Goal: Task Accomplishment & Management: Manage account settings

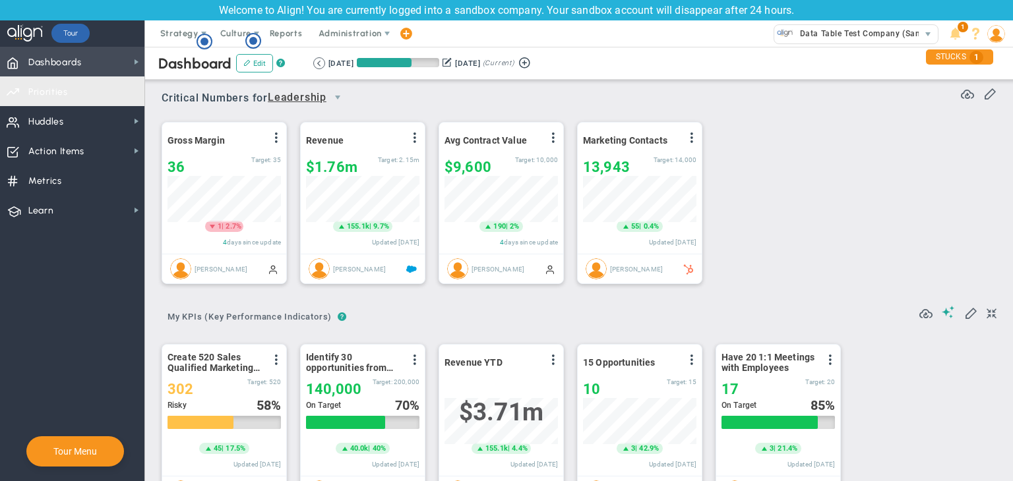
click at [76, 74] on span "Dashboards" at bounding box center [54, 63] width 53 height 28
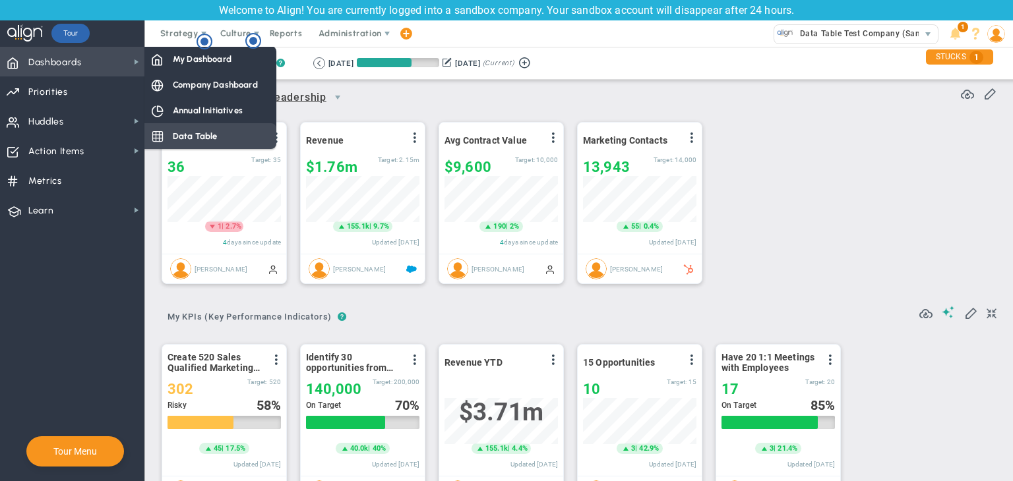
click at [208, 136] on span "Data Table" at bounding box center [195, 136] width 45 height 13
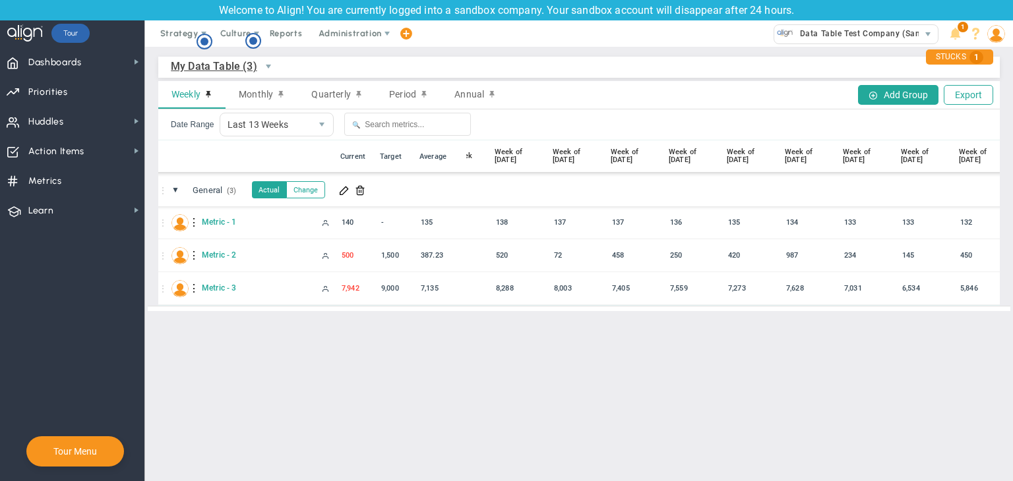
scroll to position [0, 174]
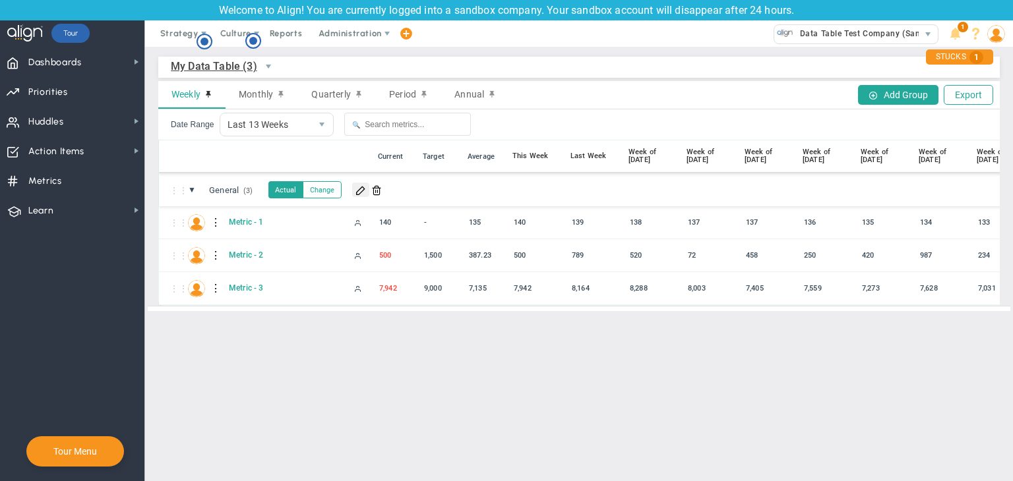
click at [355, 193] on button at bounding box center [360, 190] width 17 height 15
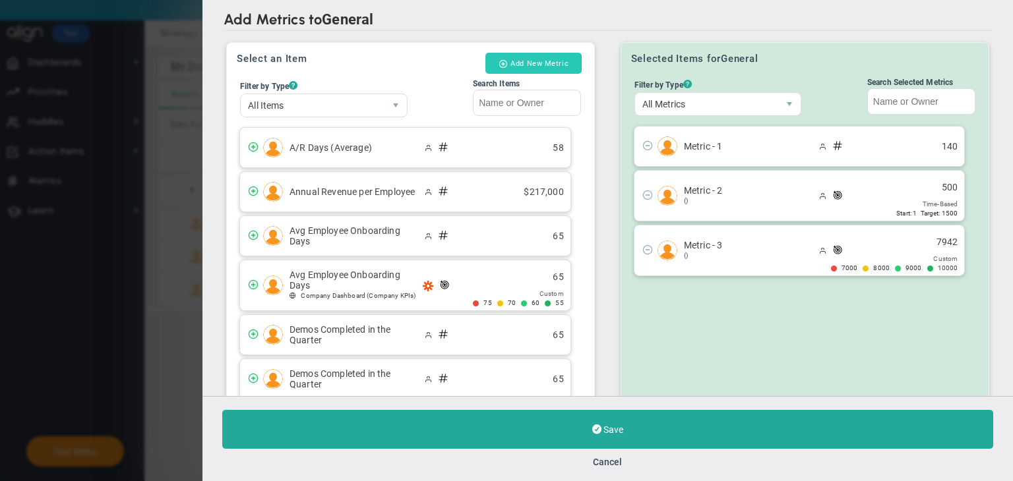
click at [543, 67] on button "Add New Metric" at bounding box center [533, 63] width 96 height 21
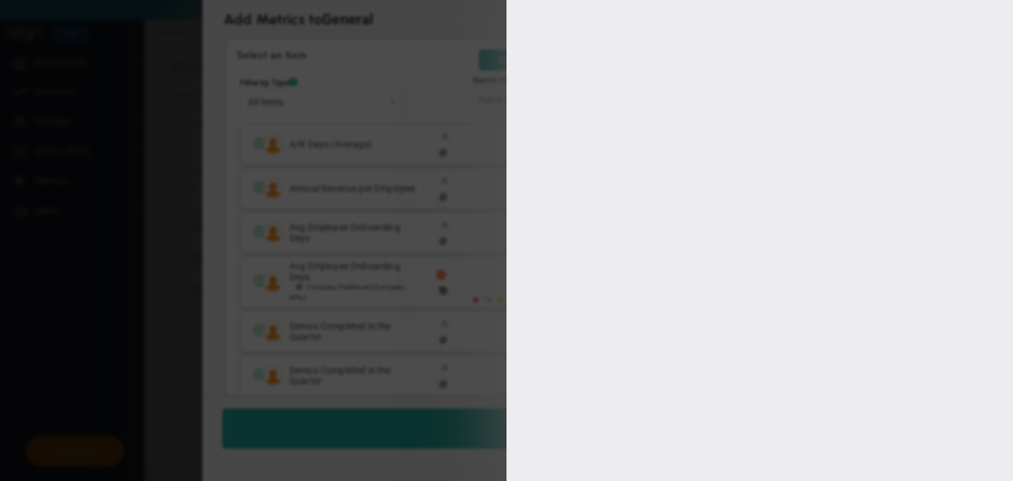
type input "[PERSON_NAME] A"
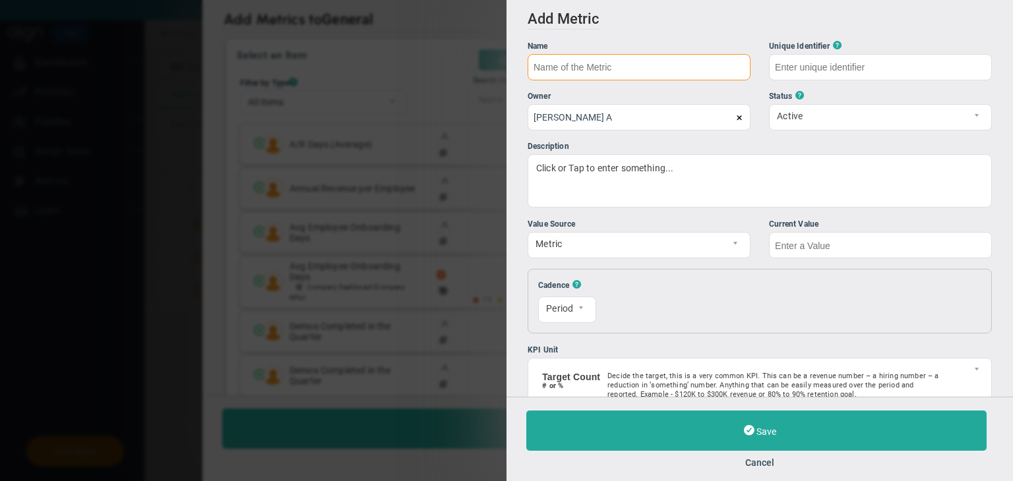
click at [674, 73] on input "text" at bounding box center [638, 67] width 223 height 26
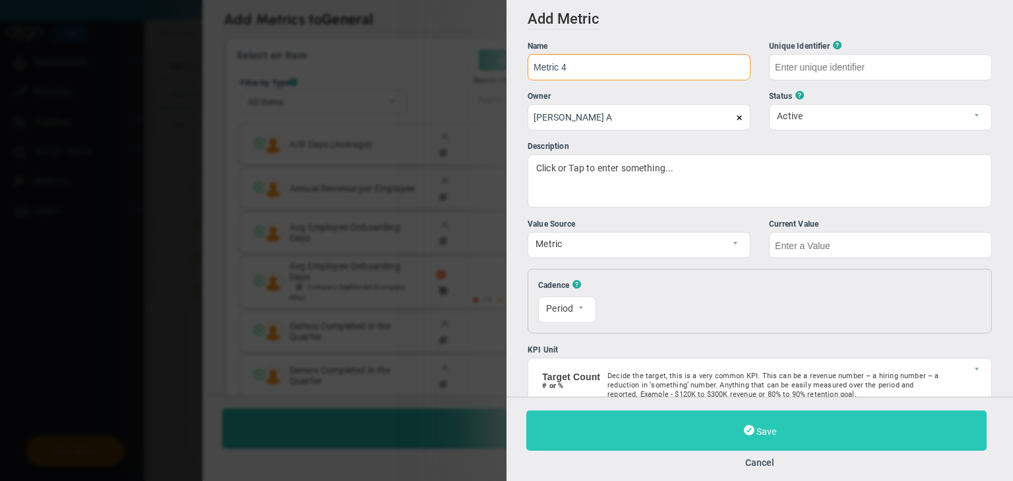
type input "Metric 4"
click at [797, 440] on button "Save" at bounding box center [756, 431] width 460 height 40
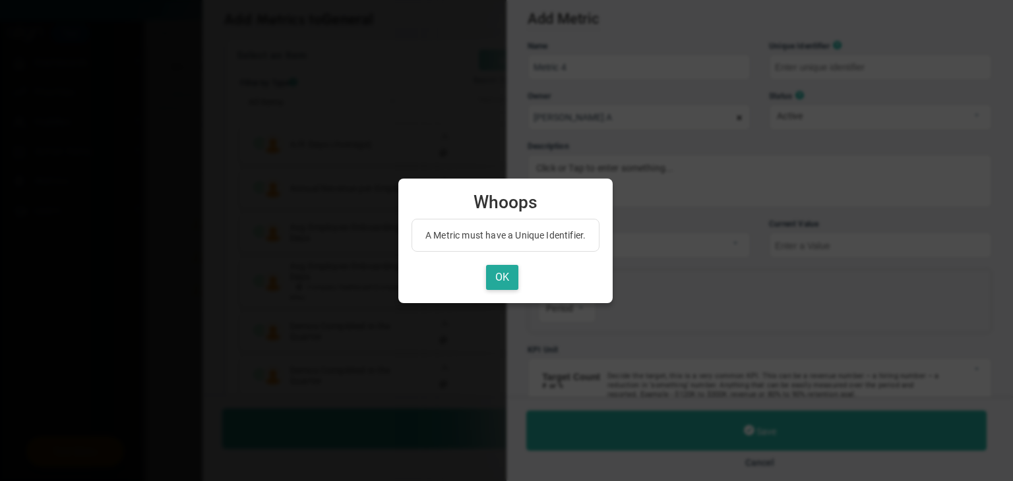
type input "Metric-4"
click at [497, 283] on button "OK" at bounding box center [502, 278] width 32 height 26
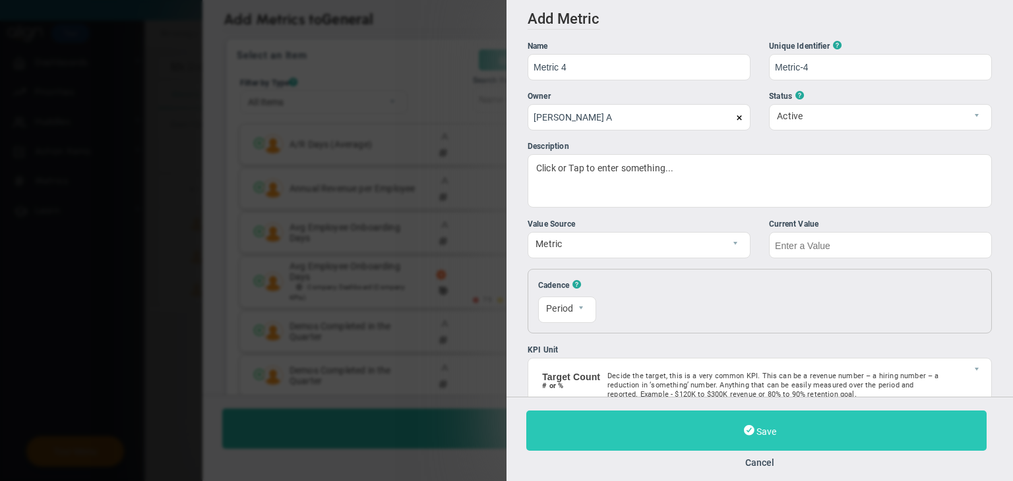
click at [672, 438] on button "Save" at bounding box center [756, 431] width 460 height 40
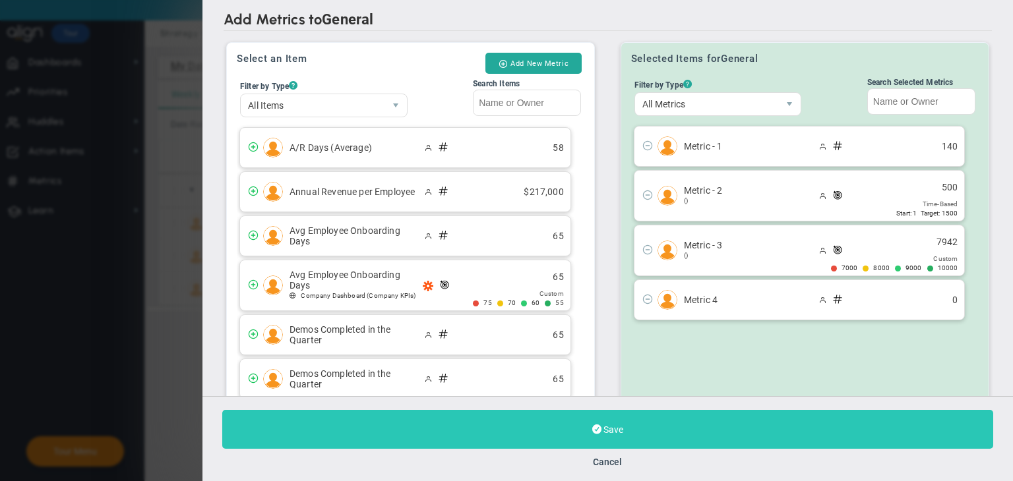
click at [627, 423] on button "Save" at bounding box center [607, 429] width 771 height 39
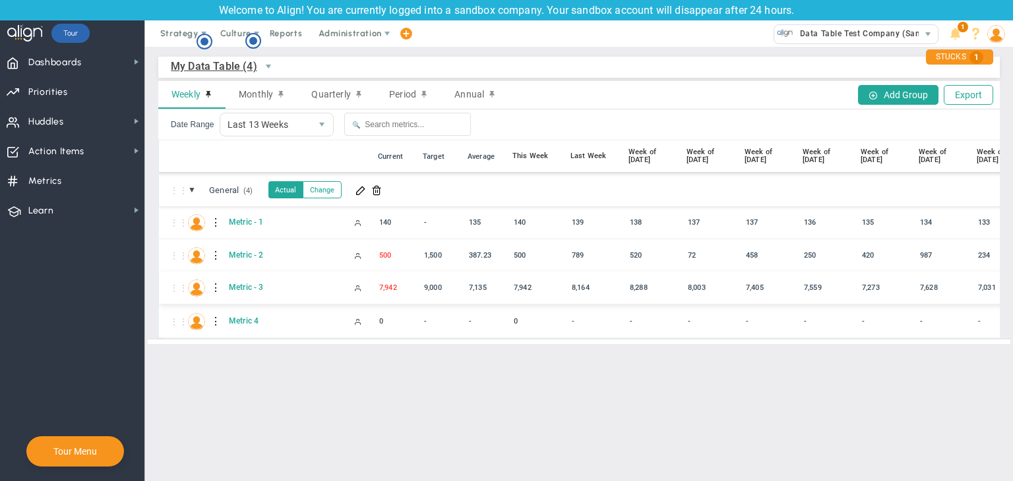
click at [216, 289] on div at bounding box center [216, 288] width 9 height 21
click at [297, 295] on div "Edit" at bounding box center [270, 291] width 91 height 27
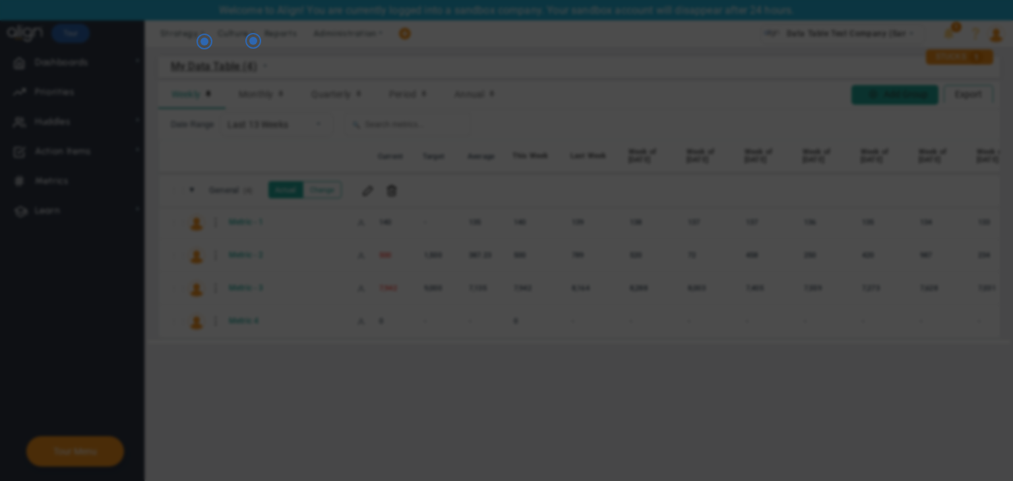
radio input "true"
checkbox input "false"
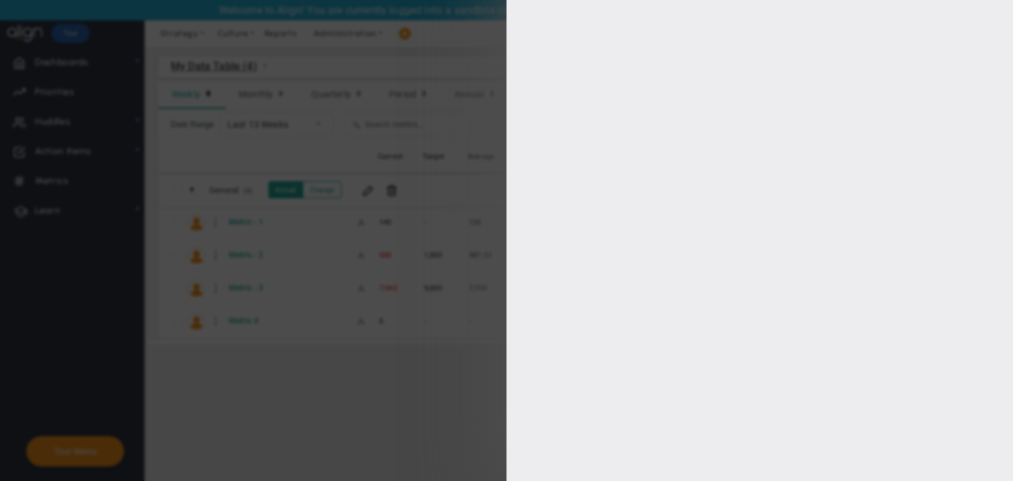
type input "10000"
type input "9000"
type input "8000"
type input "7000"
checkbox input "true"
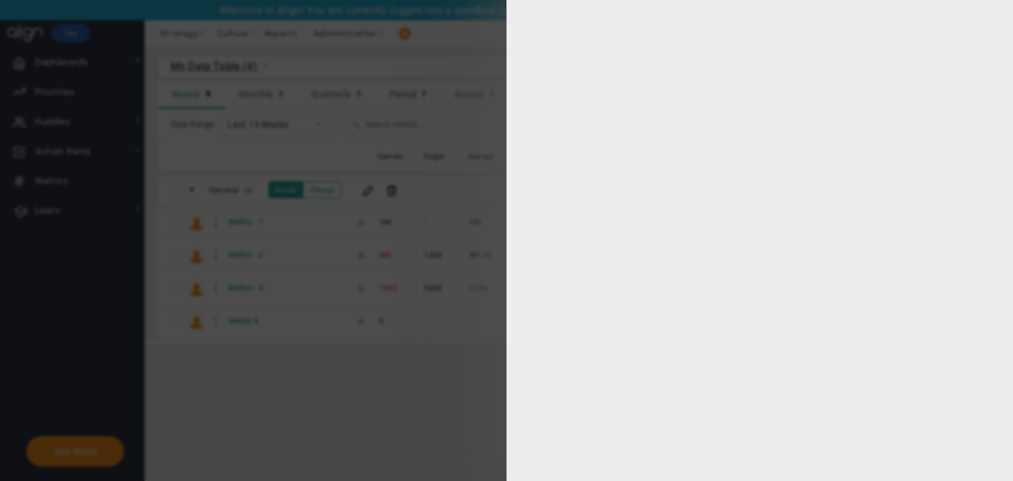
type input "[PERSON_NAME] A"
radio input "true"
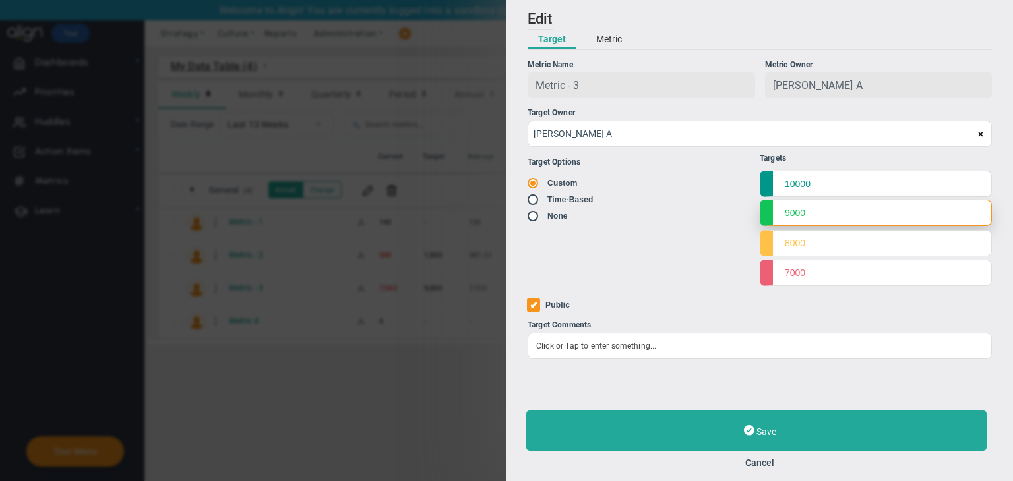
click at [837, 217] on input "9000" at bounding box center [875, 213] width 232 height 26
type input "9"
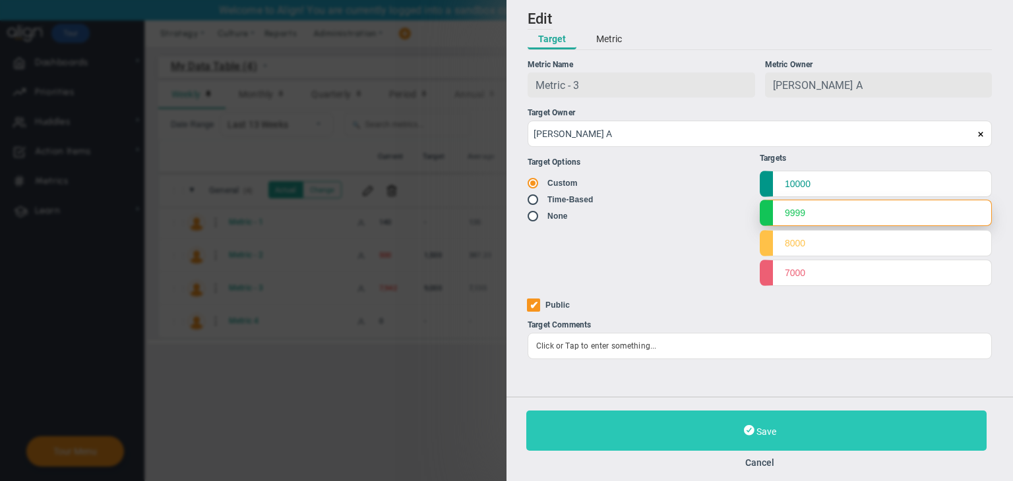
type input "9999"
click at [770, 450] on button "Save" at bounding box center [756, 431] width 460 height 40
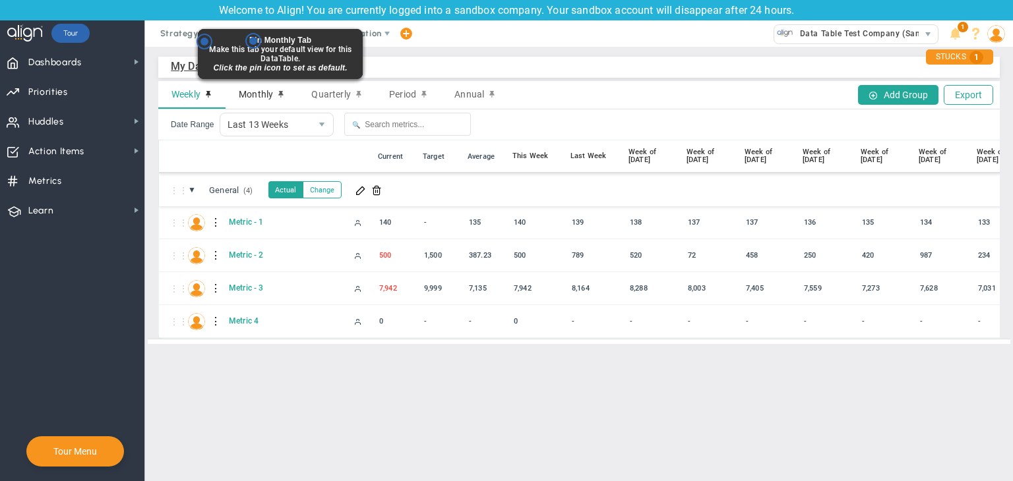
click at [279, 96] on span at bounding box center [281, 94] width 8 height 9
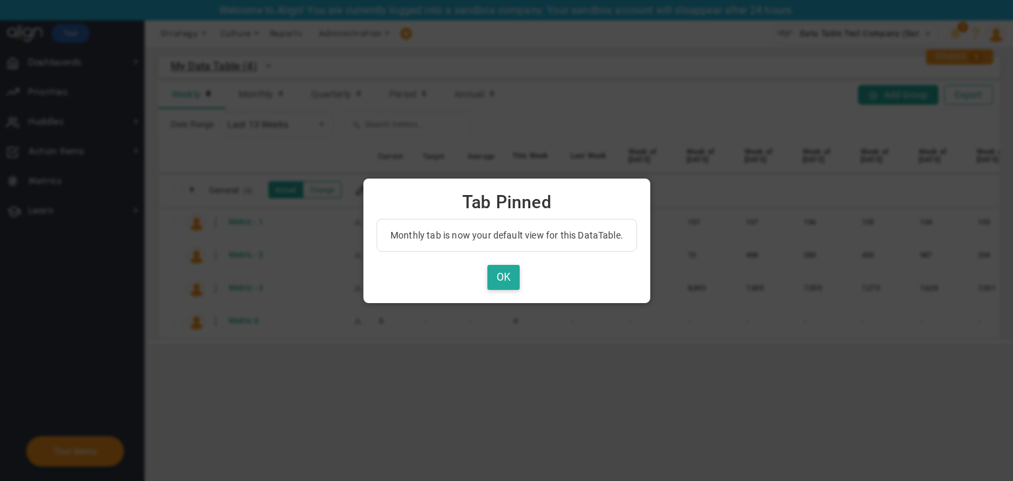
click at [531, 272] on div "OK" at bounding box center [506, 278] width 260 height 26
click at [507, 280] on button "OK" at bounding box center [503, 278] width 32 height 26
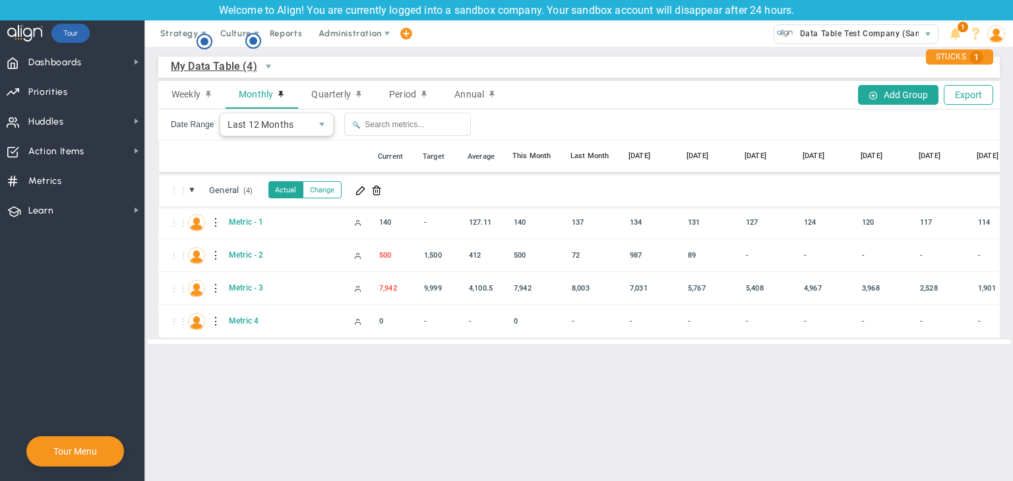
click at [287, 112] on div "Date Range Last 12 Months 12 🔍" at bounding box center [578, 124] width 841 height 30
click at [288, 127] on span "Last 12 Months" at bounding box center [265, 124] width 91 height 22
click at [290, 167] on li "Last 6 Months" at bounding box center [274, 154] width 113 height 28
click at [212, 322] on div at bounding box center [216, 321] width 9 height 21
click at [282, 328] on div "Edit" at bounding box center [270, 324] width 91 height 27
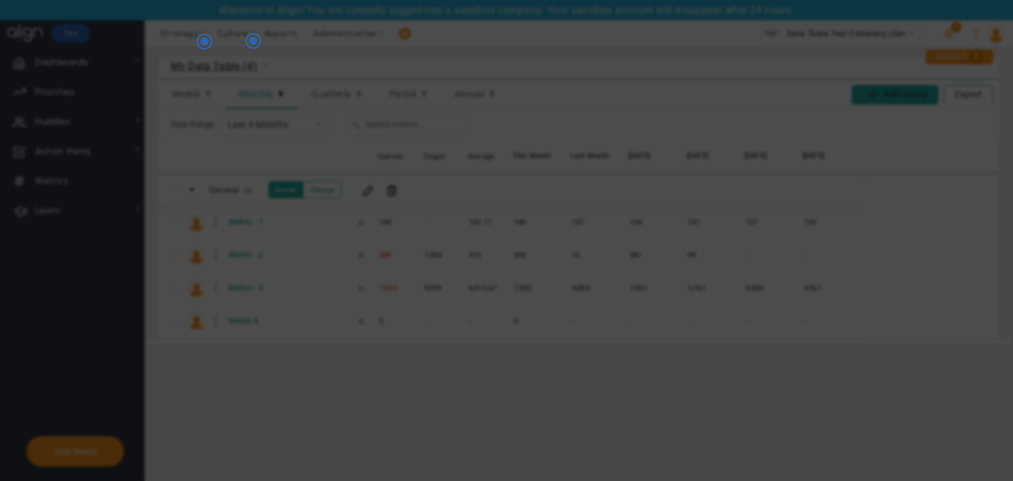
radio input "true"
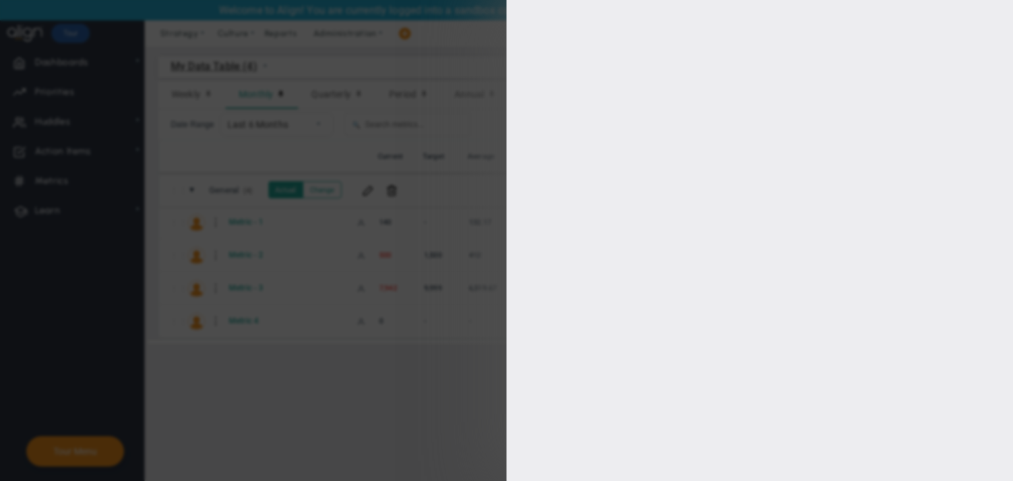
type input "Metric 4"
type input "Metric-4"
type input "0"
type input "[PERSON_NAME] A"
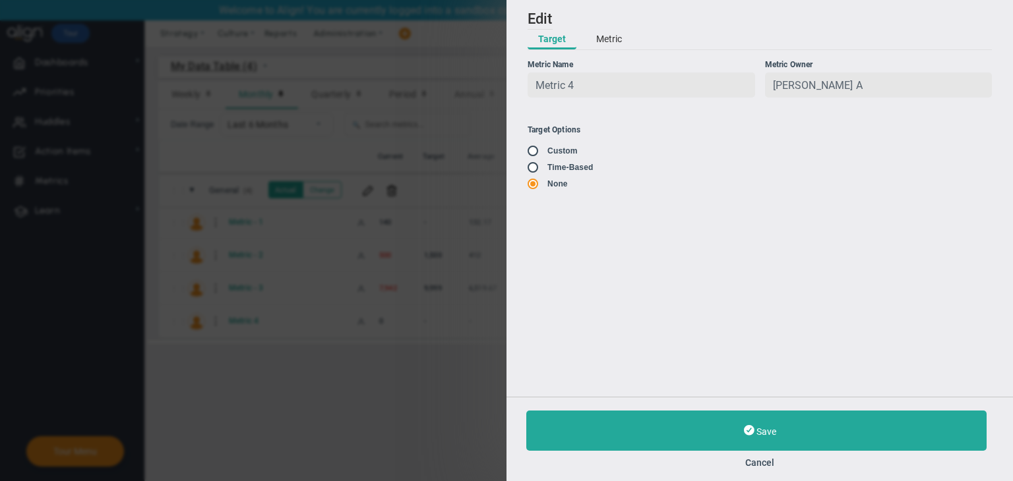
click at [610, 53] on div "Add Edit Metric Historical Values Target Metric Name Metric 4 Unique Identifier…" at bounding box center [759, 198] width 506 height 397
click at [619, 45] on button "Metric" at bounding box center [608, 40] width 47 height 20
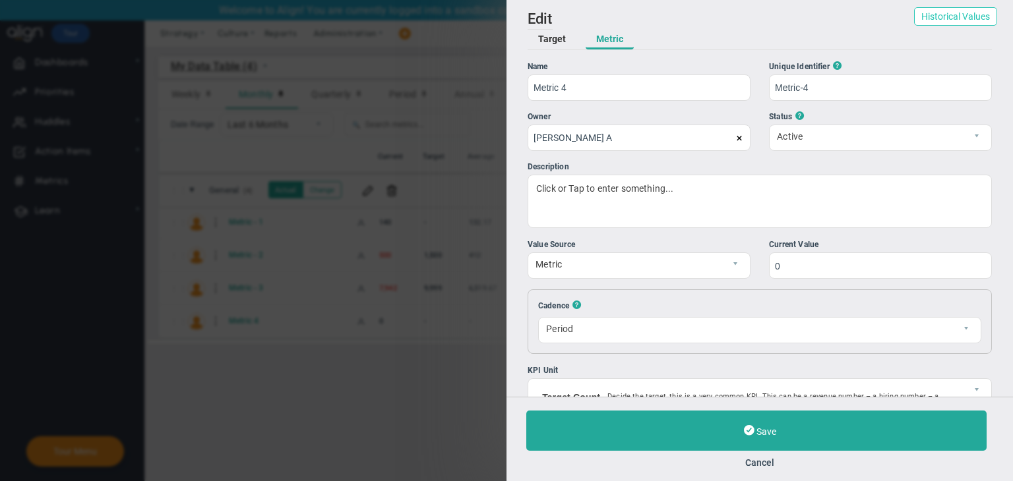
click at [965, 16] on button "Historical Values" at bounding box center [955, 16] width 83 height 18
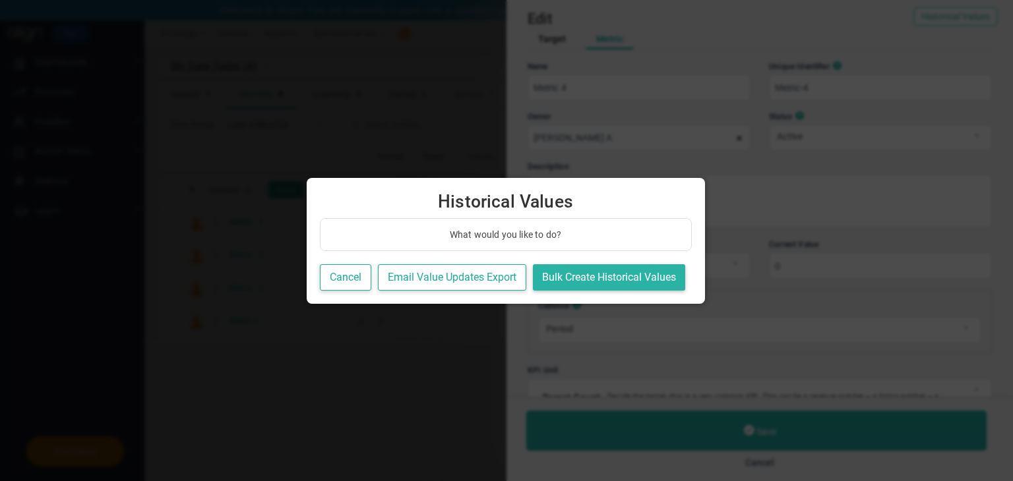
click at [584, 273] on button "Bulk Create Historical Values" at bounding box center [609, 277] width 152 height 27
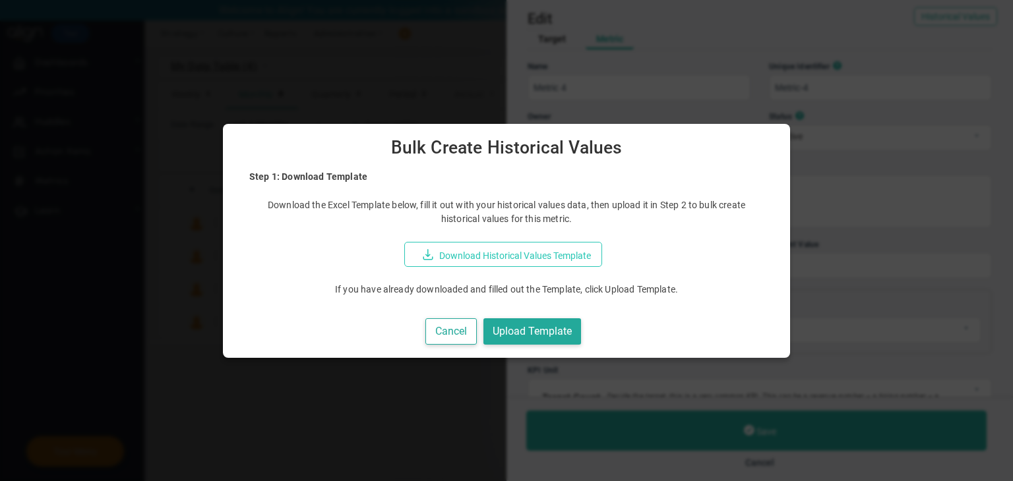
click at [562, 256] on button "Download Historical Values Template" at bounding box center [503, 254] width 198 height 25
click at [459, 328] on button "Cancel" at bounding box center [450, 331] width 51 height 27
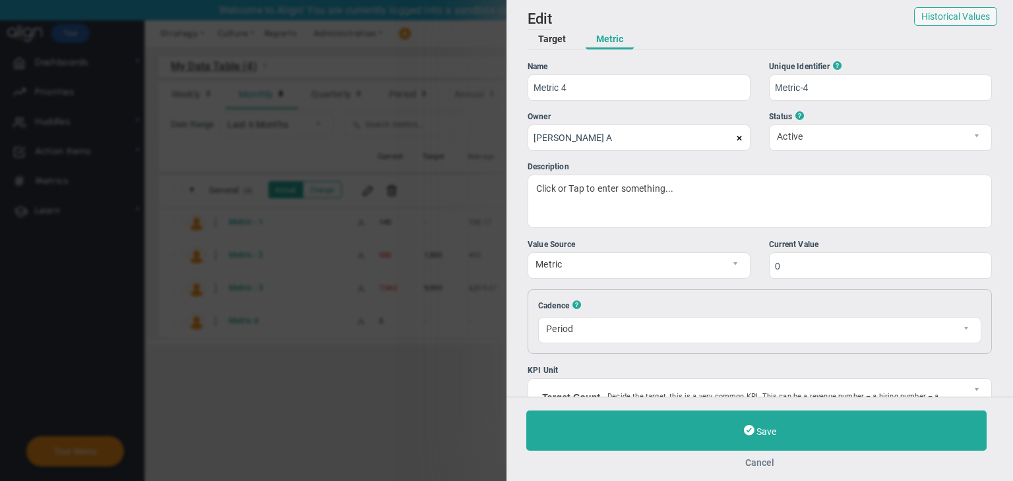
click at [767, 462] on button "Cancel" at bounding box center [759, 463] width 467 height 11
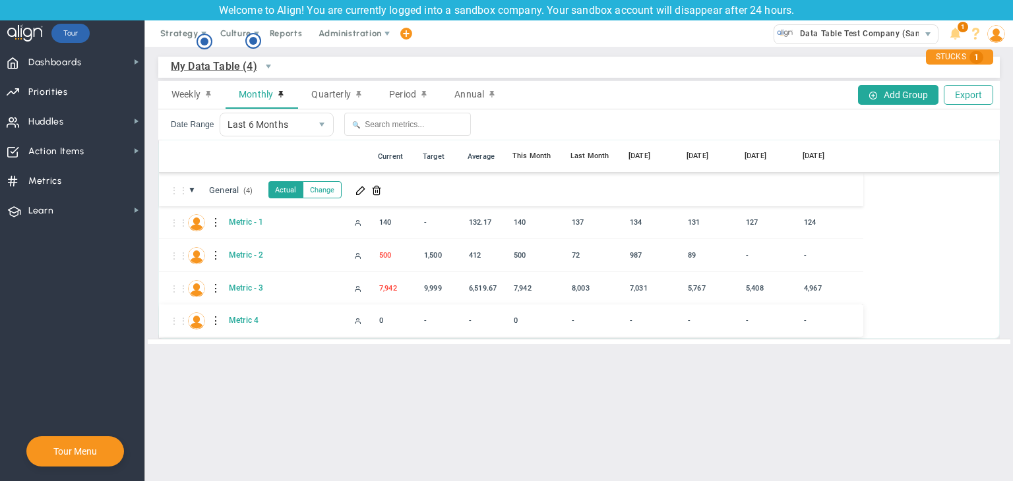
click at [212, 322] on div at bounding box center [216, 321] width 9 height 21
click at [239, 322] on span at bounding box center [239, 324] width 9 height 9
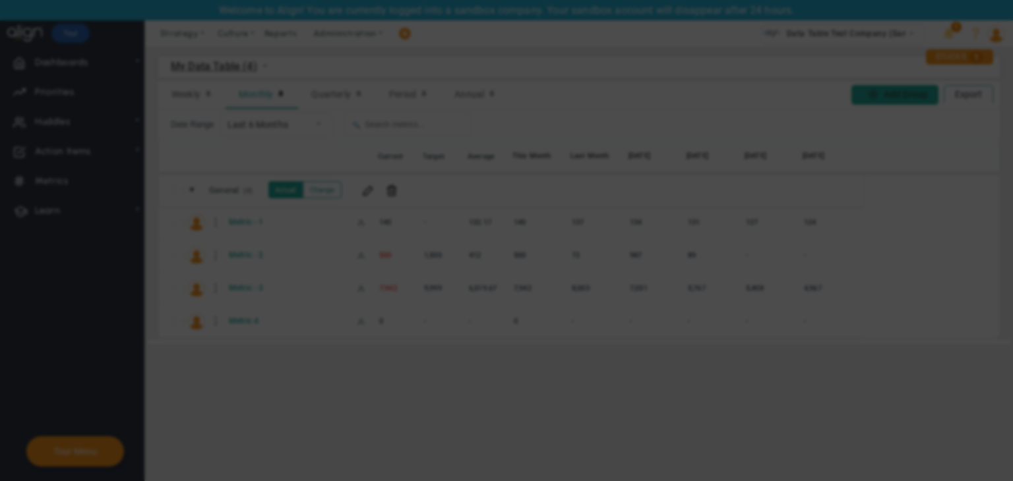
radio input "true"
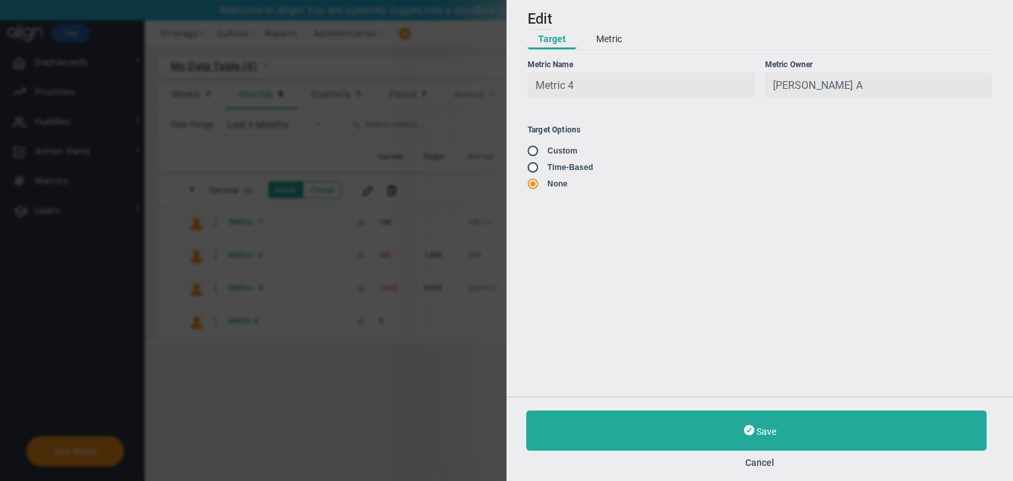
click at [597, 40] on button "Metric" at bounding box center [608, 40] width 47 height 20
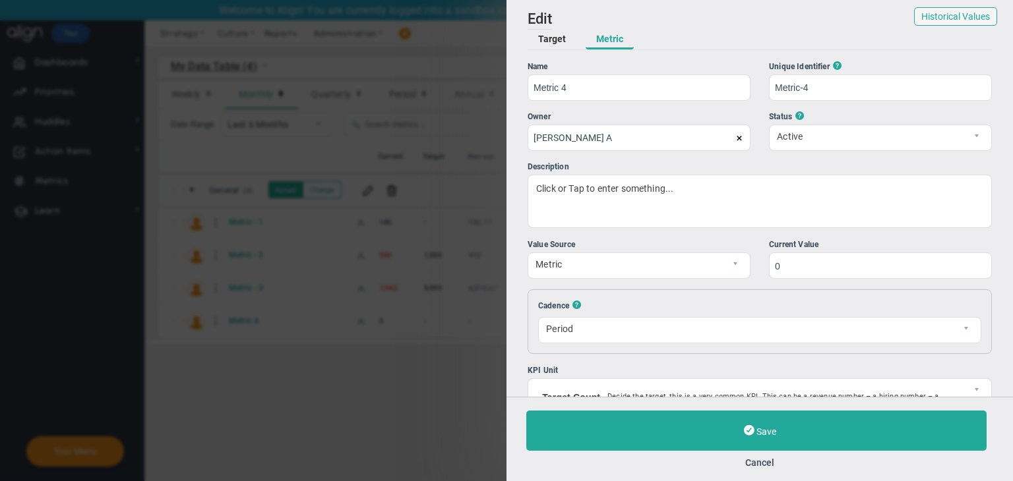
click at [910, 28] on div "Add Edit Metric Historical Values Target Metric Name Metric 4 Unique Identifier…" at bounding box center [759, 198] width 506 height 397
click at [918, 24] on button "Historical Values" at bounding box center [955, 16] width 83 height 18
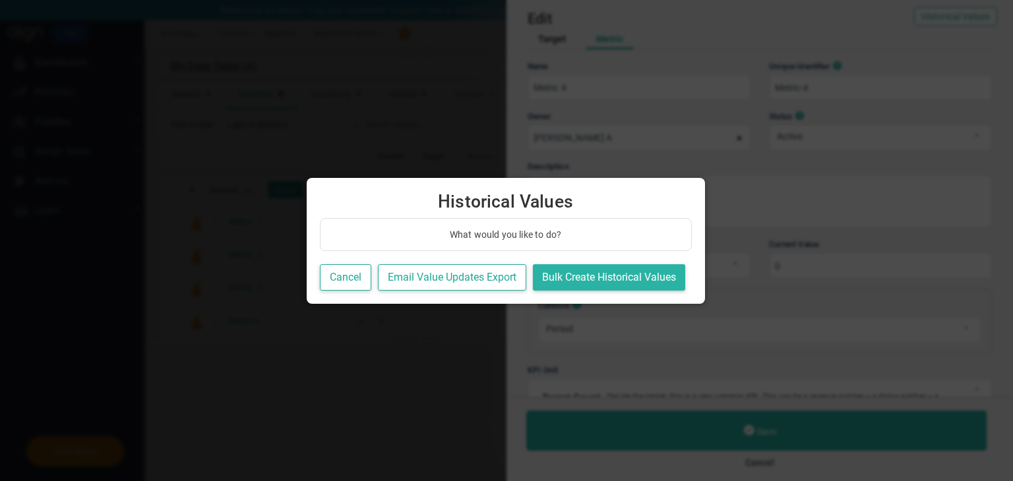
click at [616, 277] on button "Bulk Create Historical Values" at bounding box center [609, 277] width 152 height 27
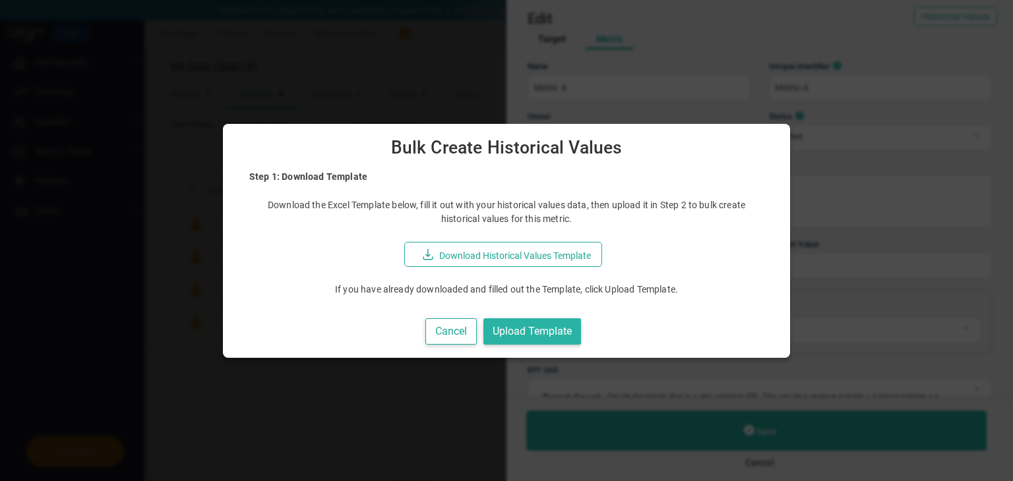
click at [549, 341] on button "Upload Template" at bounding box center [532, 331] width 98 height 27
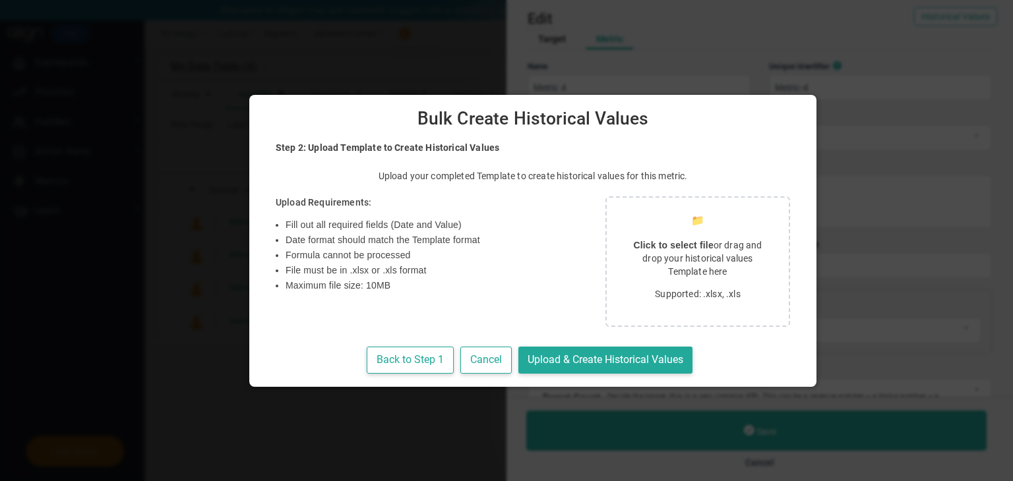
click at [622, 275] on p "Click to select file or drag and drop your historical values Template here" at bounding box center [697, 259] width 150 height 40
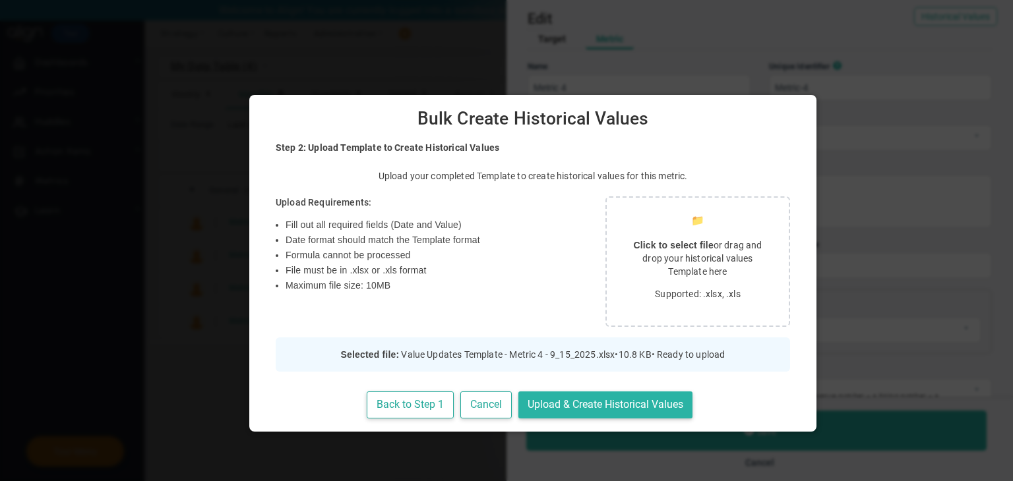
click at [545, 403] on button "Upload & Create Historical Values" at bounding box center [605, 405] width 174 height 27
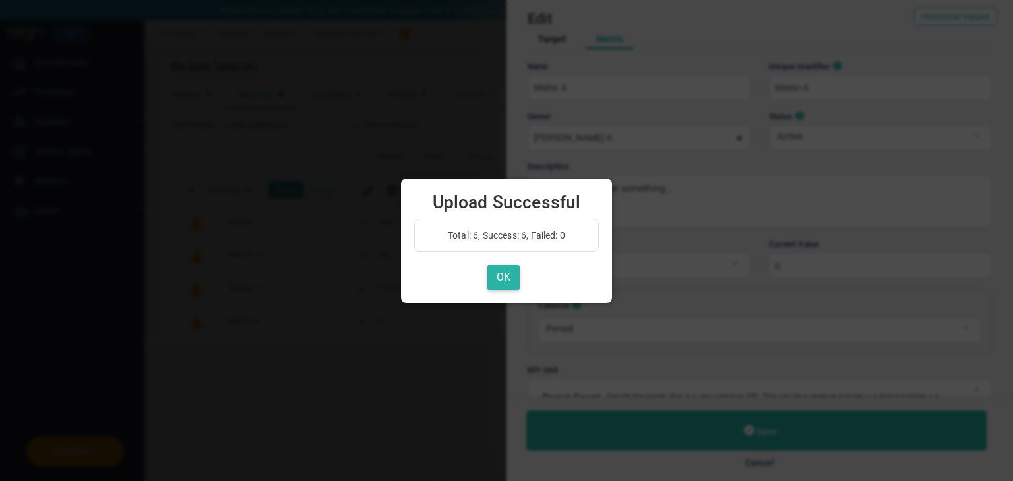
click at [490, 274] on button "OK" at bounding box center [503, 278] width 32 height 26
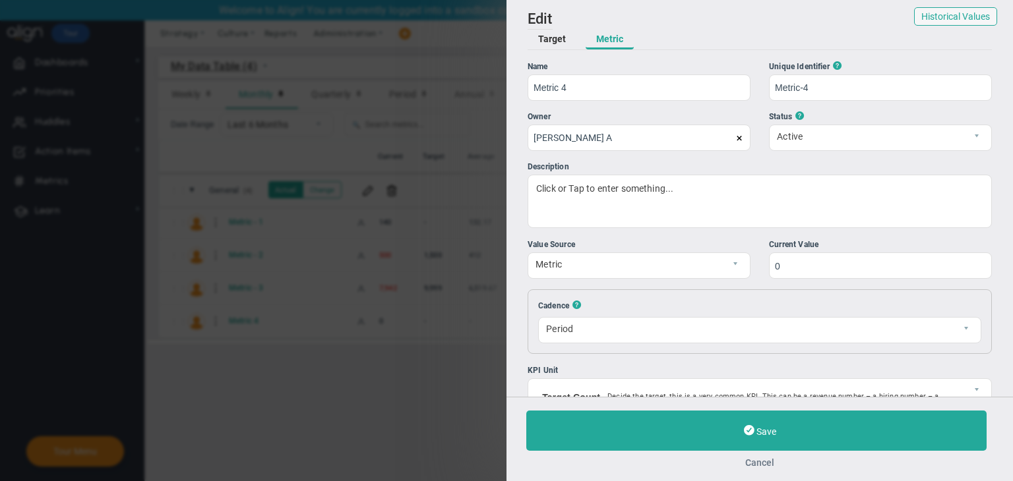
click at [767, 460] on button "Cancel" at bounding box center [759, 463] width 467 height 11
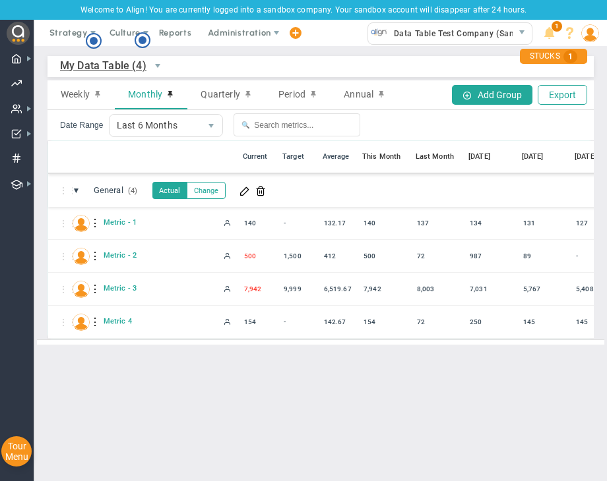
click at [206, 200] on div "⋮⋮ ▼ General (4) General Actual Change" at bounding box center [368, 190] width 640 height 33
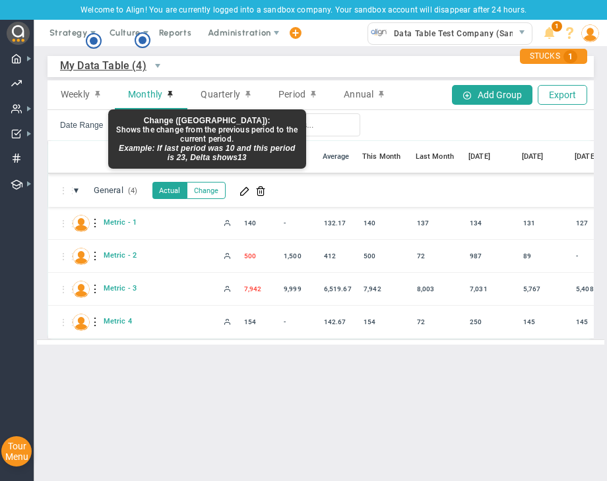
click at [209, 196] on button "Change" at bounding box center [206, 190] width 39 height 17
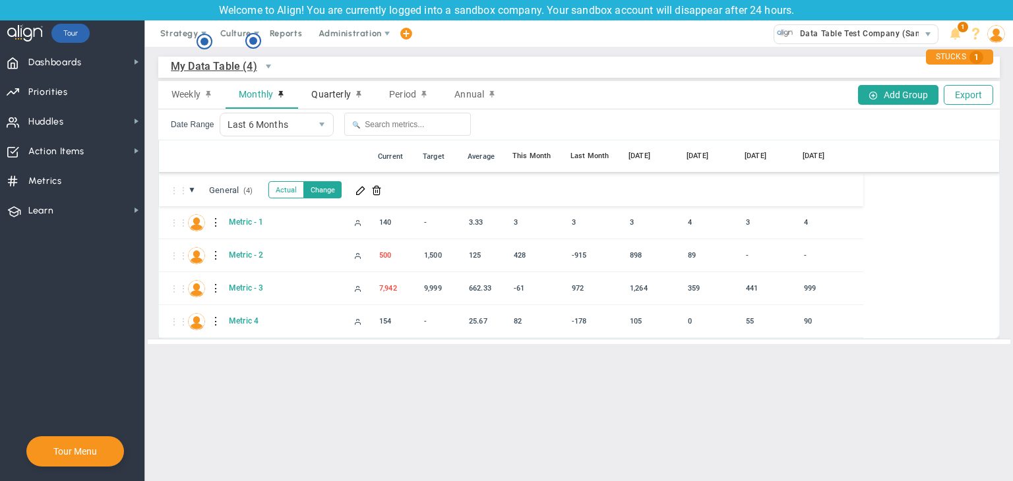
click at [335, 84] on div "Quarterly" at bounding box center [337, 95] width 78 height 28
click at [407, 96] on span "Period" at bounding box center [402, 94] width 27 height 11
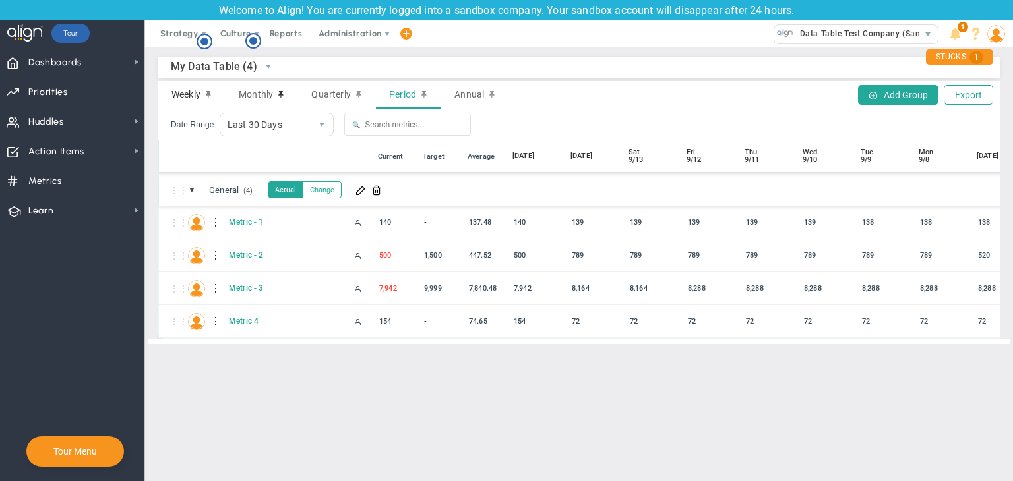
click at [174, 100] on div "Weekly" at bounding box center [191, 95] width 67 height 28
click at [356, 189] on span at bounding box center [360, 190] width 11 height 11
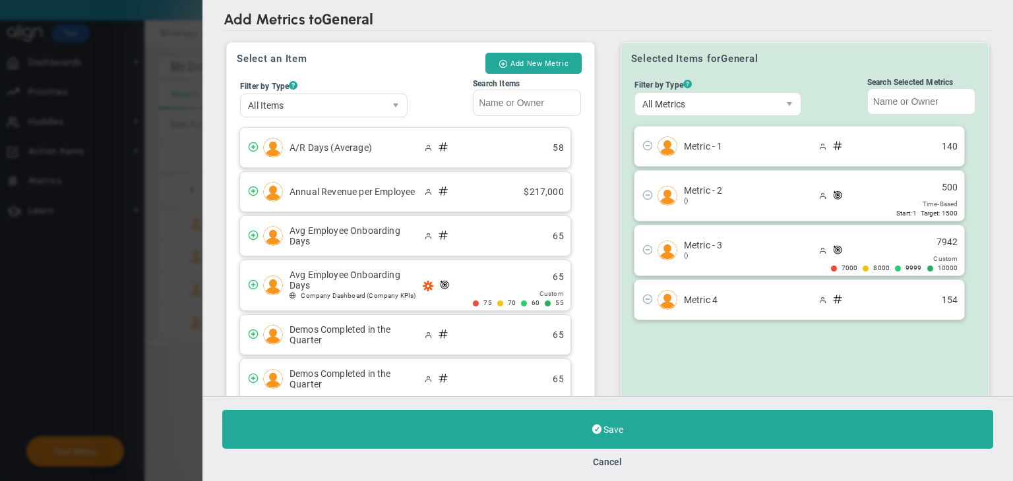
click at [528, 64] on button "Add New Metric" at bounding box center [533, 63] width 96 height 21
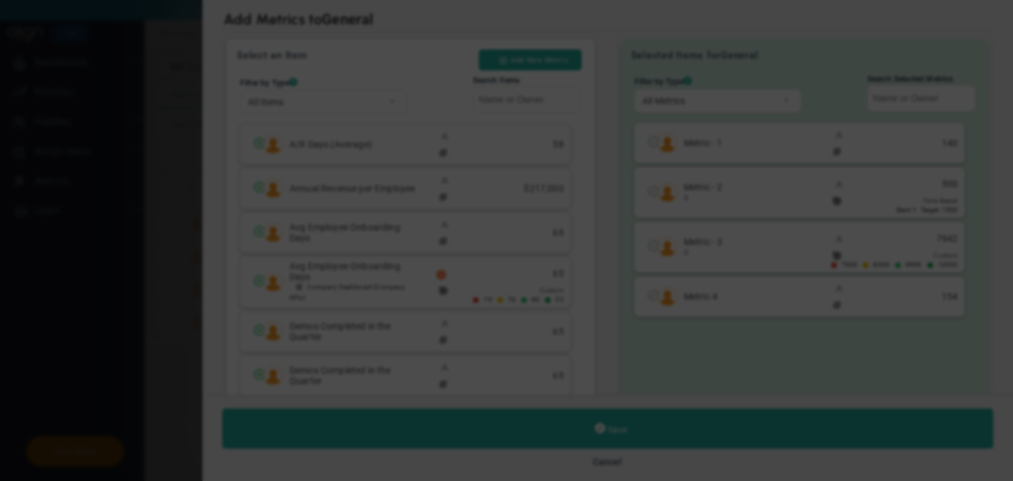
radio input "true"
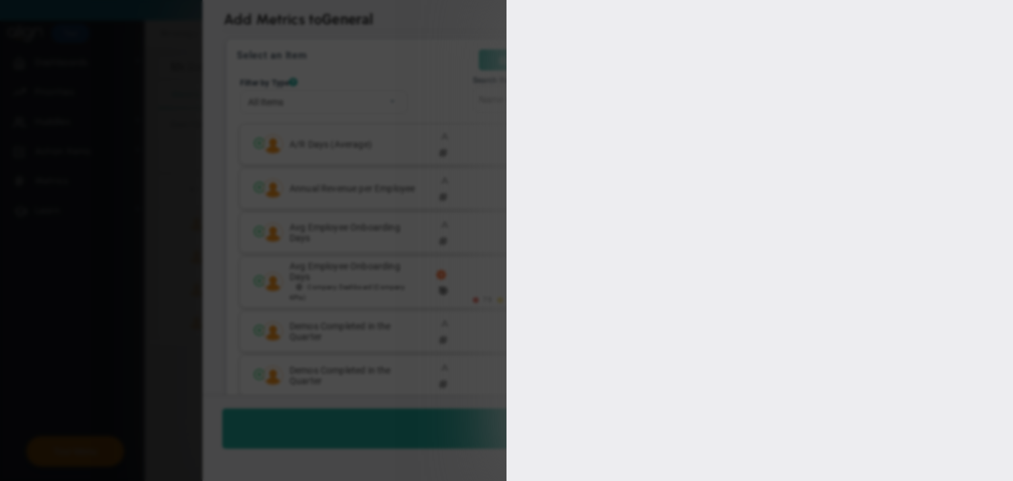
type input "[PERSON_NAME] A"
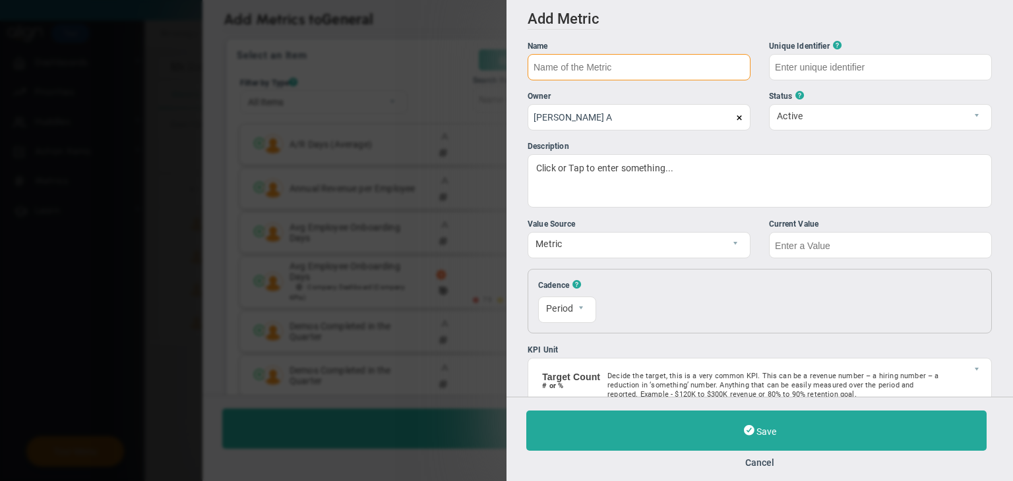
click at [609, 63] on input "text" at bounding box center [638, 67] width 223 height 26
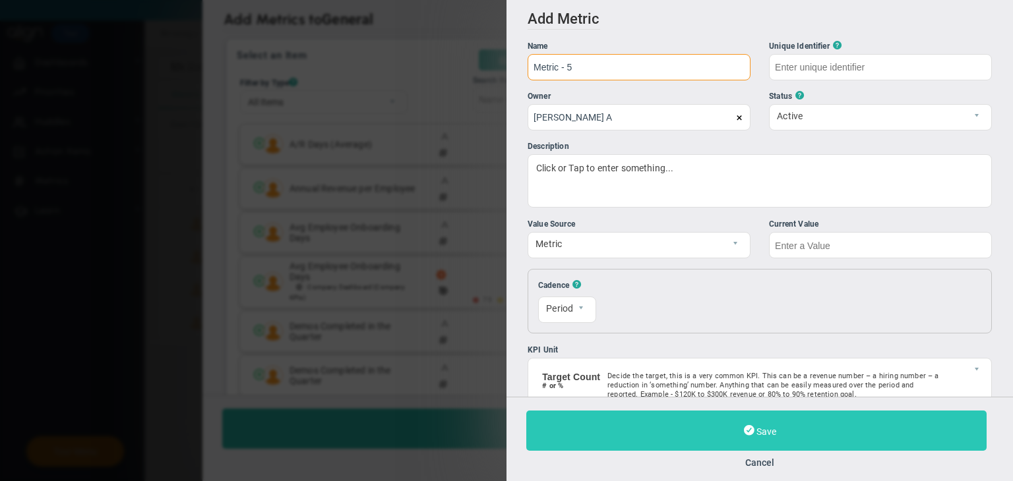
type input "Metric - 5"
click at [740, 420] on button "Save" at bounding box center [756, 431] width 460 height 40
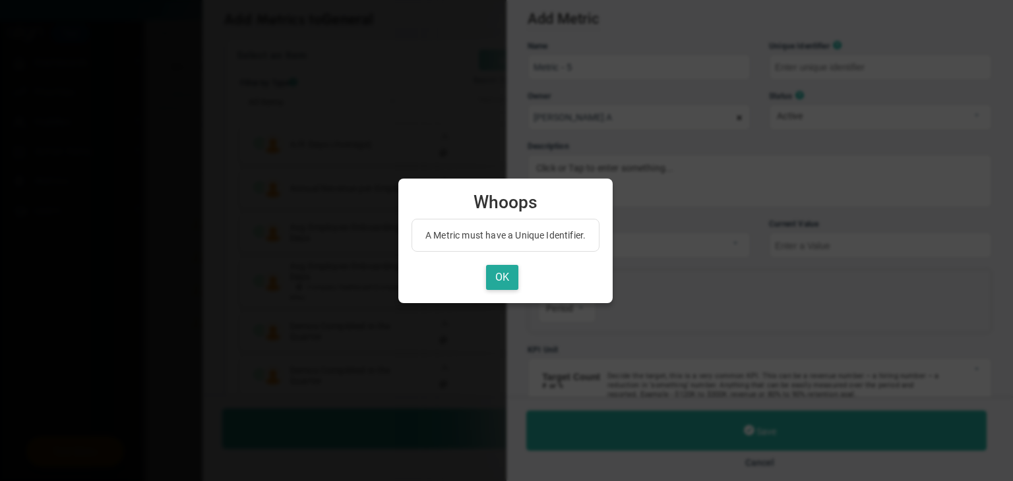
type input "Metric---5"
click at [502, 280] on button "OK" at bounding box center [502, 278] width 32 height 26
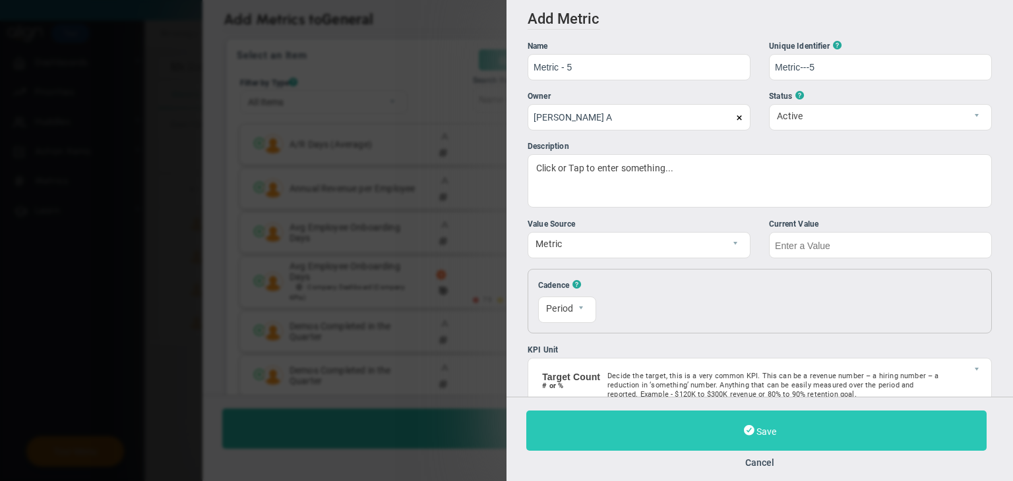
click at [680, 436] on button "Save" at bounding box center [756, 431] width 460 height 40
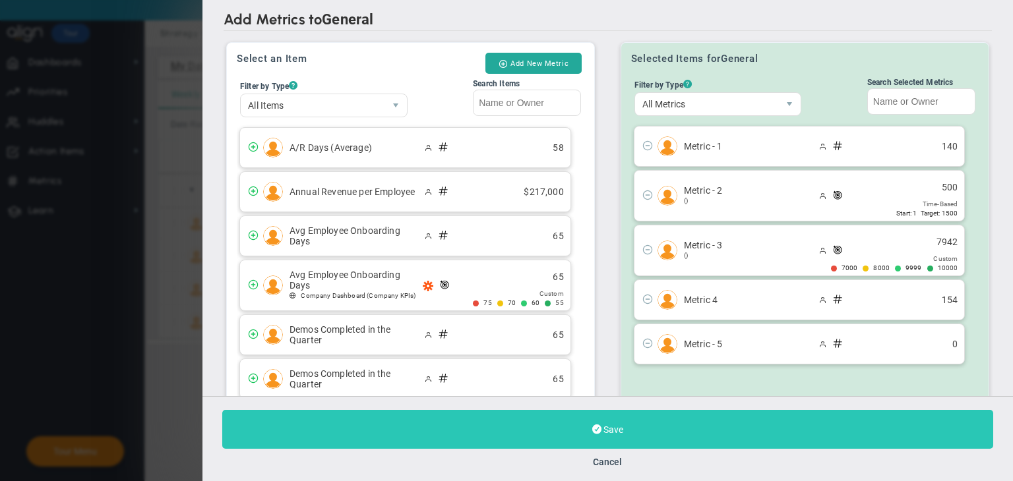
click at [593, 433] on span at bounding box center [596, 429] width 9 height 13
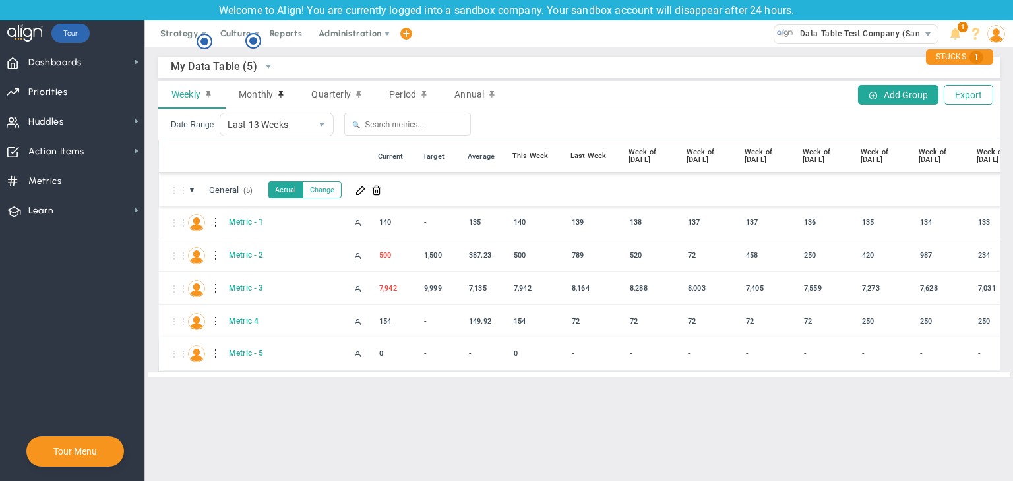
click at [214, 354] on div at bounding box center [216, 353] width 9 height 21
click at [258, 355] on div "Edit" at bounding box center [270, 357] width 91 height 27
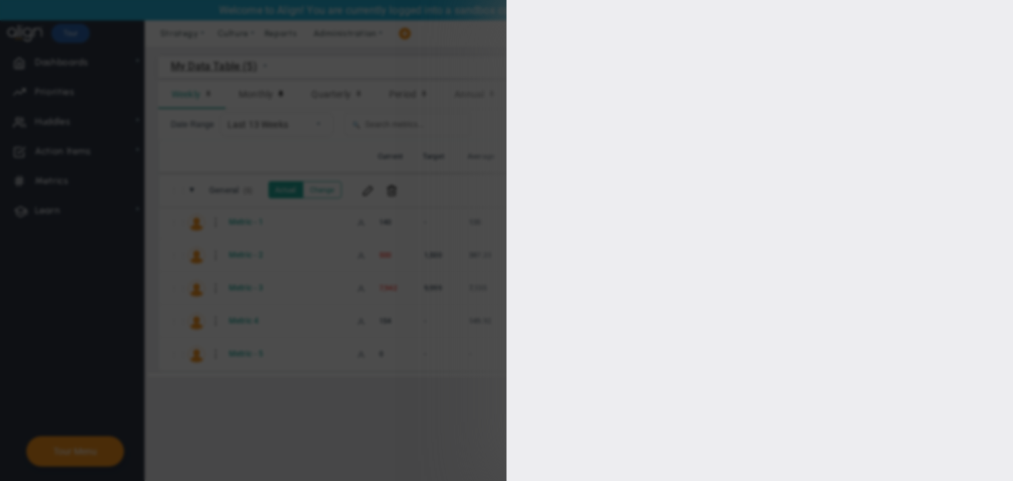
type input "Metric - 5"
type input "Metric---5"
type input "[PERSON_NAME] A"
type input "0"
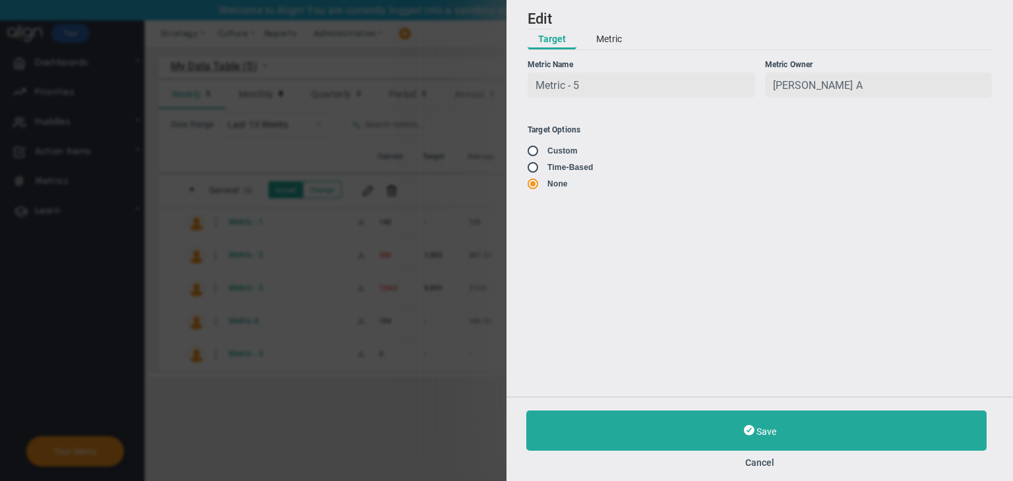
click at [597, 41] on button "Metric" at bounding box center [608, 40] width 47 height 20
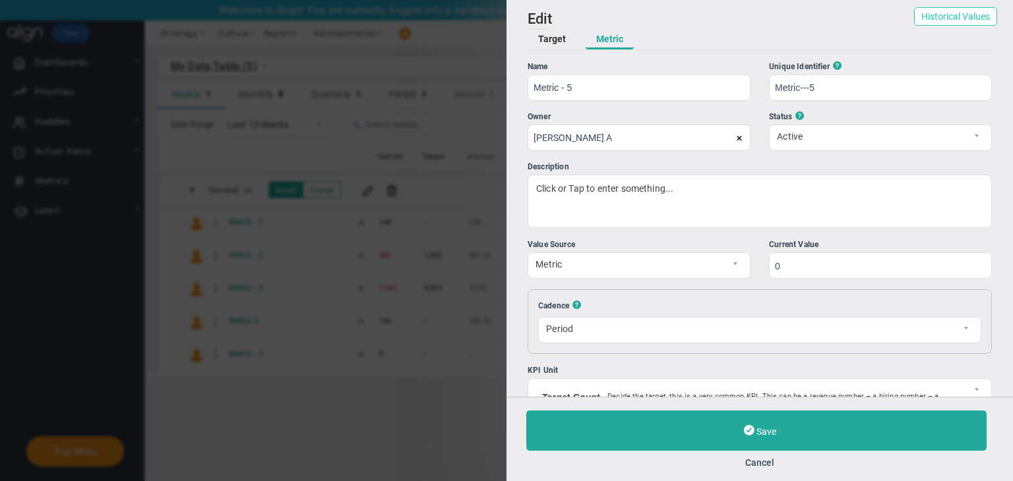
click at [928, 18] on button "Historical Values" at bounding box center [955, 16] width 83 height 18
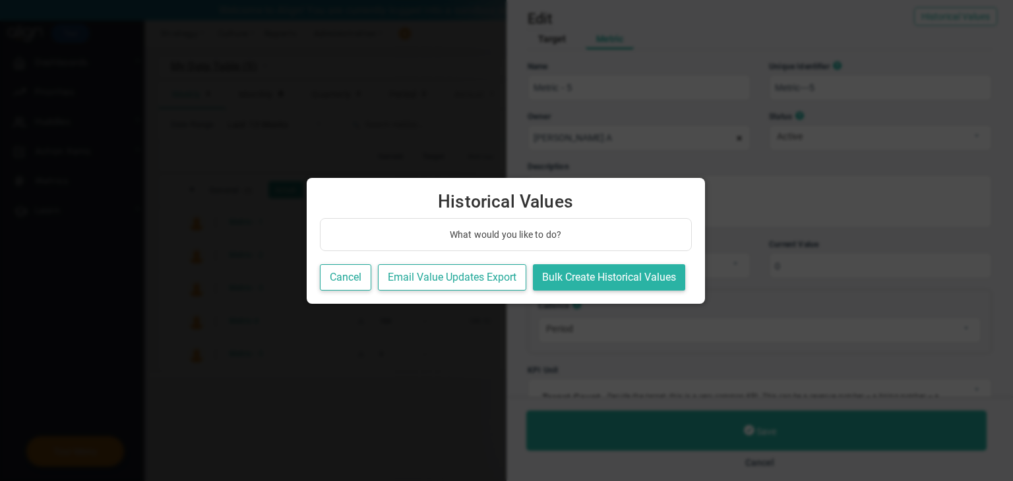
click at [617, 274] on button "Bulk Create Historical Values" at bounding box center [609, 277] width 152 height 27
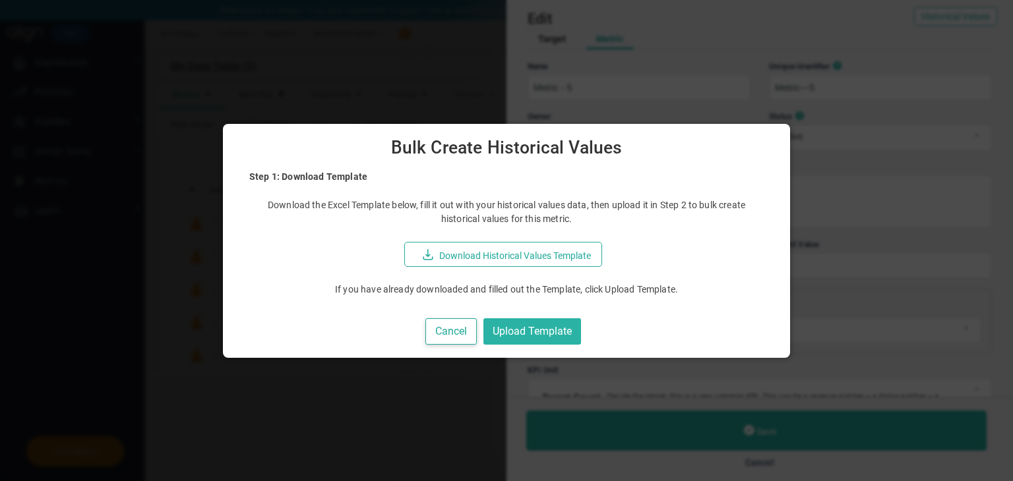
click at [536, 333] on button "Upload Template" at bounding box center [532, 331] width 98 height 27
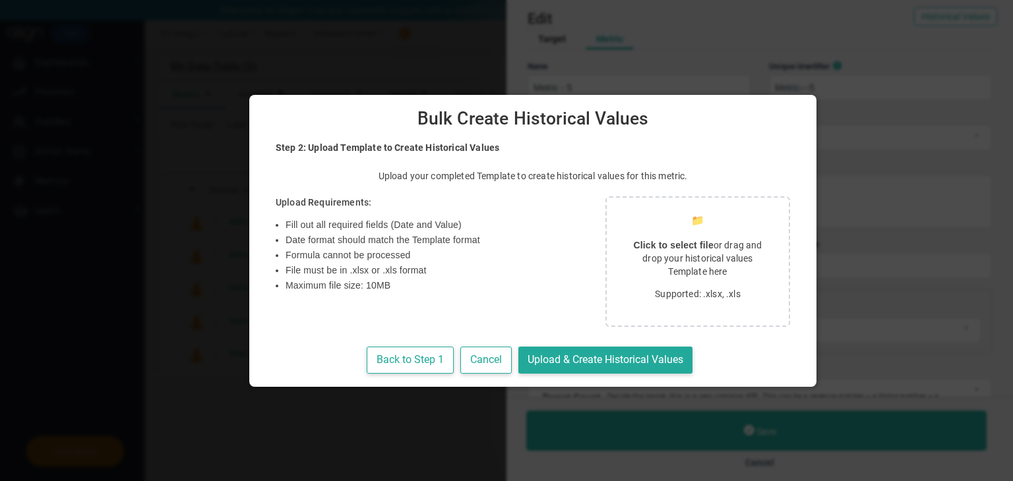
click at [616, 232] on div "📁 Click to select file or drag and drop your historical values Template here Su…" at bounding box center [697, 261] width 185 height 131
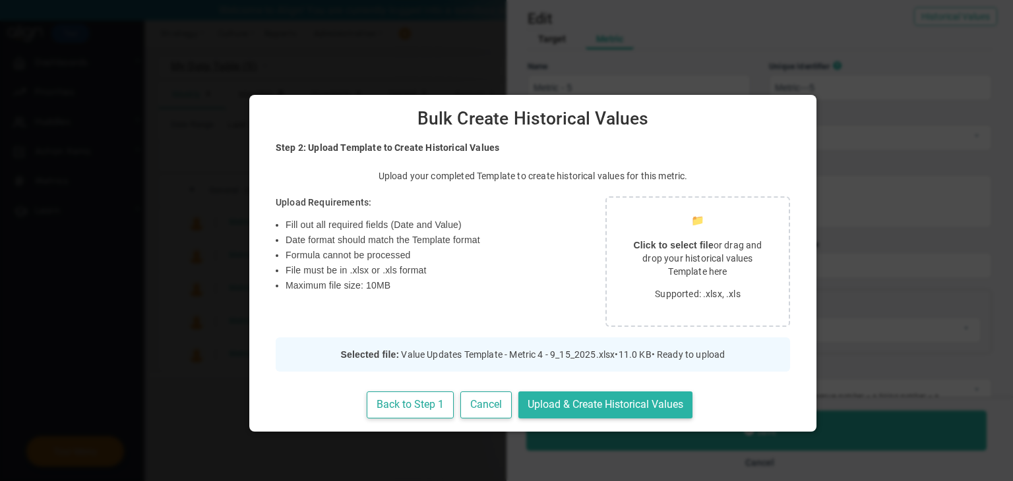
click at [554, 402] on button "Upload & Create Historical Values" at bounding box center [605, 405] width 174 height 27
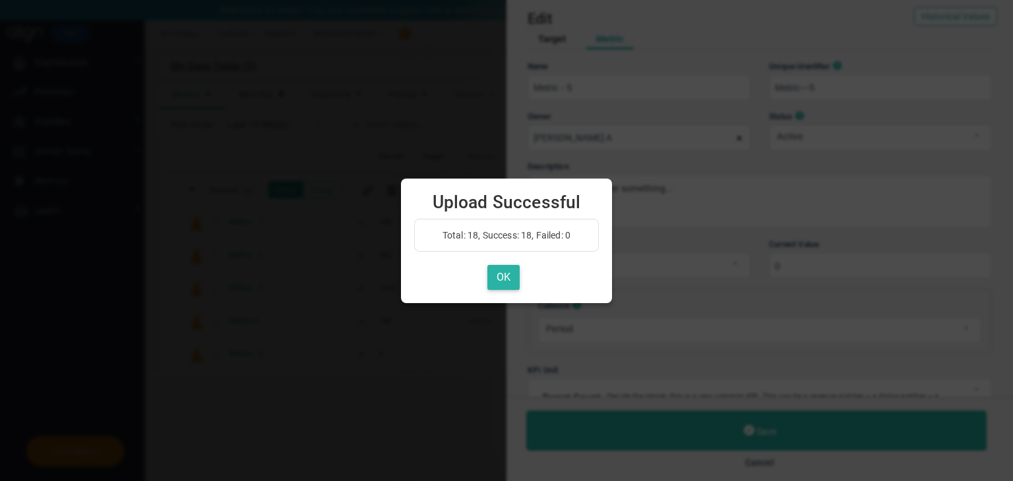
click at [504, 278] on button "OK" at bounding box center [503, 278] width 32 height 26
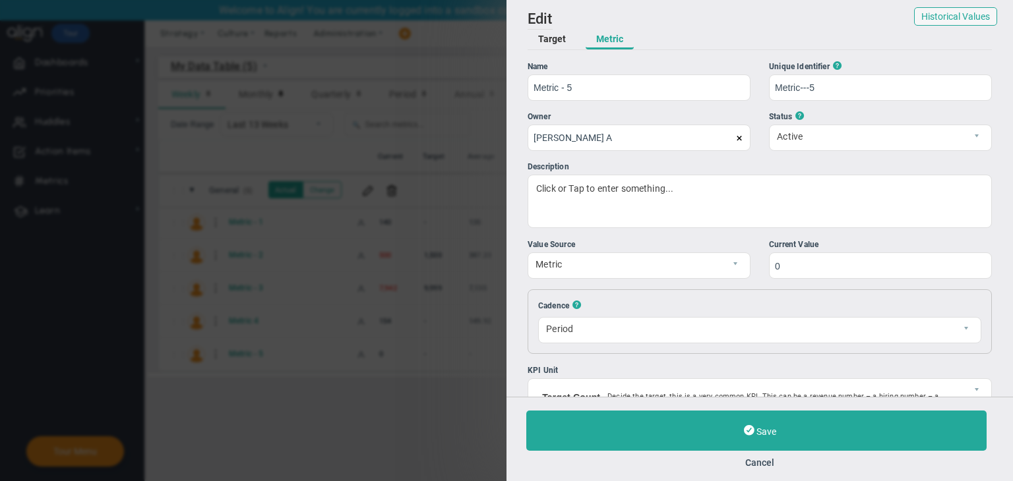
click at [752, 458] on button "Cancel" at bounding box center [759, 463] width 467 height 11
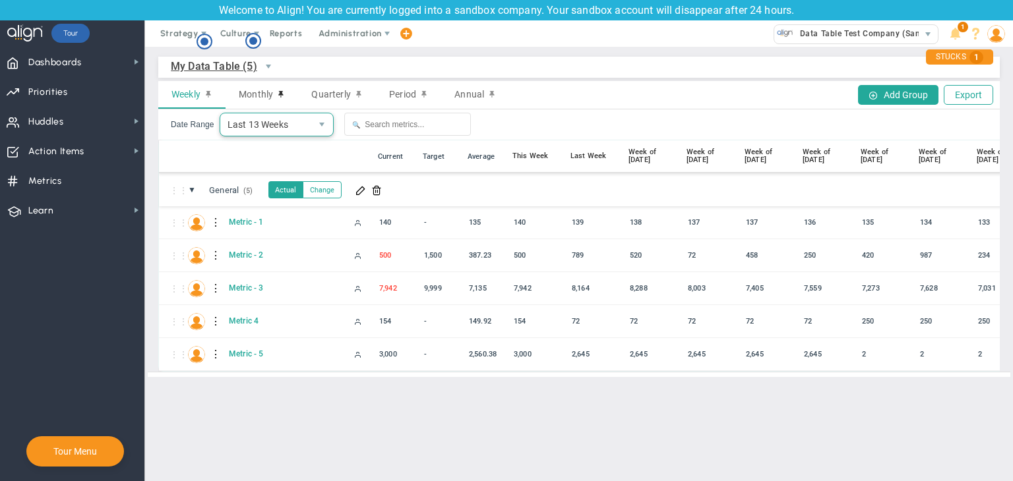
click at [285, 125] on span "Last 13 Weeks" at bounding box center [265, 124] width 91 height 22
click at [258, 90] on span "Monthly" at bounding box center [256, 94] width 34 height 11
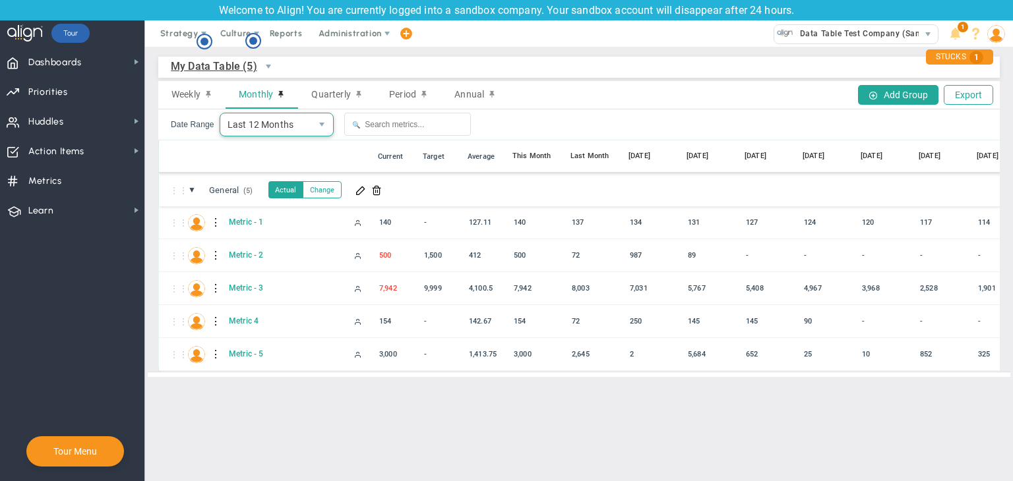
click at [277, 127] on span "Last 12 Months" at bounding box center [265, 124] width 91 height 22
click at [253, 177] on li "Custom" at bounding box center [274, 181] width 113 height 28
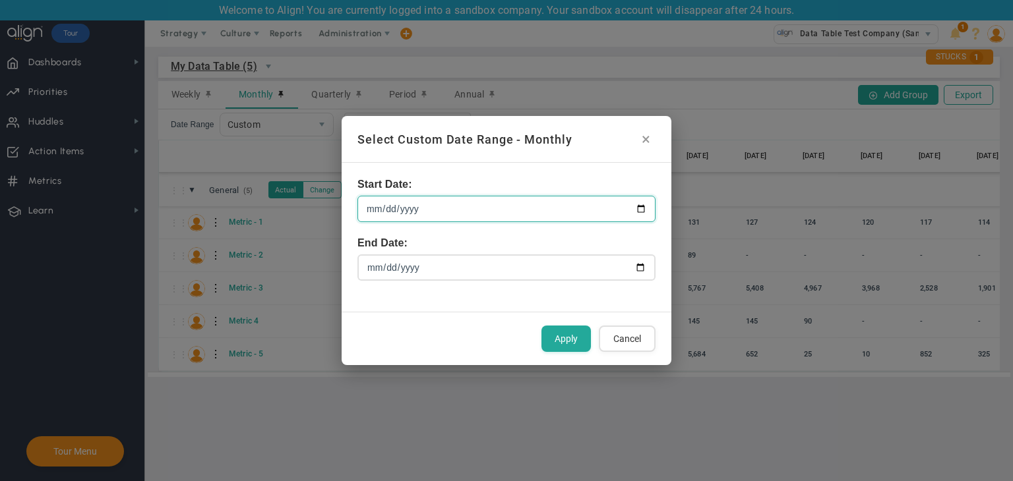
click at [645, 204] on input "[DATE]" at bounding box center [506, 209] width 298 height 26
type input "2024-04-01"
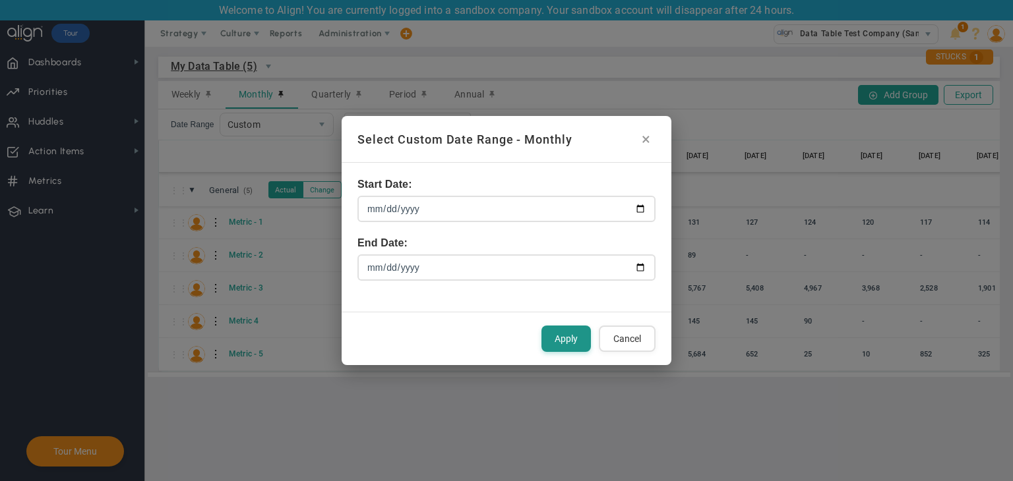
click at [584, 345] on button "Apply" at bounding box center [565, 339] width 49 height 26
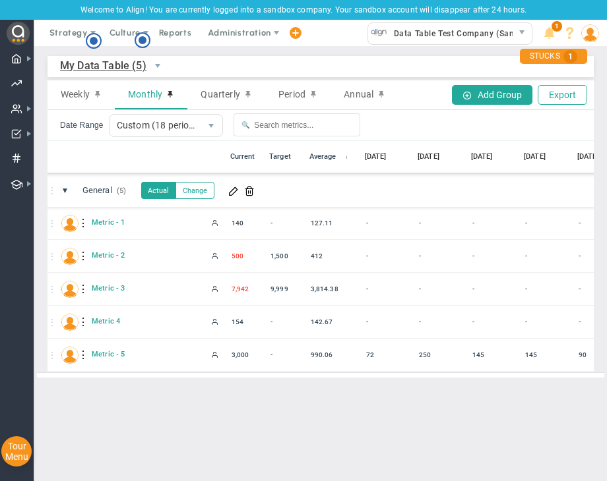
scroll to position [0, 728]
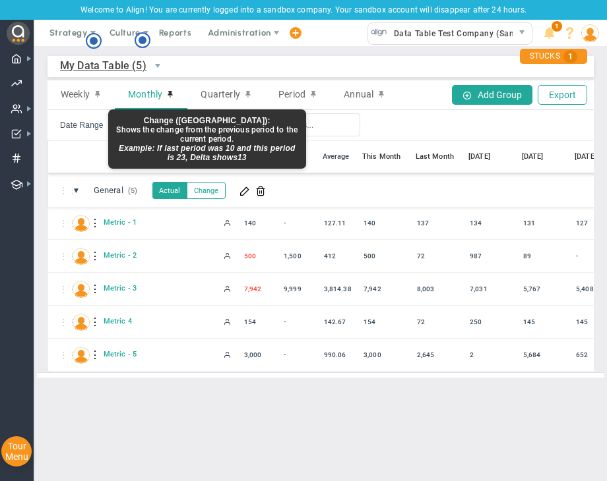
click at [216, 193] on button "Change" at bounding box center [206, 190] width 39 height 17
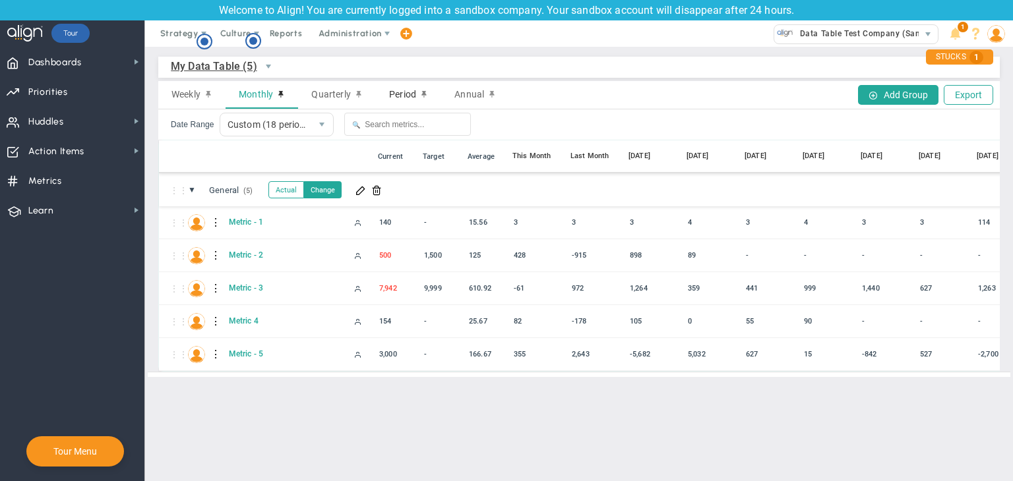
click at [378, 98] on div "Period" at bounding box center [408, 95] width 65 height 28
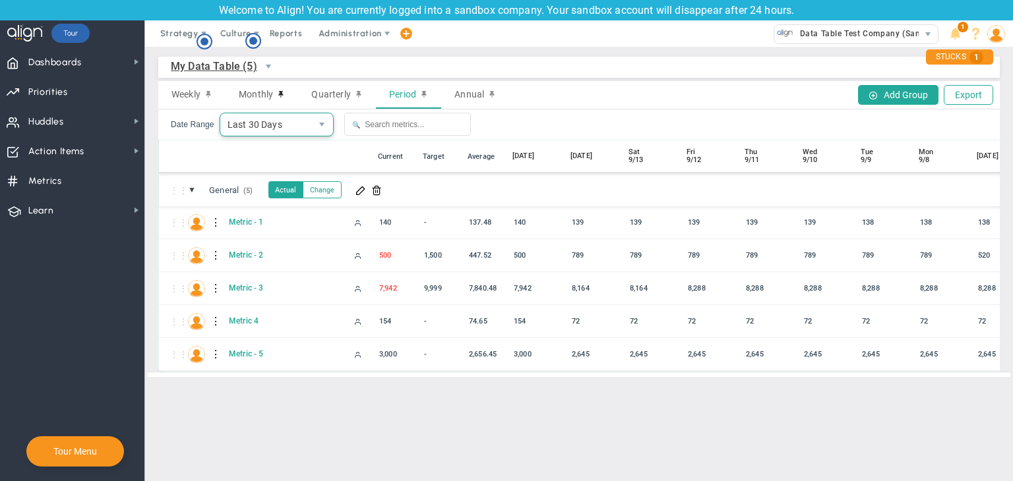
click at [303, 129] on span "Last 30 Days" at bounding box center [265, 124] width 91 height 22
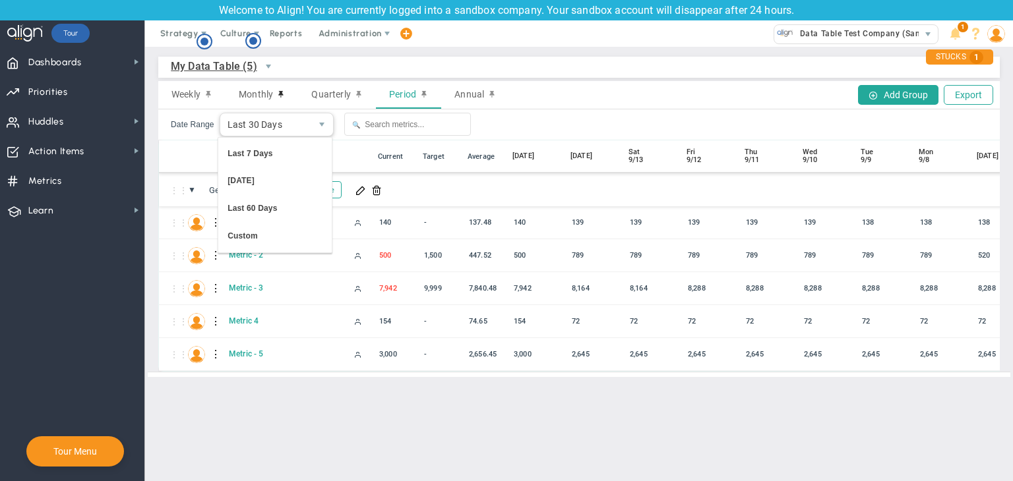
click at [313, 441] on main "My Data Table (5) My Data Table → My Data Table Weekly Monthly Quarterly Period…" at bounding box center [579, 264] width 868 height 434
drag, startPoint x: 265, startPoint y: 216, endPoint x: 220, endPoint y: 218, distance: 44.9
copy div "Metric - 1"
click at [918, 105] on div "Add Group Export" at bounding box center [919, 95] width 148 height 28
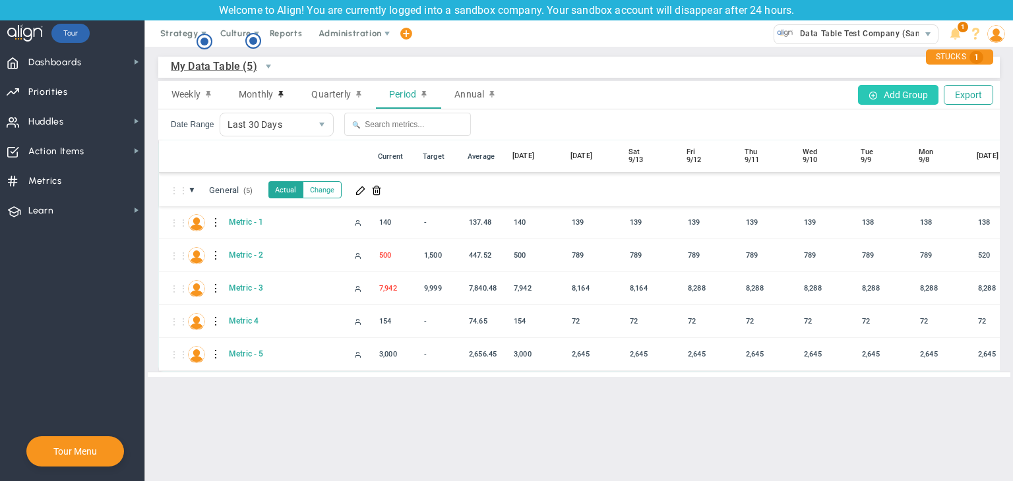
click at [916, 98] on button "Add Group" at bounding box center [898, 95] width 80 height 20
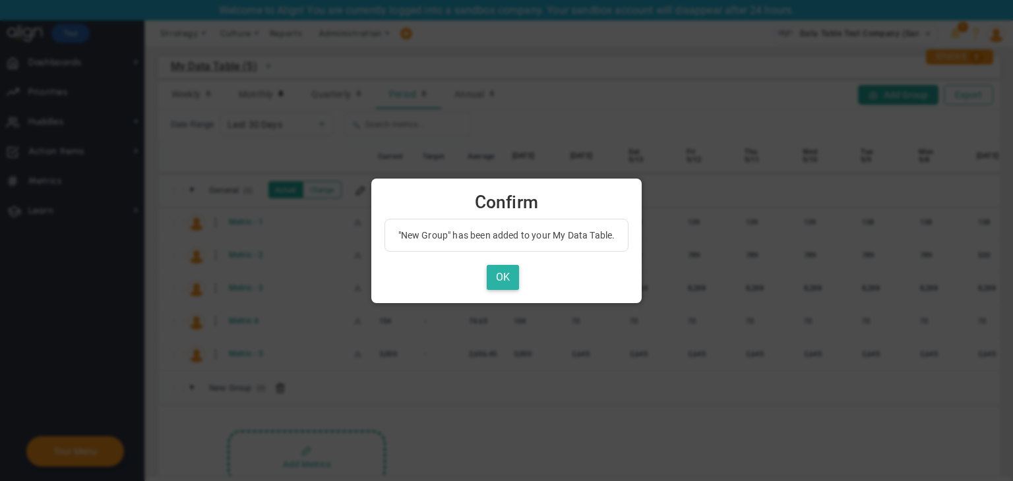
click at [502, 284] on button "OK" at bounding box center [503, 278] width 32 height 26
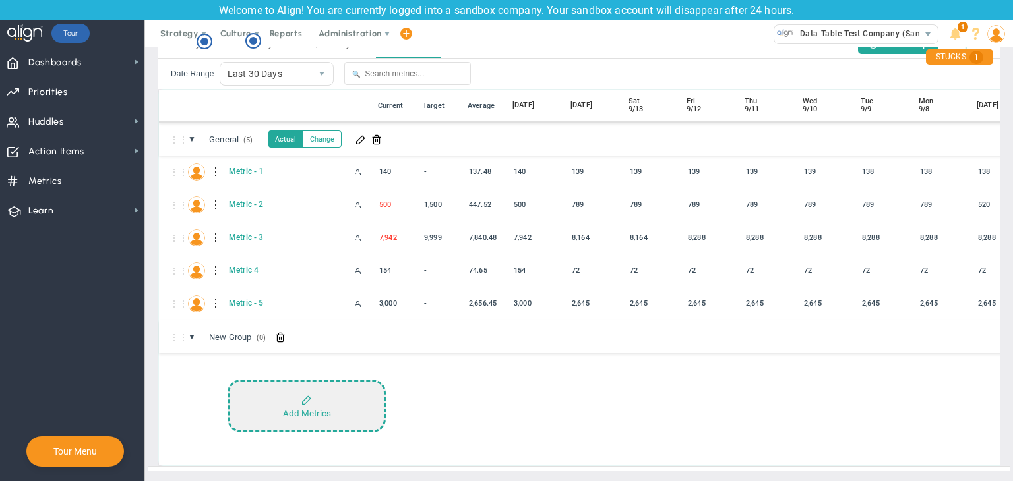
click at [291, 388] on button "Add Metrics" at bounding box center [306, 406] width 158 height 53
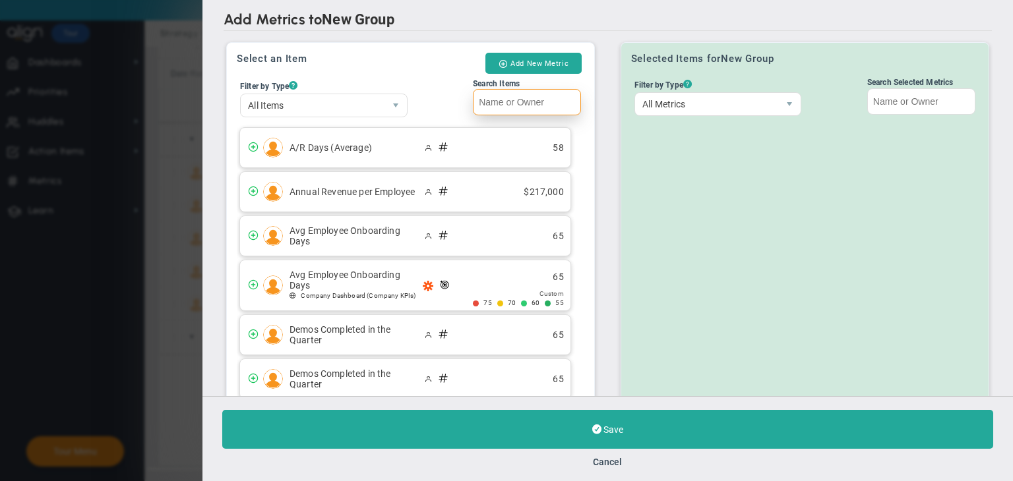
click at [528, 106] on input "Search Items" at bounding box center [527, 102] width 108 height 26
paste input "Metric - 1"
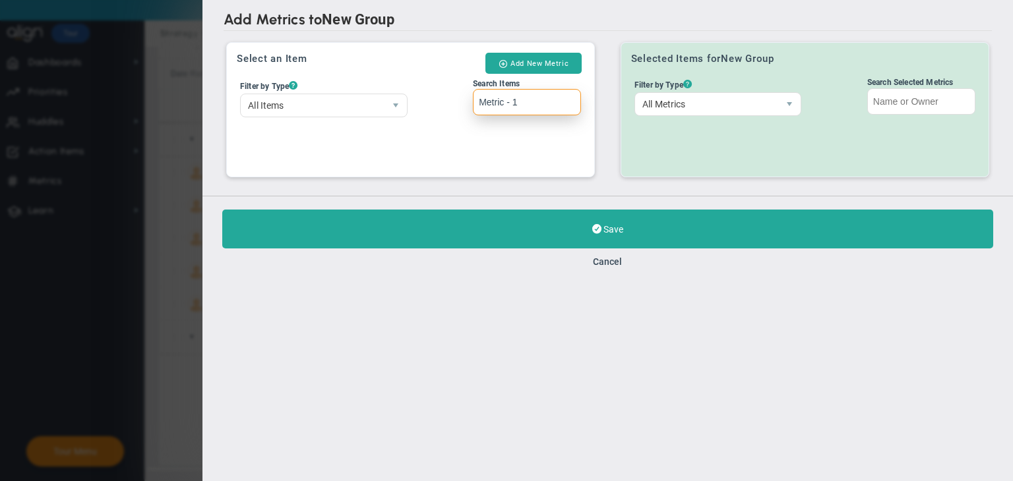
click at [483, 101] on input "Metric - 1" at bounding box center [527, 102] width 108 height 26
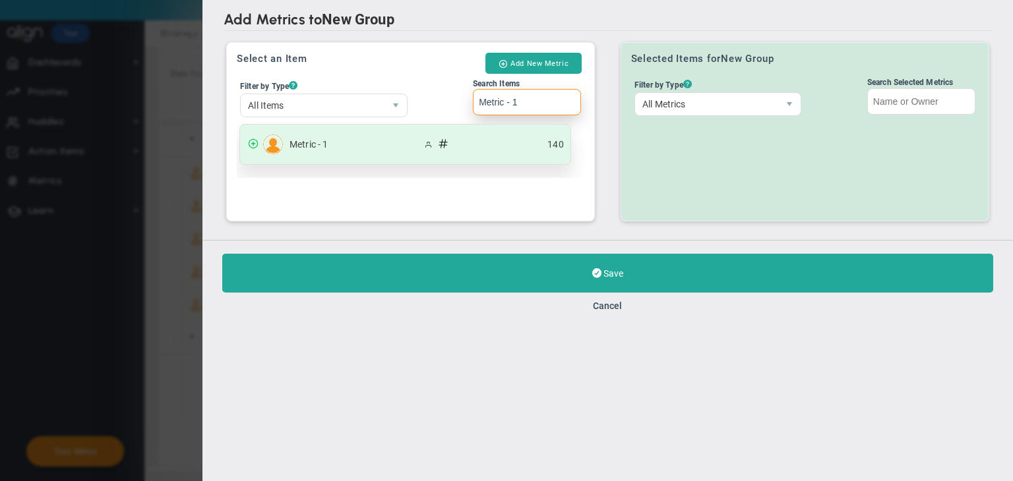
type input "Metric - 1"
click at [496, 161] on div "Metric - 1 140" at bounding box center [405, 145] width 330 height 40
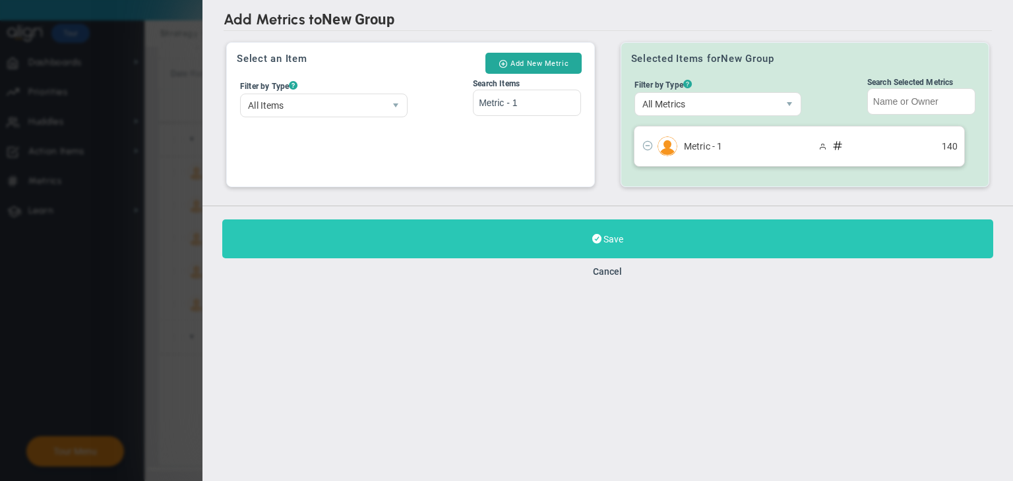
click at [549, 230] on button "Save" at bounding box center [607, 239] width 771 height 39
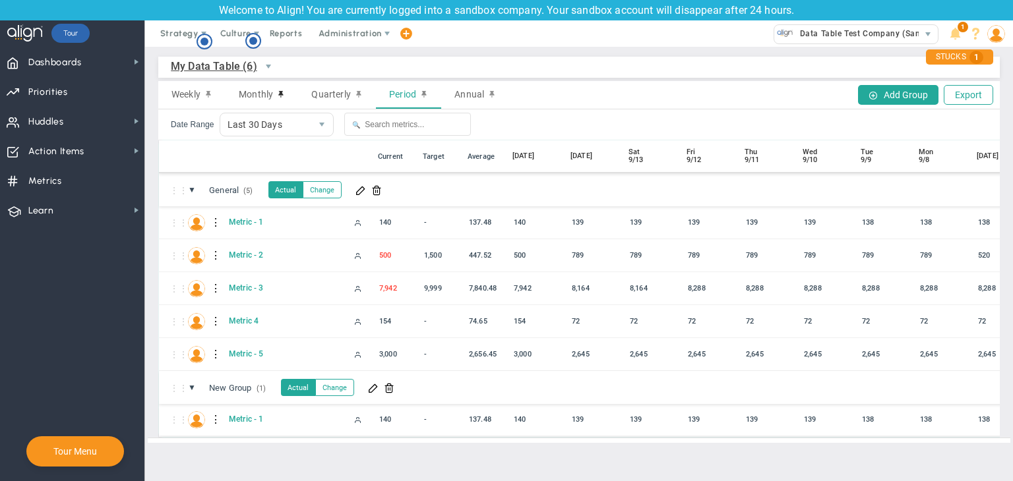
click at [214, 418] on div at bounding box center [216, 419] width 9 height 21
click at [258, 420] on div "Edit" at bounding box center [270, 423] width 91 height 27
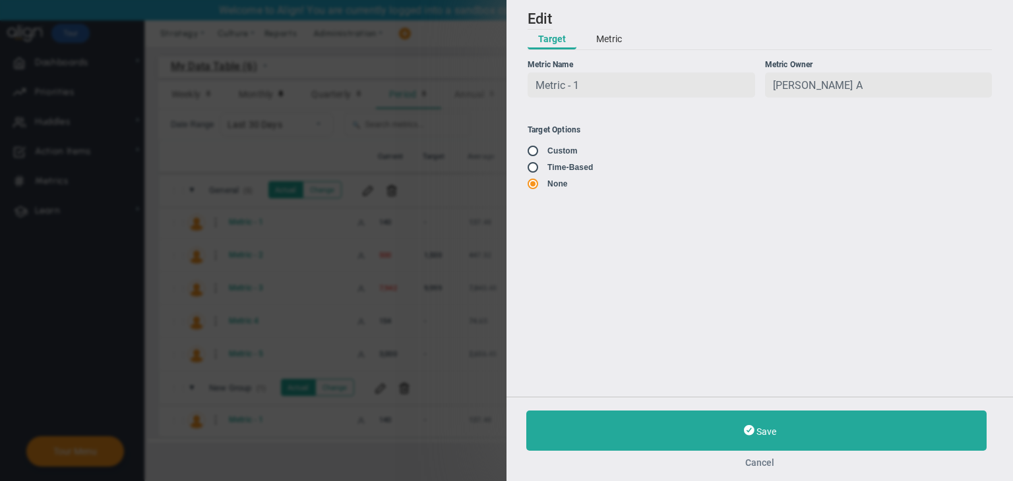
click at [753, 458] on button "Cancel" at bounding box center [759, 463] width 467 height 11
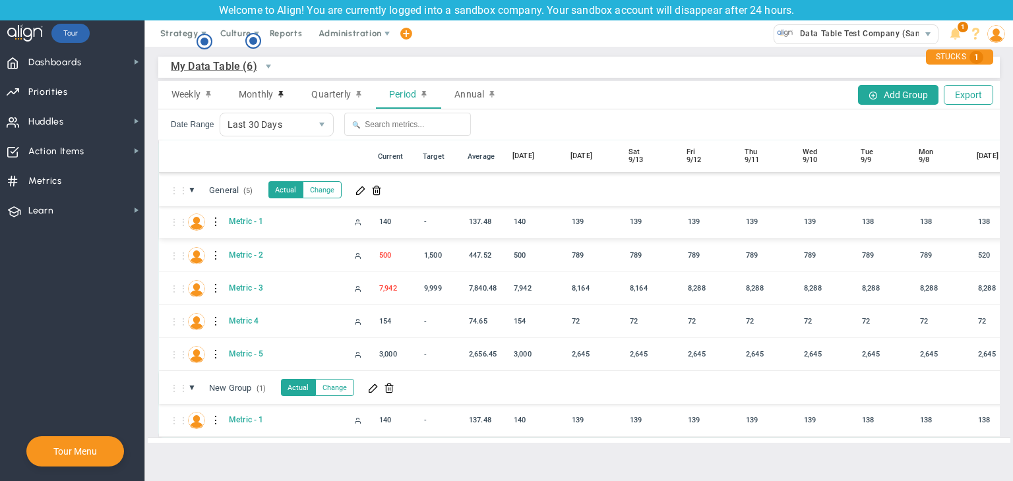
click at [212, 220] on div at bounding box center [216, 222] width 9 height 21
click at [216, 222] on div at bounding box center [216, 222] width 9 height 21
click at [235, 223] on span at bounding box center [239, 225] width 9 height 9
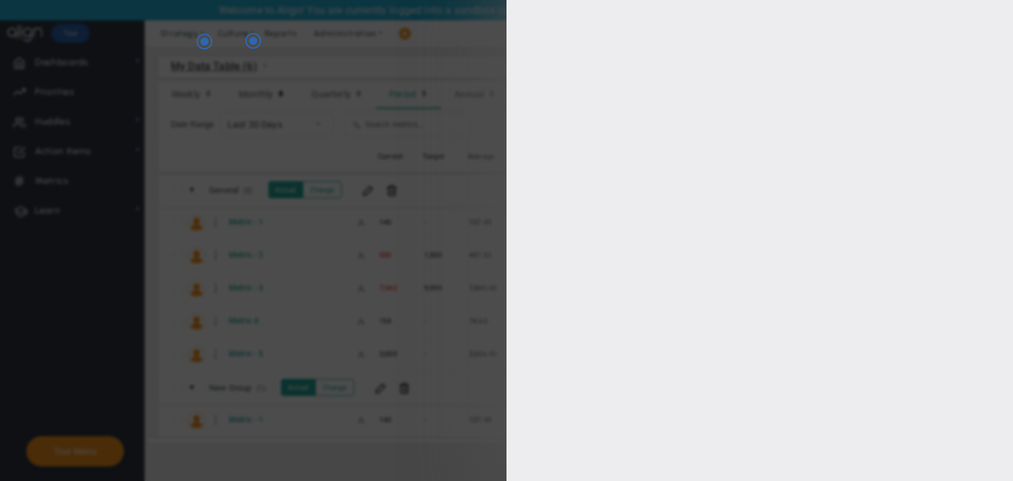
type input "[PERSON_NAME] A"
type input "0"
checkbox input "true"
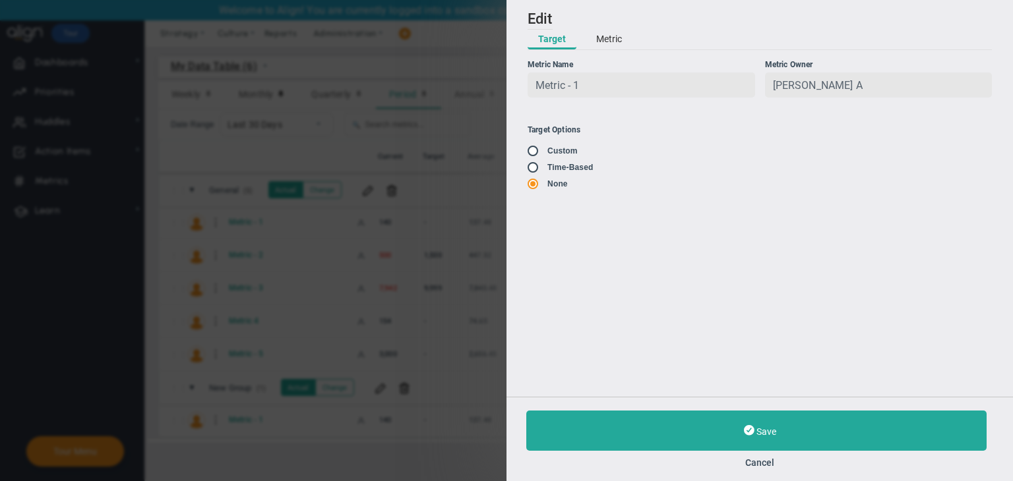
click at [538, 172] on input "radio" at bounding box center [537, 168] width 13 height 11
radio input "true"
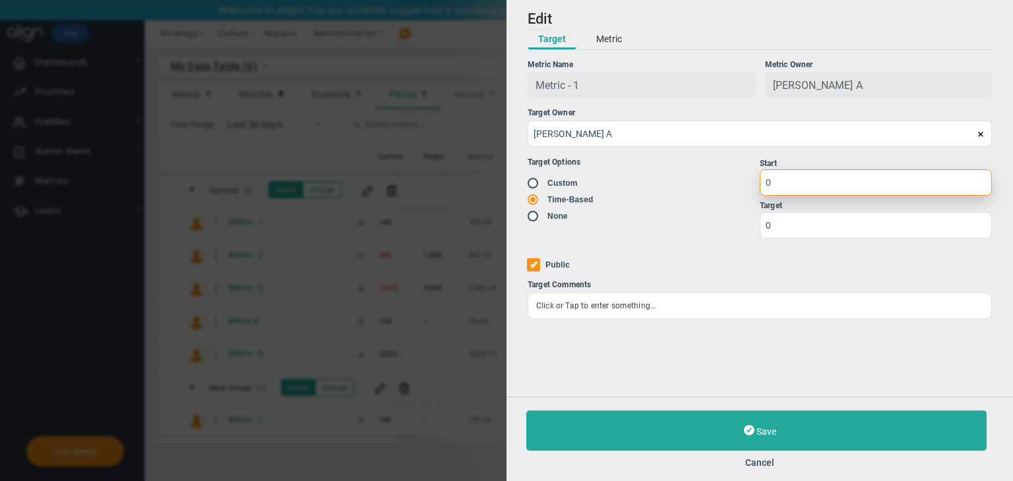
click at [819, 177] on input "0" at bounding box center [875, 182] width 232 height 26
type input "1"
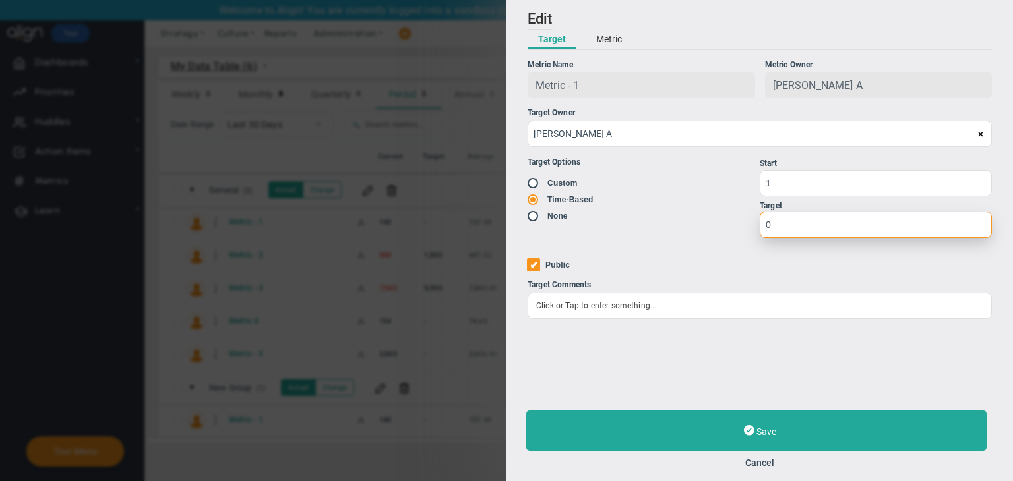
click at [808, 221] on input "0" at bounding box center [875, 225] width 232 height 26
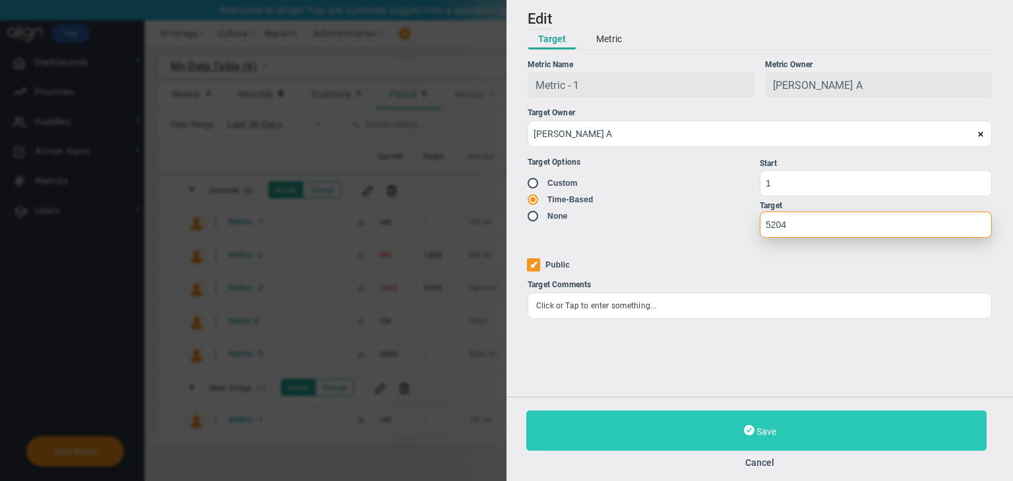
type input "5204"
click at [745, 415] on button "Save" at bounding box center [756, 431] width 460 height 40
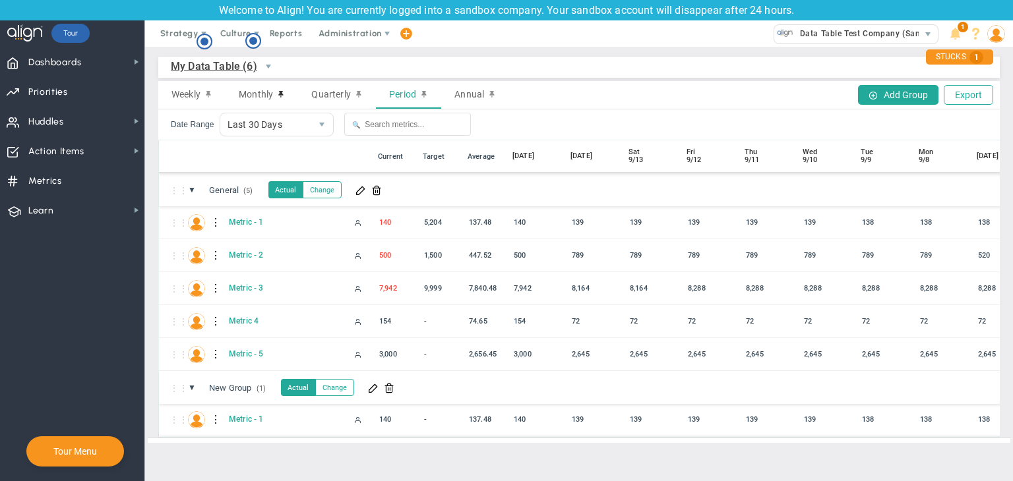
click at [213, 419] on div at bounding box center [216, 419] width 9 height 21
click at [258, 417] on div "Edit" at bounding box center [270, 423] width 91 height 27
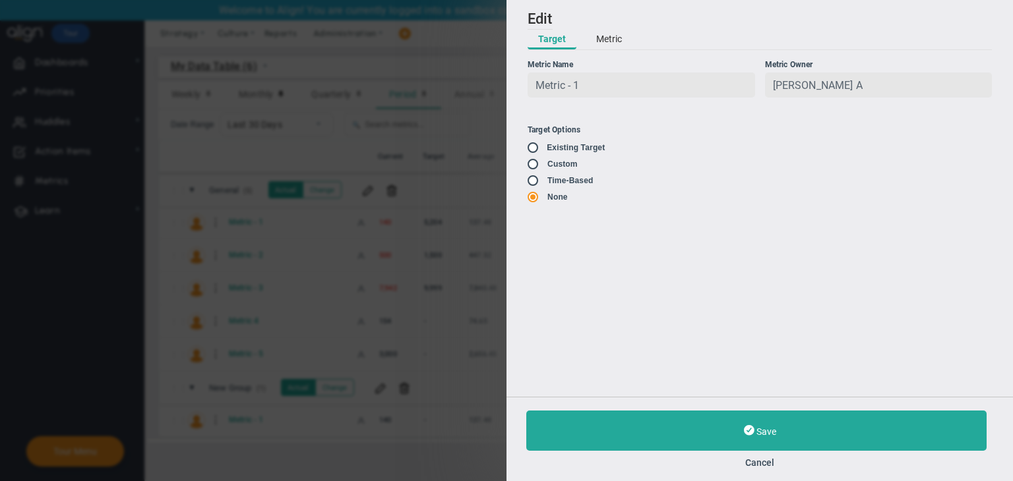
click at [535, 148] on input "radio" at bounding box center [537, 148] width 13 height 11
radio input "false"
radio input "true"
radio input "false"
type input "1"
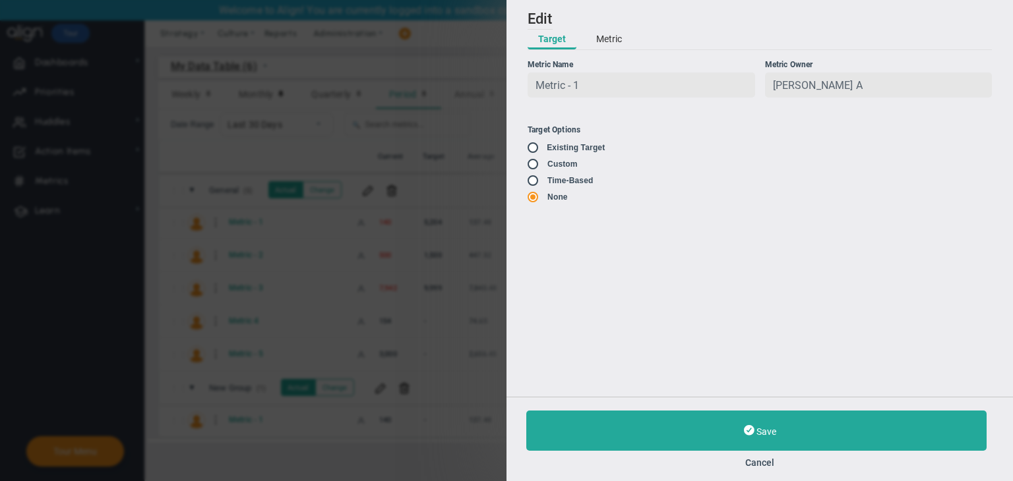
type input "5204"
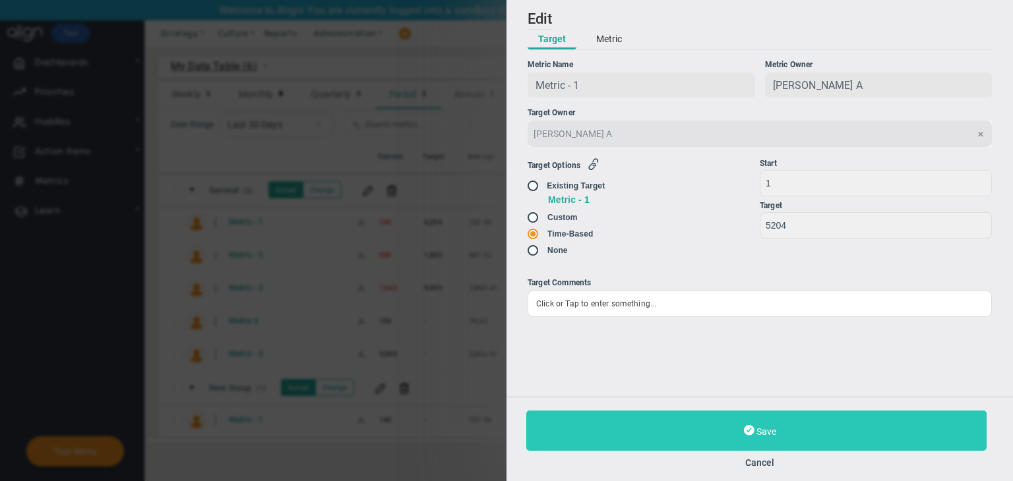
click at [799, 431] on button "Save" at bounding box center [756, 431] width 460 height 40
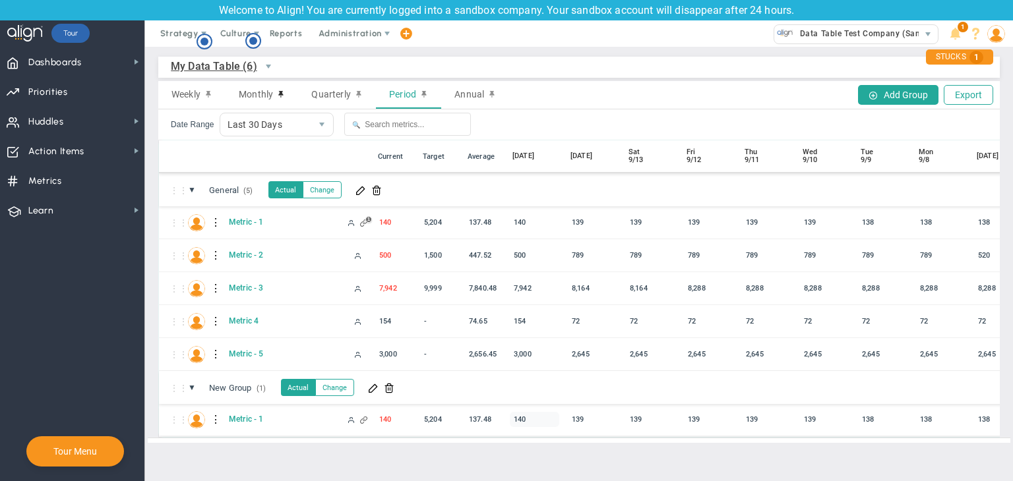
drag, startPoint x: 470, startPoint y: 453, endPoint x: 538, endPoint y: 423, distance: 74.1
click at [583, 447] on div "My Data Table (6) My Data Table → My Data Table Weekly Monthly Quarterly Period…" at bounding box center [579, 250] width 868 height 406
click at [903, 89] on button "Add Group" at bounding box center [898, 95] width 80 height 20
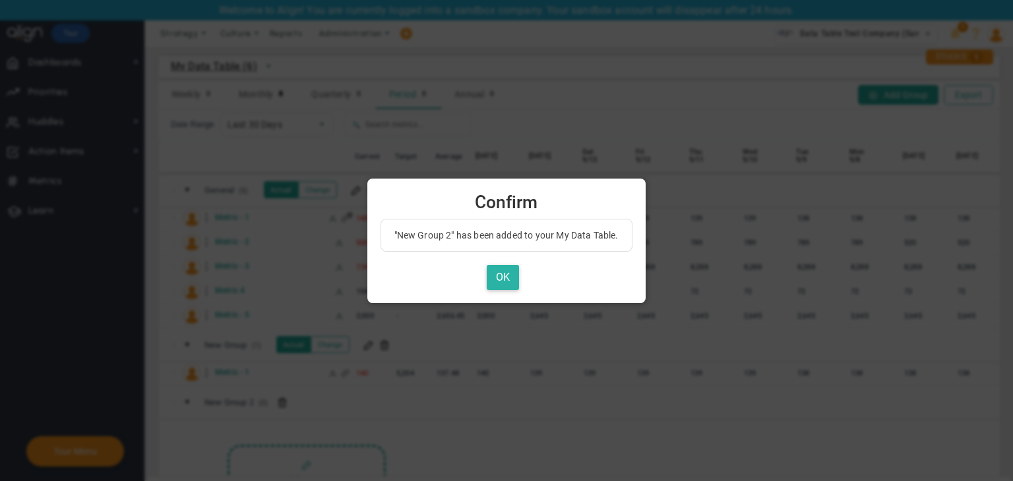
click at [496, 271] on button "OK" at bounding box center [503, 278] width 32 height 26
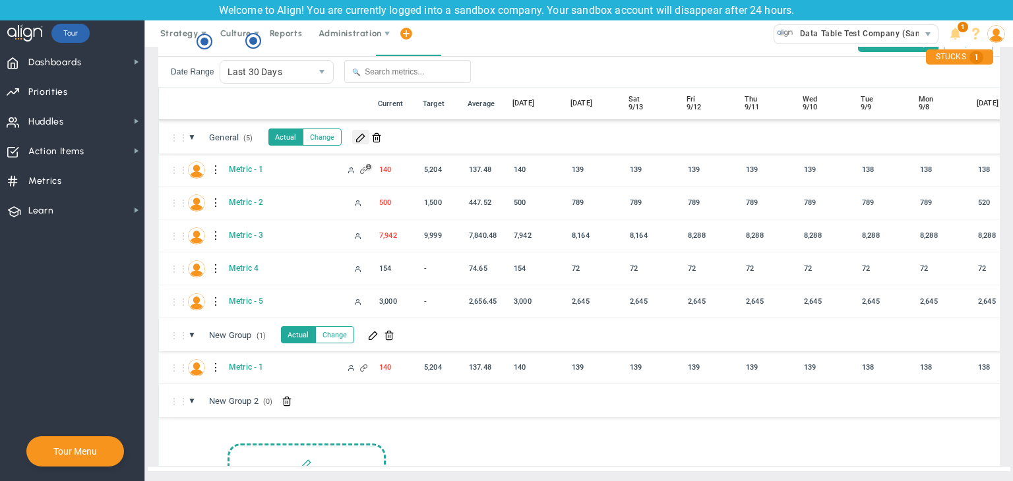
click at [362, 132] on span at bounding box center [360, 137] width 11 height 11
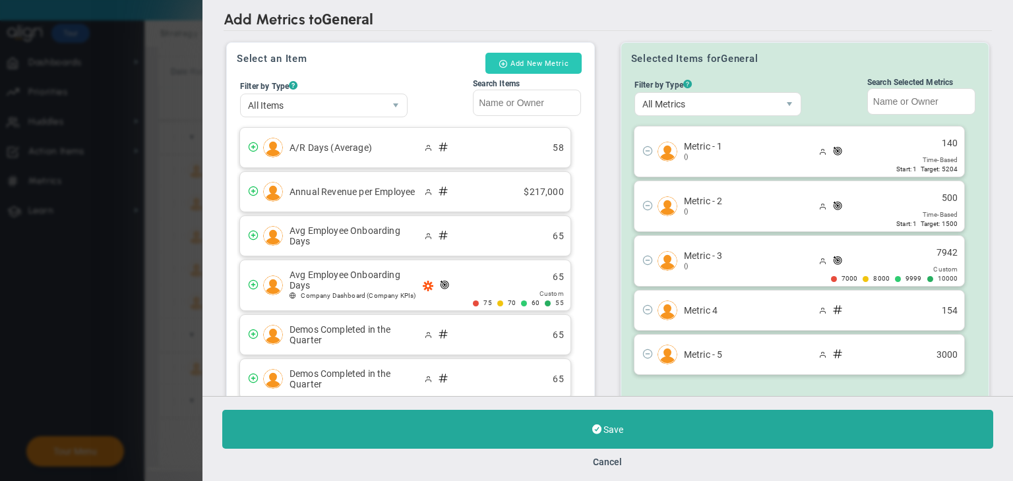
click at [557, 58] on button "Add New Metric" at bounding box center [533, 63] width 96 height 21
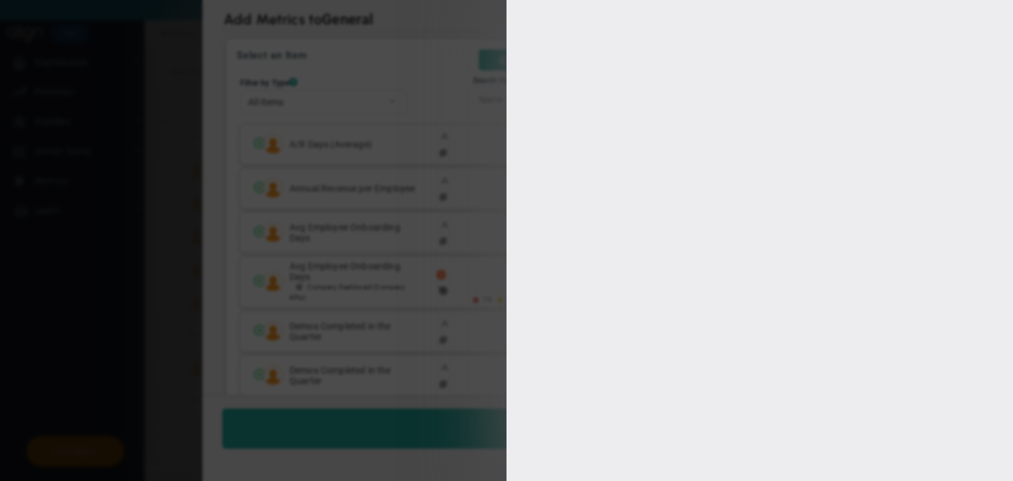
type input "[PERSON_NAME] A"
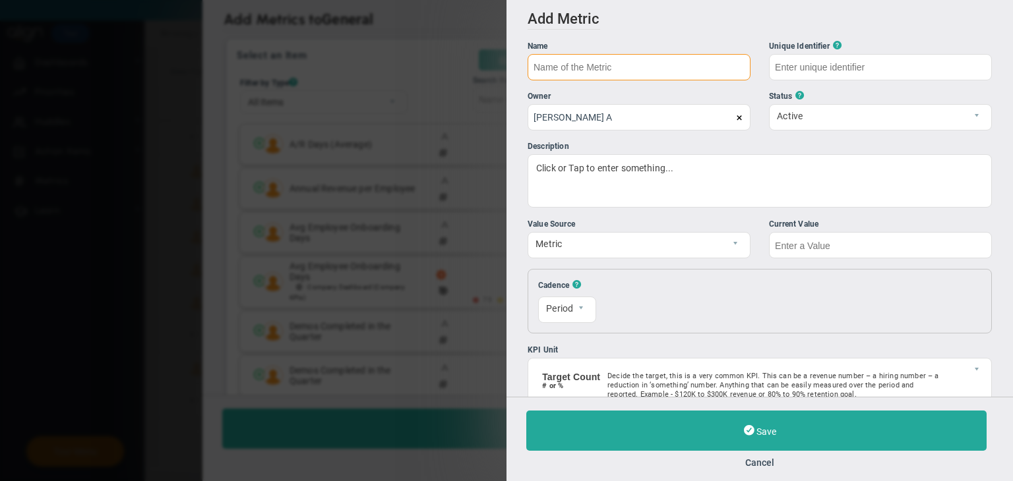
click at [679, 64] on input "text" at bounding box center [638, 67] width 223 height 26
drag, startPoint x: 679, startPoint y: 64, endPoint x: 770, endPoint y: 7, distance: 107.2
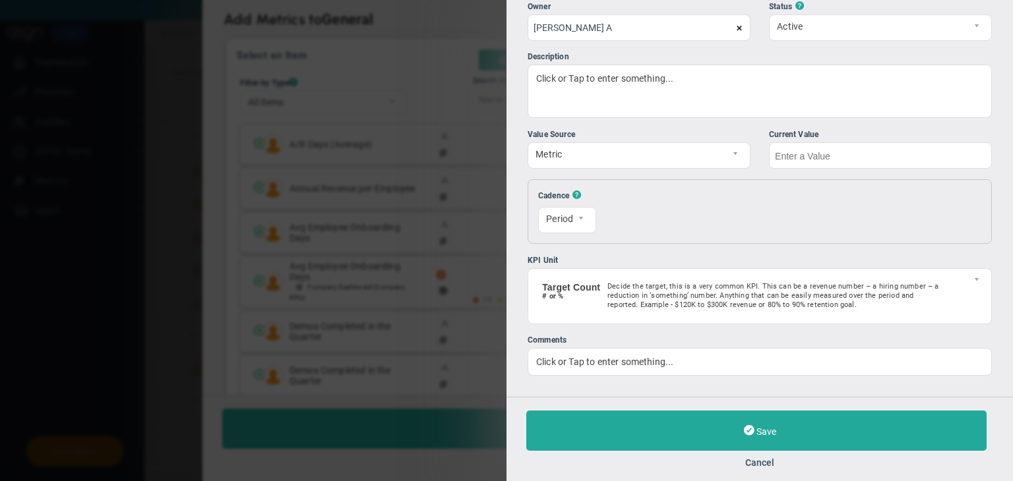
type input "Metric 6"
click at [812, 159] on input "text" at bounding box center [880, 155] width 223 height 26
type input "Metric-6"
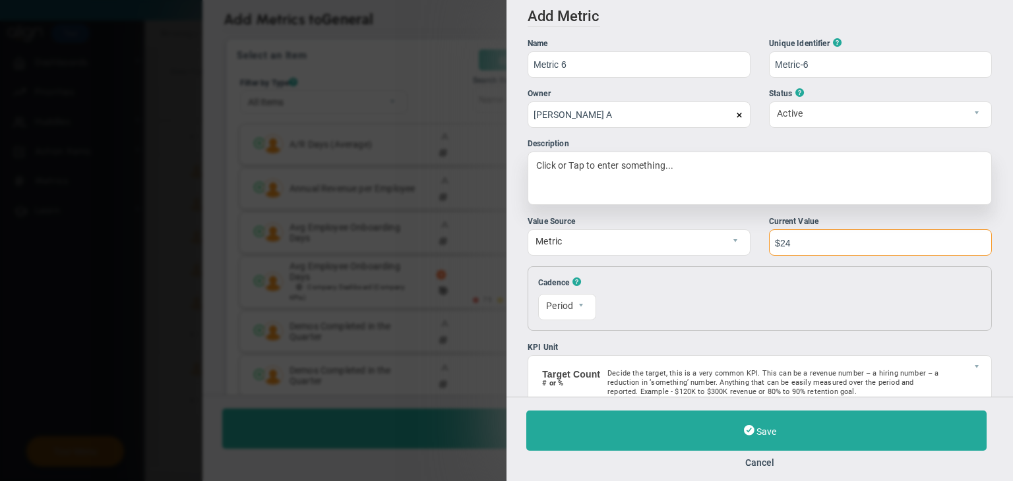
scroll to position [0, 0]
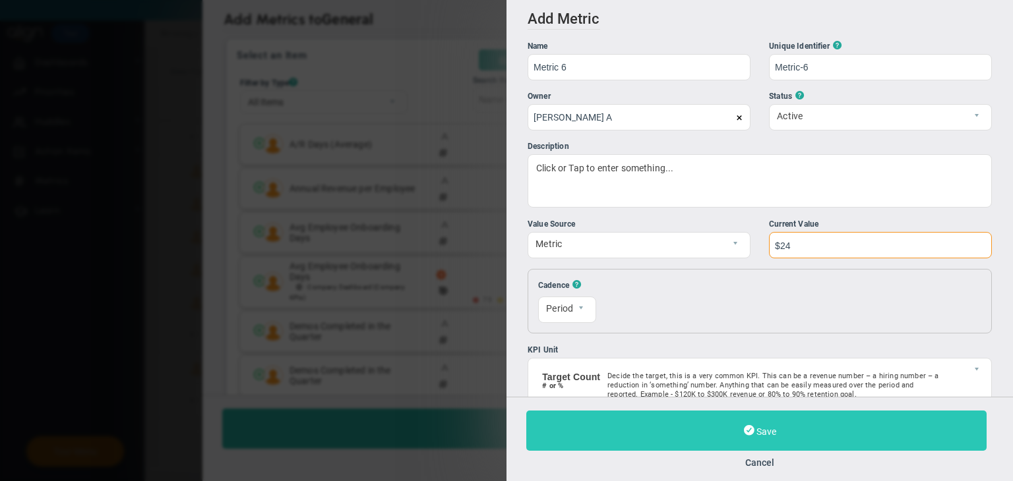
type input "$24"
click at [794, 413] on button "Save" at bounding box center [756, 431] width 460 height 40
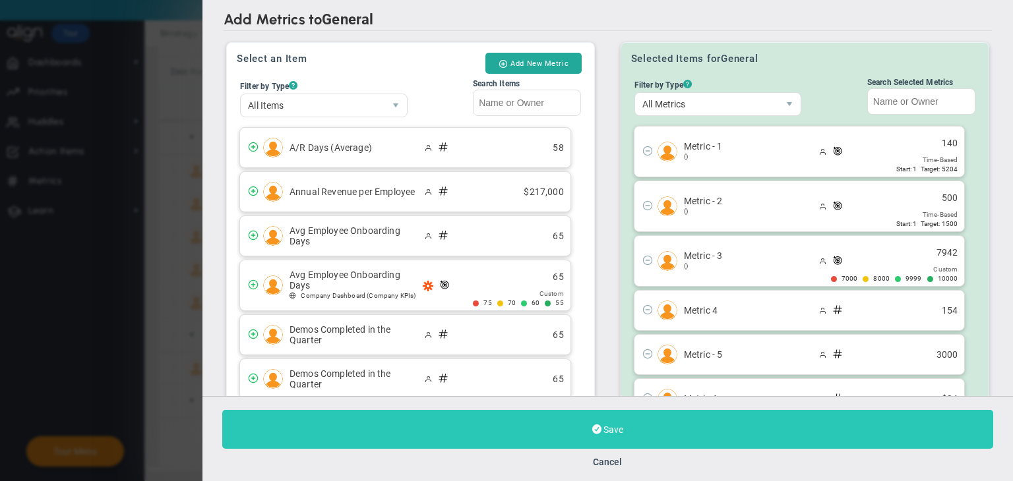
click at [665, 441] on button "Save" at bounding box center [607, 429] width 771 height 39
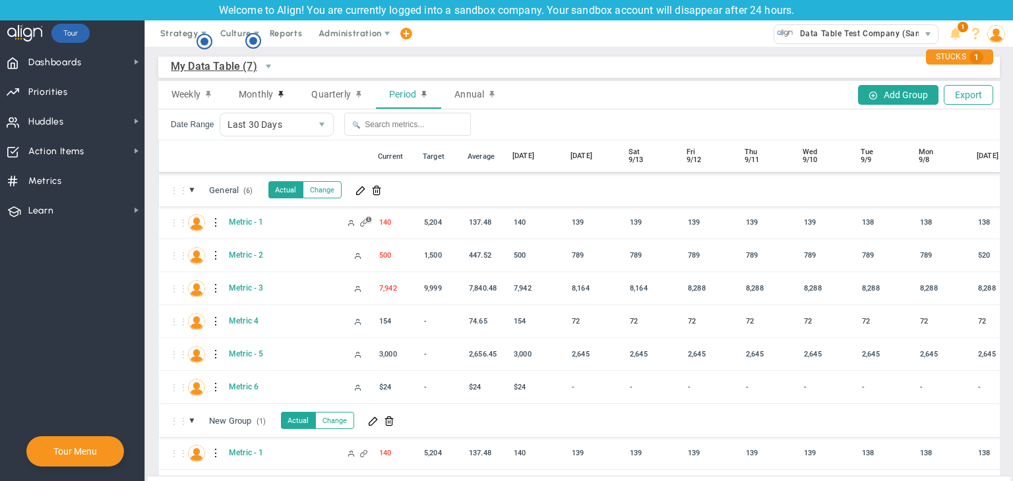
click at [420, 91] on span at bounding box center [424, 94] width 8 height 9
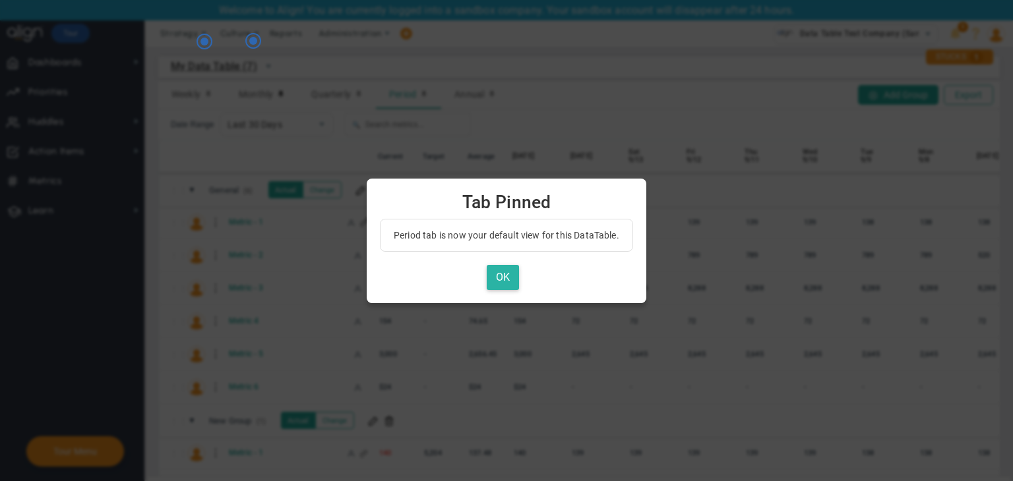
click at [509, 280] on button "OK" at bounding box center [503, 278] width 32 height 26
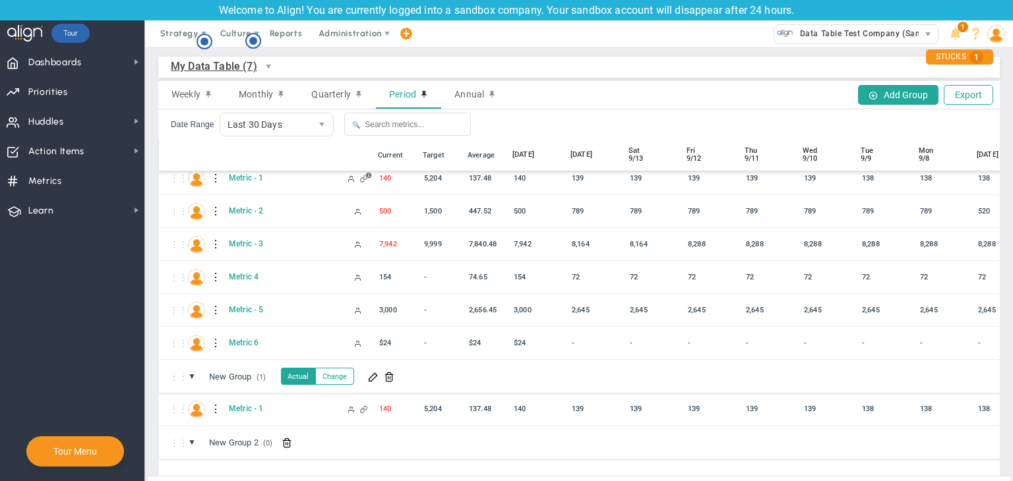
scroll to position [98, 0]
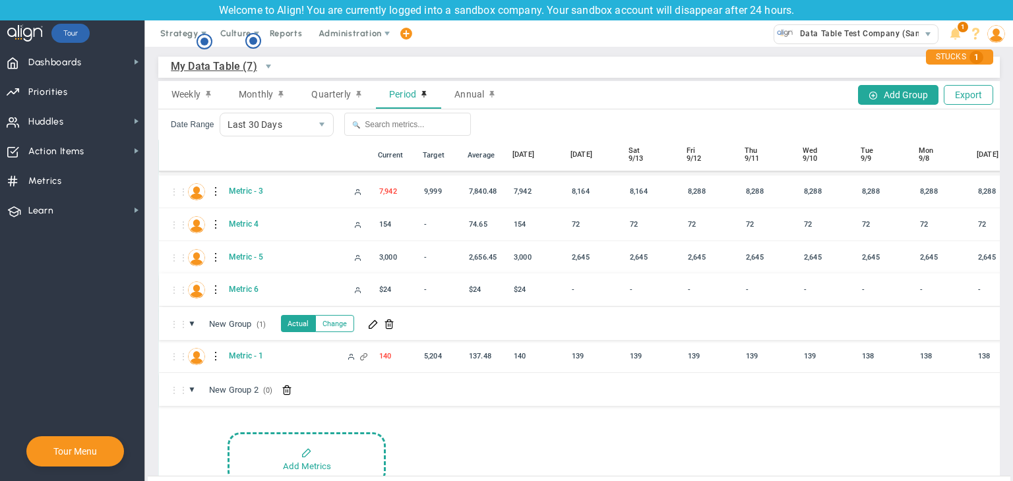
click at [215, 288] on div at bounding box center [216, 290] width 9 height 21
click at [269, 285] on div "Edit" at bounding box center [270, 293] width 91 height 27
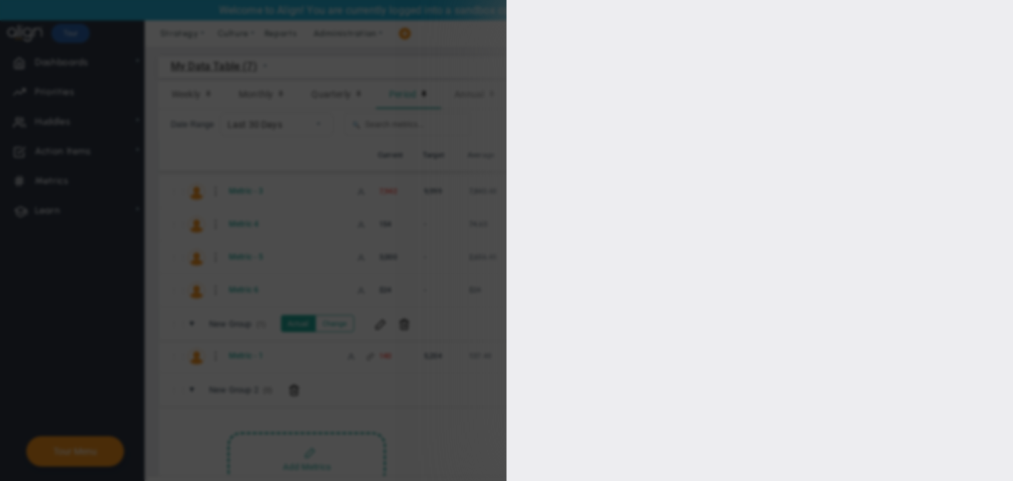
type input "Metric 6"
type input "Metric-6"
type input "[PERSON_NAME] A"
type input "$24"
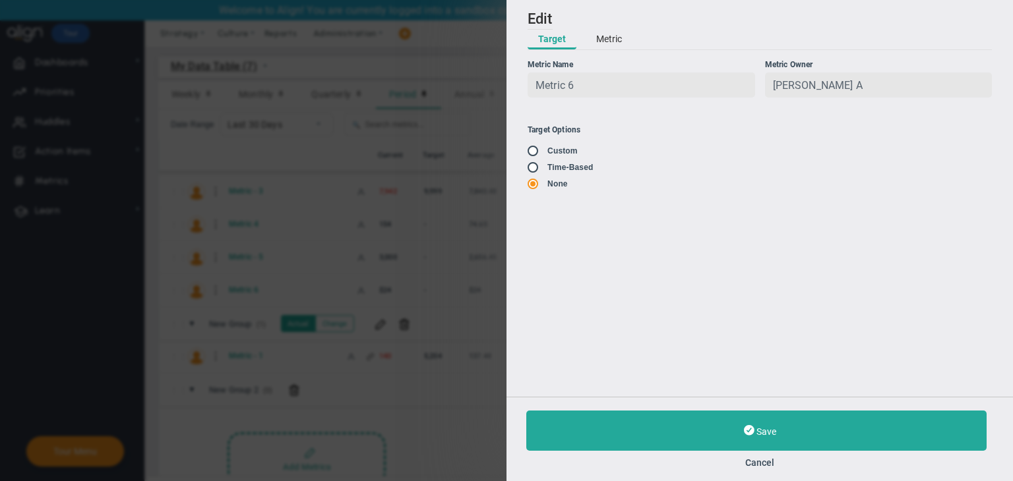
click at [599, 42] on button "Metric" at bounding box center [608, 40] width 47 height 20
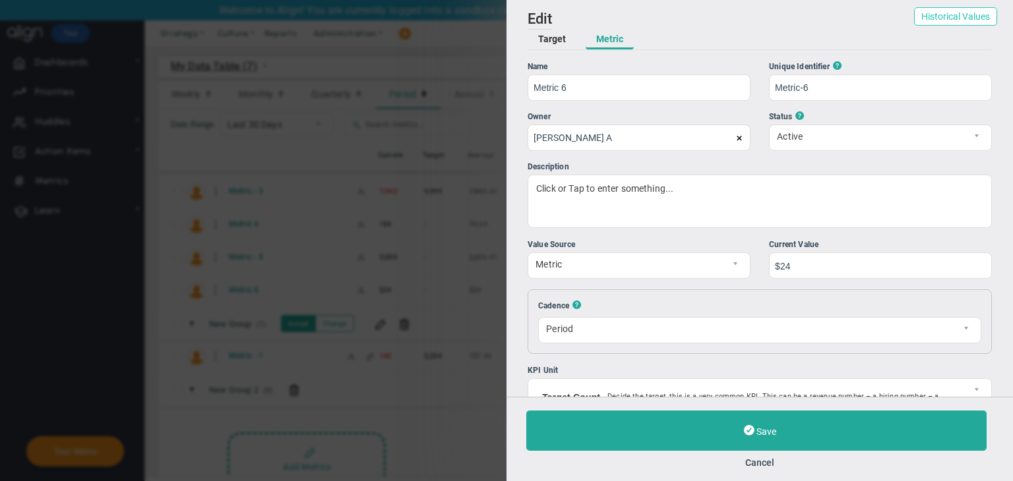
click at [939, 19] on button "Historical Values" at bounding box center [955, 16] width 83 height 18
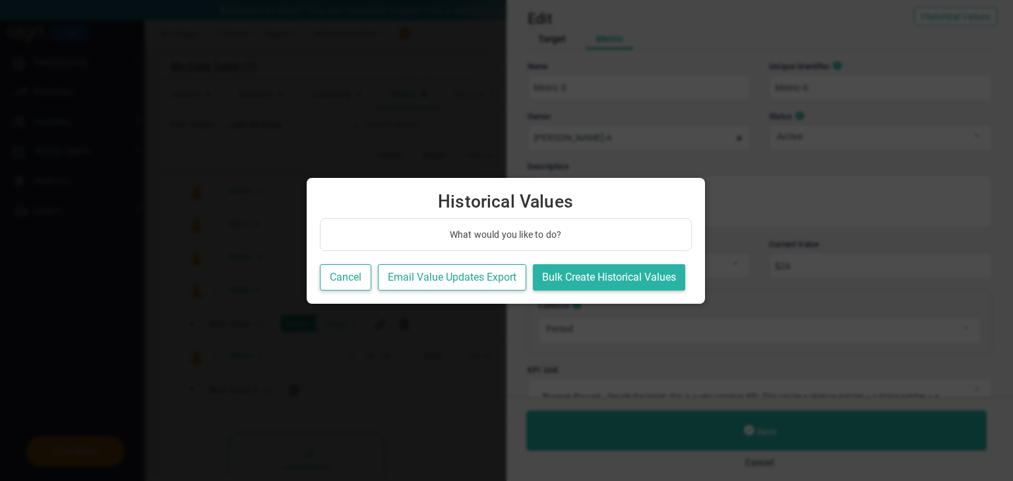
click at [636, 264] on button "Bulk Create Historical Values" at bounding box center [609, 277] width 152 height 27
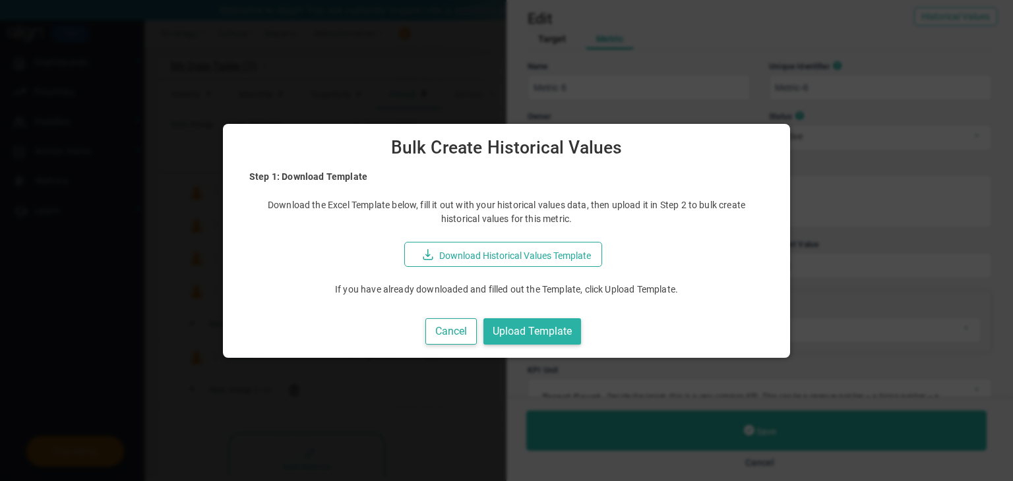
click at [533, 340] on button "Upload Template" at bounding box center [532, 331] width 98 height 27
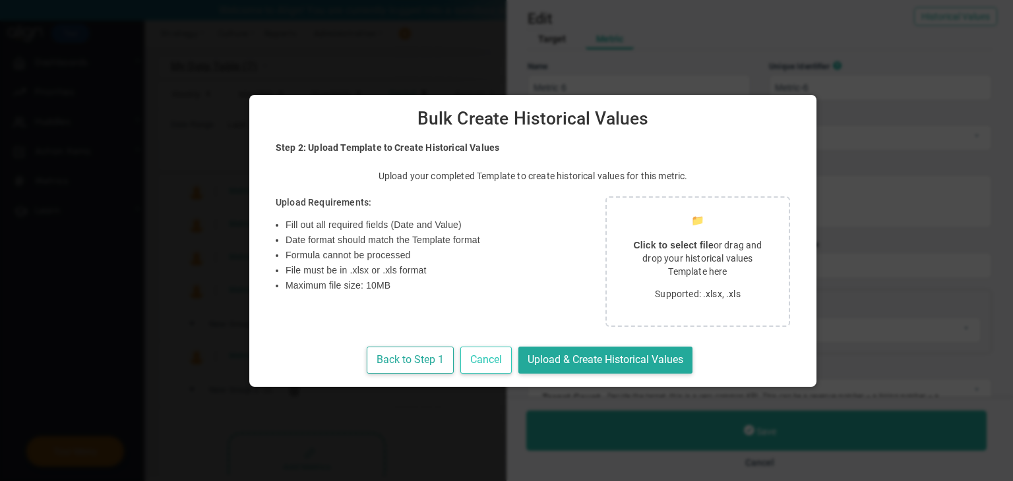
click at [460, 362] on button "Cancel" at bounding box center [485, 360] width 51 height 27
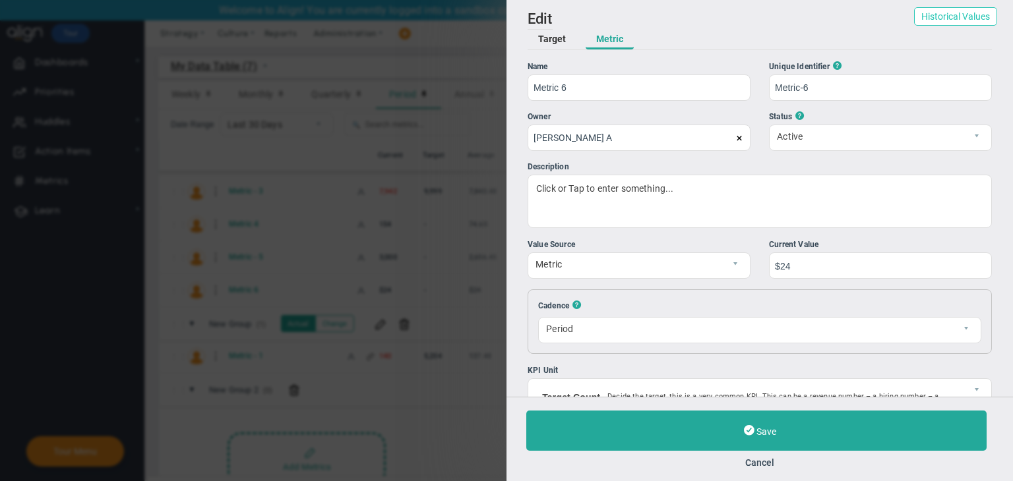
click at [936, 23] on button "Historical Values" at bounding box center [955, 16] width 83 height 18
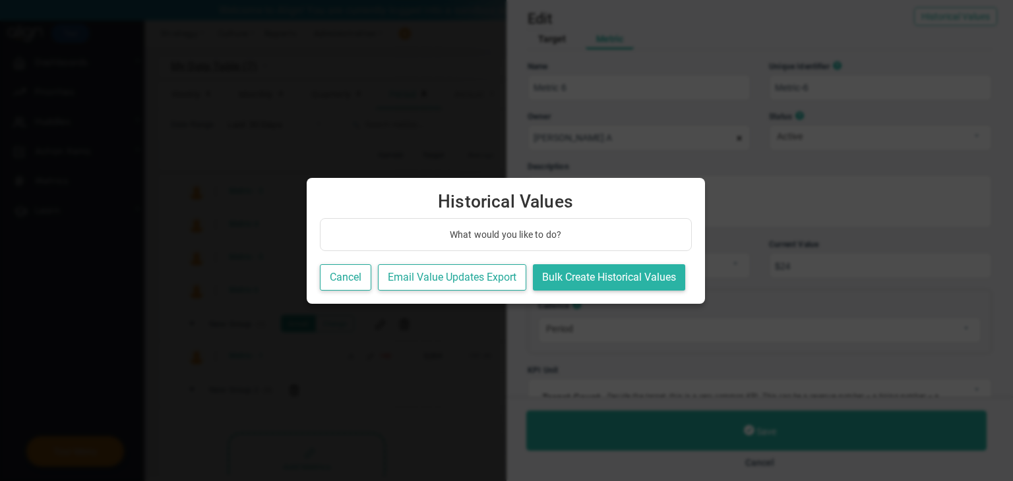
click at [597, 270] on button "Bulk Create Historical Values" at bounding box center [609, 277] width 152 height 27
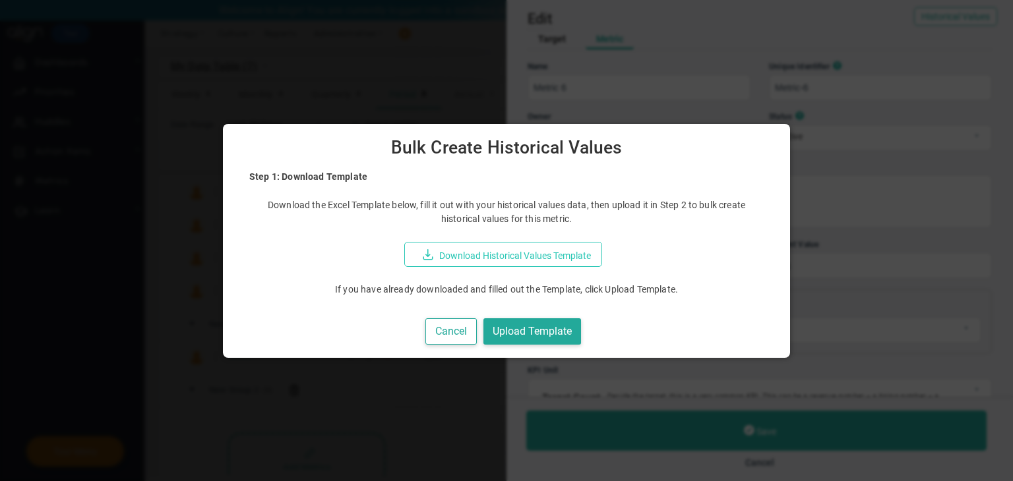
click at [548, 251] on button "Download Historical Values Template" at bounding box center [503, 254] width 198 height 25
click at [463, 328] on button "Cancel" at bounding box center [450, 331] width 51 height 27
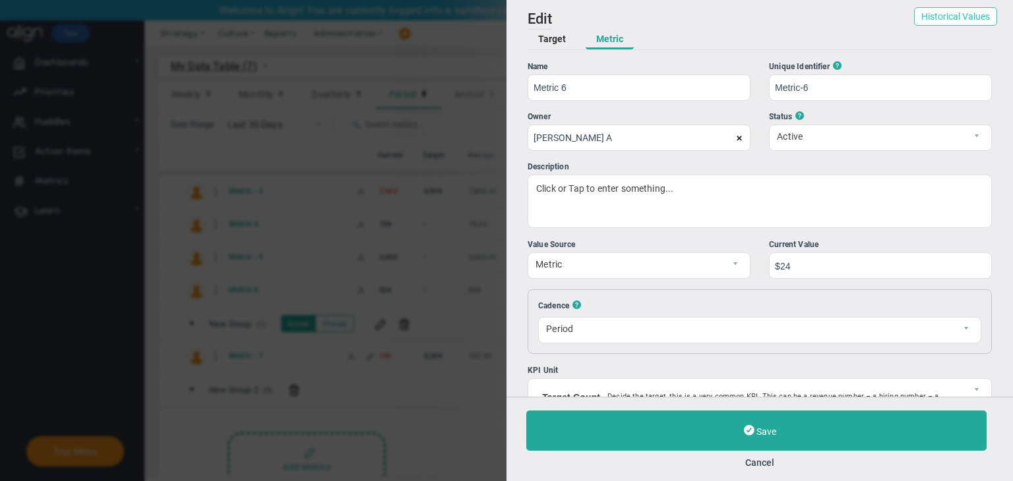
click at [926, 22] on button "Historical Values" at bounding box center [955, 16] width 83 height 18
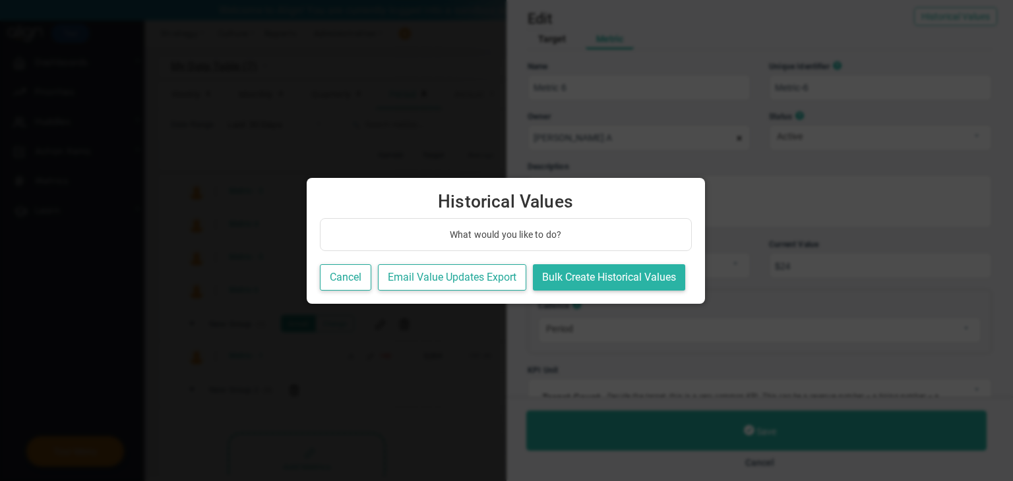
click at [606, 283] on button "Bulk Create Historical Values" at bounding box center [609, 277] width 152 height 27
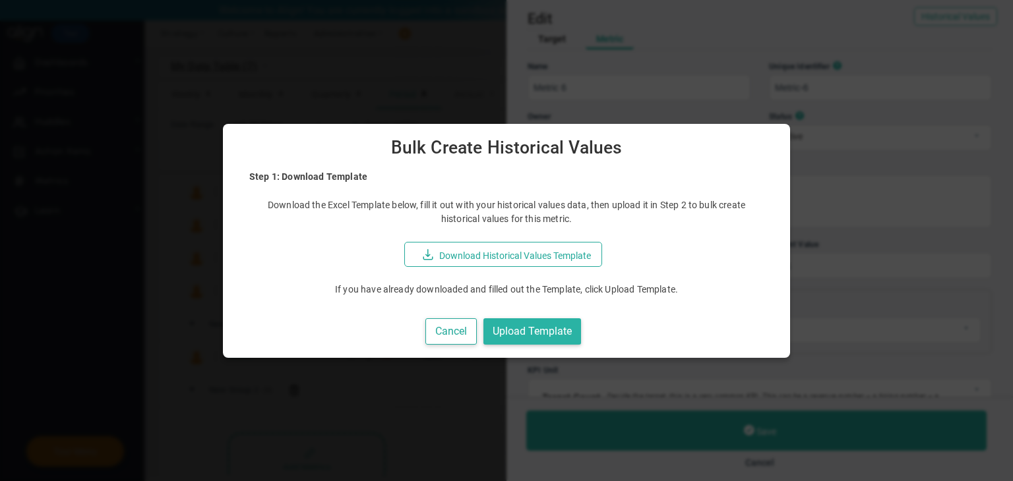
click at [535, 318] on button "Upload Template" at bounding box center [532, 331] width 98 height 27
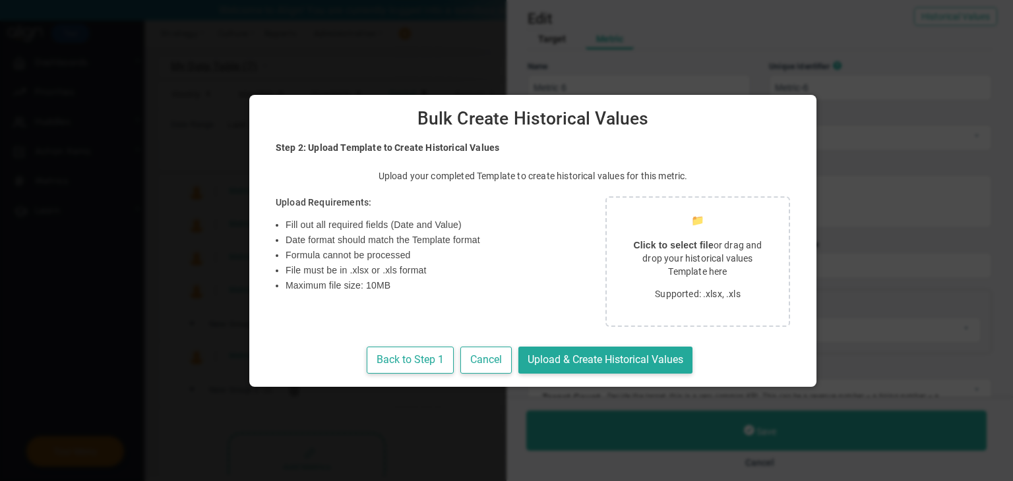
click at [622, 251] on p "Click to select file or drag and drop your historical values Template here" at bounding box center [697, 259] width 150 height 40
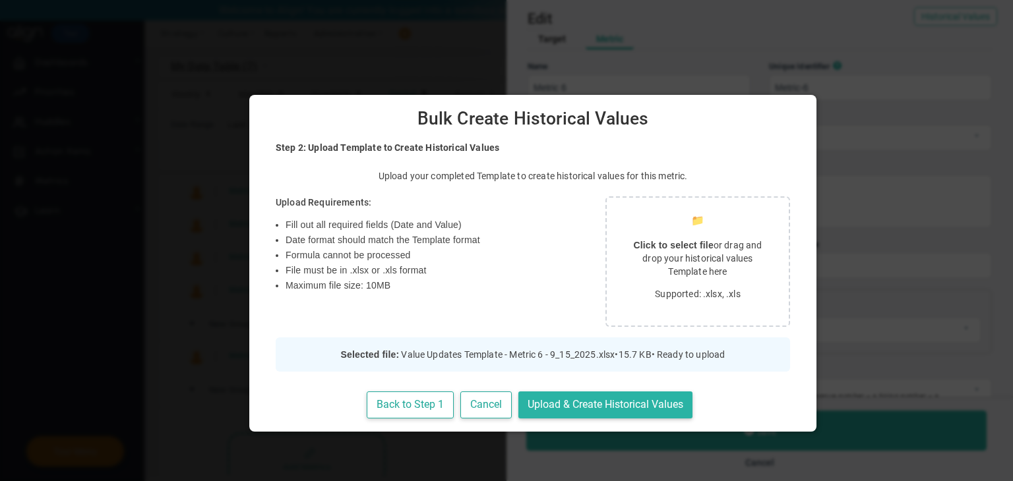
click at [567, 405] on button "Upload & Create Historical Values" at bounding box center [605, 405] width 174 height 27
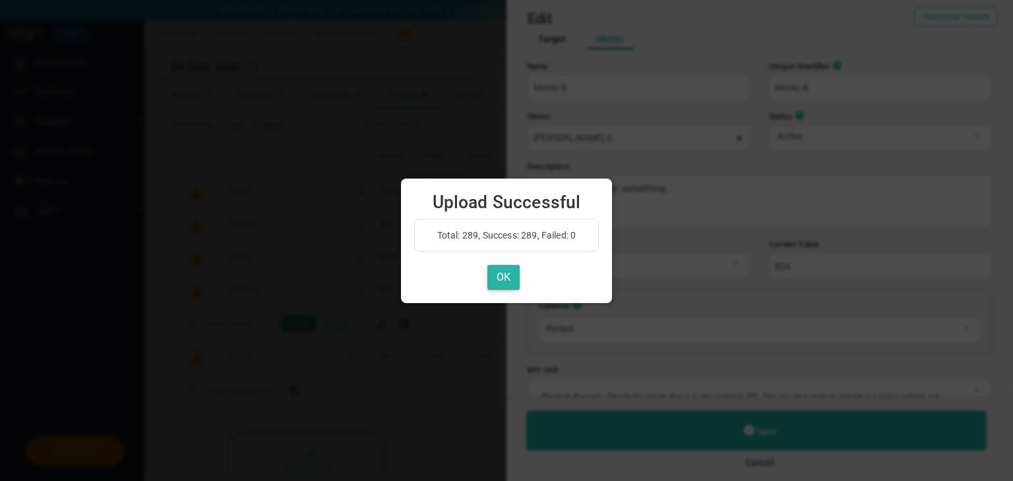
click at [506, 280] on button "OK" at bounding box center [503, 278] width 32 height 26
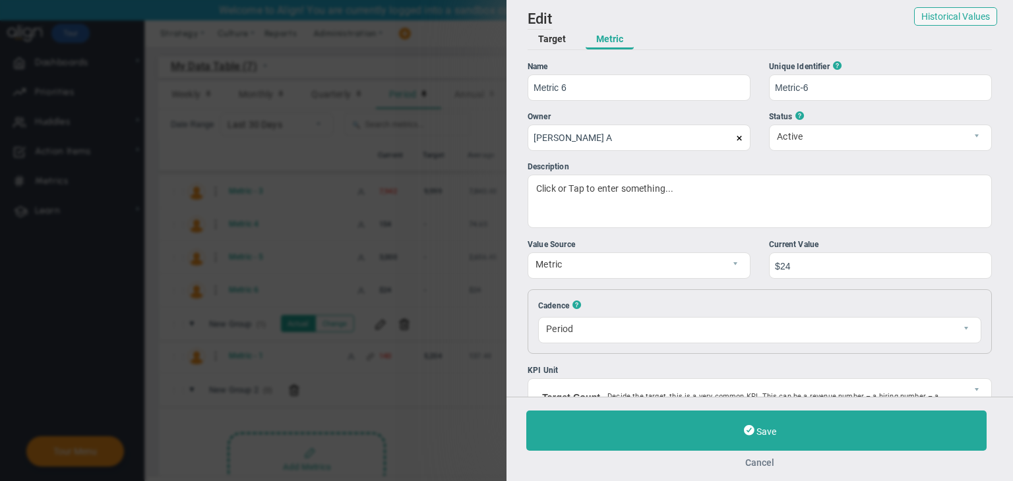
click at [750, 461] on button "Cancel" at bounding box center [759, 463] width 467 height 11
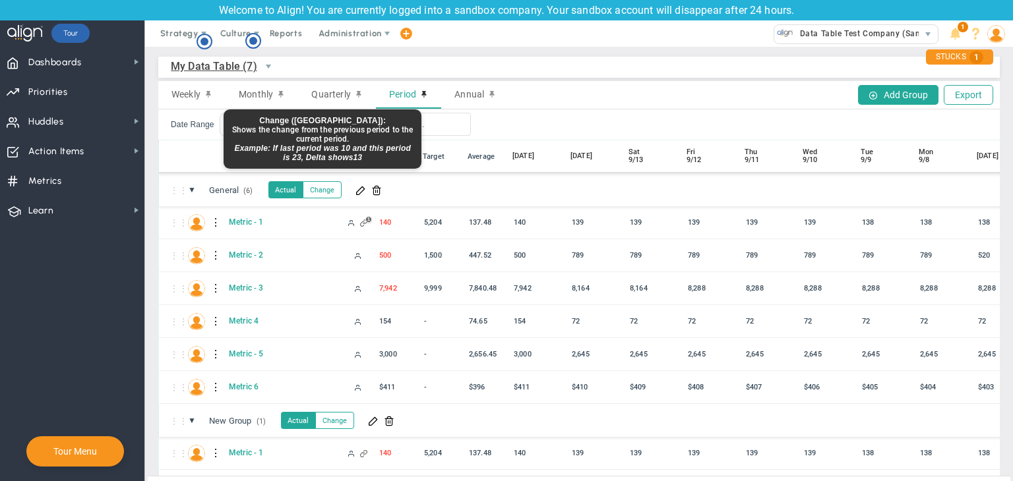
click at [326, 186] on button "Change" at bounding box center [322, 189] width 39 height 17
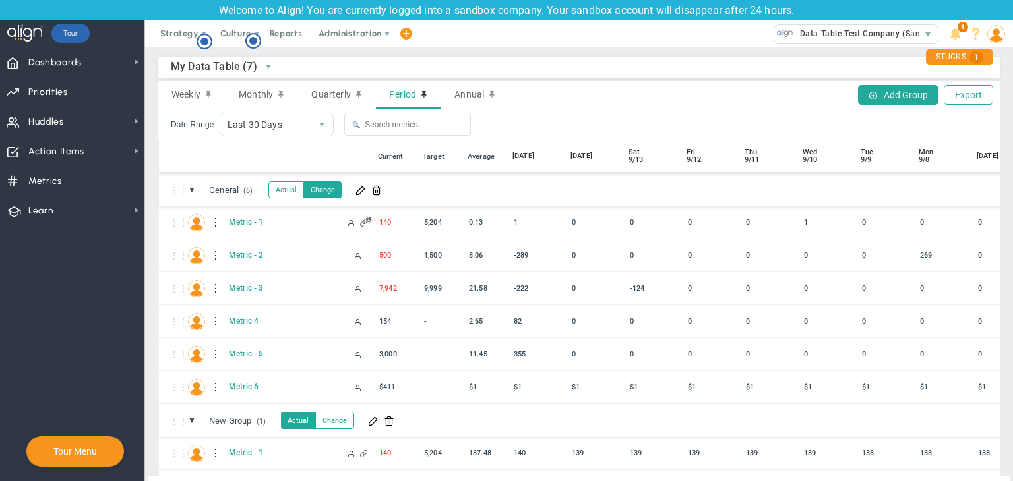
click at [280, 193] on button "Actual" at bounding box center [286, 189] width 36 height 17
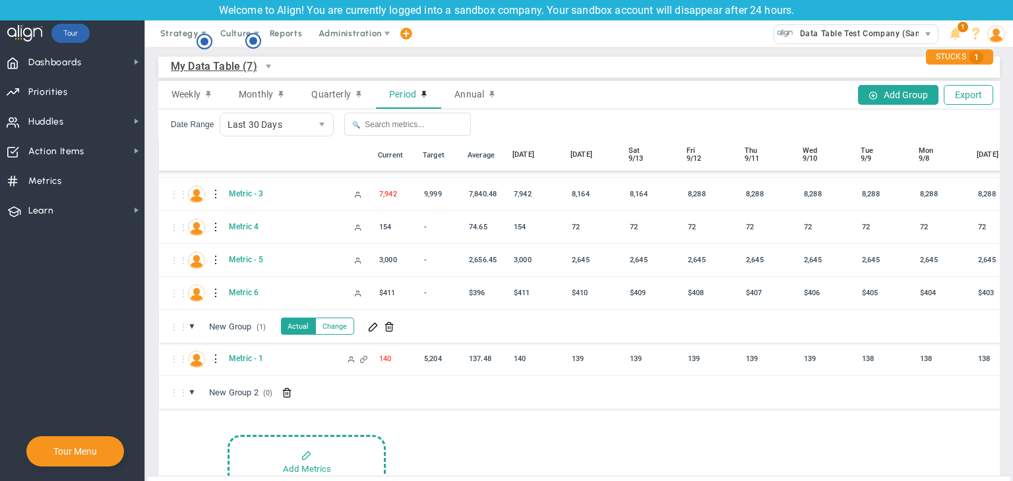
scroll to position [98, 0]
click at [212, 289] on div at bounding box center [216, 290] width 9 height 21
click at [266, 293] on div "Edit" at bounding box center [270, 293] width 91 height 27
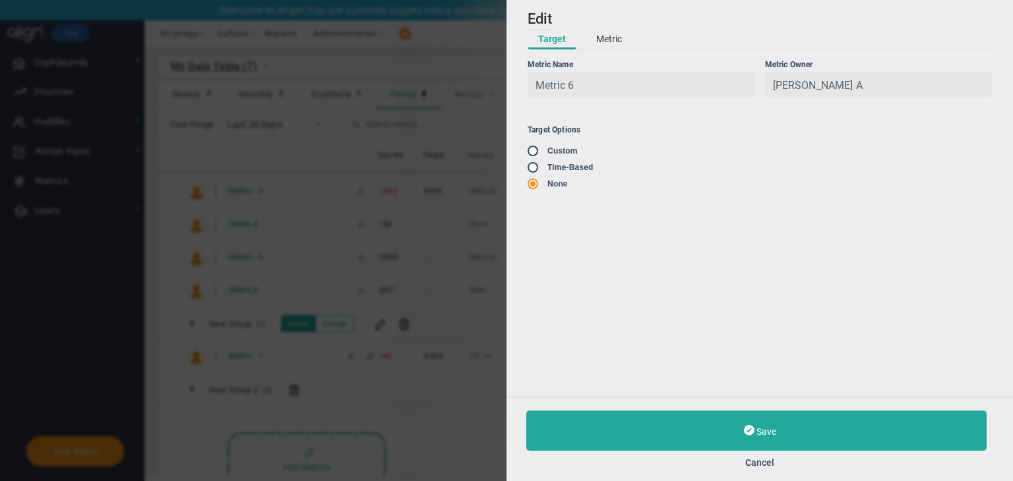
click at [535, 171] on input "radio" at bounding box center [537, 168] width 13 height 11
radio input "true"
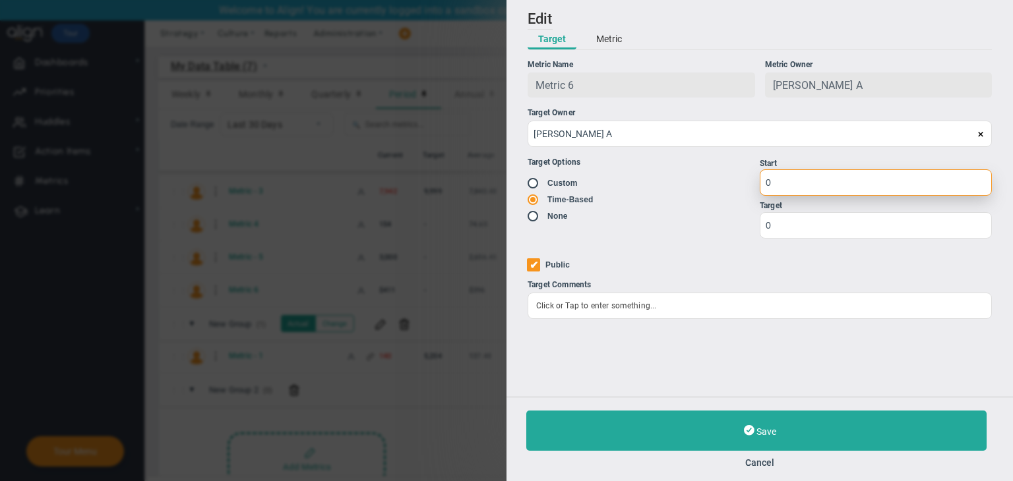
click at [794, 189] on input "0" at bounding box center [875, 182] width 232 height 26
type input "1"
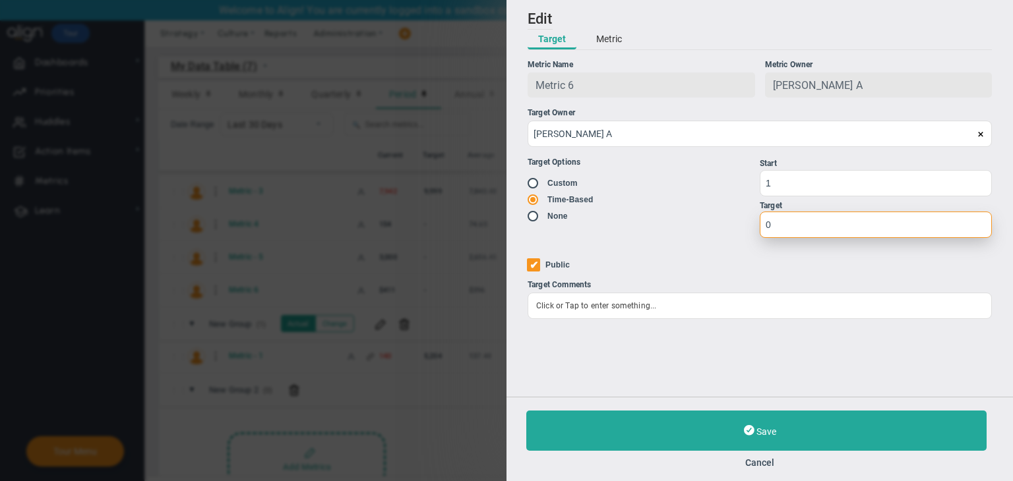
click at [838, 237] on input "0" at bounding box center [875, 225] width 232 height 26
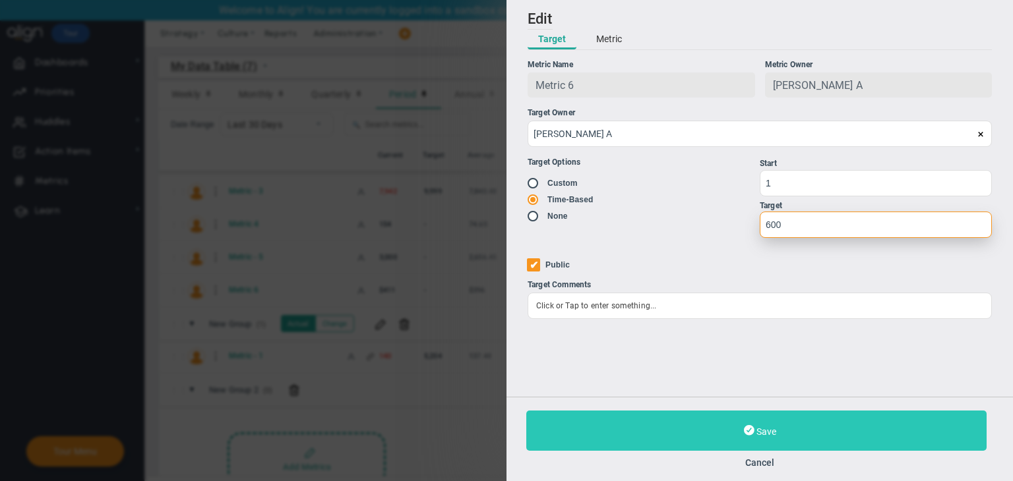
type input "600"
click at [850, 447] on button "Save" at bounding box center [756, 431] width 460 height 40
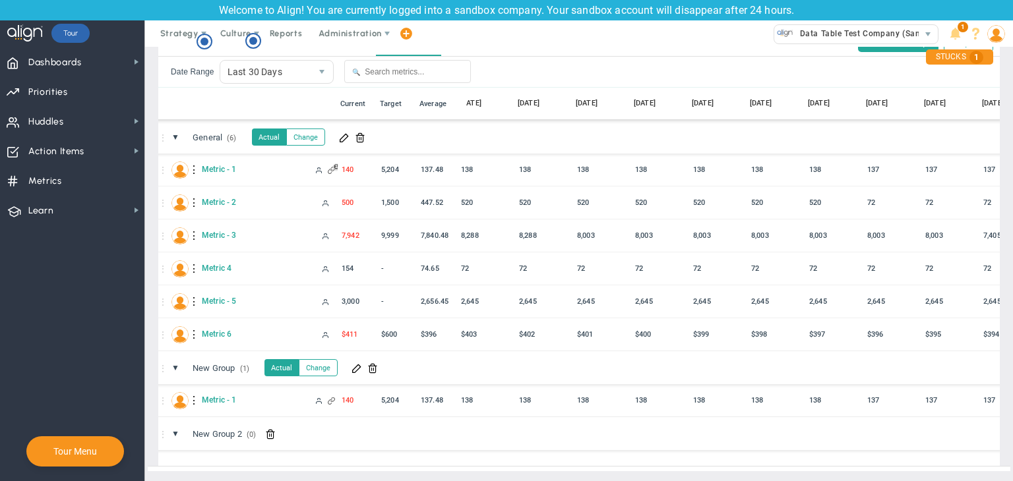
scroll to position [0, 683]
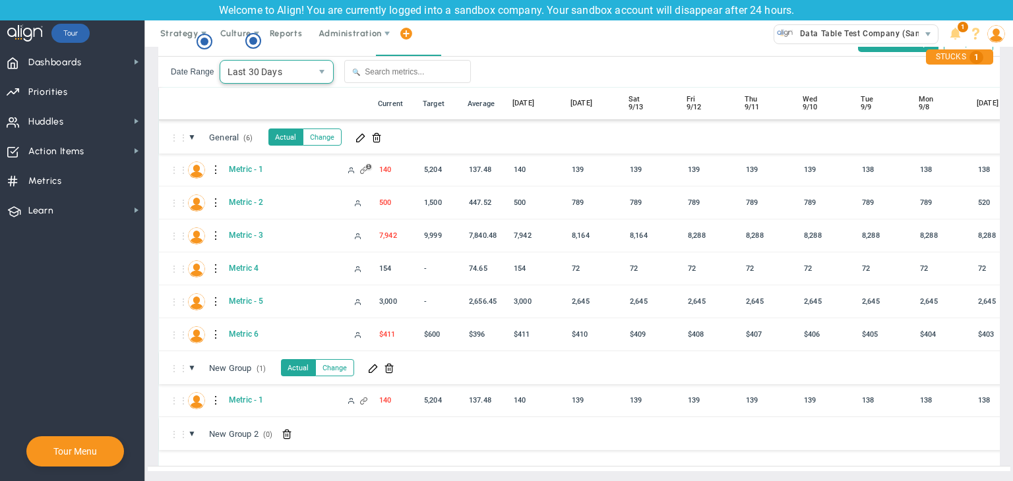
click at [305, 61] on span "Last 30 Days" at bounding box center [265, 72] width 91 height 22
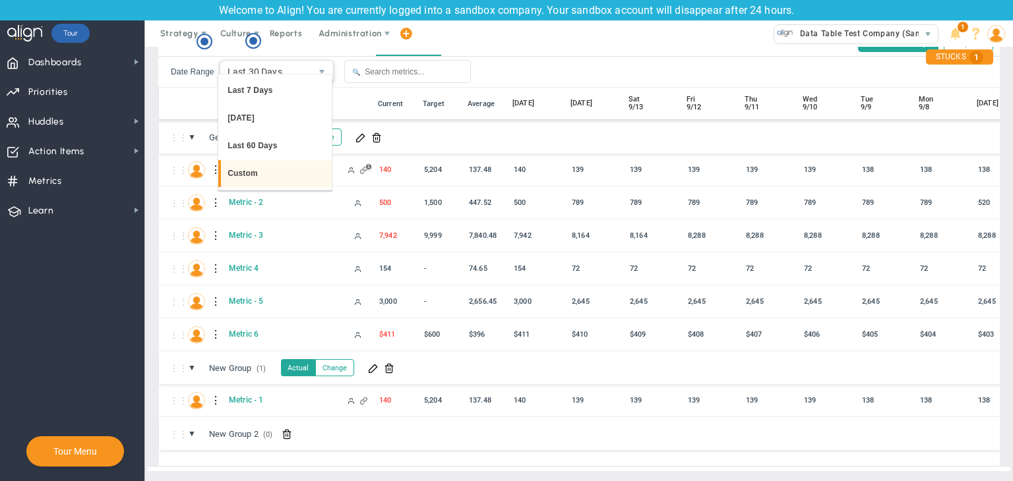
click at [273, 171] on li "Custom" at bounding box center [274, 174] width 113 height 28
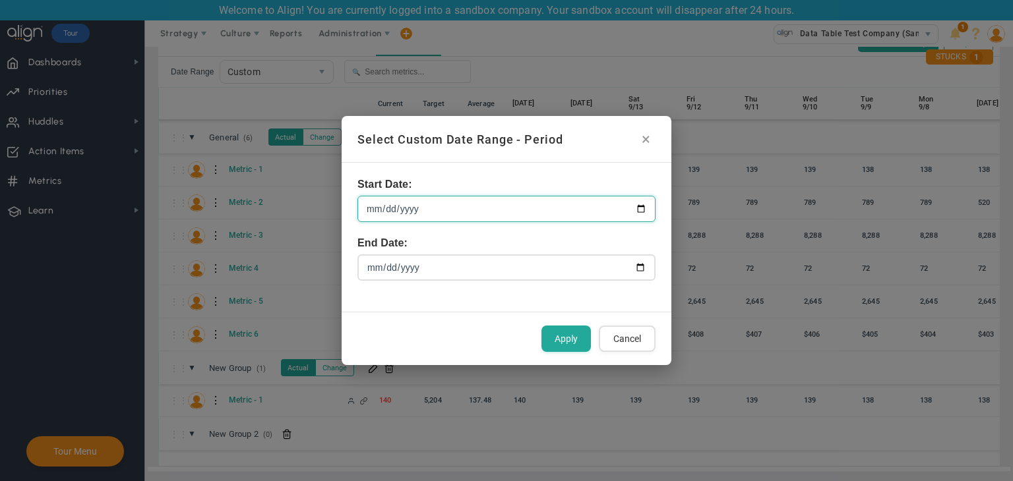
click at [641, 212] on input "[DATE]" at bounding box center [506, 209] width 298 height 26
type input "[DATE]"
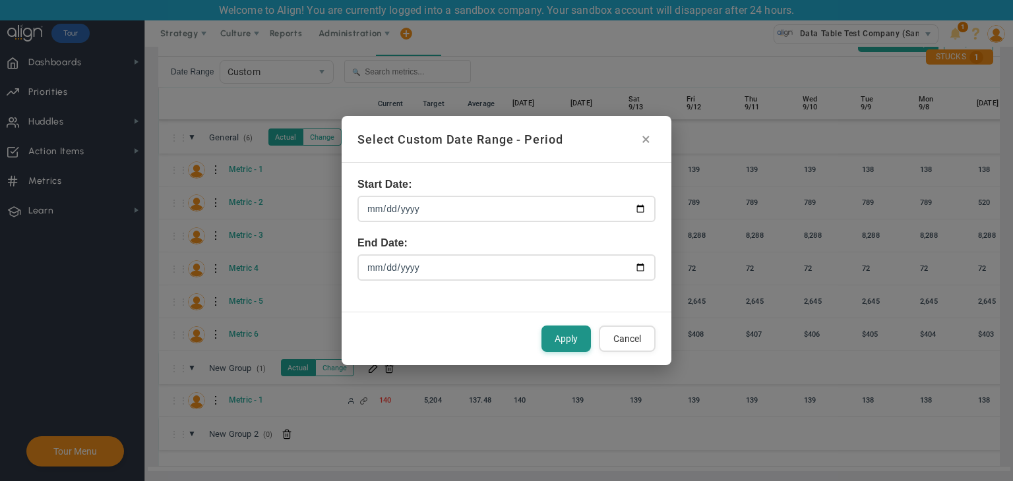
click at [573, 345] on button "Apply" at bounding box center [565, 339] width 49 height 26
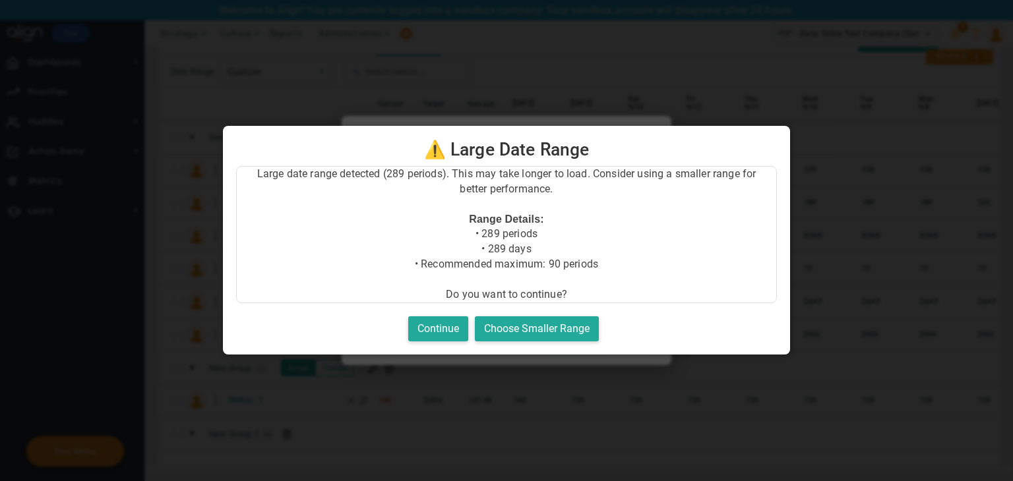
click at [450, 314] on div "Large date range detected (289 periods). This may take longer to load. Consider…" at bounding box center [506, 253] width 541 height 175
click at [444, 317] on button "Continue" at bounding box center [438, 329] width 60 height 26
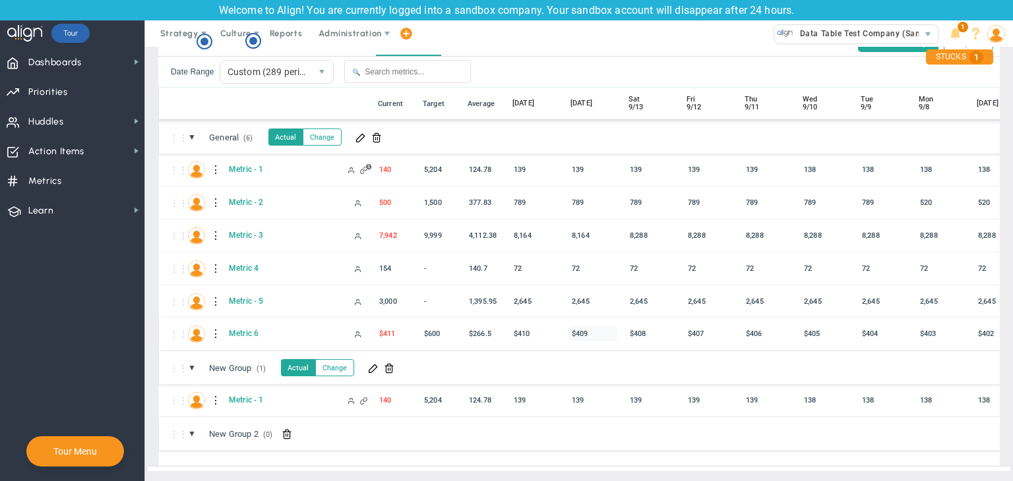
click at [580, 326] on div "$409" at bounding box center [592, 333] width 49 height 15
type input "1"
click at [690, 326] on div "$407" at bounding box center [708, 333] width 49 height 15
type input "4"
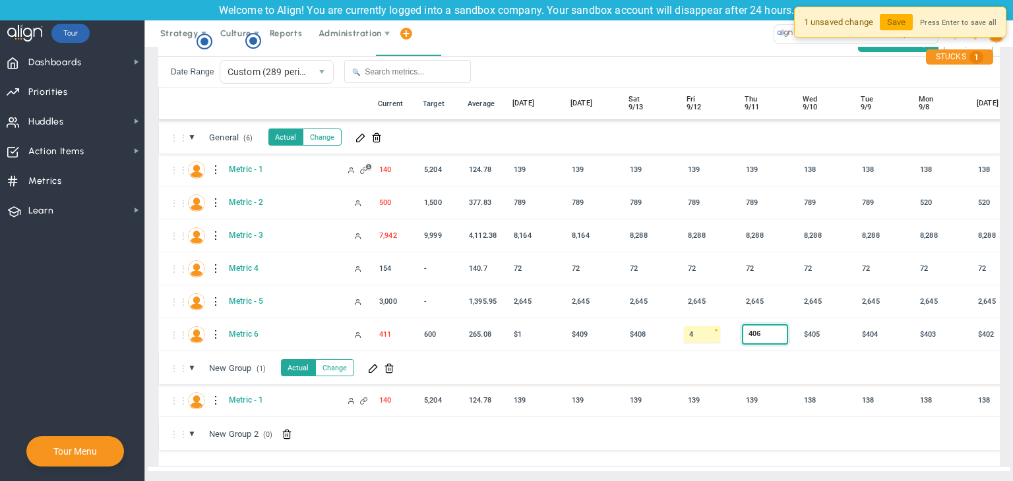
click at [897, 18] on button "Save" at bounding box center [895, 22] width 33 height 16
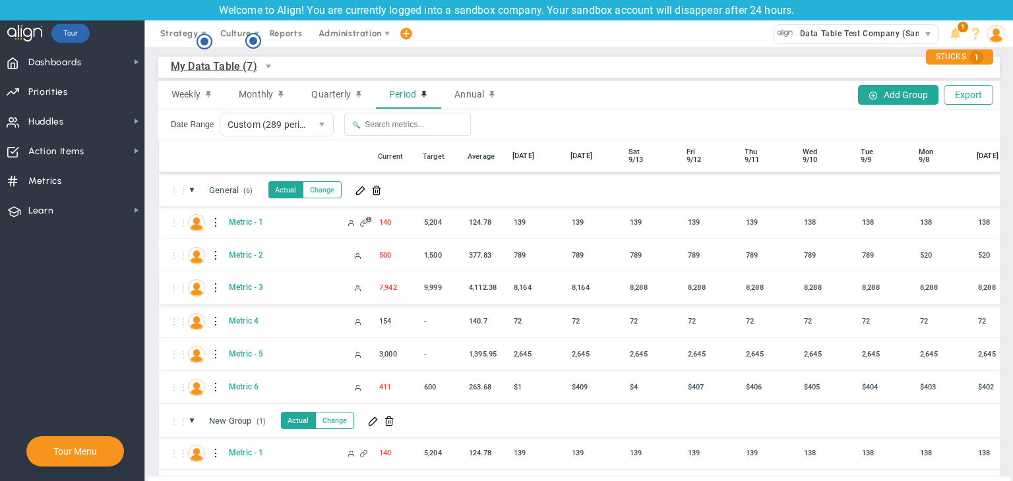
click at [479, 289] on div "4,112.38" at bounding box center [486, 287] width 43 height 15
click at [580, 287] on div "8,164" at bounding box center [592, 287] width 49 height 15
type input "1"
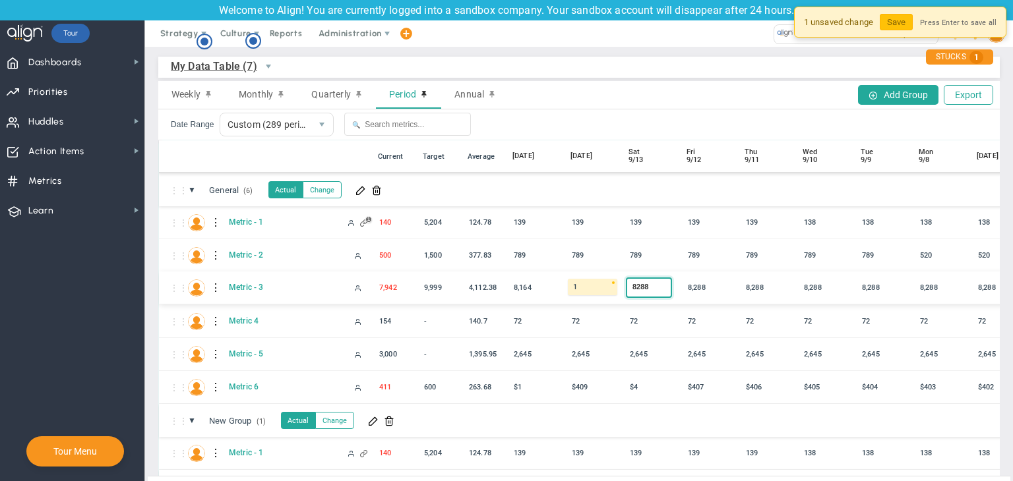
type input "2"
type input "3"
type input "4"
type input "1234565432"
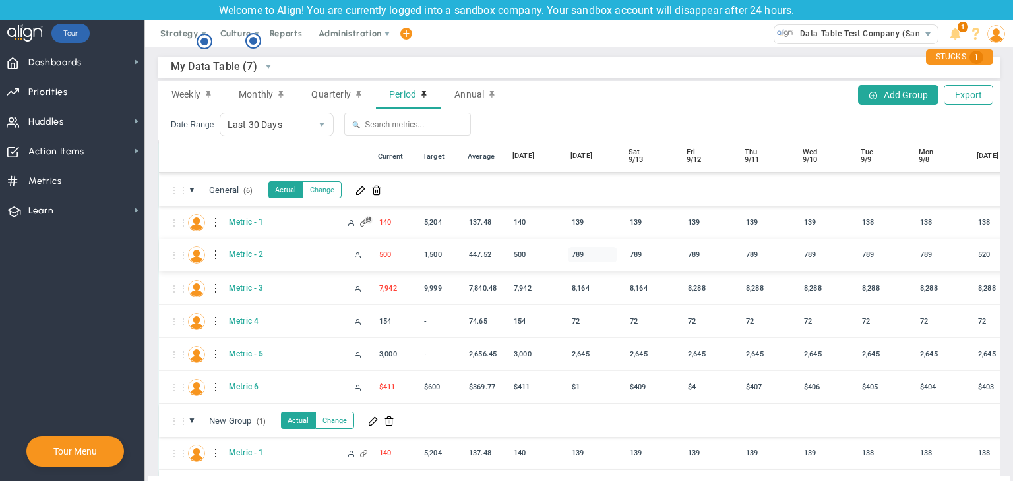
click at [585, 255] on div "789" at bounding box center [592, 254] width 49 height 15
type input "1"
click at [567, 100] on div "Weekly Monthly Quarterly Period Annual Add Group Export" at bounding box center [578, 95] width 841 height 28
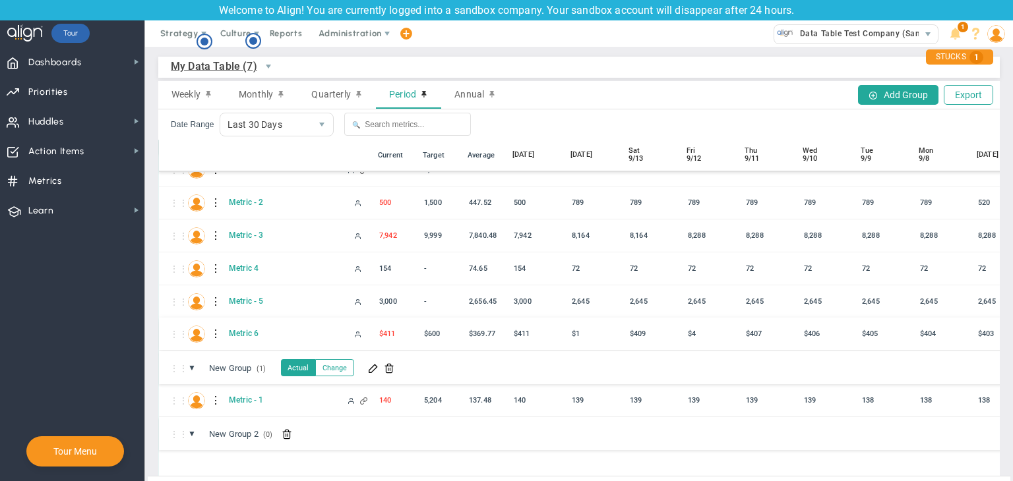
scroll to position [98, 0]
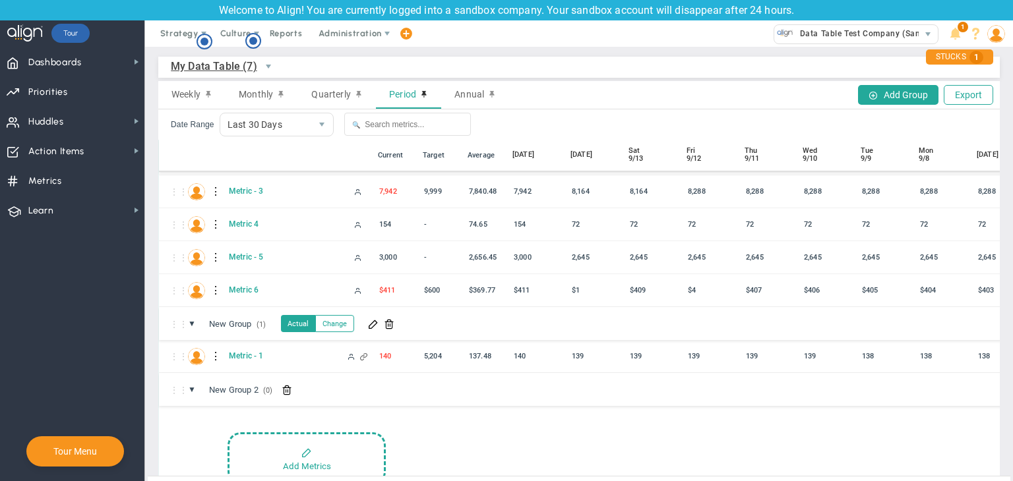
click at [218, 75] on span "My Data Table (7)" at bounding box center [243, 66] width 145 height 22
click at [244, 129] on li "Company Data Table (0)" at bounding box center [243, 124] width 144 height 28
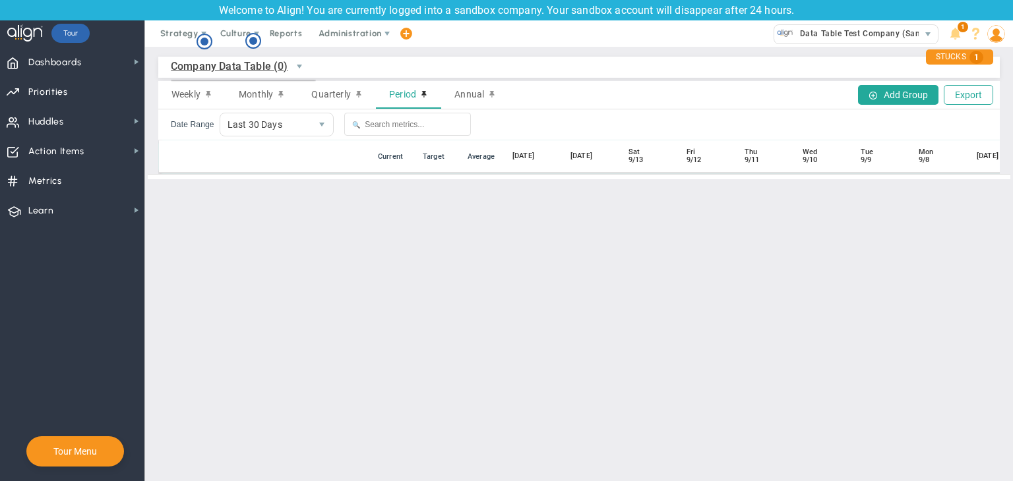
scroll to position [0, 0]
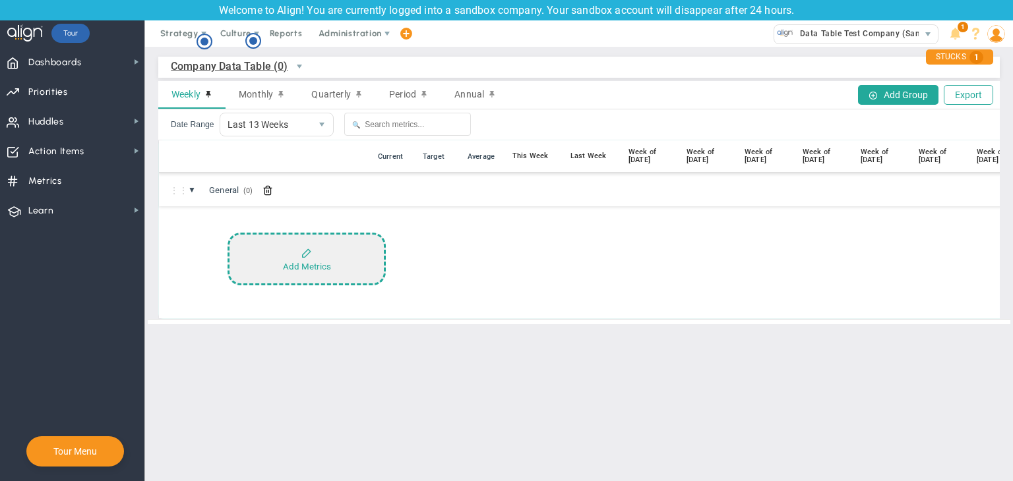
click at [291, 269] on div "Add Metrics" at bounding box center [307, 267] width 48 height 10
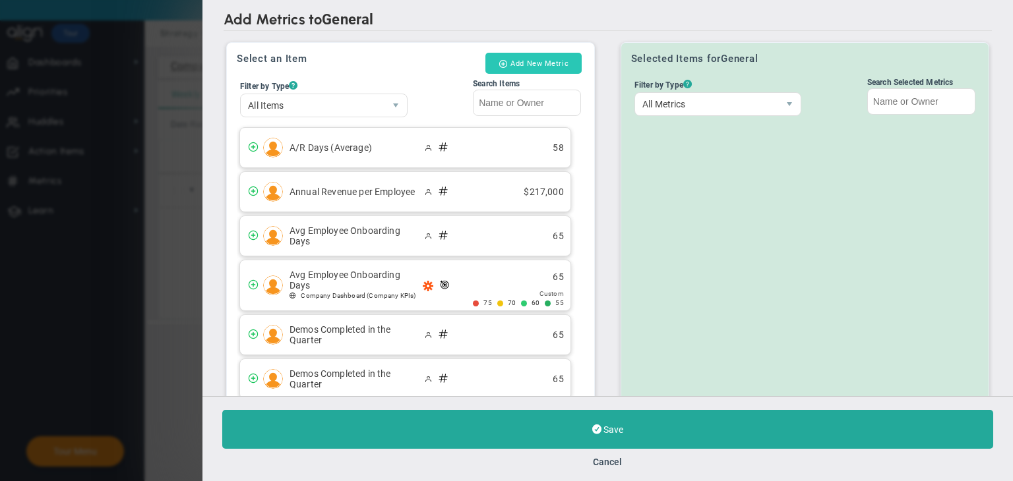
click at [530, 67] on button "Add New Metric" at bounding box center [533, 63] width 96 height 21
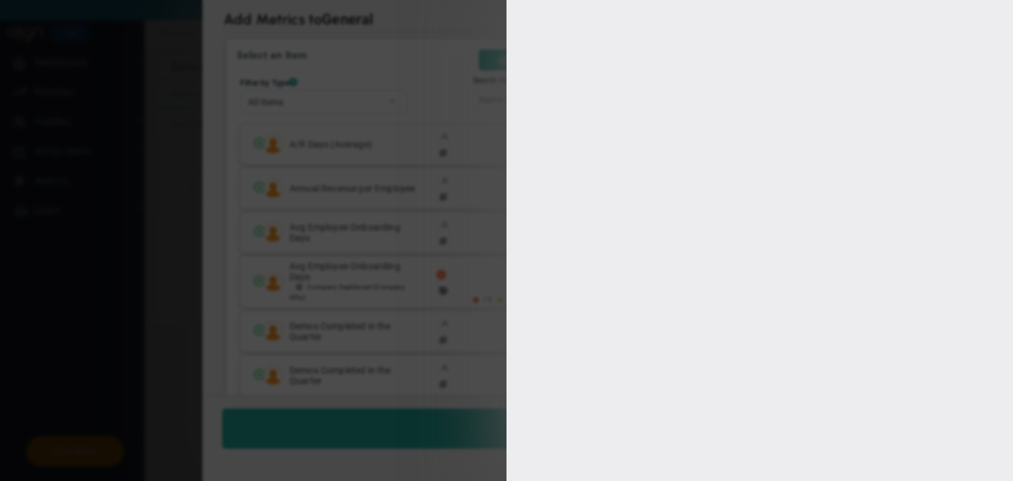
type input "[PERSON_NAME] A"
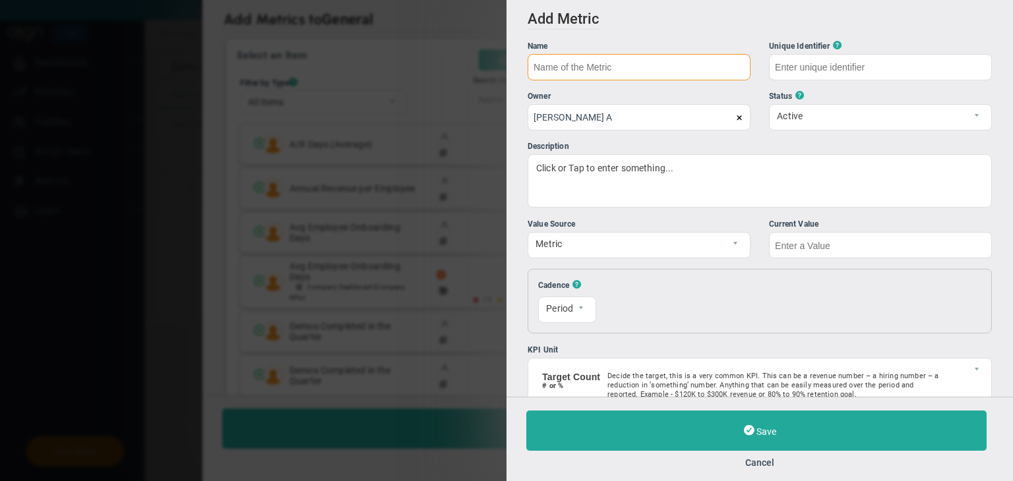
click at [606, 71] on input "text" at bounding box center [638, 67] width 223 height 26
type input "Metric 11"
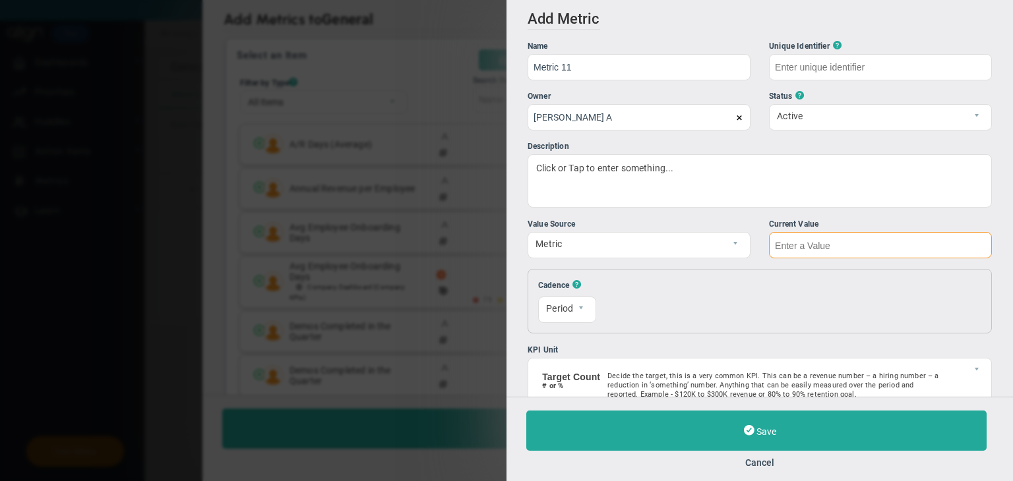
click at [812, 249] on input "text" at bounding box center [880, 245] width 223 height 26
type input "Metric-11"
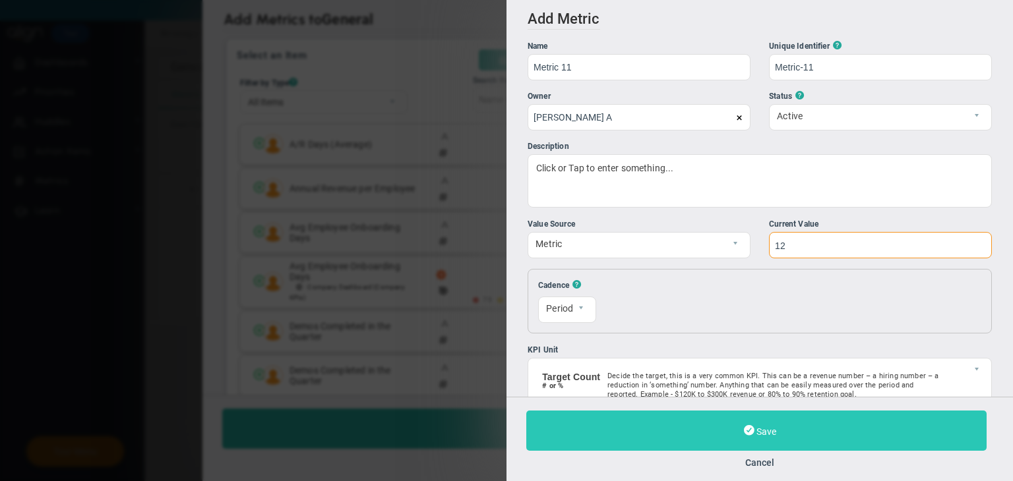
type input "12"
click at [775, 427] on span "Save" at bounding box center [766, 432] width 20 height 11
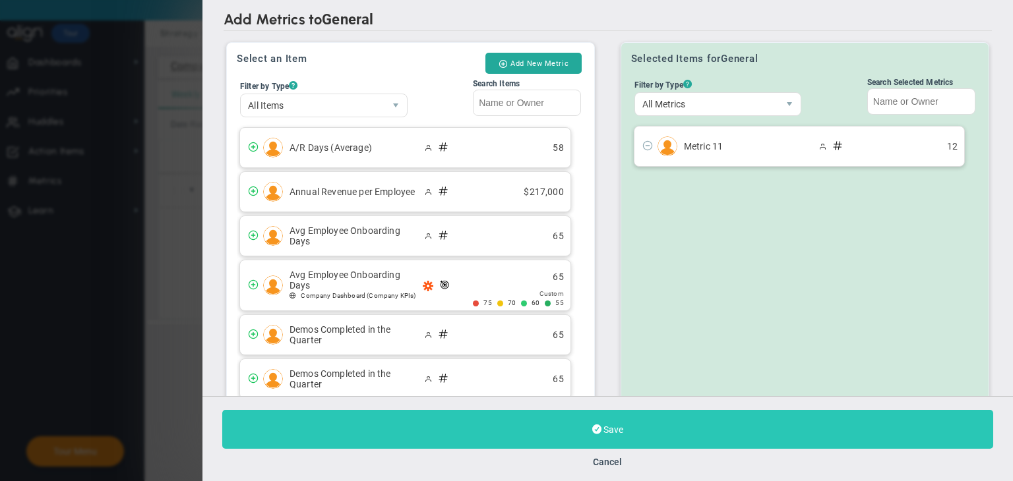
click at [699, 432] on button "Save" at bounding box center [607, 429] width 771 height 39
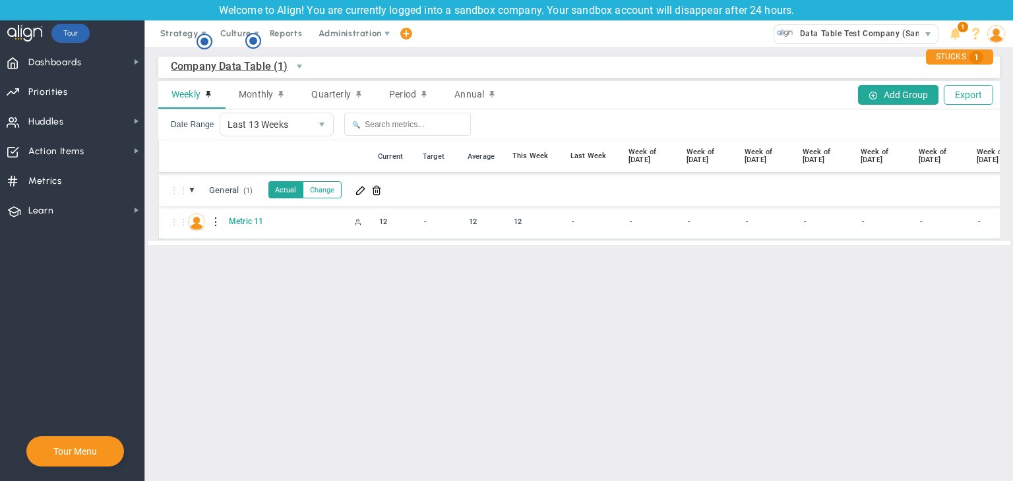
click at [216, 223] on div at bounding box center [216, 222] width 9 height 21
click at [280, 235] on div "Edit" at bounding box center [270, 225] width 91 height 27
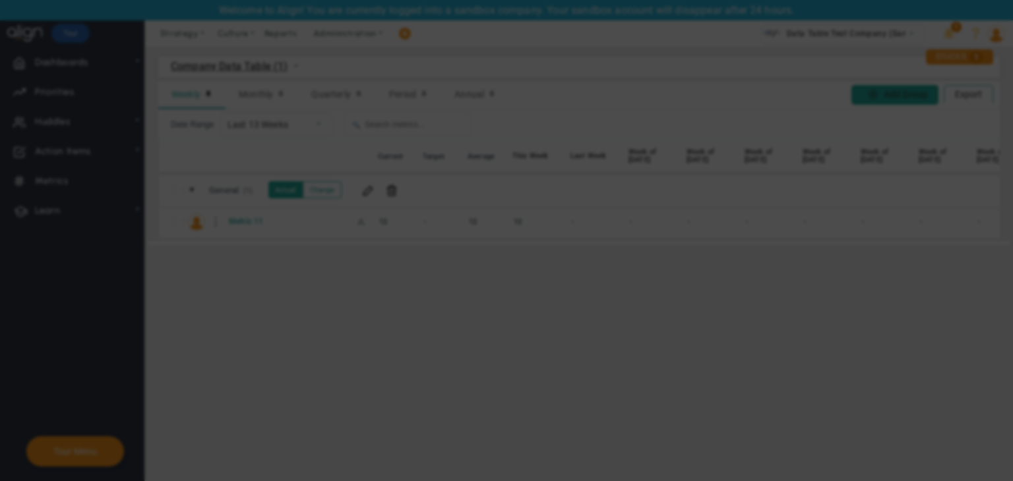
radio input "true"
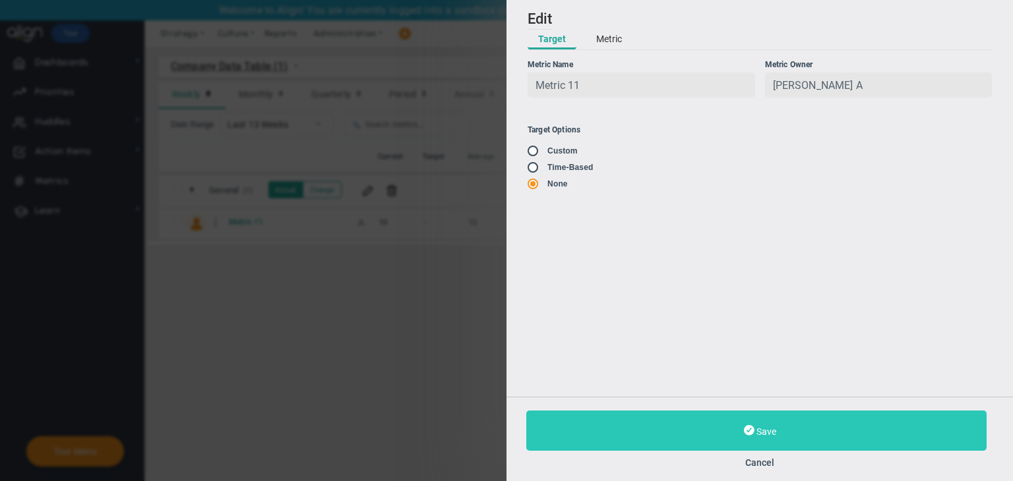
click at [760, 446] on button "Save" at bounding box center [756, 431] width 460 height 40
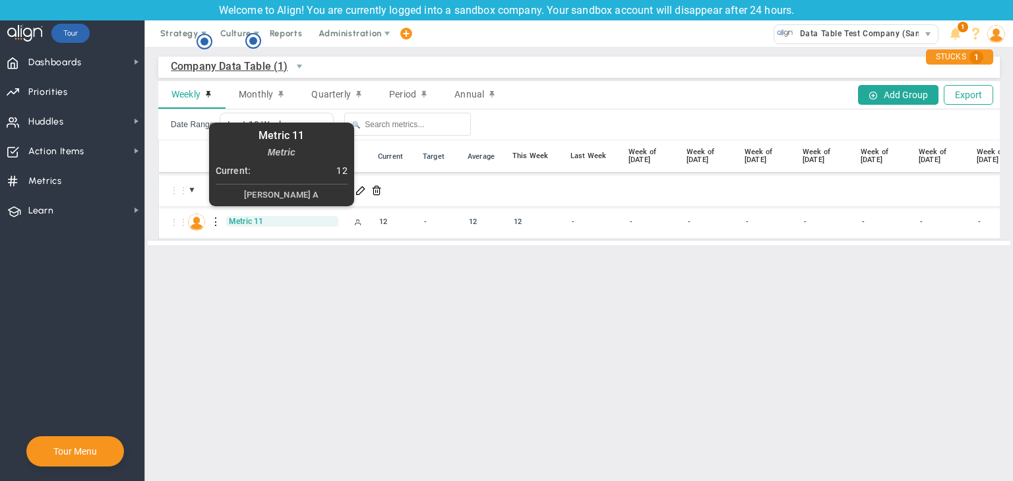
click at [240, 222] on span "Metric 11" at bounding box center [282, 221] width 112 height 11
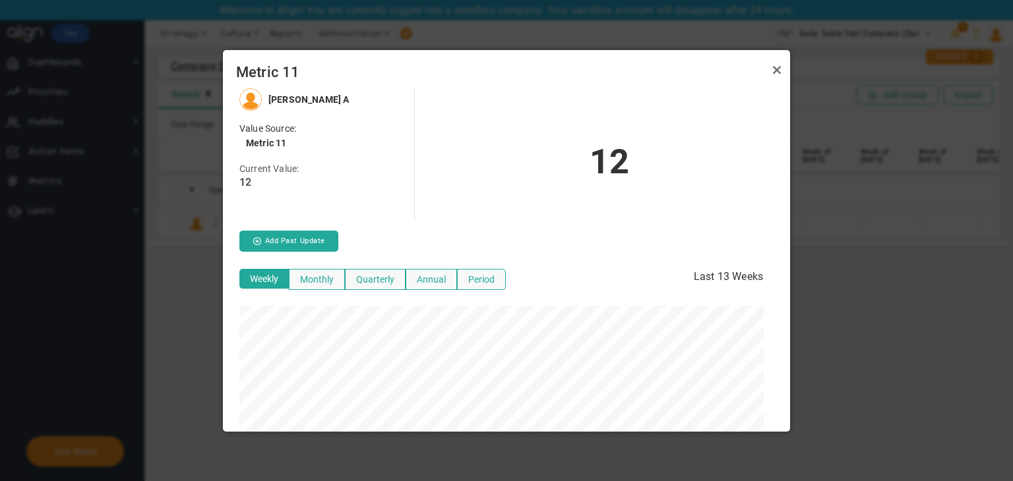
scroll to position [18, 0]
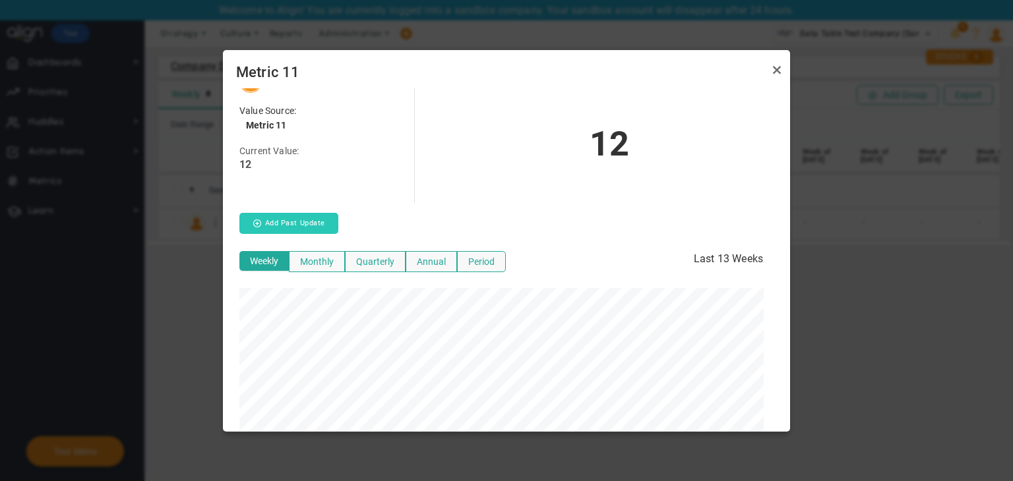
click at [287, 214] on button "Add Past Update" at bounding box center [288, 223] width 99 height 21
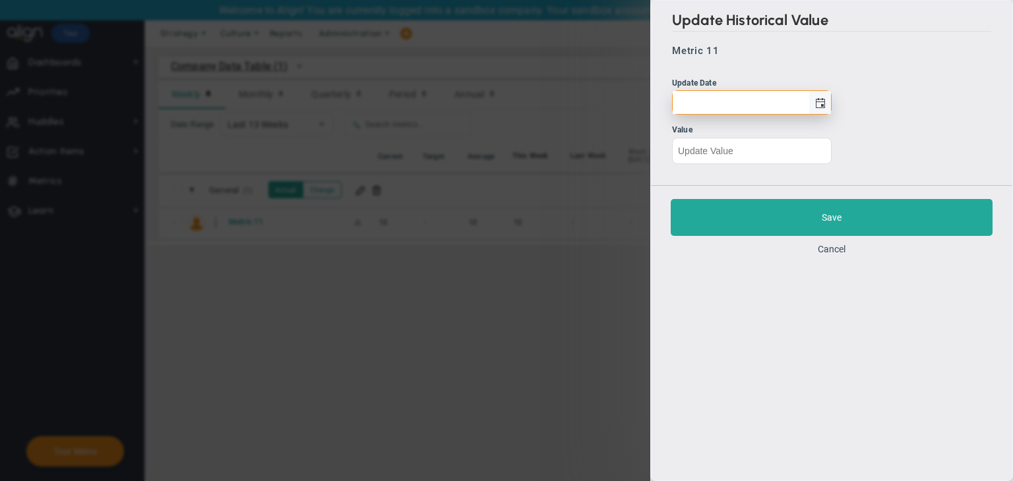
click at [814, 104] on span "select" at bounding box center [819, 102] width 22 height 23
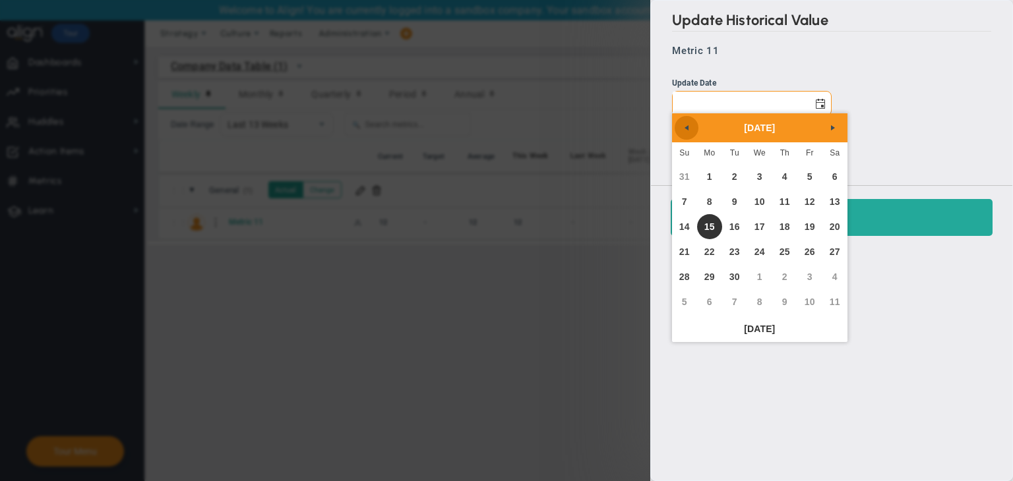
click at [689, 123] on span "Previous" at bounding box center [686, 128] width 11 height 11
click at [798, 226] on link "15" at bounding box center [809, 226] width 25 height 25
type input "Friday, August 15, 2025"
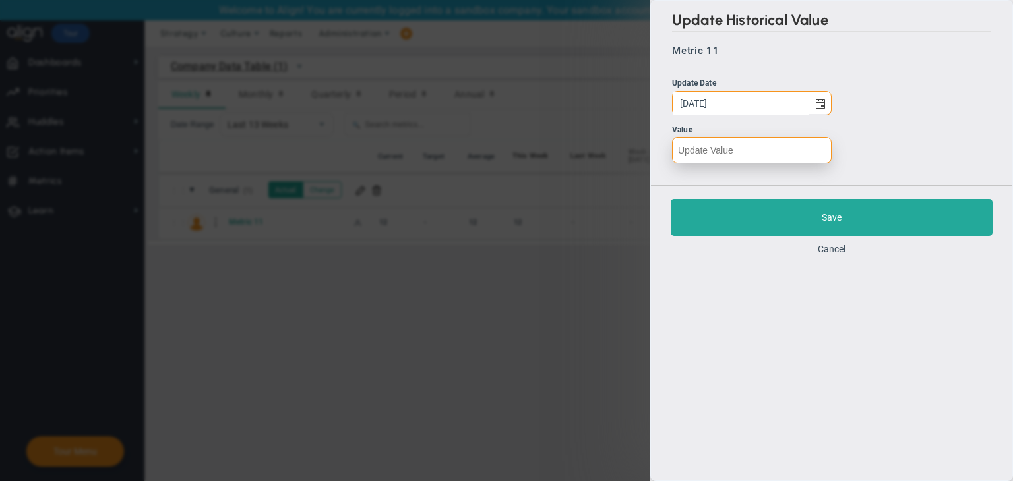
click at [736, 151] on input "number" at bounding box center [752, 150] width 160 height 26
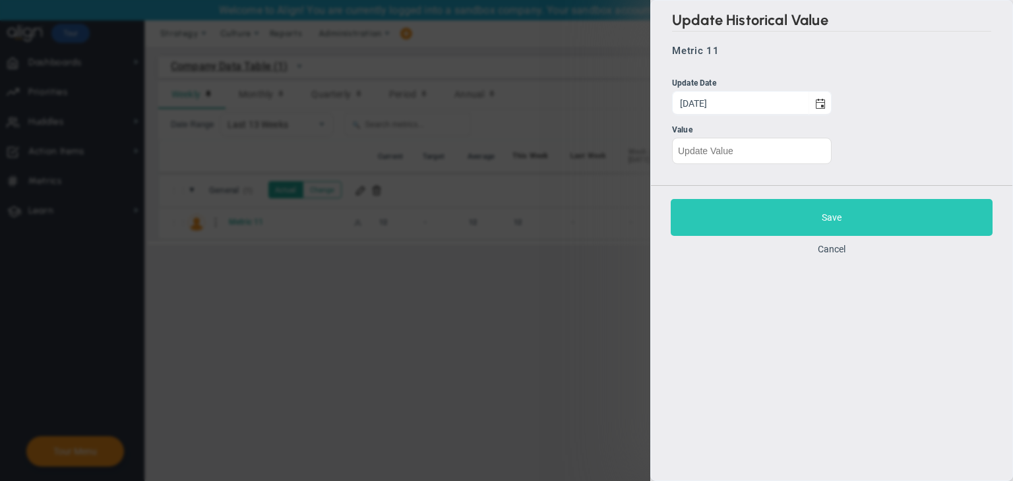
click at [791, 214] on button "Save" at bounding box center [831, 217] width 322 height 37
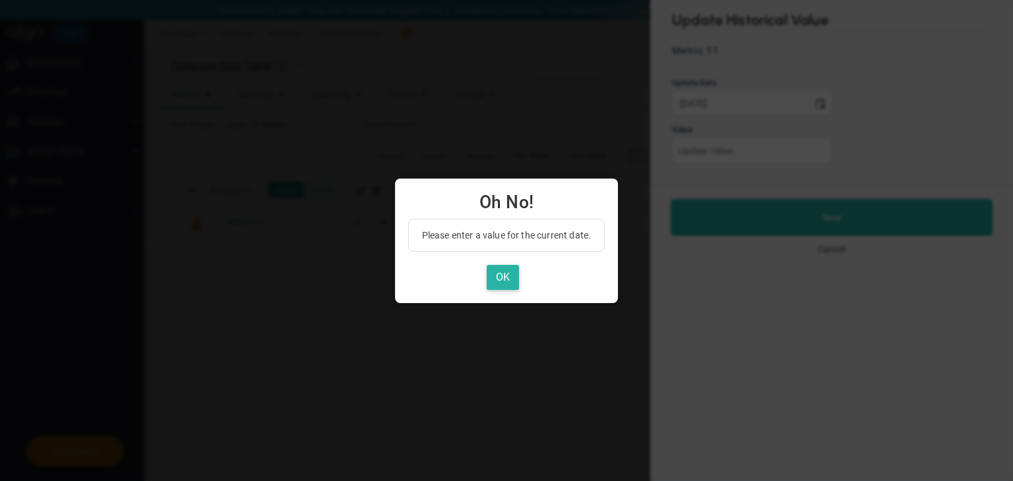
click at [509, 275] on button "OK" at bounding box center [503, 278] width 32 height 26
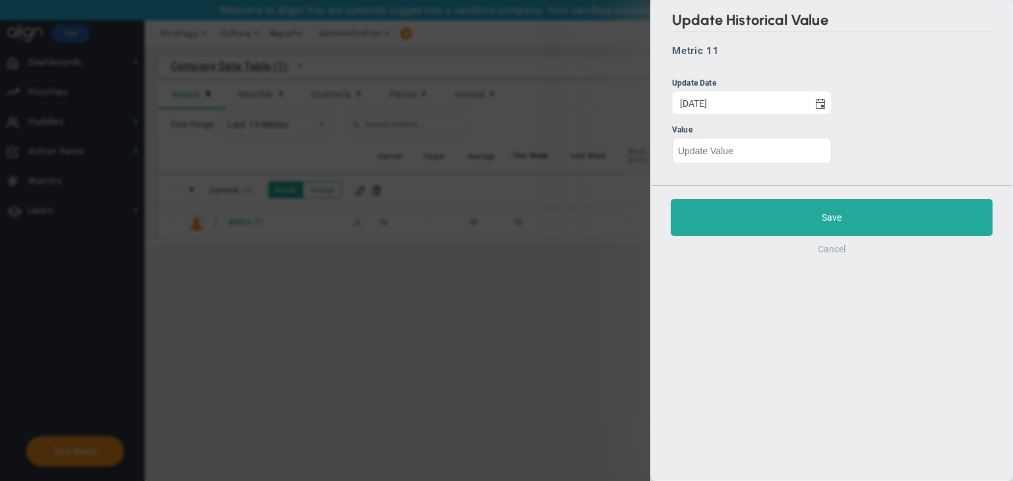
click at [833, 249] on button "Cancel" at bounding box center [832, 249] width 28 height 11
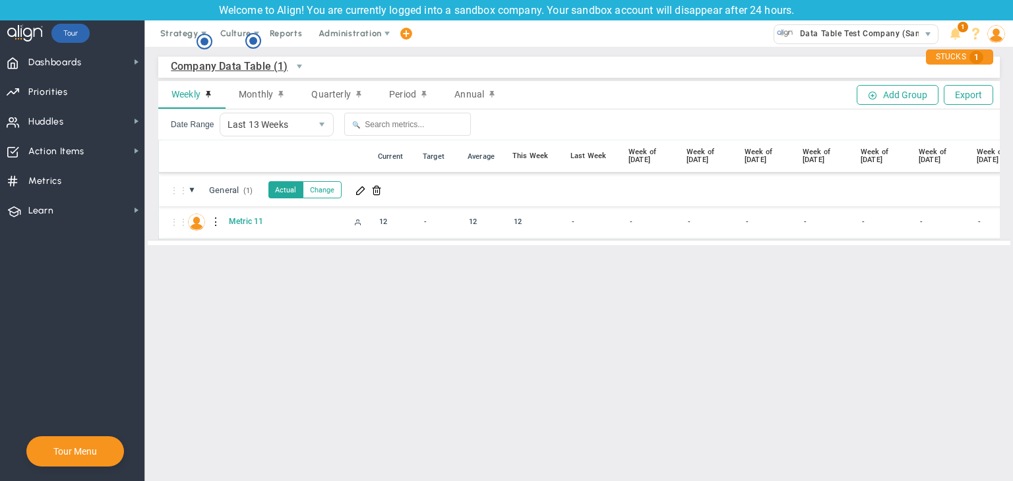
click at [210, 219] on div "⋮⋮ M1 Metric 11 12" at bounding box center [714, 222] width 1110 height 33
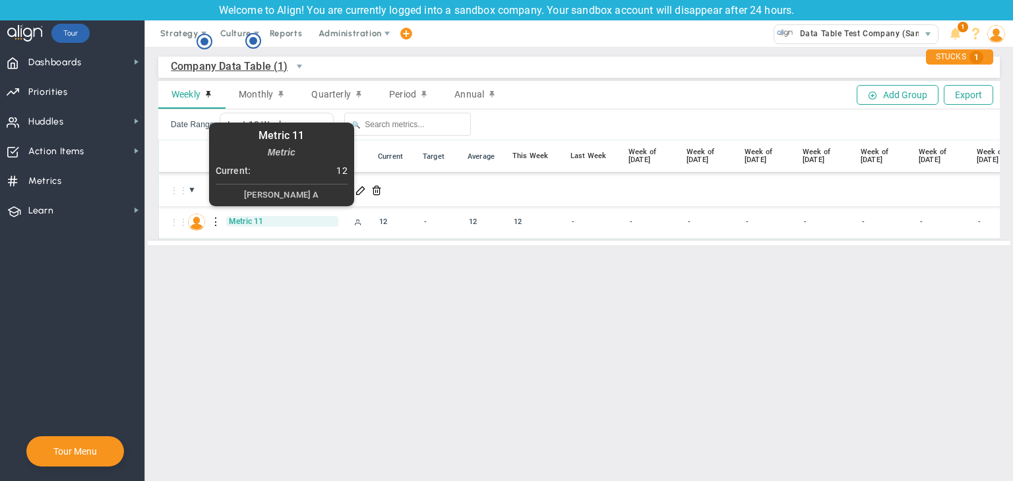
click at [233, 216] on span "Metric 11" at bounding box center [282, 221] width 112 height 11
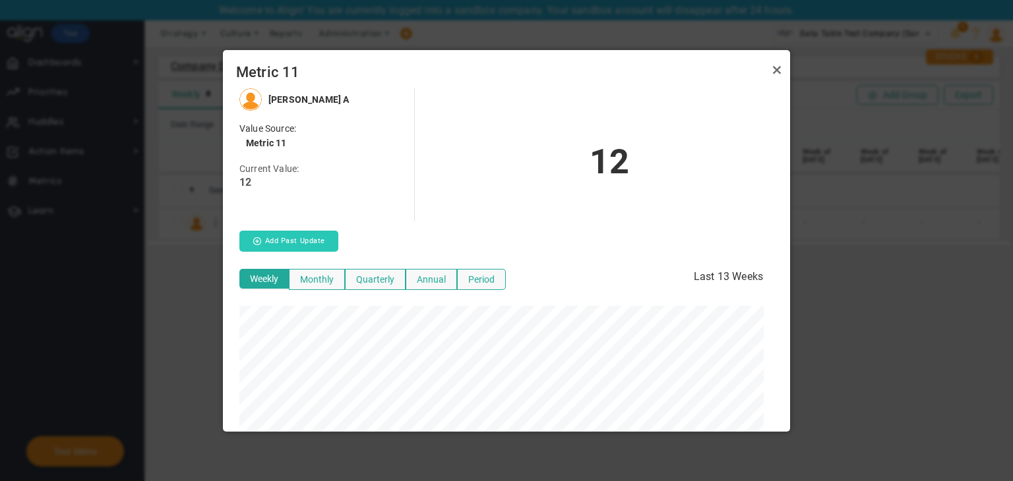
scroll to position [343, 556]
click at [335, 242] on button "Add Past Update" at bounding box center [288, 241] width 99 height 21
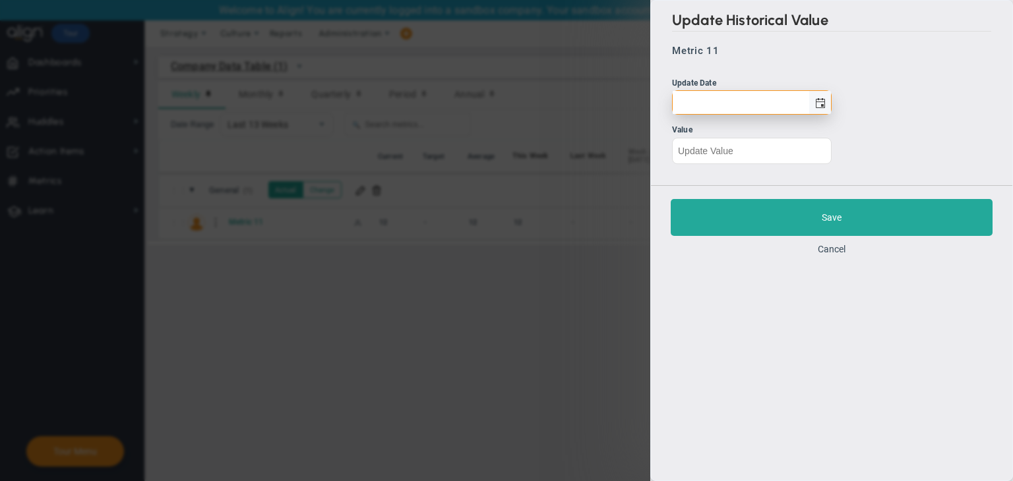
click at [819, 96] on span "select" at bounding box center [819, 102] width 22 height 23
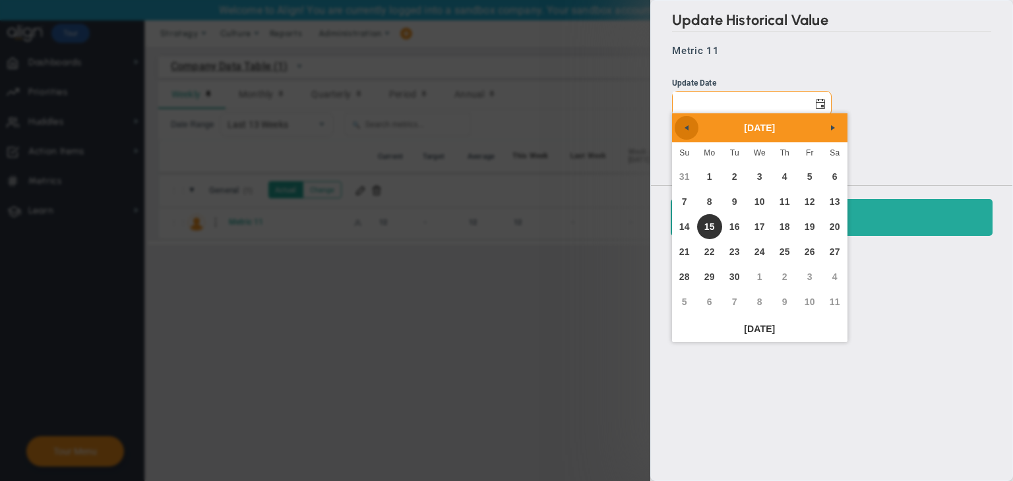
click at [694, 129] on link "Previous" at bounding box center [686, 128] width 24 height 24
drag, startPoint x: 730, startPoint y: 227, endPoint x: 744, endPoint y: 206, distance: 25.2
click at [730, 227] on link "12" at bounding box center [734, 226] width 25 height 25
type input "Tuesday, August 12, 2025"
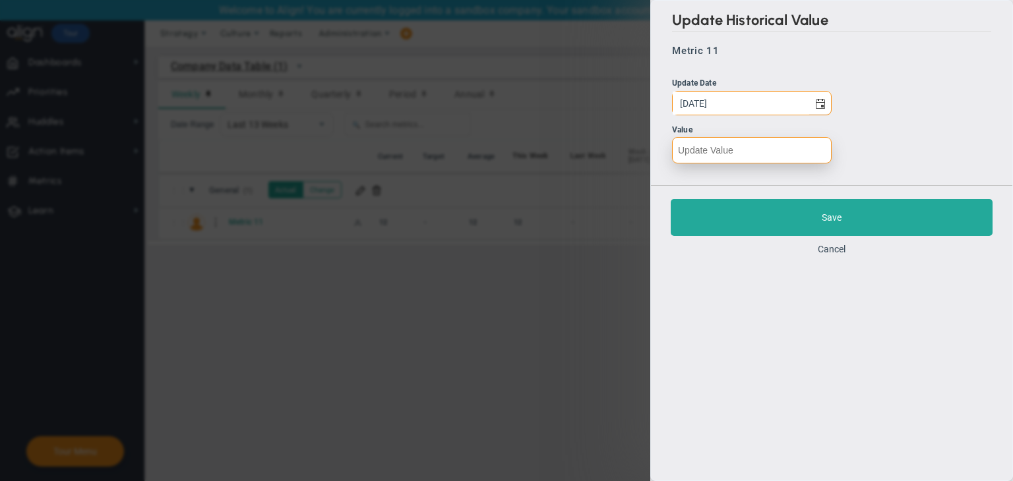
click at [769, 149] on input "number" at bounding box center [752, 150] width 160 height 26
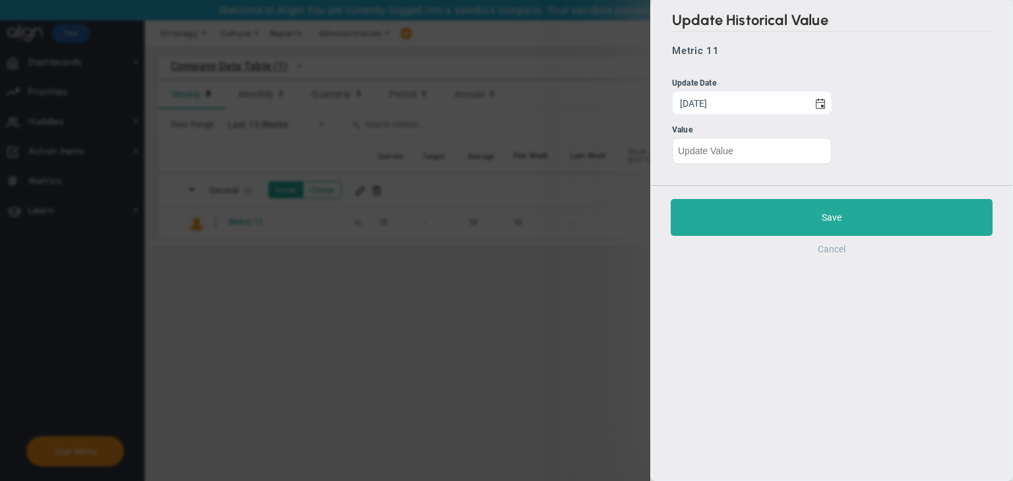
click at [839, 251] on button "Cancel" at bounding box center [832, 249] width 28 height 11
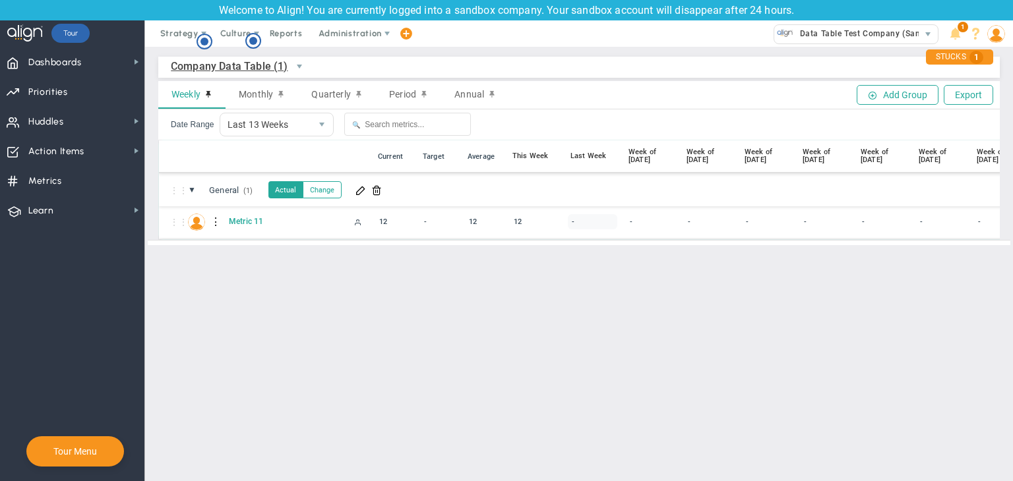
click at [580, 222] on div "-" at bounding box center [592, 221] width 49 height 15
type input "abc"
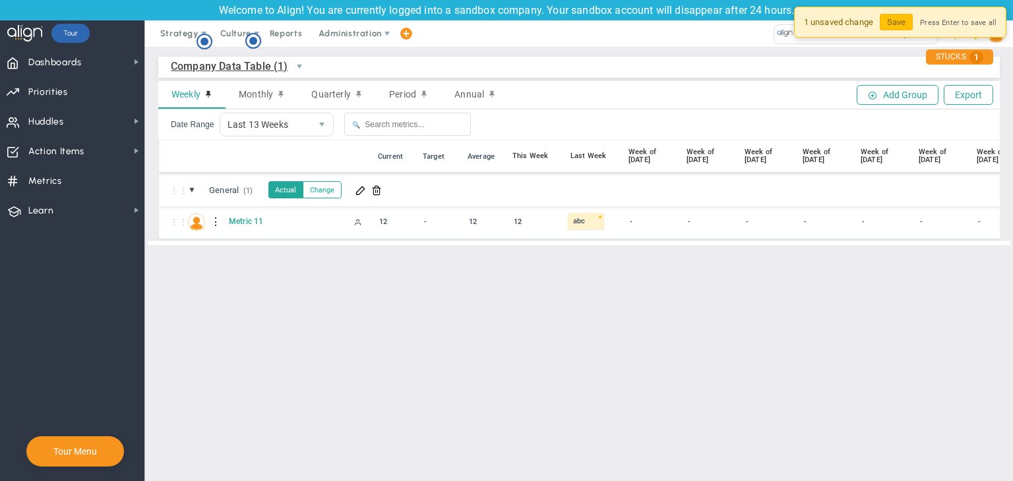
click at [598, 271] on main "Company Data Table (1) Company Data Table → Company Data Table Weekly Monthly Q…" at bounding box center [579, 264] width 868 height 434
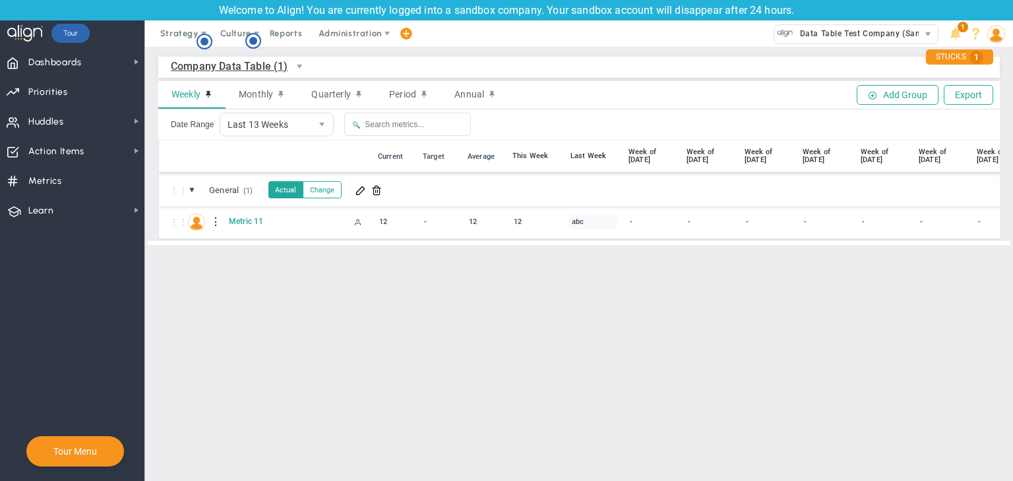
click at [586, 223] on div "abc" at bounding box center [592, 221] width 49 height 15
click at [633, 268] on main "Company Data Table (1) Company Data Table → Company Data Table Weekly Monthly Q…" at bounding box center [579, 264] width 868 height 434
click at [591, 222] on div "abc" at bounding box center [592, 221] width 49 height 15
click at [617, 289] on main "Company Data Table (1) Company Data Table → Company Data Table Weekly Monthly Q…" at bounding box center [579, 264] width 868 height 434
click at [587, 220] on div "abc" at bounding box center [592, 221] width 49 height 15
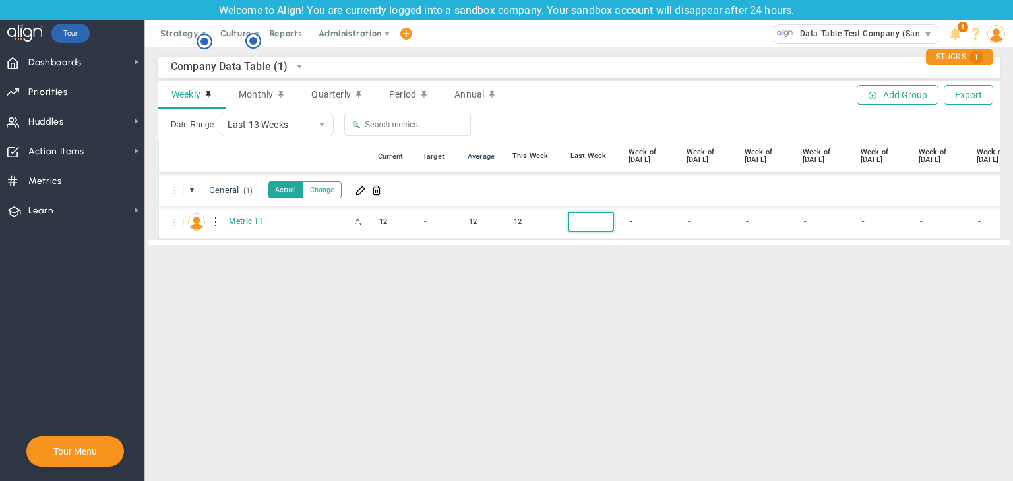
click at [587, 220] on input "text" at bounding box center [591, 221] width 44 height 16
click at [620, 274] on main "Company Data Table (1) Company Data Table → Company Data Table Weekly Monthly Q…" at bounding box center [579, 264] width 868 height 434
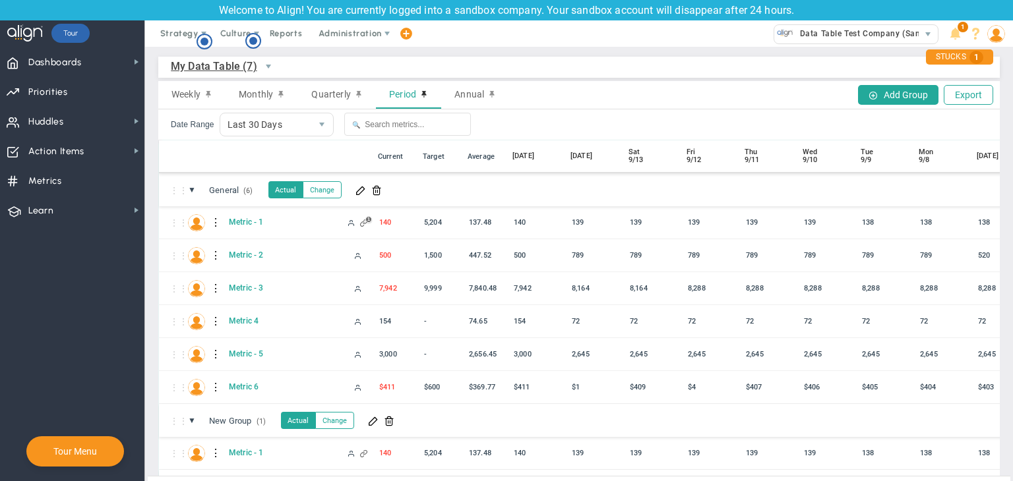
click at [210, 67] on span "My Data Table (7)" at bounding box center [214, 66] width 86 height 16
click at [243, 122] on li "Company Data Table (1)" at bounding box center [243, 124] width 144 height 28
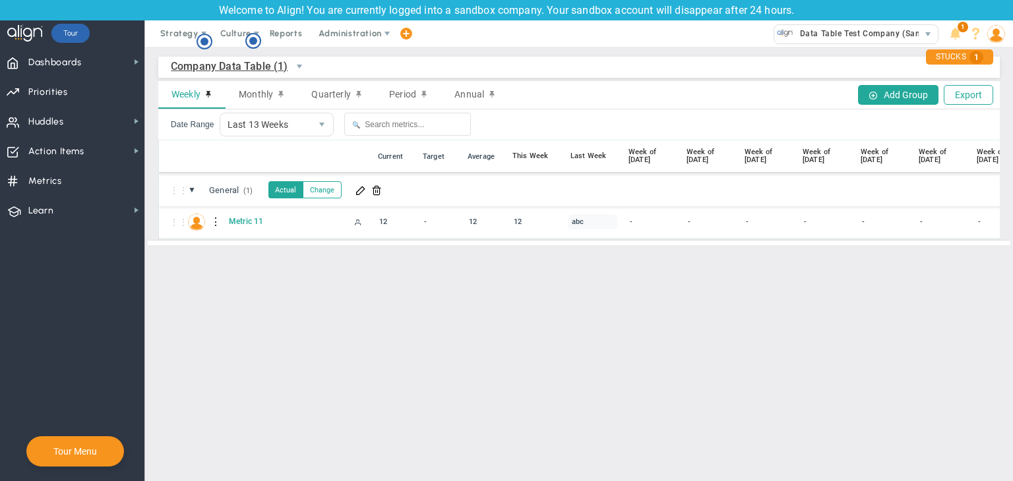
click at [574, 219] on div "abc" at bounding box center [592, 221] width 49 height 15
click at [604, 278] on main "Company Data Table (1) Company Data Table → Company Data Table Weekly Monthly Q…" at bounding box center [579, 264] width 868 height 434
click at [572, 217] on div "abc" at bounding box center [592, 221] width 49 height 15
type input "$123"
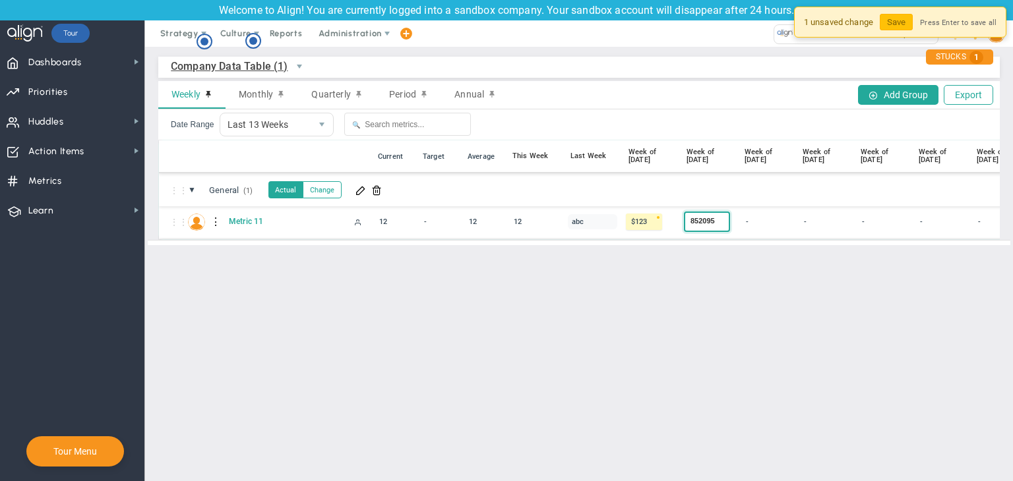
type input "8520951"
type input "!@#$"
type input "1"
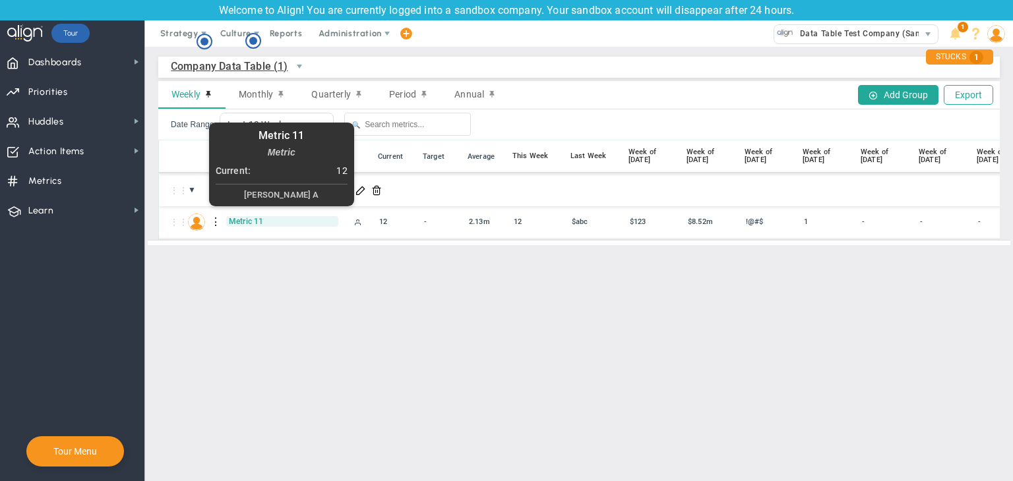
click at [235, 217] on span "Metric 11" at bounding box center [282, 221] width 112 height 11
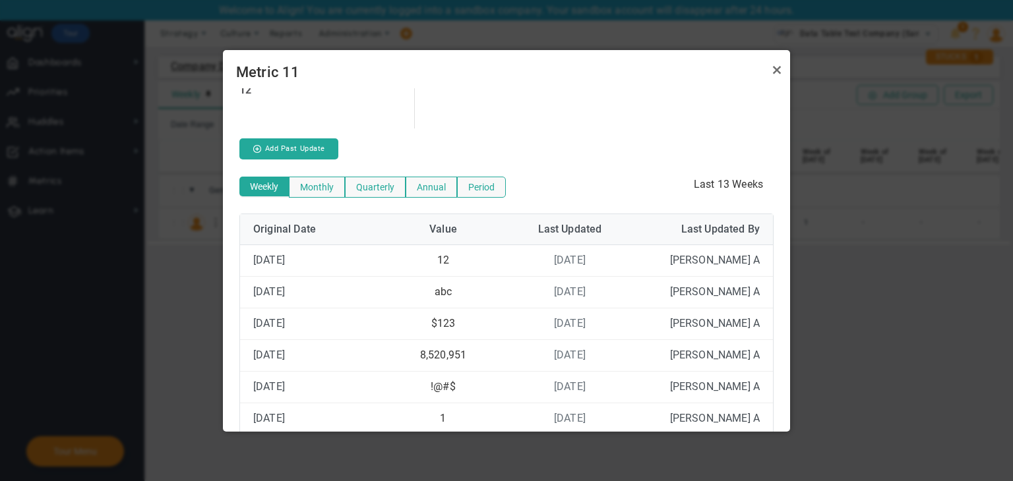
scroll to position [94, 0]
drag, startPoint x: 770, startPoint y: 68, endPoint x: 765, endPoint y: 74, distance: 8.0
click at [770, 68] on link "Close" at bounding box center [777, 70] width 16 height 16
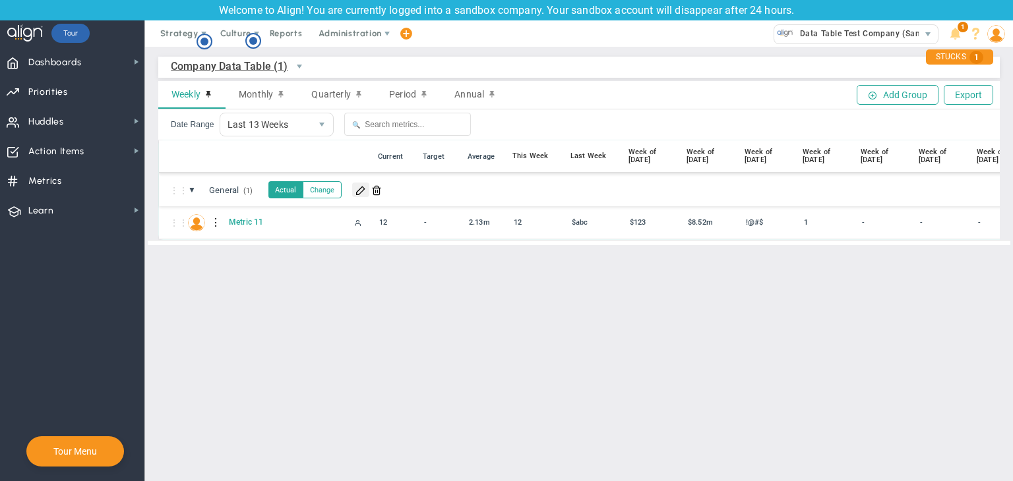
click at [359, 192] on span at bounding box center [360, 190] width 11 height 11
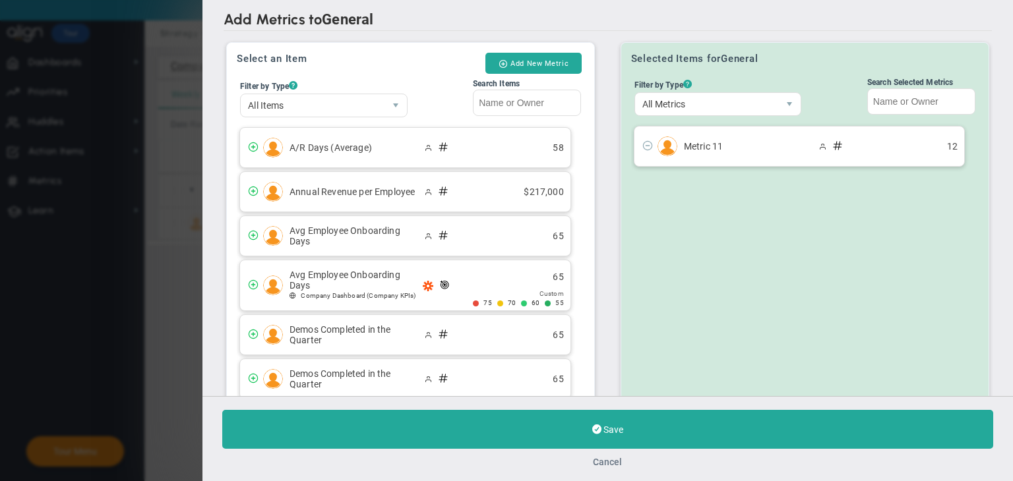
click at [614, 459] on button "Cancel" at bounding box center [607, 462] width 29 height 11
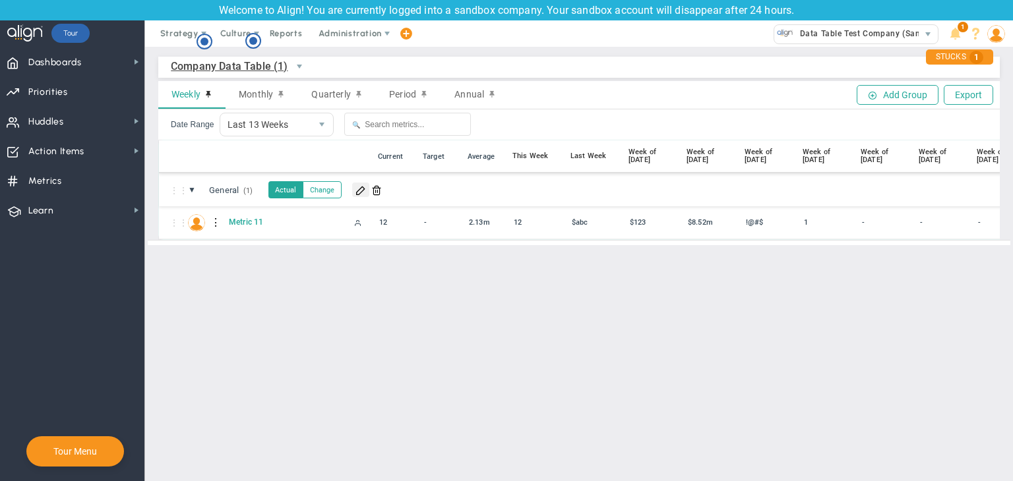
click at [359, 189] on span at bounding box center [360, 190] width 11 height 11
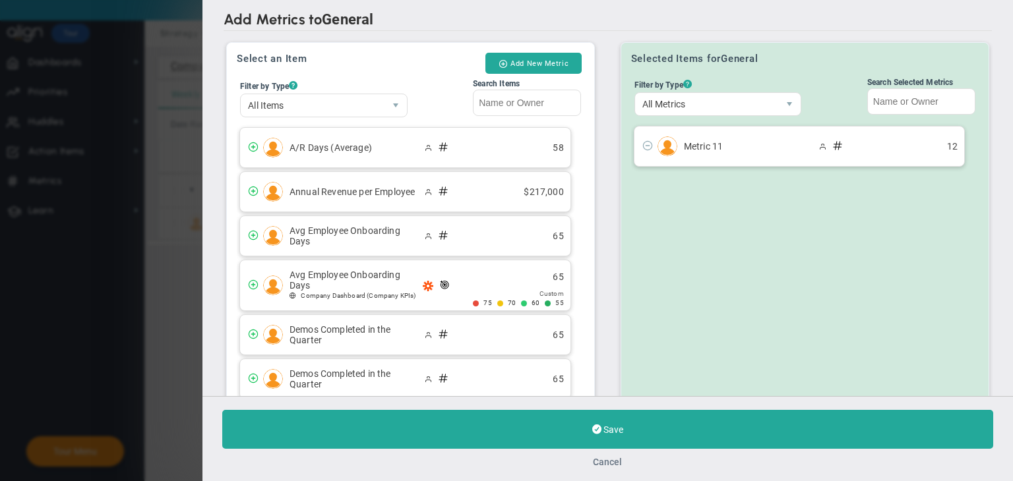
click at [609, 460] on button "Cancel" at bounding box center [607, 462] width 29 height 11
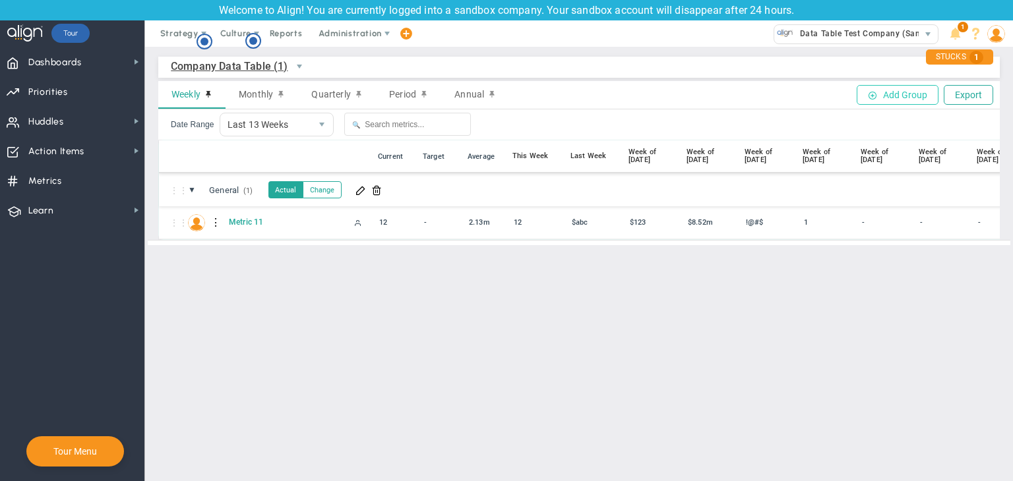
click at [898, 96] on button "Add Group" at bounding box center [897, 95] width 82 height 20
click at [914, 100] on button "Add Group" at bounding box center [897, 95] width 82 height 20
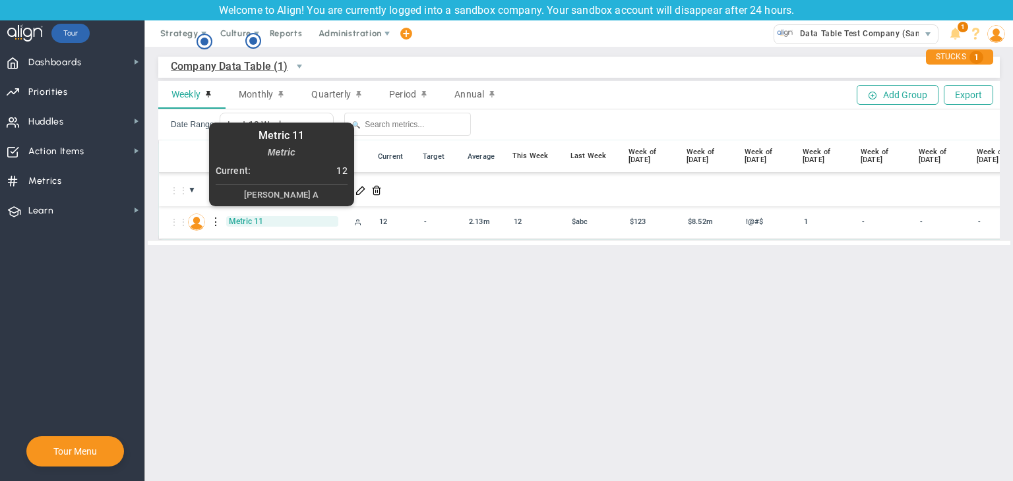
click at [253, 218] on span "Metric 11" at bounding box center [282, 221] width 112 height 11
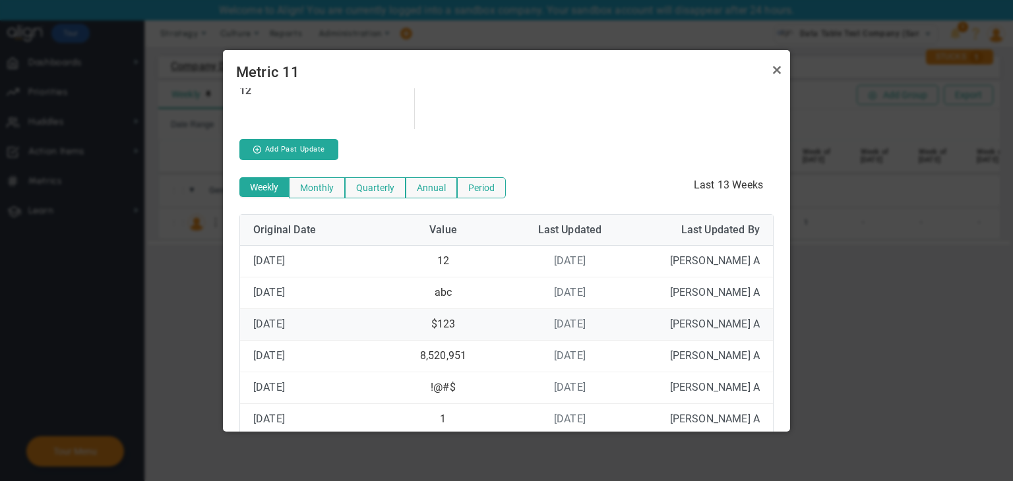
scroll to position [94, 0]
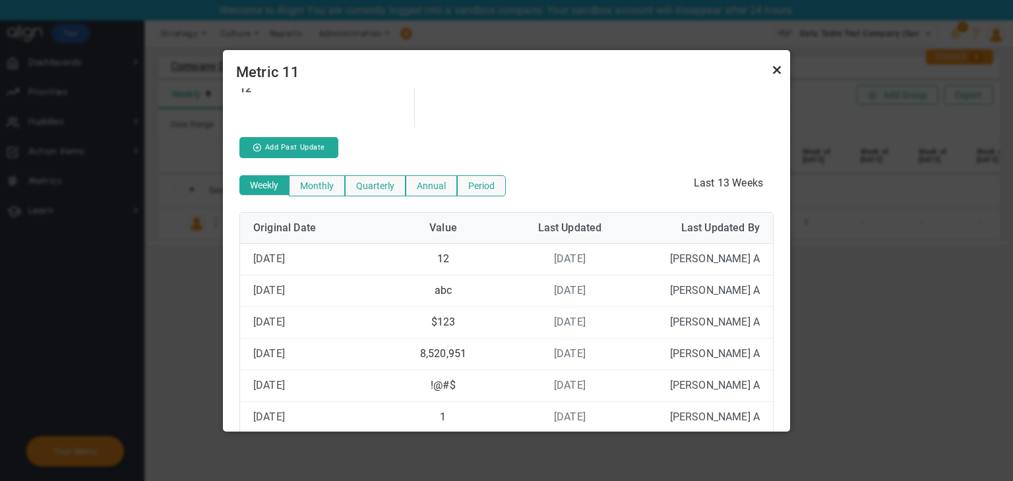
click at [770, 75] on link "Close" at bounding box center [777, 70] width 16 height 16
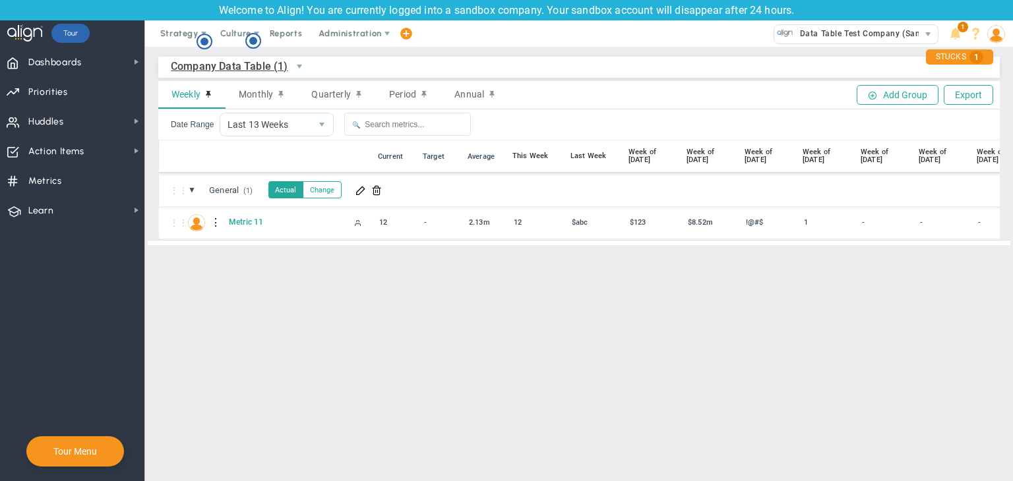
click at [254, 74] on span "Company Data Table (1)" at bounding box center [243, 66] width 145 height 22
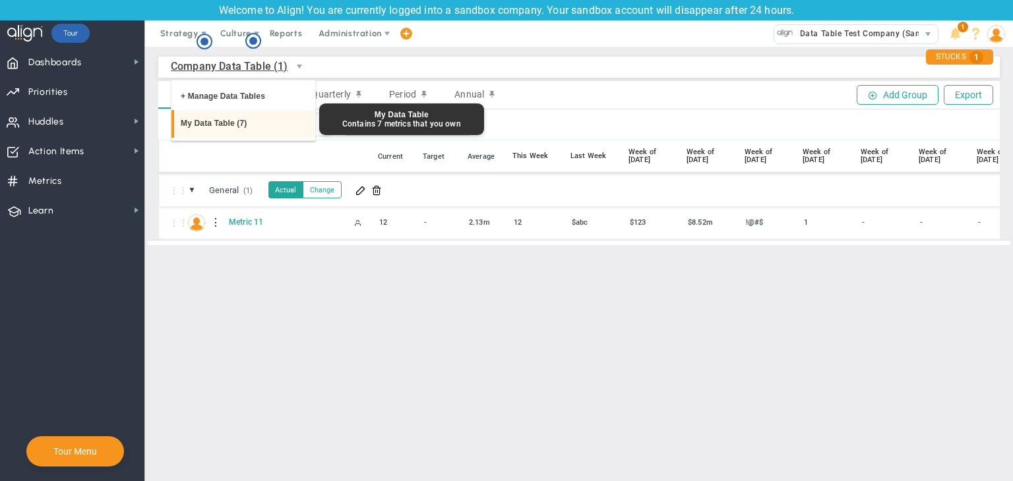
click at [254, 119] on li "My Data Table (7)" at bounding box center [243, 124] width 144 height 28
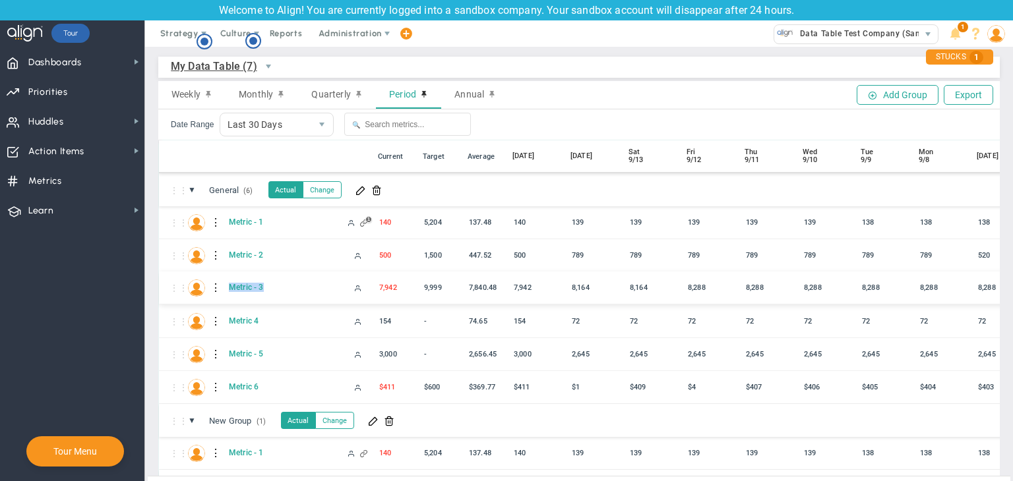
drag, startPoint x: 278, startPoint y: 283, endPoint x: 229, endPoint y: 280, distance: 48.9
copy span "Metric - 3"
click at [214, 69] on span "My Data Table (7)" at bounding box center [214, 66] width 86 height 16
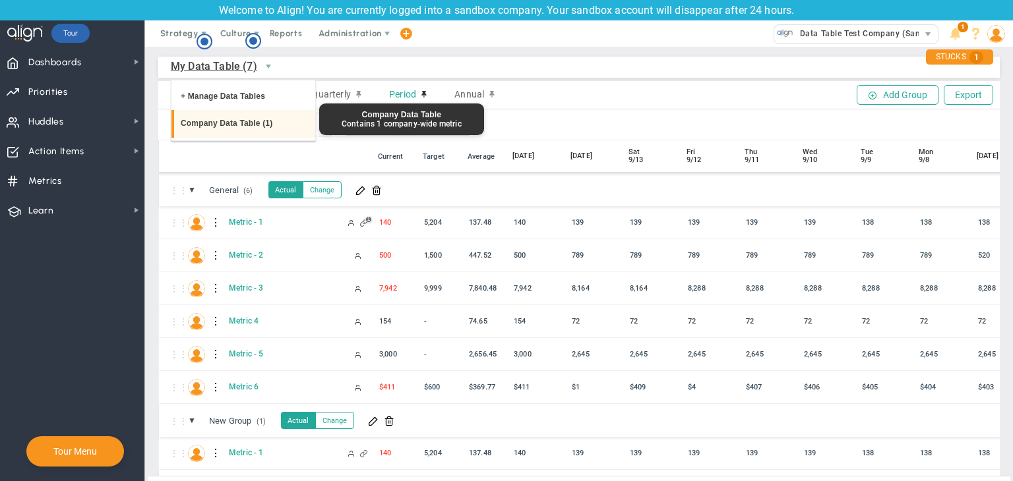
click at [223, 125] on li "Company Data Table (1)" at bounding box center [243, 124] width 144 height 28
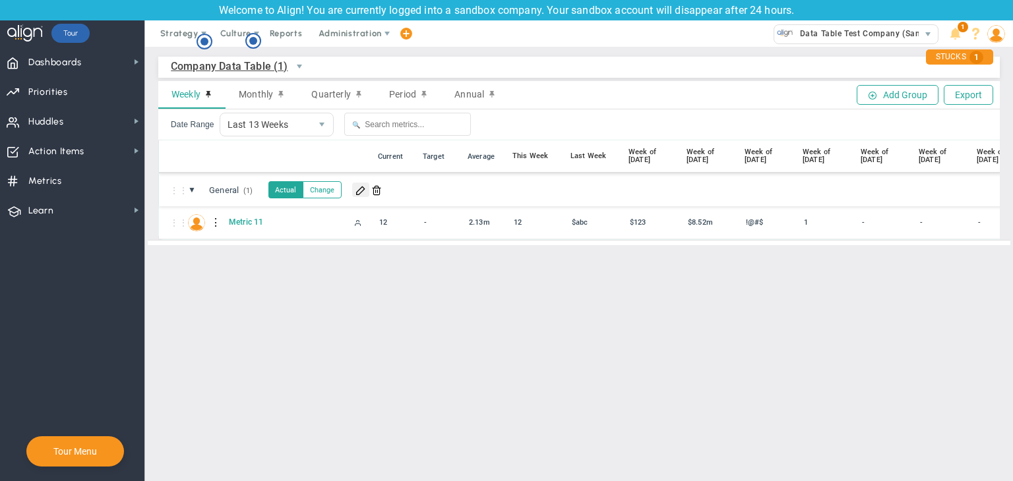
click at [356, 191] on span at bounding box center [360, 190] width 11 height 11
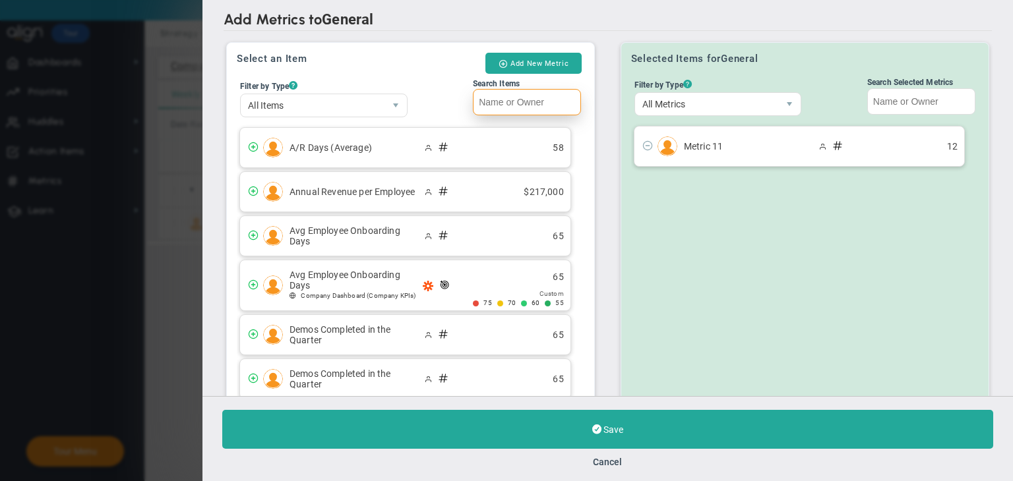
click at [514, 101] on input "Search Items" at bounding box center [527, 102] width 108 height 26
paste input "Metric - 3"
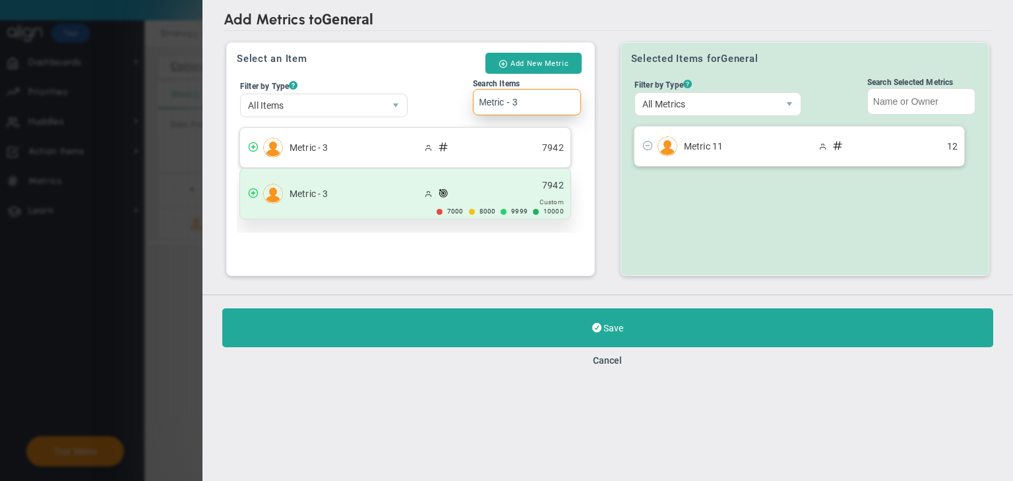
type input "Metric - 3"
click at [458, 177] on div "Metric - 3 7942 7000 8000" at bounding box center [405, 194] width 330 height 50
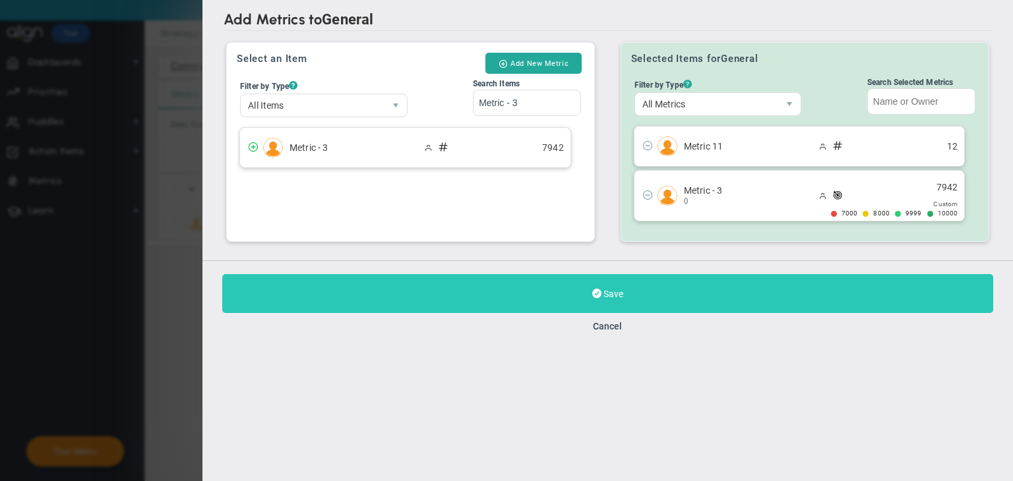
click at [646, 293] on button "Save" at bounding box center [607, 293] width 771 height 39
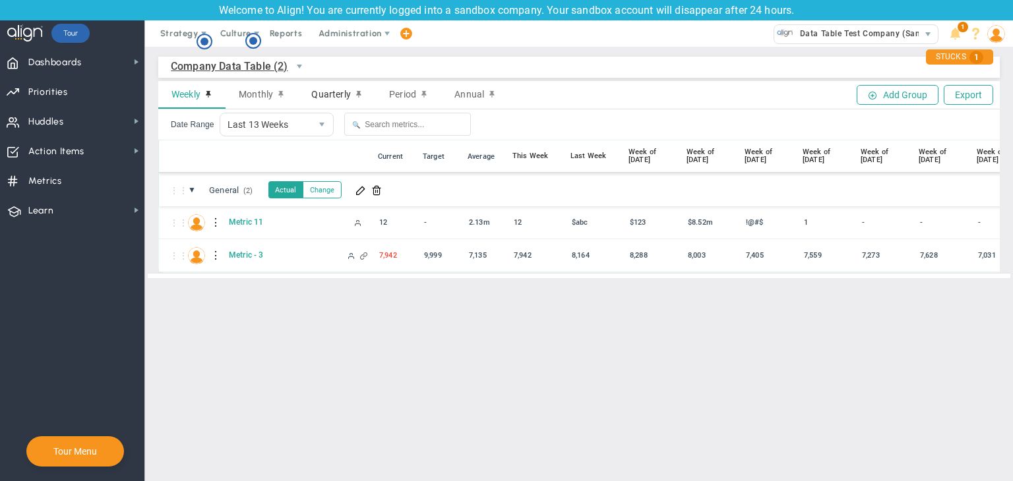
click at [326, 88] on div "Quarterly" at bounding box center [337, 95] width 78 height 28
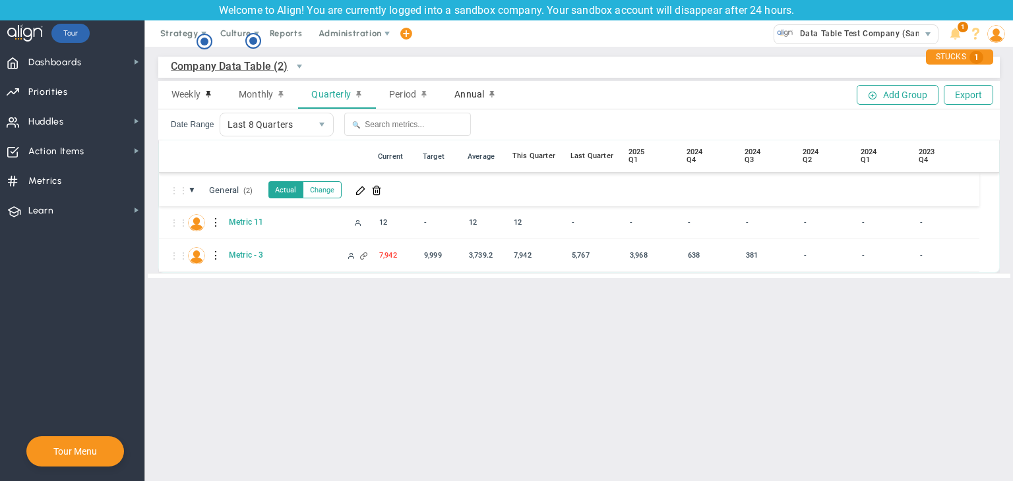
click at [473, 95] on span "Annual" at bounding box center [469, 94] width 30 height 11
click at [364, 192] on span at bounding box center [360, 190] width 11 height 11
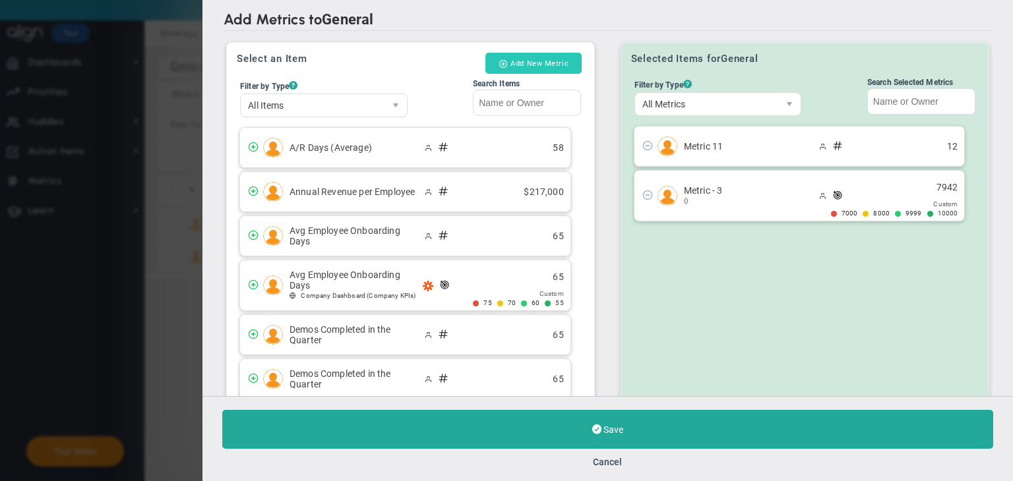
click at [522, 69] on button "Add New Metric" at bounding box center [533, 63] width 96 height 21
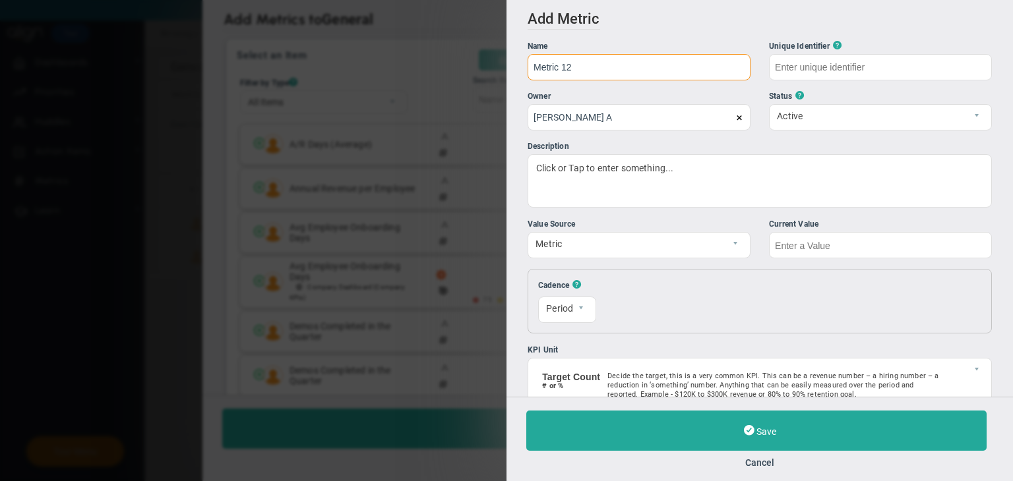
type input "Metric 12"
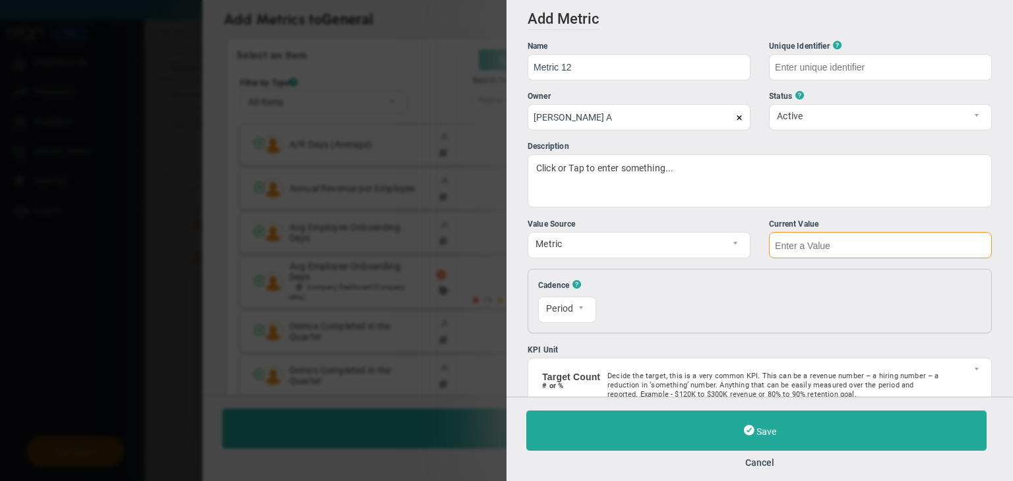
click at [801, 254] on input "text" at bounding box center [880, 245] width 223 height 26
type input "Metric-12"
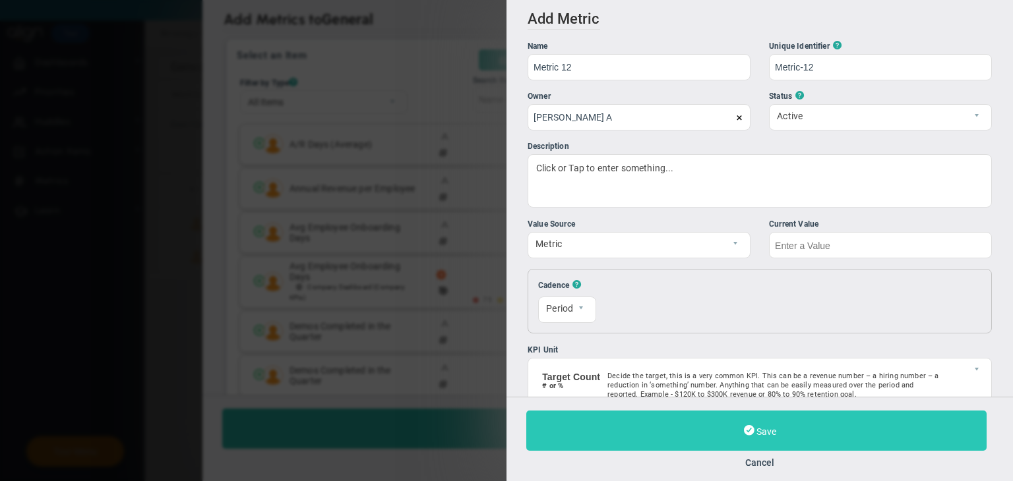
click at [779, 436] on button "Save" at bounding box center [756, 431] width 460 height 40
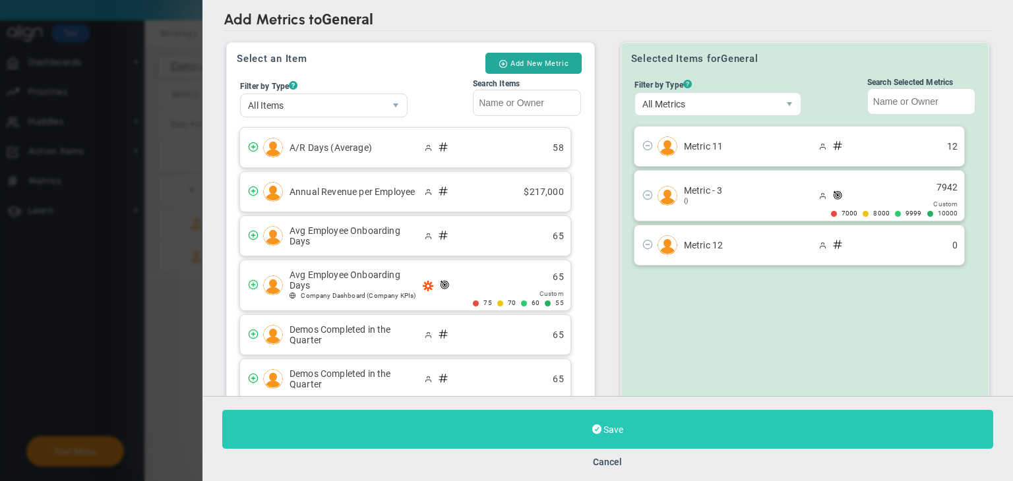
click at [675, 433] on button "Save" at bounding box center [607, 429] width 771 height 39
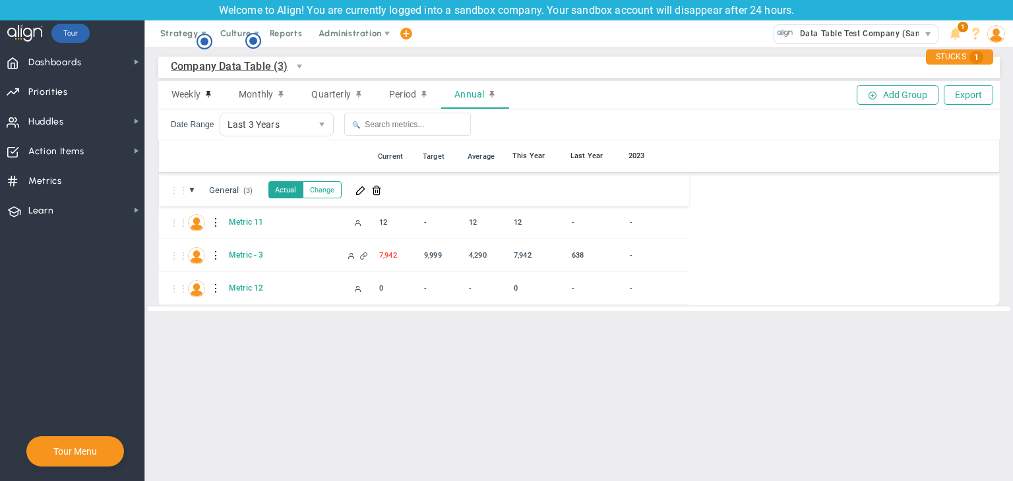
click at [285, 137] on div "Date Range Last 3 Years 3 🔍" at bounding box center [578, 124] width 841 height 30
click at [286, 131] on span "Last 3 Years" at bounding box center [265, 124] width 91 height 22
click at [278, 162] on li "Last 5 Years" at bounding box center [274, 154] width 113 height 28
click at [214, 287] on div at bounding box center [216, 288] width 9 height 21
click at [288, 297] on div "Edit" at bounding box center [270, 291] width 91 height 27
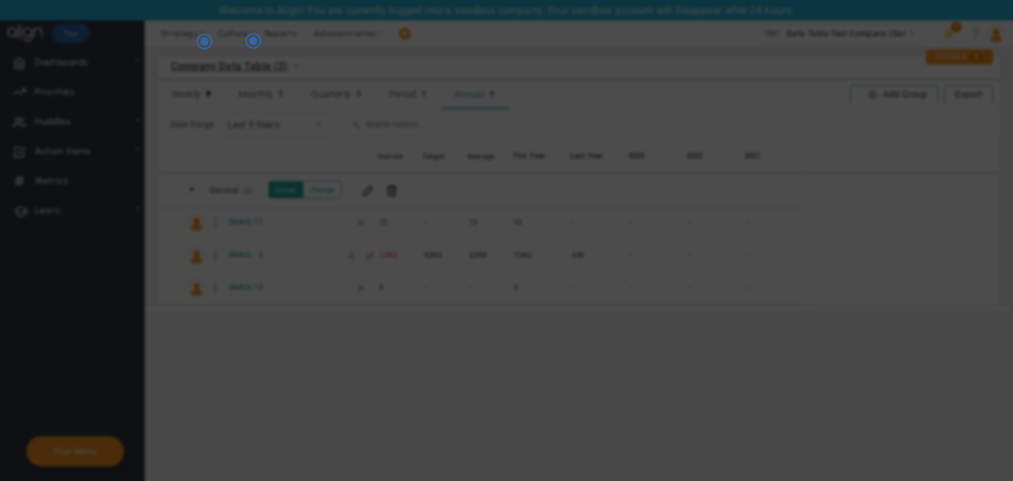
radio input "true"
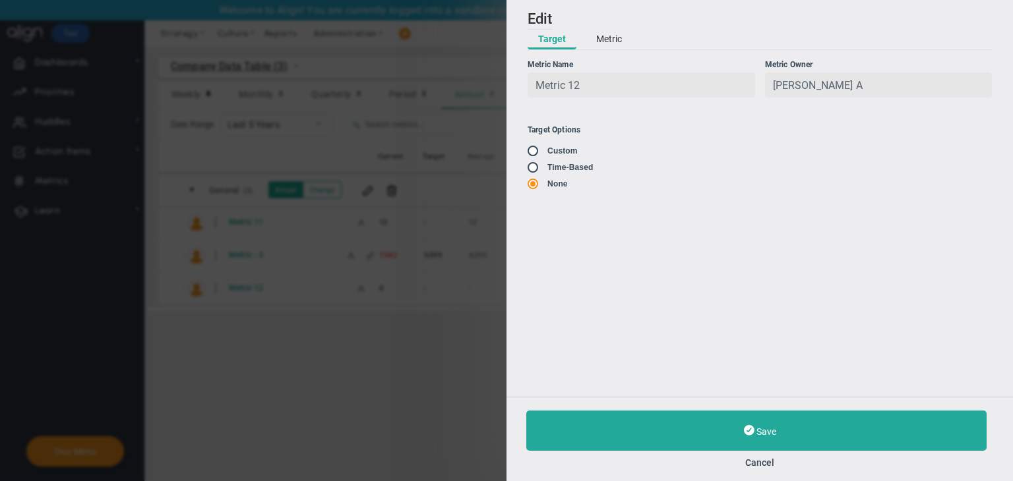
click at [535, 147] on span at bounding box center [533, 150] width 13 height 11
click at [527, 156] on span at bounding box center [533, 150] width 13 height 11
click at [532, 154] on input "radio" at bounding box center [537, 151] width 13 height 11
radio input "true"
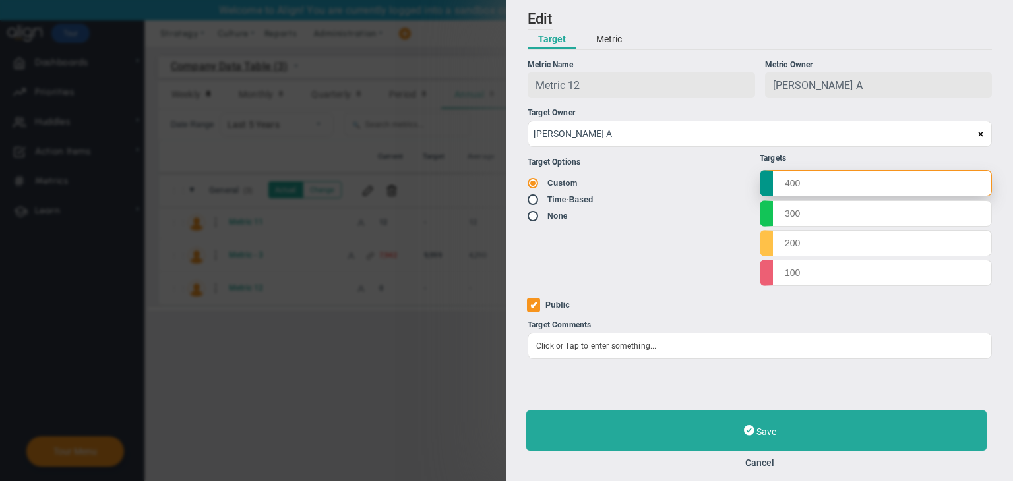
click at [791, 182] on input "text" at bounding box center [875, 183] width 232 height 26
type input "1000"
click at [823, 222] on input "text" at bounding box center [875, 213] width 232 height 26
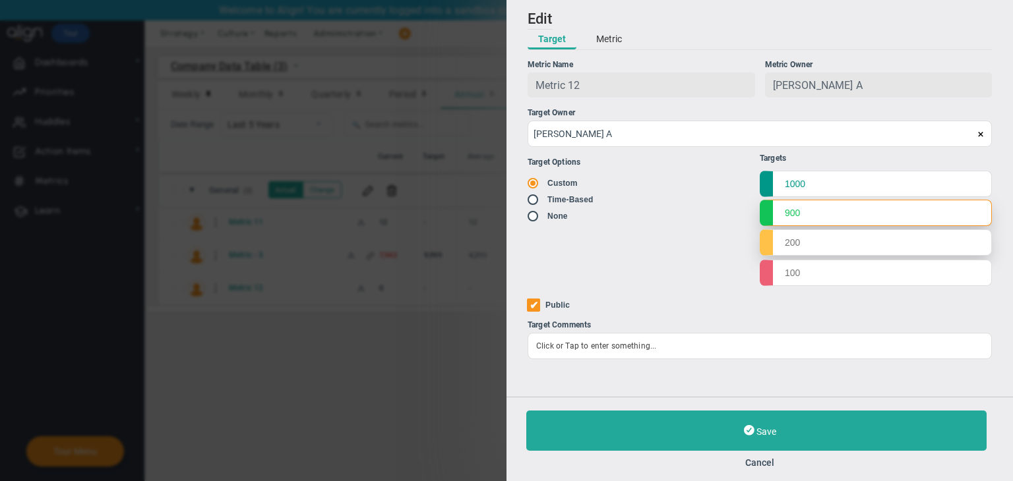
type input "900"
click at [813, 249] on input "text" at bounding box center [875, 242] width 232 height 26
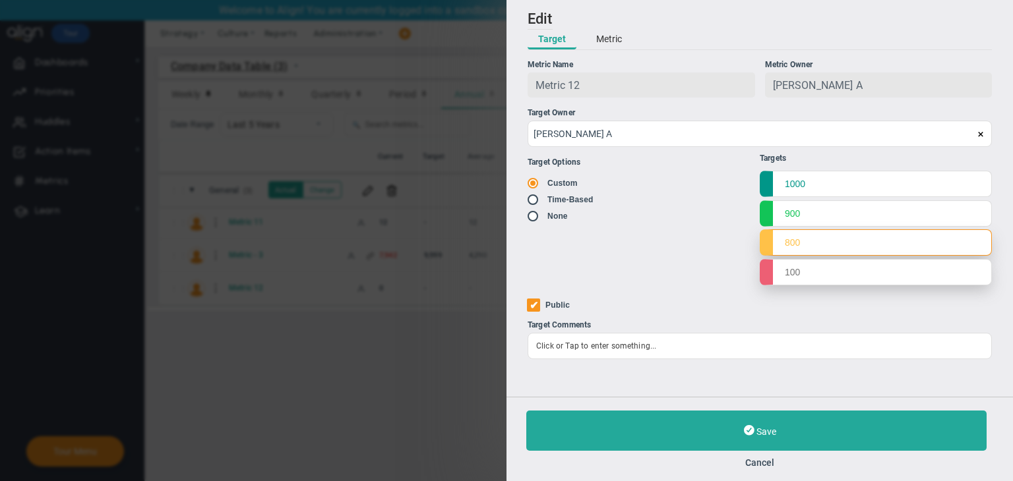
type input "800"
click at [812, 268] on input "text" at bounding box center [875, 272] width 232 height 26
type input "700"
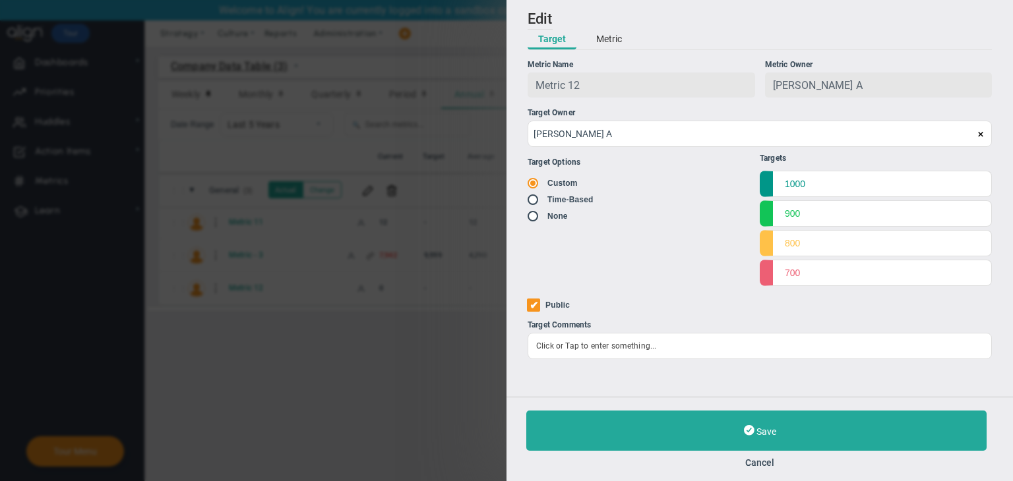
click at [796, 402] on div "Save Cancel" at bounding box center [759, 439] width 506 height 84
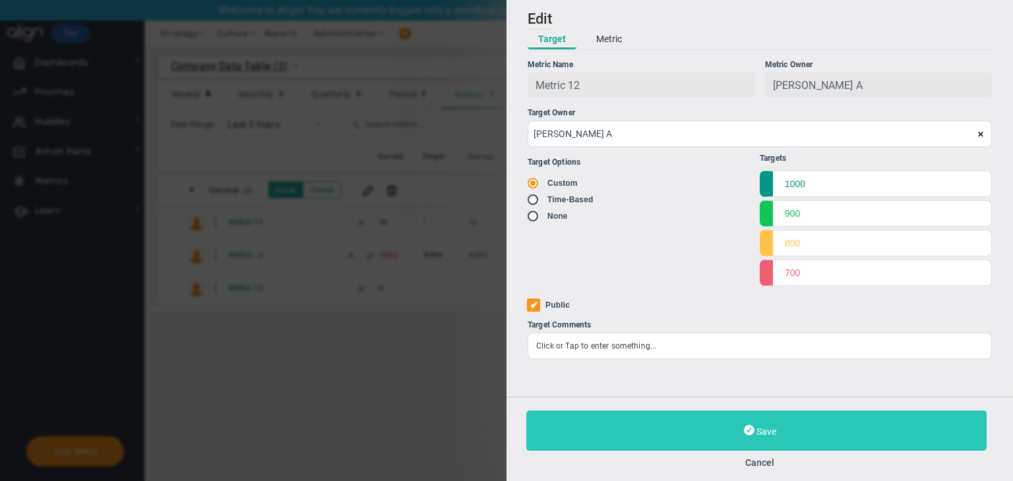
click at [791, 420] on button "Save" at bounding box center [756, 431] width 460 height 40
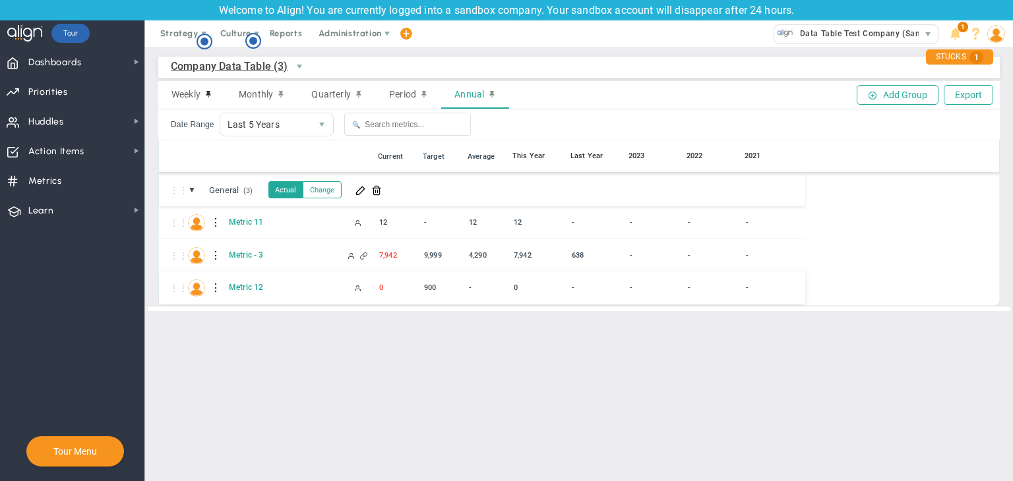
click at [215, 289] on div at bounding box center [216, 288] width 9 height 21
click at [265, 287] on div "Edit" at bounding box center [270, 291] width 91 height 27
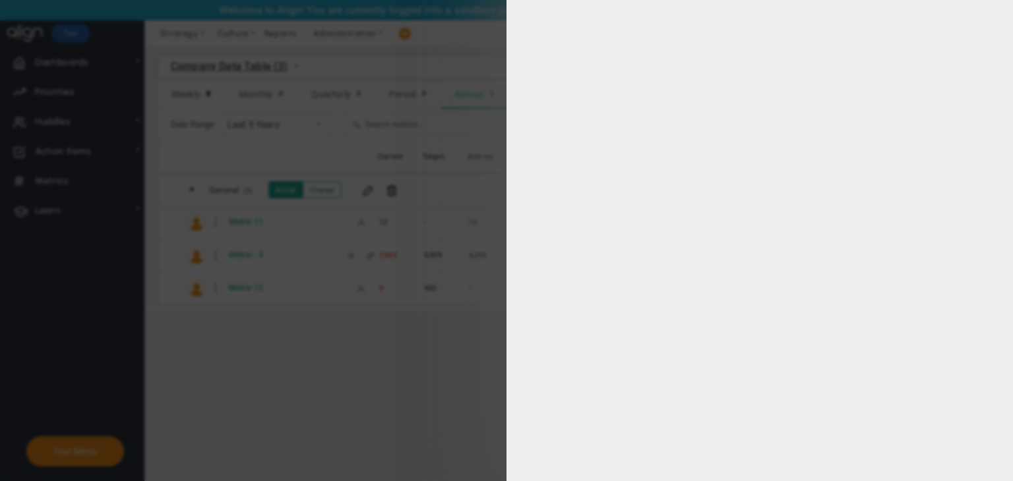
type input "Metric 12"
type input "Metric-12"
type input "[PERSON_NAME] A"
type input "0"
type input "[PERSON_NAME] A"
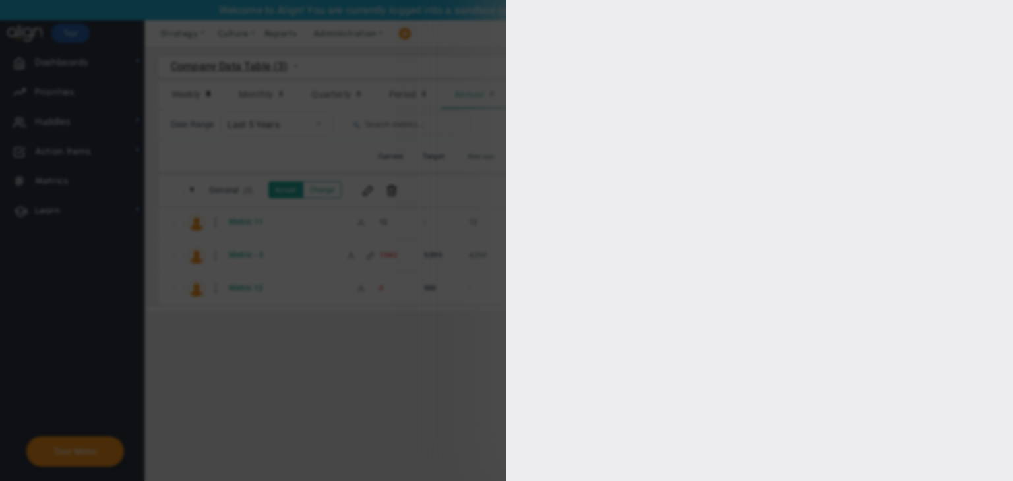
radio input "true"
type input "1000"
type input "900"
type input "800"
type input "700"
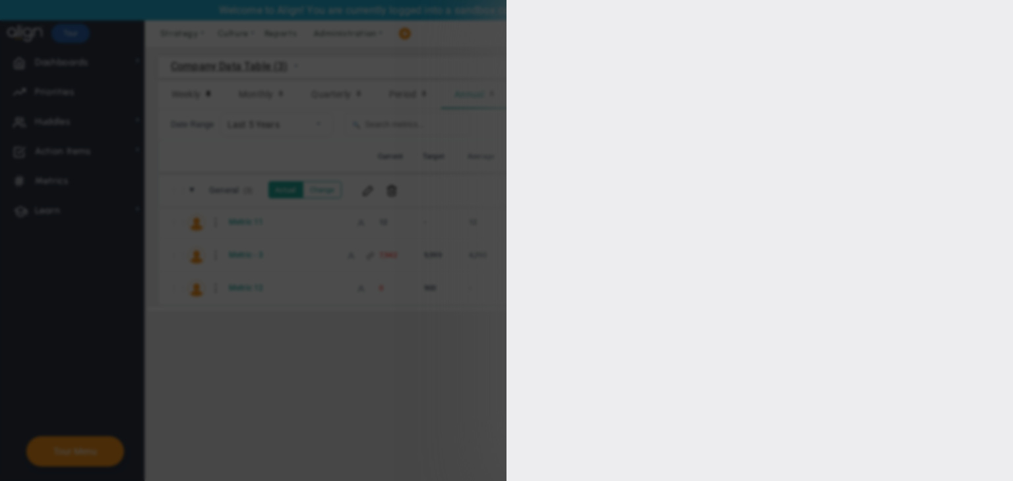
checkbox input "true"
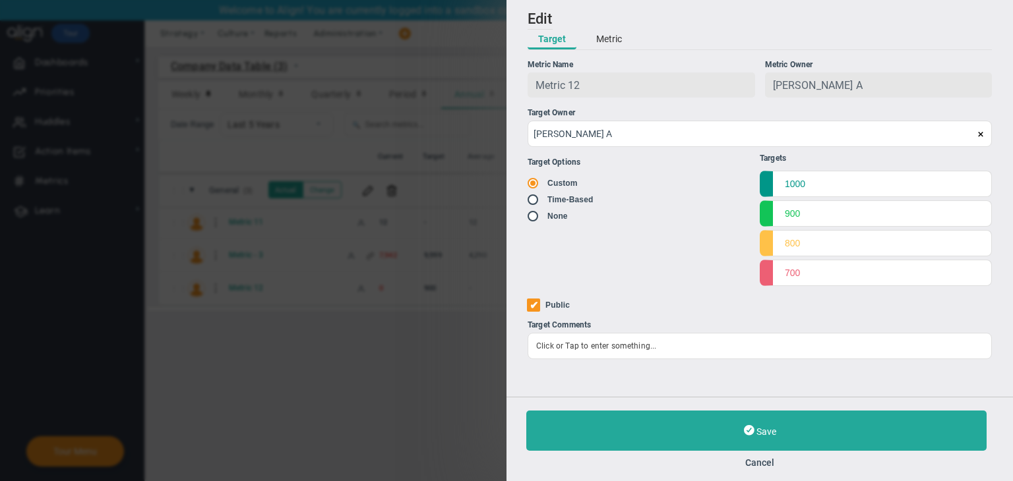
click at [616, 42] on button "Metric" at bounding box center [608, 40] width 47 height 20
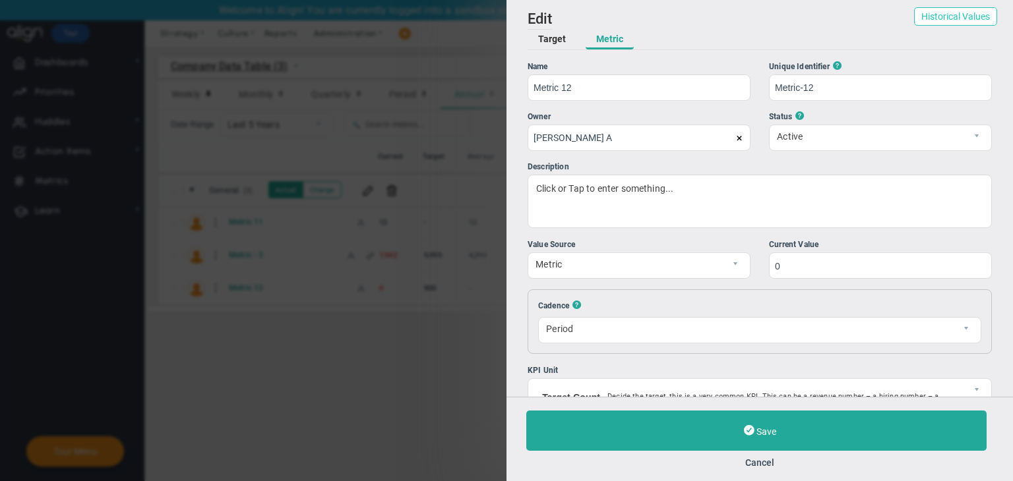
click at [952, 20] on button "Historical Values" at bounding box center [955, 16] width 83 height 18
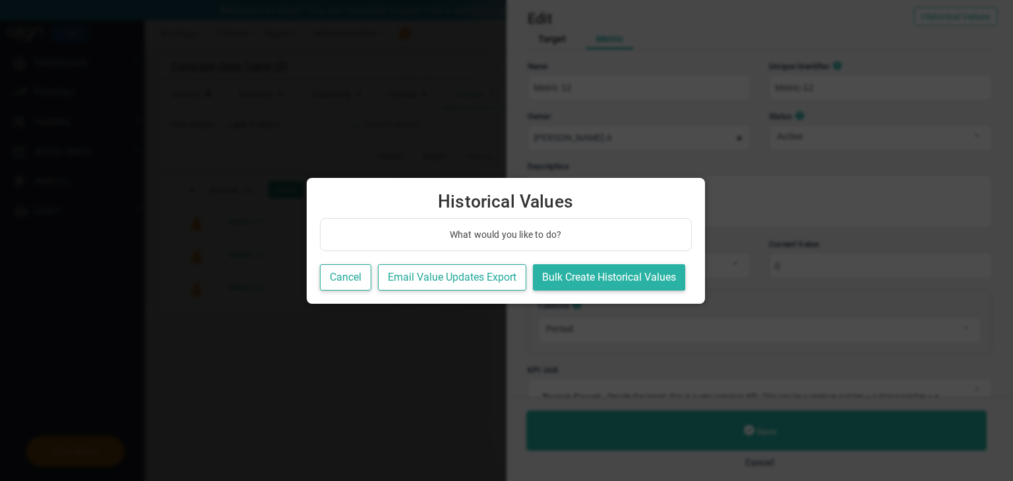
click at [581, 282] on button "Bulk Create Historical Values" at bounding box center [609, 277] width 152 height 27
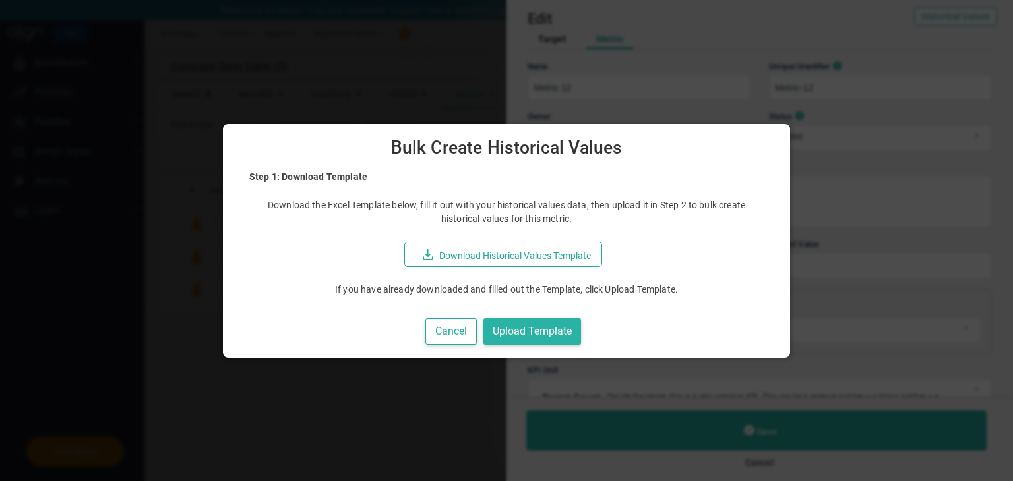
click at [561, 330] on button "Upload Template" at bounding box center [532, 331] width 98 height 27
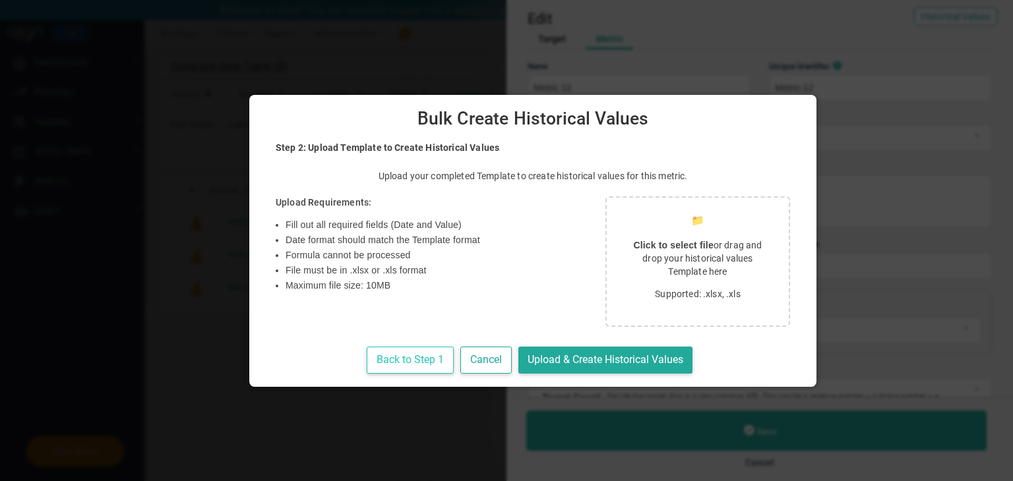
click at [419, 360] on button "Back to Step 1" at bounding box center [410, 360] width 87 height 27
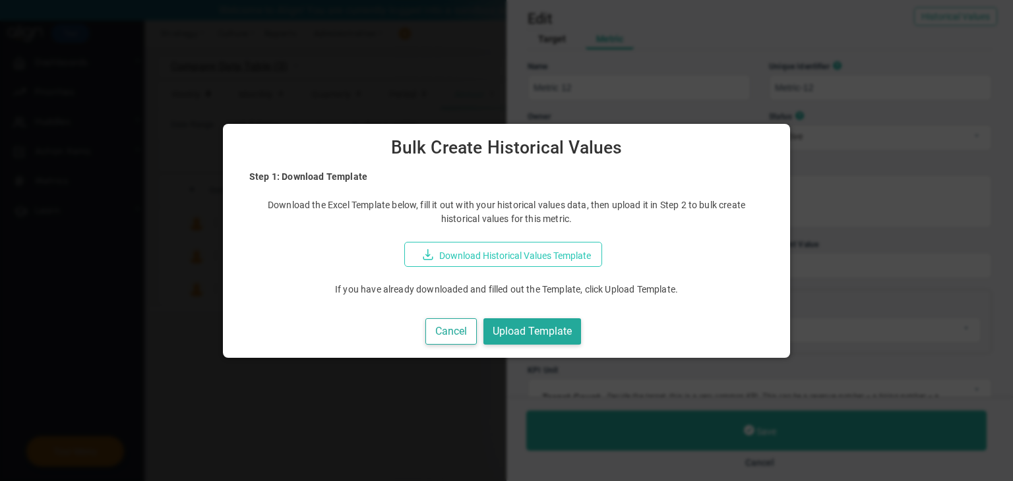
click at [556, 243] on button "Download Historical Values Template" at bounding box center [503, 254] width 198 height 25
click at [547, 254] on button "Download Historical Values Template" at bounding box center [503, 254] width 198 height 25
click at [552, 328] on button "Upload Template" at bounding box center [532, 331] width 98 height 27
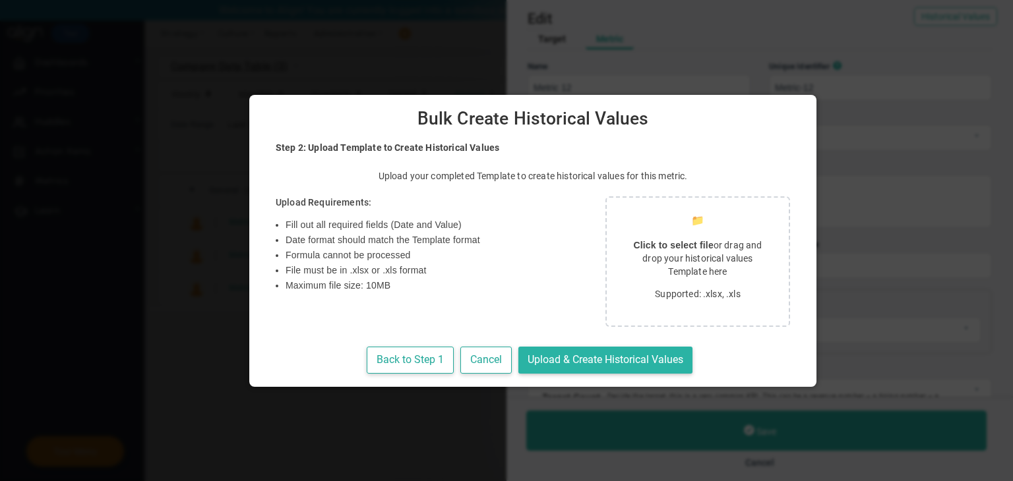
click at [545, 349] on button "Upload & Create Historical Values" at bounding box center [605, 360] width 174 height 27
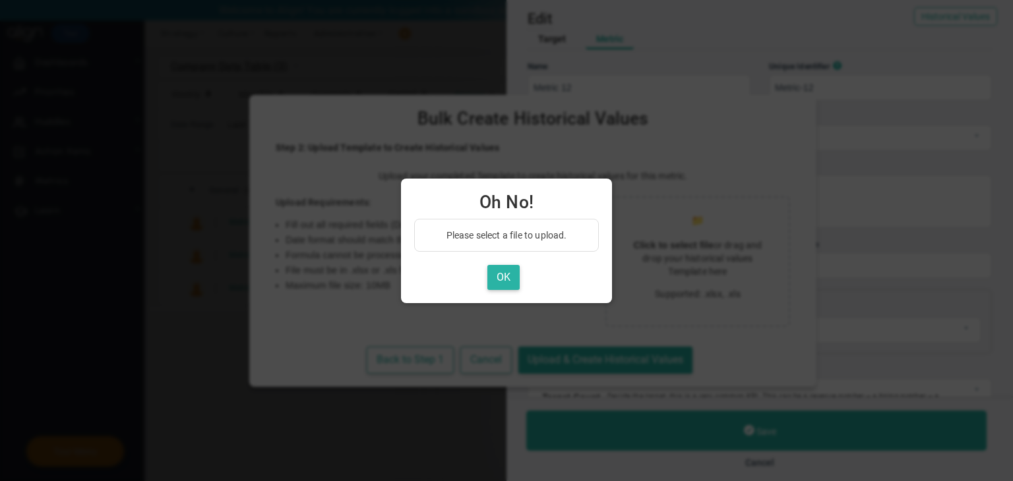
click at [499, 281] on button "OK" at bounding box center [503, 278] width 32 height 26
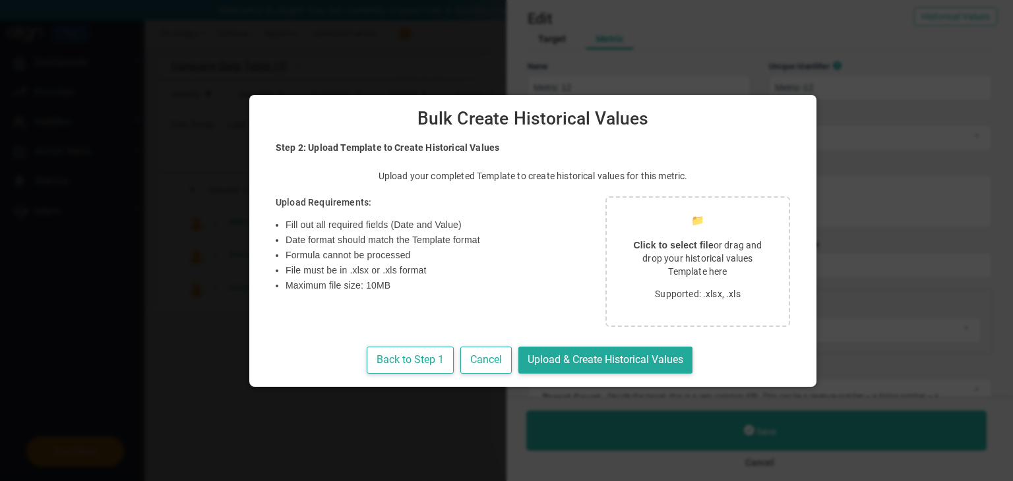
click at [634, 265] on p "Click to select file or drag and drop your historical values Template here" at bounding box center [697, 259] width 150 height 40
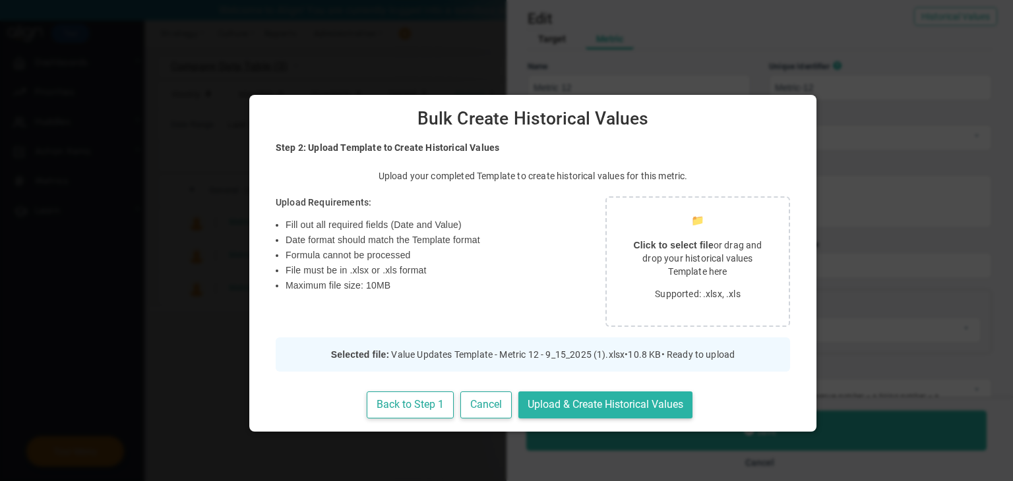
click at [536, 399] on button "Upload & Create Historical Values" at bounding box center [605, 405] width 174 height 27
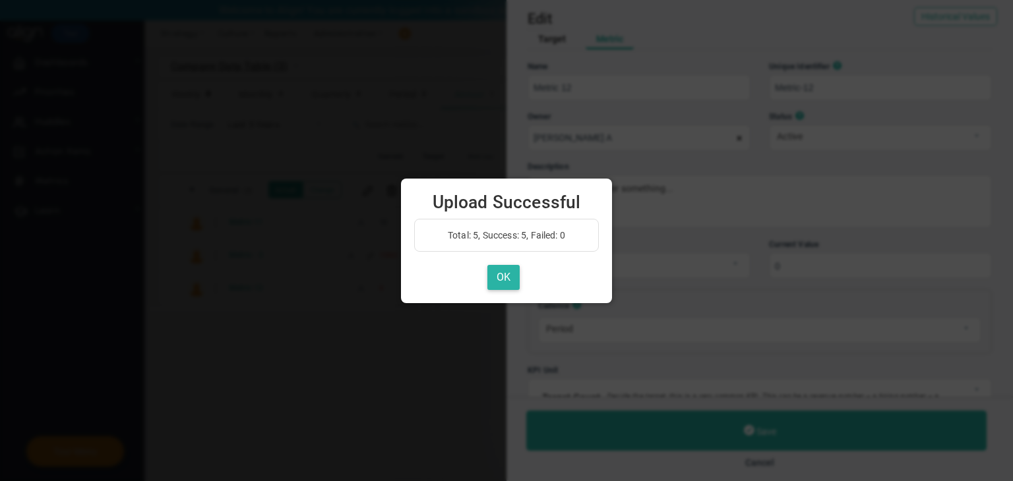
click at [512, 278] on button "OK" at bounding box center [503, 278] width 32 height 26
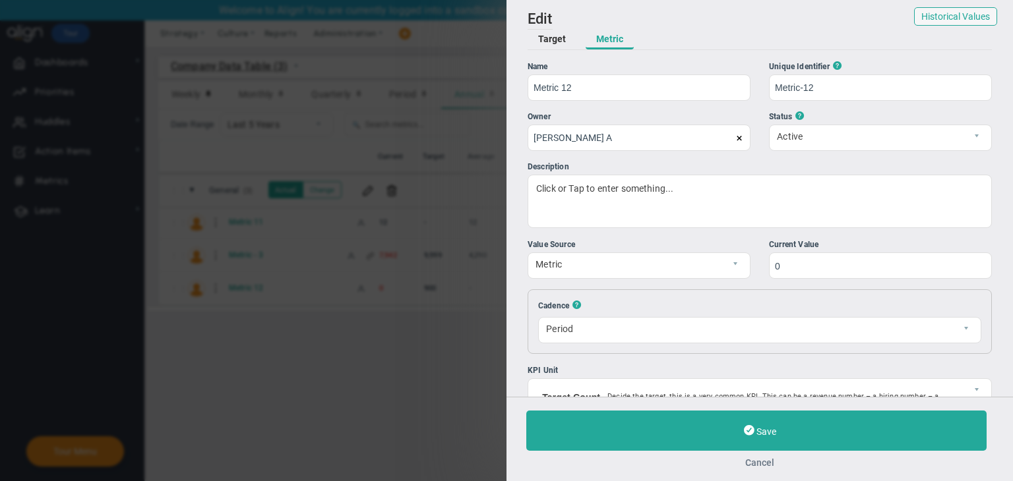
click at [774, 461] on button "Cancel" at bounding box center [759, 463] width 467 height 11
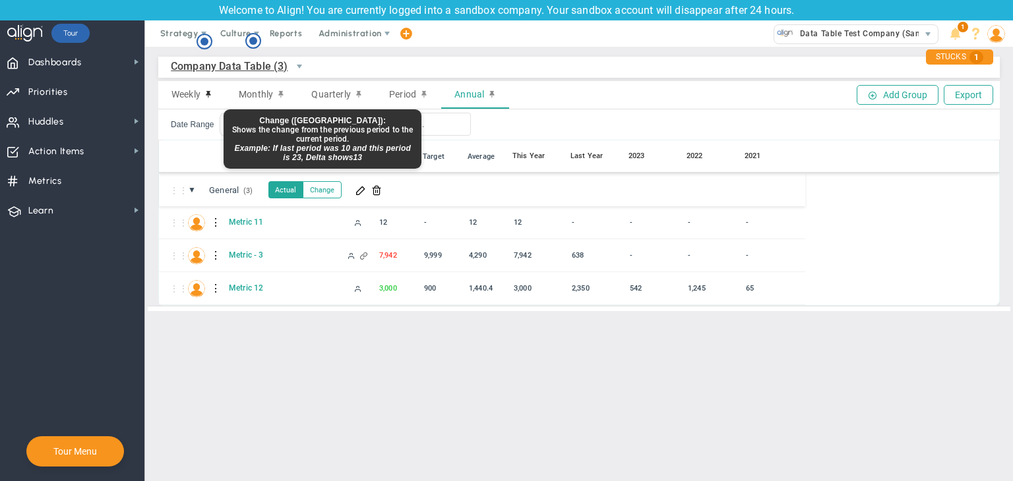
click at [322, 186] on button "Change" at bounding box center [322, 189] width 39 height 17
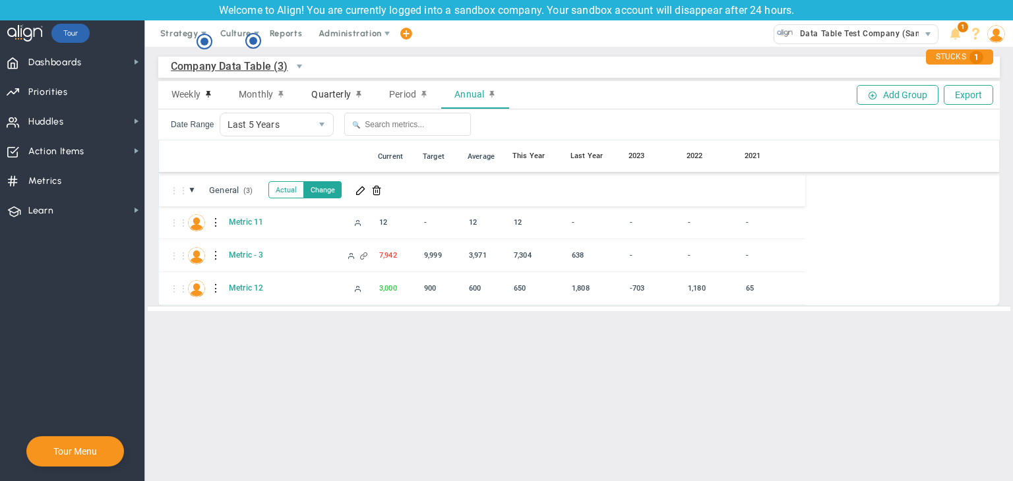
click at [328, 96] on span "Quarterly" at bounding box center [330, 94] width 39 height 11
click at [367, 198] on div "⋮⋮ ▼ General (3) General Actual Change" at bounding box center [569, 189] width 820 height 33
click at [363, 186] on span at bounding box center [360, 190] width 11 height 11
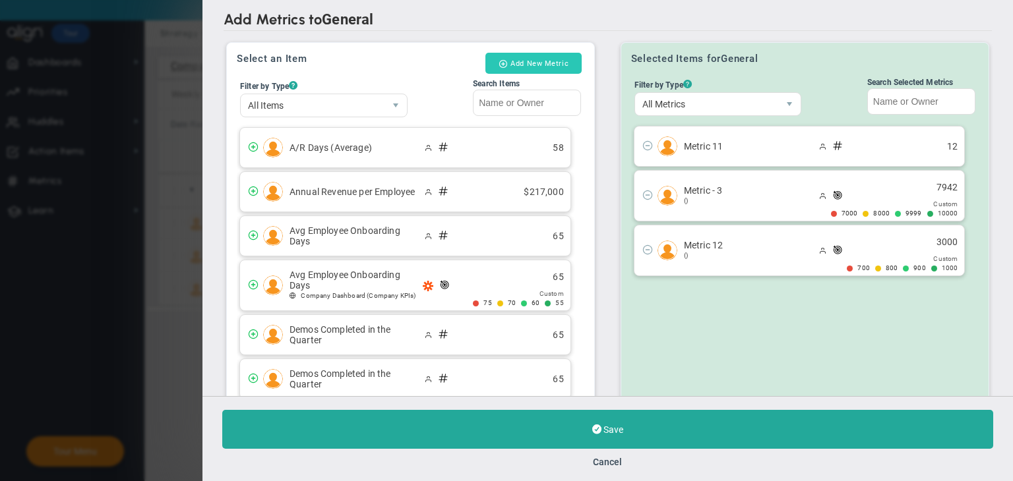
click at [539, 73] on button "Add New Metric" at bounding box center [533, 63] width 96 height 21
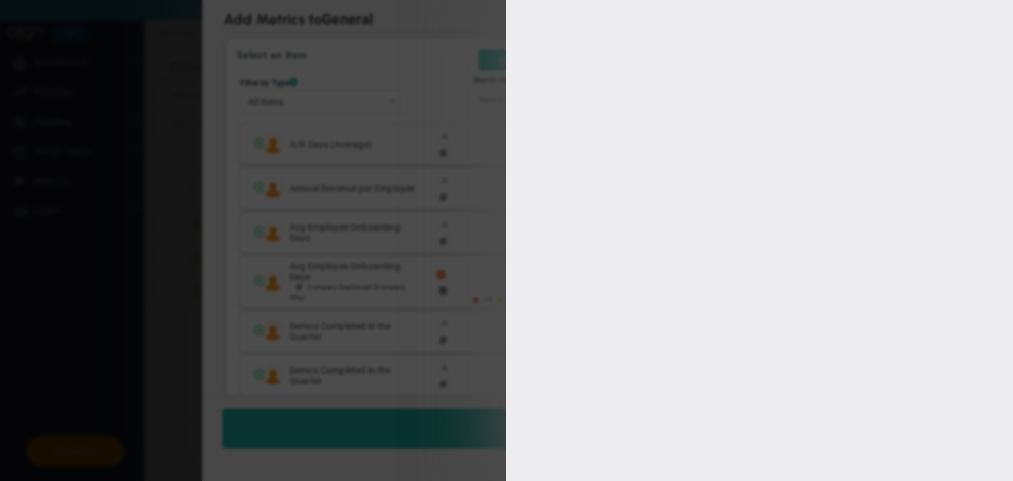
type input "[PERSON_NAME] A"
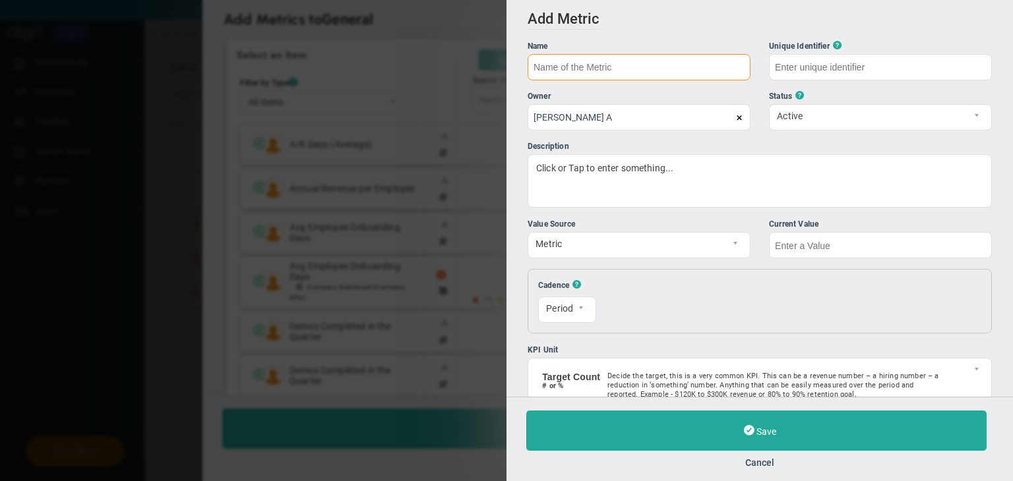
click at [570, 58] on input "text" at bounding box center [638, 67] width 223 height 26
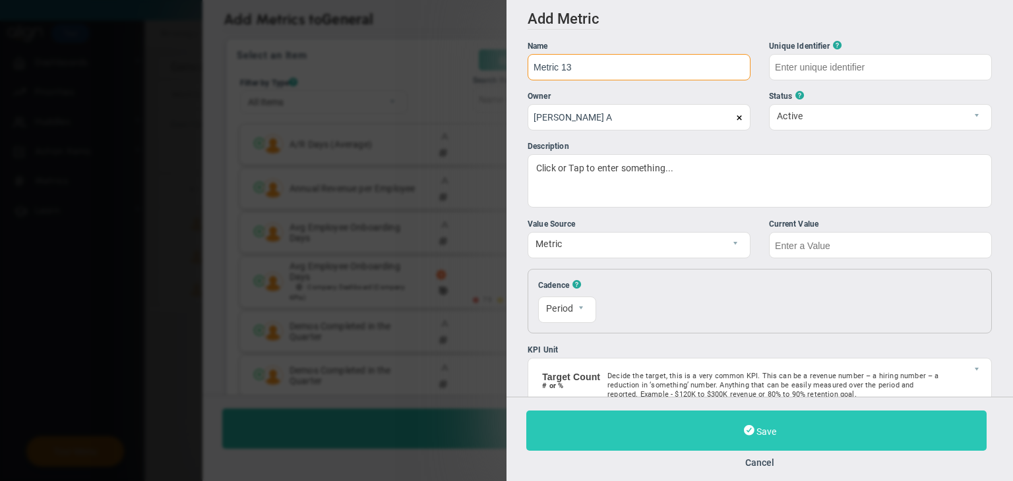
type input "Metric 13"
click at [657, 419] on button "Save" at bounding box center [756, 431] width 460 height 40
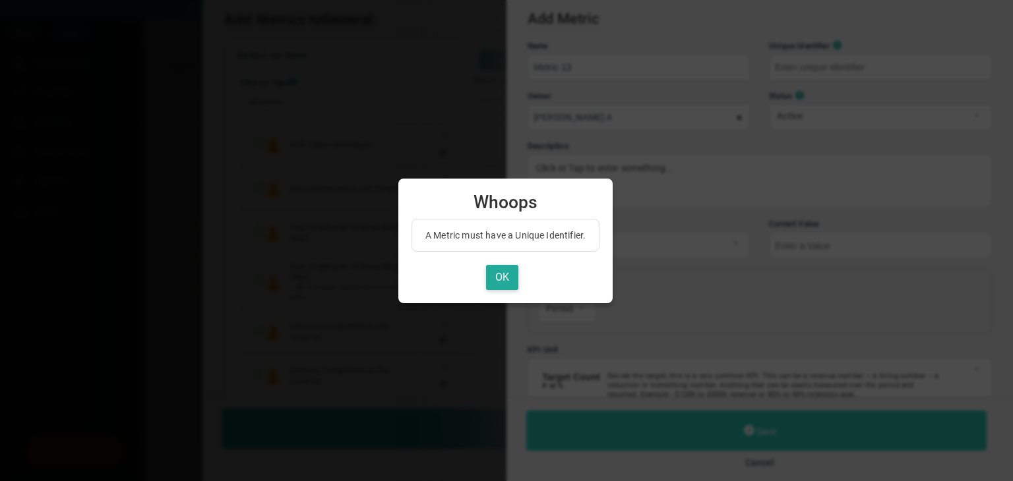
type input "Metric-13"
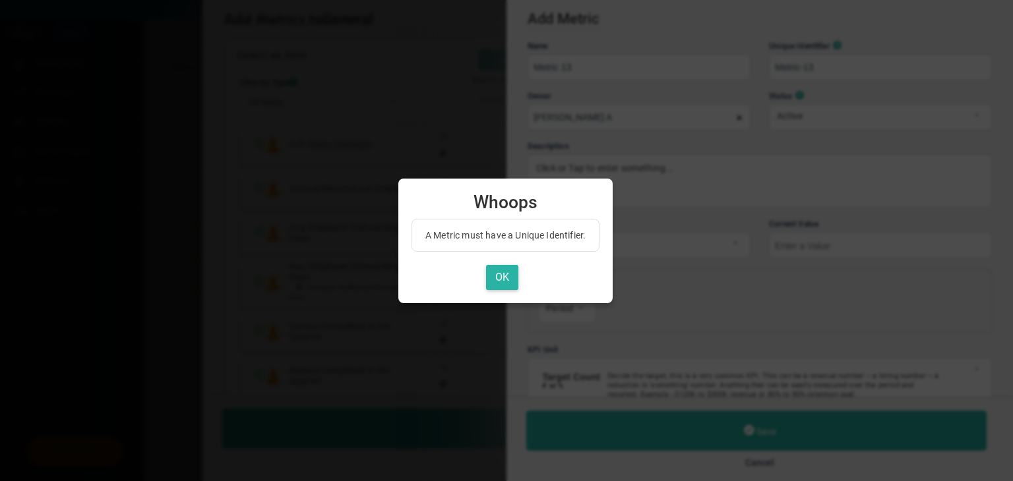
click at [509, 284] on button "OK" at bounding box center [502, 278] width 32 height 26
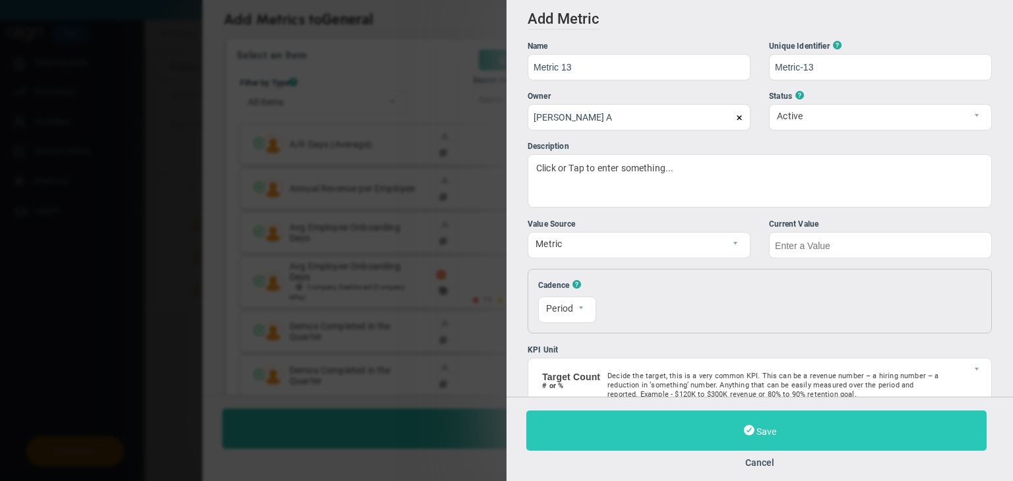
click at [622, 417] on button "Save" at bounding box center [756, 431] width 460 height 40
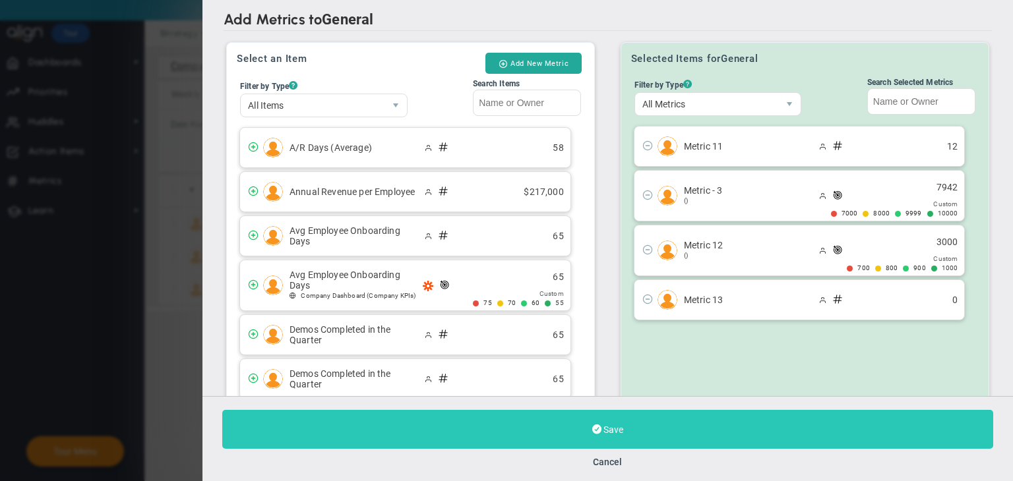
click at [661, 432] on button "Save" at bounding box center [607, 429] width 771 height 39
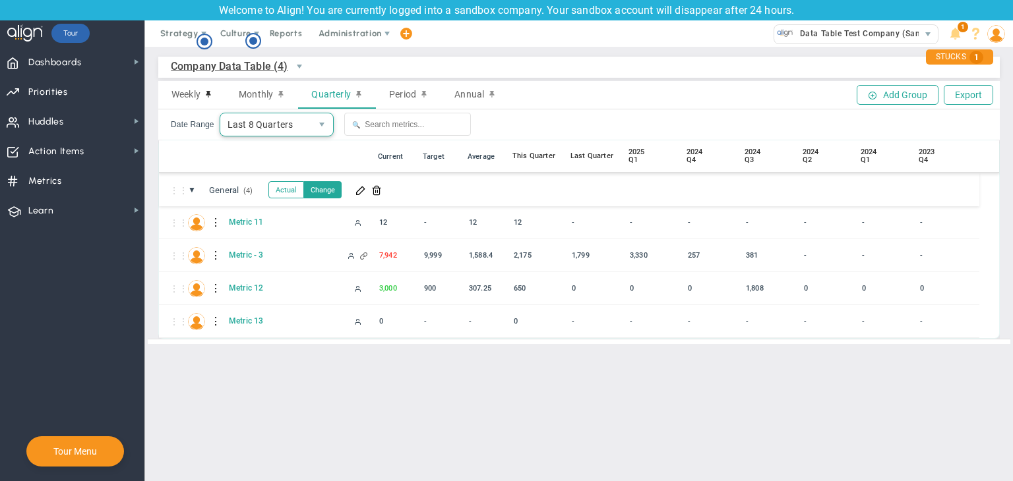
click at [293, 123] on span "Last 8 Quarters" at bounding box center [265, 124] width 91 height 22
click at [452, 357] on main "Company Data Table (4) Company Data Table → Company Data Table Weekly Monthly Q…" at bounding box center [579, 264] width 868 height 434
click at [216, 322] on div at bounding box center [216, 321] width 9 height 21
click at [260, 322] on div "Edit" at bounding box center [270, 324] width 91 height 27
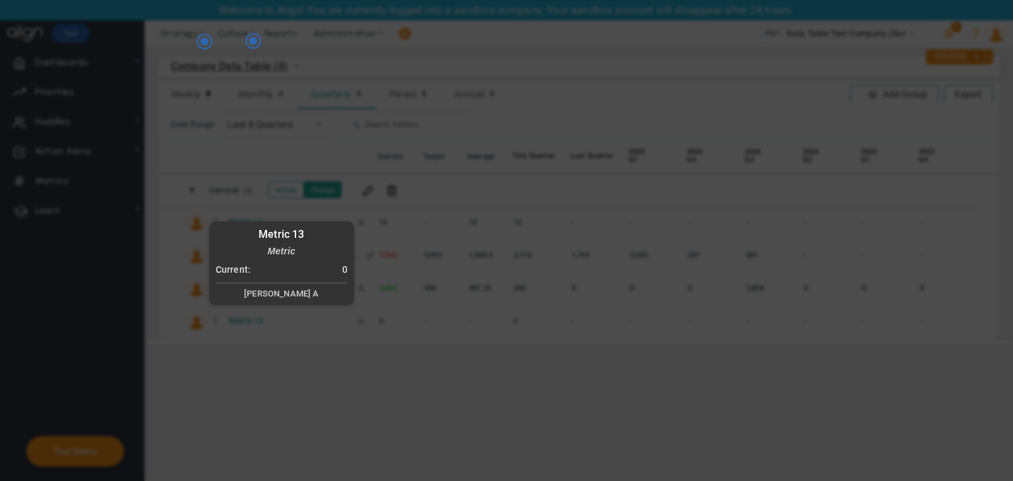
radio input "true"
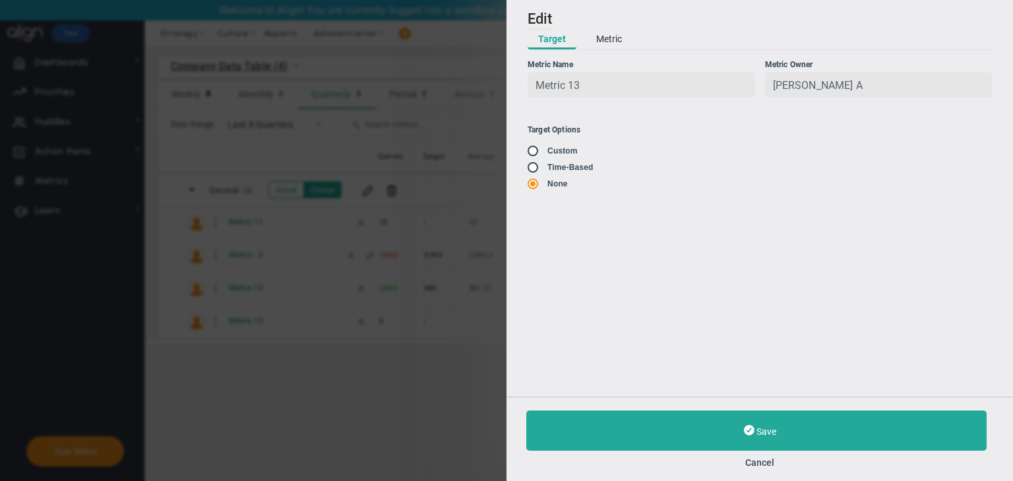
click at [612, 52] on div "Add Edit Metric Historical Values Target Metric Name Metric 13 Unique Identifie…" at bounding box center [759, 198] width 506 height 397
click at [613, 38] on button "Metric" at bounding box center [608, 40] width 47 height 20
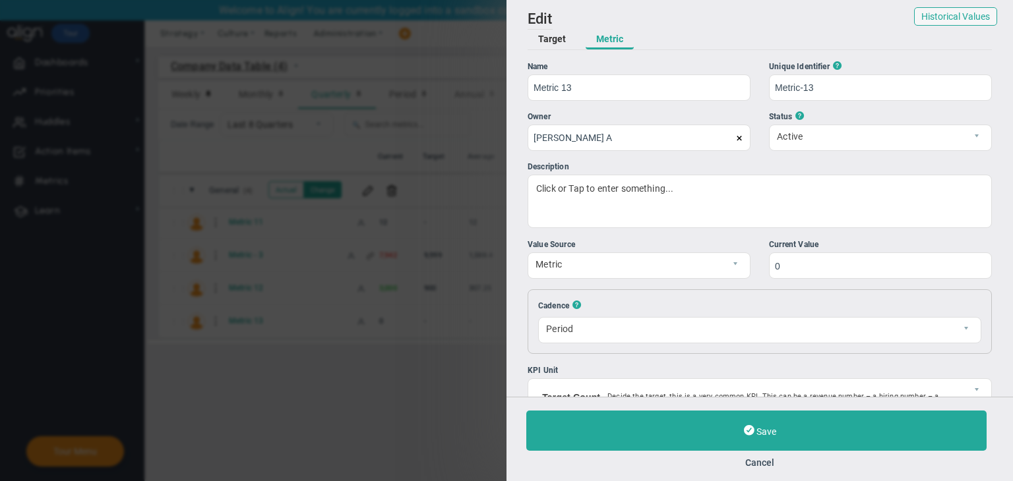
click at [972, 3] on div "Add Edit Metric Historical Values Target Metric Name Metric 13 Unique Identifie…" at bounding box center [759, 198] width 506 height 397
click at [970, 8] on button "Historical Values" at bounding box center [955, 16] width 83 height 18
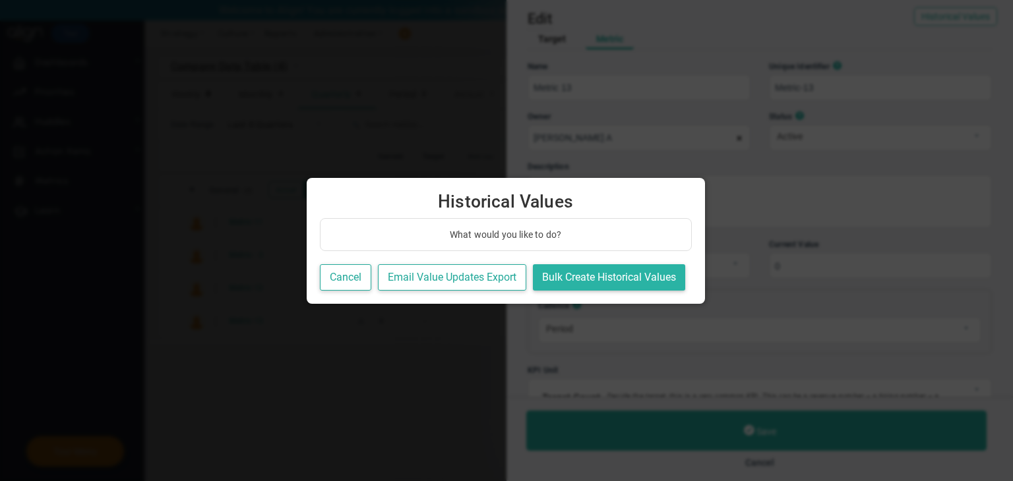
click at [641, 277] on button "Bulk Create Historical Values" at bounding box center [609, 277] width 152 height 27
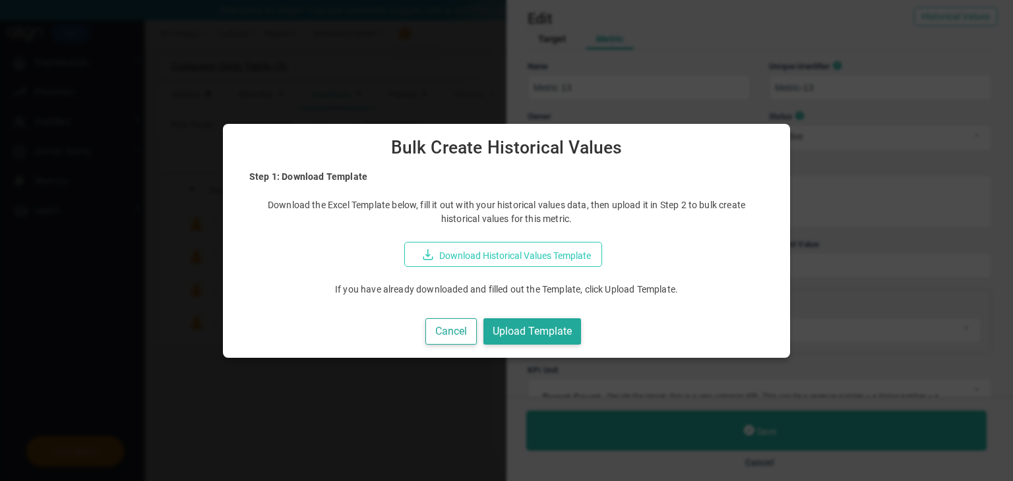
click at [536, 258] on button "Download Historical Values Template" at bounding box center [503, 254] width 198 height 25
click at [466, 328] on button "Cancel" at bounding box center [450, 331] width 51 height 27
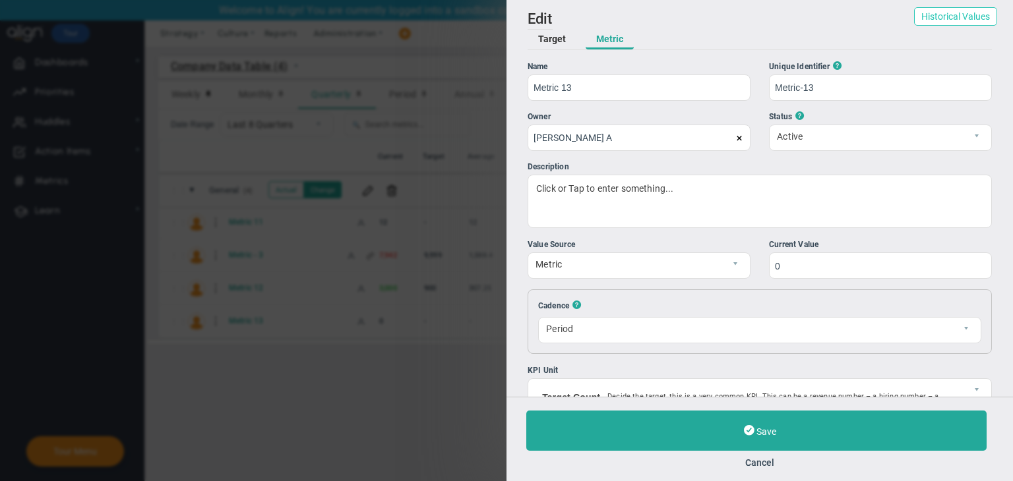
click at [928, 22] on button "Historical Values" at bounding box center [955, 16] width 83 height 18
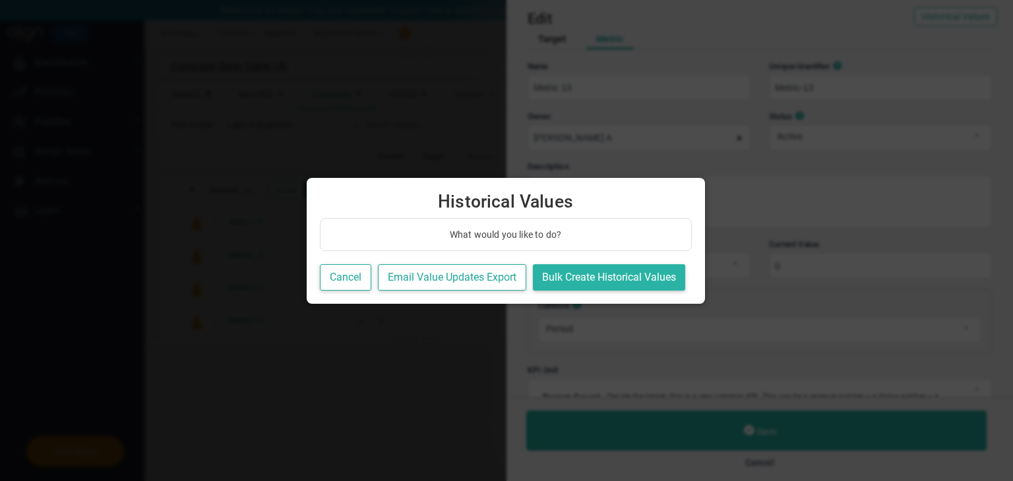
click at [637, 278] on button "Bulk Create Historical Values" at bounding box center [609, 277] width 152 height 27
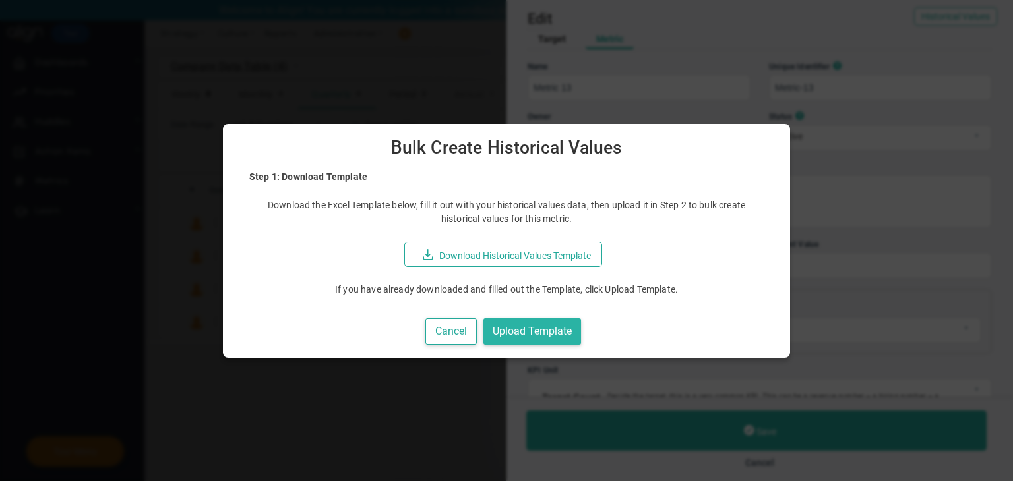
click at [560, 320] on button "Upload Template" at bounding box center [532, 331] width 98 height 27
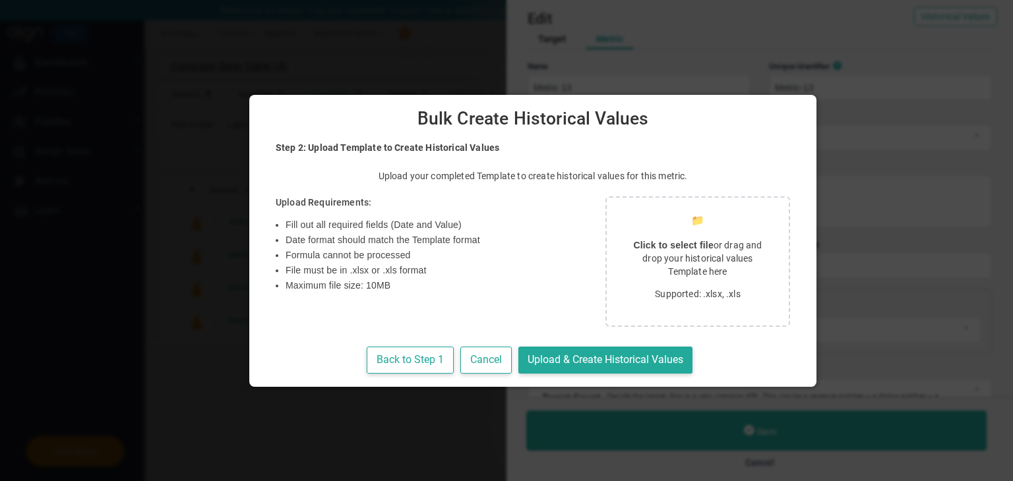
click at [622, 270] on p "Click to select file or drag and drop your historical values Template here" at bounding box center [697, 259] width 150 height 40
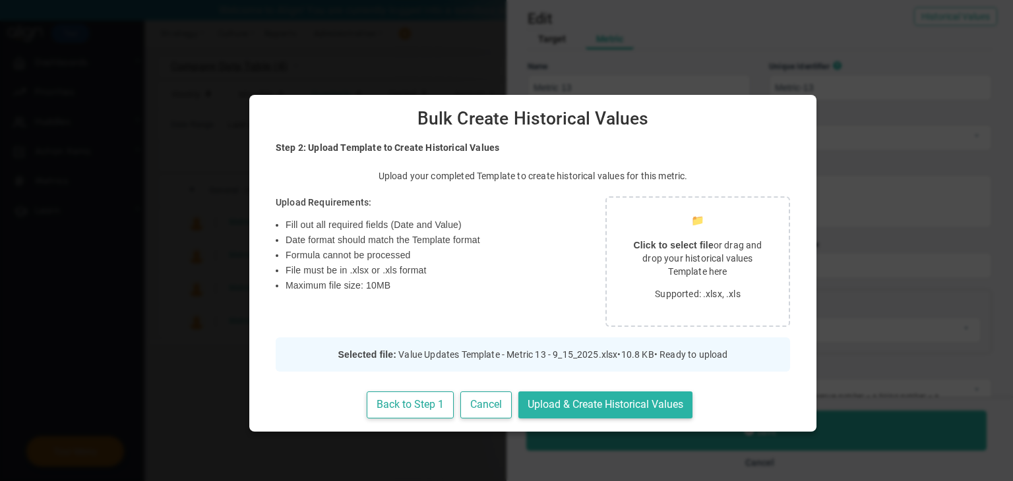
click at [558, 401] on button "Upload & Create Historical Values" at bounding box center [605, 405] width 174 height 27
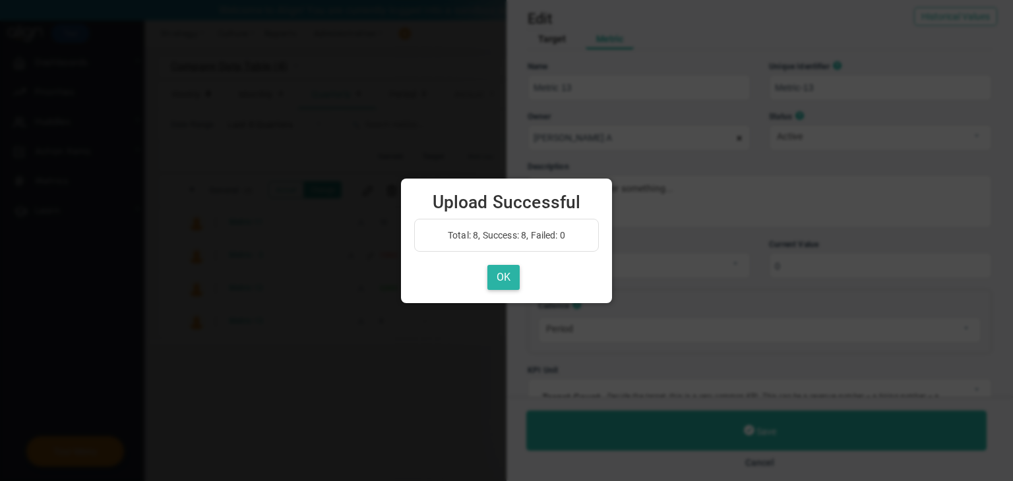
click at [511, 272] on button "OK" at bounding box center [503, 278] width 32 height 26
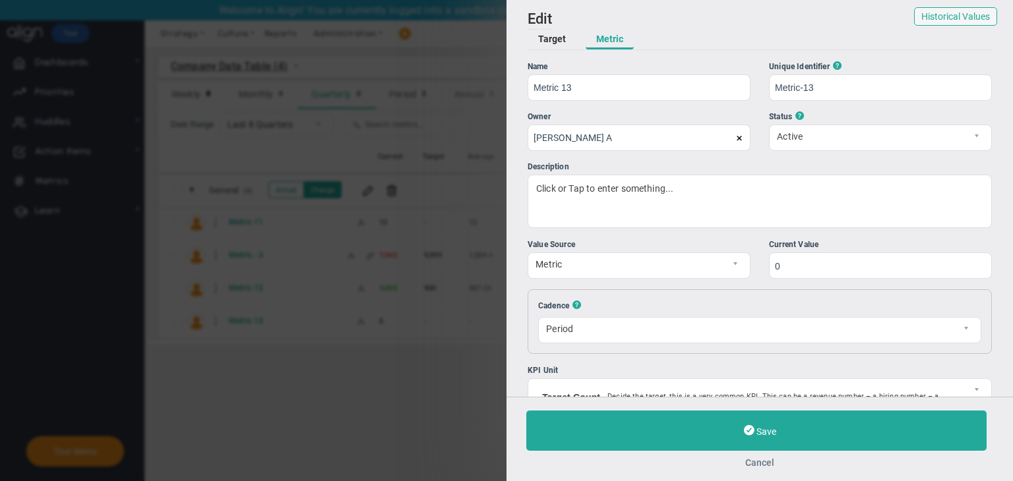
click at [756, 465] on button "Cancel" at bounding box center [759, 463] width 467 height 11
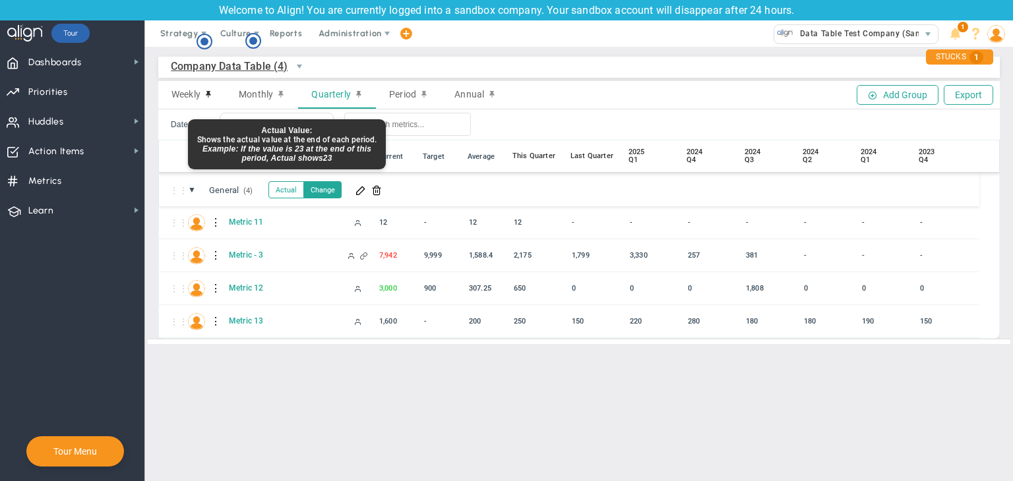
click at [295, 192] on button "Actual" at bounding box center [286, 189] width 36 height 17
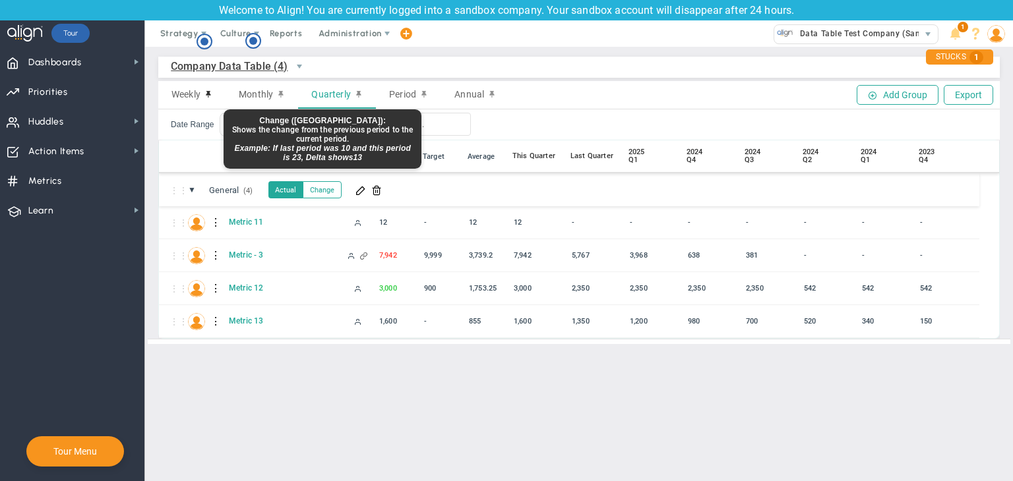
click at [332, 187] on button "Change" at bounding box center [322, 189] width 39 height 17
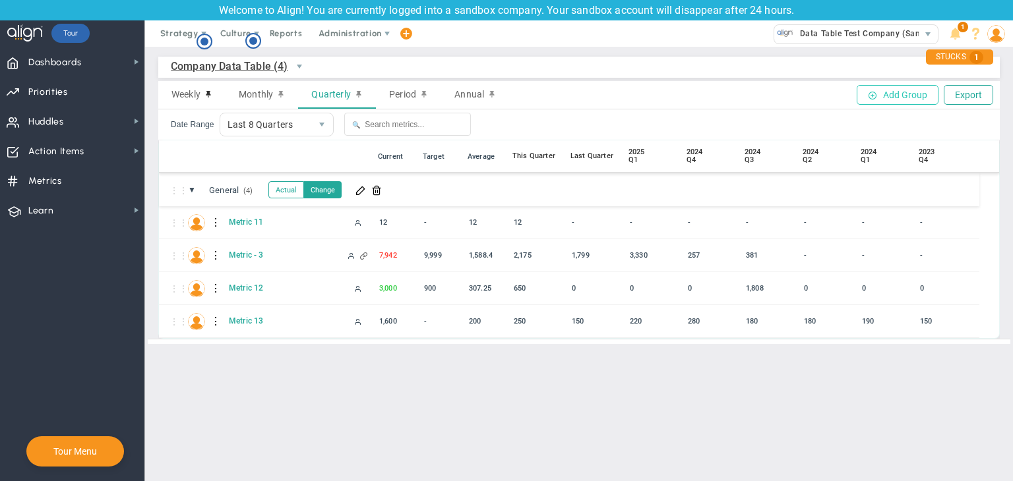
click at [905, 92] on button "Add Group" at bounding box center [897, 95] width 82 height 20
click at [285, 196] on button "Actual" at bounding box center [286, 189] width 36 height 17
click at [896, 87] on button "Add Group" at bounding box center [897, 95] width 82 height 20
click at [884, 97] on button "Add Group" at bounding box center [897, 95] width 82 height 20
click at [895, 86] on button "Add Group" at bounding box center [897, 95] width 82 height 20
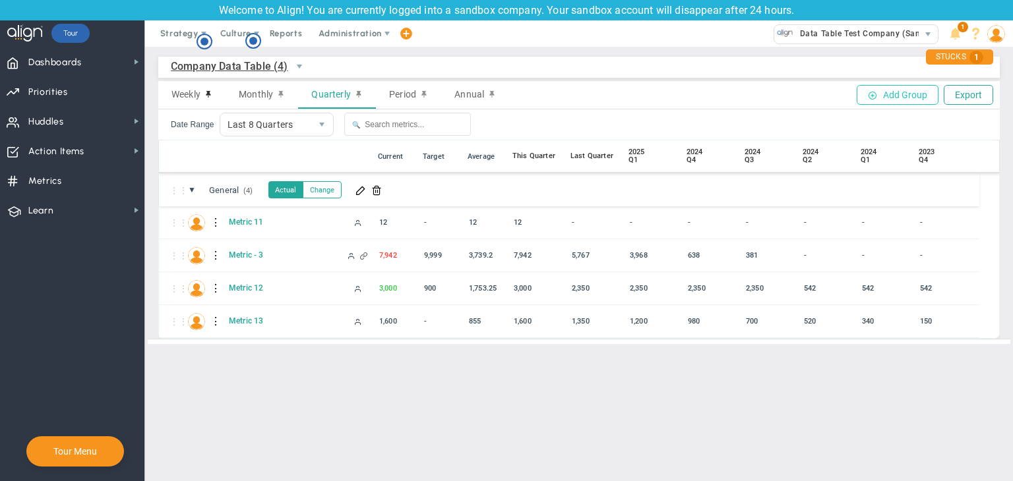
click at [895, 90] on button "Add Group" at bounding box center [897, 95] width 82 height 20
click at [895, 92] on button "Add Group" at bounding box center [897, 95] width 82 height 20
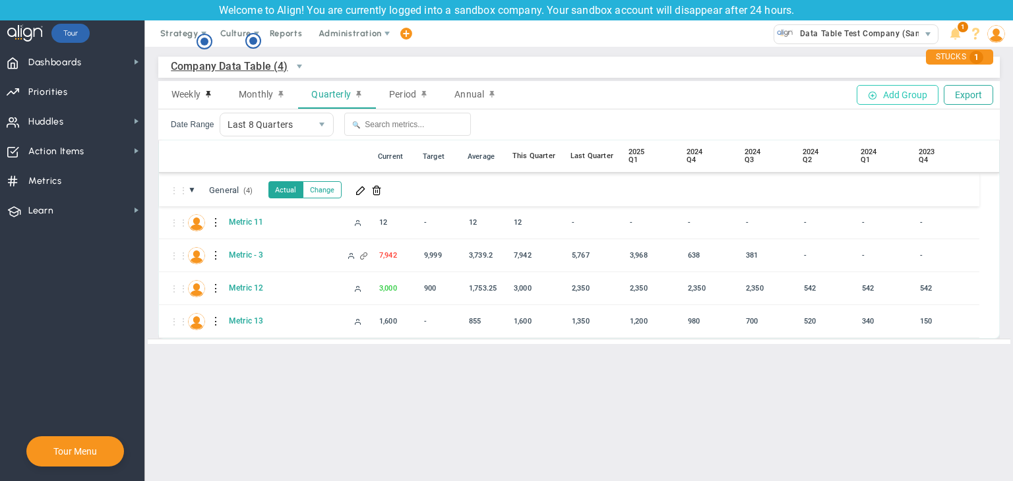
click at [895, 92] on button "Add Group" at bounding box center [897, 95] width 82 height 20
click at [900, 90] on button "Add Group" at bounding box center [897, 95] width 82 height 20
click at [227, 61] on span "Company Data Table (4)" at bounding box center [229, 66] width 117 height 16
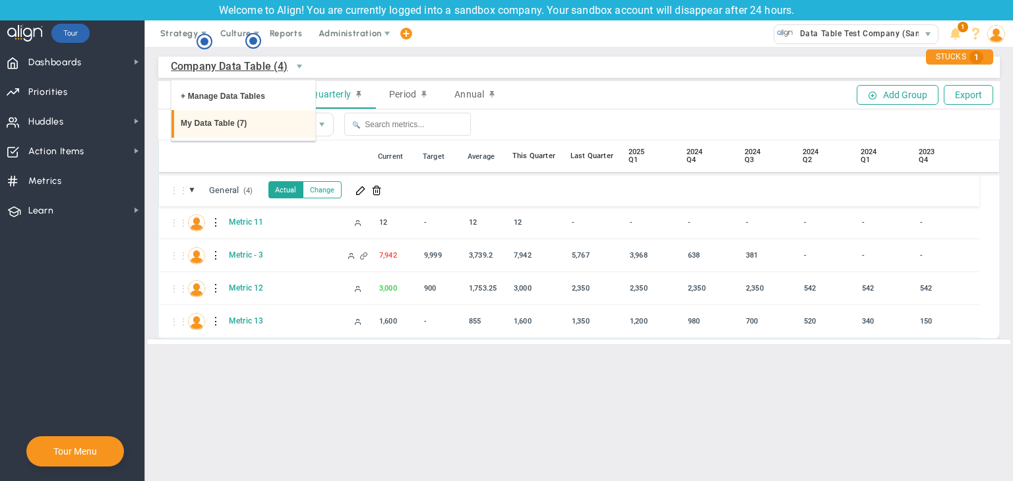
click at [235, 112] on li "My Data Table (7)" at bounding box center [243, 124] width 144 height 28
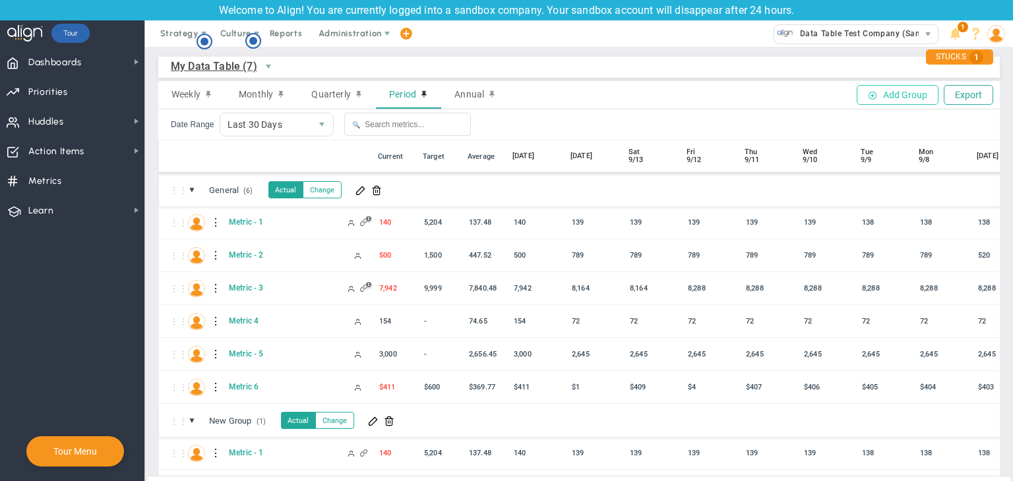
click at [876, 93] on button "Add Group" at bounding box center [897, 95] width 82 height 20
click at [219, 59] on span "My Data Table (7)" at bounding box center [214, 66] width 86 height 16
click at [240, 65] on span "My Data Table (7)" at bounding box center [214, 66] width 86 height 16
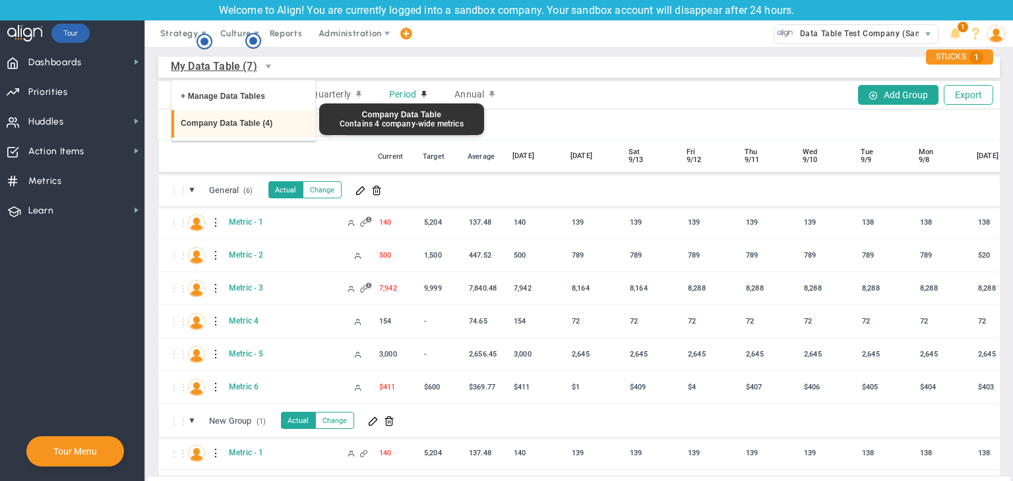
click at [231, 127] on li "Company Data Table (4)" at bounding box center [243, 124] width 144 height 28
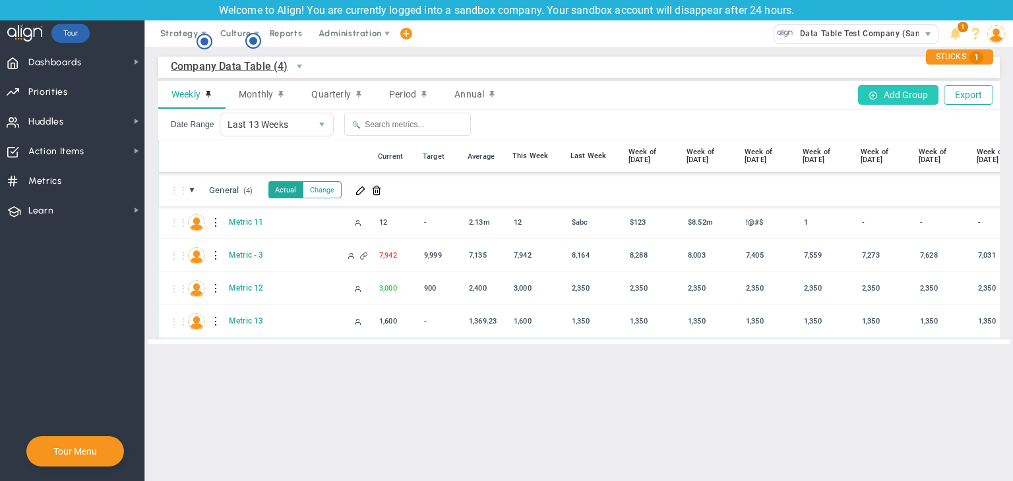
click at [892, 99] on button "Add Group" at bounding box center [898, 95] width 80 height 20
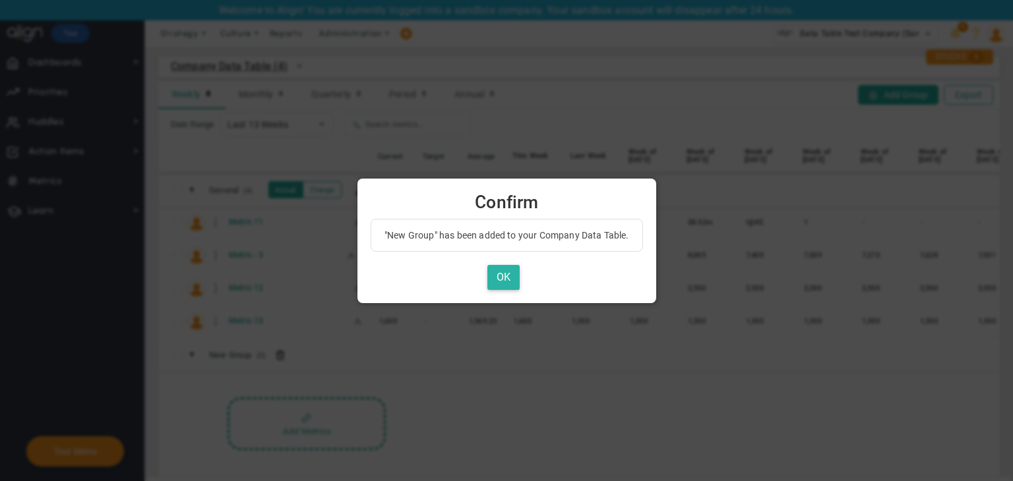
click at [492, 266] on button "OK" at bounding box center [503, 278] width 32 height 26
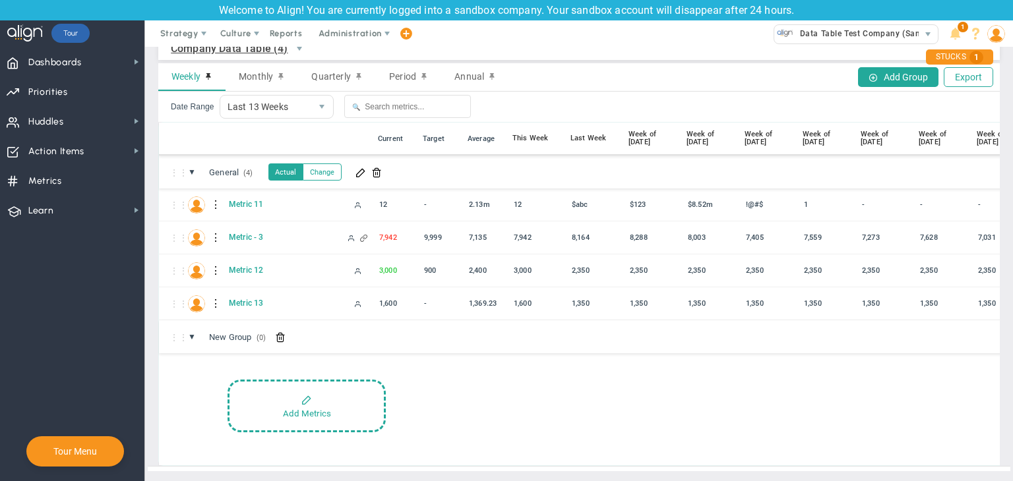
scroll to position [28, 0]
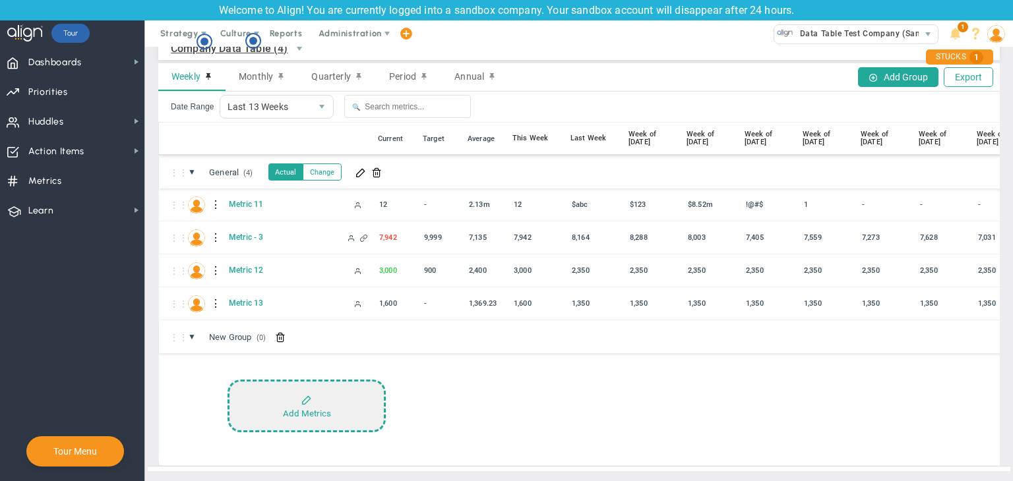
click at [293, 382] on button "Add Metrics" at bounding box center [306, 406] width 158 height 53
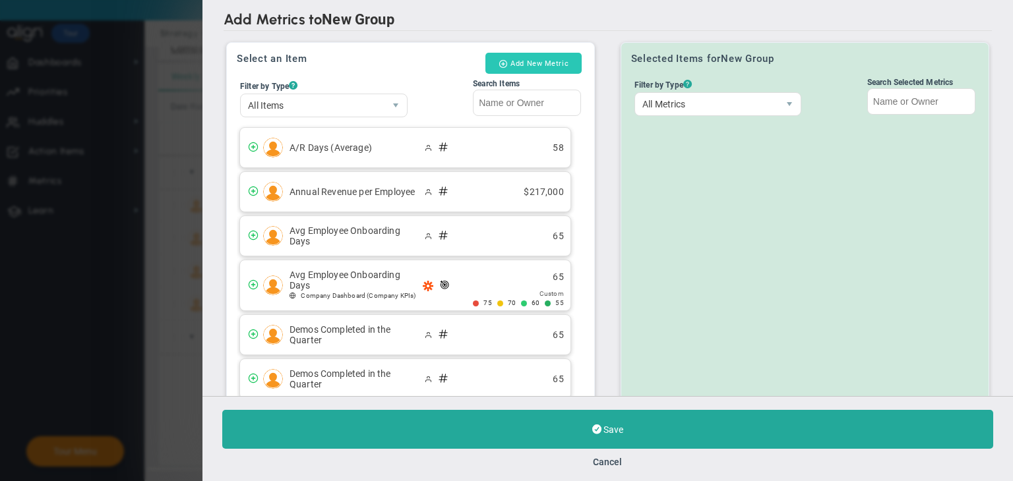
click at [560, 64] on button "Add New Metric" at bounding box center [533, 63] width 96 height 21
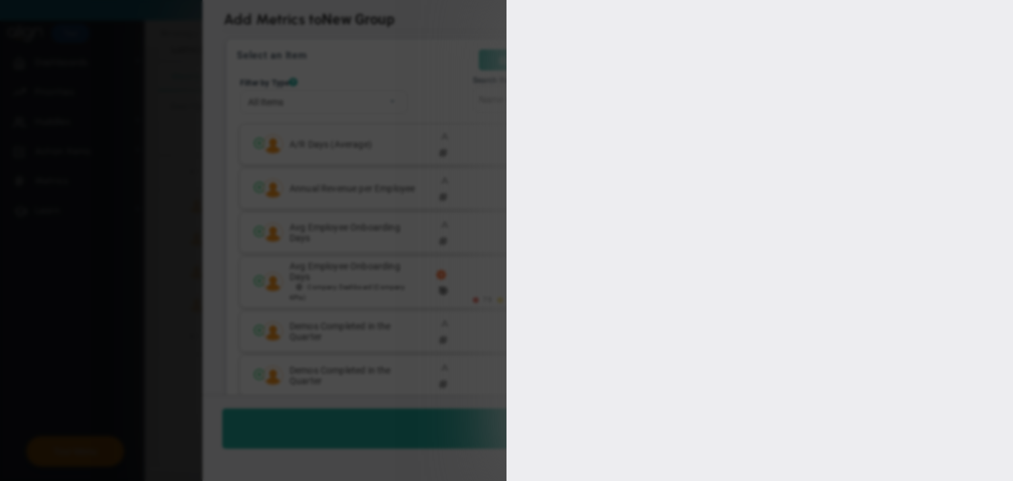
type input "[PERSON_NAME] A"
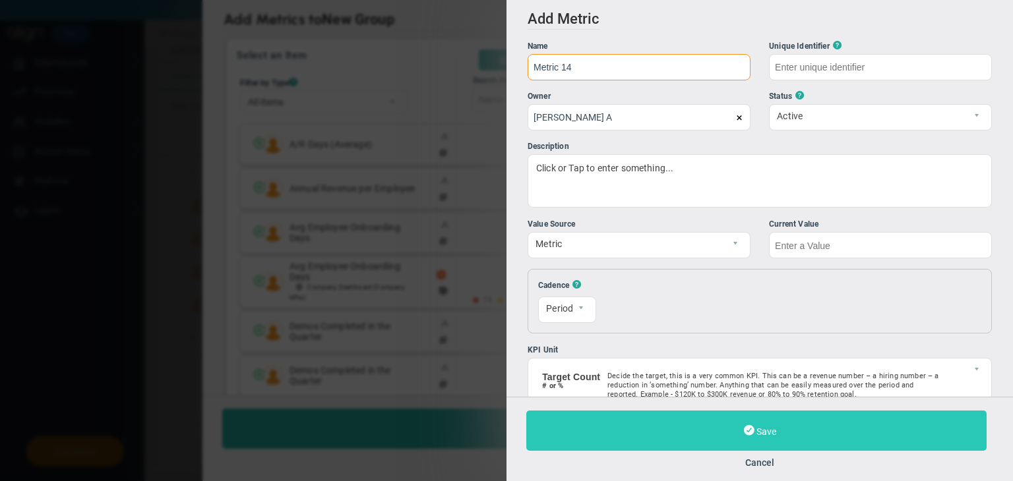
type input "Metric 14"
click at [801, 429] on button "Save" at bounding box center [756, 431] width 460 height 40
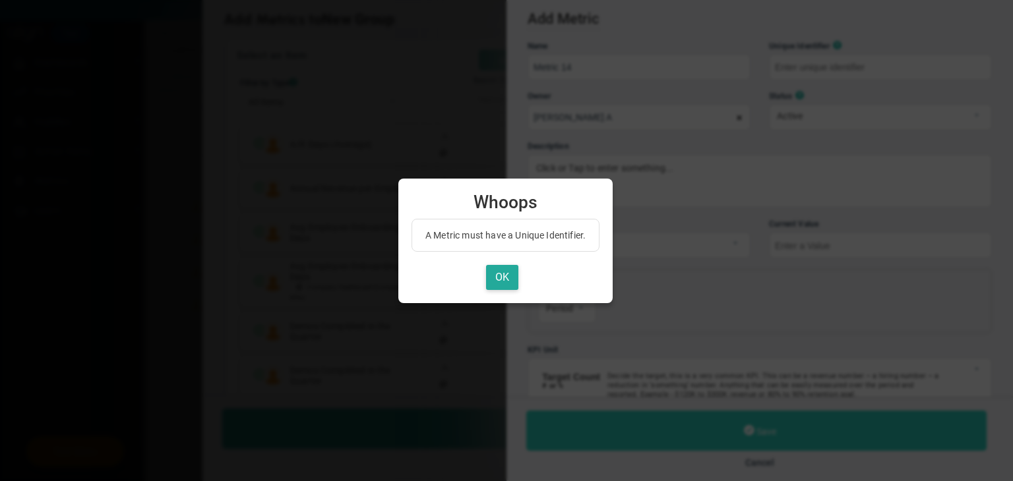
type input "Metric-14"
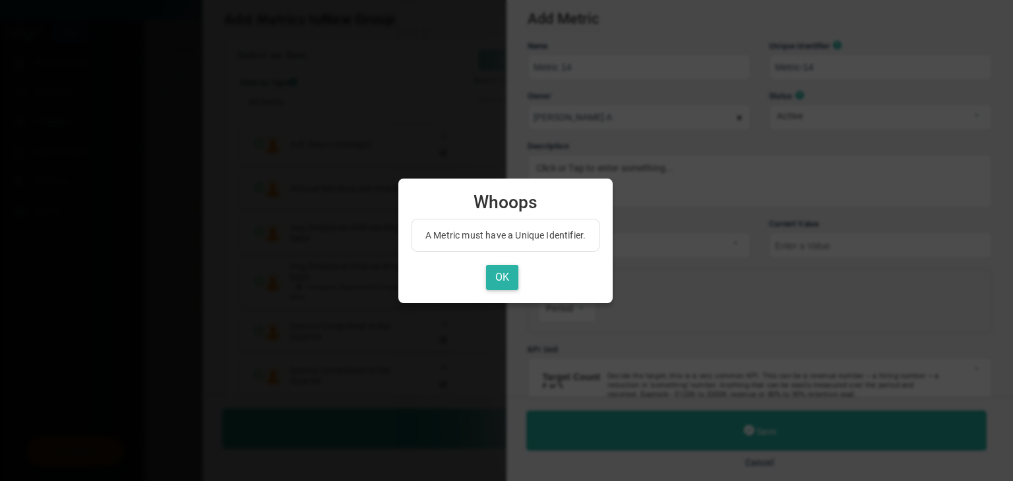
click at [512, 274] on button "OK" at bounding box center [502, 278] width 32 height 26
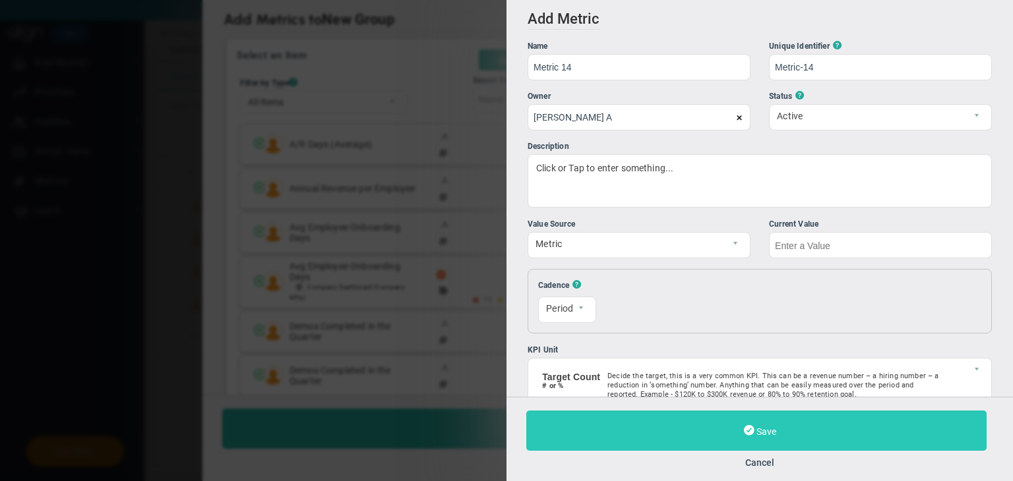
click at [759, 424] on button "Save" at bounding box center [756, 431] width 460 height 40
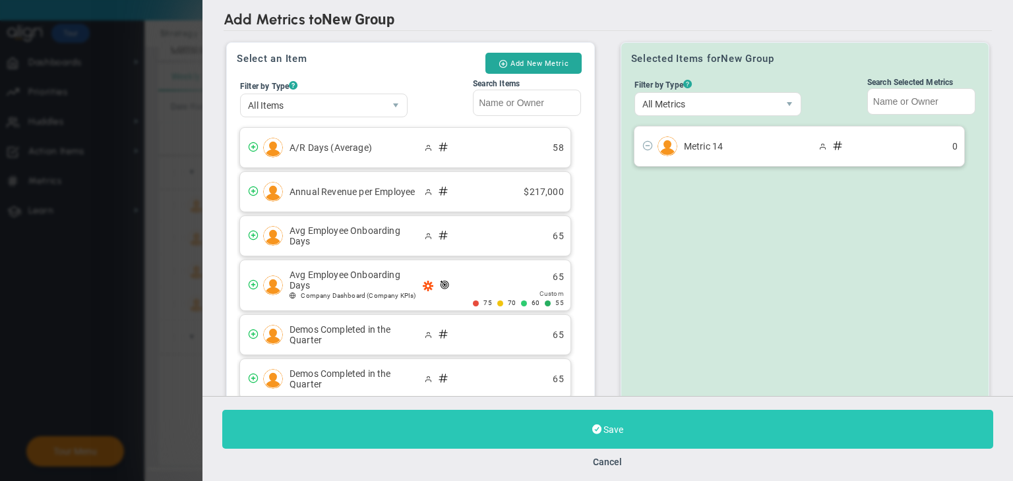
click at [624, 434] on button "Save" at bounding box center [607, 429] width 771 height 39
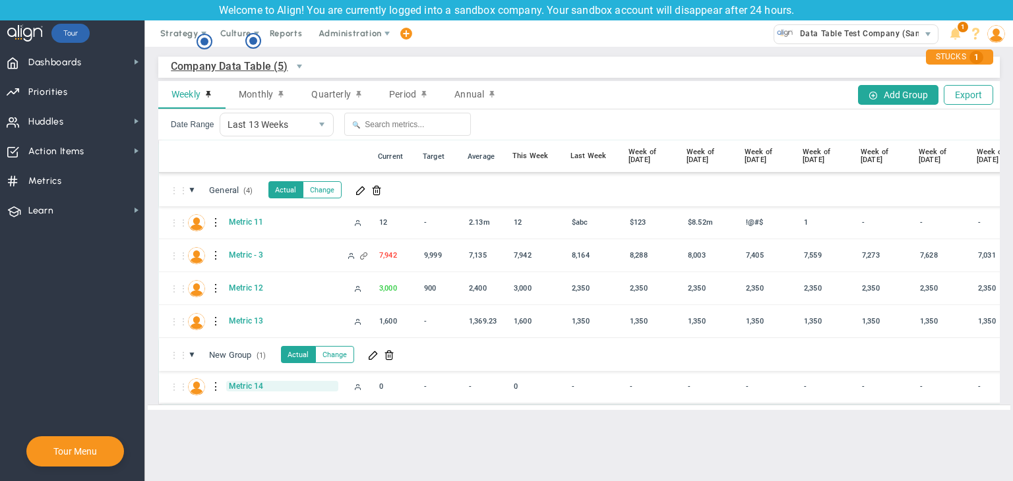
click at [247, 386] on span "Metric 14" at bounding box center [282, 386] width 112 height 11
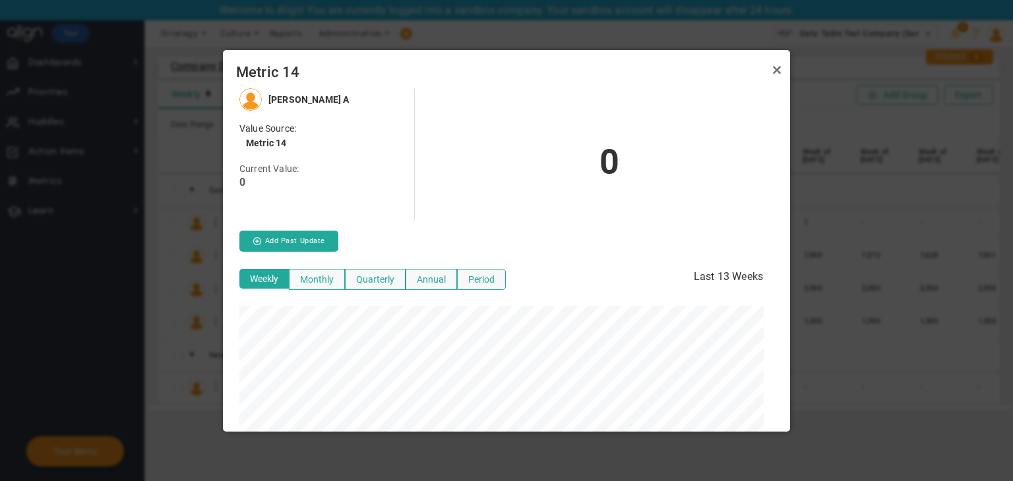
scroll to position [343, 556]
drag, startPoint x: 782, startPoint y: 72, endPoint x: 765, endPoint y: 85, distance: 21.6
click at [782, 72] on link "Close" at bounding box center [777, 70] width 16 height 16
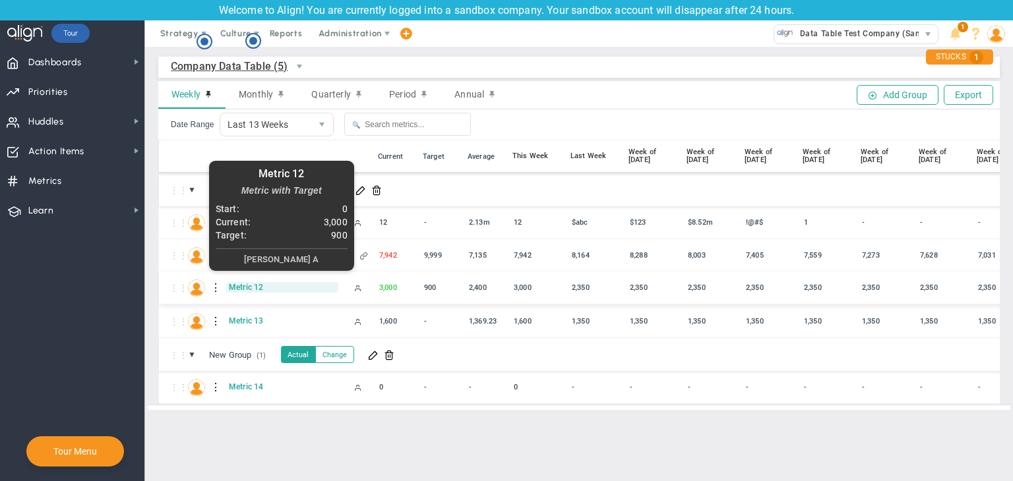
click at [229, 290] on span "Metric 12" at bounding box center [282, 287] width 112 height 11
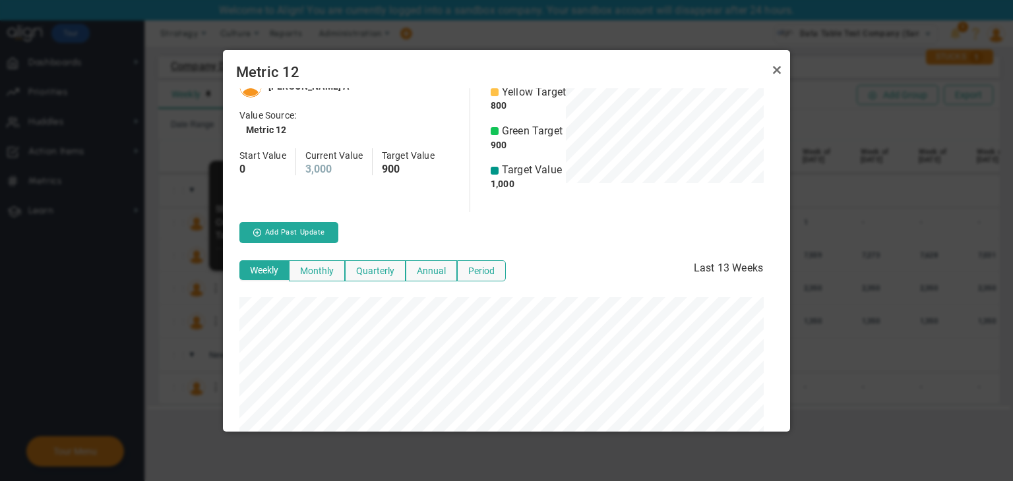
scroll to position [24, 0]
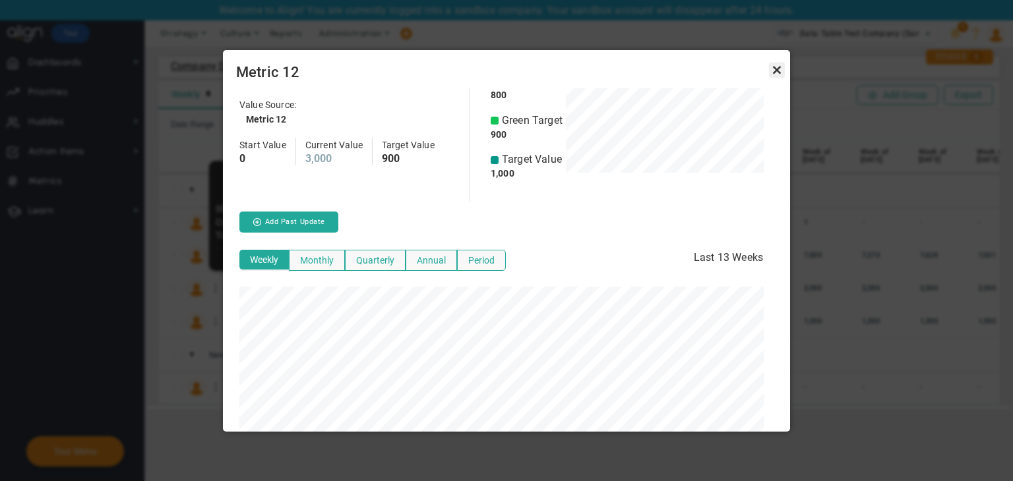
click at [778, 69] on link "Close" at bounding box center [777, 70] width 16 height 16
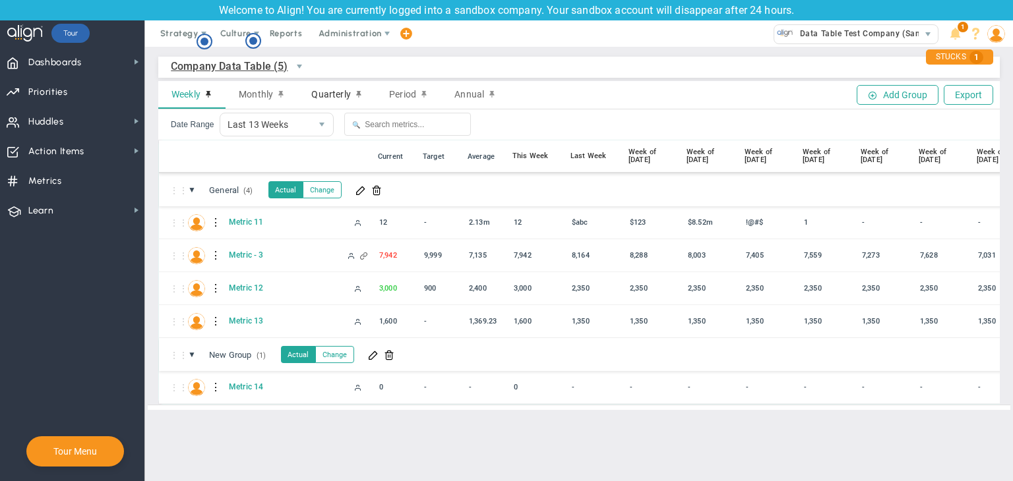
click at [322, 94] on span "Quarterly" at bounding box center [330, 94] width 39 height 11
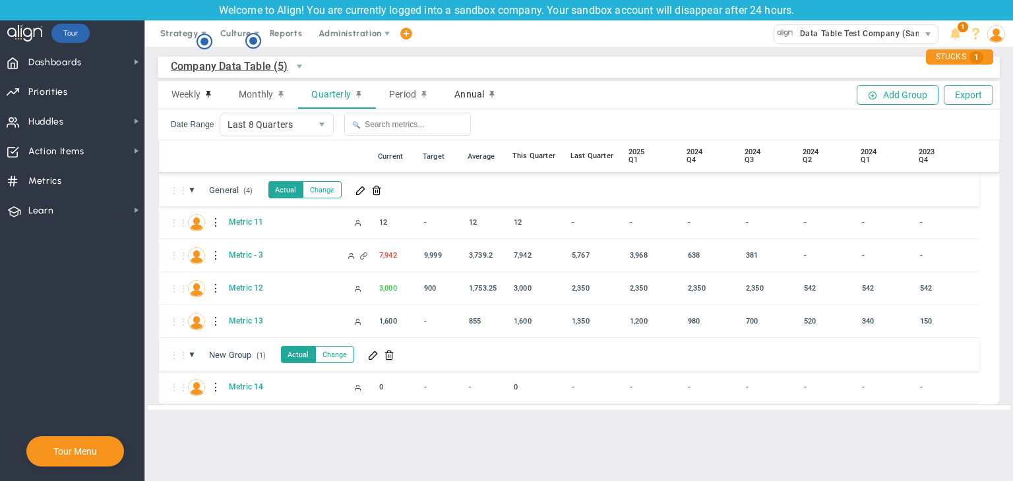
click at [455, 96] on span "Annual" at bounding box center [469, 94] width 30 height 11
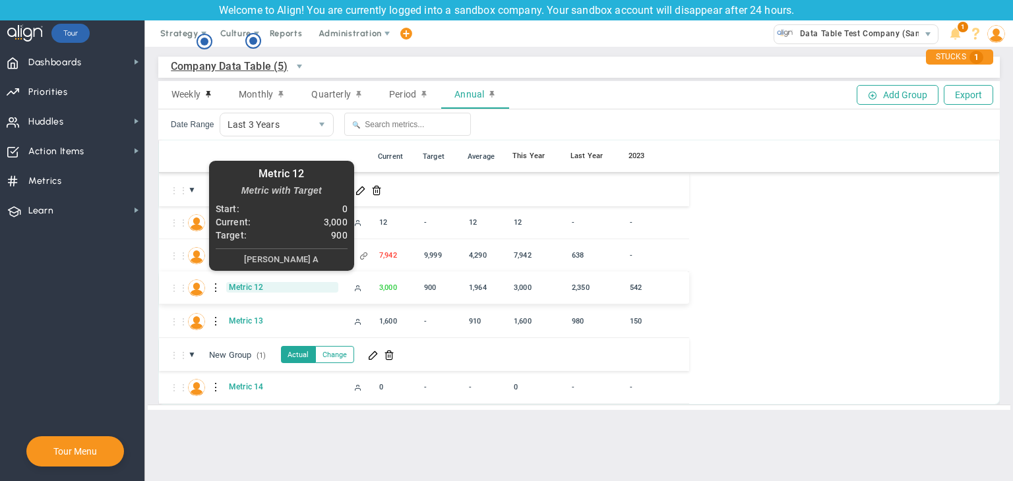
click at [252, 288] on span "Metric 12" at bounding box center [282, 287] width 112 height 11
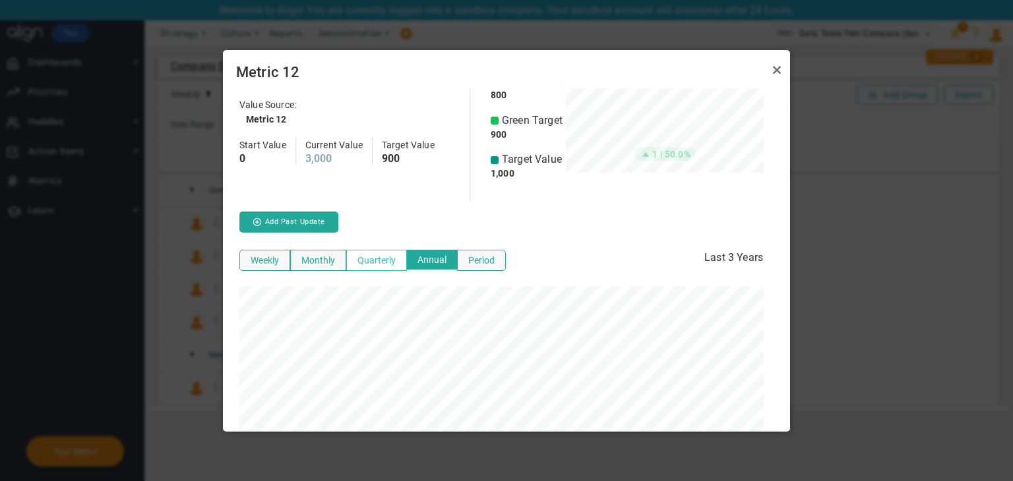
click at [396, 259] on button "Quarterly" at bounding box center [376, 260] width 61 height 21
click at [335, 267] on button "Monthly" at bounding box center [318, 260] width 56 height 21
click at [281, 262] on button "Weekly" at bounding box center [264, 260] width 51 height 21
click at [469, 264] on button "Period" at bounding box center [481, 260] width 49 height 21
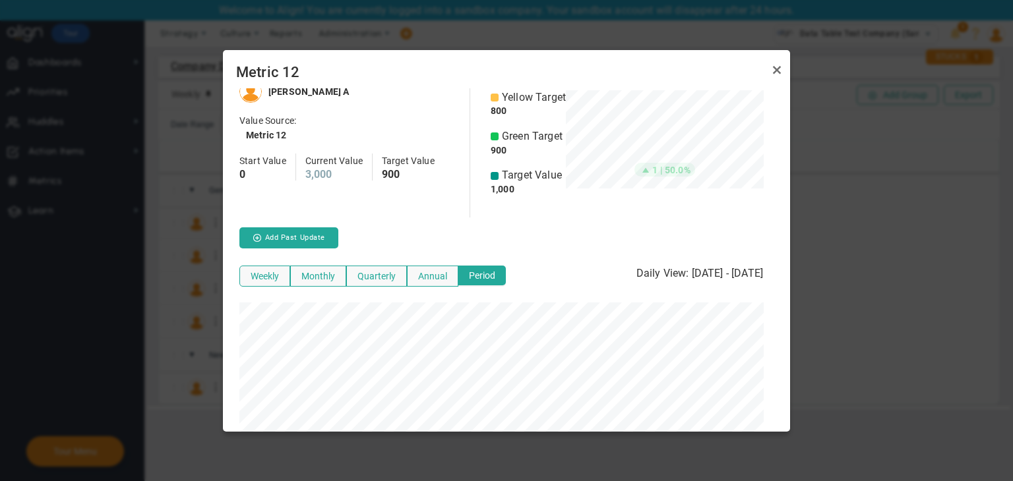
scroll to position [0, 0]
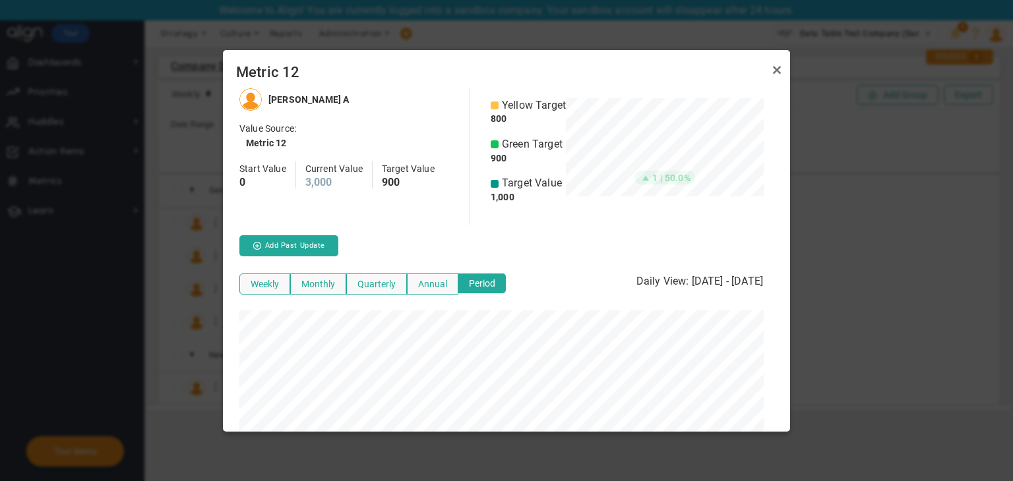
drag, startPoint x: 781, startPoint y: 70, endPoint x: 741, endPoint y: 96, distance: 47.2
click at [781, 70] on link "Close" at bounding box center [777, 70] width 16 height 16
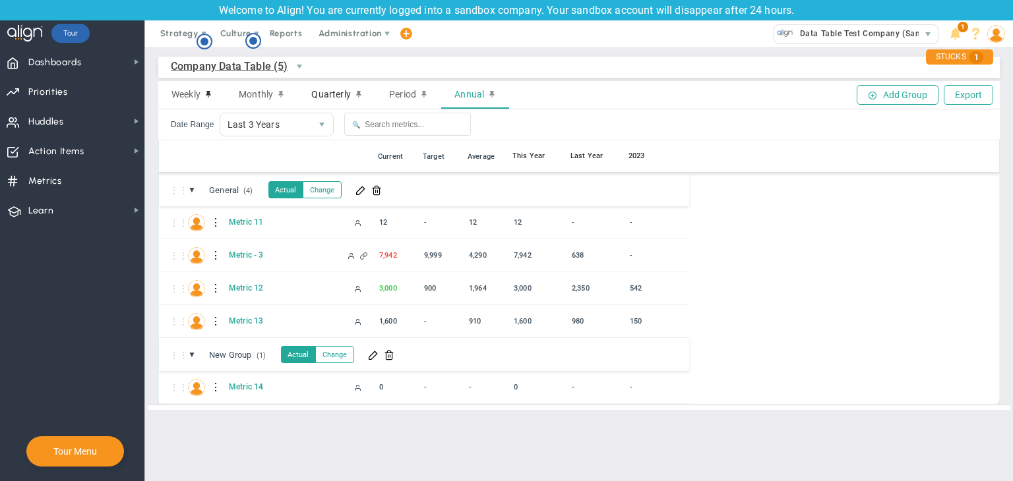
click at [338, 96] on span "Quarterly" at bounding box center [330, 94] width 39 height 11
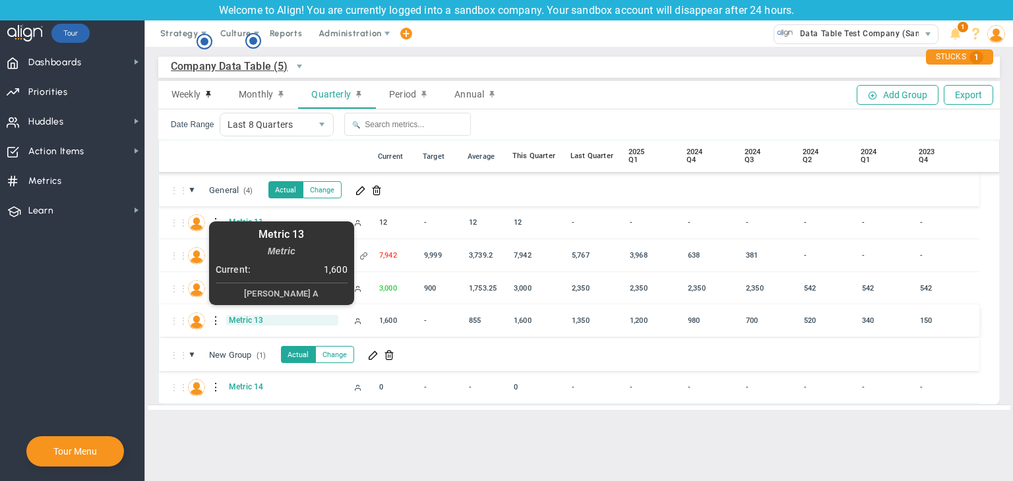
click at [244, 317] on span "Metric 13" at bounding box center [282, 320] width 112 height 11
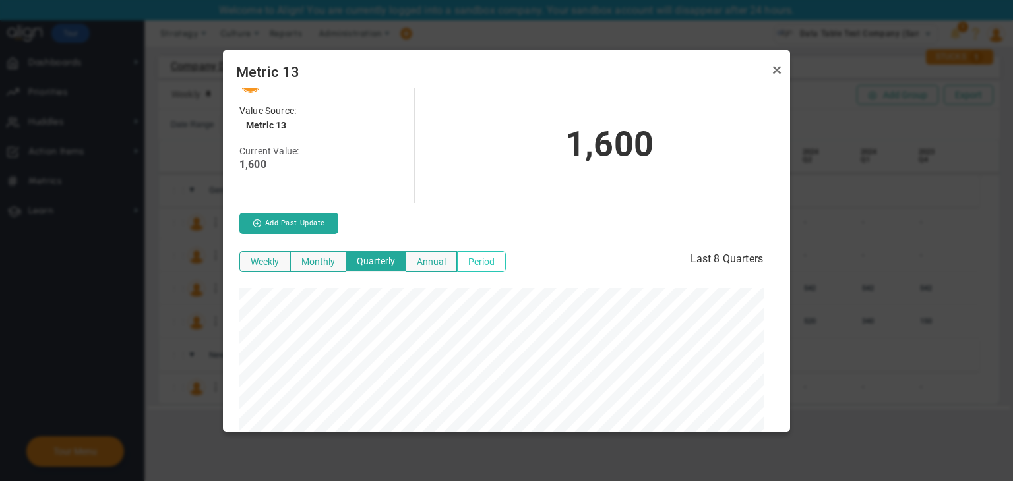
click at [479, 264] on button "Period" at bounding box center [481, 261] width 49 height 21
click at [451, 254] on button "Annual" at bounding box center [432, 261] width 51 height 21
click at [378, 248] on div "Weekly Monthly Quarterly Annual Period Annual View: Dec 15, 2023 - Sep 15, 2025" at bounding box center [506, 263] width 534 height 30
click at [373, 257] on button "Quarterly" at bounding box center [376, 261] width 61 height 21
click at [318, 264] on button "Monthly" at bounding box center [318, 261] width 56 height 21
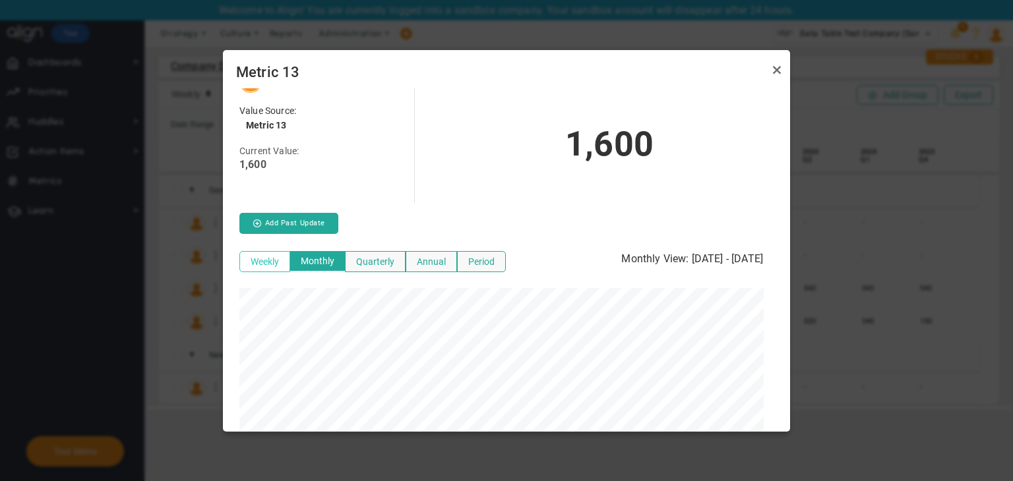
click at [282, 261] on button "Weekly" at bounding box center [264, 261] width 51 height 21
click at [773, 65] on link "Close" at bounding box center [777, 70] width 16 height 16
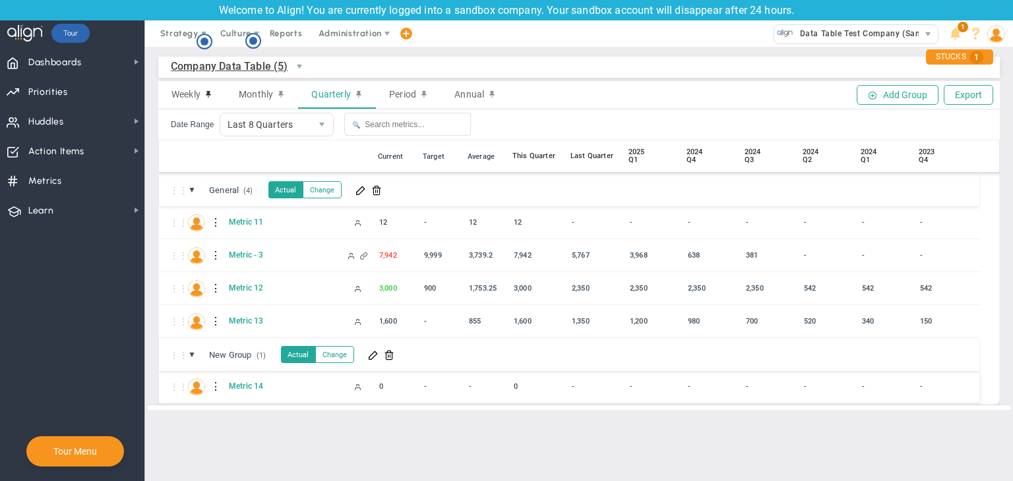
click at [222, 383] on div "⋮⋮ M1 Metric 14 - 0" at bounding box center [569, 387] width 820 height 33
click at [214, 382] on div at bounding box center [216, 386] width 9 height 21
click at [245, 386] on div "Edit" at bounding box center [270, 390] width 91 height 27
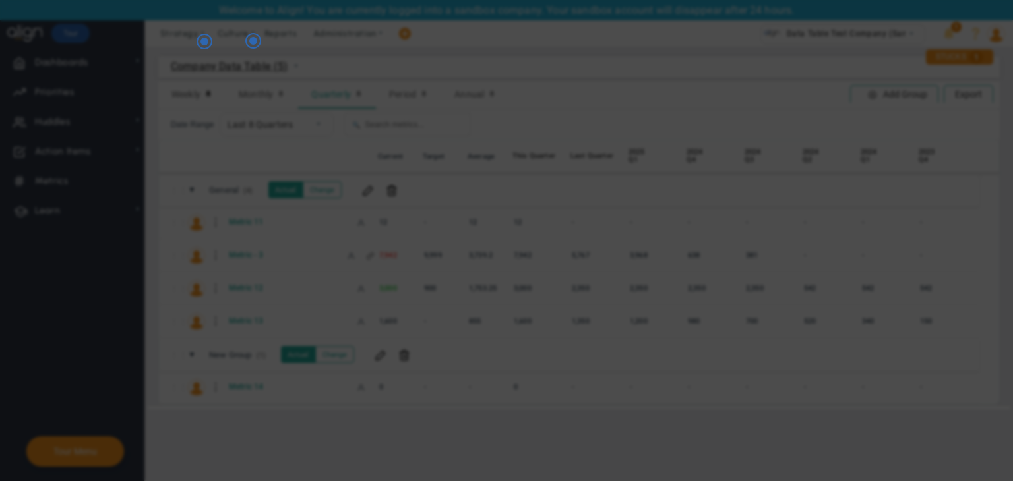
radio input "true"
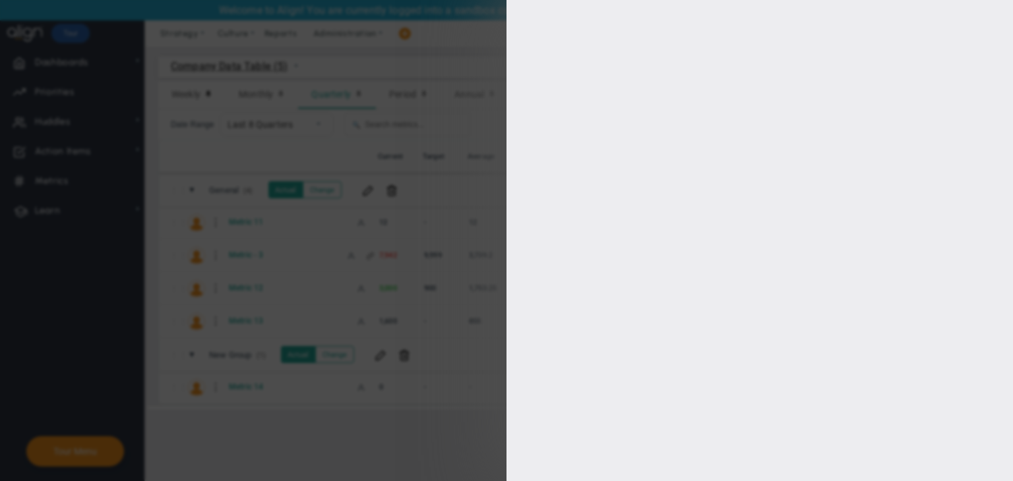
type input "Metric 14"
type input "Metric-14"
type input "0"
type input "[PERSON_NAME] A"
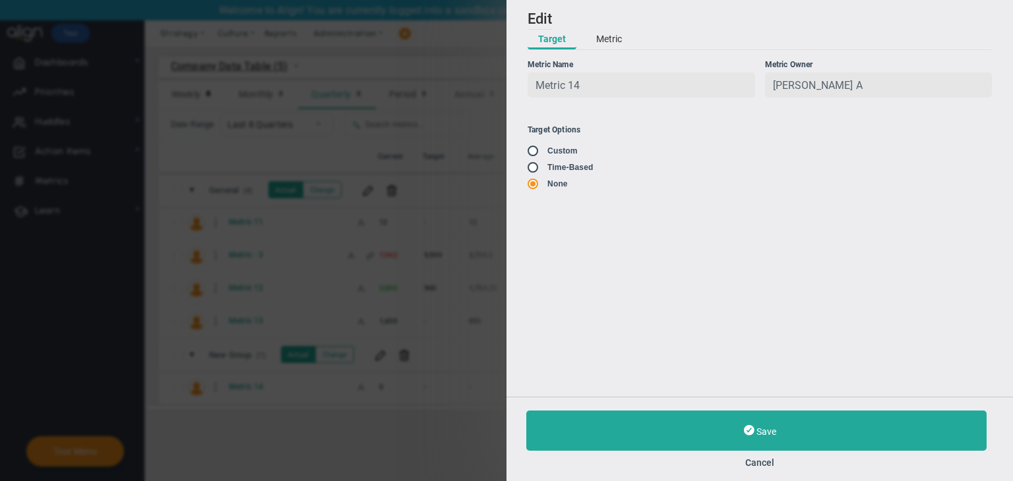
click at [620, 44] on button "Metric" at bounding box center [608, 40] width 47 height 20
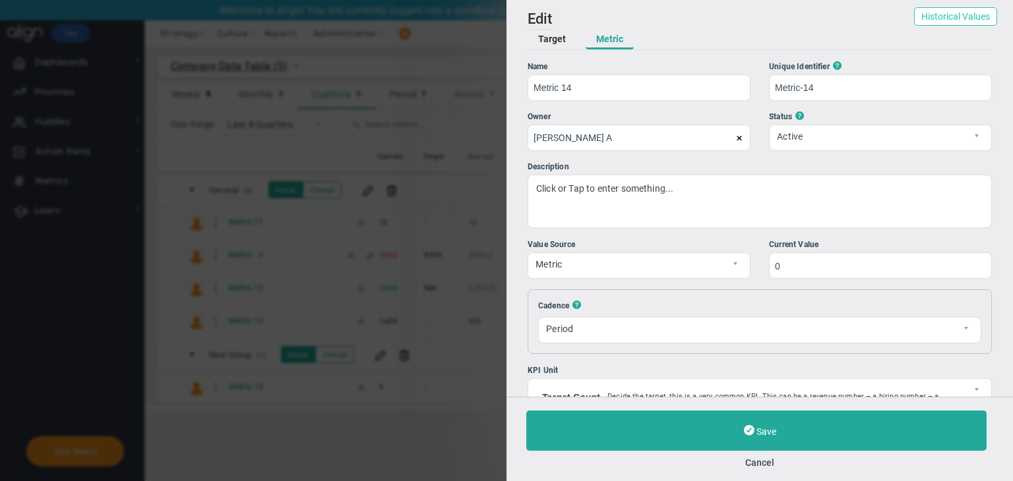
click at [940, 24] on button "Historical Values" at bounding box center [955, 16] width 83 height 18
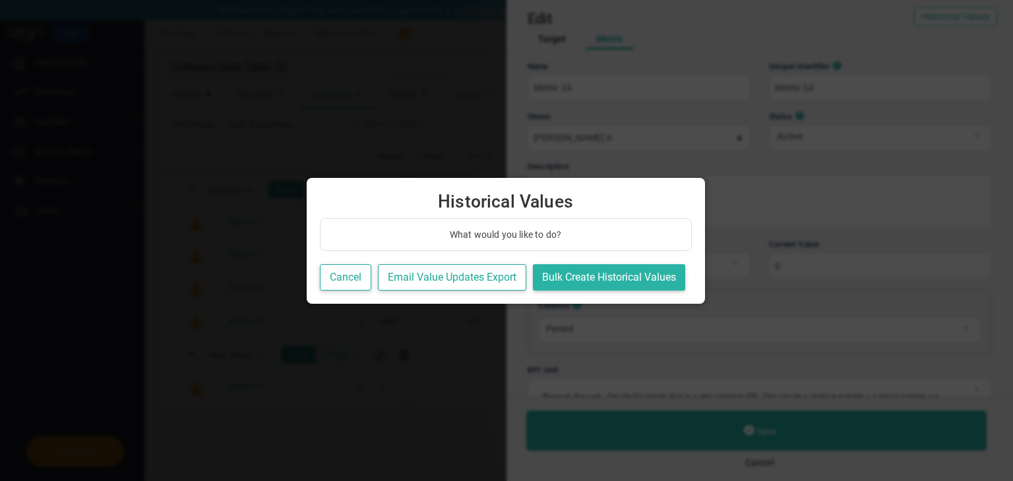
click at [633, 283] on button "Bulk Create Historical Values" at bounding box center [609, 277] width 152 height 27
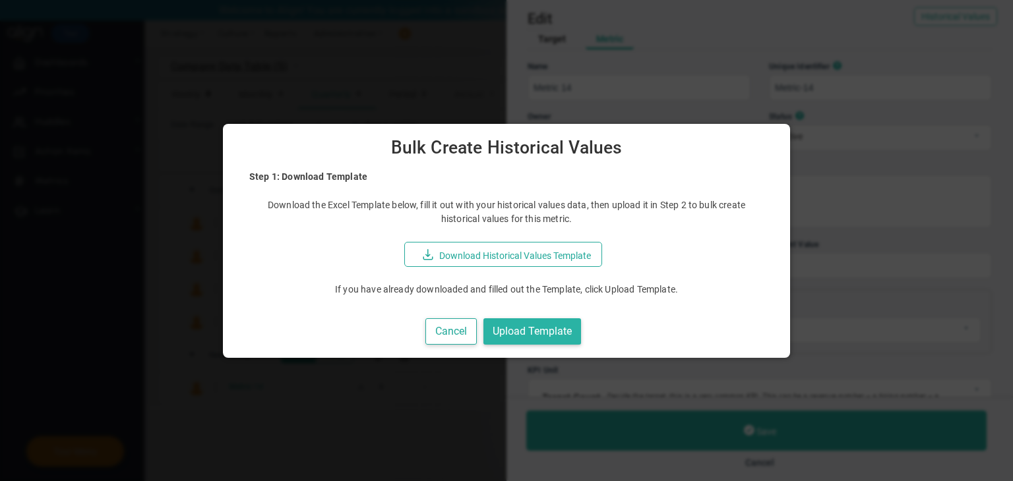
click at [549, 330] on button "Upload Template" at bounding box center [532, 331] width 98 height 27
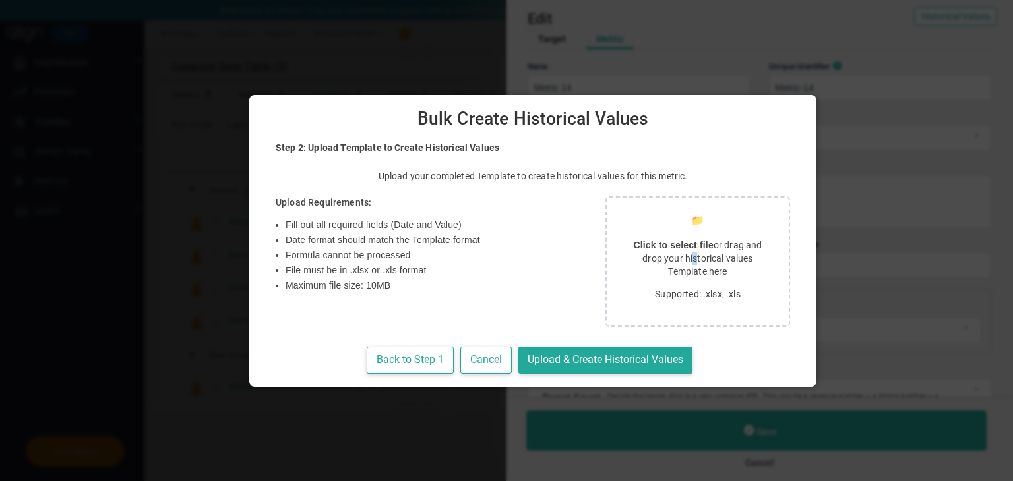
click at [622, 262] on p "Click to select file or drag and drop your historical values Template here" at bounding box center [697, 259] width 150 height 40
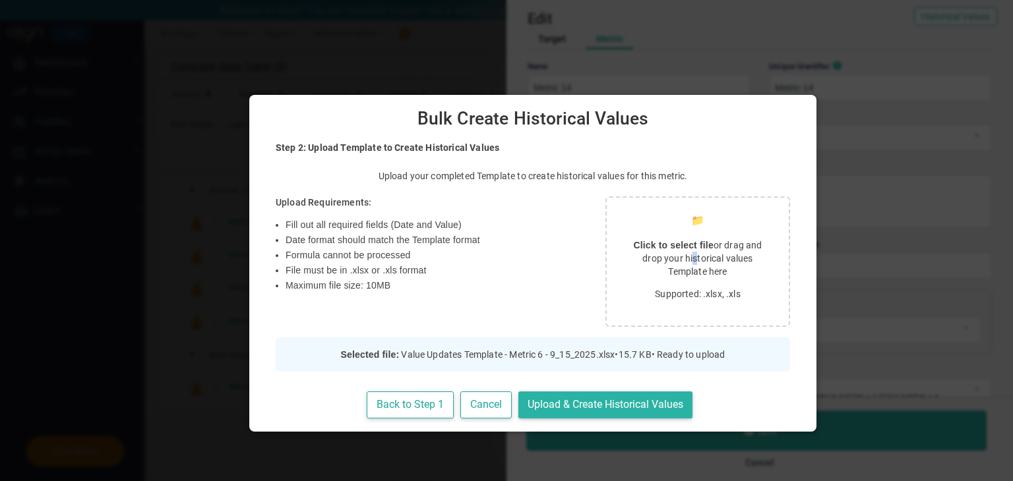
click at [561, 394] on button "Upload & Create Historical Values" at bounding box center [605, 405] width 174 height 27
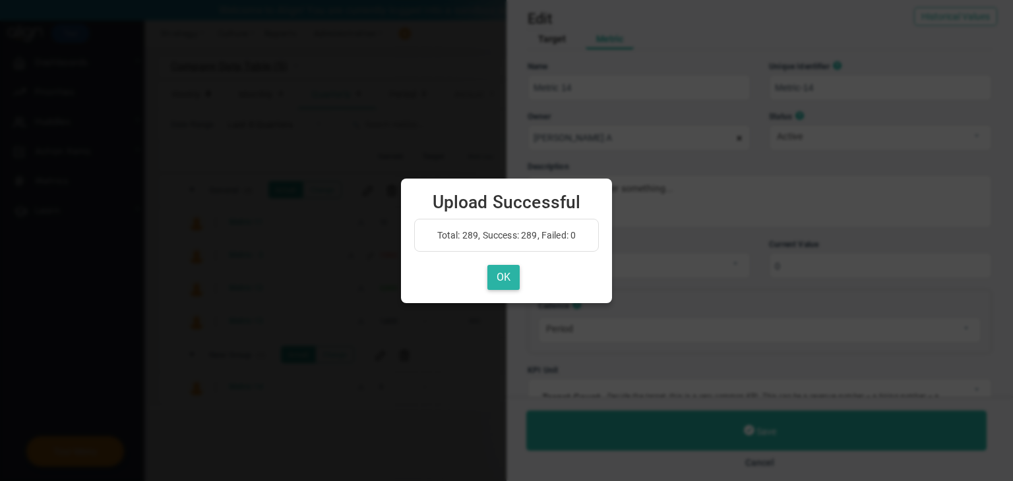
click at [513, 283] on button "OK" at bounding box center [503, 278] width 32 height 26
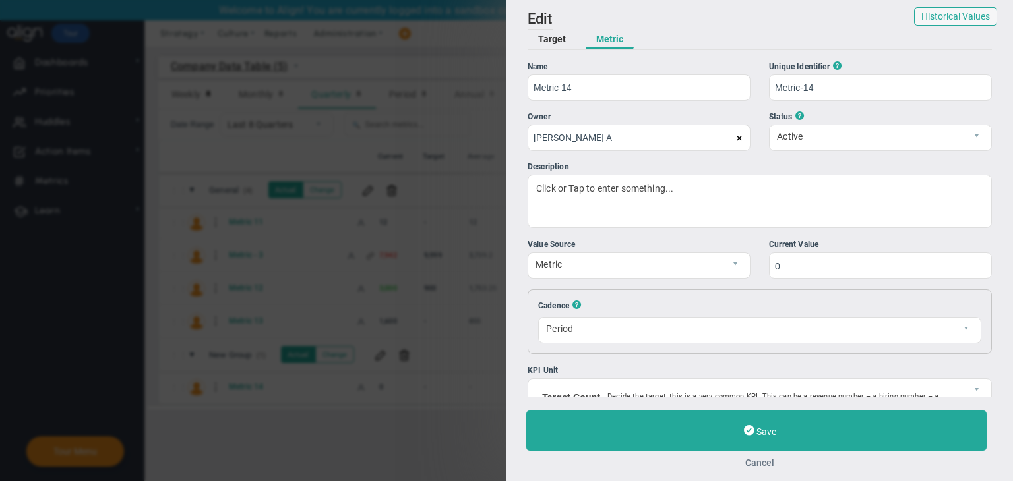
click at [765, 466] on button "Cancel" at bounding box center [759, 463] width 467 height 11
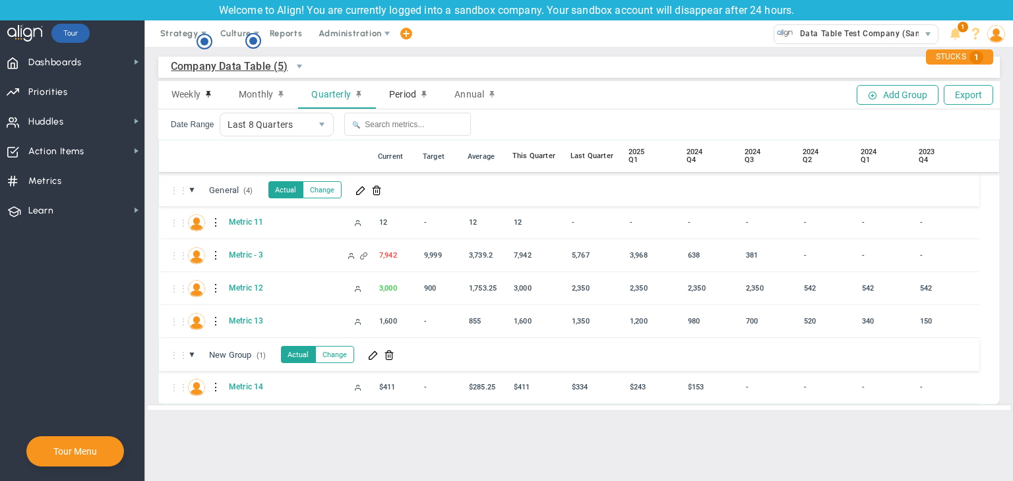
click at [411, 92] on span "Period" at bounding box center [402, 94] width 27 height 11
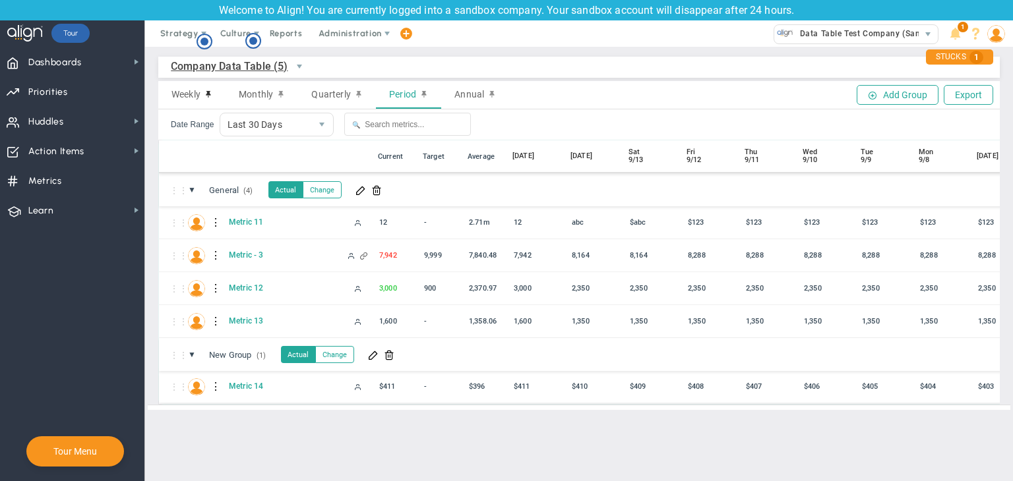
click at [216, 388] on div at bounding box center [216, 386] width 9 height 21
click at [249, 387] on div "Edit" at bounding box center [270, 390] width 91 height 27
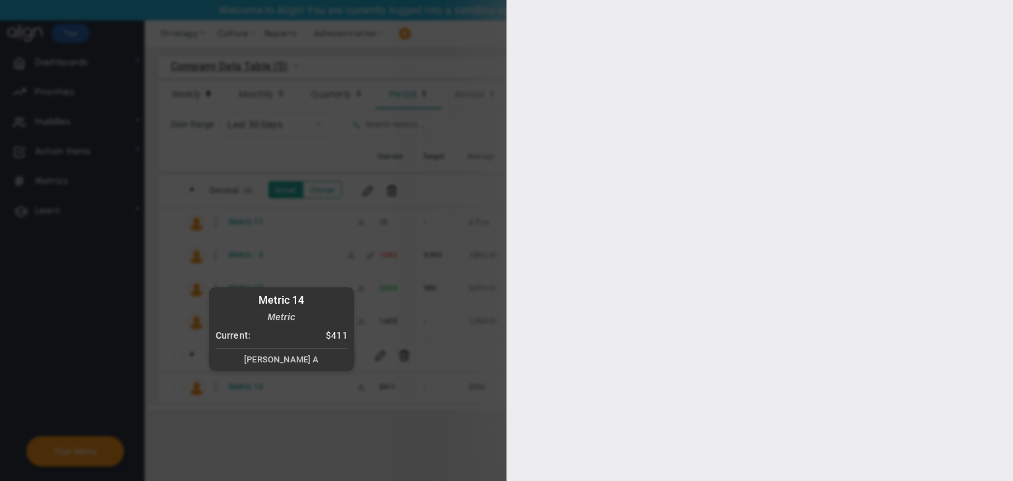
type input "[PERSON_NAME] A"
type input "0"
checkbox input "true"
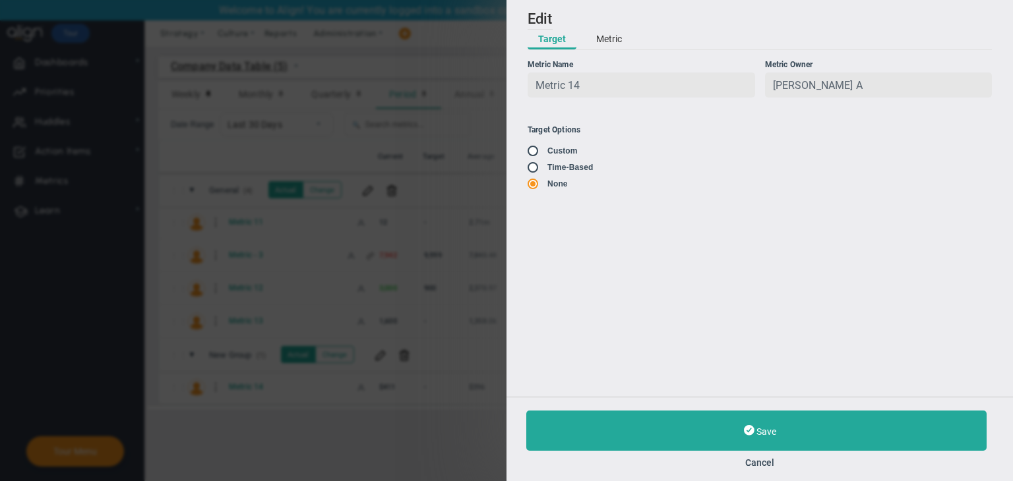
click at [521, 164] on div "Add Edit Metric Historical Values Target Metric Name Metric 14 Unique Identifie…" at bounding box center [759, 198] width 506 height 397
click at [539, 173] on input "radio" at bounding box center [537, 168] width 13 height 11
radio input "true"
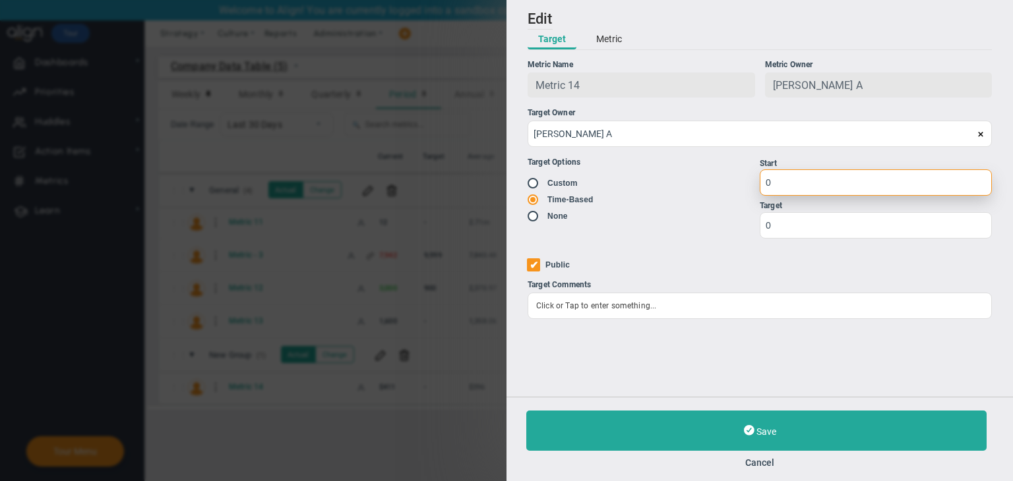
click at [825, 196] on input "0" at bounding box center [875, 182] width 232 height 26
type input "1"
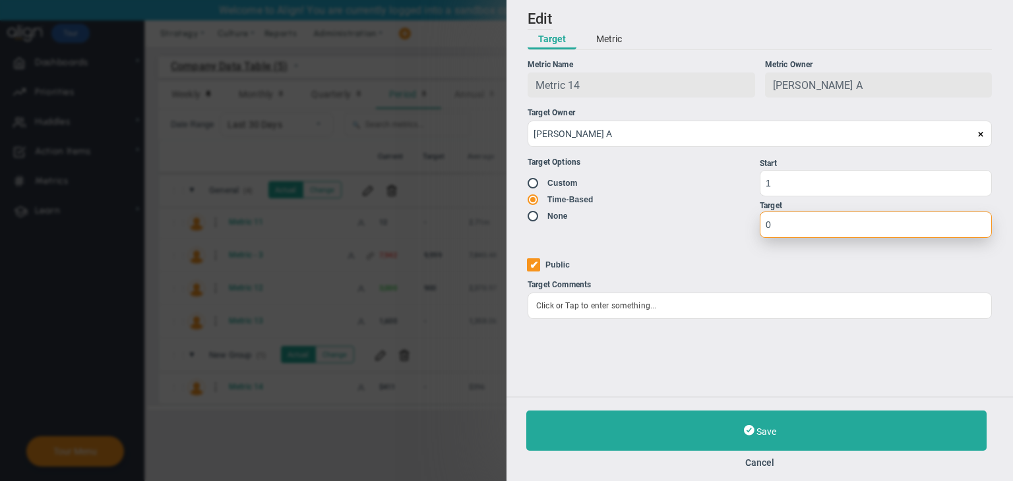
click at [816, 216] on input "0" at bounding box center [875, 225] width 232 height 26
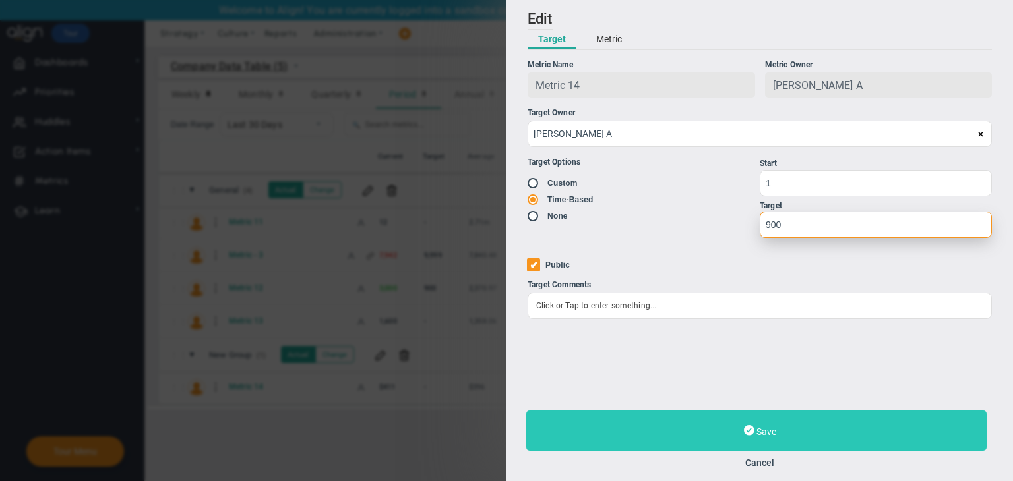
type input "900"
click at [807, 423] on button "Save" at bounding box center [756, 431] width 460 height 40
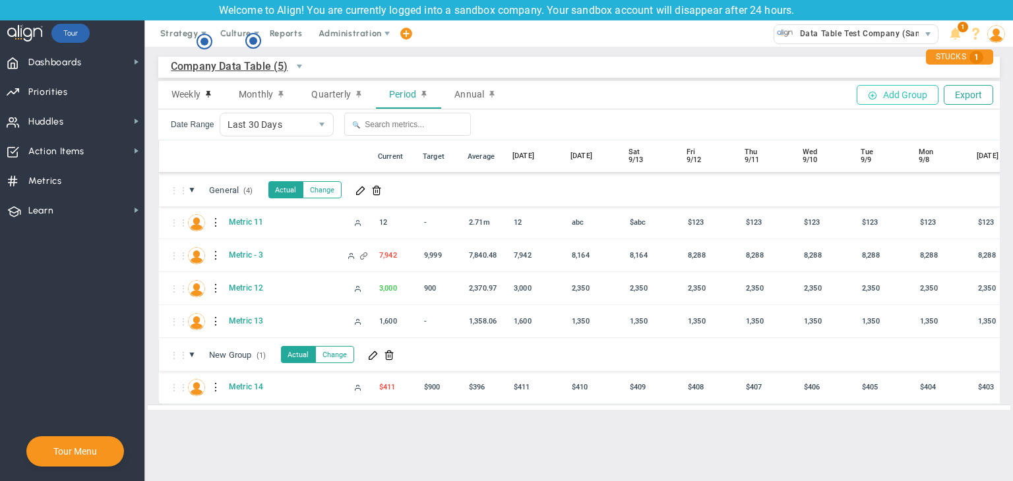
click at [889, 93] on button "Add Group" at bounding box center [897, 95] width 82 height 20
click at [887, 96] on button "Add Group" at bounding box center [897, 95] width 82 height 20
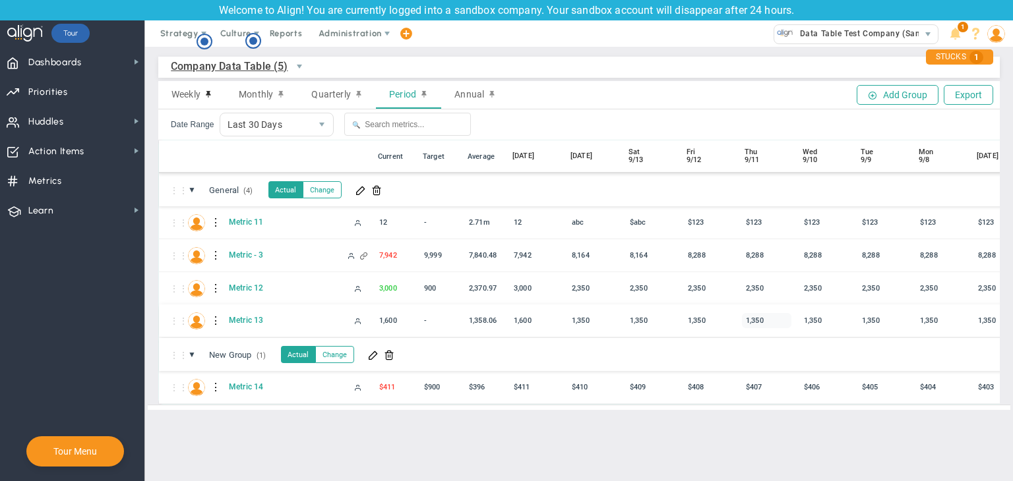
drag, startPoint x: 887, startPoint y: 96, endPoint x: 758, endPoint y: 319, distance: 257.9
click at [889, 98] on button "Add Group" at bounding box center [897, 95] width 82 height 20
click at [259, 72] on span "Company Data Table (5)" at bounding box center [229, 66] width 117 height 16
drag, startPoint x: 241, startPoint y: 122, endPoint x: 241, endPoint y: 134, distance: 12.5
click at [241, 133] on li "My Data Table (7)" at bounding box center [243, 124] width 144 height 28
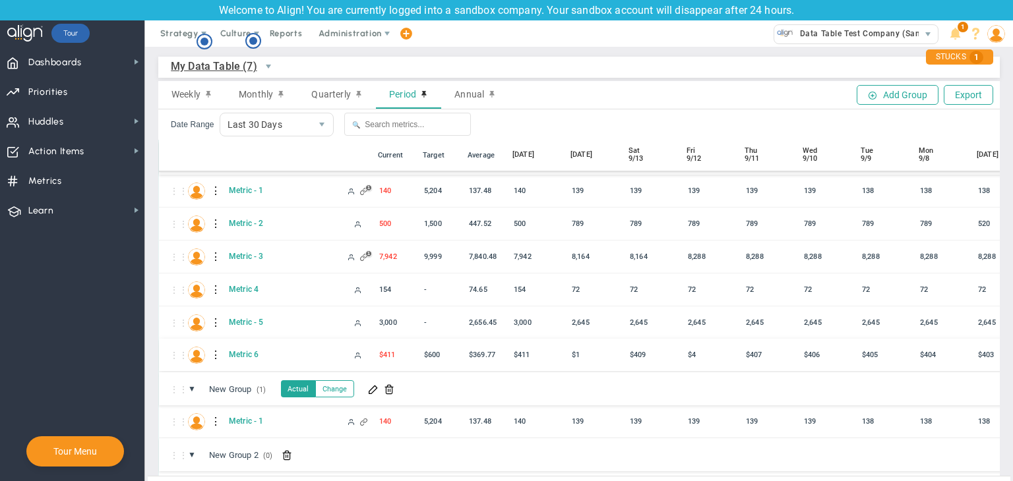
scroll to position [98, 0]
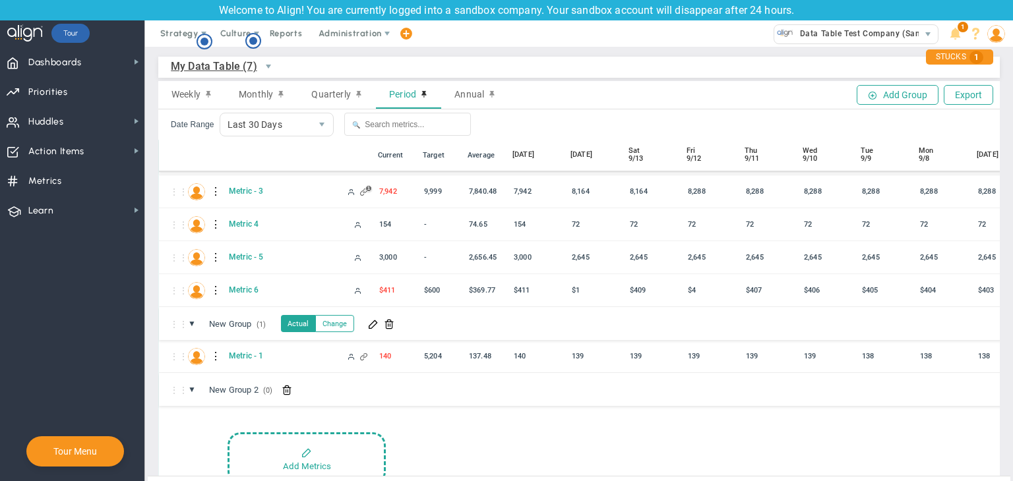
click at [287, 393] on span at bounding box center [287, 389] width 11 height 11
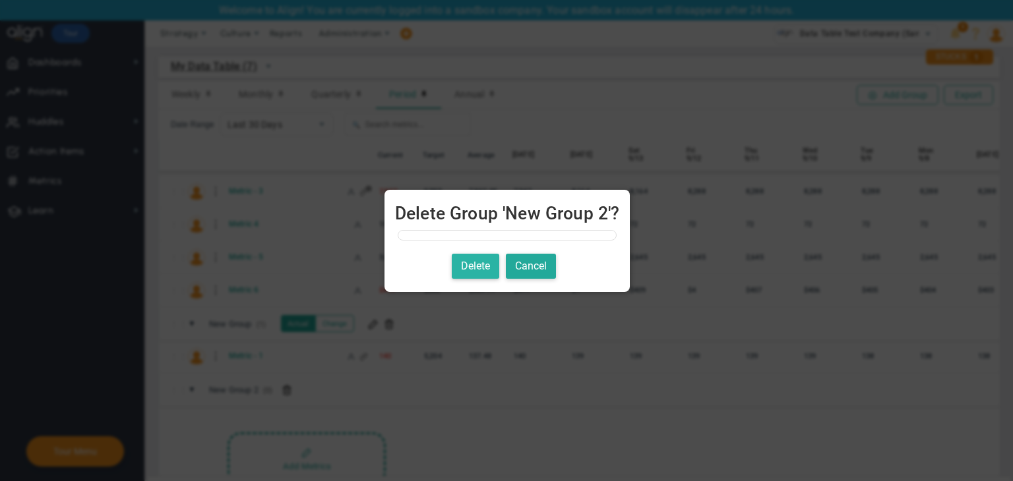
click at [475, 272] on button "Delete" at bounding box center [475, 267] width 47 height 26
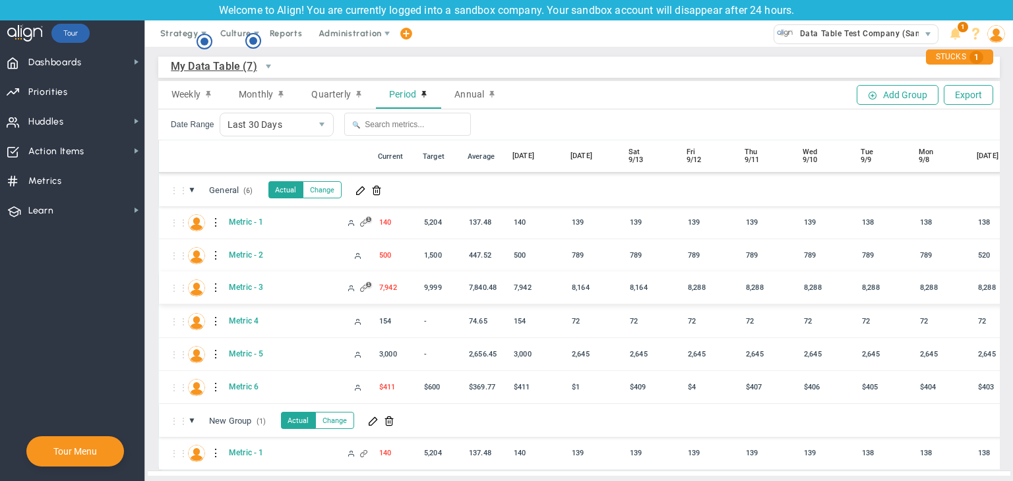
scroll to position [15, 0]
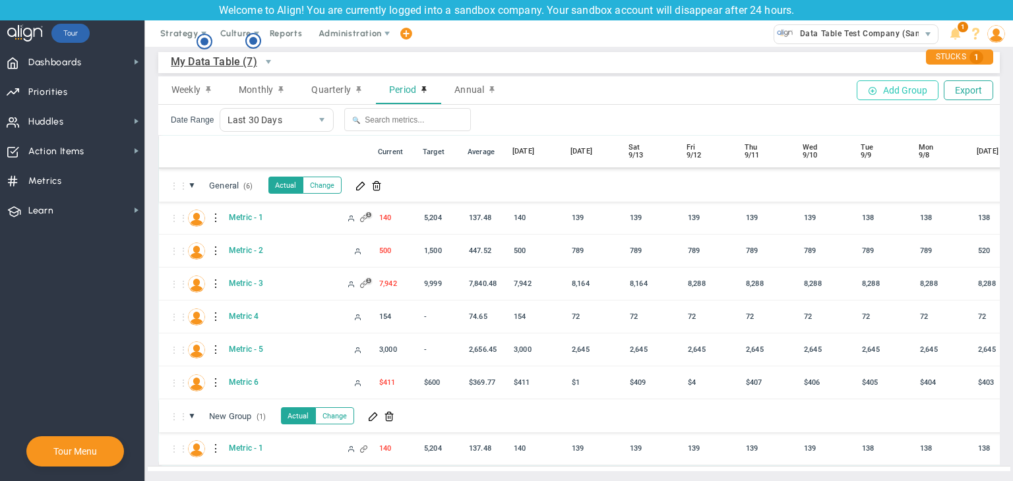
click at [873, 81] on button "Add Group" at bounding box center [897, 90] width 82 height 20
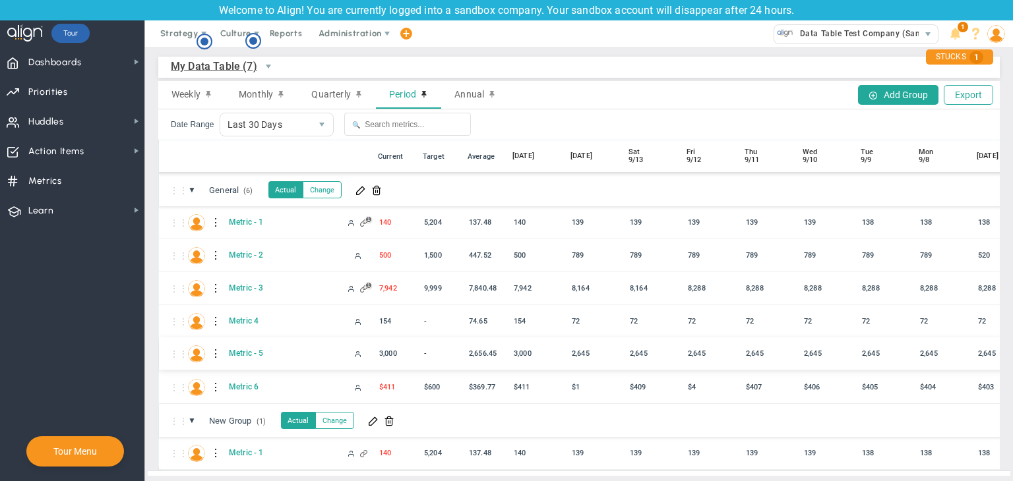
scroll to position [15, 0]
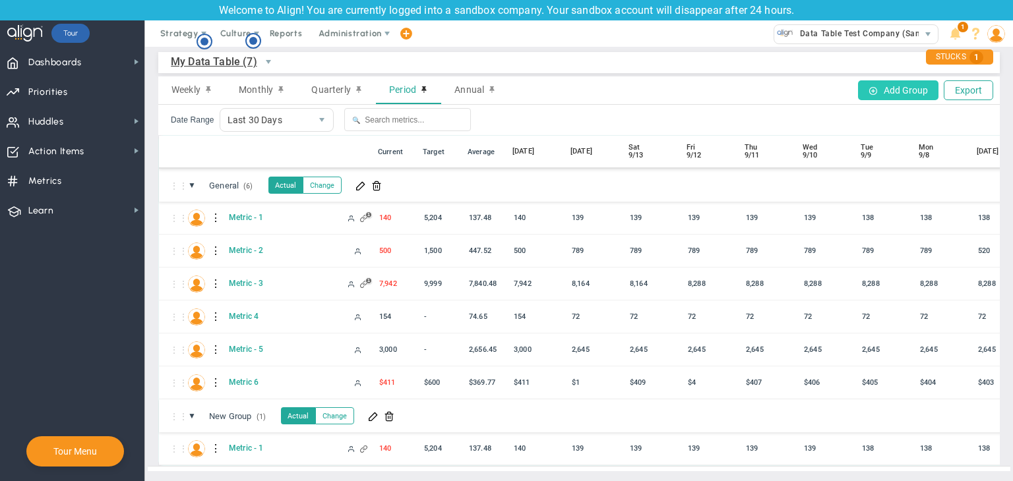
click at [873, 87] on button "Add Group" at bounding box center [898, 90] width 80 height 20
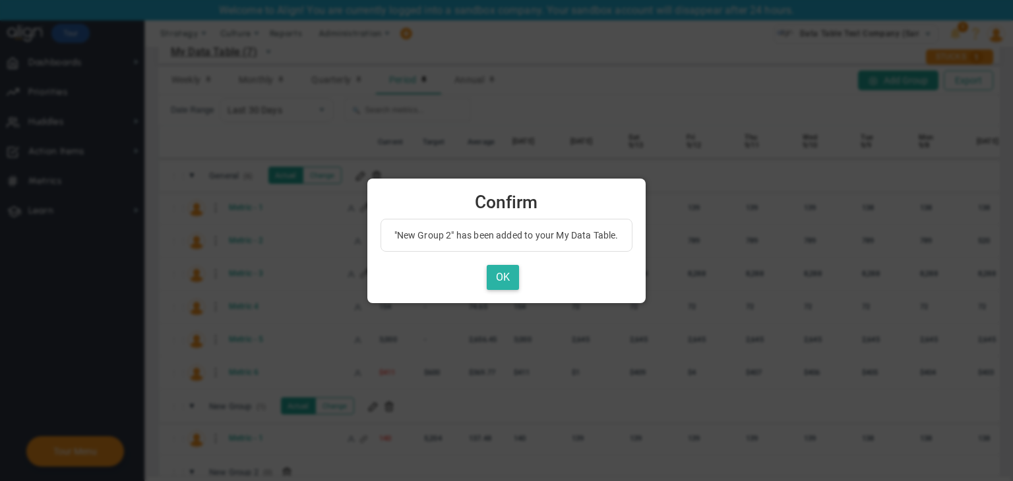
click at [502, 270] on button "OK" at bounding box center [503, 278] width 32 height 26
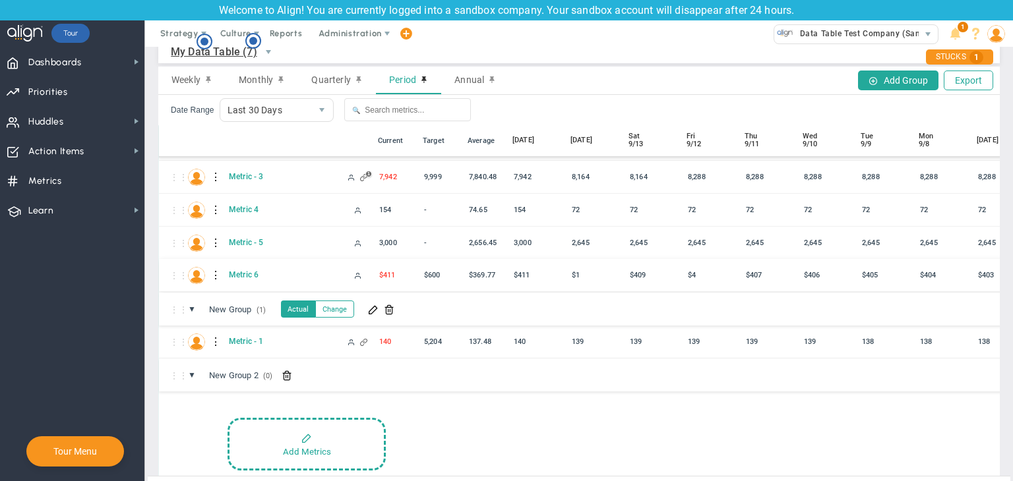
scroll to position [63, 0]
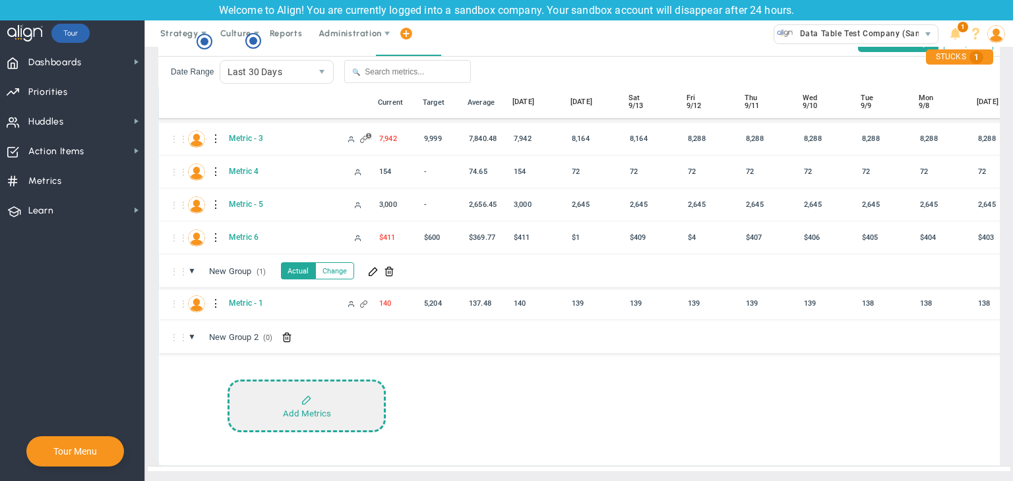
click at [333, 380] on button "Add Metrics" at bounding box center [306, 406] width 158 height 53
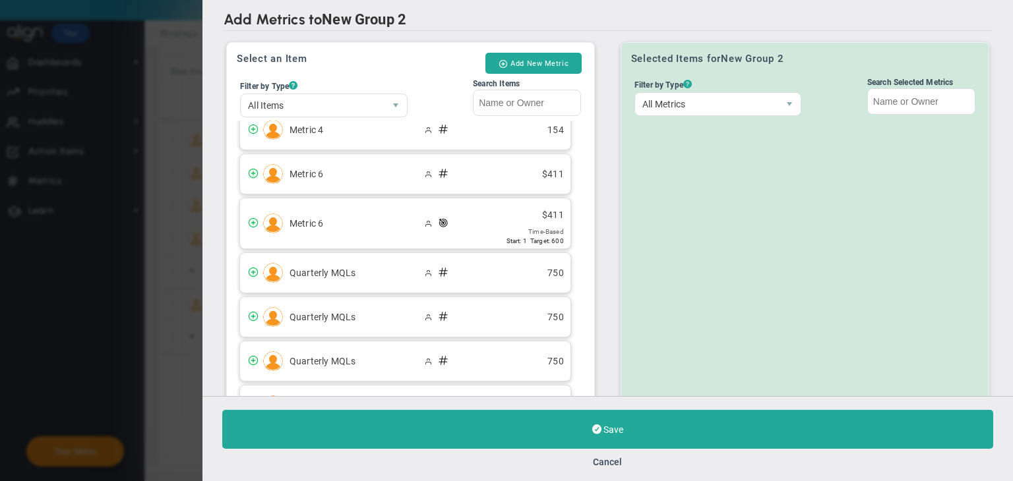
scroll to position [1384, 0]
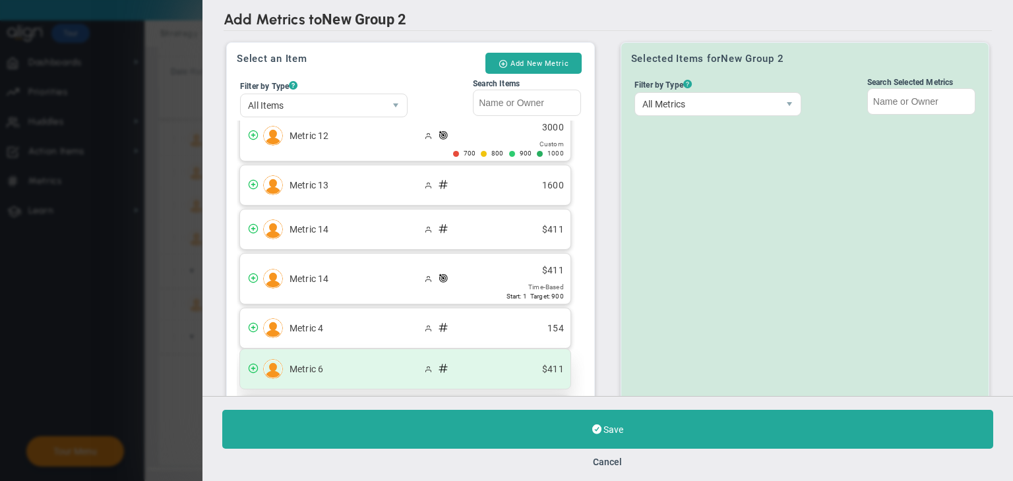
click at [342, 351] on div "Metric 6 $411" at bounding box center [405, 369] width 330 height 40
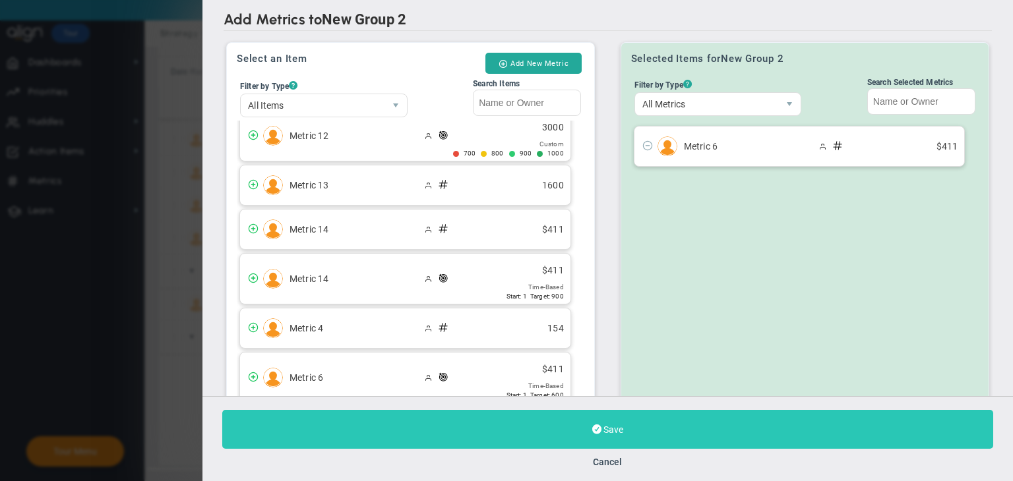
click at [509, 425] on button "Save" at bounding box center [607, 429] width 771 height 39
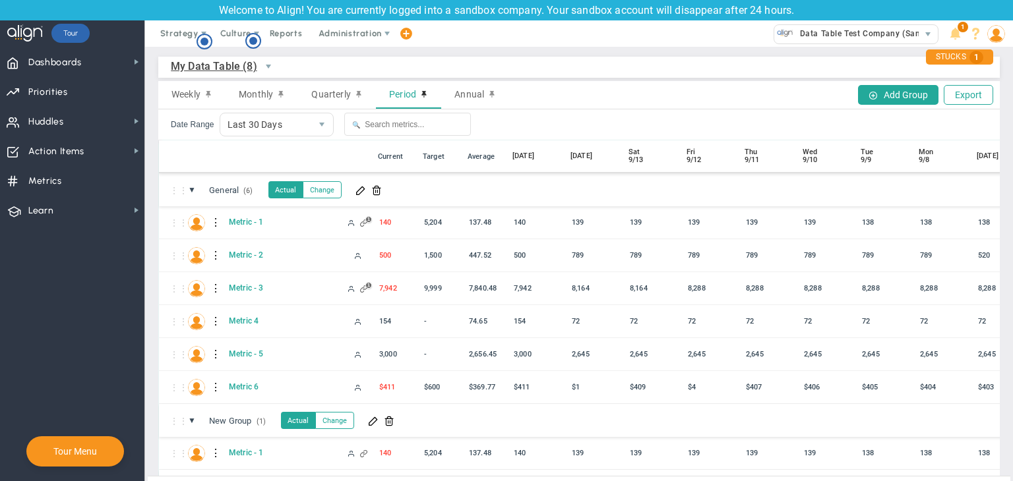
click at [241, 66] on span "My Data Table (8)" at bounding box center [214, 66] width 86 height 16
click at [254, 127] on li "Company Data Table (5)" at bounding box center [243, 124] width 144 height 28
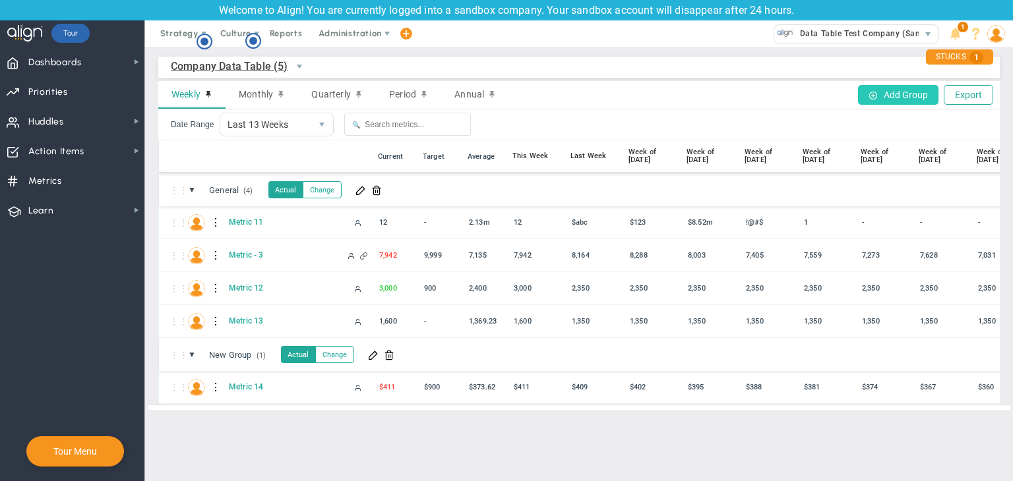
click at [891, 90] on button "Add Group" at bounding box center [898, 95] width 80 height 20
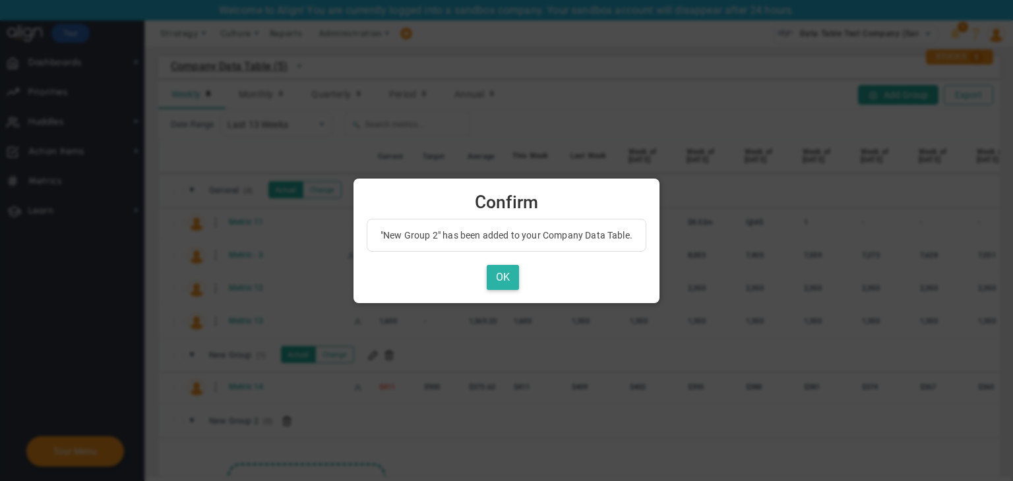
click at [501, 274] on button "OK" at bounding box center [503, 278] width 32 height 26
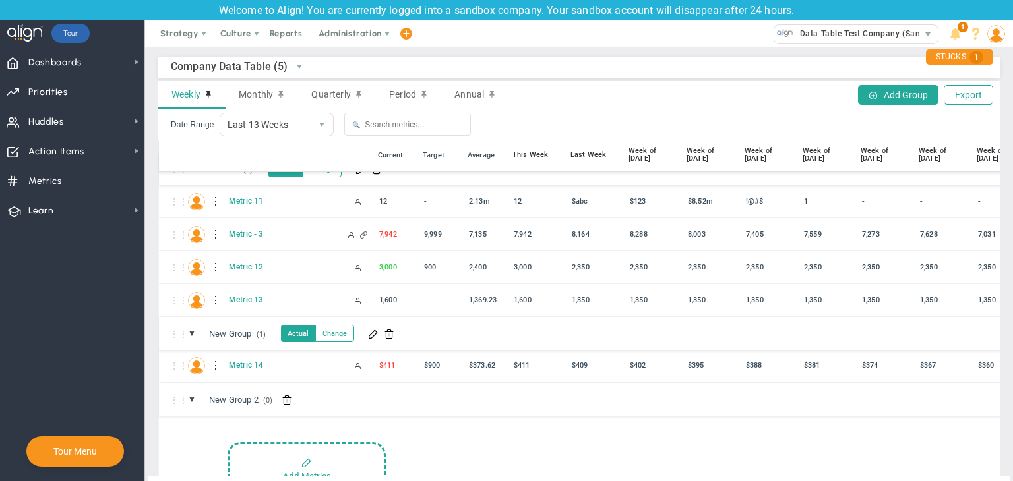
scroll to position [32, 0]
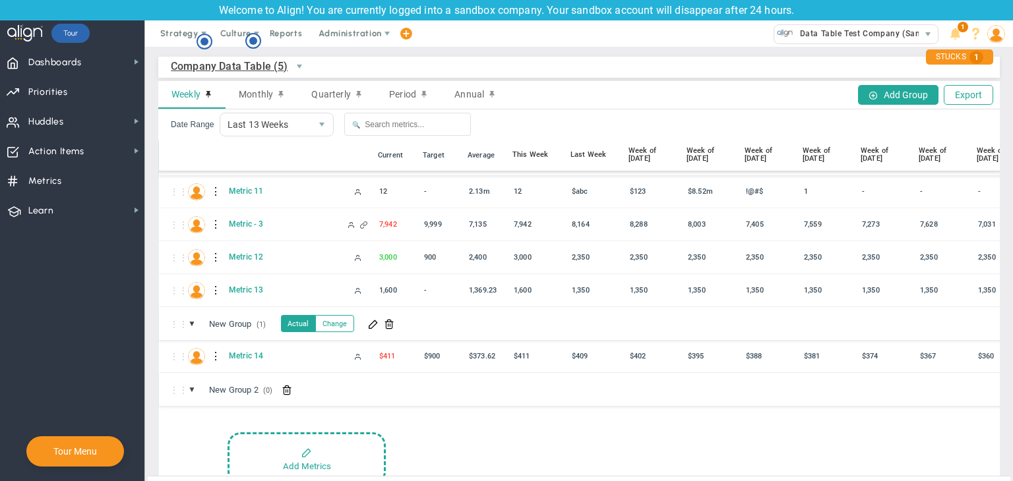
click at [367, 424] on div "⋮⋮ ▼ New Group 2 (0) New Group 2 Add Metrics" at bounding box center [714, 445] width 1110 height 145
click at [361, 440] on button "Add Metrics" at bounding box center [306, 458] width 158 height 53
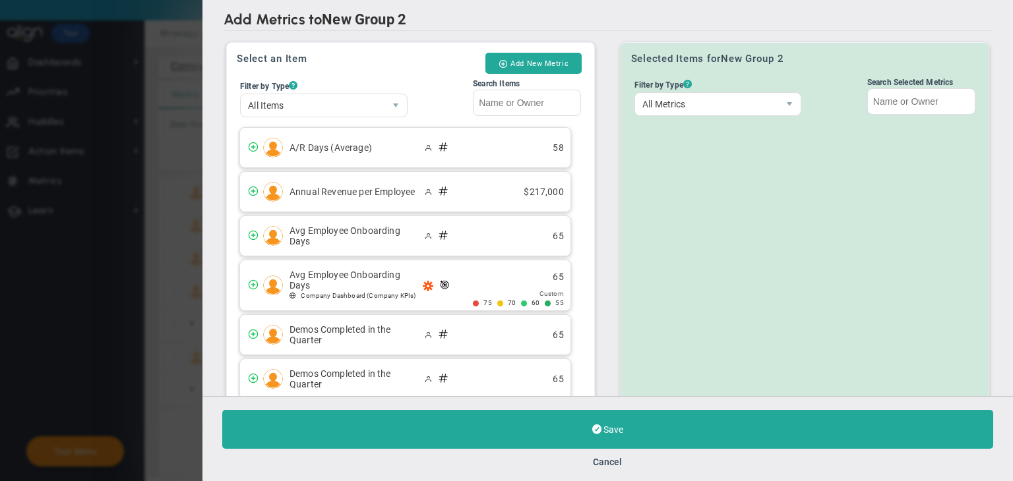
drag, startPoint x: 617, startPoint y: 457, endPoint x: 601, endPoint y: 465, distance: 18.0
click at [616, 457] on button "Cancel" at bounding box center [607, 462] width 29 height 11
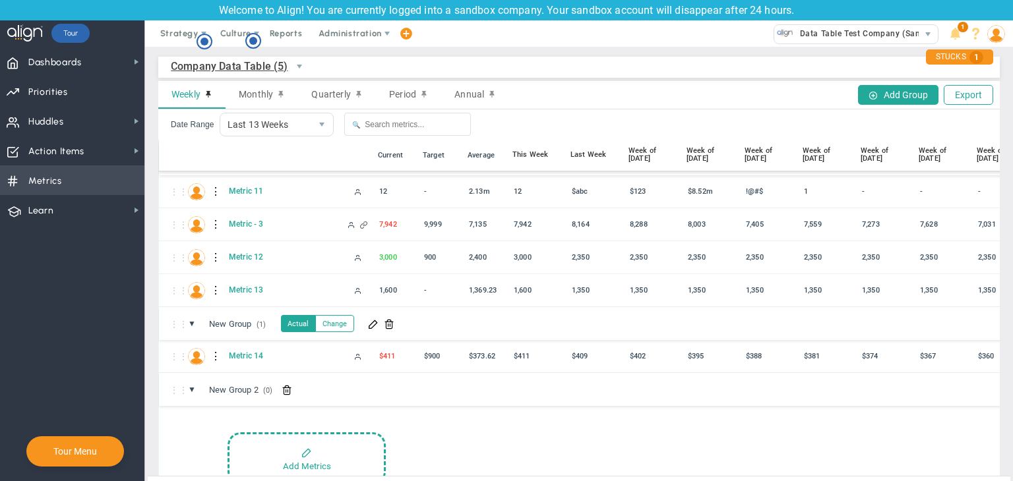
click at [53, 191] on span "Metrics" at bounding box center [45, 181] width 34 height 28
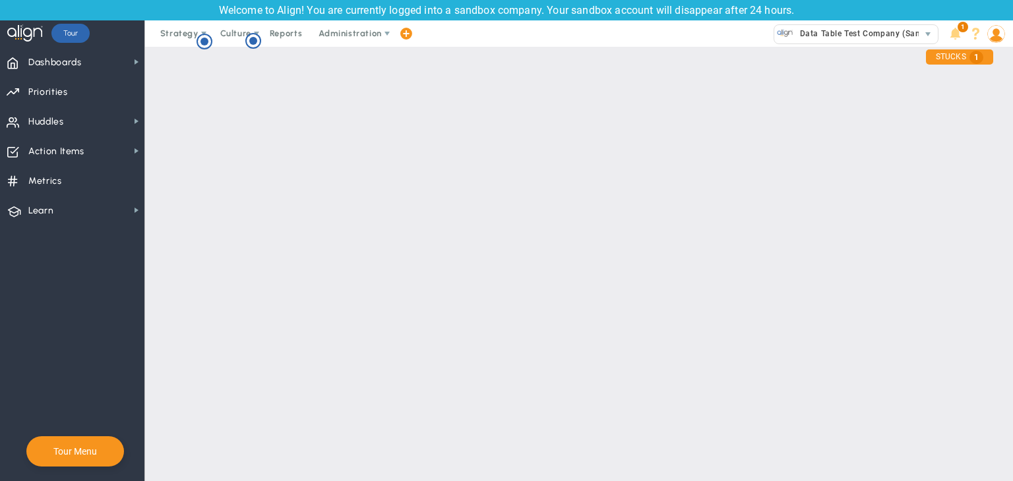
checkbox input "false"
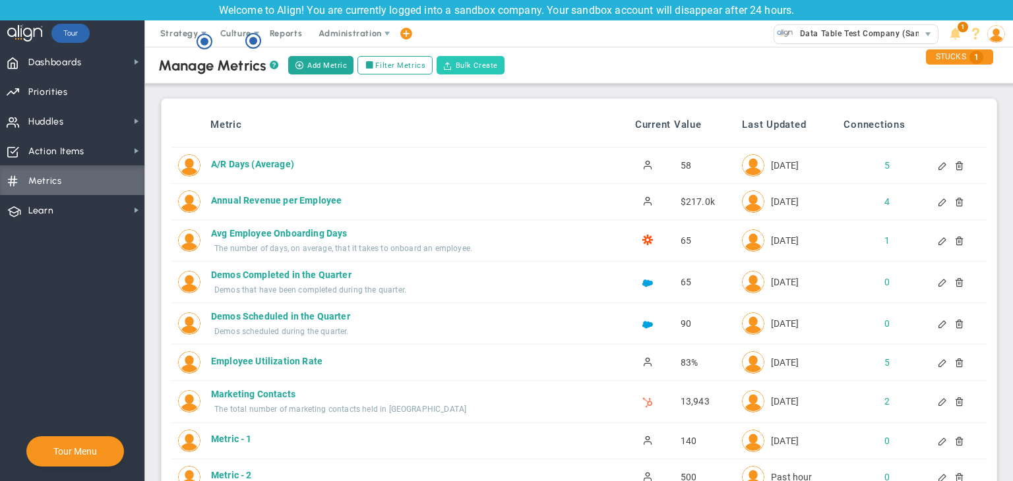
click at [448, 66] on span at bounding box center [447, 65] width 9 height 9
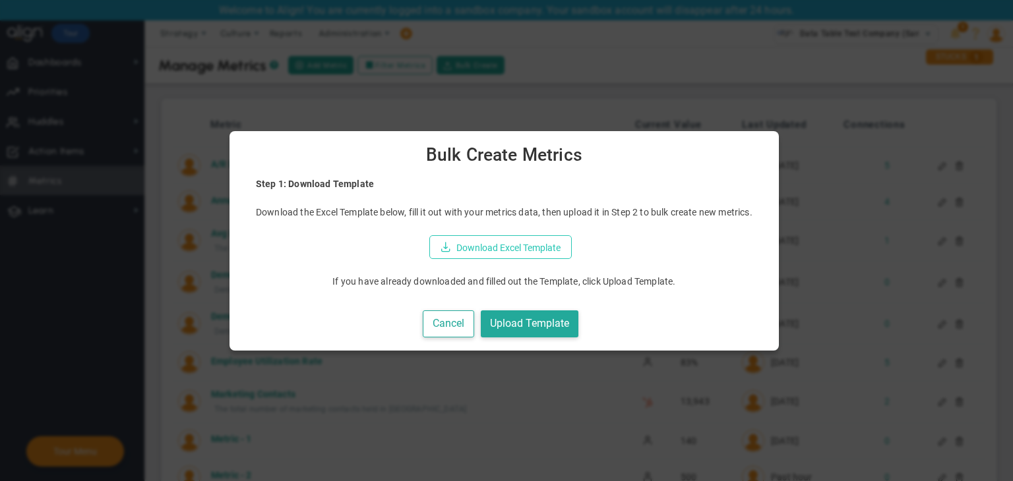
click at [523, 240] on button "Download Excel Template" at bounding box center [500, 247] width 142 height 24
click at [446, 317] on button "Cancel" at bounding box center [448, 324] width 51 height 27
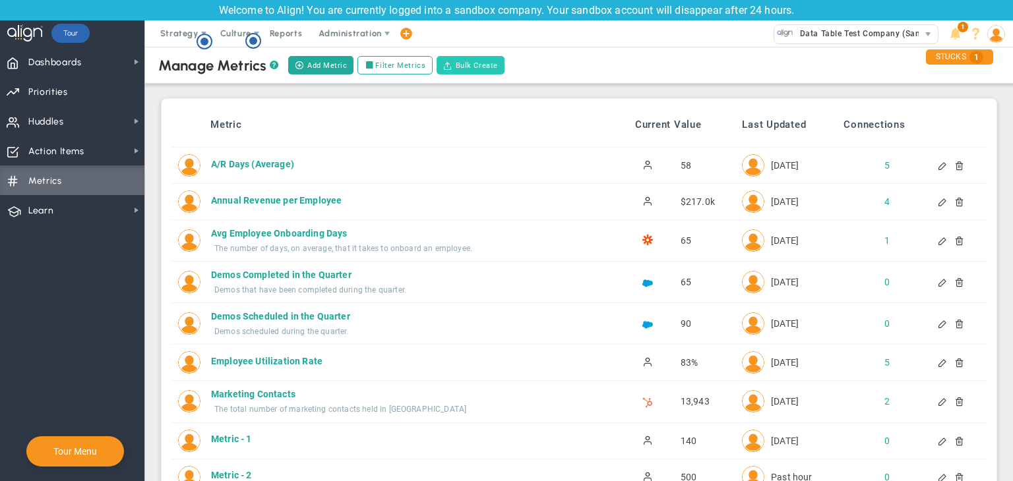
click at [452, 69] on button "Bulk Create" at bounding box center [470, 65] width 68 height 18
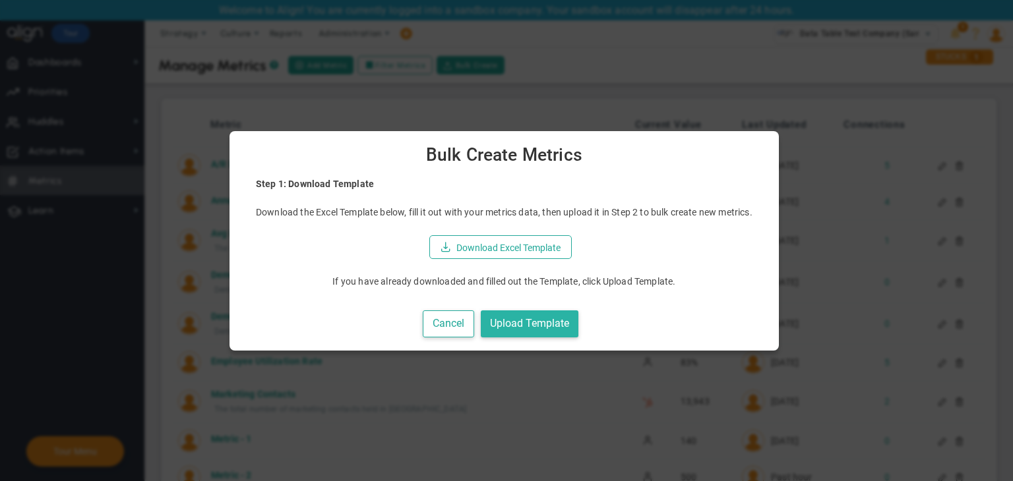
click at [516, 320] on button "Upload Template" at bounding box center [530, 324] width 98 height 27
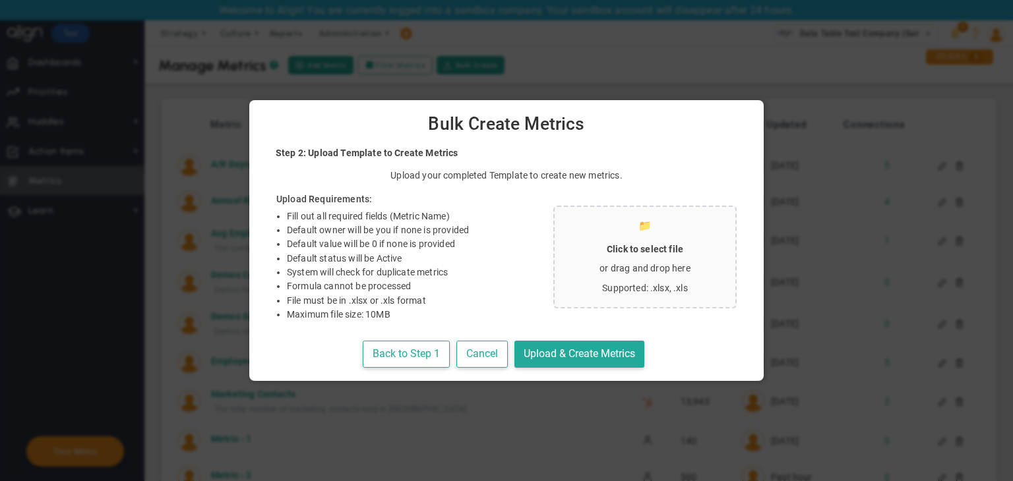
click at [615, 287] on p "Supported: .xlsx, .xls" at bounding box center [645, 288] width 160 height 13
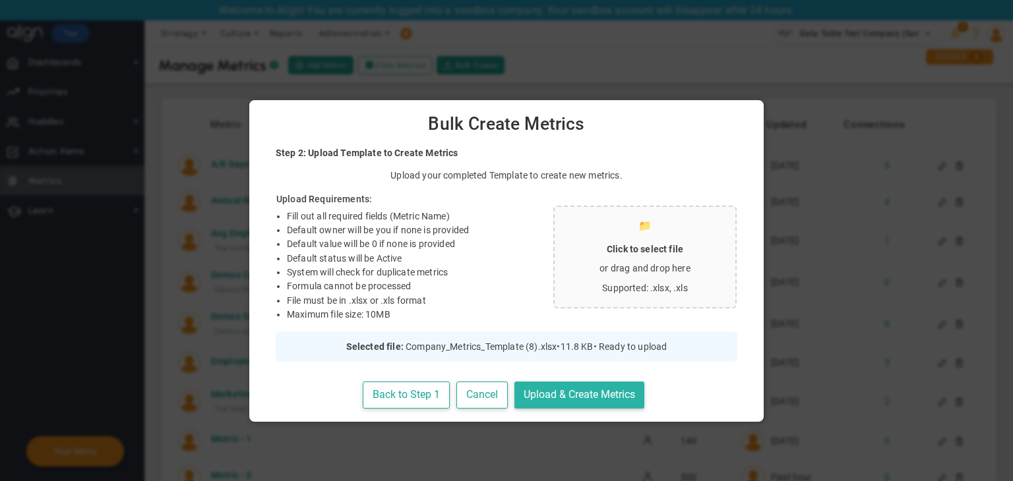
click at [564, 392] on button "Upload & Create Metrics" at bounding box center [579, 395] width 130 height 27
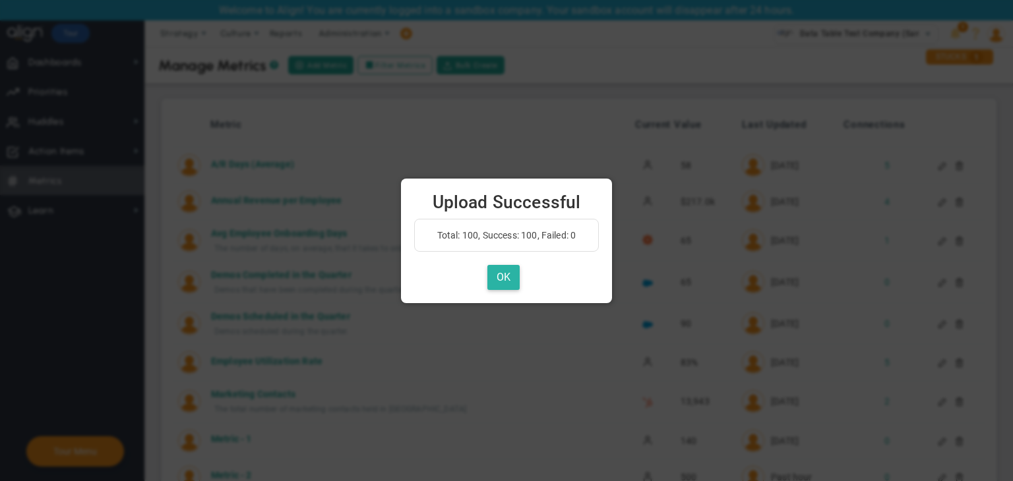
click at [504, 280] on button "OK" at bounding box center [503, 278] width 32 height 26
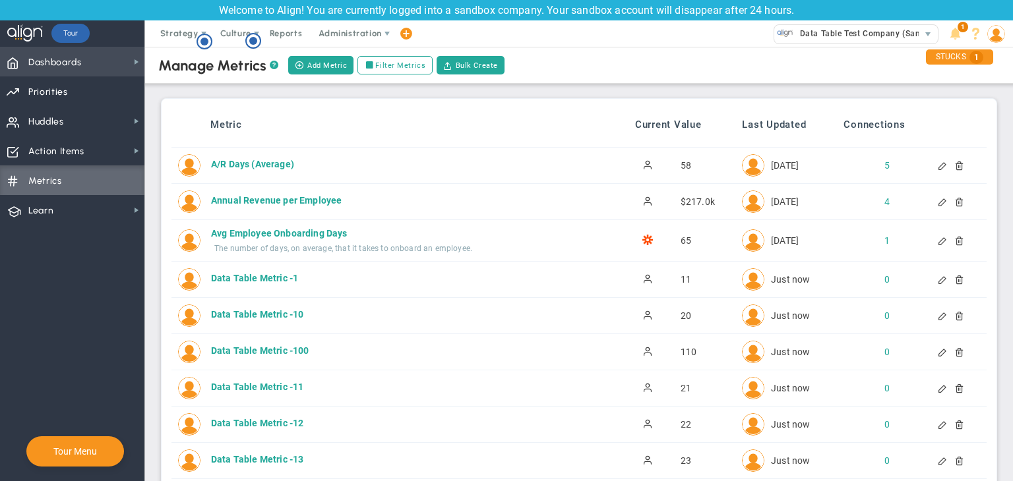
click at [57, 69] on span "Dashboards" at bounding box center [54, 63] width 53 height 28
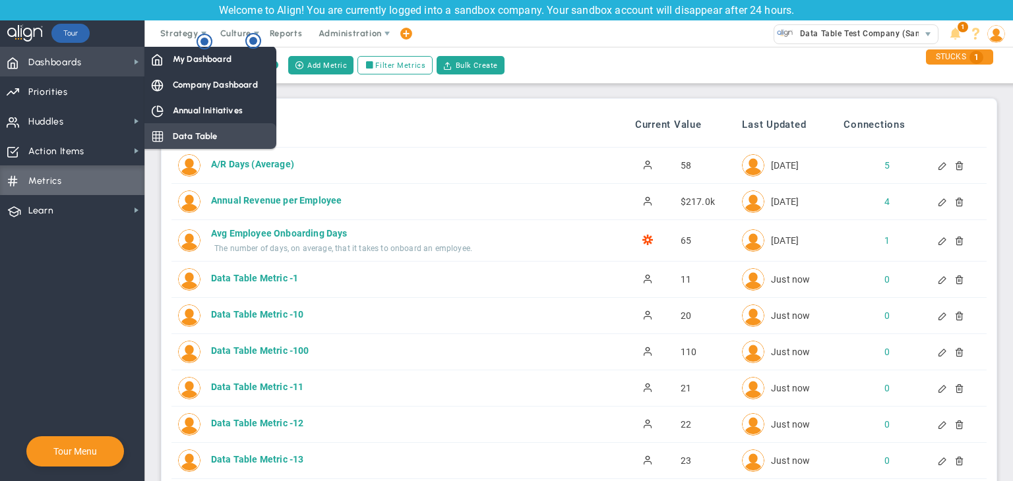
click at [203, 133] on span "Data Table" at bounding box center [195, 136] width 45 height 13
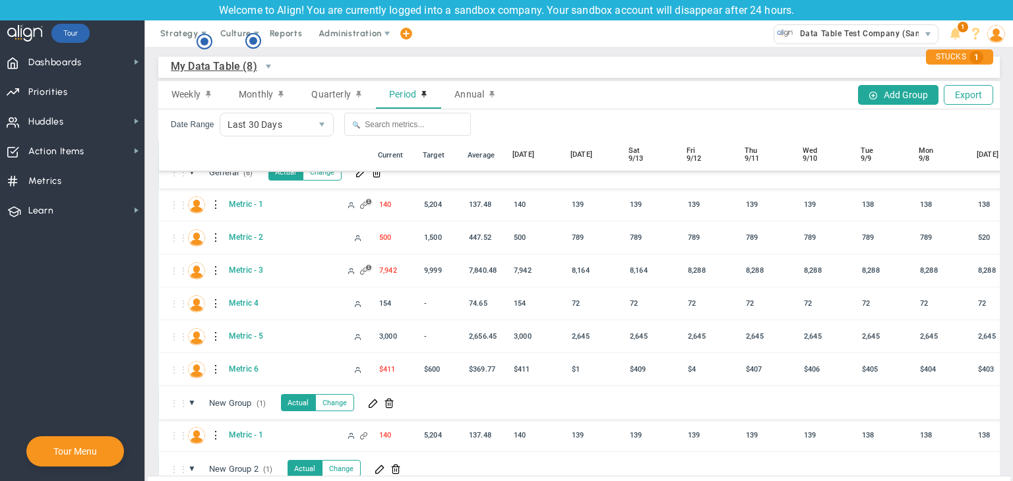
scroll to position [63, 0]
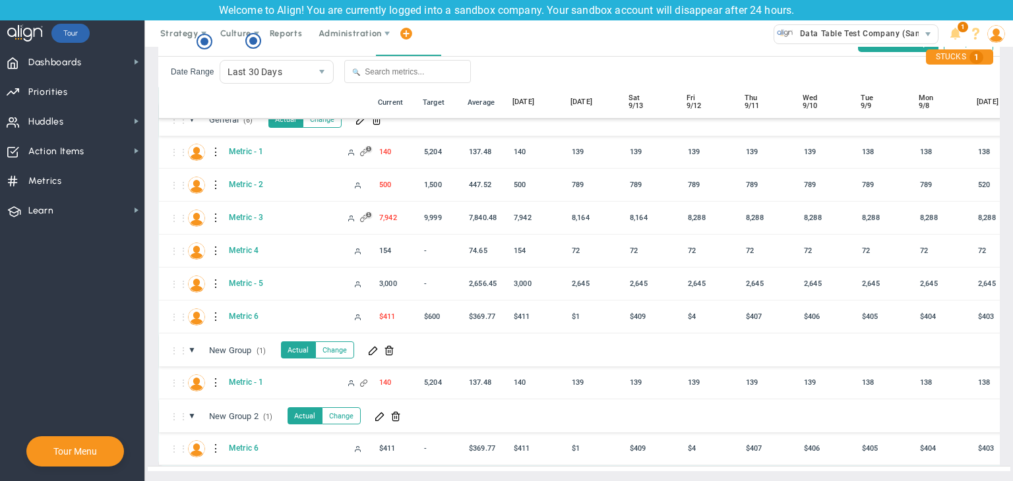
click at [393, 345] on span at bounding box center [389, 350] width 11 height 11
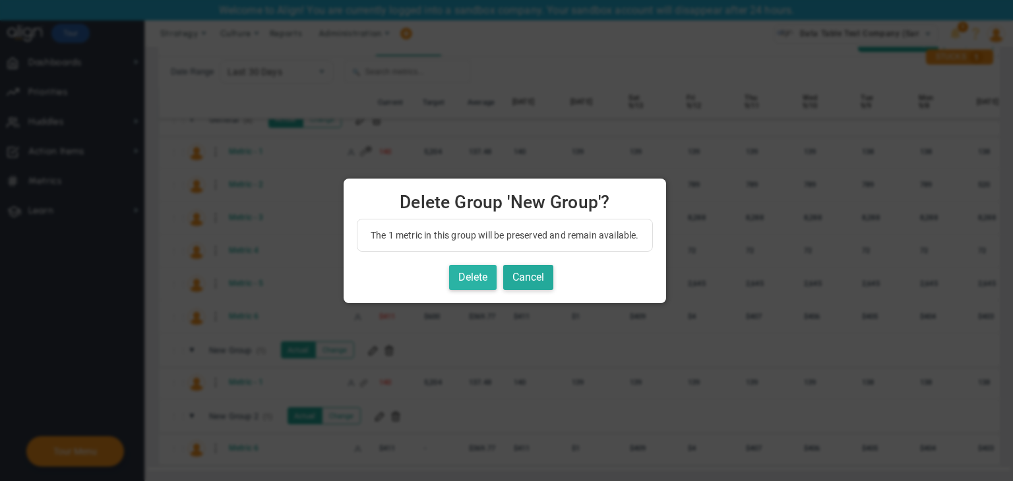
click at [473, 282] on button "Delete" at bounding box center [472, 278] width 47 height 26
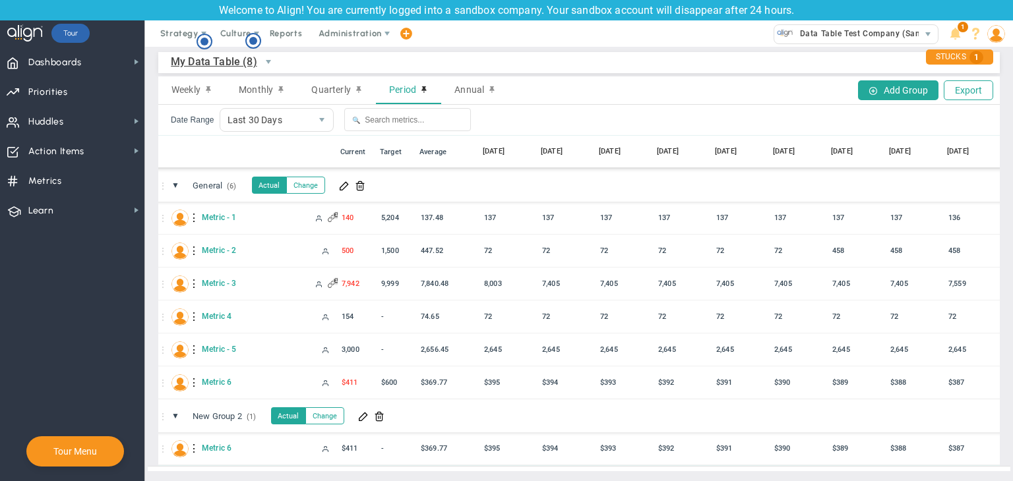
scroll to position [0, 510]
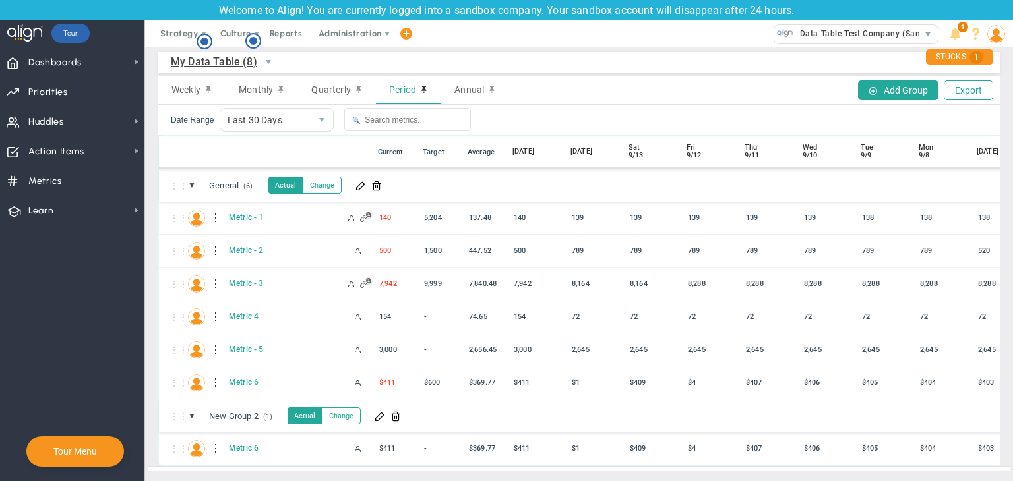
click at [212, 53] on span "My Data Table (8)" at bounding box center [214, 61] width 86 height 16
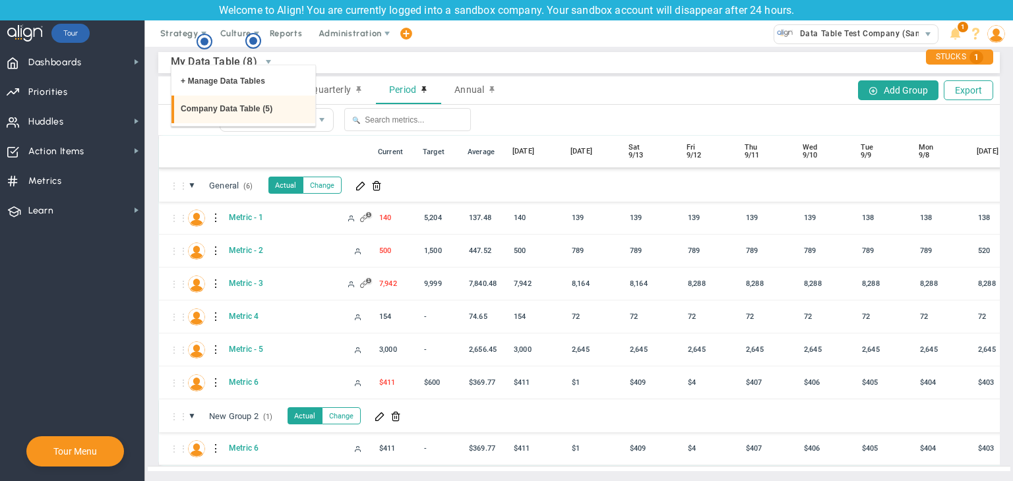
click at [233, 122] on li "Company Data Table (5)" at bounding box center [243, 110] width 144 height 28
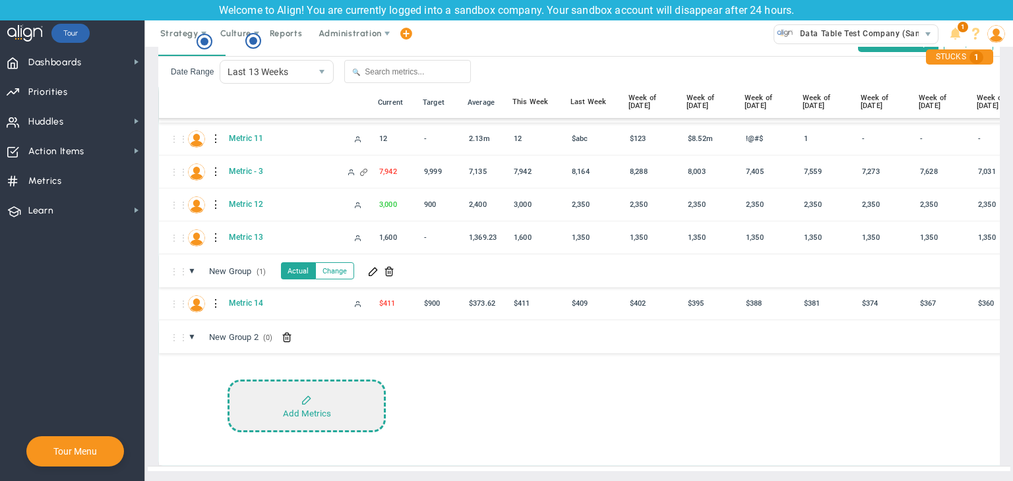
click at [376, 380] on button "Add Metrics" at bounding box center [306, 406] width 158 height 53
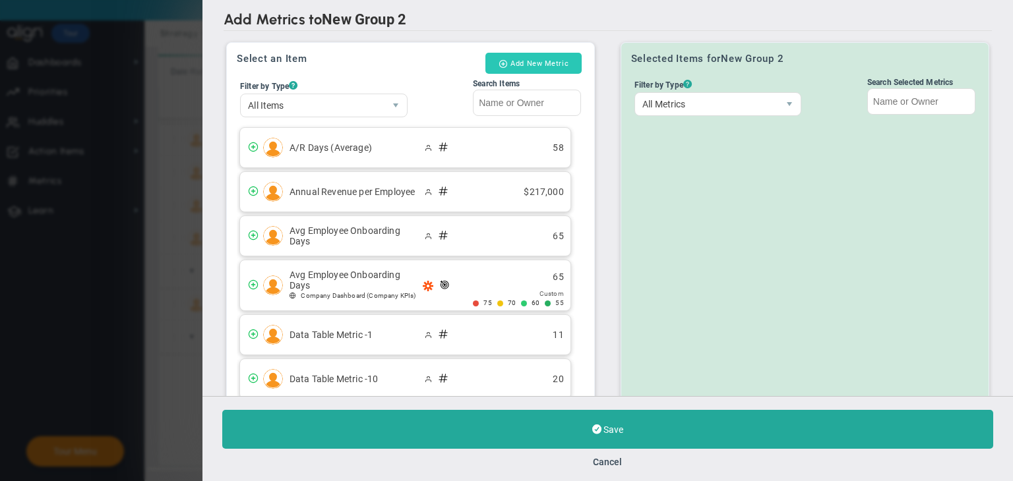
click at [553, 56] on button "Add New Metric" at bounding box center [533, 63] width 96 height 21
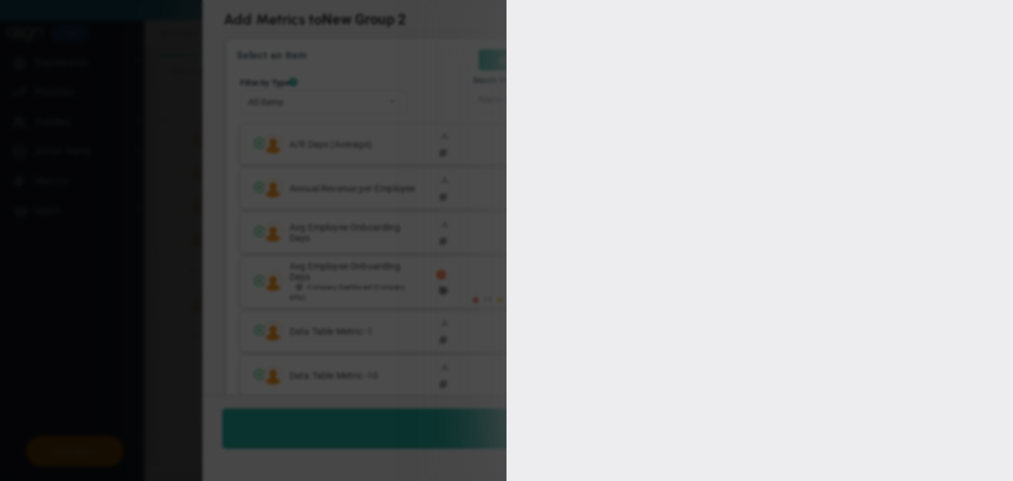
type input "[PERSON_NAME] A"
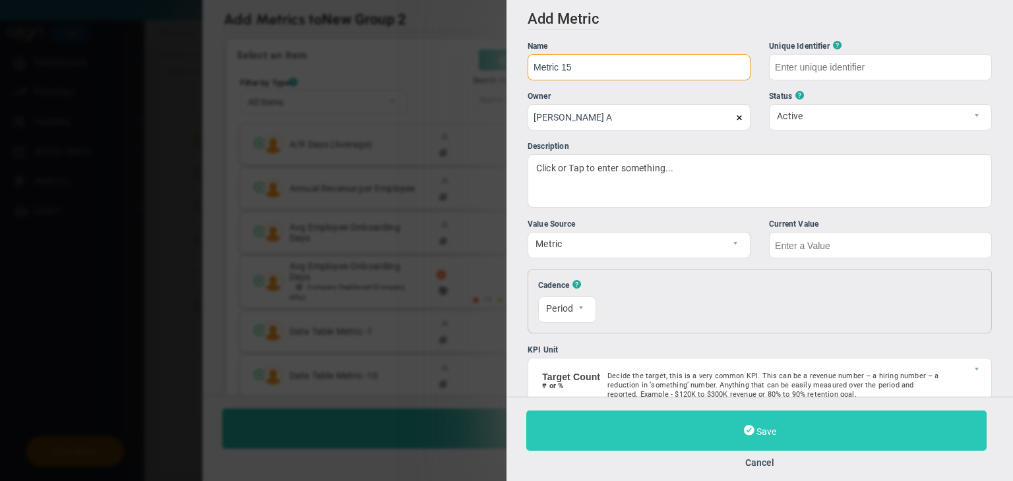
type input "Metric 15"
click at [852, 433] on button "Save" at bounding box center [756, 431] width 460 height 40
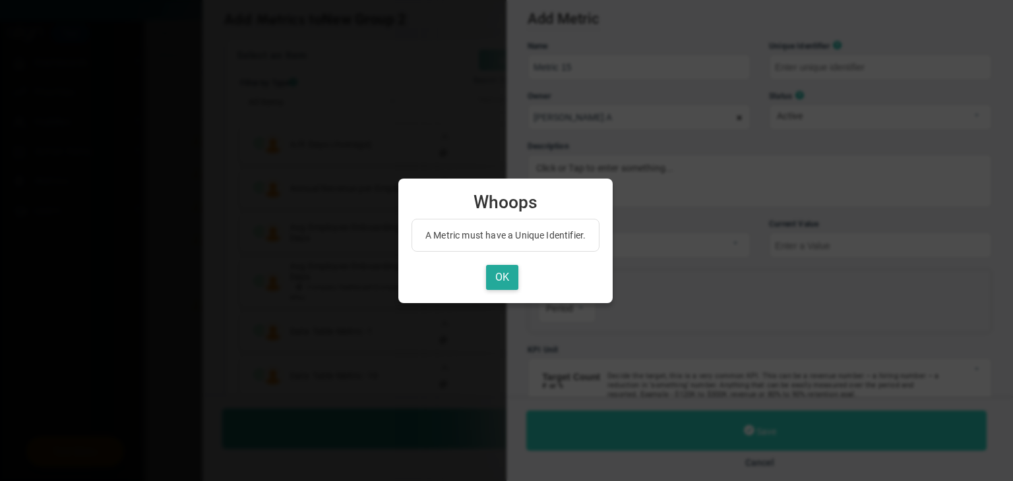
type input "Metric-15"
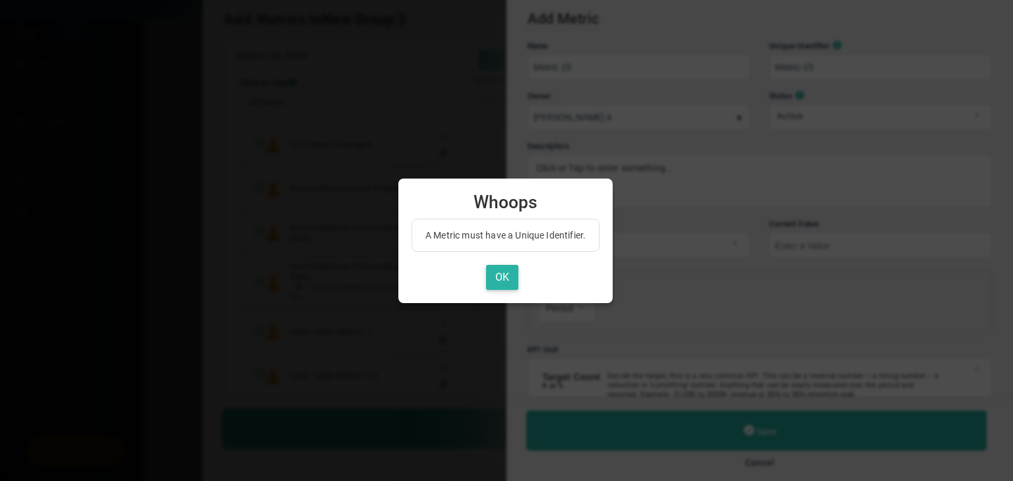
click at [497, 279] on button "OK" at bounding box center [502, 278] width 32 height 26
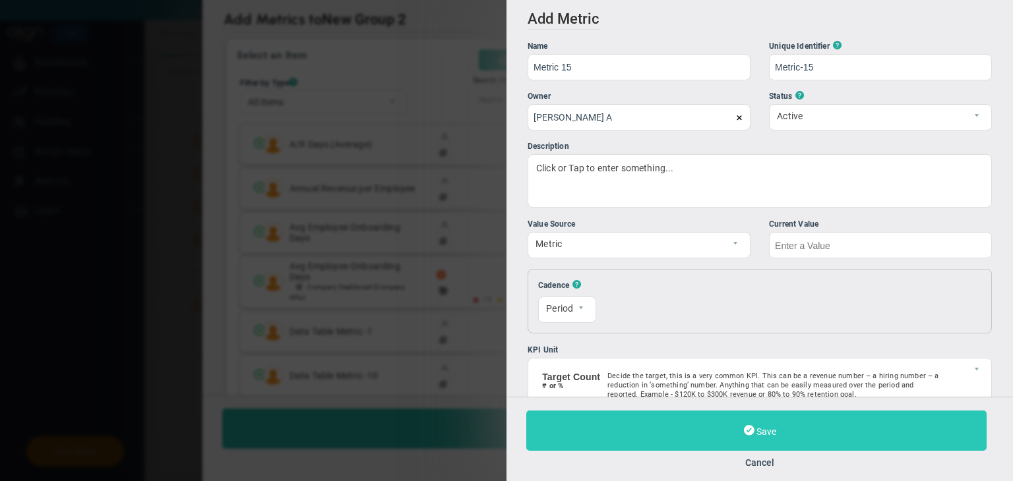
click at [634, 415] on button "Save" at bounding box center [756, 431] width 460 height 40
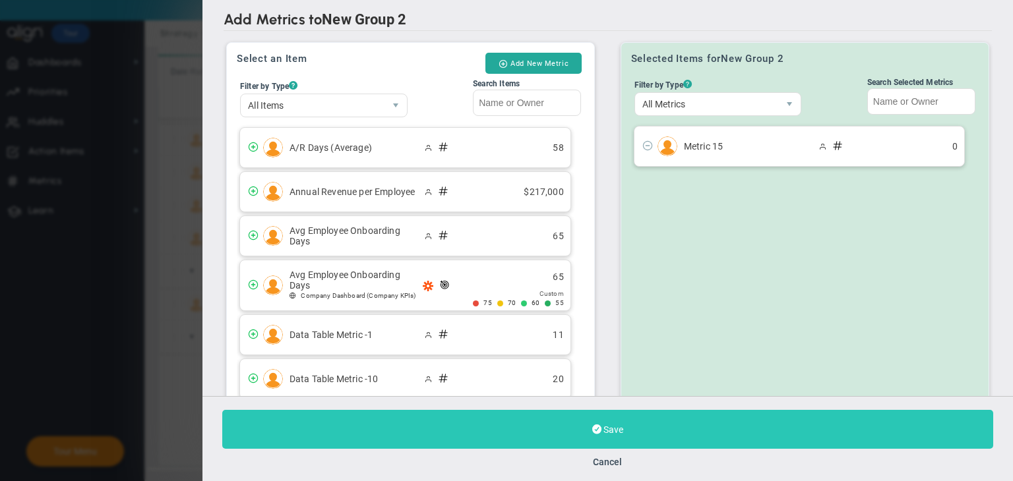
click at [625, 421] on button "Save" at bounding box center [607, 429] width 771 height 39
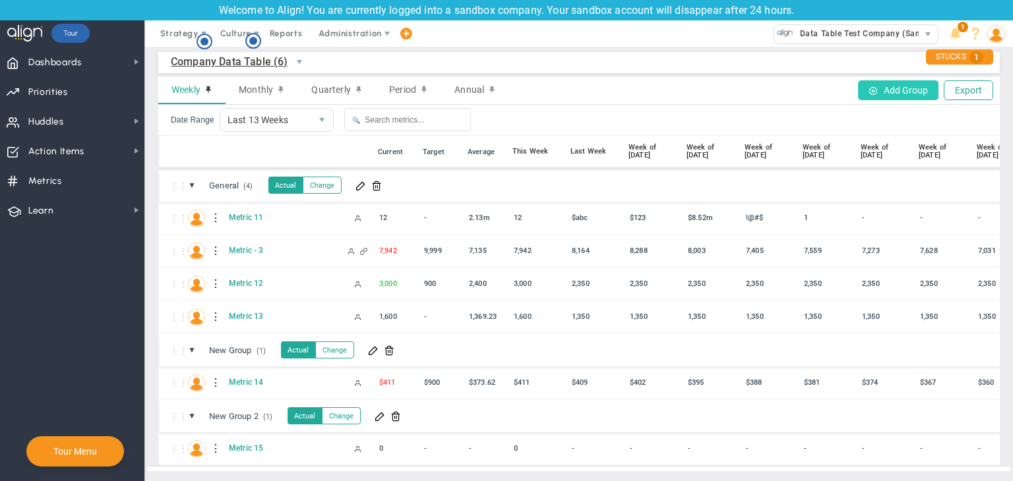
click at [878, 80] on button "Add Group" at bounding box center [898, 90] width 80 height 20
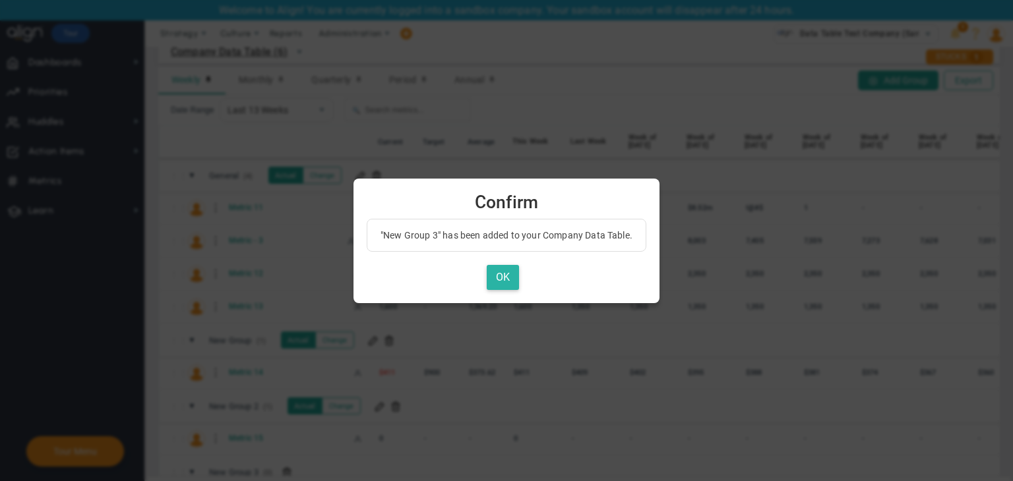
click at [502, 276] on button "OK" at bounding box center [503, 278] width 32 height 26
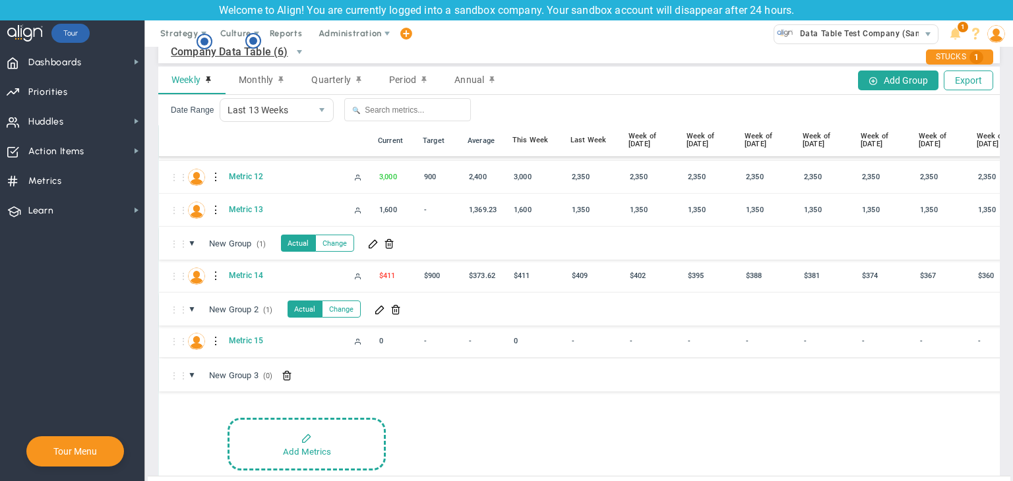
click at [214, 338] on div at bounding box center [216, 341] width 9 height 21
click at [274, 345] on div "Edit" at bounding box center [270, 343] width 91 height 27
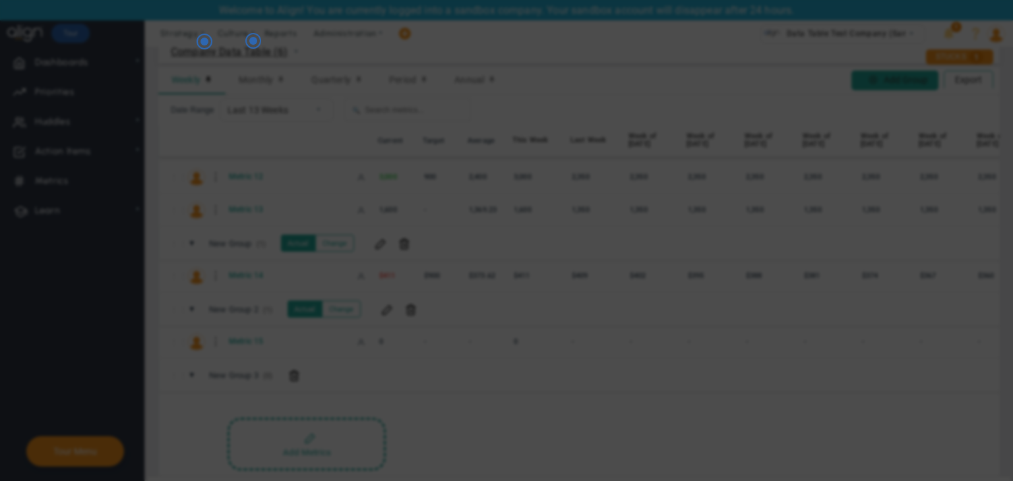
radio input "true"
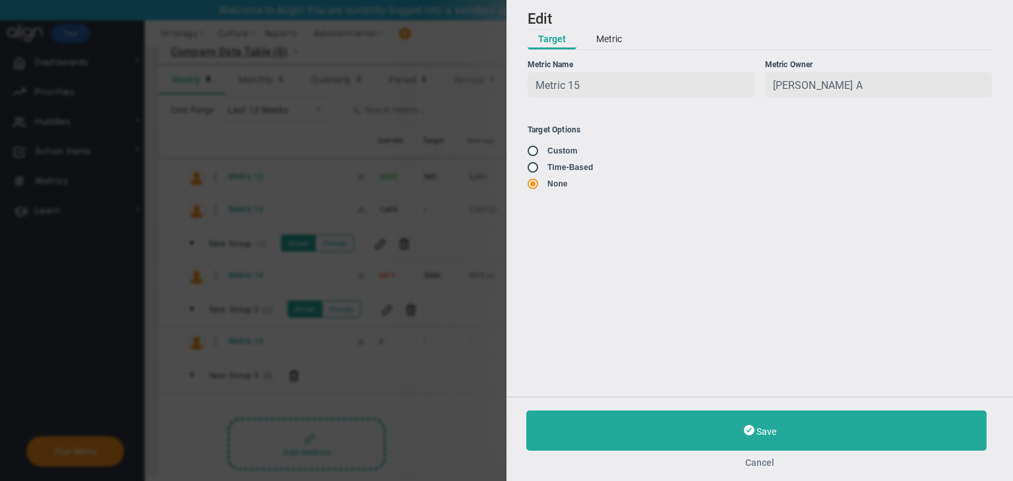
click at [767, 460] on button "Cancel" at bounding box center [759, 463] width 467 height 11
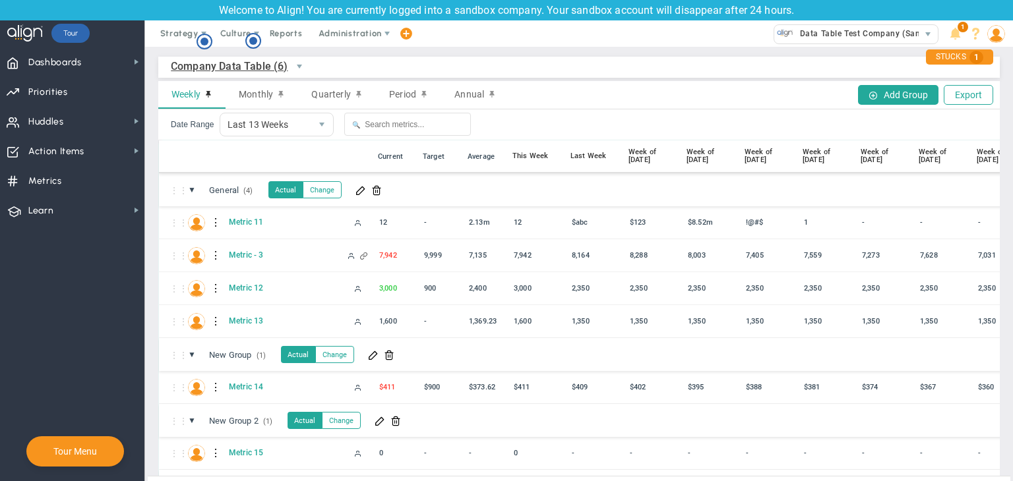
click at [204, 70] on span "Company Data Table (6)" at bounding box center [229, 66] width 117 height 16
click at [224, 117] on li "My Data Table (7)" at bounding box center [243, 124] width 144 height 28
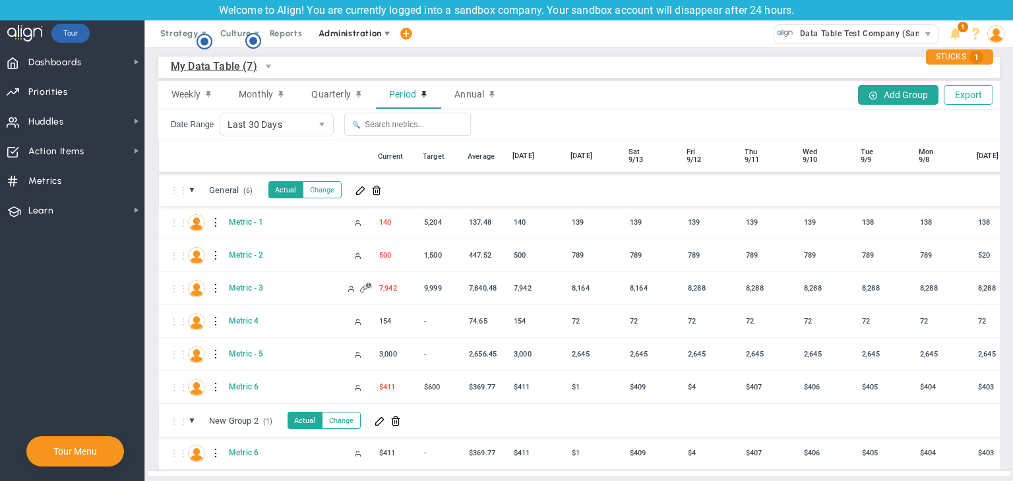
click at [372, 36] on span "Administration" at bounding box center [349, 33] width 63 height 10
click at [66, 125] on span "Huddles Huddles" at bounding box center [72, 121] width 144 height 30
click at [205, 61] on span "My Data Table (7)" at bounding box center [214, 66] width 86 height 16
click at [239, 97] on li "+ Manage Data Tables" at bounding box center [243, 97] width 144 height 28
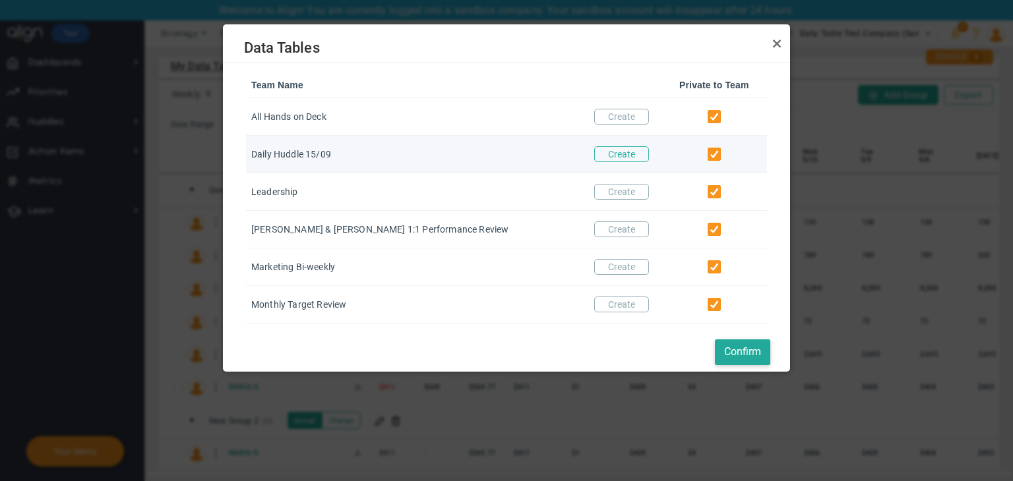
click at [599, 156] on button "Create" at bounding box center [621, 154] width 55 height 16
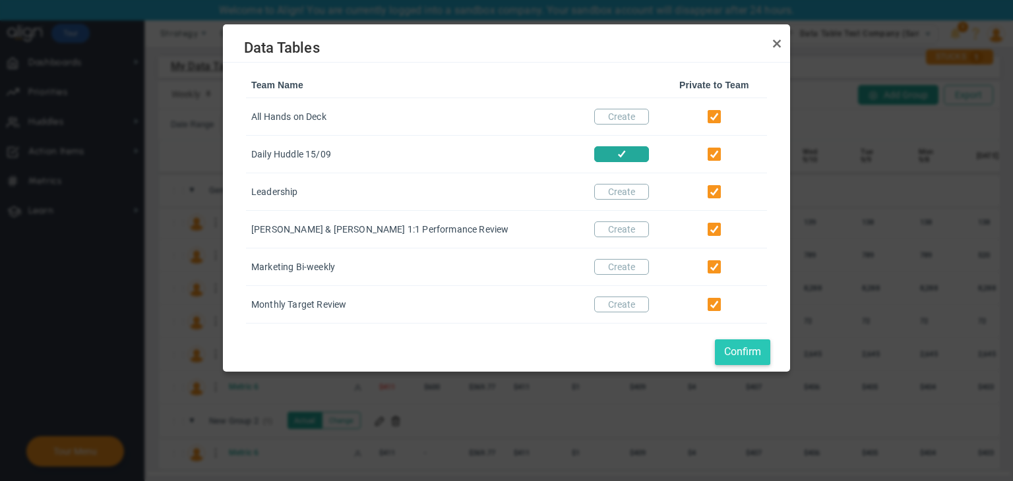
click at [738, 347] on button "Confirm" at bounding box center [742, 353] width 55 height 26
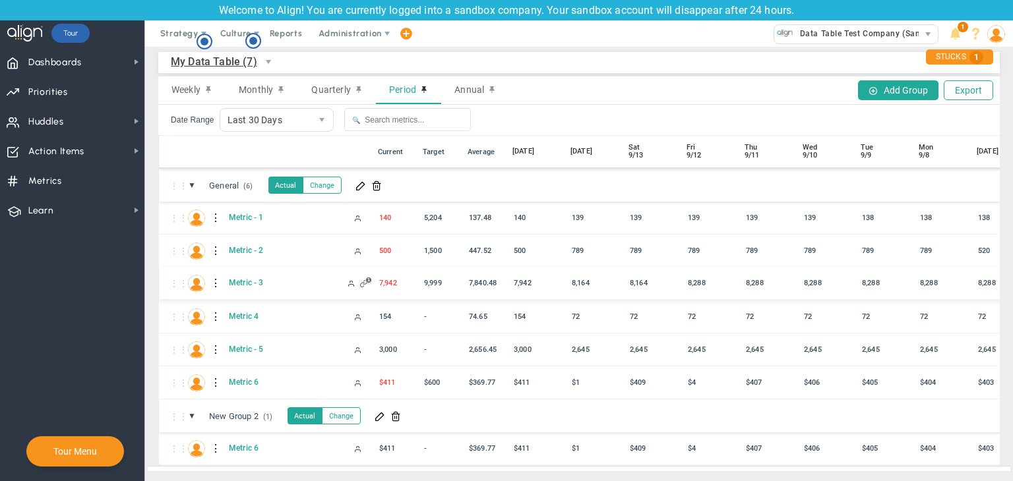
scroll to position [15, 0]
click at [202, 55] on span "My Data Table (7)" at bounding box center [214, 61] width 86 height 16
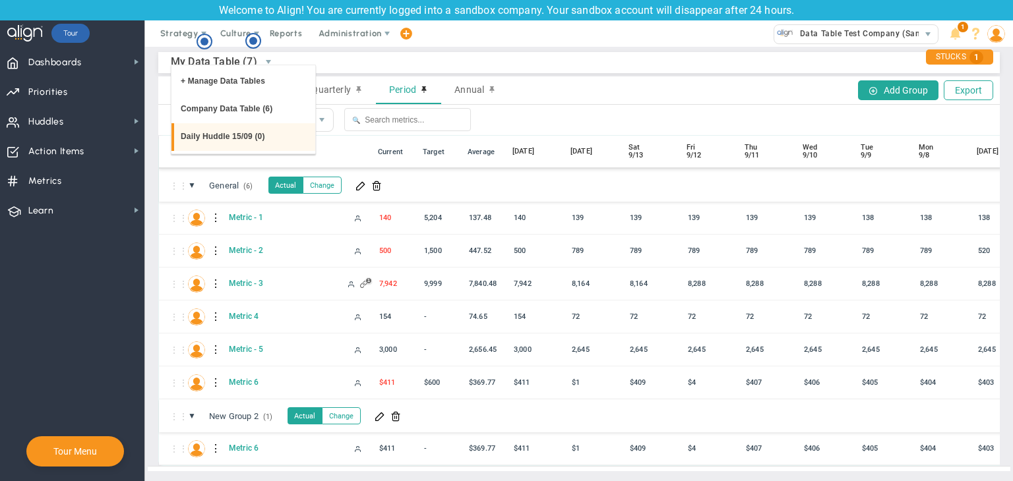
click at [230, 142] on li "Daily Huddle 15/09 (0)" at bounding box center [243, 137] width 144 height 28
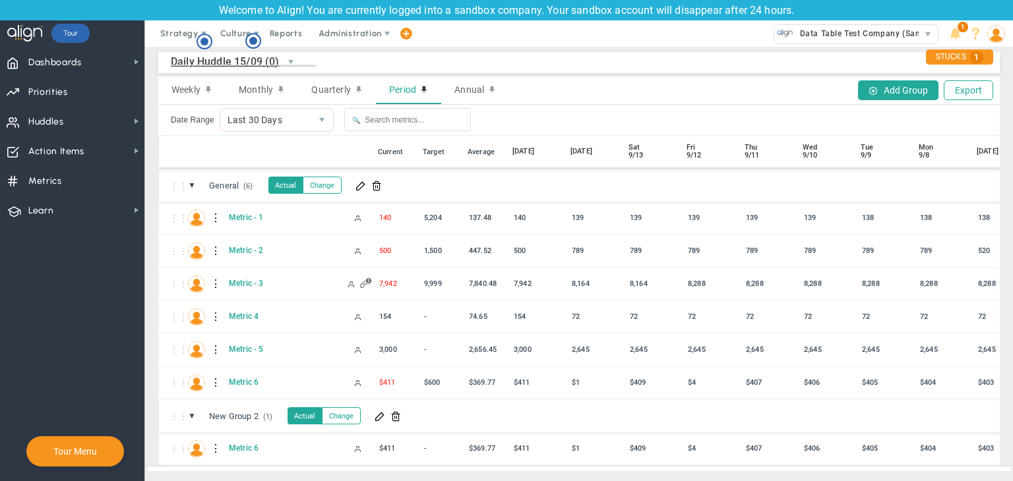
scroll to position [0, 0]
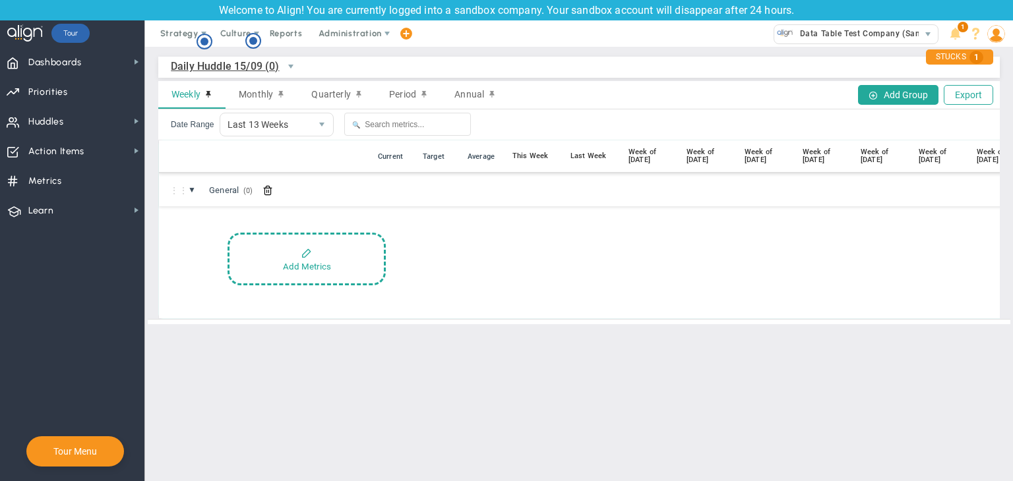
click at [220, 69] on span "Daily Huddle 15/09 (0)" at bounding box center [225, 66] width 109 height 16
click at [240, 128] on li "My Data Table (7)" at bounding box center [243, 124] width 144 height 28
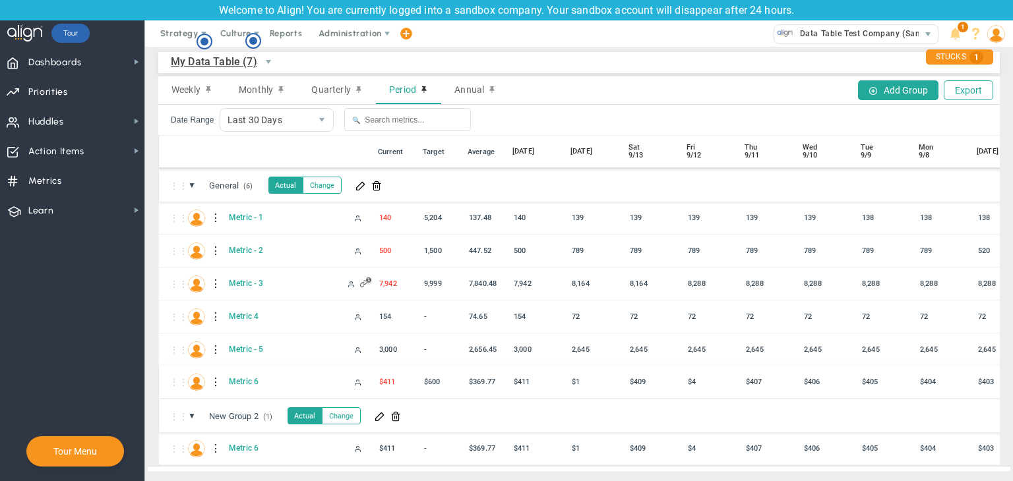
scroll to position [15, 0]
click at [213, 273] on div at bounding box center [216, 283] width 9 height 21
click at [241, 275] on span at bounding box center [239, 276] width 9 height 9
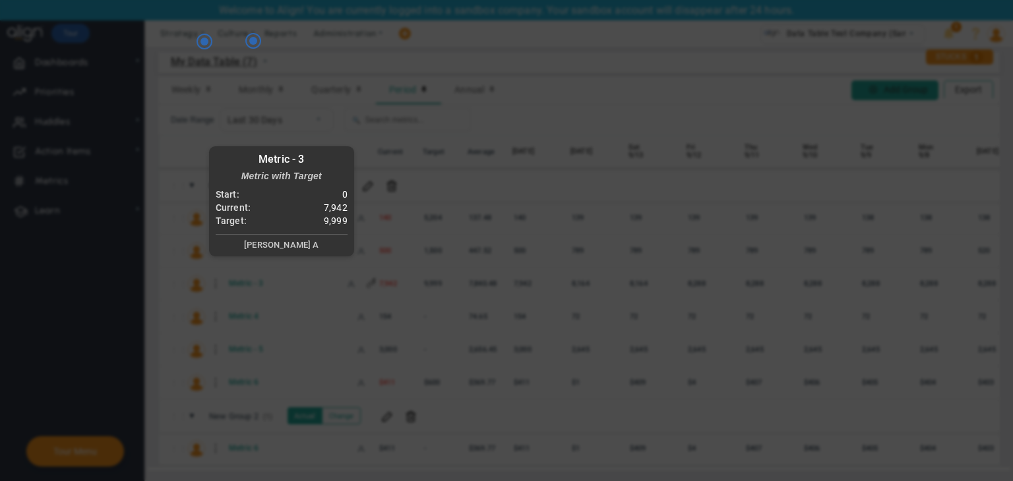
radio input "true"
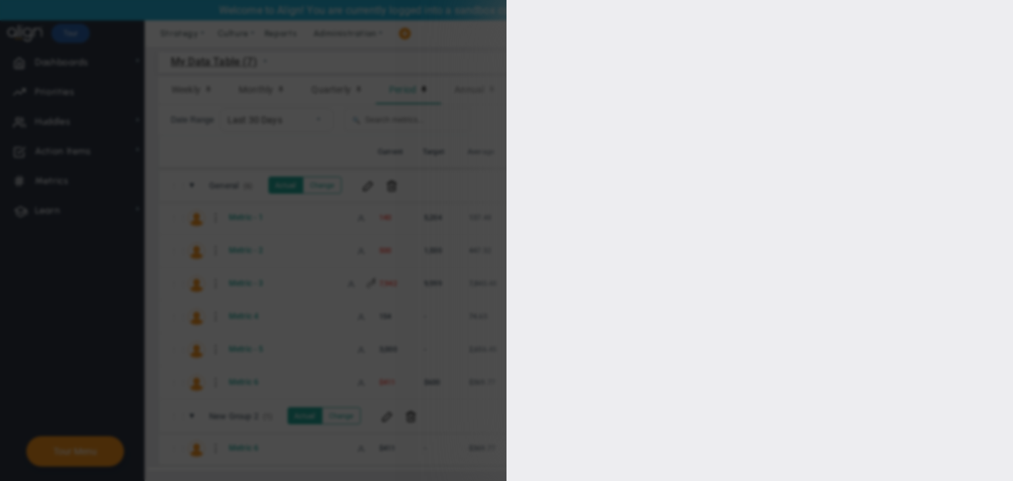
type input "10000"
type input "9999"
type input "8000"
type input "7000"
checkbox input "true"
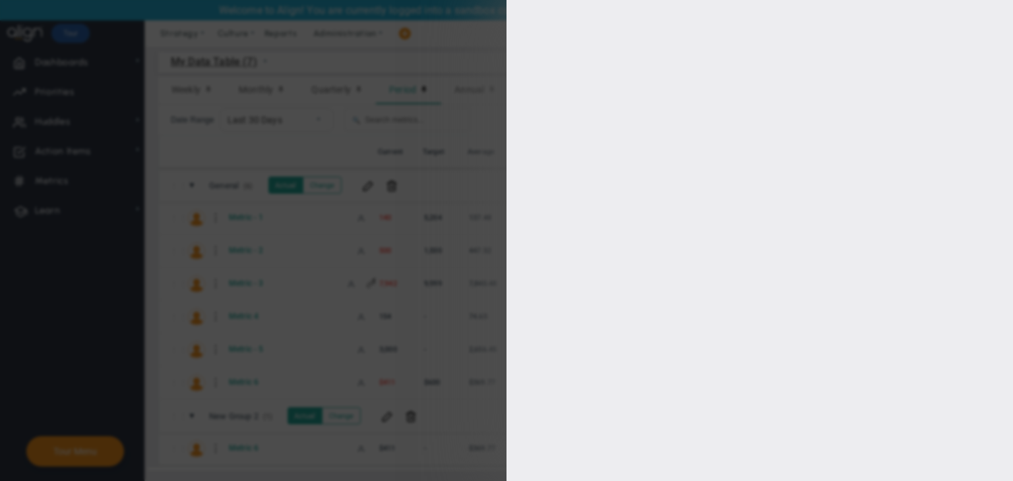
type input "[PERSON_NAME] A"
radio input "true"
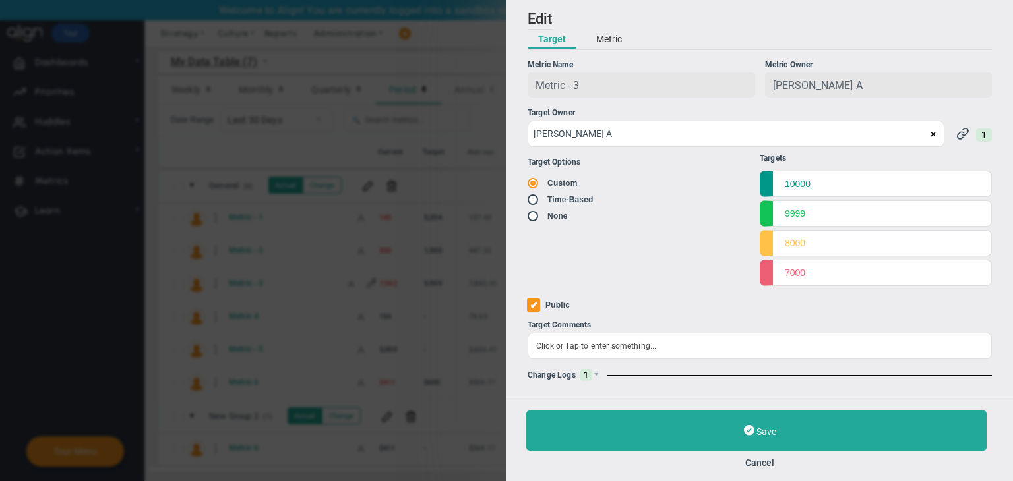
click at [598, 370] on div "Change Logs 1" at bounding box center [759, 375] width 464 height 12
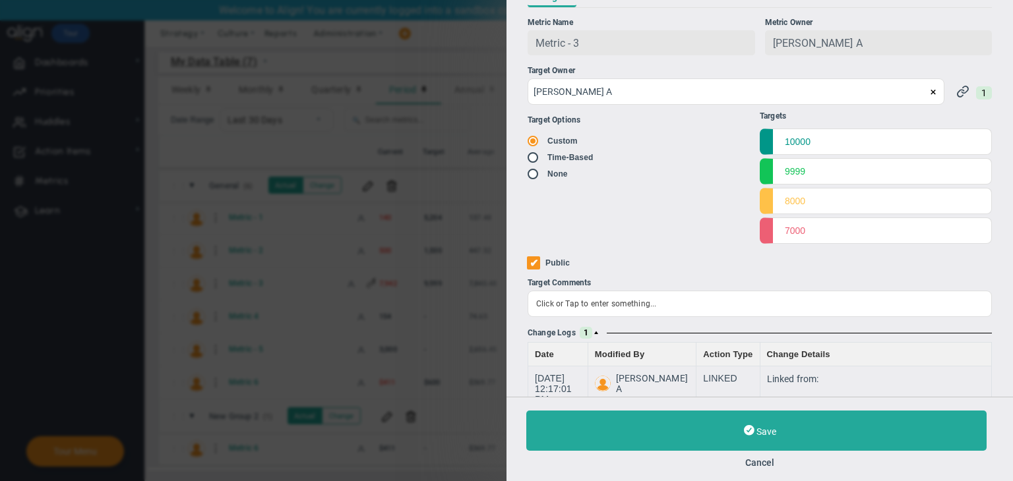
scroll to position [64, 0]
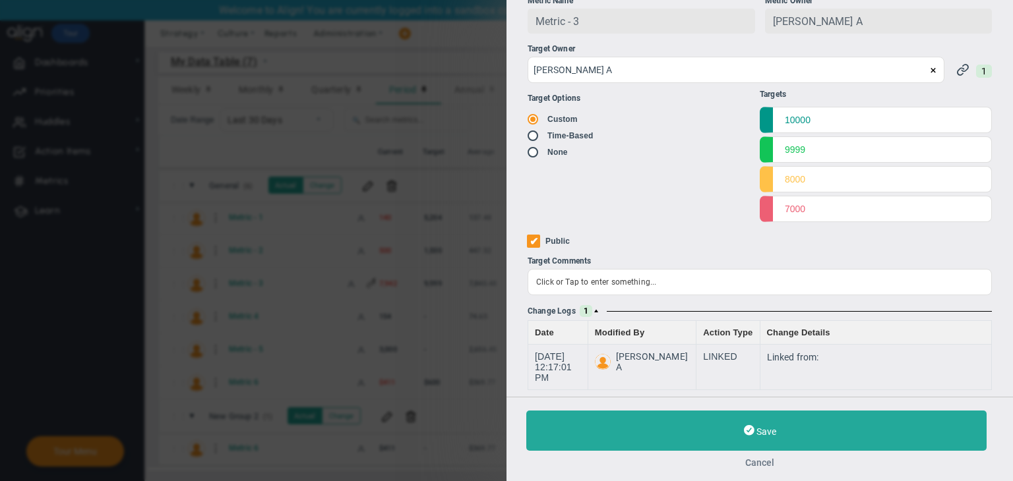
click at [763, 463] on button "Cancel" at bounding box center [759, 463] width 467 height 11
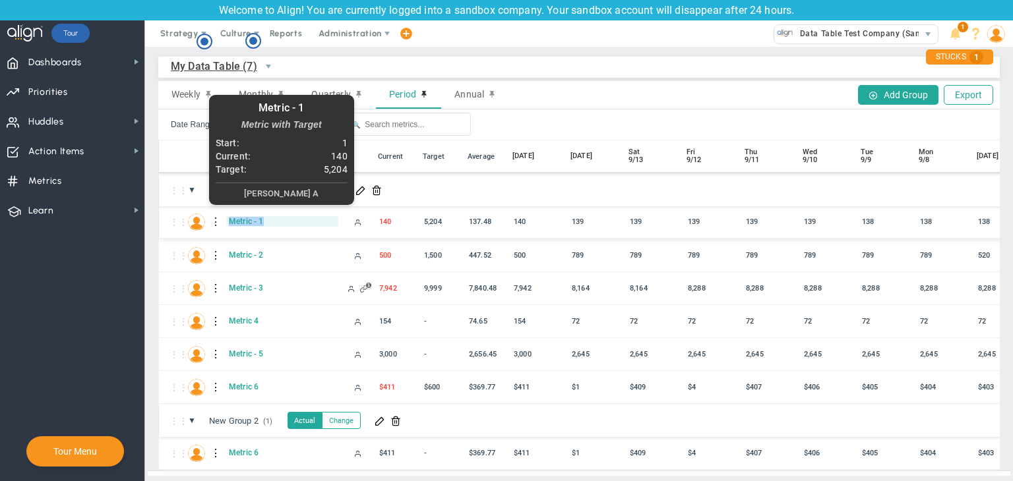
drag, startPoint x: 287, startPoint y: 209, endPoint x: 227, endPoint y: 217, distance: 59.9
copy span "Metric - 1"
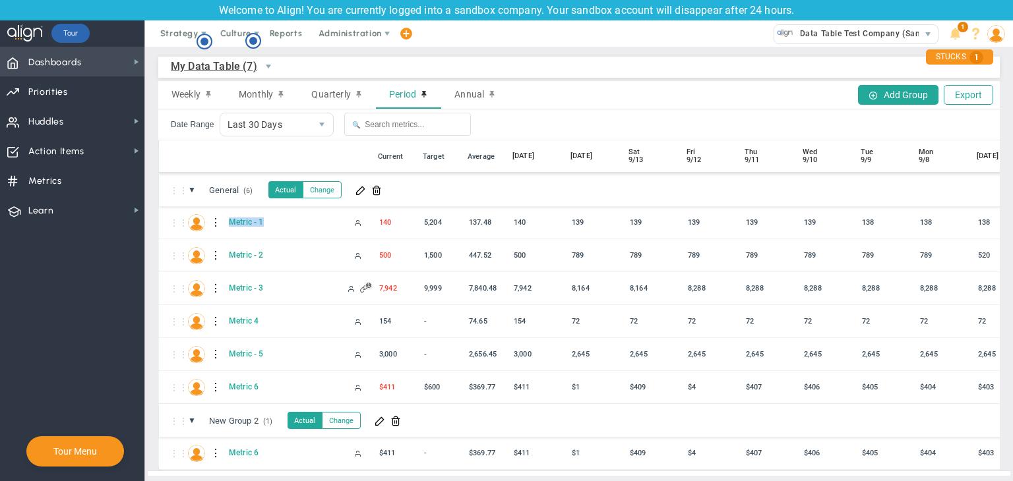
click at [96, 61] on span "Dashboards Dashboards" at bounding box center [72, 62] width 144 height 30
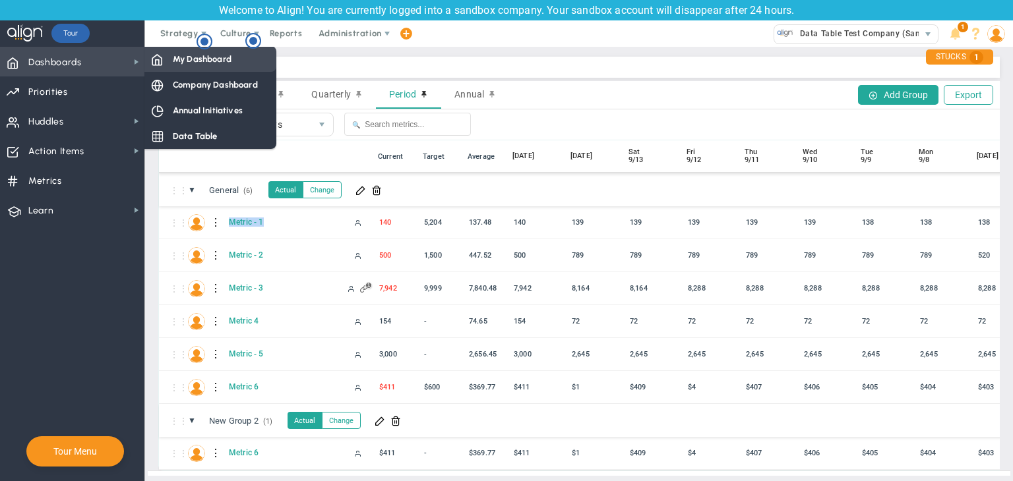
click at [193, 51] on div "My Dashboard" at bounding box center [210, 59] width 132 height 26
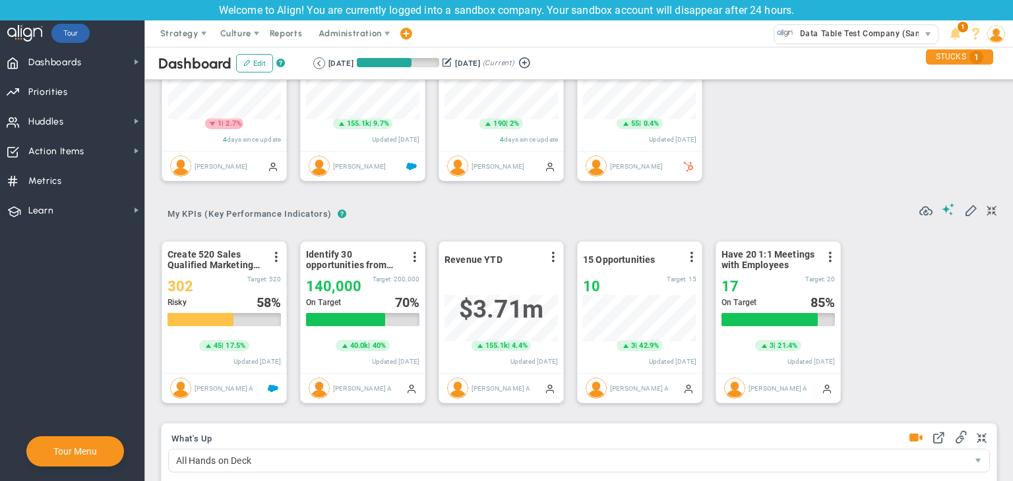
scroll to position [659238, 659171]
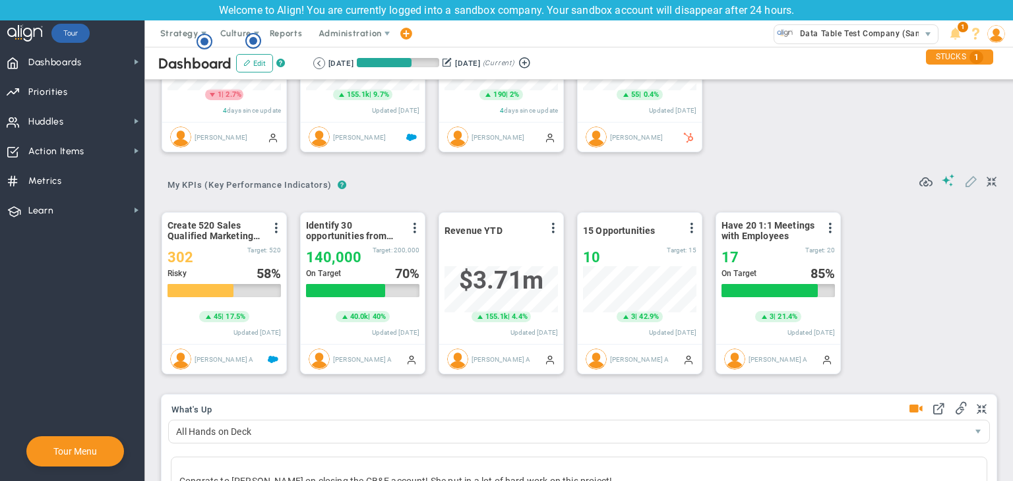
click at [964, 181] on span at bounding box center [970, 180] width 13 height 13
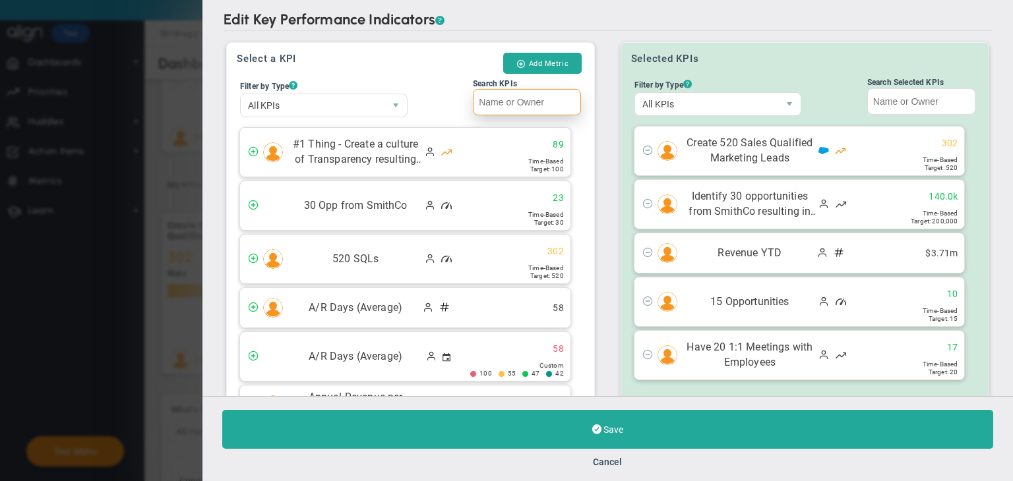
click at [498, 105] on input "Search KPIs" at bounding box center [527, 102] width 108 height 26
paste input "Metric - 1"
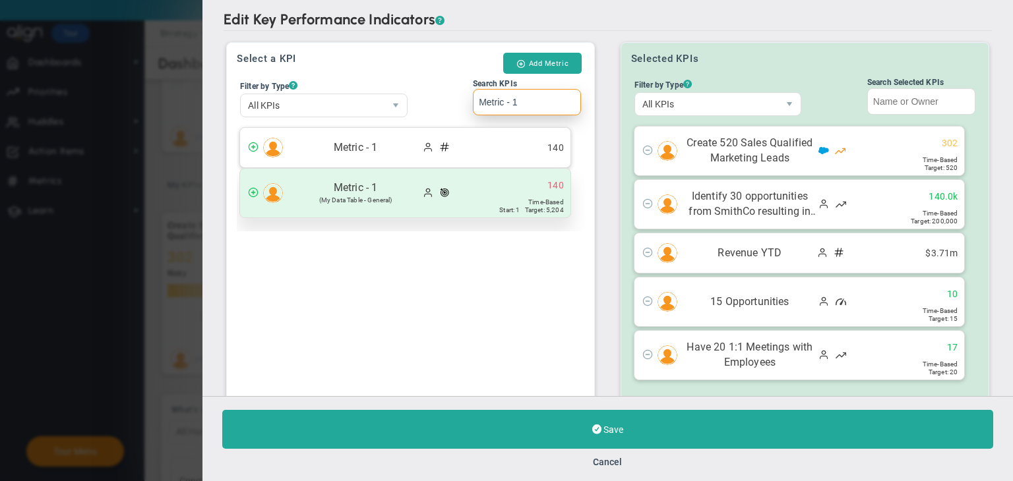
click at [461, 190] on div "Metric - 1 (My Data Table - General) 140" at bounding box center [405, 193] width 330 height 49
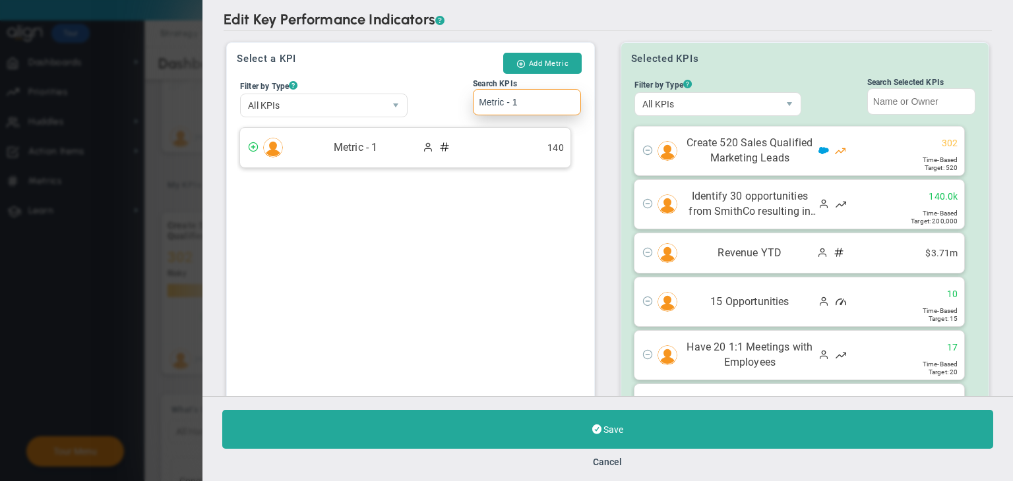
scroll to position [74, 0]
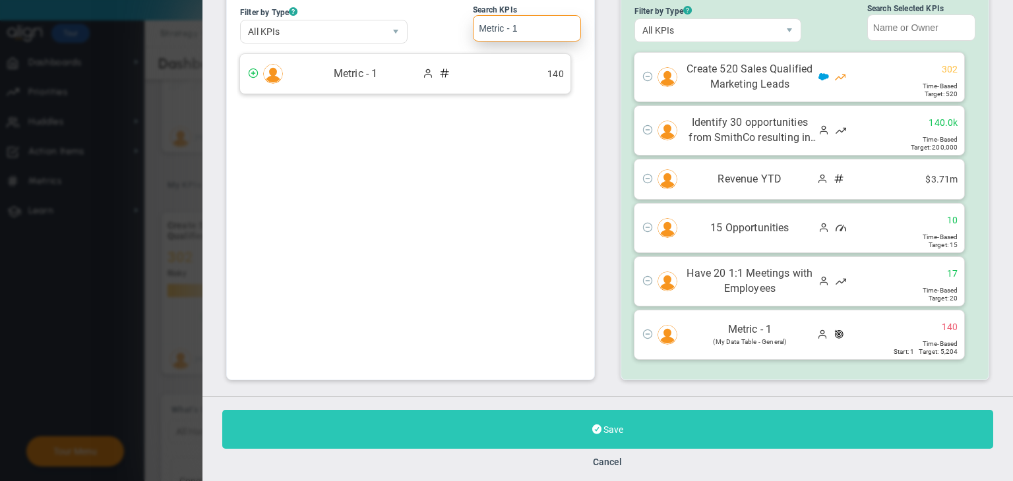
type input "Metric - 1"
click at [630, 414] on button "Save" at bounding box center [607, 429] width 771 height 39
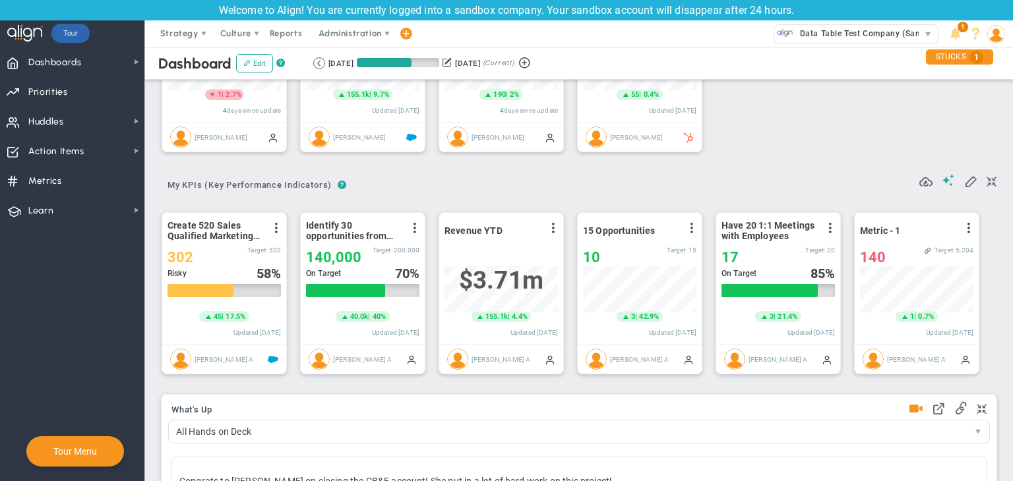
scroll to position [659238, 659171]
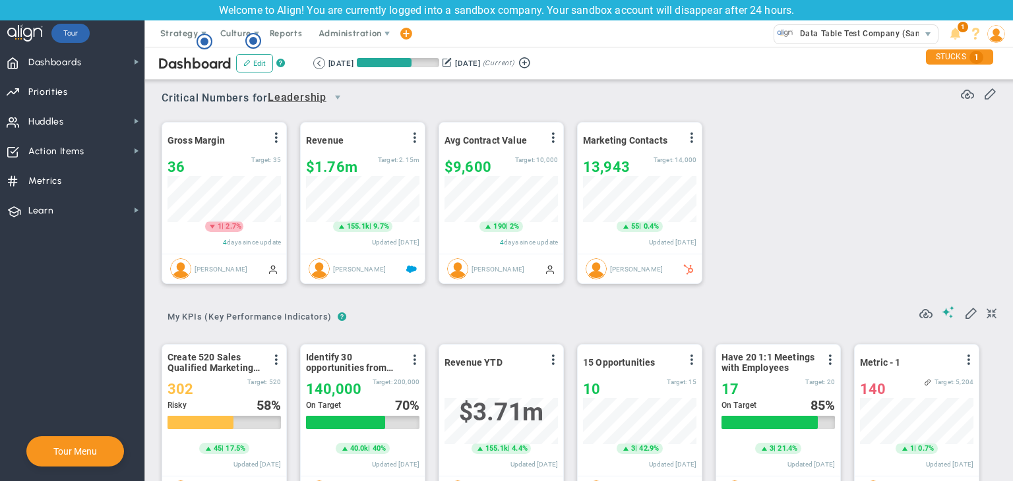
drag, startPoint x: 208, startPoint y: 38, endPoint x: 210, endPoint y: 51, distance: 13.3
click at [210, 51] on body "Welcome to Align! You are currently logged into a sandbox company. Your sandbox…" at bounding box center [506, 240] width 1013 height 481
click at [211, 40] on icon "Hotspot (open by clicking or pressing space/enter)" at bounding box center [204, 42] width 16 height 16
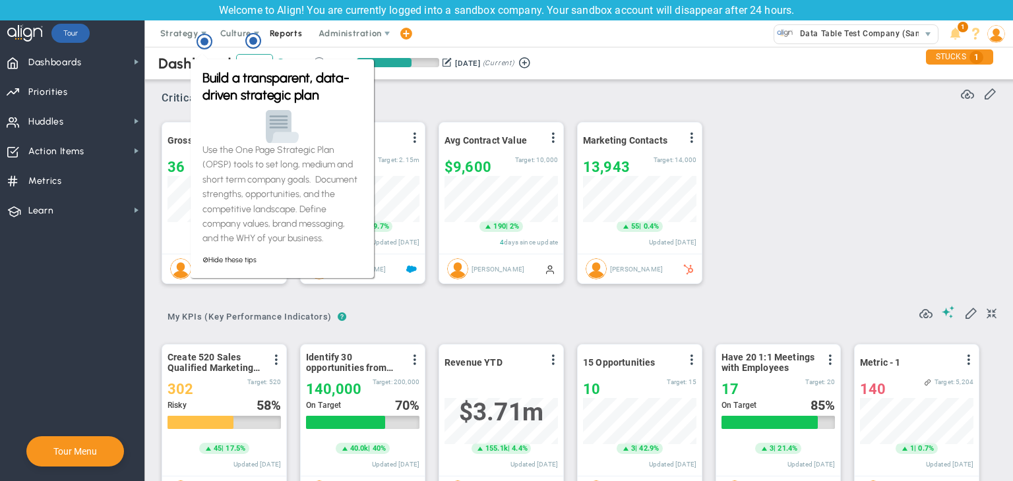
click at [261, 45] on body "Welcome to Align! You are currently logged into a sandbox company. Your sandbox…" at bounding box center [506, 240] width 1013 height 481
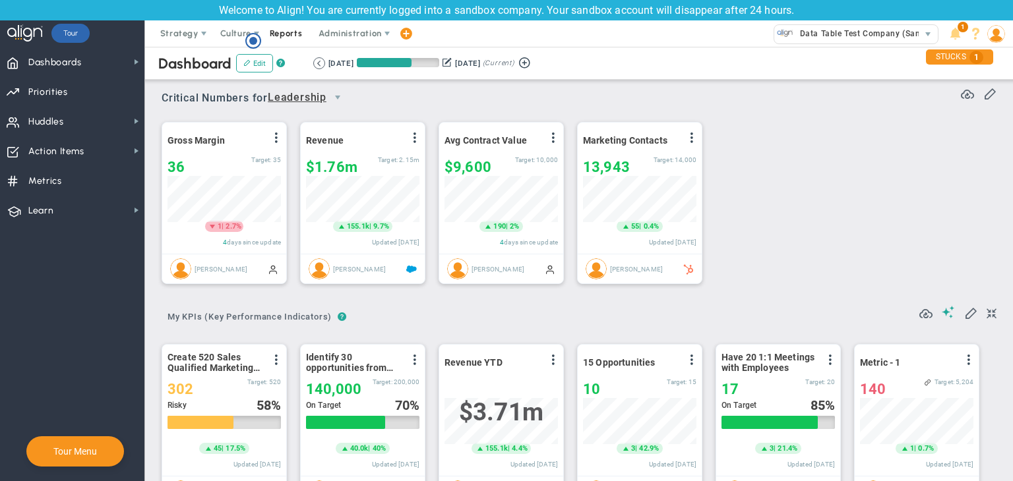
scroll to position [0, 0]
click at [256, 46] on circle "Hotspot (open by clicking or pressing space/enter)" at bounding box center [253, 41] width 15 height 15
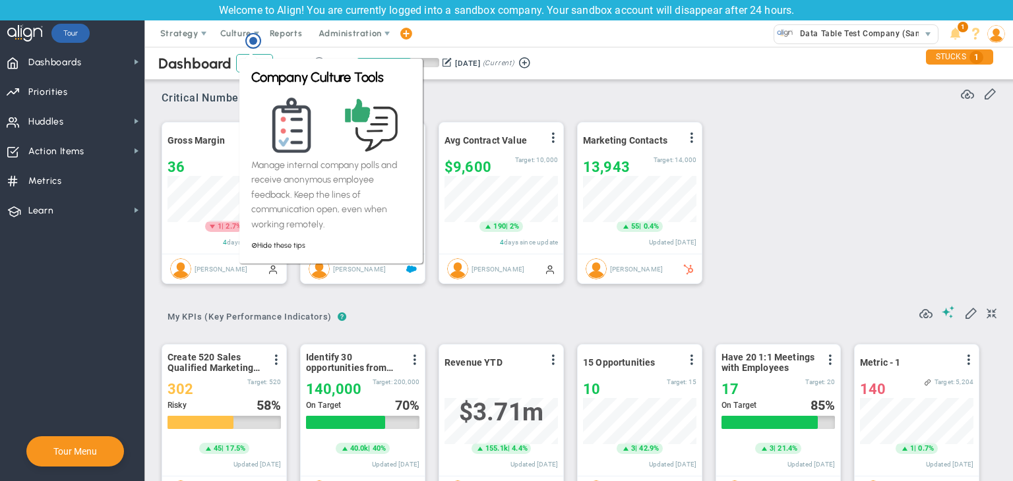
click at [590, 101] on div "Critical Numbers for Leadership 116110 Critical Numbers for Leadership Critical…" at bounding box center [579, 93] width 835 height 34
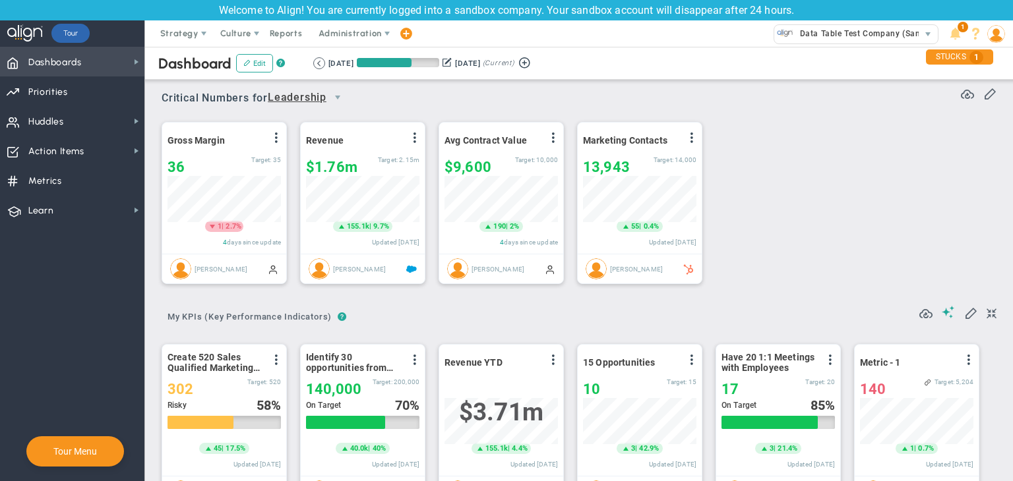
click at [55, 60] on span "Dashboards" at bounding box center [54, 63] width 53 height 28
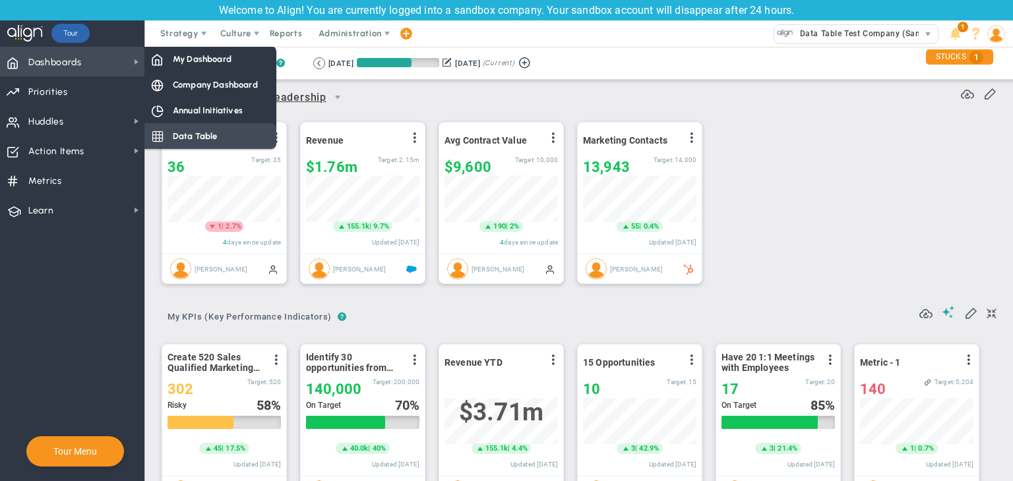
click at [227, 133] on div "Data Table" at bounding box center [210, 136] width 132 height 26
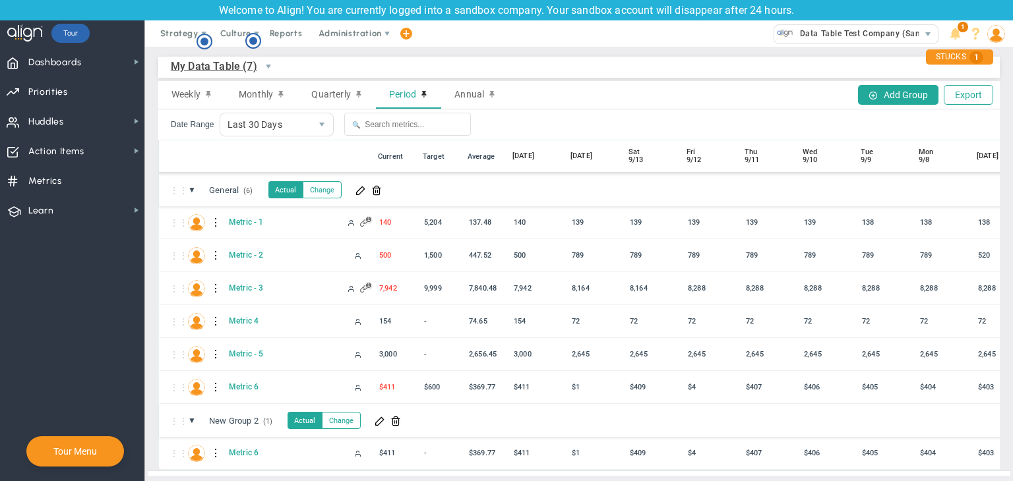
click at [216, 61] on span "My Data Table (7)" at bounding box center [214, 66] width 86 height 16
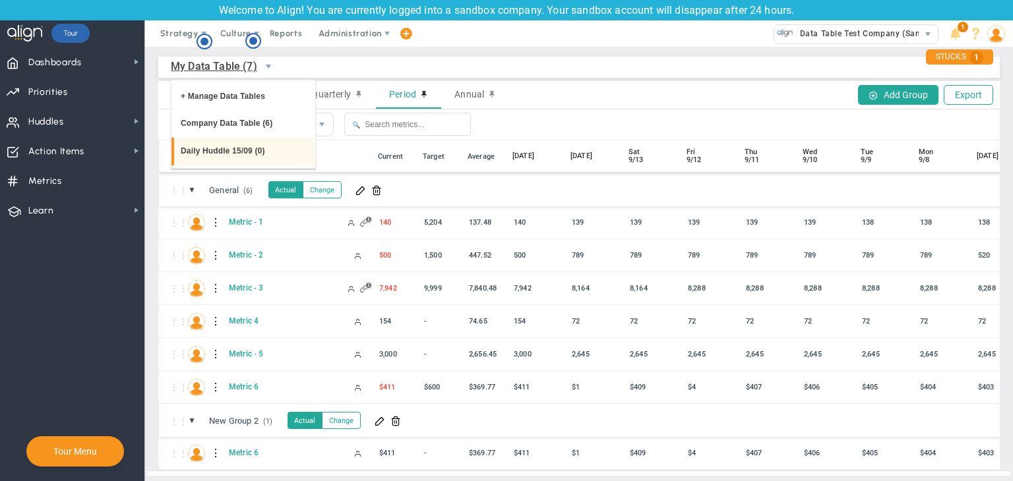
click at [247, 152] on li "Daily Huddle 15/09 (0)" at bounding box center [243, 152] width 144 height 28
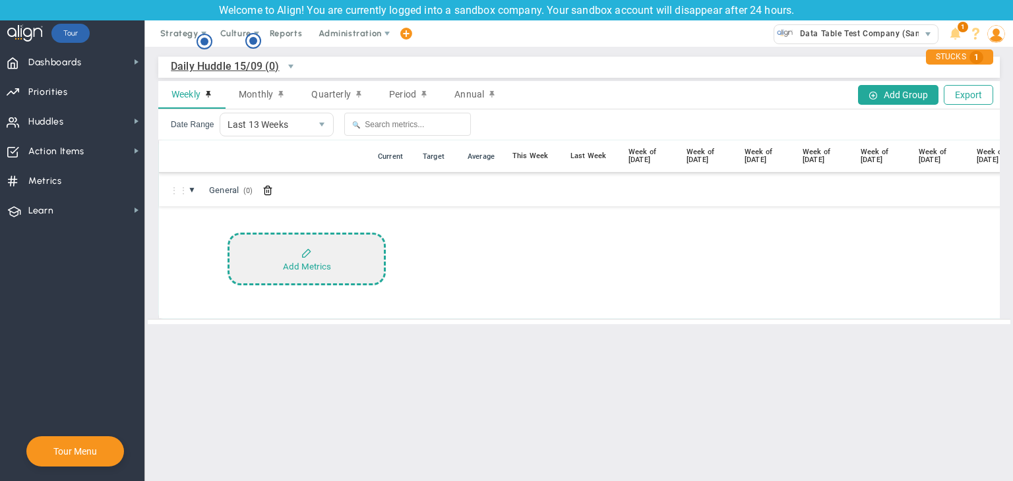
click at [338, 263] on button "Add Metrics" at bounding box center [306, 259] width 158 height 53
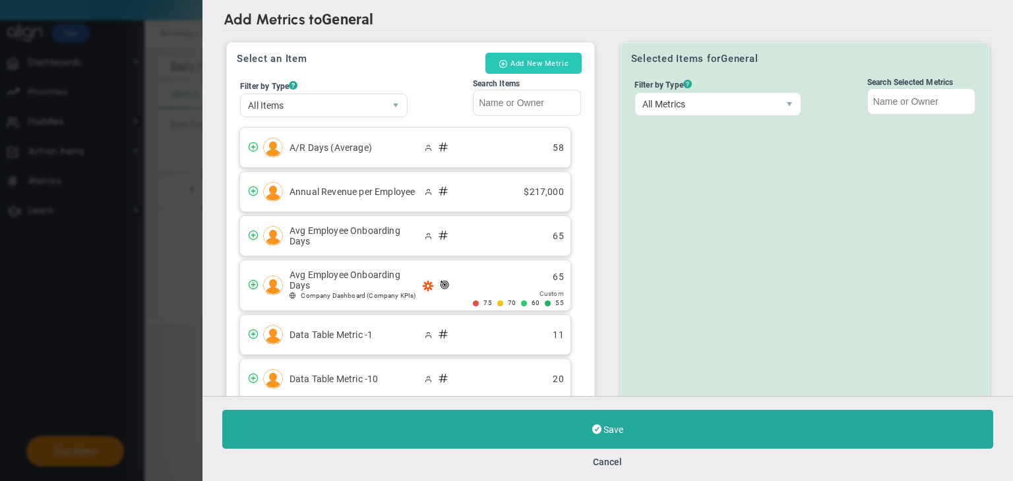
click at [535, 53] on button "Add New Metric" at bounding box center [533, 63] width 96 height 21
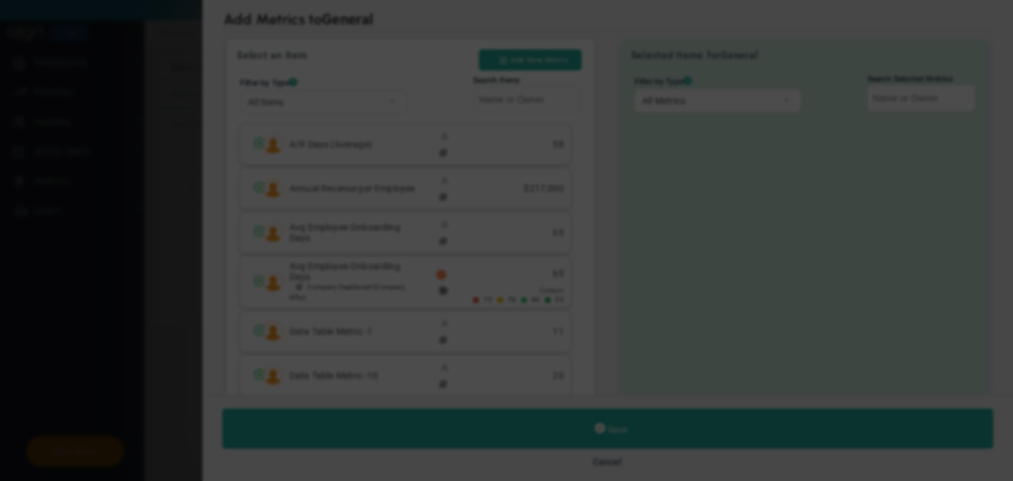
type input "[PERSON_NAME] A"
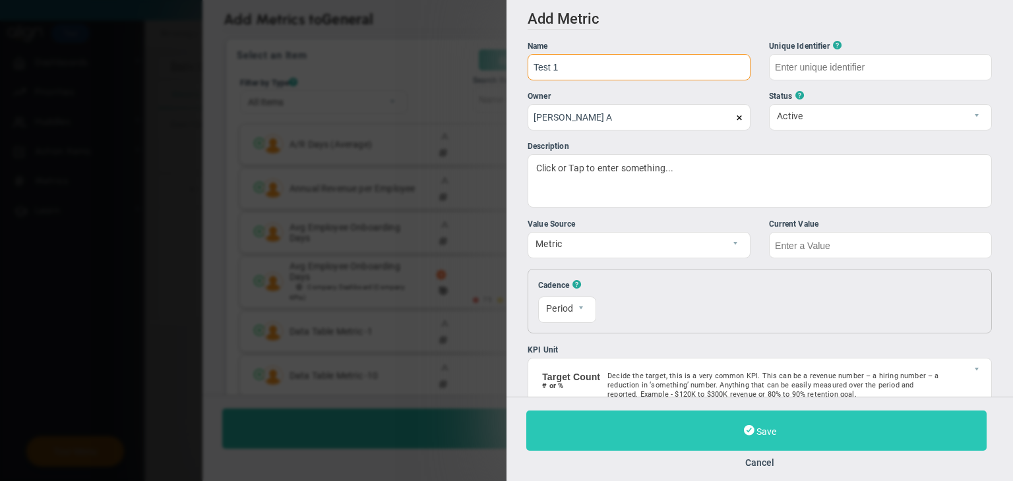
type input "Test 1"
click at [819, 416] on button "Save" at bounding box center [756, 431] width 460 height 40
type input "Test-1"
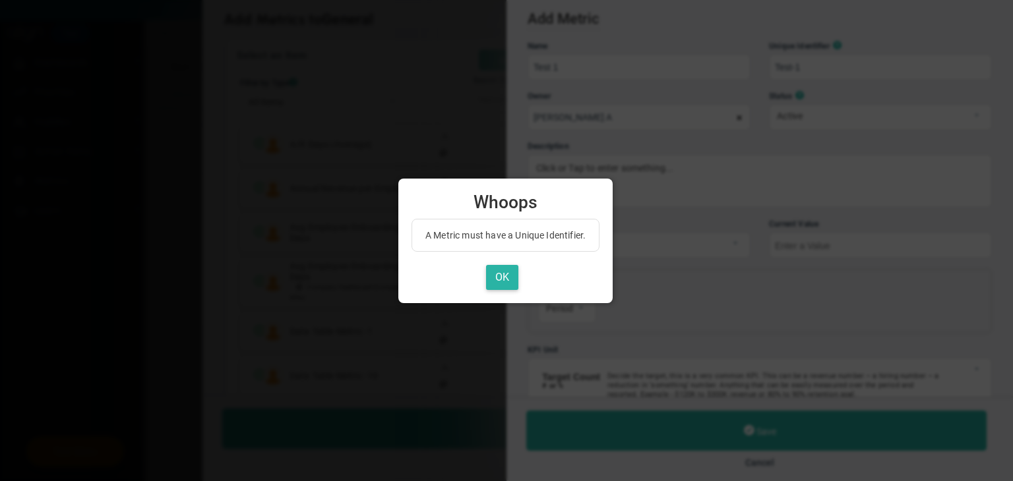
click at [510, 274] on button "OK" at bounding box center [502, 278] width 32 height 26
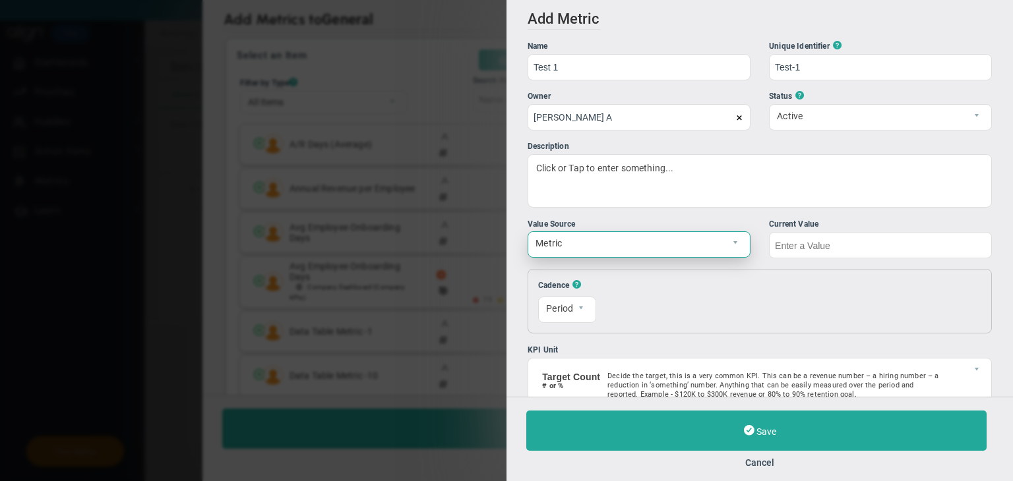
click at [646, 237] on span "Metric" at bounding box center [627, 243] width 199 height 22
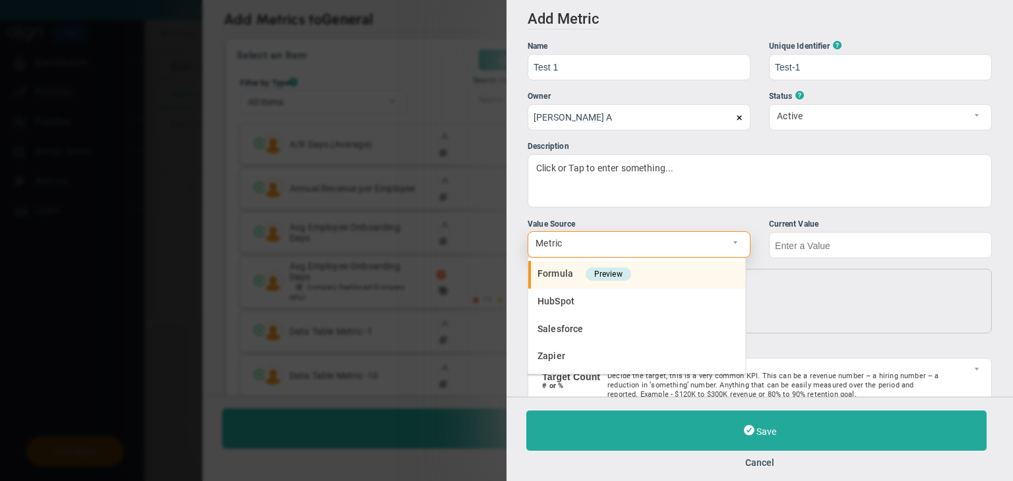
click at [640, 267] on li "Formula [GEOGRAPHIC_DATA]" at bounding box center [636, 275] width 217 height 28
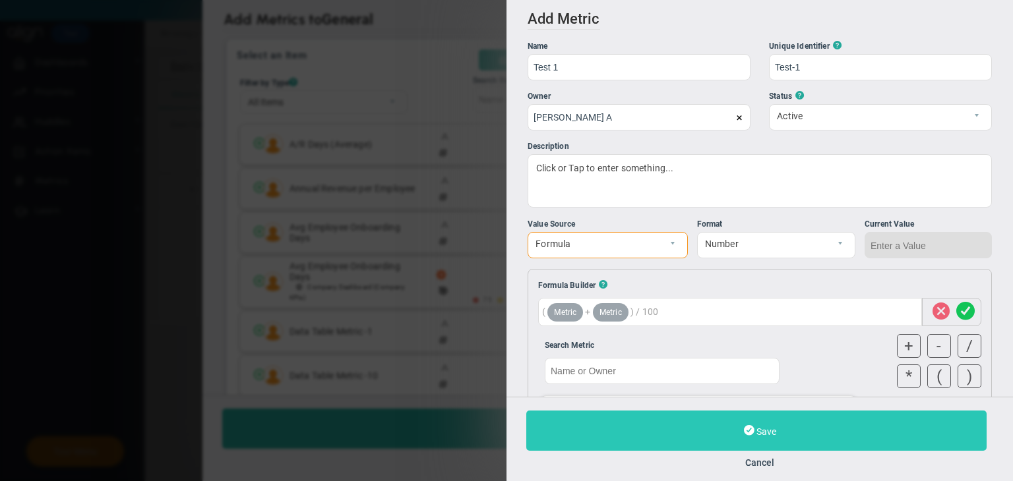
click at [771, 438] on button "Save" at bounding box center [756, 431] width 460 height 40
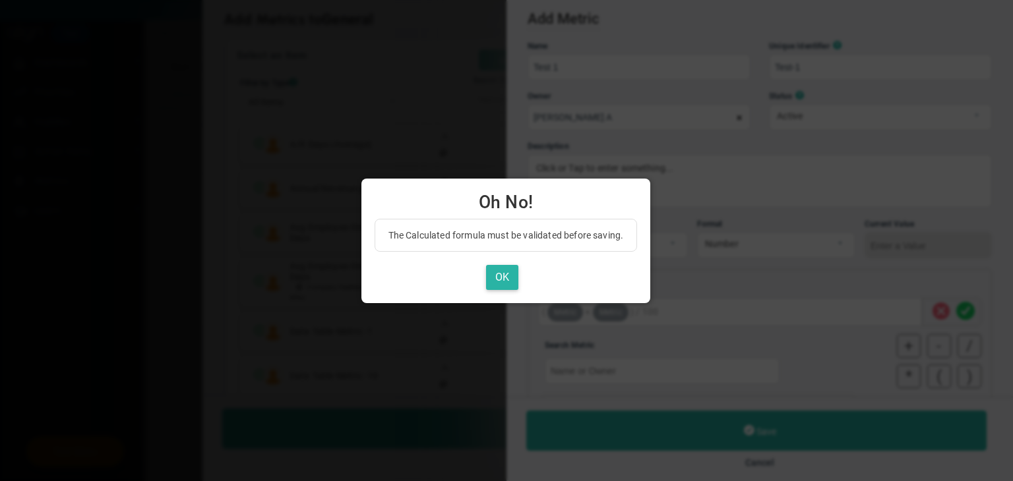
click at [508, 265] on button "OK" at bounding box center [502, 278] width 32 height 26
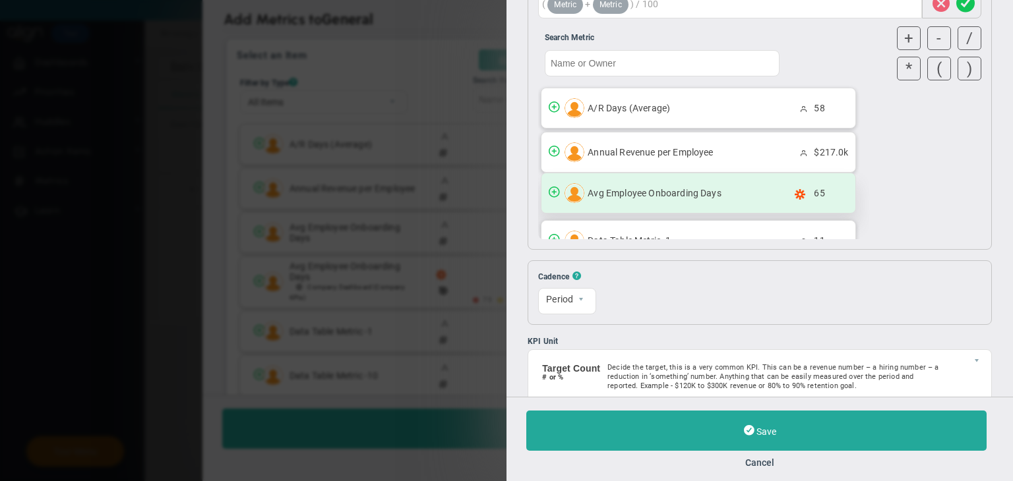
scroll to position [191, 0]
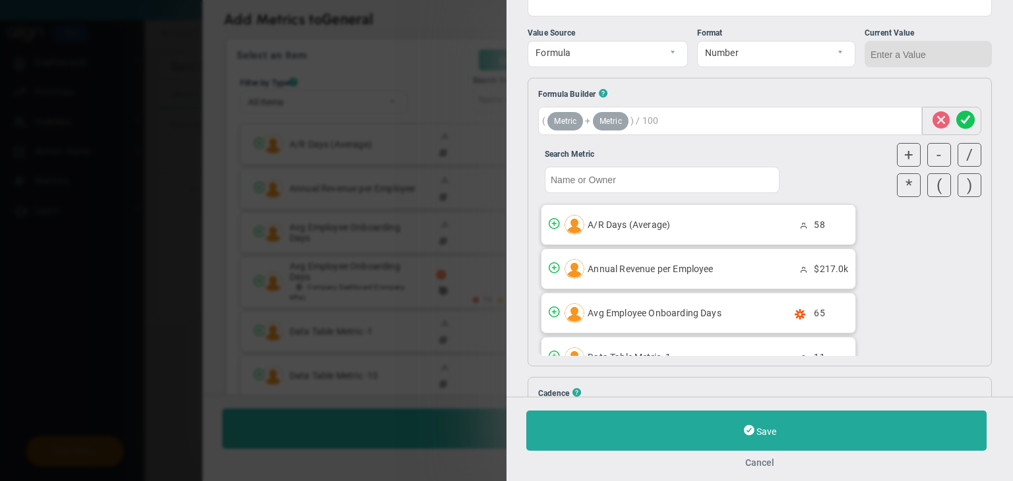
click at [759, 463] on button "Cancel" at bounding box center [759, 463] width 467 height 11
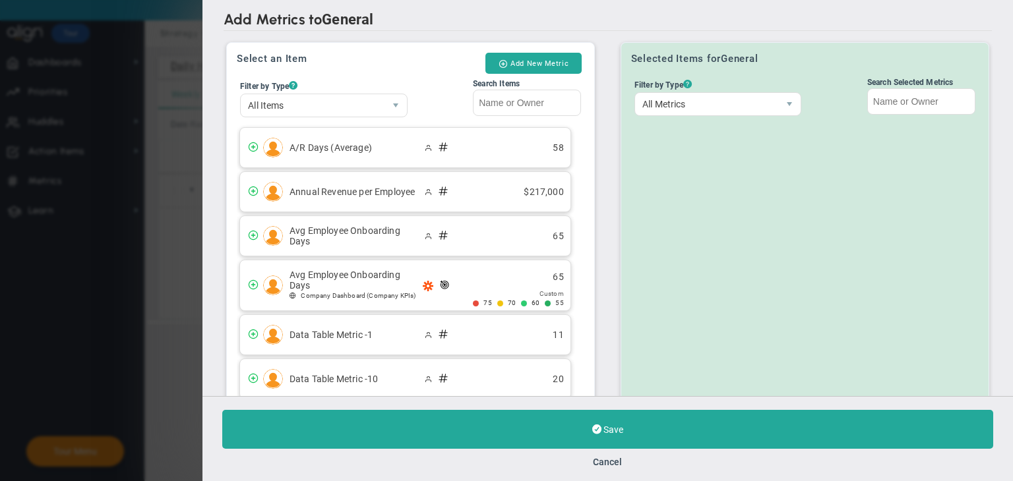
click at [616, 467] on button "Cancel" at bounding box center [607, 462] width 29 height 11
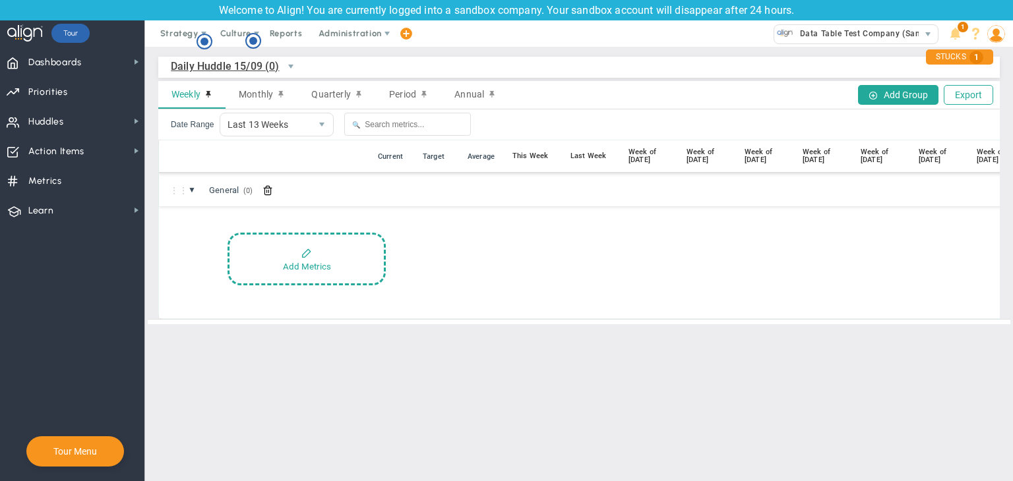
click at [239, 74] on span "Daily Huddle 15/09 (0)" at bounding box center [243, 66] width 145 height 22
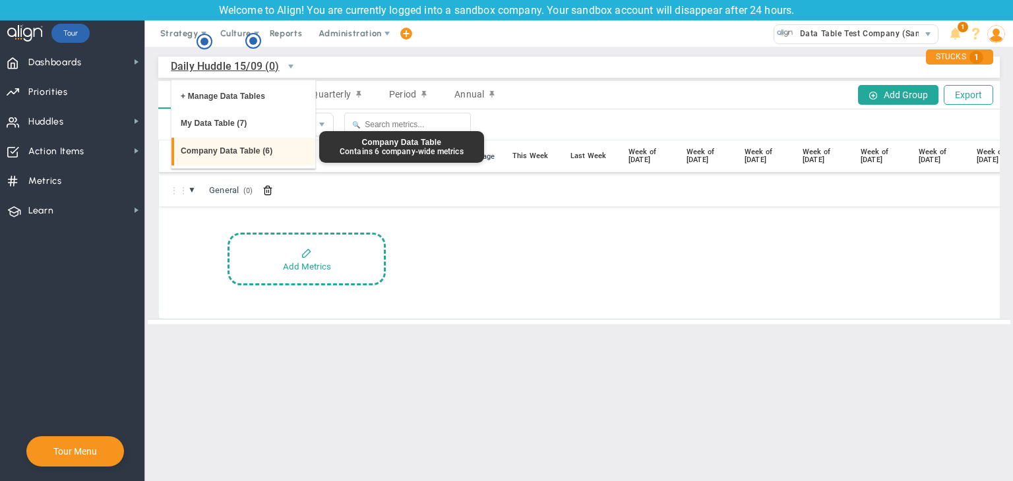
click at [229, 154] on li "Company Data Table (6)" at bounding box center [243, 152] width 144 height 28
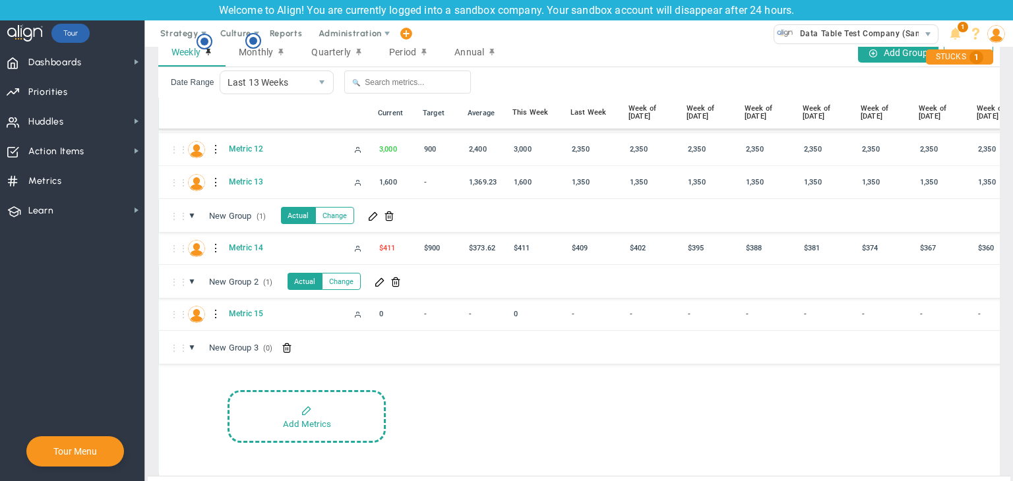
scroll to position [63, 0]
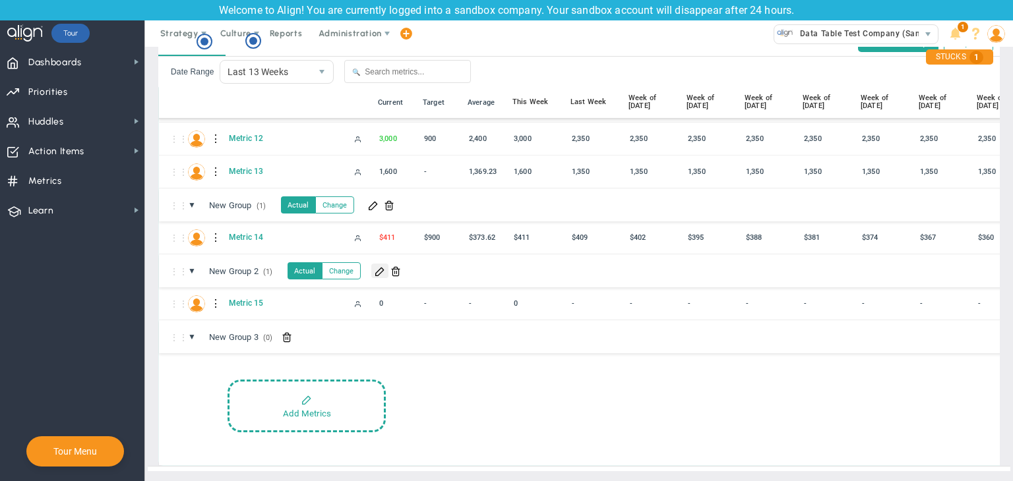
click at [382, 266] on span at bounding box center [379, 271] width 11 height 11
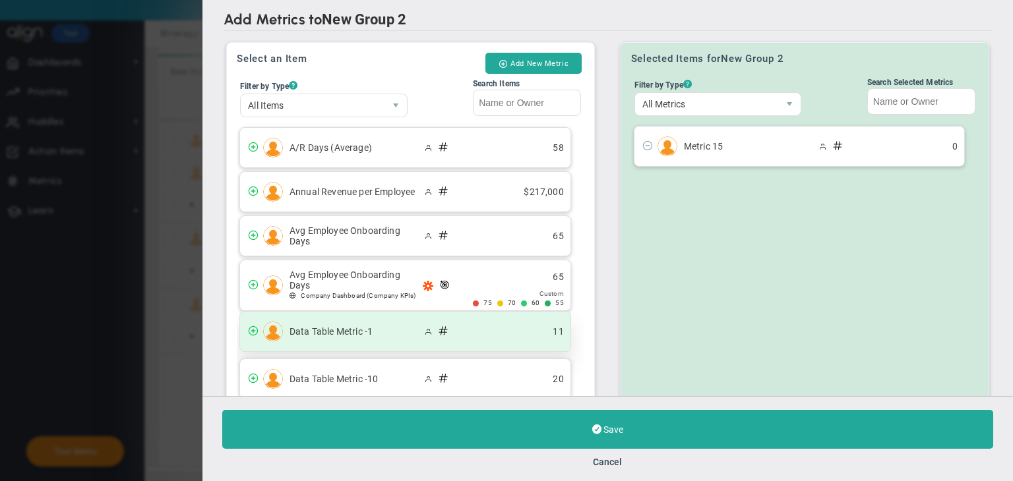
click at [450, 315] on div "Data Table Metric -1 11" at bounding box center [405, 332] width 330 height 40
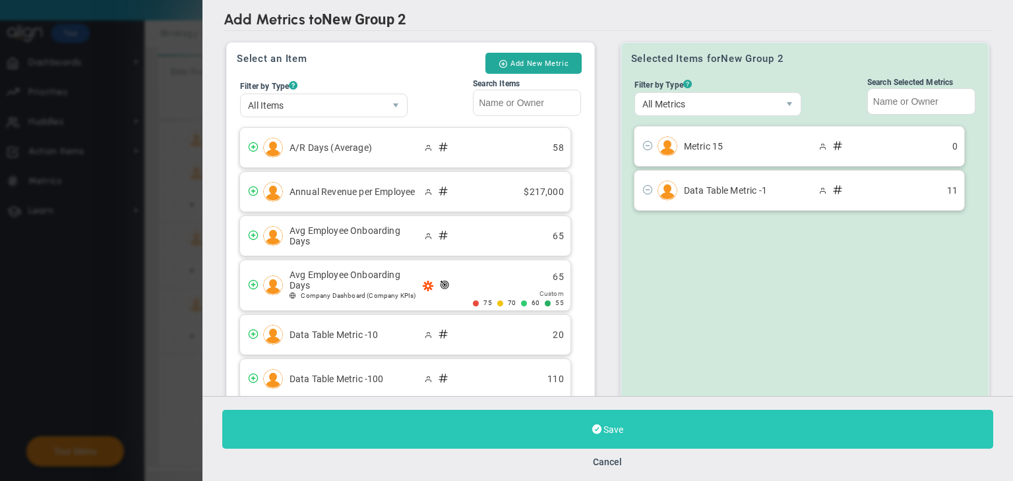
click at [590, 427] on button "Save" at bounding box center [607, 429] width 771 height 39
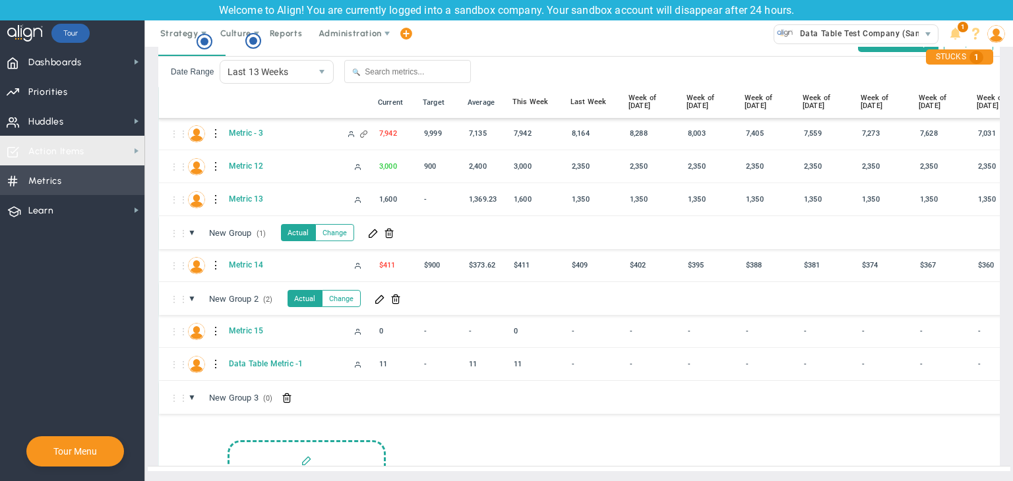
scroll to position [98, 0]
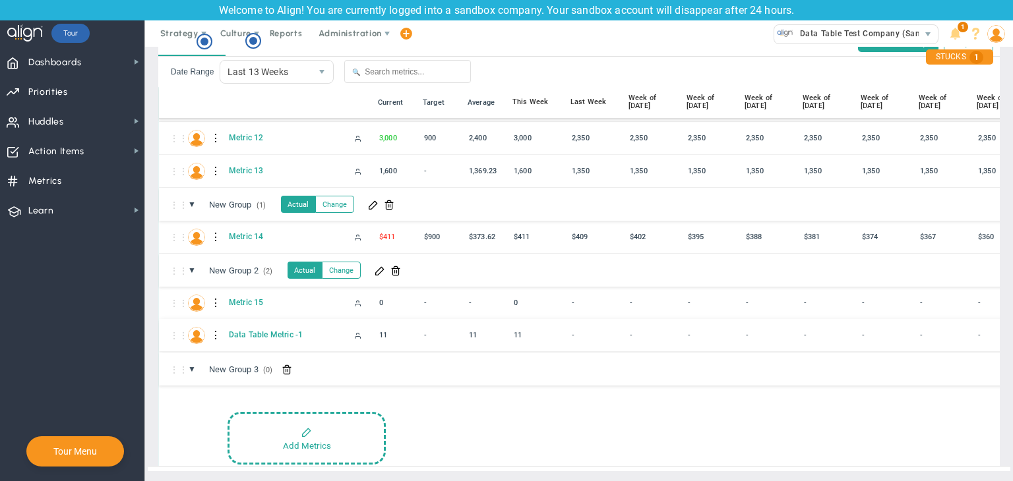
click at [212, 325] on div at bounding box center [216, 335] width 9 height 21
click at [258, 330] on div "Edit" at bounding box center [270, 329] width 91 height 27
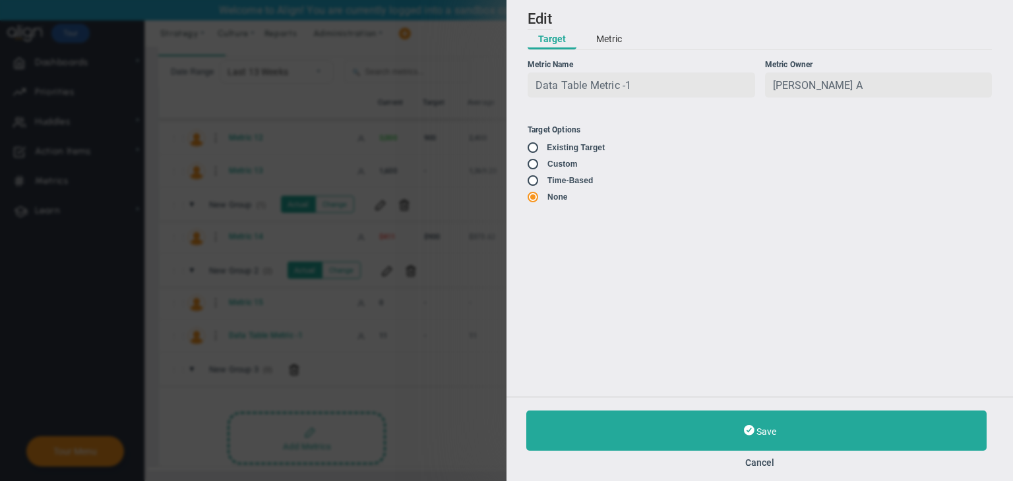
type input "Data Table Metric -1"
type input "Data-Table-Metric--1"
type input "[PERSON_NAME] A"
type input "11"
click at [605, 43] on button "Metric" at bounding box center [608, 40] width 47 height 20
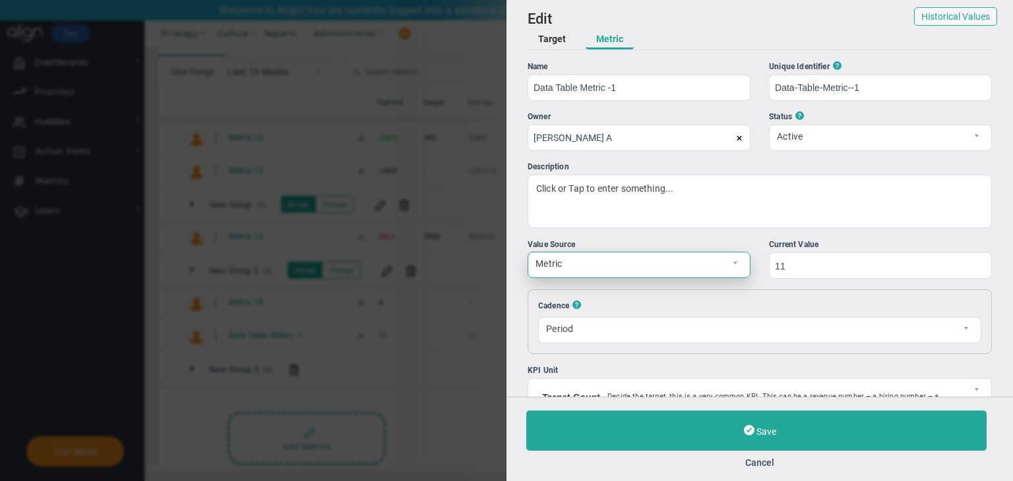
click at [655, 262] on span "Metric" at bounding box center [627, 264] width 199 height 22
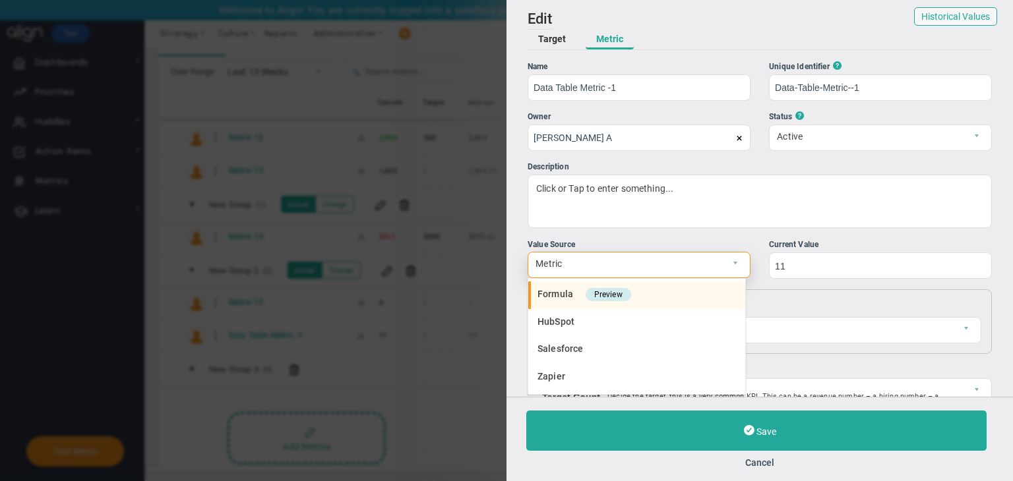
click at [549, 289] on span "Formula" at bounding box center [555, 294] width 36 height 11
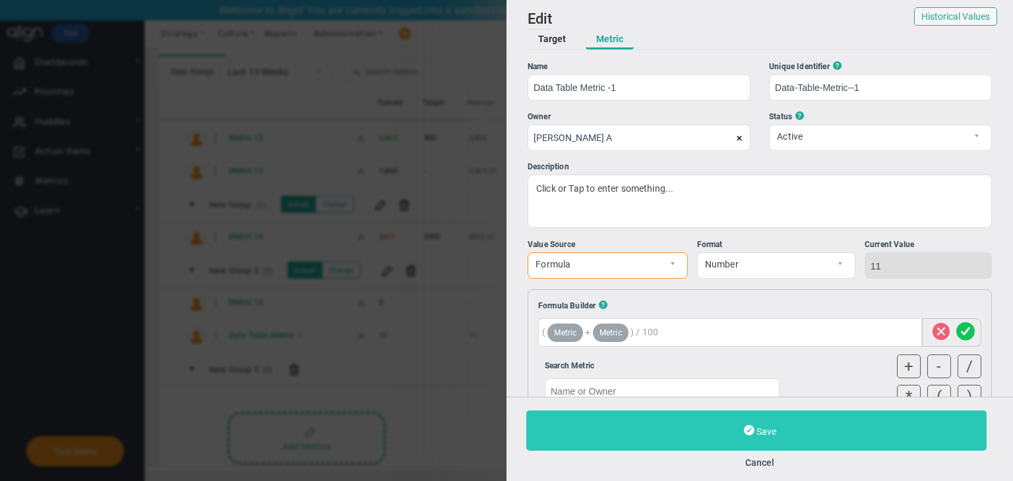
click at [680, 421] on button "Save" at bounding box center [756, 431] width 460 height 40
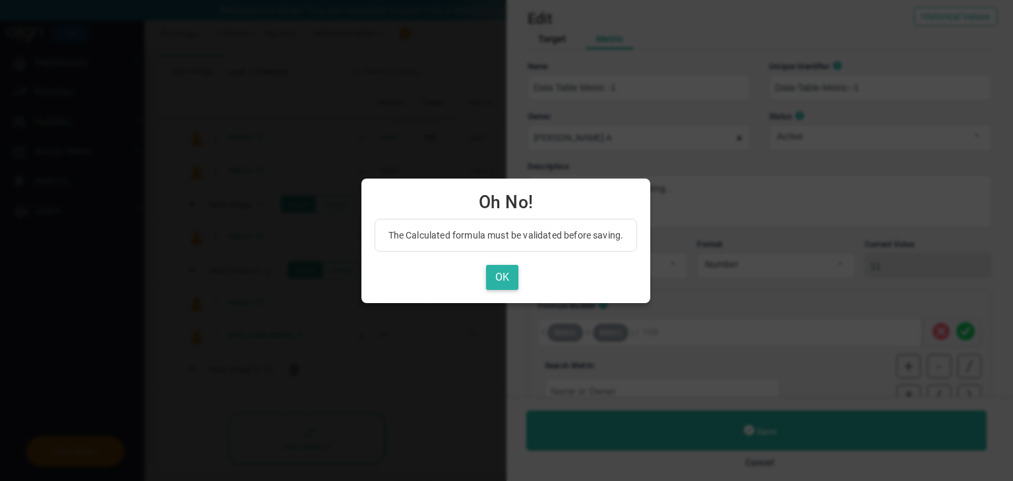
click at [501, 269] on button "OK" at bounding box center [502, 278] width 32 height 26
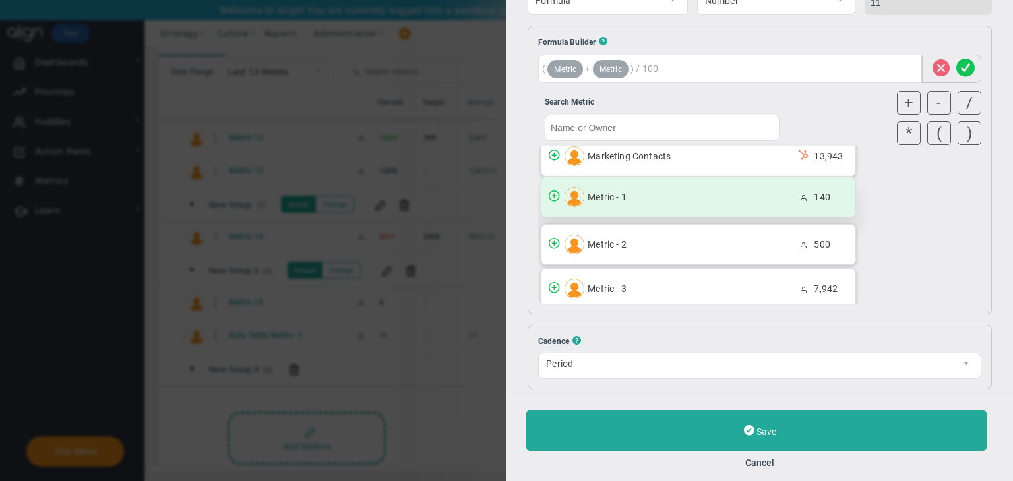
scroll to position [4615, 0]
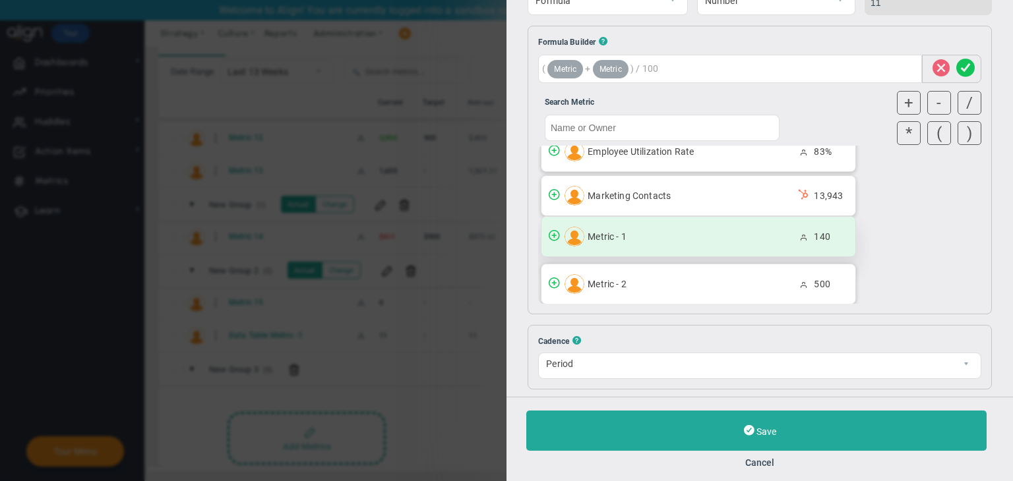
click at [677, 218] on div "Metric - 1 140" at bounding box center [698, 237] width 314 height 40
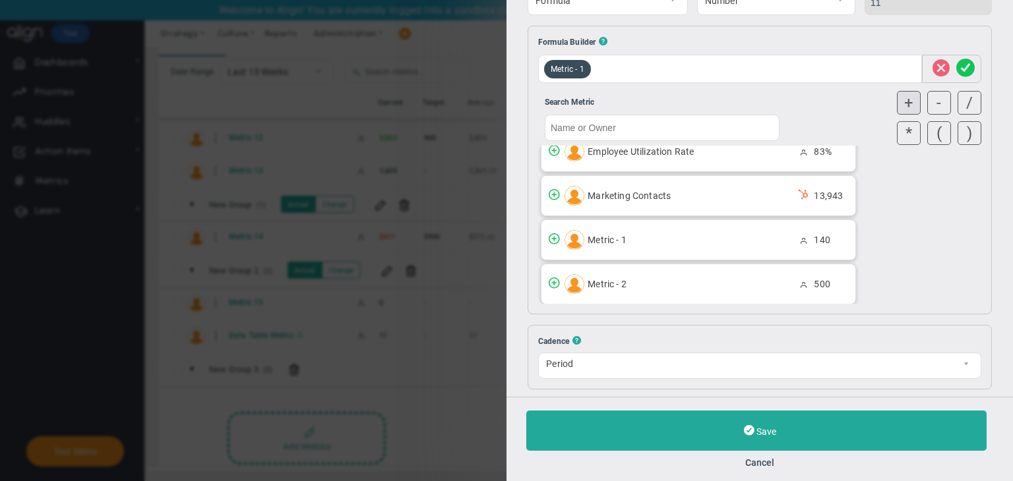
click at [897, 103] on div "+" at bounding box center [909, 103] width 24 height 24
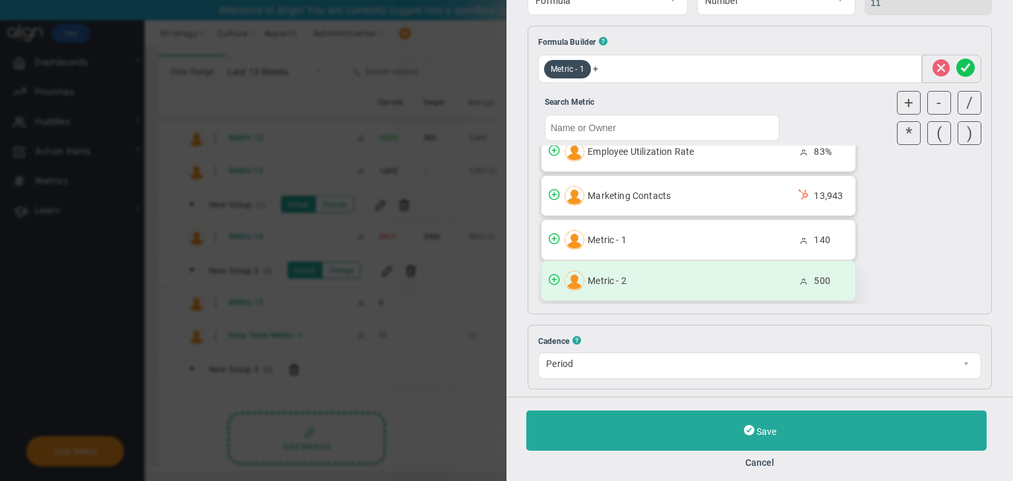
click at [765, 276] on span "Metric - 2" at bounding box center [684, 281] width 194 height 11
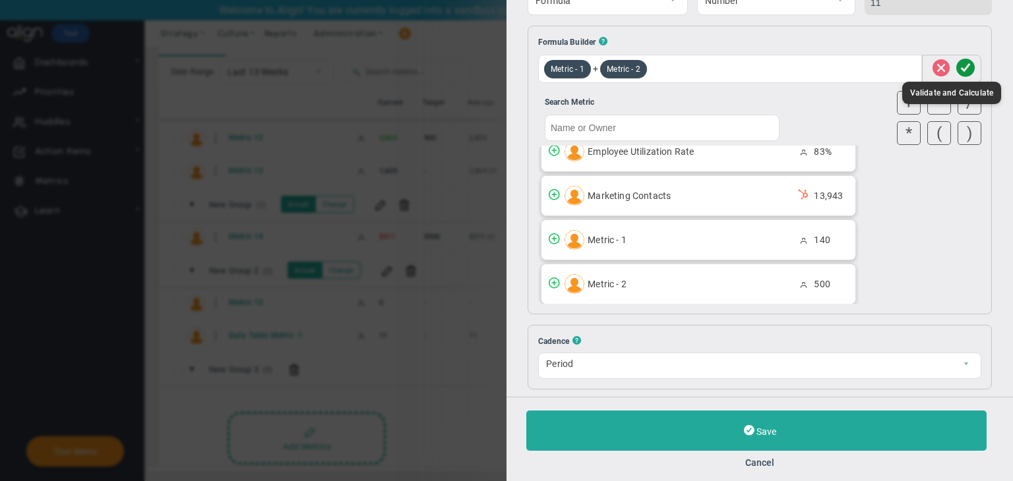
click at [956, 70] on span at bounding box center [965, 68] width 18 height 25
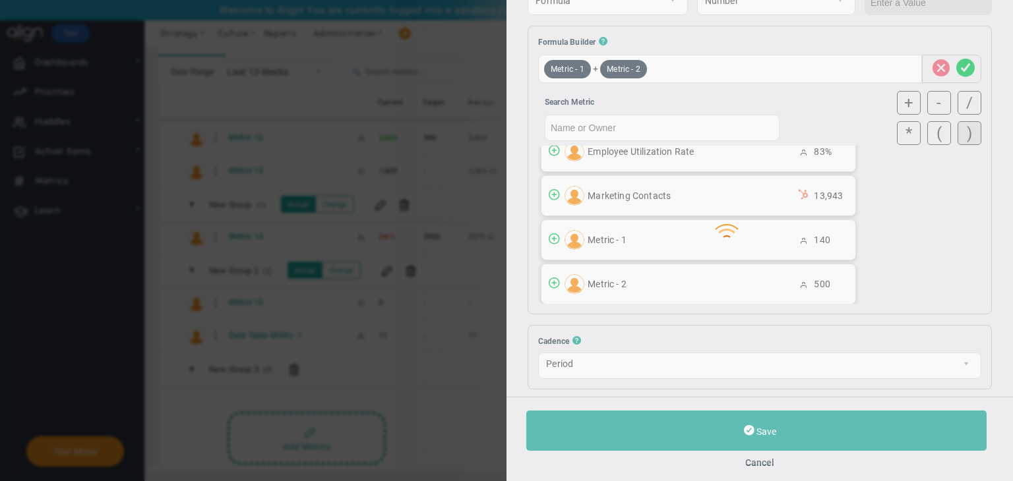
type input "640"
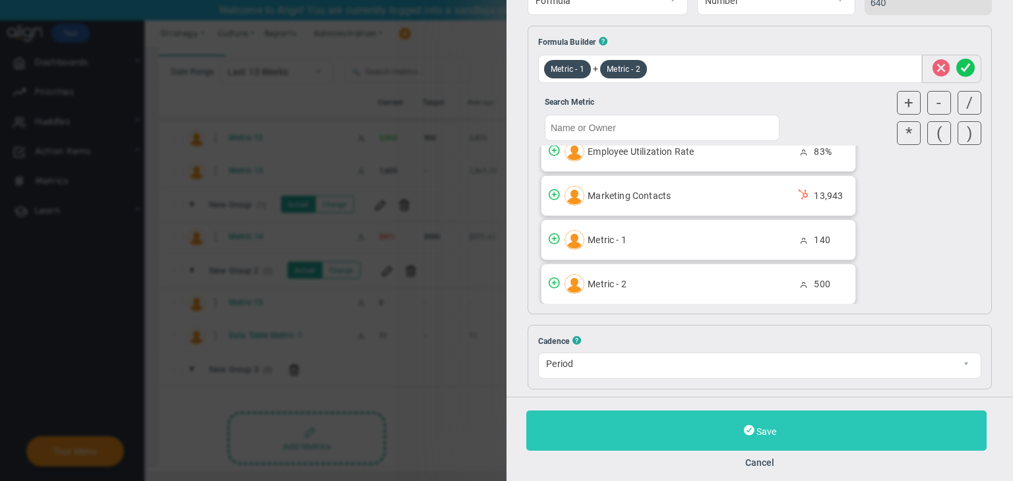
click at [803, 439] on button "Save" at bounding box center [756, 431] width 460 height 40
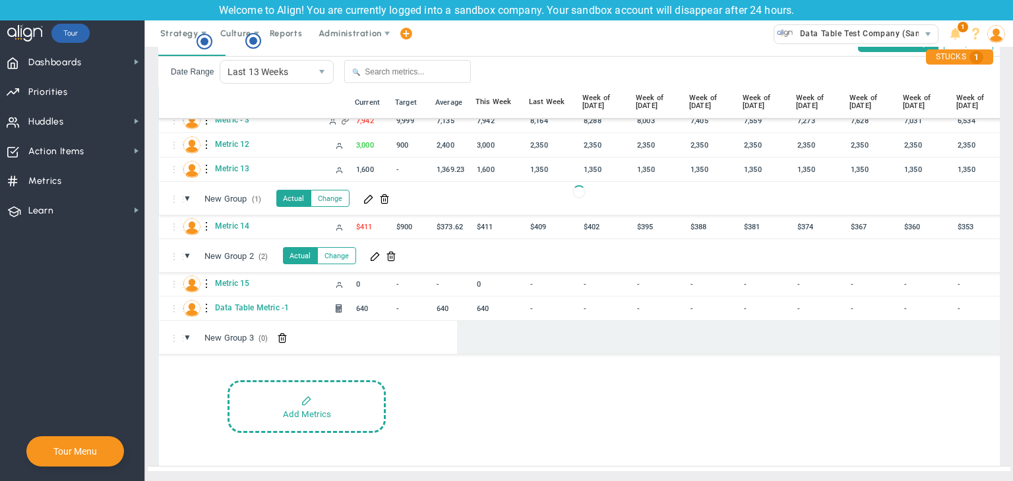
scroll to position [98, 0]
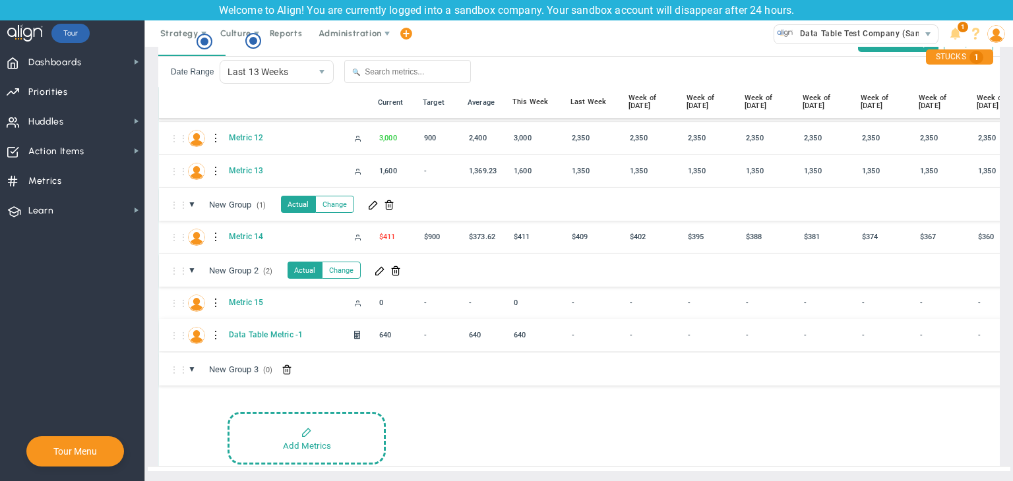
click at [214, 325] on div at bounding box center [216, 335] width 9 height 21
click at [214, 326] on div at bounding box center [216, 335] width 9 height 21
click at [243, 327] on span at bounding box center [239, 328] width 9 height 9
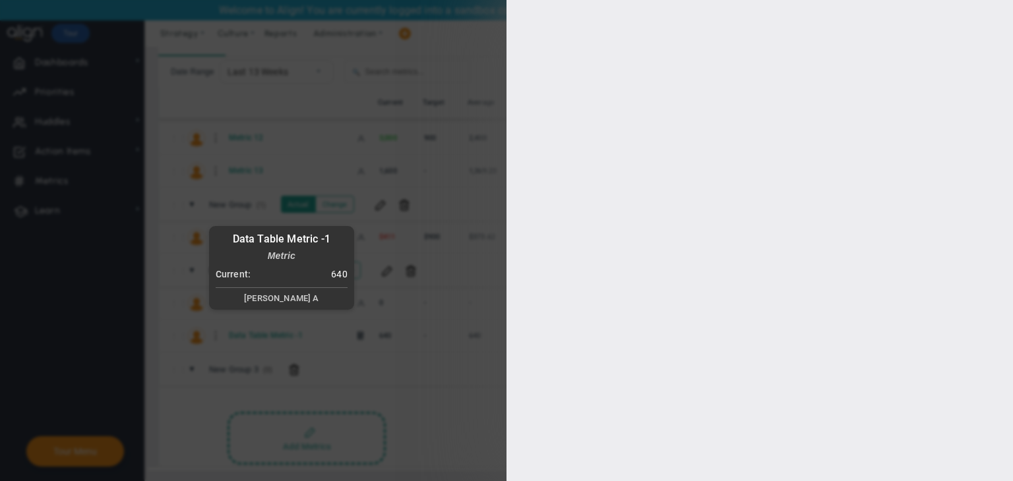
type input "Data Table Metric -1"
type input "Data-Table-Metric--1"
type input "[PERSON_NAME] A"
type input "640.00"
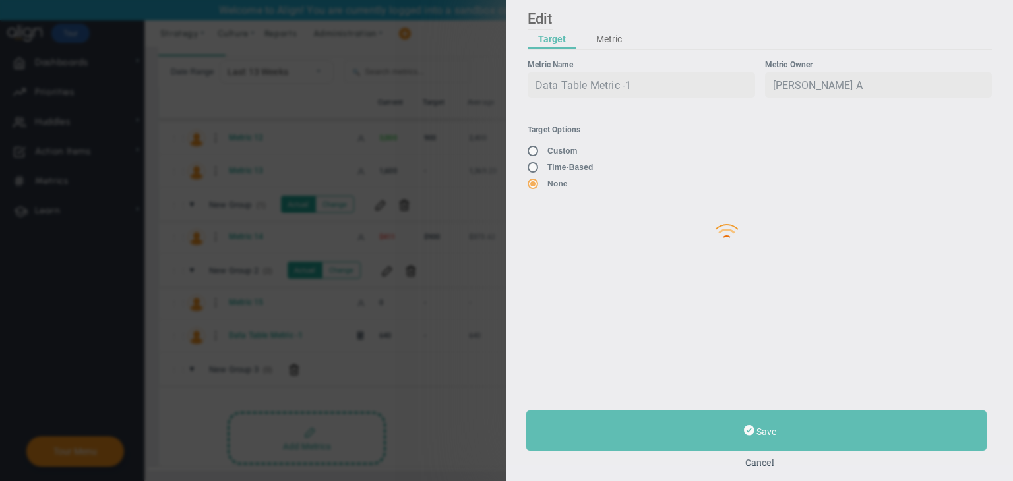
type input "640"
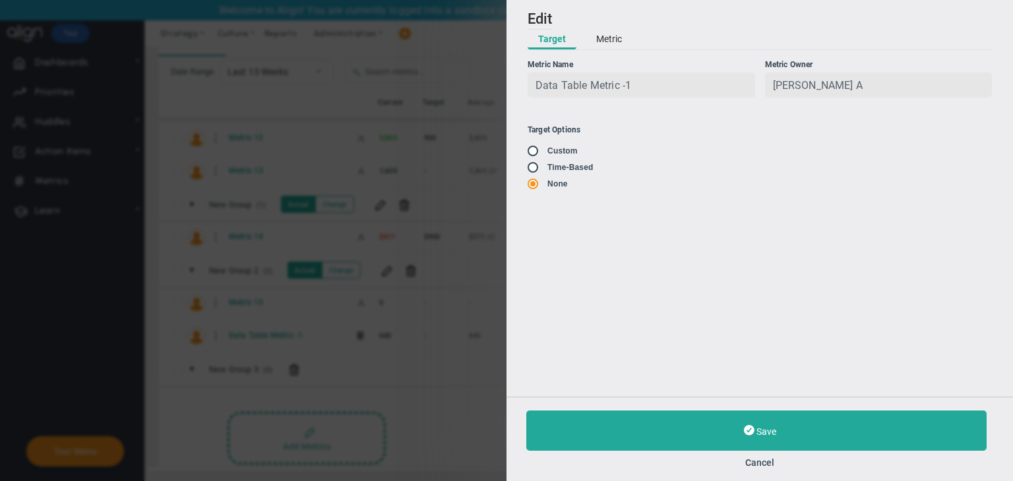
click at [610, 45] on button "Metric" at bounding box center [608, 40] width 47 height 20
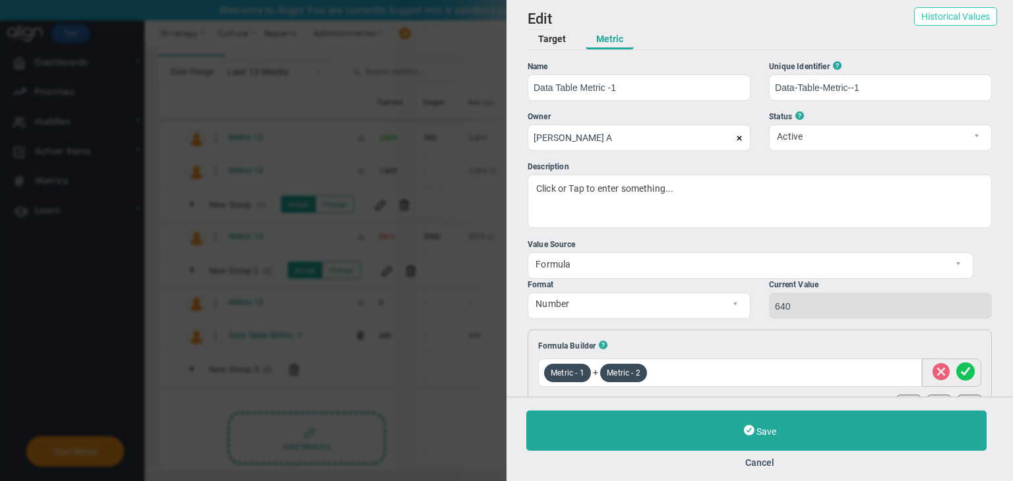
click at [944, 19] on button "Historical Values" at bounding box center [955, 16] width 83 height 18
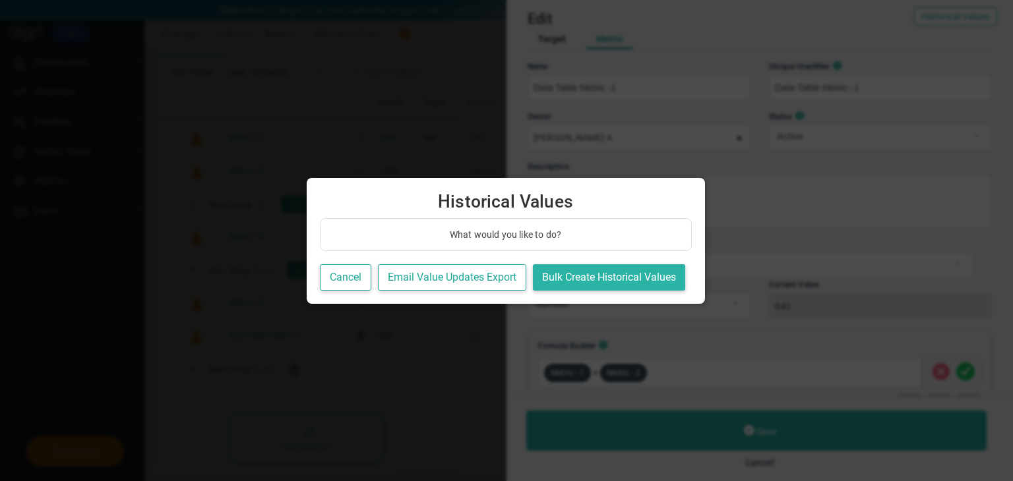
click at [628, 278] on button "Bulk Create Historical Values" at bounding box center [609, 277] width 152 height 27
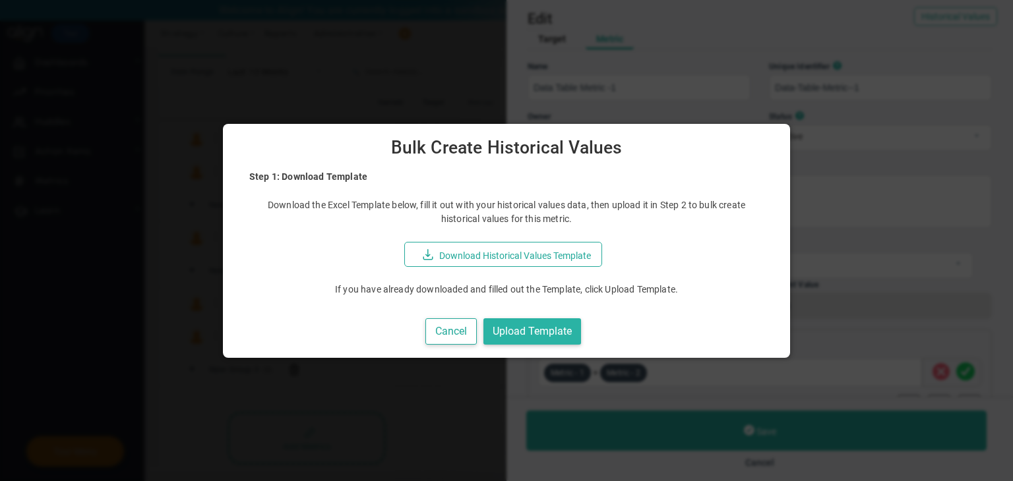
click at [530, 328] on button "Upload Template" at bounding box center [532, 331] width 98 height 27
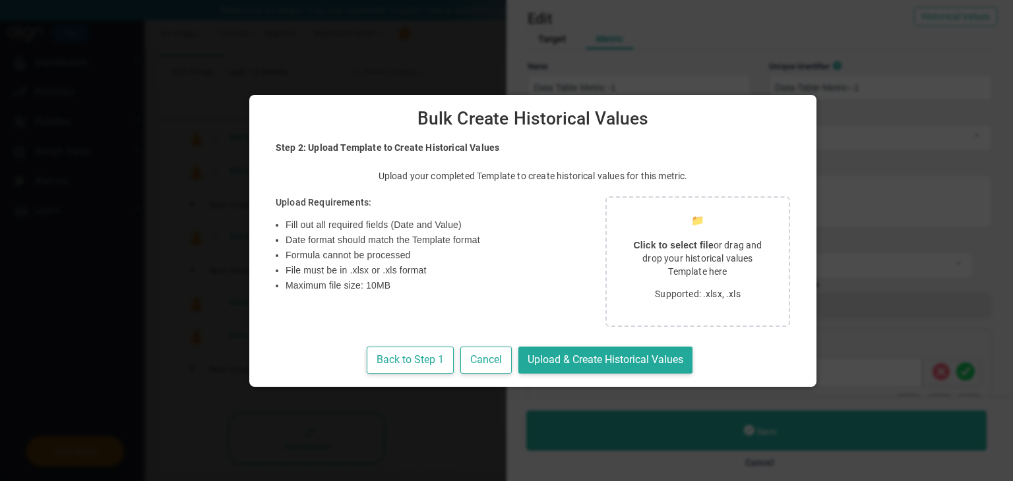
click at [622, 256] on p "Click to select file or drag and drop your historical values Template here" at bounding box center [697, 259] width 150 height 40
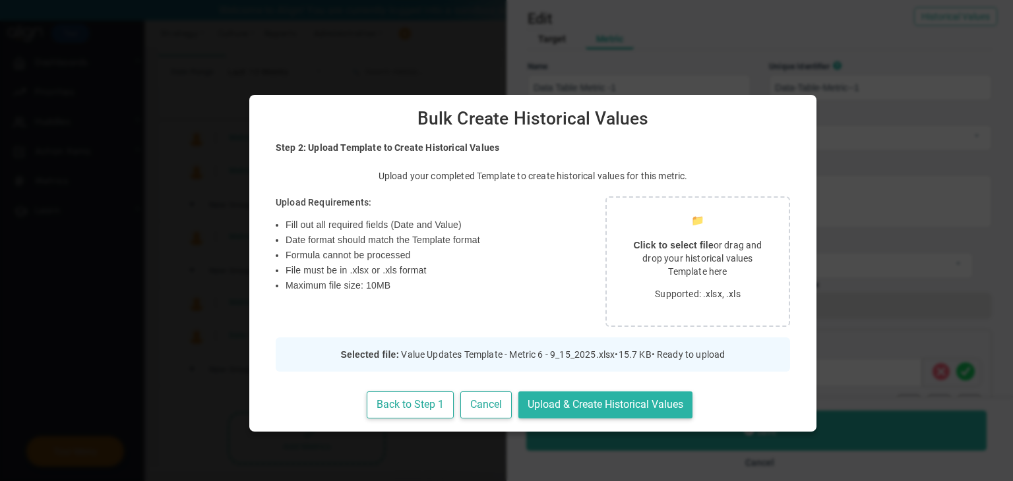
click at [546, 405] on button "Upload & Create Historical Values" at bounding box center [605, 405] width 174 height 27
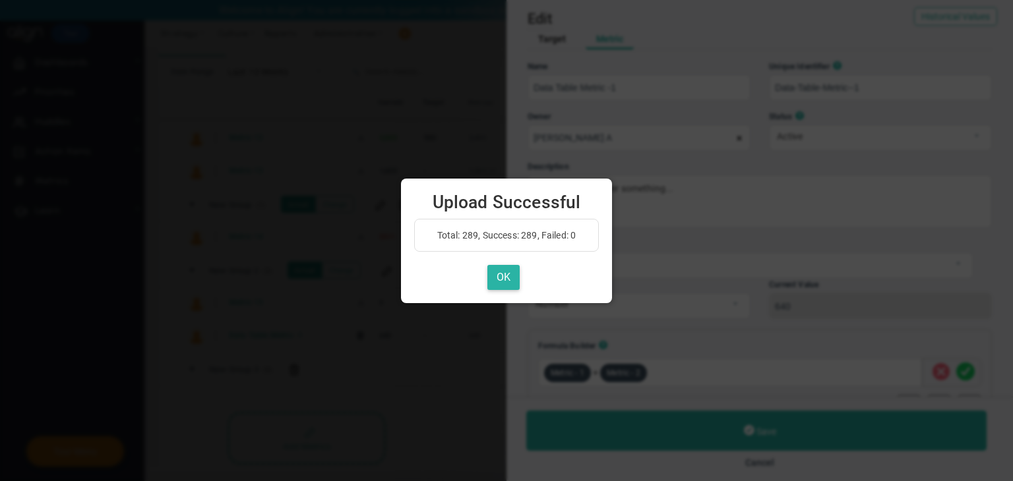
click at [502, 270] on button "OK" at bounding box center [503, 278] width 32 height 26
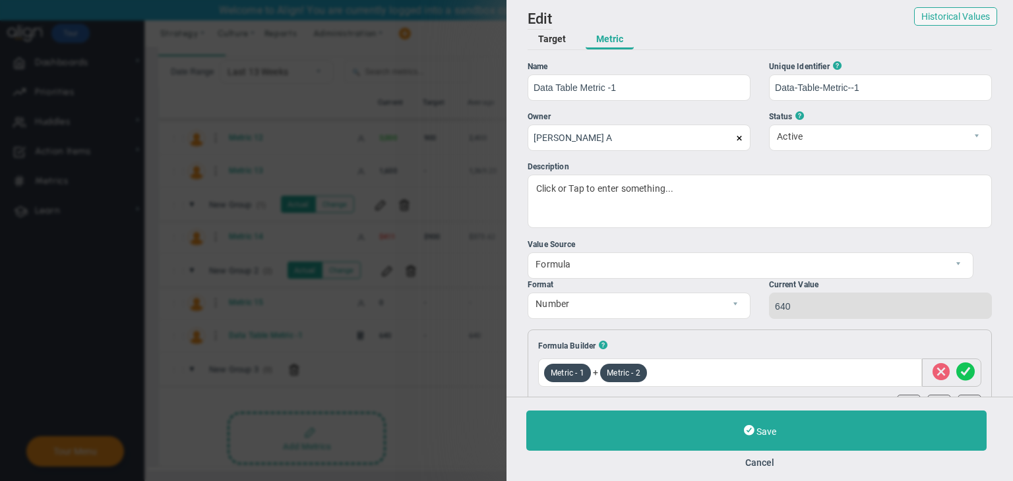
click at [770, 458] on button "Cancel" at bounding box center [759, 463] width 467 height 11
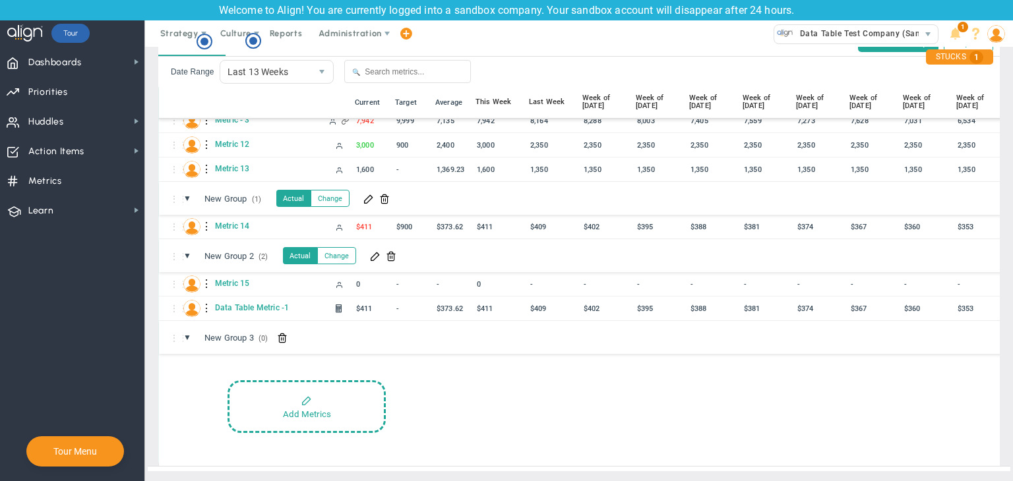
scroll to position [98, 0]
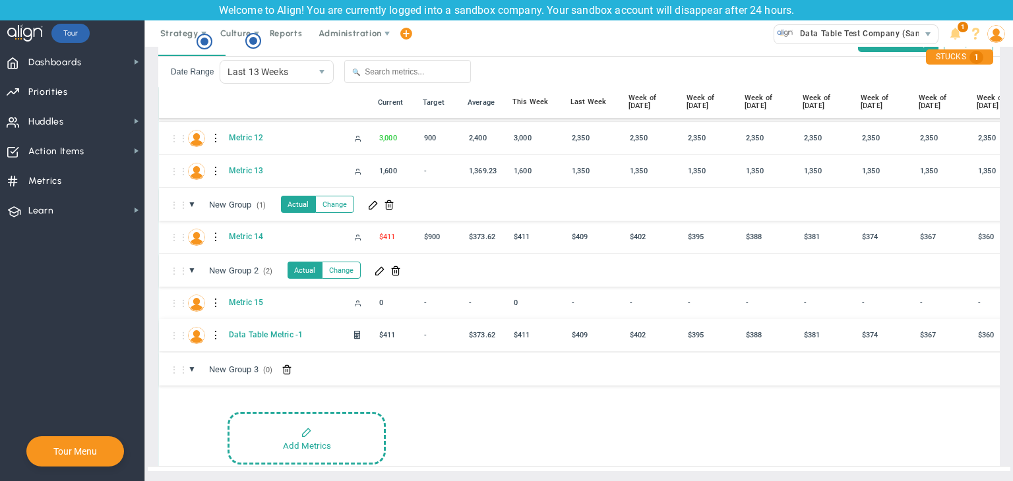
click at [212, 328] on div at bounding box center [216, 335] width 9 height 21
click at [260, 329] on div "Edit" at bounding box center [270, 329] width 91 height 27
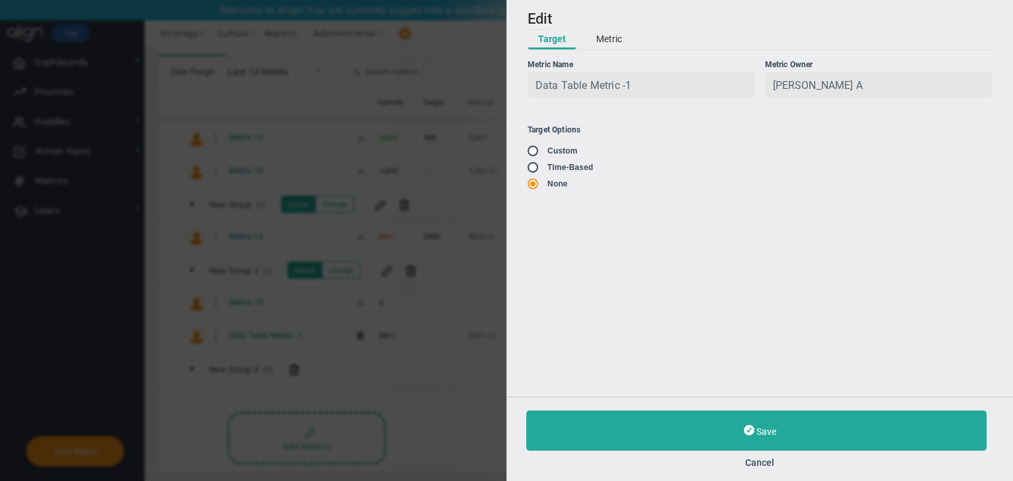
click at [539, 168] on input "radio" at bounding box center [537, 168] width 13 height 11
radio input "true"
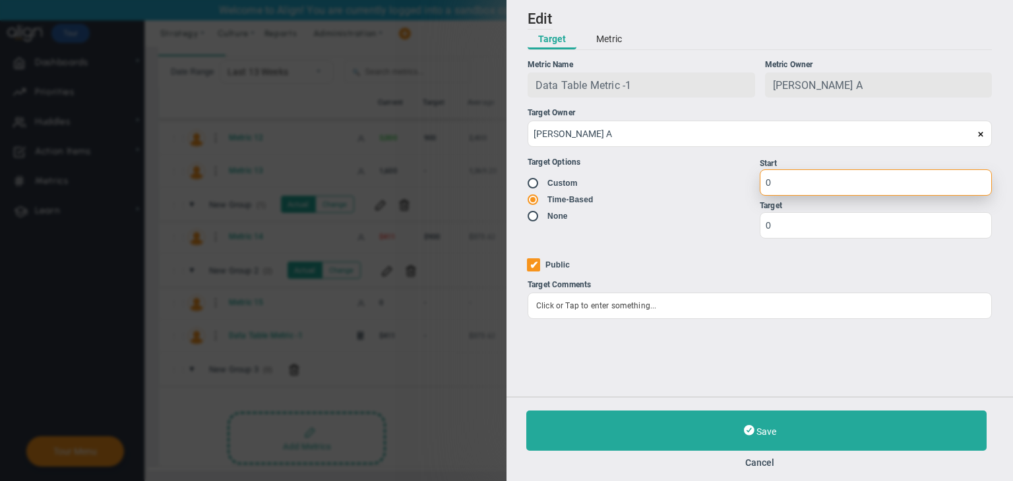
click at [839, 183] on input "0" at bounding box center [875, 182] width 232 height 26
type input "1"
click at [815, 206] on div "Target" at bounding box center [875, 206] width 232 height 13
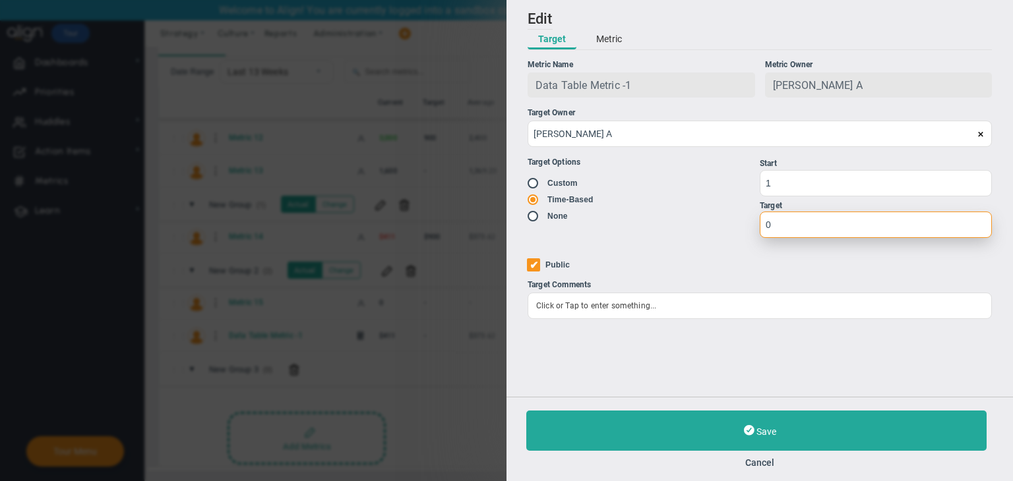
click at [798, 227] on input "0" at bounding box center [875, 225] width 232 height 26
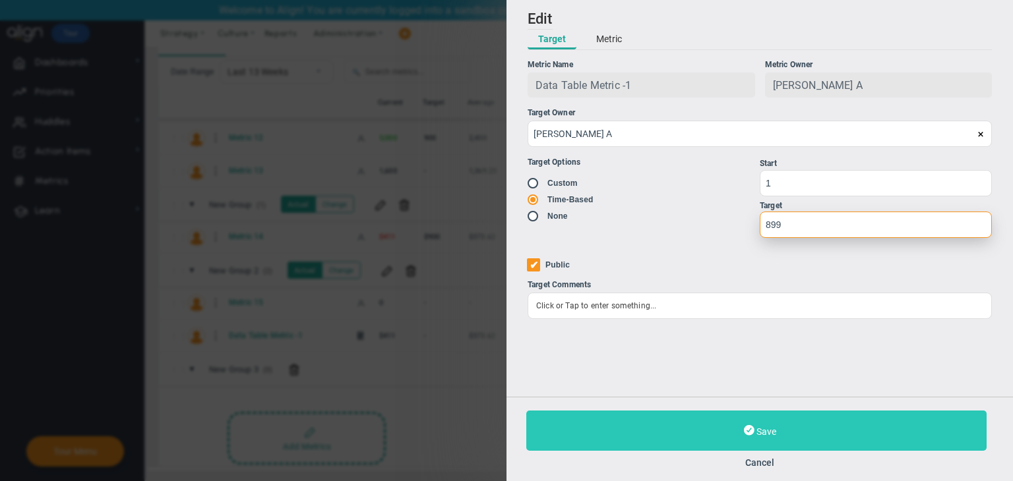
type input "899"
drag, startPoint x: 767, startPoint y: 436, endPoint x: 750, endPoint y: 429, distance: 18.9
click at [776, 430] on button "Save" at bounding box center [756, 431] width 460 height 40
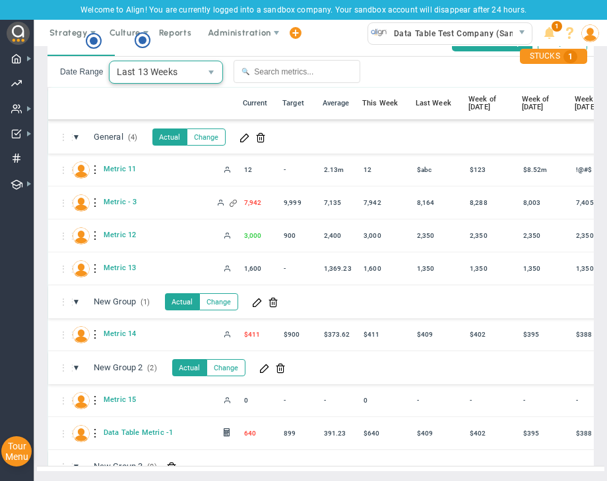
click at [118, 61] on span "Last 13 Weeks" at bounding box center [154, 72] width 91 height 22
click at [172, 136] on div "⋮⋮ ▼ General (4) General Actual Change" at bounding box center [553, 137] width 1011 height 33
click at [133, 69] on span "Last 13 Weeks" at bounding box center [154, 72] width 91 height 22
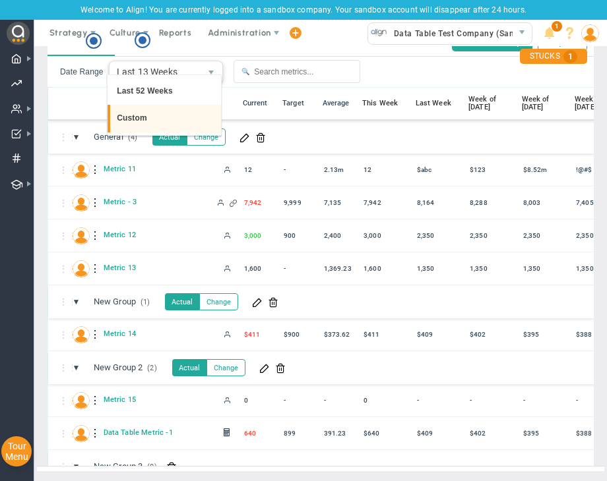
click at [140, 130] on li "Custom" at bounding box center [163, 119] width 113 height 28
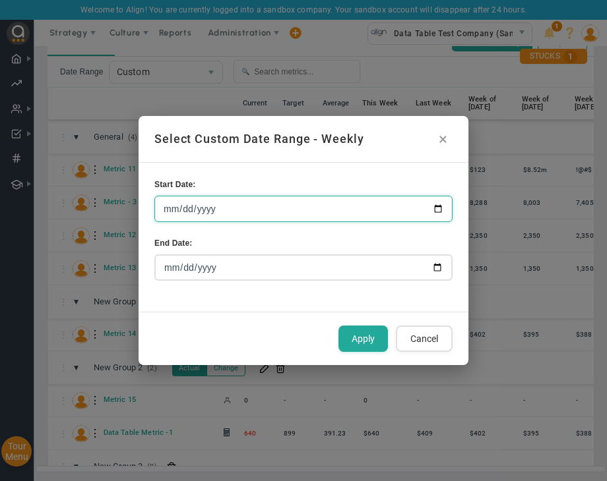
click at [433, 211] on input "[DATE]" at bounding box center [303, 209] width 298 height 26
type input "[DATE]"
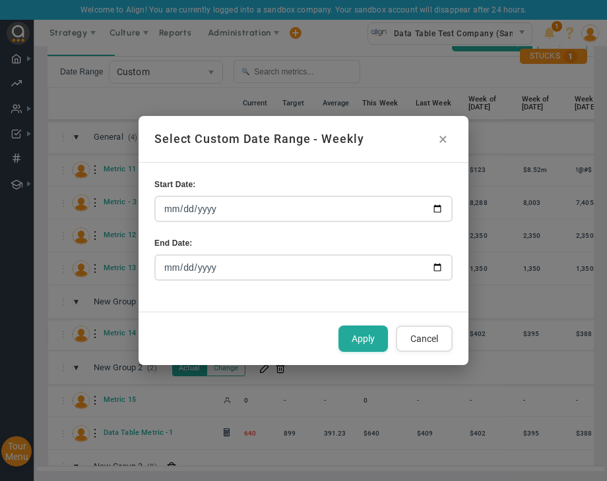
click at [361, 336] on button "Apply" at bounding box center [362, 339] width 49 height 26
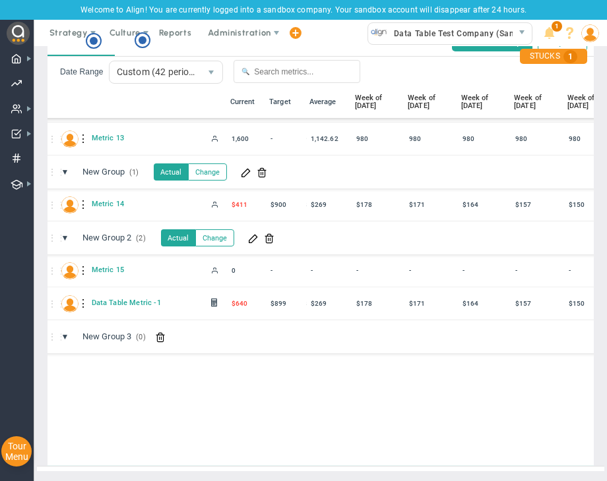
scroll to position [130, 2008]
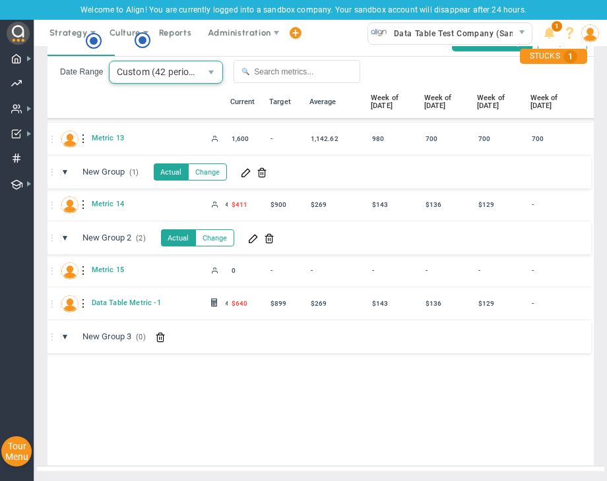
click at [195, 66] on span "Custom (42 periods)" at bounding box center [154, 72] width 91 height 22
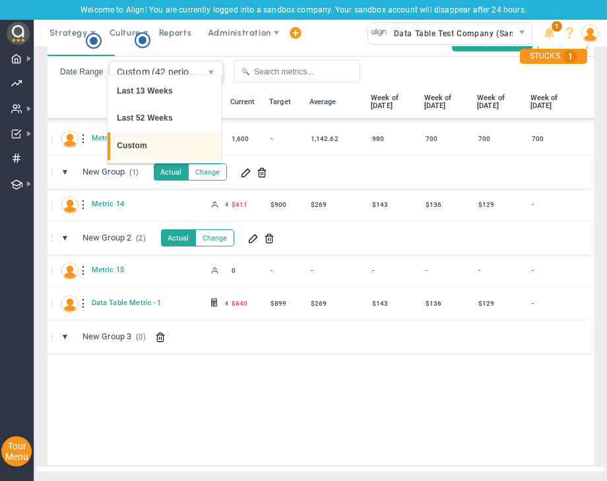
click at [158, 146] on li "Custom" at bounding box center [163, 147] width 113 height 28
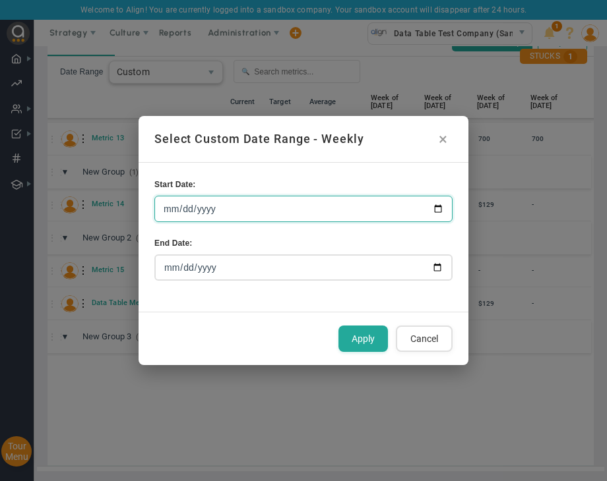
click at [432, 208] on input "[DATE]" at bounding box center [303, 209] width 298 height 26
type input "[DATE]"
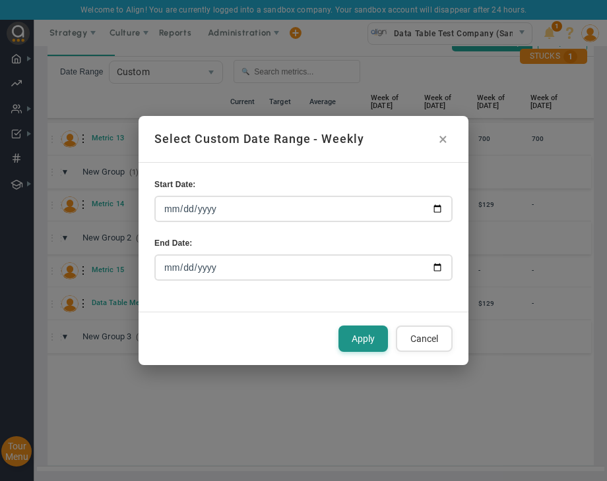
click at [361, 335] on button "Apply" at bounding box center [362, 339] width 49 height 26
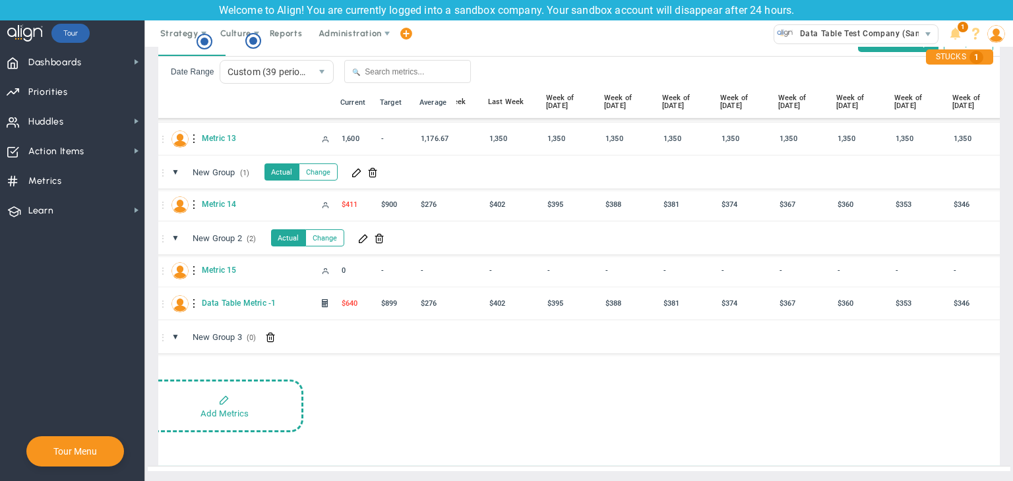
scroll to position [0, 38]
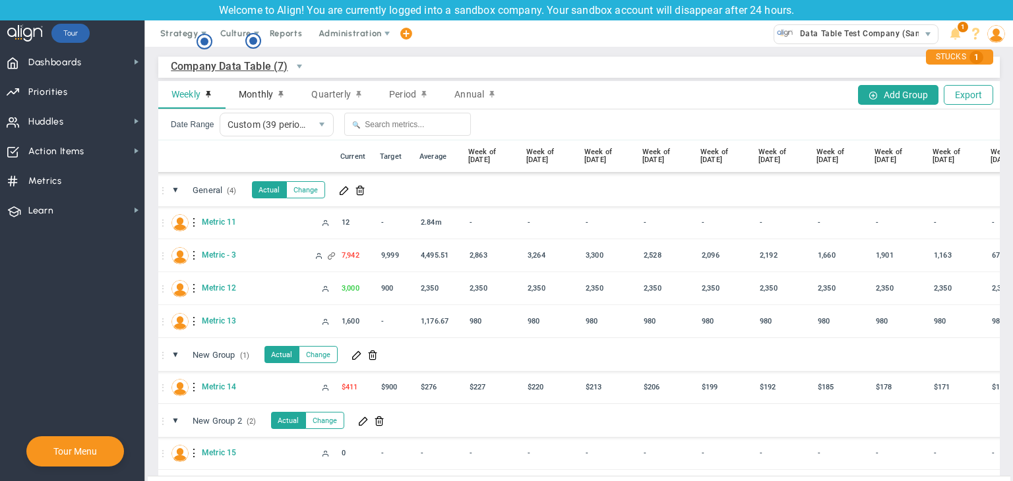
click at [253, 92] on span "Monthly" at bounding box center [256, 94] width 34 height 11
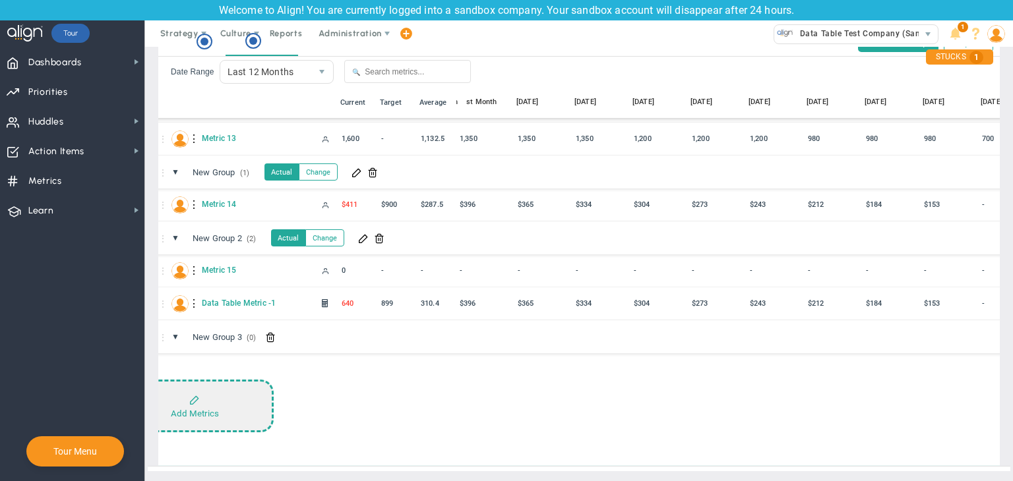
click at [222, 390] on button "Add Metrics" at bounding box center [194, 406] width 158 height 53
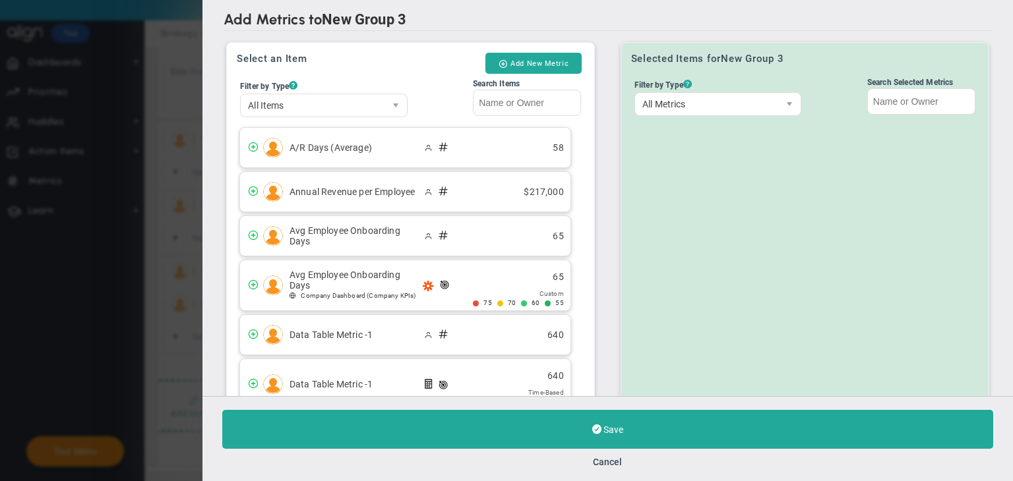
click at [616, 450] on div "Save Cancel" at bounding box center [607, 438] width 810 height 85
click at [609, 465] on button "Cancel" at bounding box center [607, 462] width 29 height 11
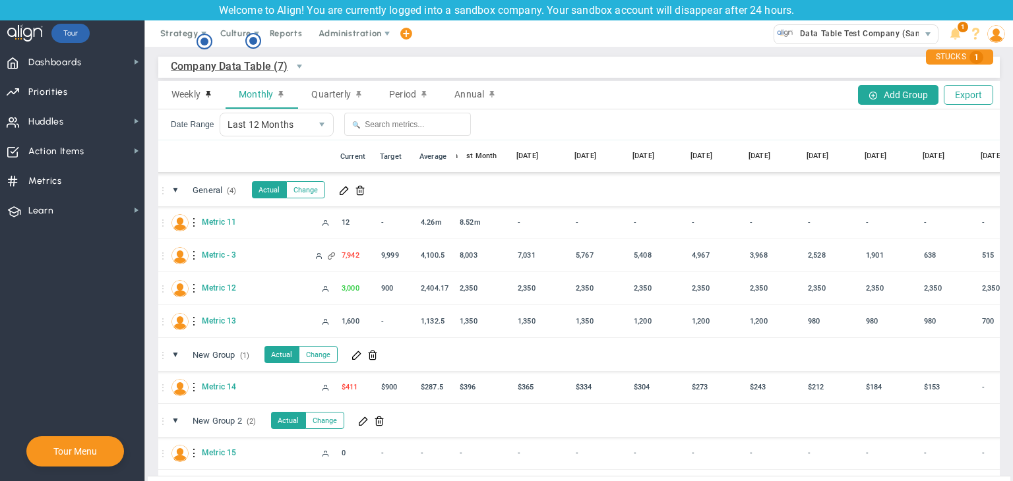
click at [219, 68] on span "Company Data Table (7)" at bounding box center [229, 66] width 117 height 16
click at [249, 99] on li "+ Manage Data Tables" at bounding box center [243, 97] width 144 height 28
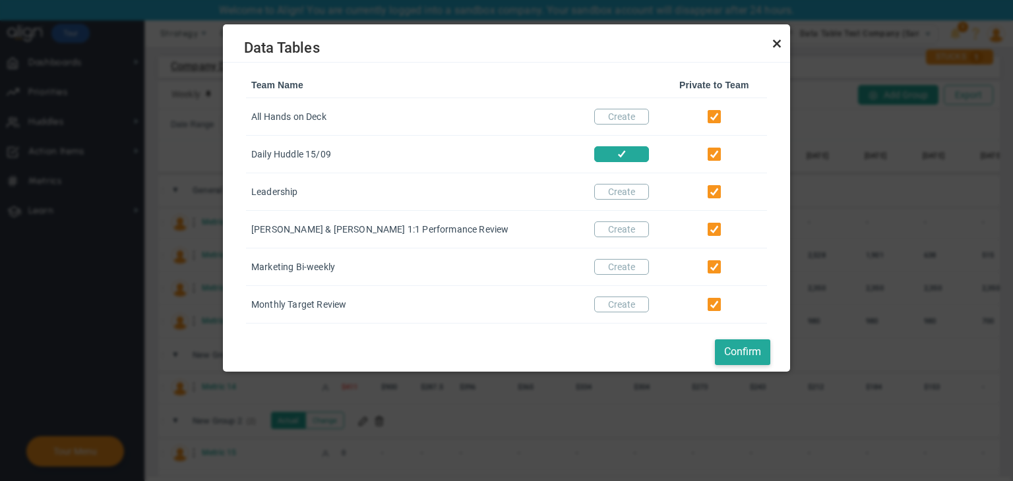
click at [780, 43] on link "Close" at bounding box center [777, 44] width 16 height 16
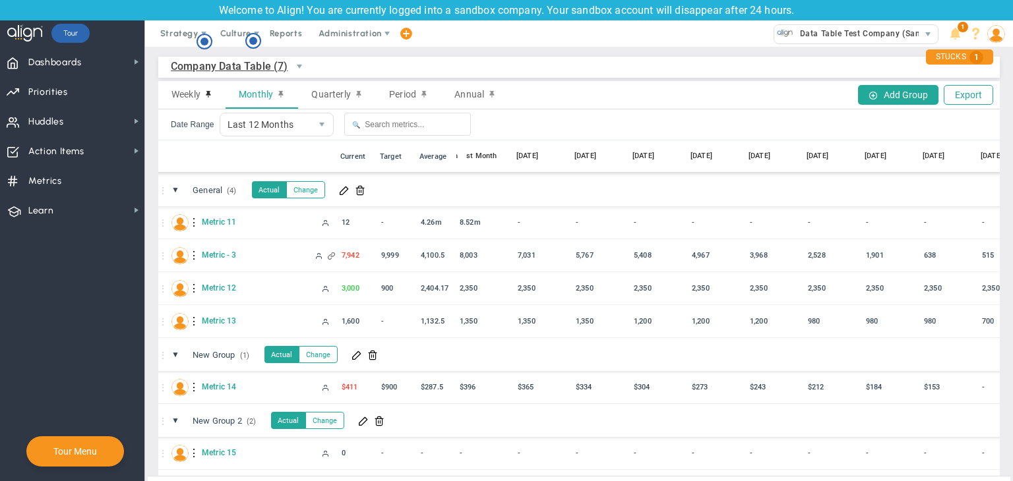
click at [189, 65] on span "Company Data Table (7)" at bounding box center [229, 66] width 117 height 16
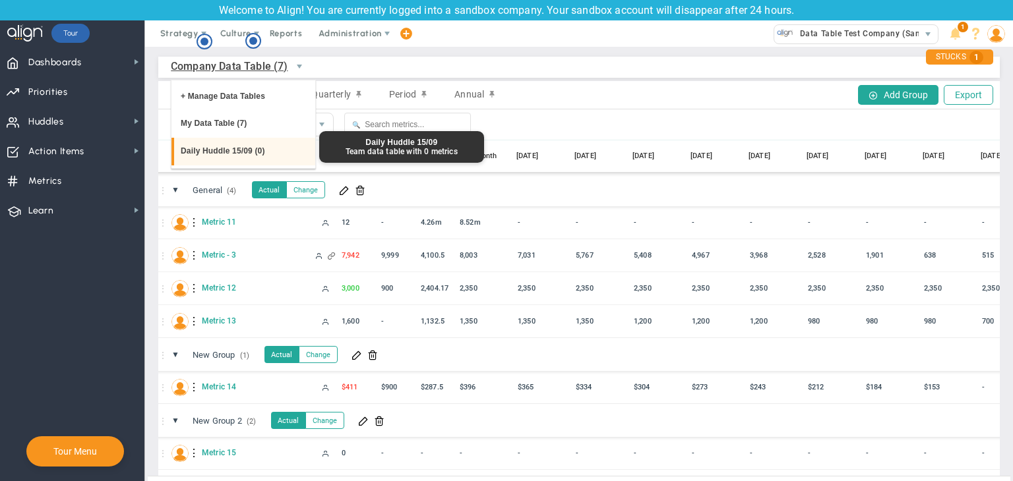
click at [214, 156] on li "Daily Huddle 15/09 (0)" at bounding box center [243, 152] width 144 height 28
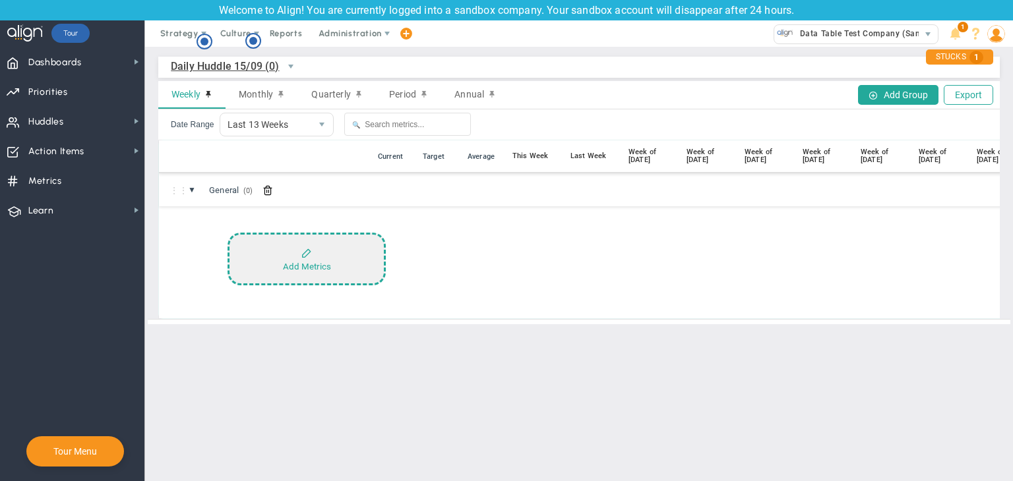
click at [319, 264] on div "Add Metrics" at bounding box center [307, 267] width 48 height 10
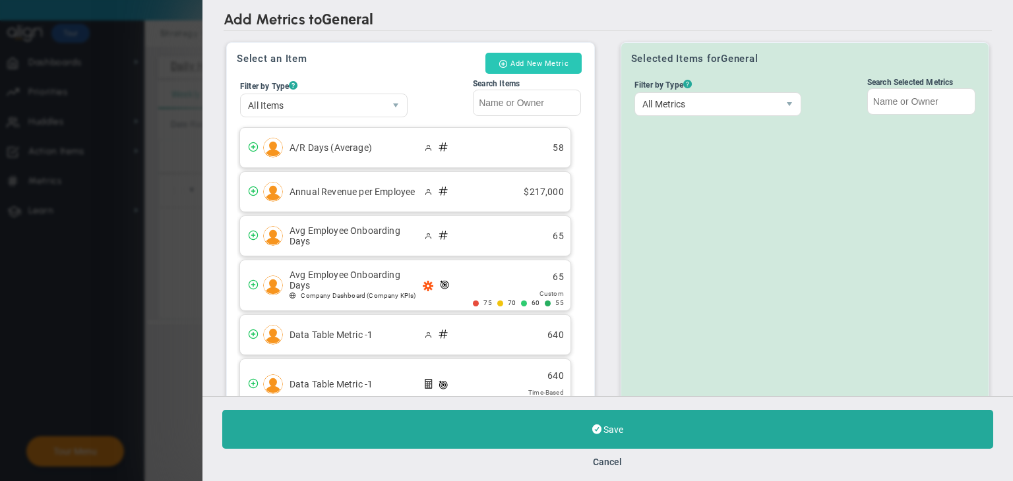
click at [527, 67] on button "Add New Metric" at bounding box center [533, 63] width 96 height 21
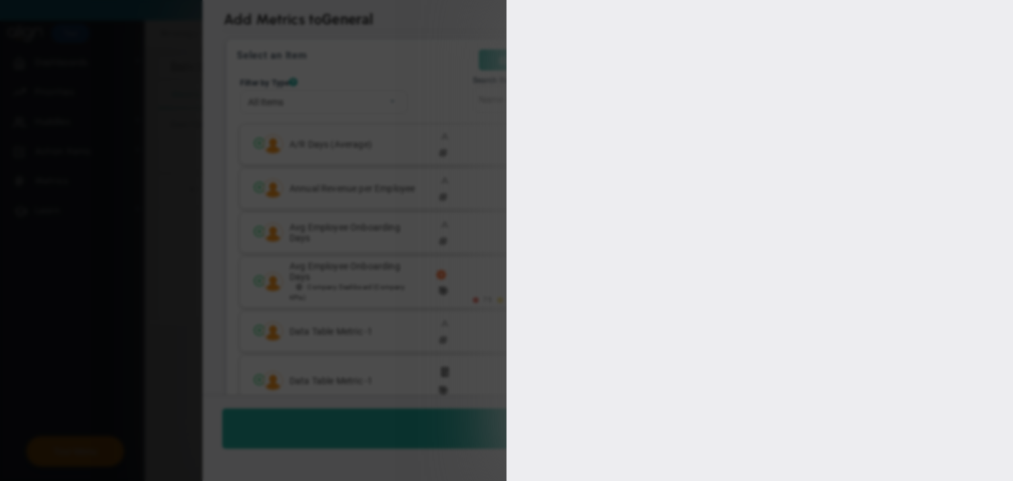
type input "[PERSON_NAME] A"
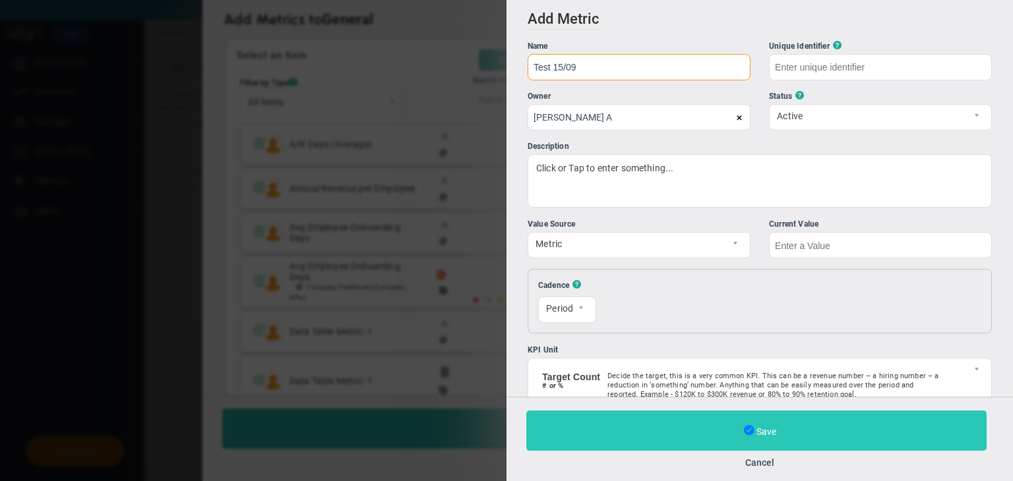
type input "Test 15/09"
click at [745, 432] on span at bounding box center [749, 431] width 11 height 14
type input "Test-15/09"
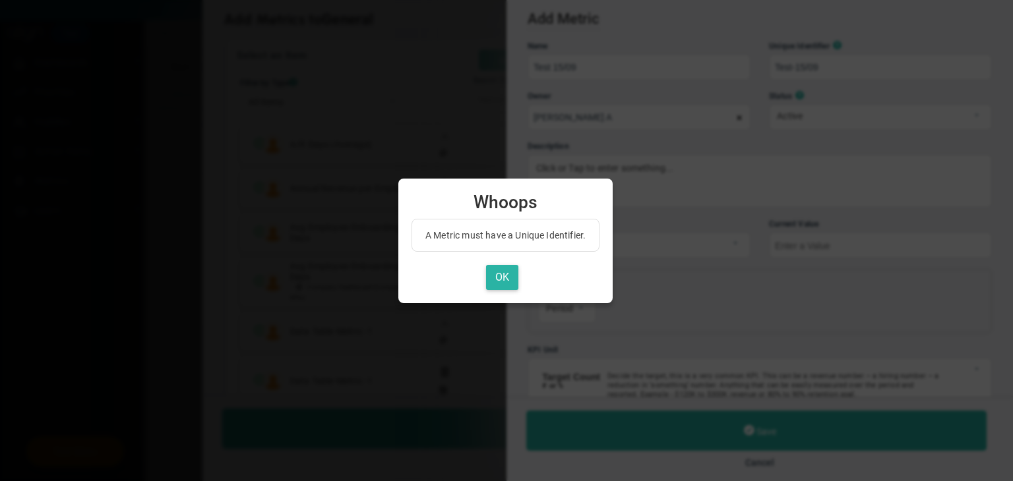
click at [489, 284] on button "OK" at bounding box center [502, 278] width 32 height 26
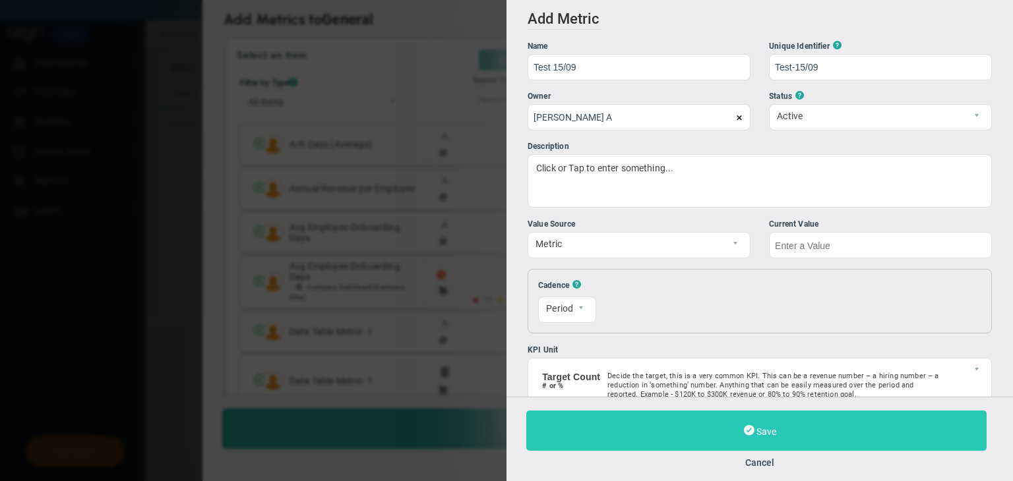
click at [751, 417] on button "Save" at bounding box center [756, 431] width 460 height 40
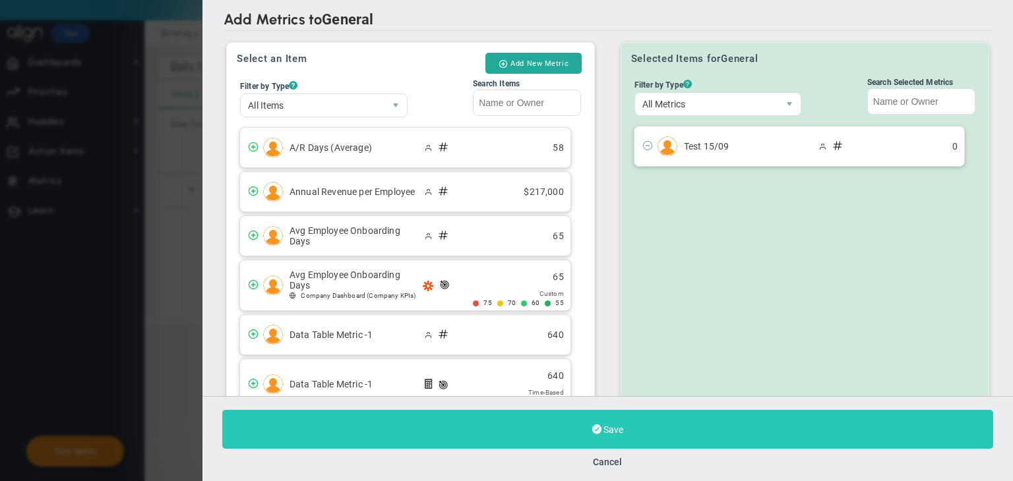
click at [600, 431] on span at bounding box center [596, 429] width 9 height 13
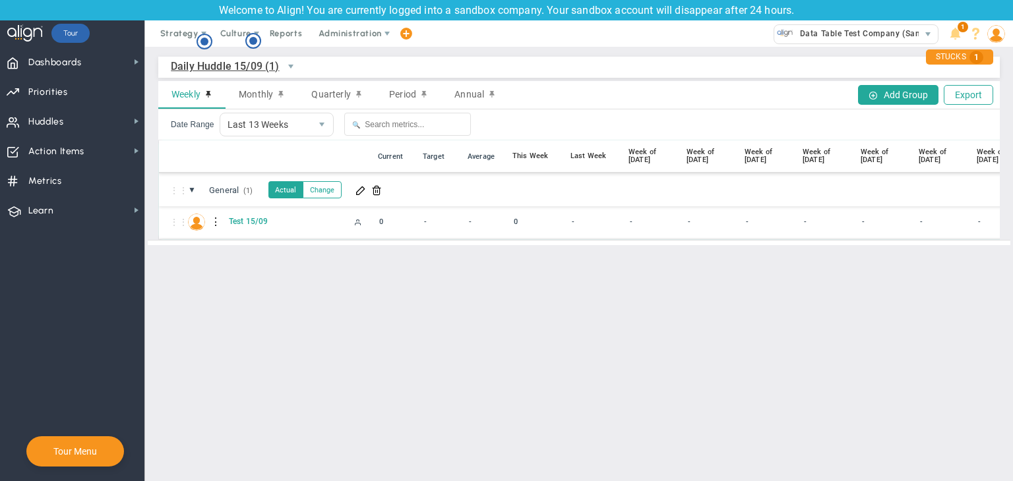
click at [215, 221] on div at bounding box center [216, 222] width 9 height 21
click at [256, 227] on div "Edit" at bounding box center [270, 225] width 91 height 27
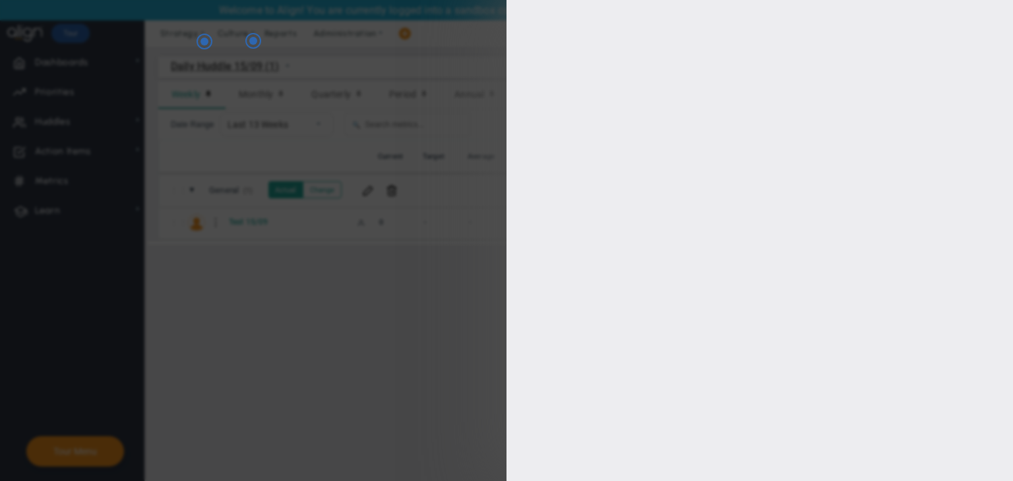
type input "Test 15/09"
type input "Test-15/09"
type input "[PERSON_NAME] A"
type input "0"
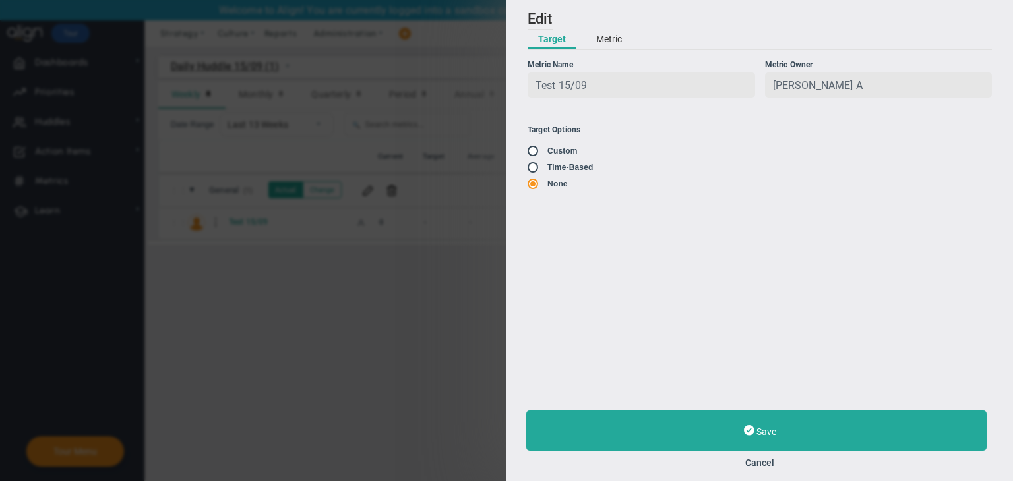
click at [614, 38] on button "Metric" at bounding box center [608, 40] width 47 height 20
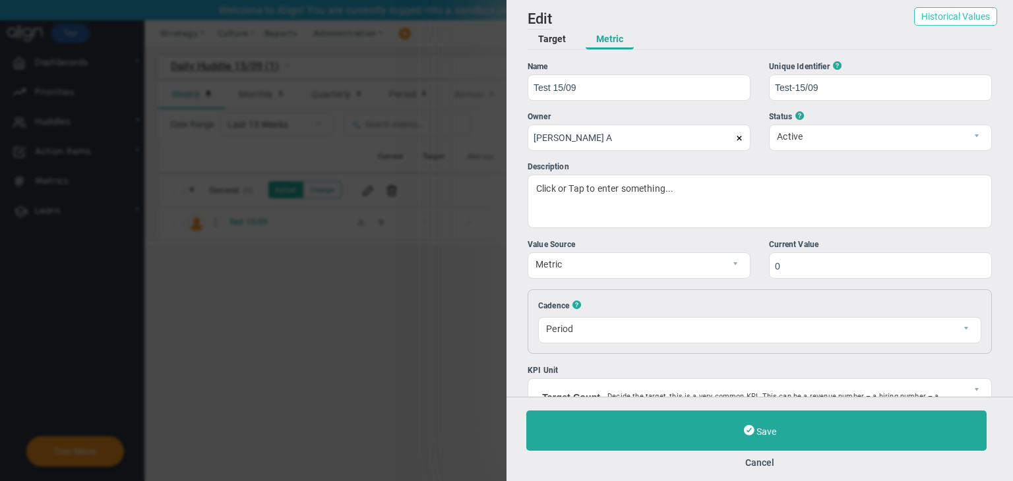
click at [955, 14] on button "Historical Values" at bounding box center [955, 16] width 83 height 18
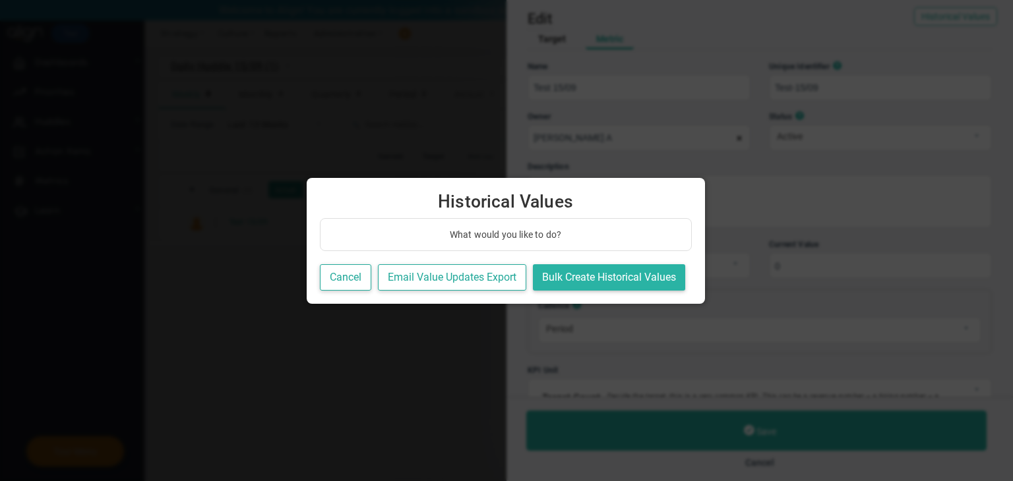
click at [617, 275] on button "Bulk Create Historical Values" at bounding box center [609, 277] width 152 height 27
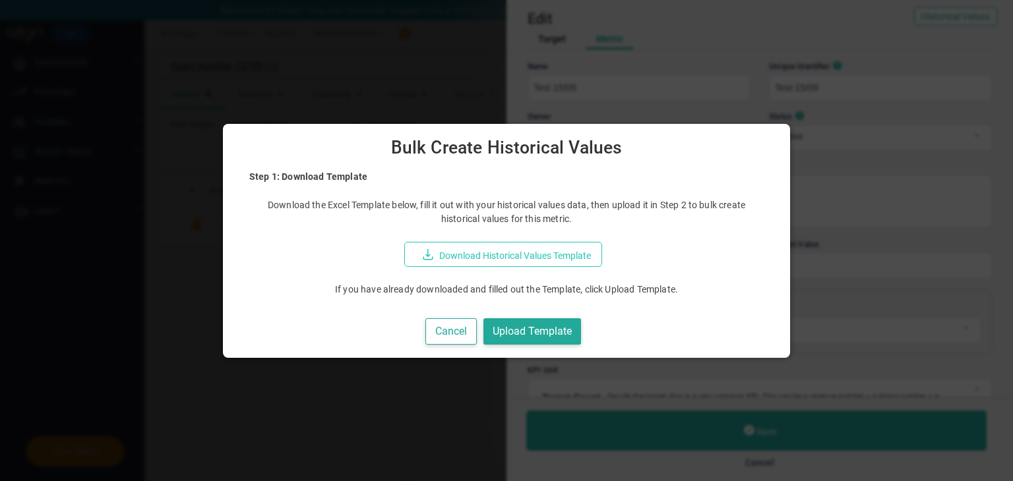
click at [541, 262] on button "Download Historical Values Template" at bounding box center [503, 254] width 198 height 25
click at [551, 336] on button "Upload Template" at bounding box center [532, 331] width 98 height 27
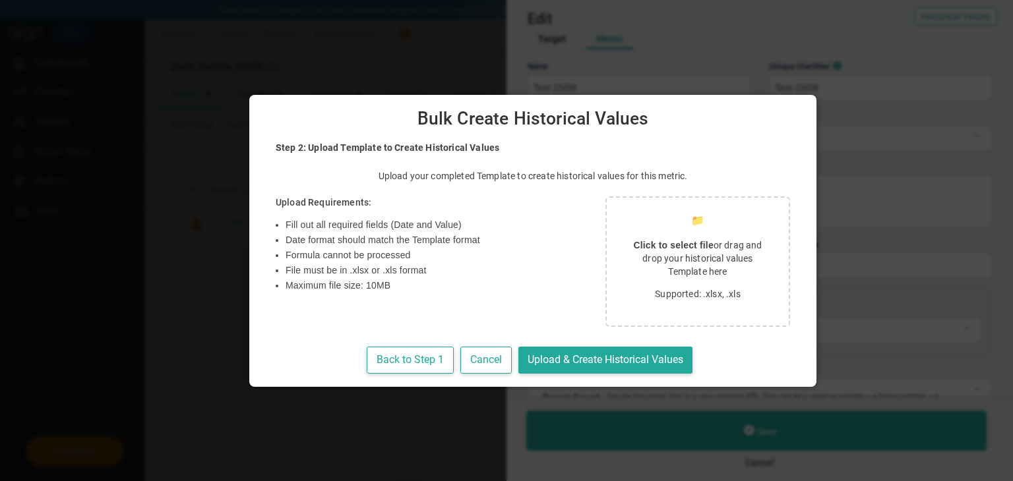
click at [654, 276] on p "Click to select file or drag and drop your historical values Template here" at bounding box center [697, 259] width 150 height 40
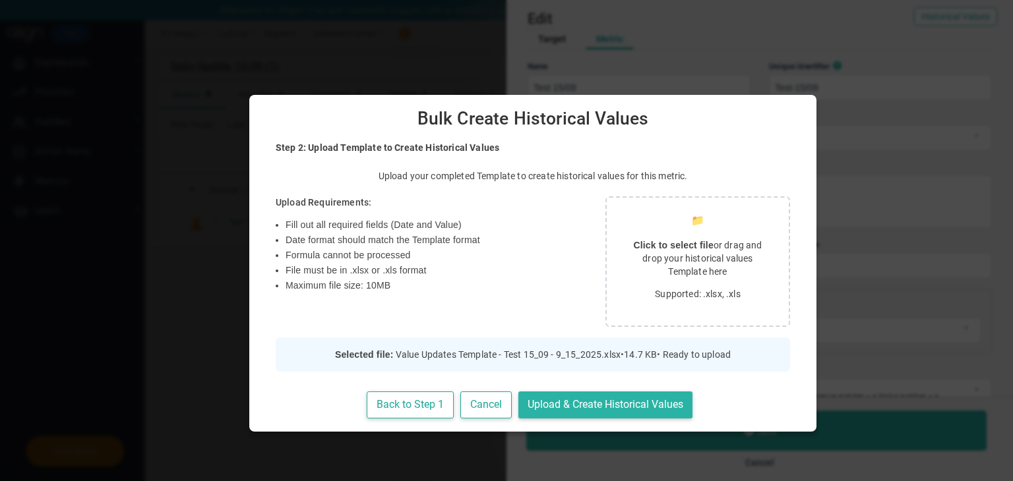
drag, startPoint x: 552, startPoint y: 398, endPoint x: 537, endPoint y: 385, distance: 19.2
click at [552, 397] on button "Upload & Create Historical Values" at bounding box center [605, 405] width 174 height 27
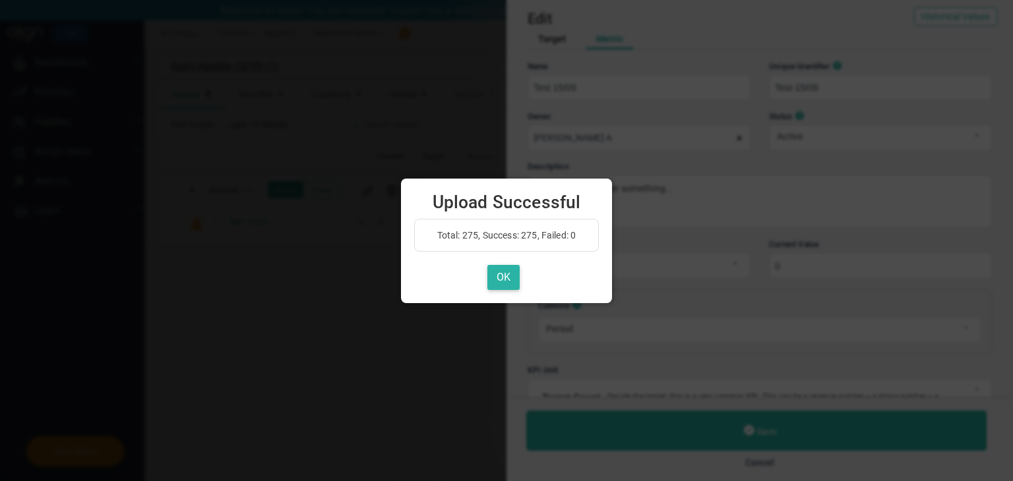
click at [500, 277] on button "OK" at bounding box center [503, 278] width 32 height 26
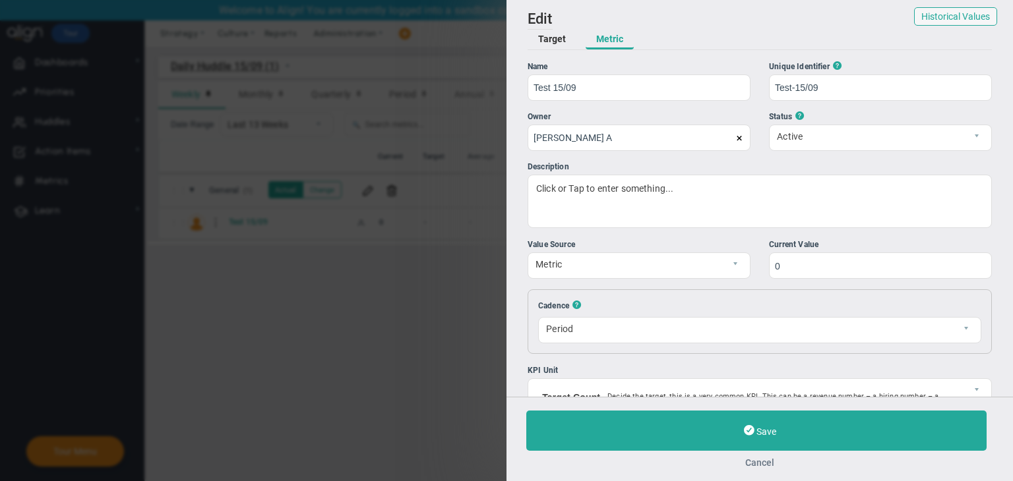
click at [770, 460] on button "Cancel" at bounding box center [759, 463] width 467 height 11
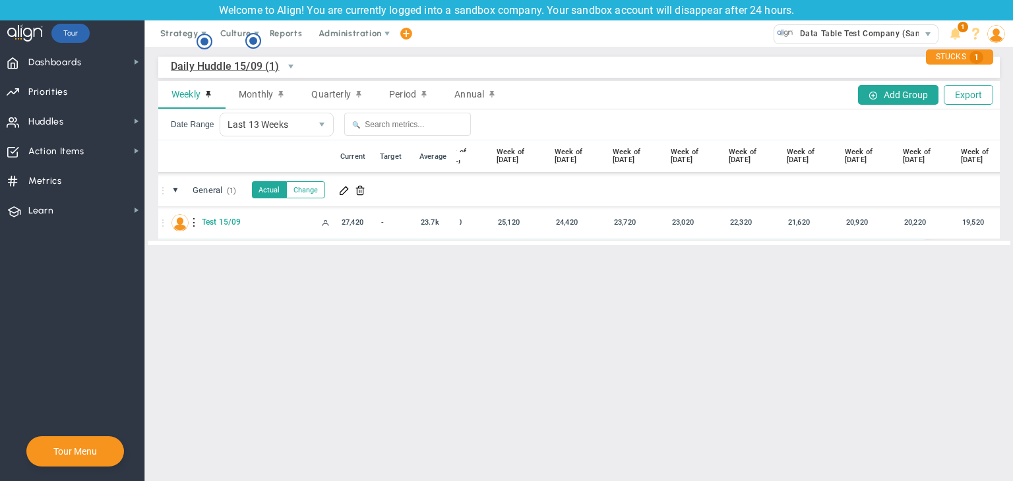
scroll to position [0, 59]
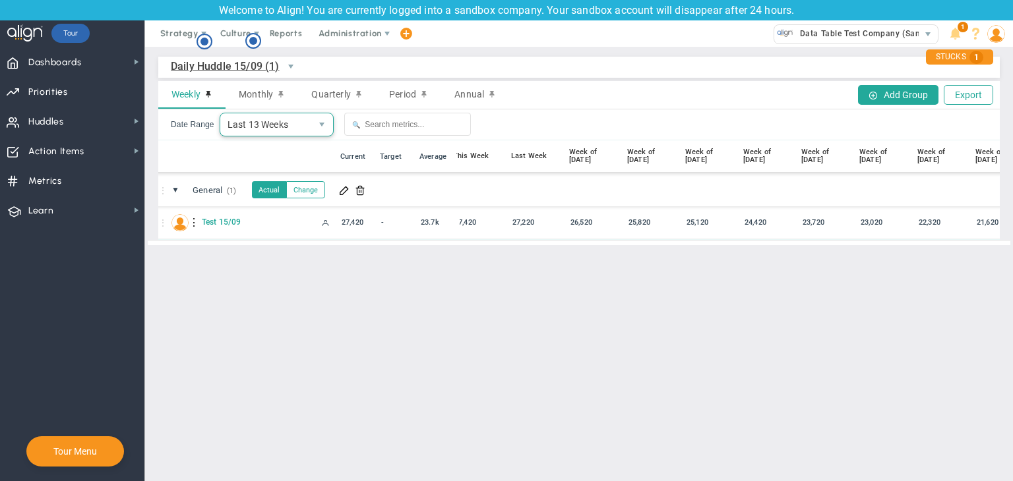
click at [282, 133] on span "Last 13 Weeks" at bounding box center [265, 124] width 91 height 22
click at [265, 193] on li "Custom" at bounding box center [274, 181] width 113 height 28
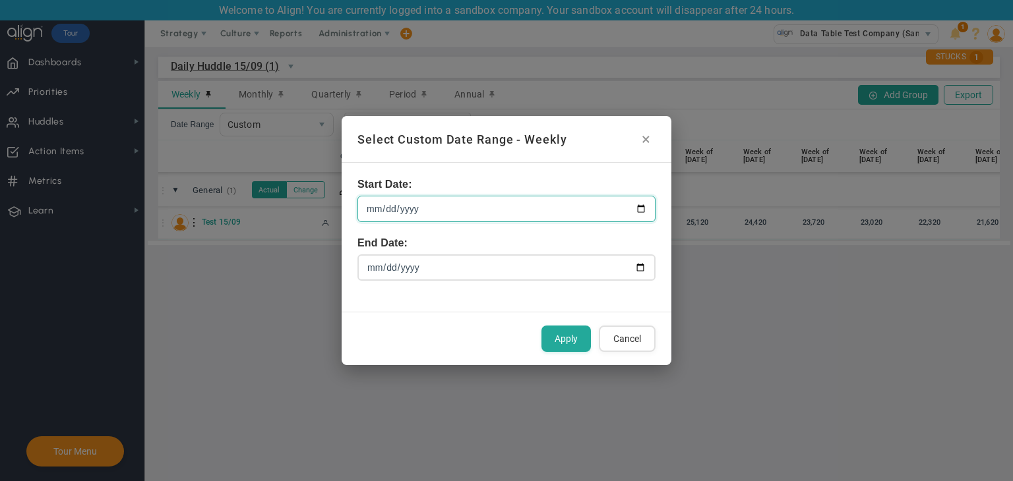
click at [647, 205] on input "[DATE]" at bounding box center [506, 209] width 298 height 26
click at [637, 208] on input "[DATE]" at bounding box center [506, 209] width 298 height 26
type input "[DATE]"
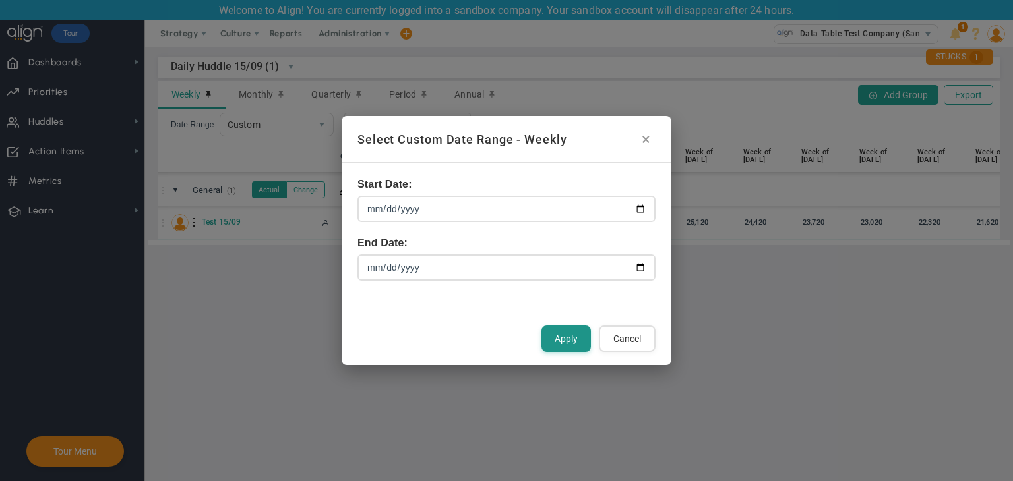
click at [556, 336] on button "Apply" at bounding box center [565, 339] width 49 height 26
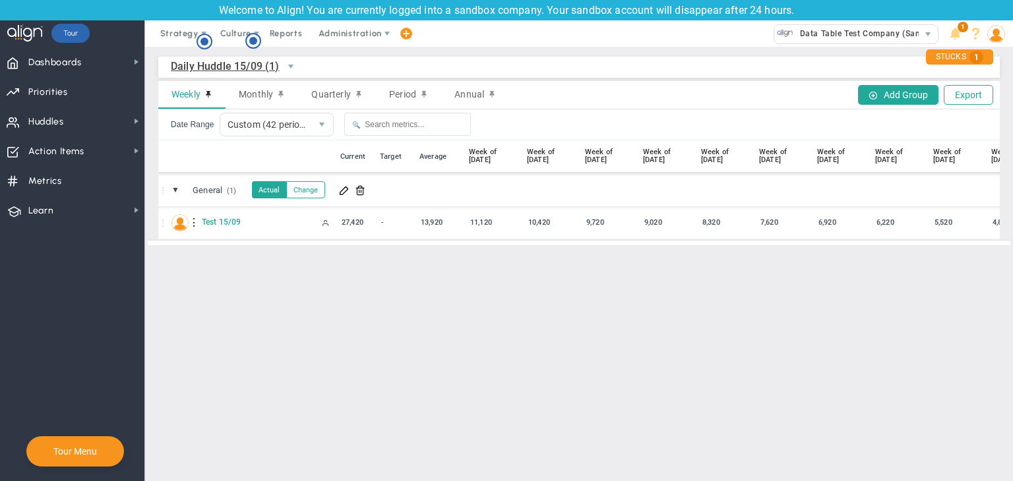
scroll to position [0, 1930]
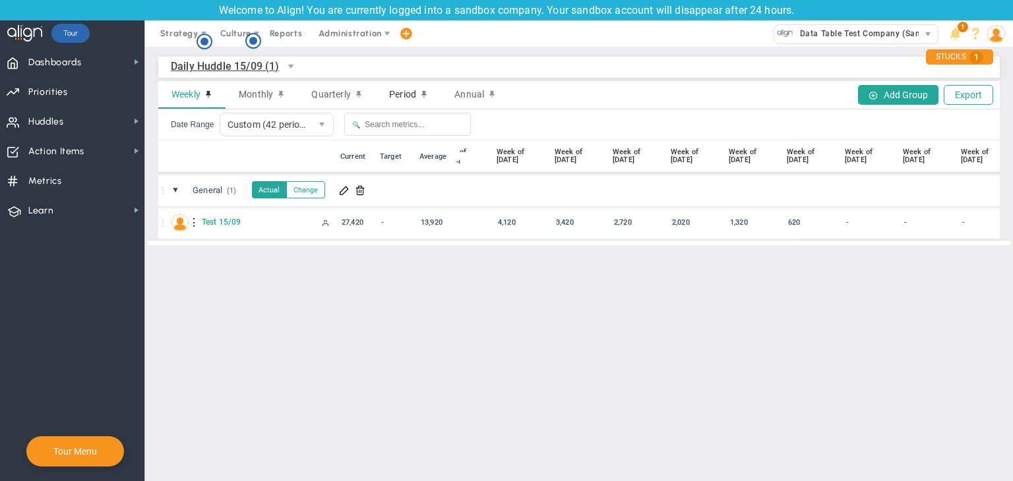
click at [400, 98] on span "Period" at bounding box center [402, 94] width 27 height 11
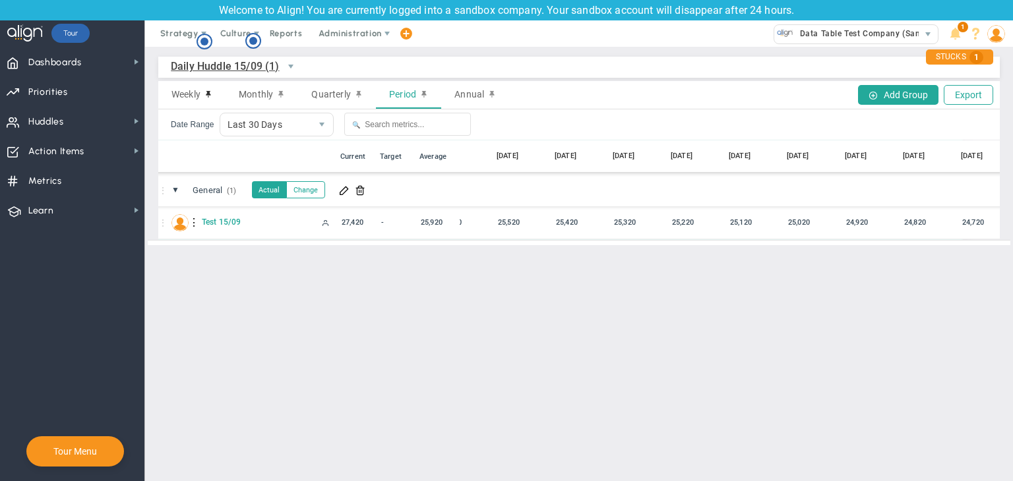
scroll to position [0, 1234]
click at [276, 121] on span "Last 30 Days" at bounding box center [265, 124] width 91 height 22
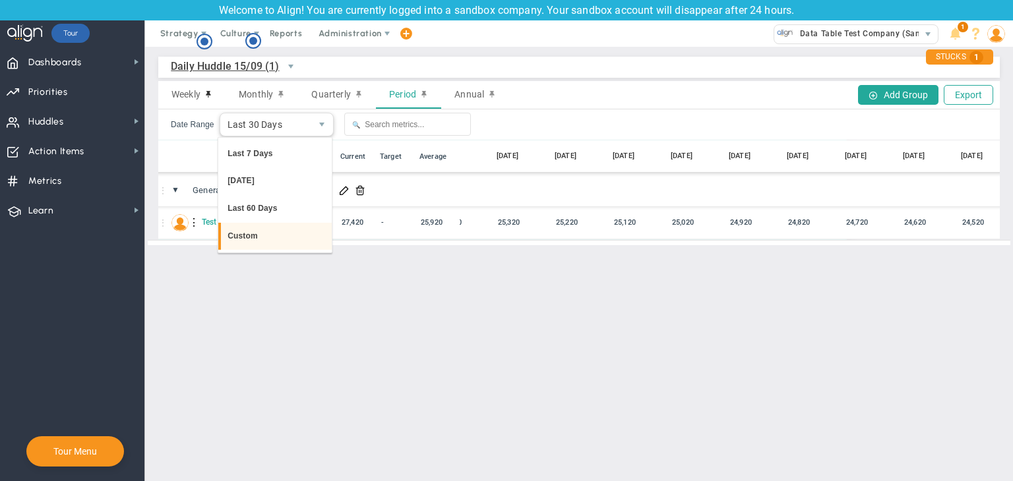
click at [261, 235] on li "Custom" at bounding box center [274, 237] width 113 height 28
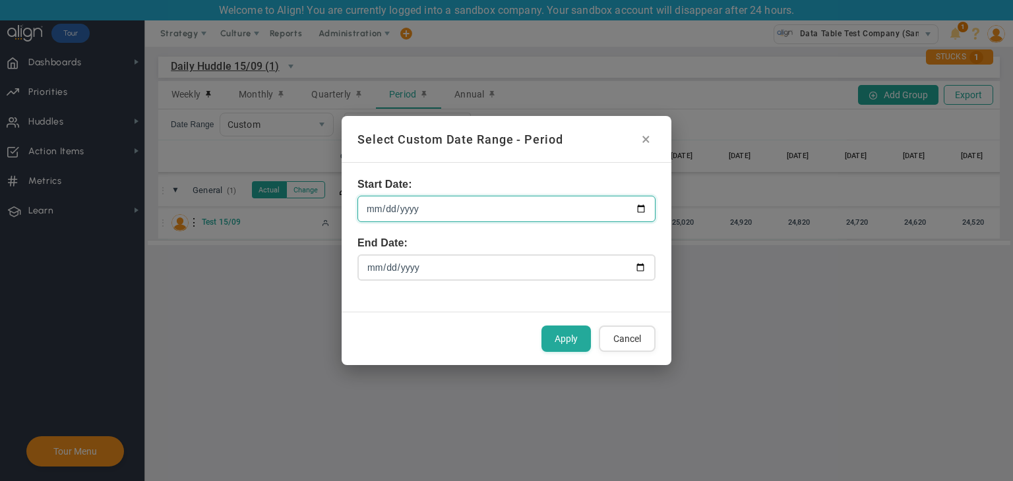
click at [641, 202] on input "[DATE]" at bounding box center [506, 209] width 298 height 26
type input "[DATE]"
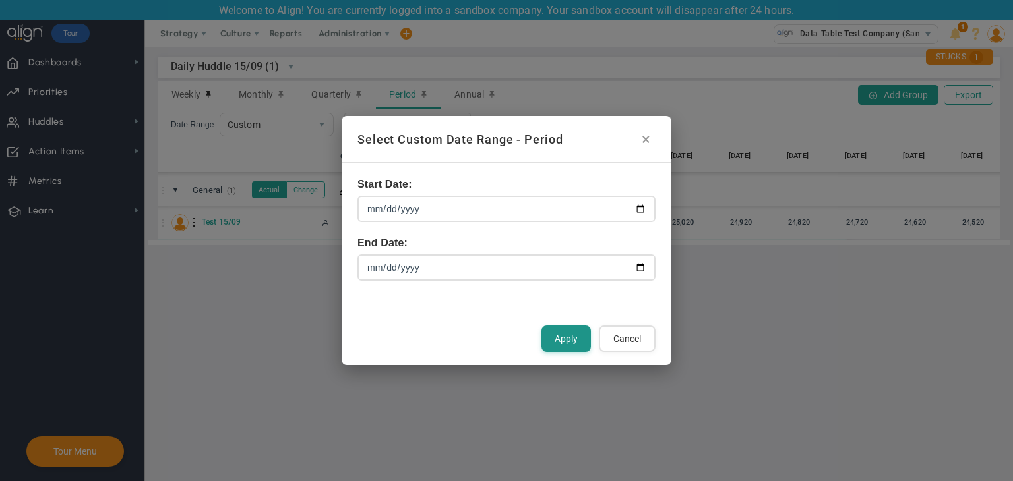
click at [564, 334] on button "Apply" at bounding box center [565, 339] width 49 height 26
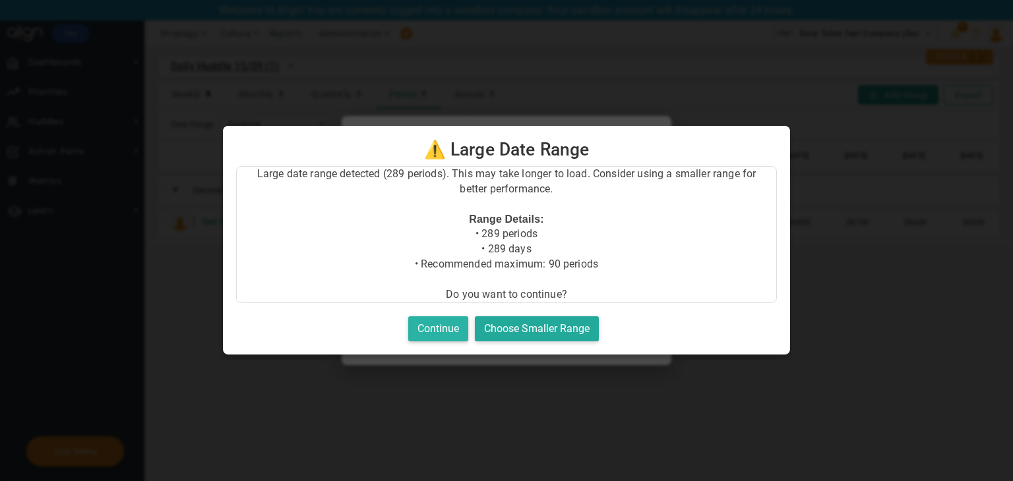
drag, startPoint x: 448, startPoint y: 328, endPoint x: 454, endPoint y: 322, distance: 7.5
click at [449, 328] on button "Continue" at bounding box center [438, 329] width 60 height 26
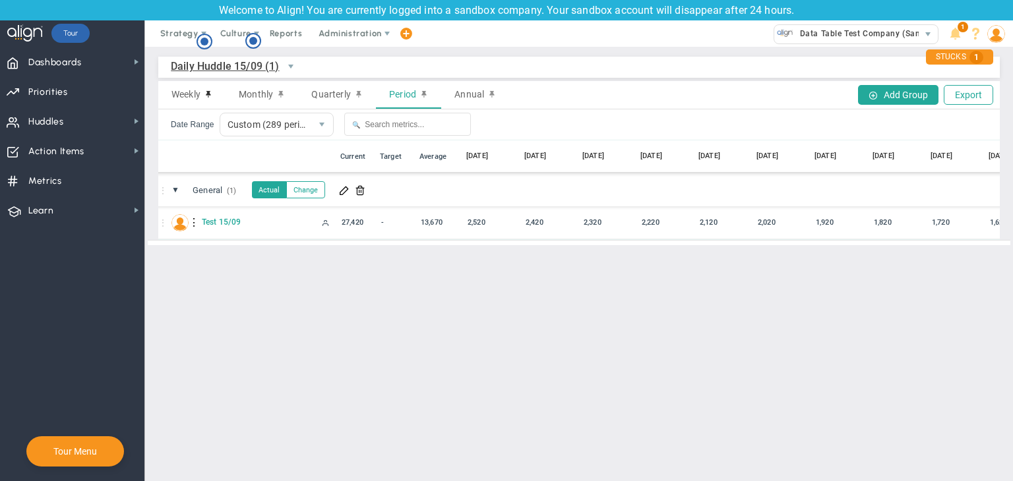
scroll to position [0, 16007]
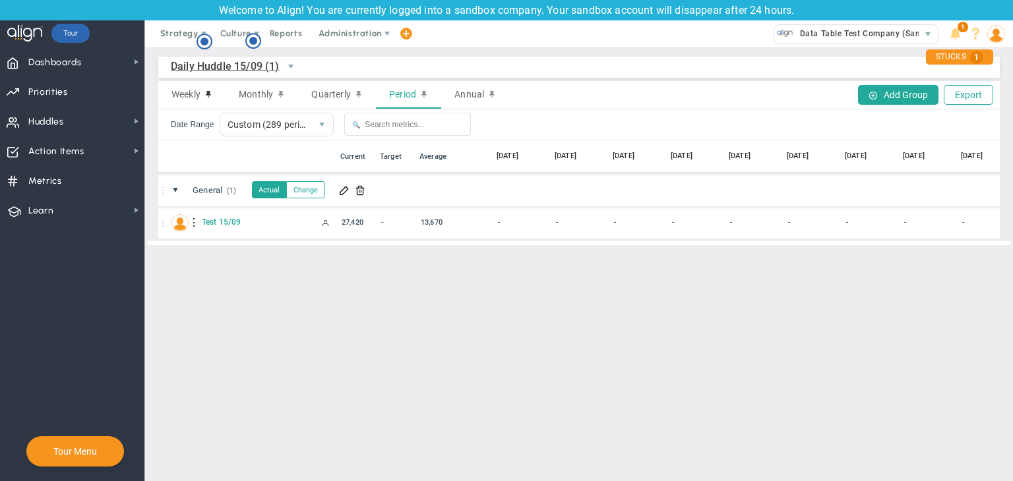
drag, startPoint x: 976, startPoint y: 240, endPoint x: 947, endPoint y: 245, distance: 30.1
click at [947, 245] on div at bounding box center [579, 242] width 862 height 5
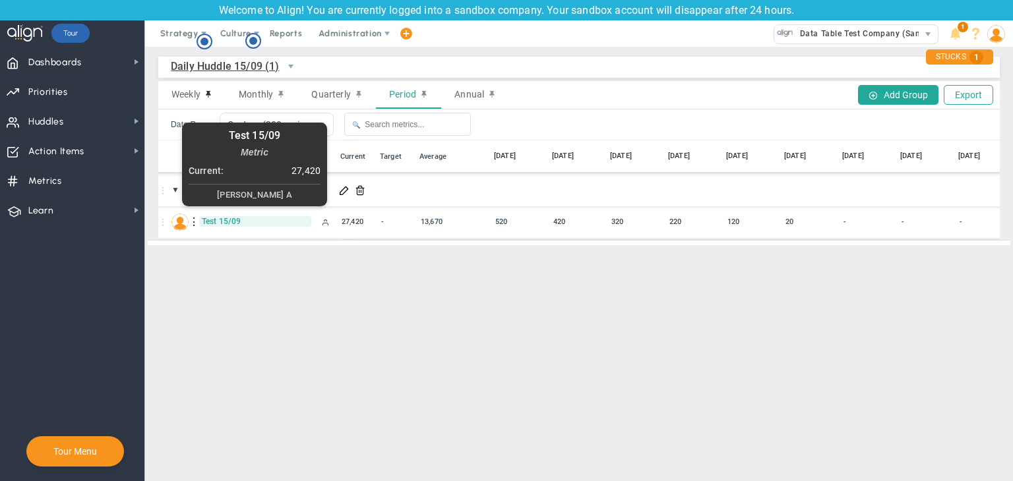
click at [231, 225] on span "Test 15/09" at bounding box center [255, 221] width 112 height 11
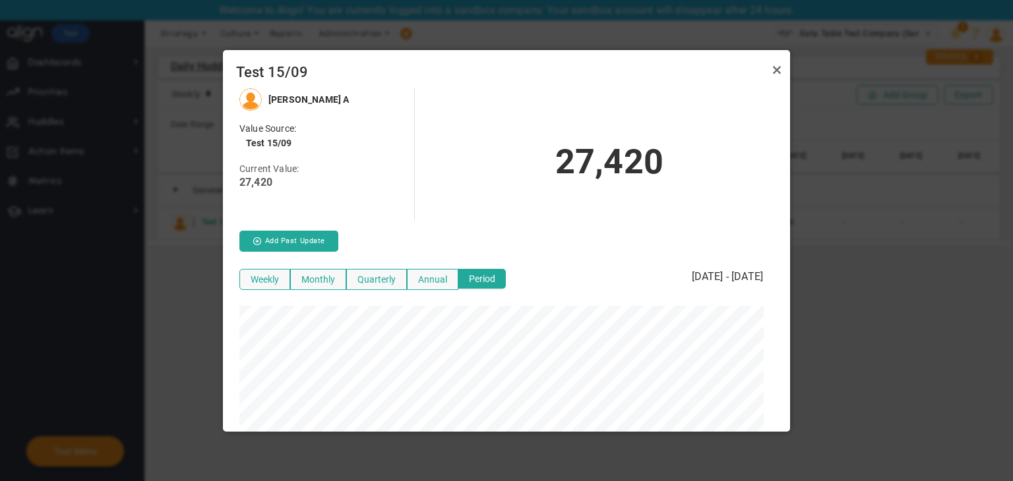
scroll to position [18, 0]
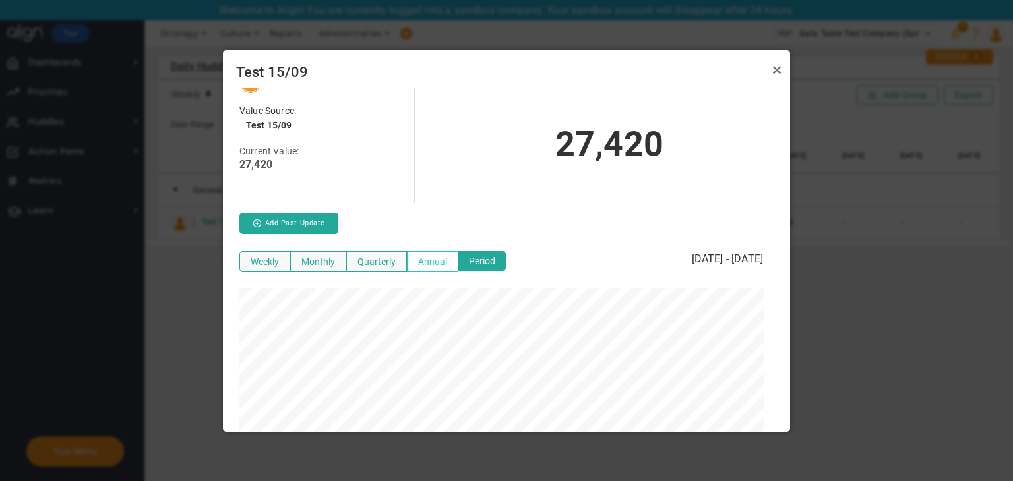
click at [432, 264] on button "Annual" at bounding box center [432, 261] width 51 height 21
click at [367, 263] on button "Quarterly" at bounding box center [376, 261] width 61 height 21
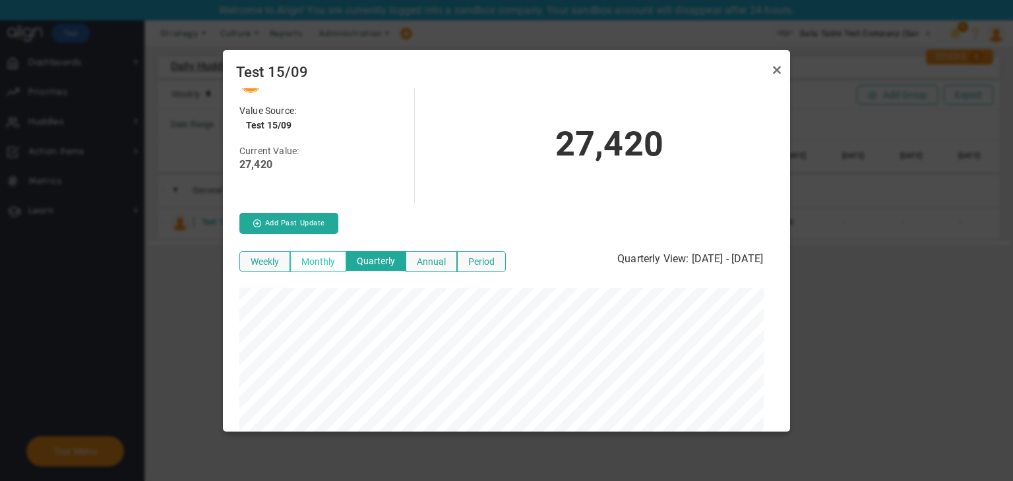
click at [315, 256] on button "Monthly" at bounding box center [318, 261] width 56 height 21
click at [281, 255] on button "Weekly" at bounding box center [264, 261] width 51 height 21
click at [308, 259] on button "Monthly" at bounding box center [317, 261] width 56 height 21
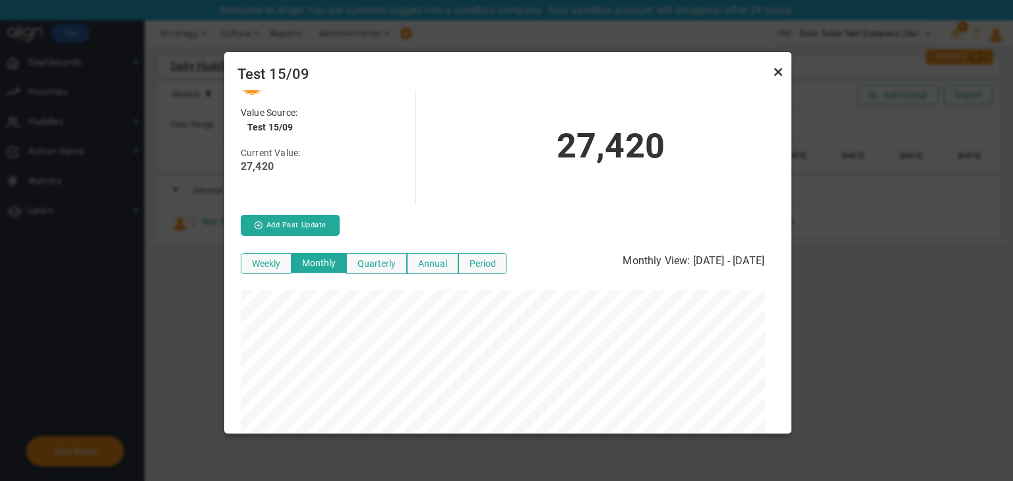
click at [774, 67] on link "Close" at bounding box center [778, 72] width 16 height 16
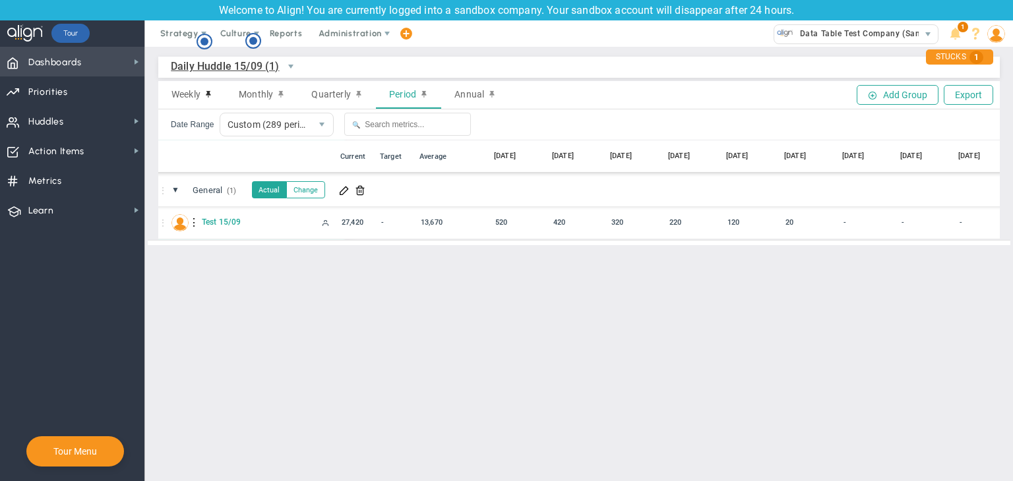
click at [103, 57] on span "Dashboards Dashboards" at bounding box center [72, 62] width 144 height 30
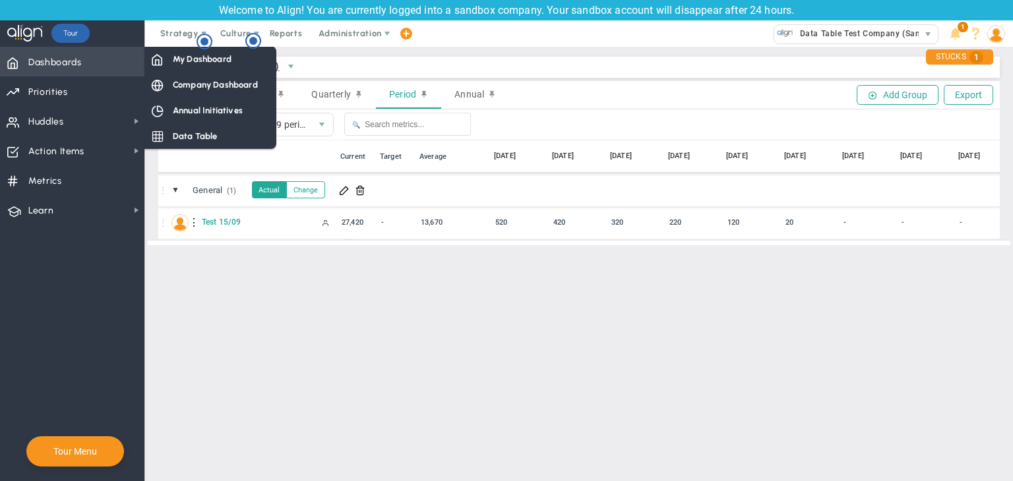
click at [140, 57] on span at bounding box center [136, 62] width 11 height 11
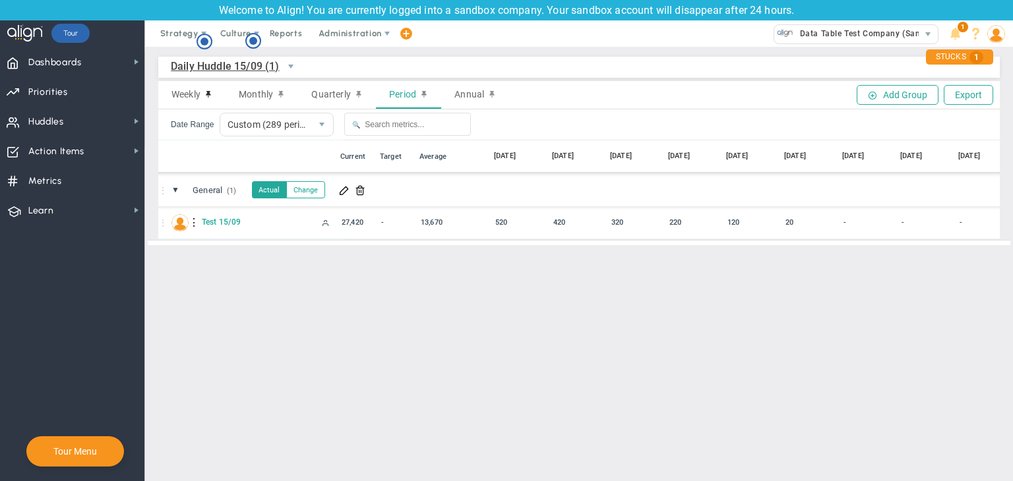
click at [200, 65] on span "Daily Huddle 15/09 (1)" at bounding box center [225, 66] width 109 height 16
click at [129, 61] on span "Dashboards Dashboards" at bounding box center [72, 62] width 144 height 30
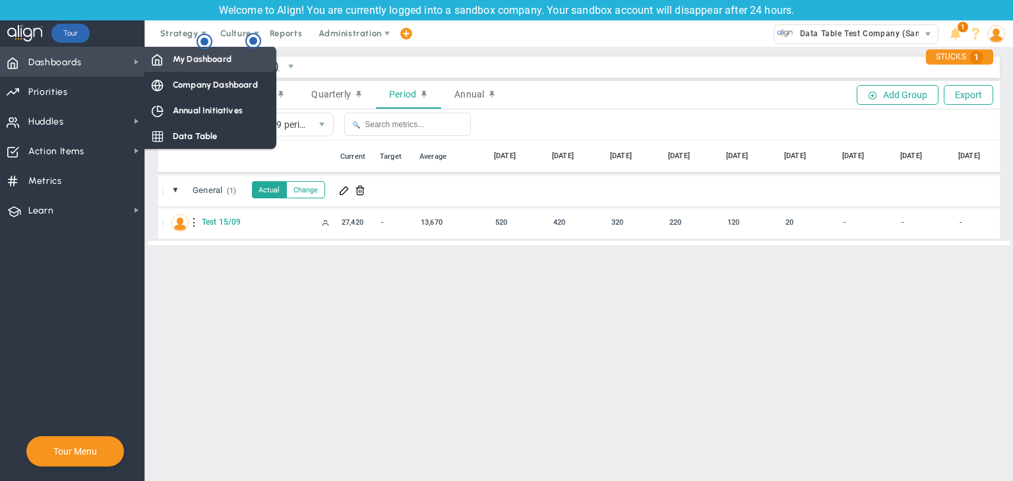
click at [164, 59] on div "My Dashboard" at bounding box center [210, 59] width 132 height 26
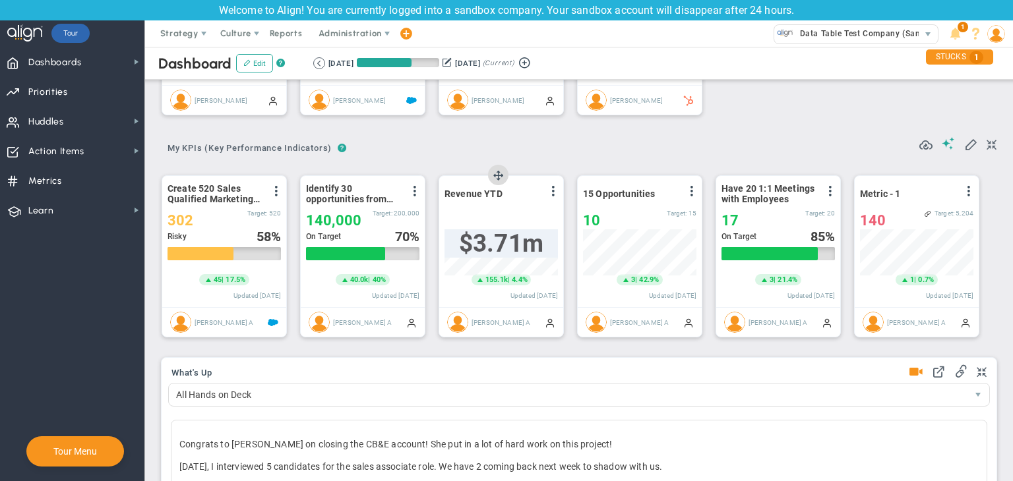
scroll to position [659238, 659171]
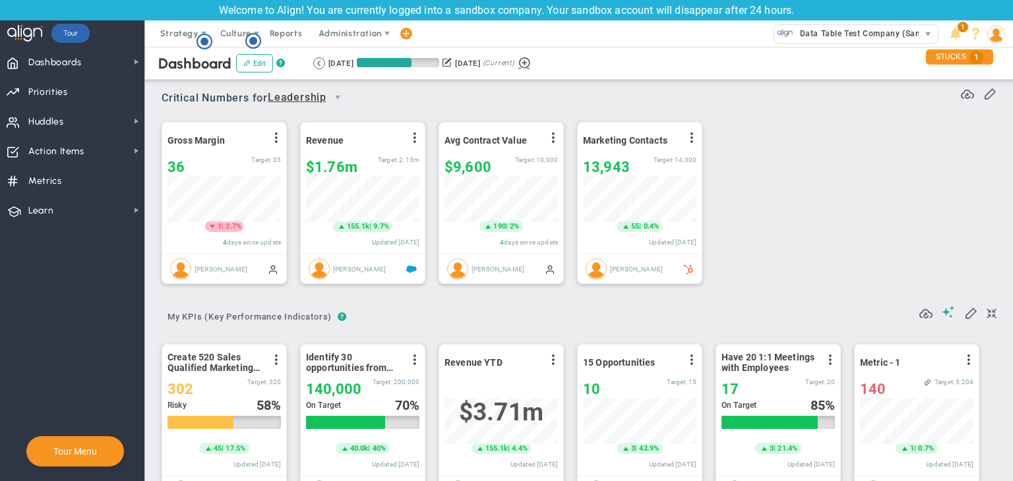
click at [534, 59] on button at bounding box center [524, 61] width 20 height 15
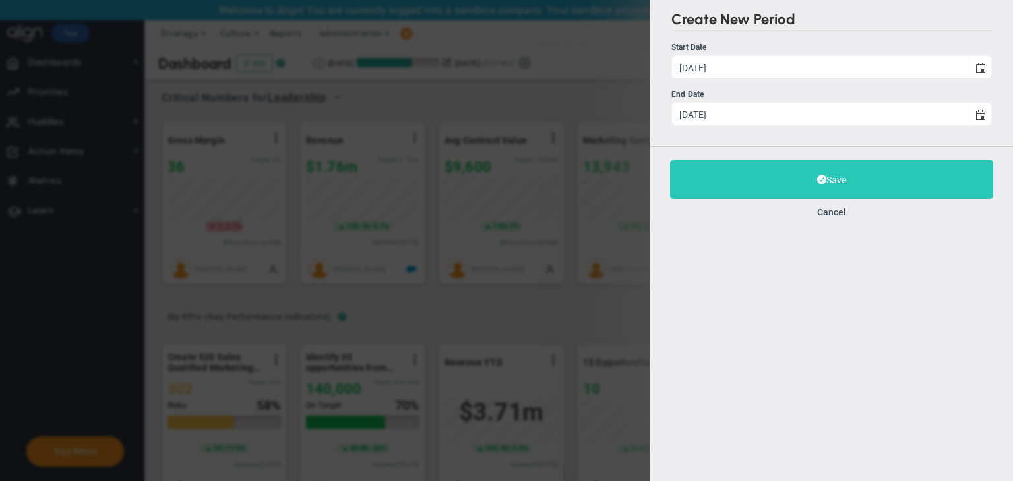
click at [790, 177] on button "Save" at bounding box center [831, 179] width 323 height 39
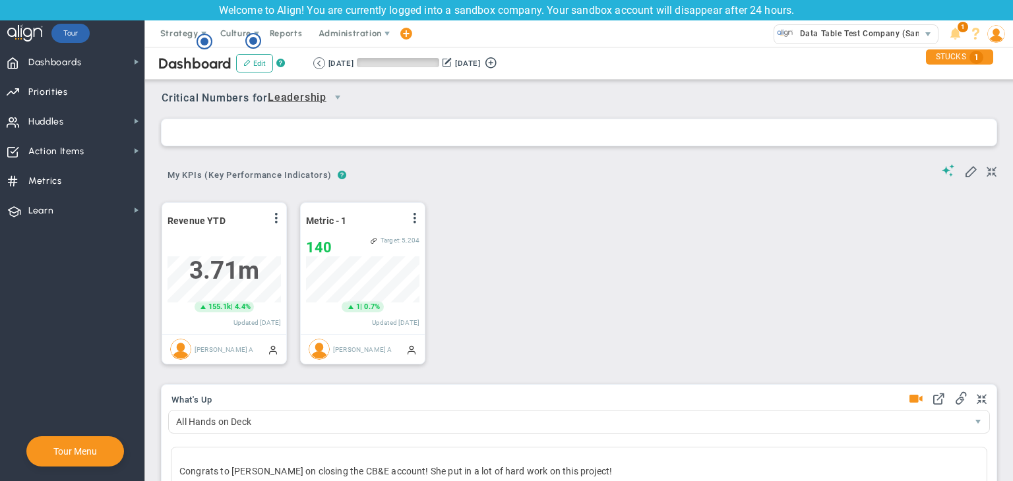
scroll to position [659238, 659171]
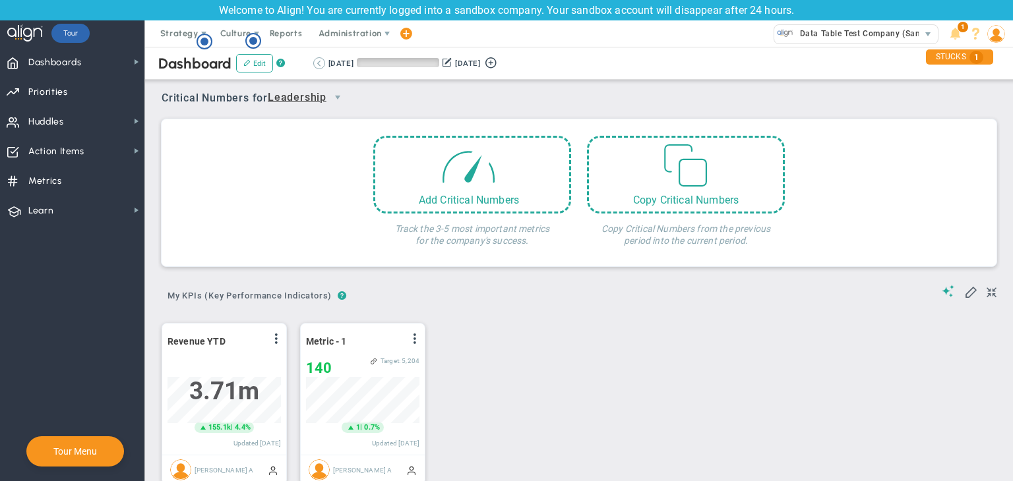
click at [318, 66] on button at bounding box center [319, 63] width 12 height 12
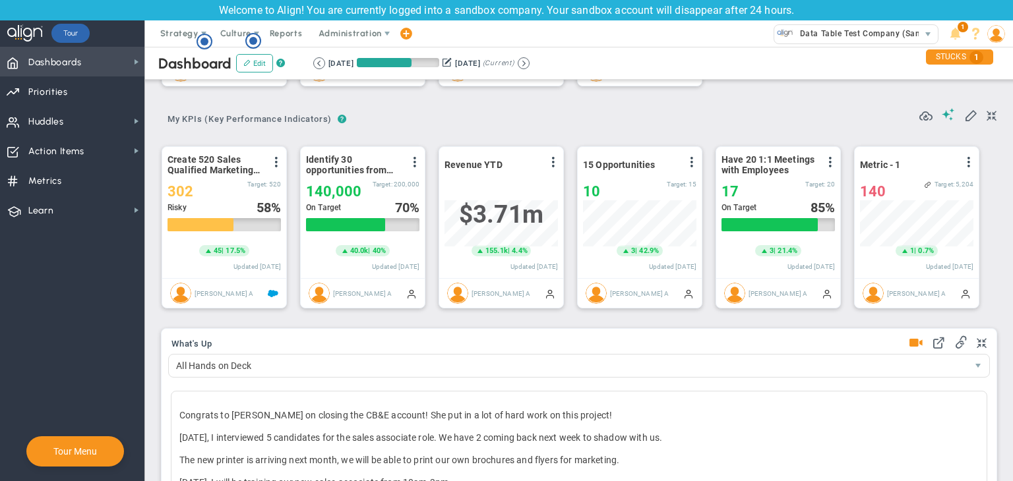
click at [88, 67] on span "Dashboards Dashboards" at bounding box center [72, 62] width 144 height 30
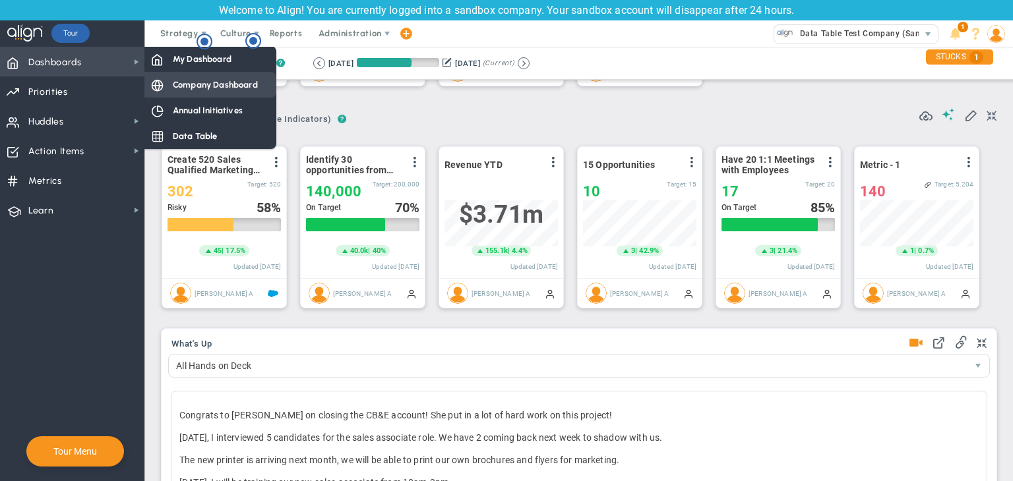
click at [173, 90] on span "Company Dashboard" at bounding box center [215, 84] width 85 height 13
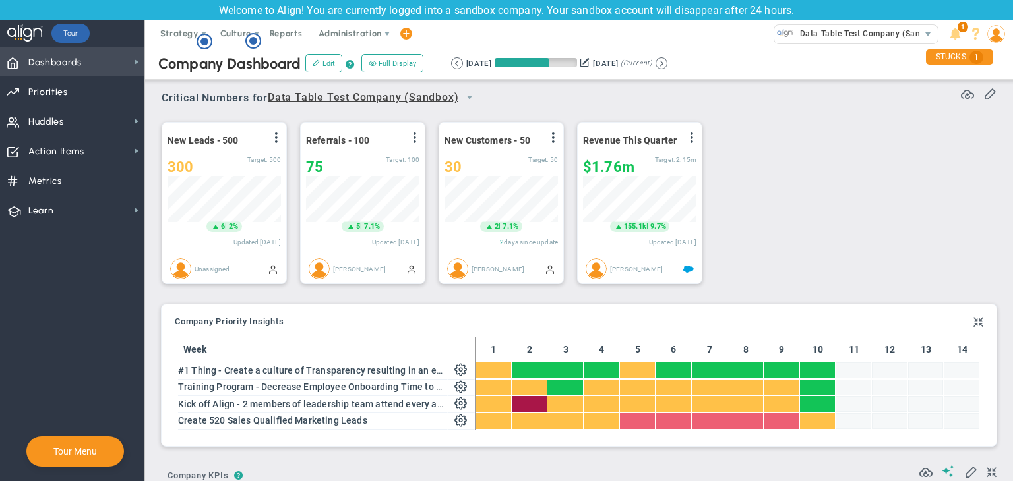
click at [90, 61] on span "Dashboards Dashboards" at bounding box center [72, 62] width 144 height 30
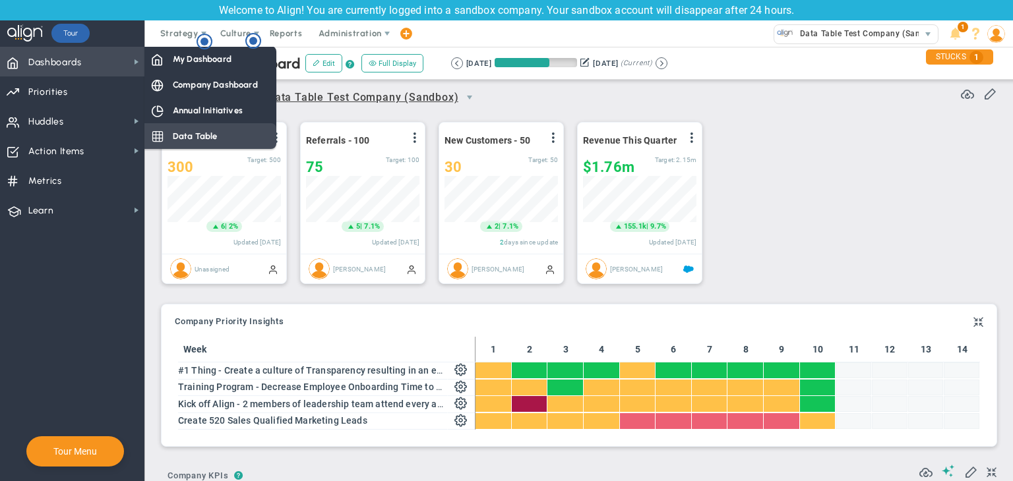
click at [184, 134] on span "Data Table" at bounding box center [195, 136] width 45 height 13
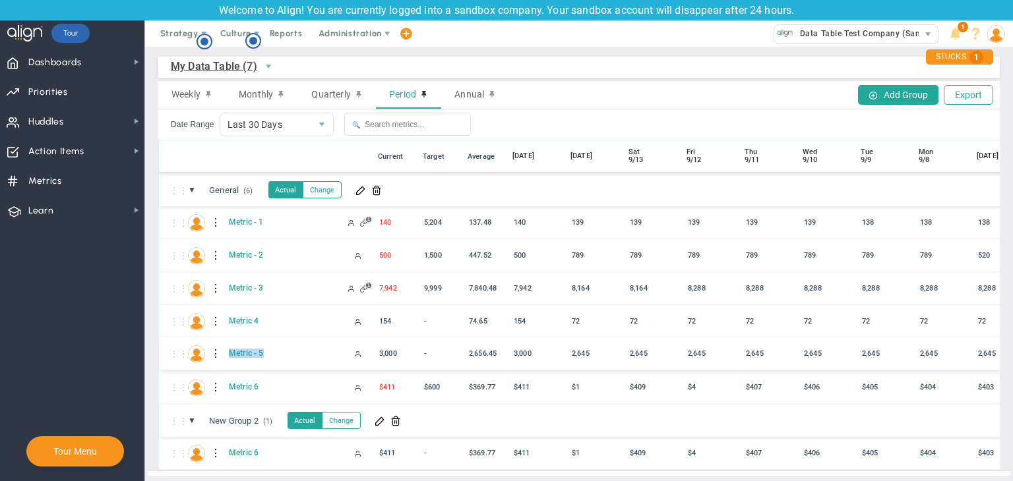
drag, startPoint x: 261, startPoint y: 349, endPoint x: 224, endPoint y: 354, distance: 37.3
copy span "Metric - 5"
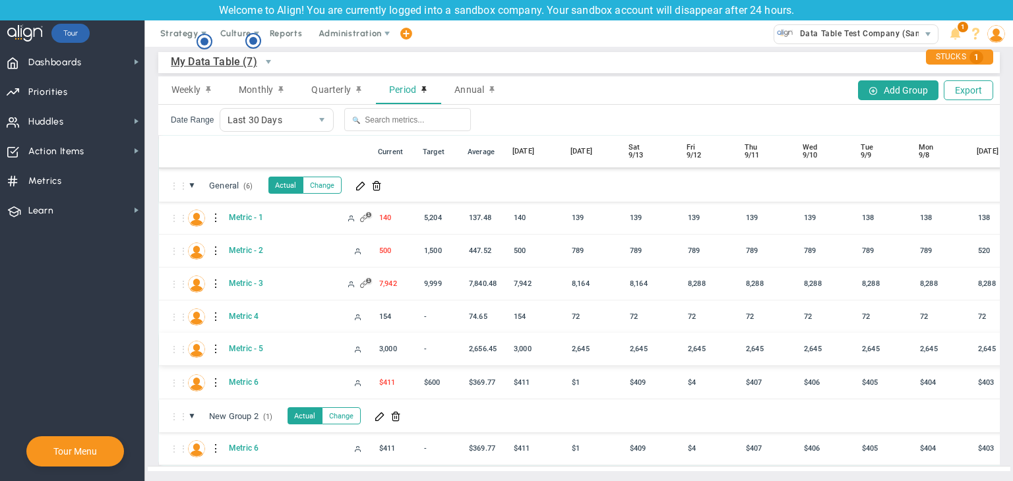
click at [216, 339] on div at bounding box center [216, 349] width 9 height 21
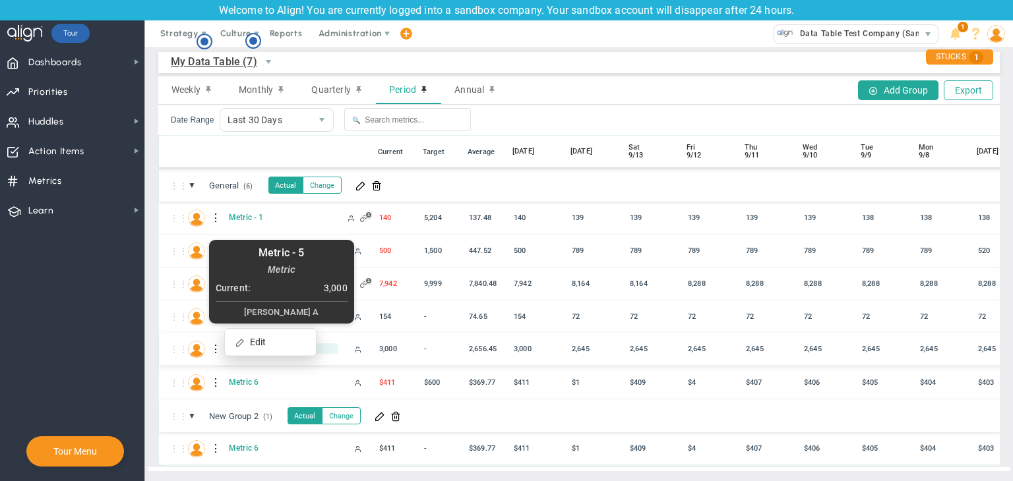
click at [324, 343] on span "Metric - 5" at bounding box center [282, 348] width 112 height 11
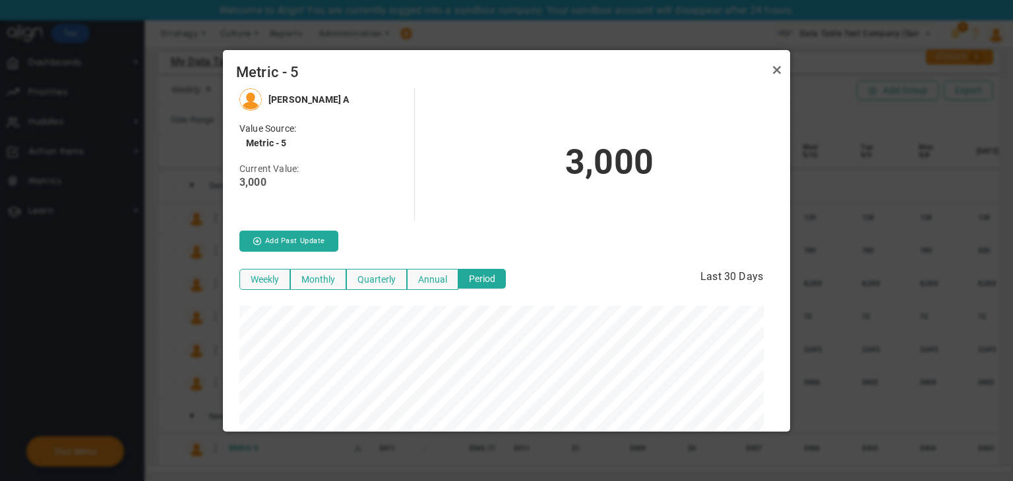
click at [775, 69] on link "Close" at bounding box center [777, 70] width 16 height 16
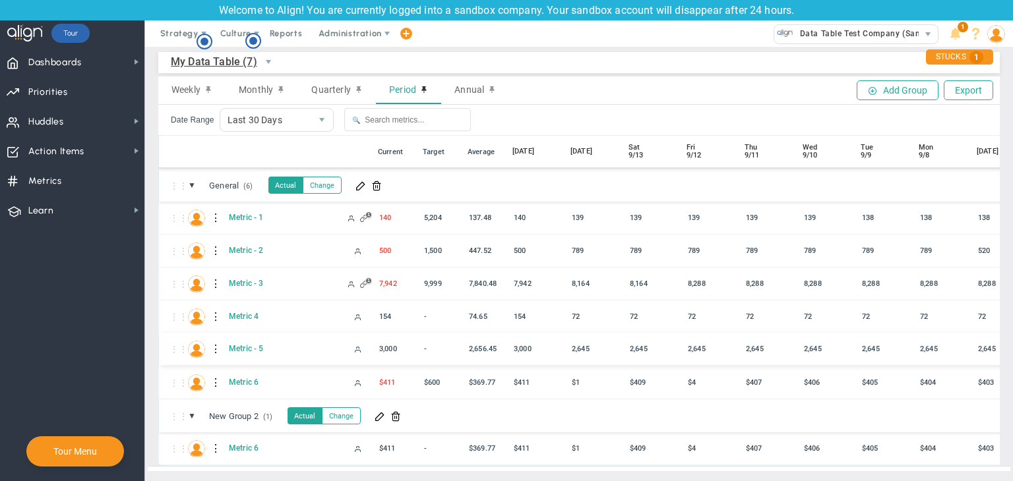
click at [214, 339] on div at bounding box center [216, 349] width 9 height 21
click at [251, 338] on div "Edit" at bounding box center [270, 342] width 91 height 27
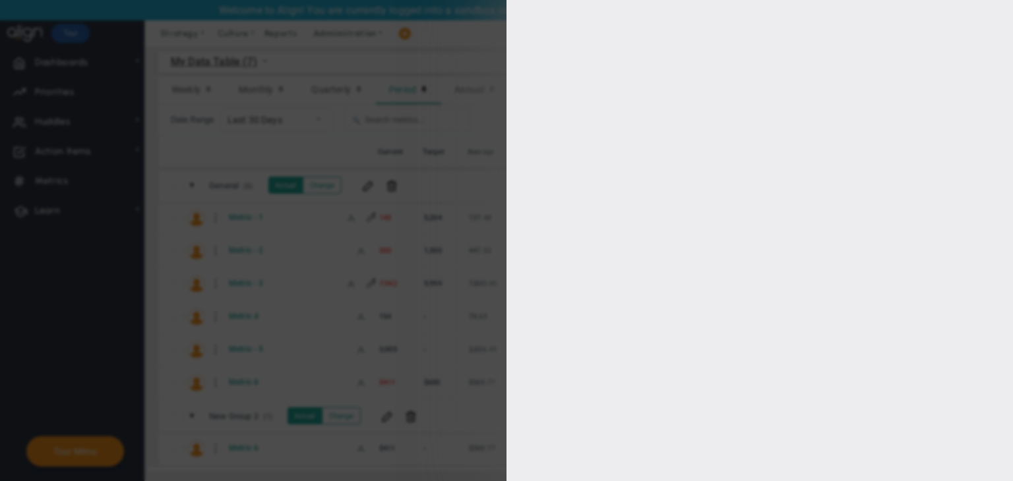
type input "[PERSON_NAME] A"
type input "0"
checkbox input "true"
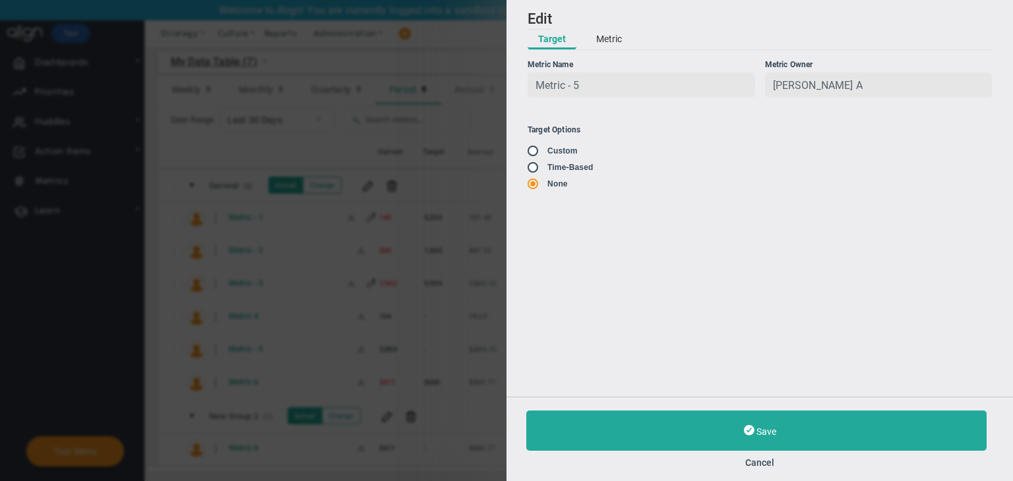
click at [531, 168] on input "radio" at bounding box center [537, 168] width 13 height 11
radio input "true"
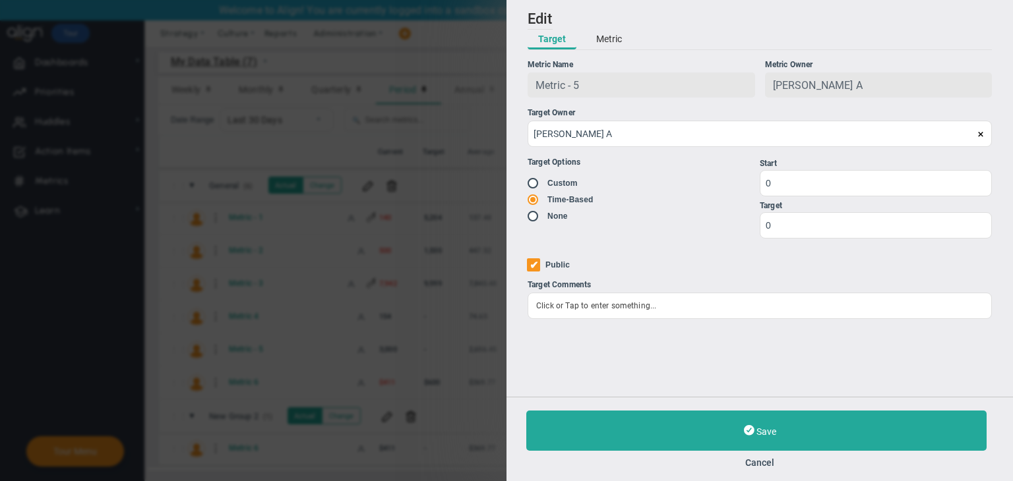
click at [533, 189] on input "radio" at bounding box center [537, 184] width 13 height 11
radio input "true"
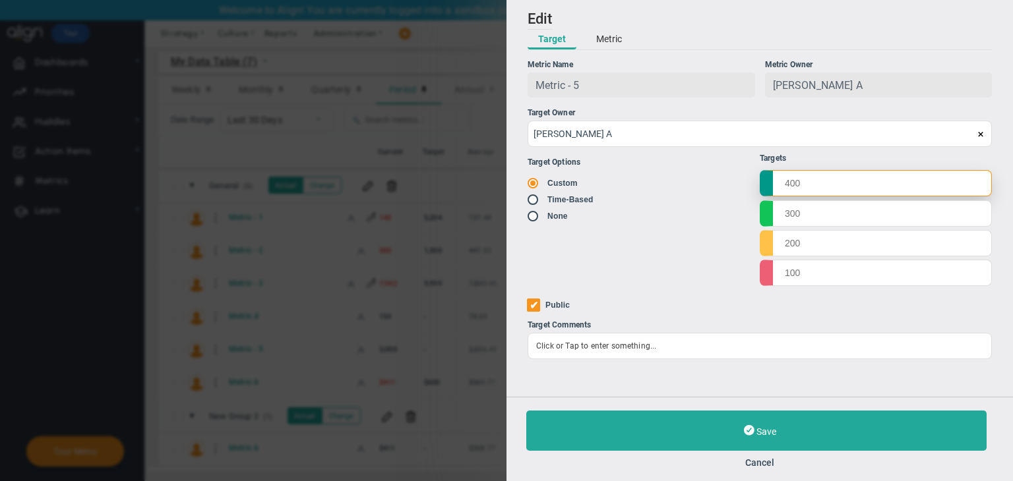
click at [787, 194] on input "text" at bounding box center [875, 183] width 232 height 26
type input "1000"
click at [787, 221] on input "text" at bounding box center [875, 213] width 232 height 26
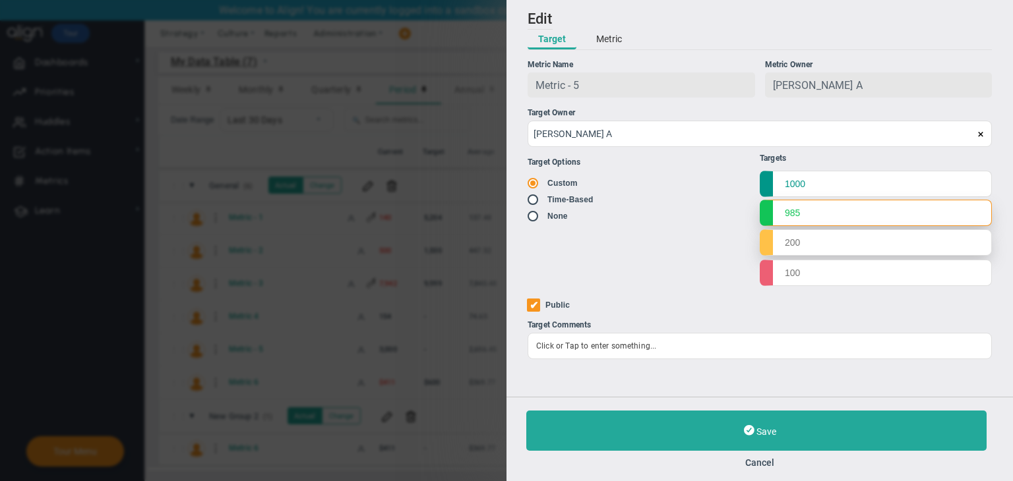
type input "985"
click at [794, 241] on input "text" at bounding box center [875, 242] width 232 height 26
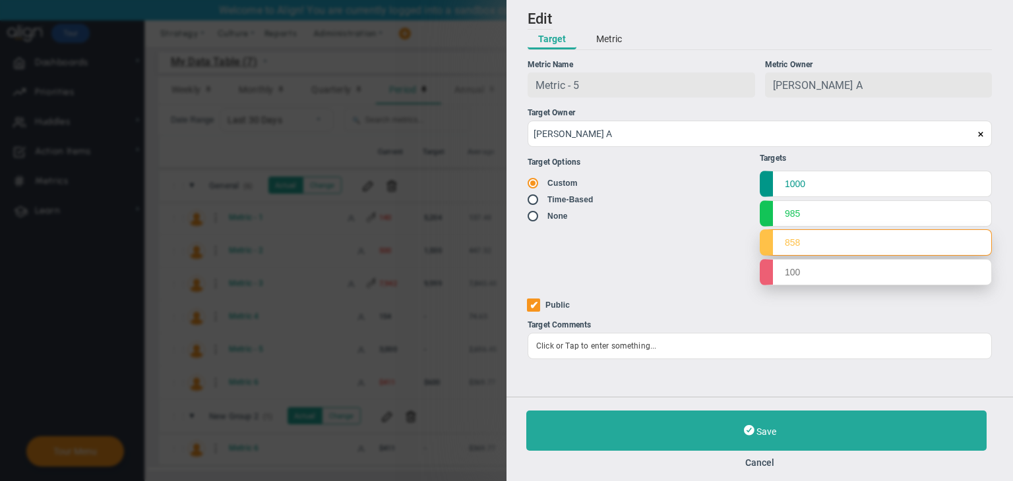
type input "858"
click at [802, 268] on input "text" at bounding box center [875, 272] width 232 height 26
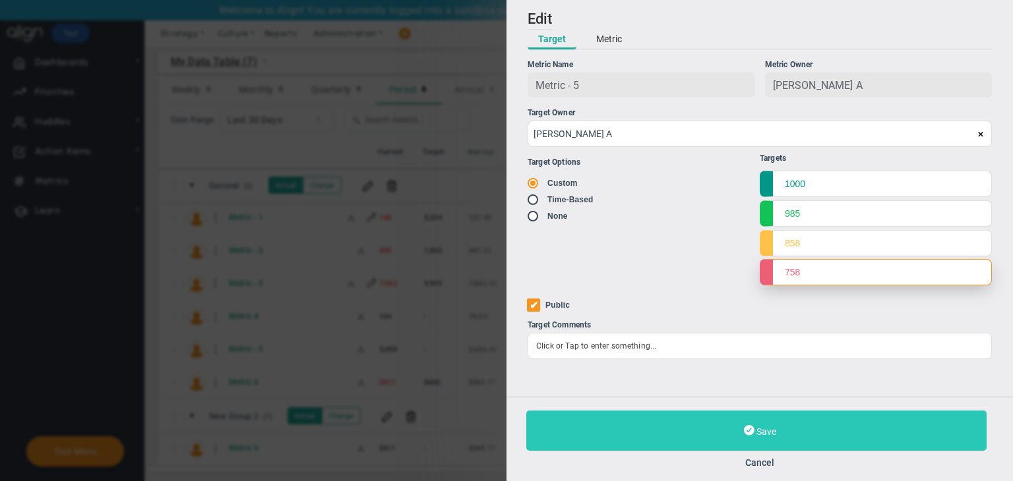
type input "758"
click at [766, 437] on button "Save" at bounding box center [756, 431] width 460 height 40
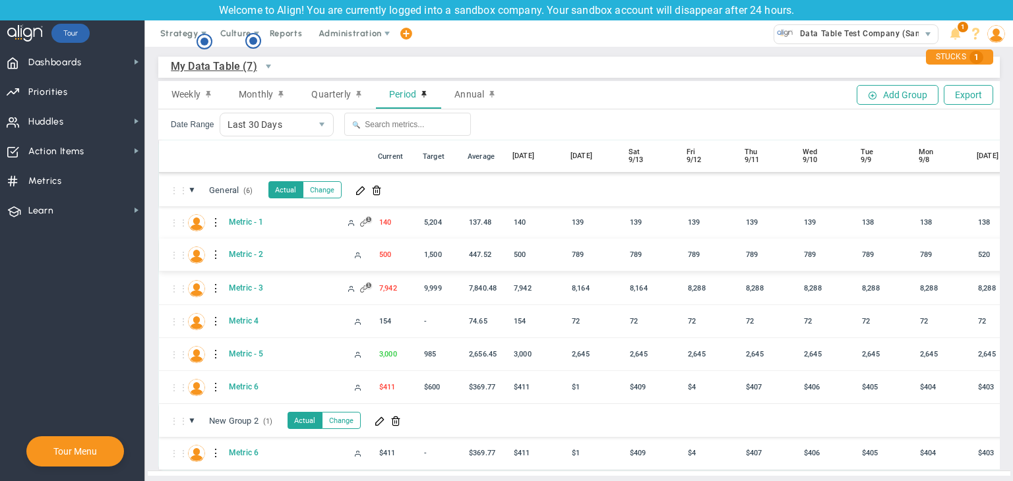
scroll to position [15, 0]
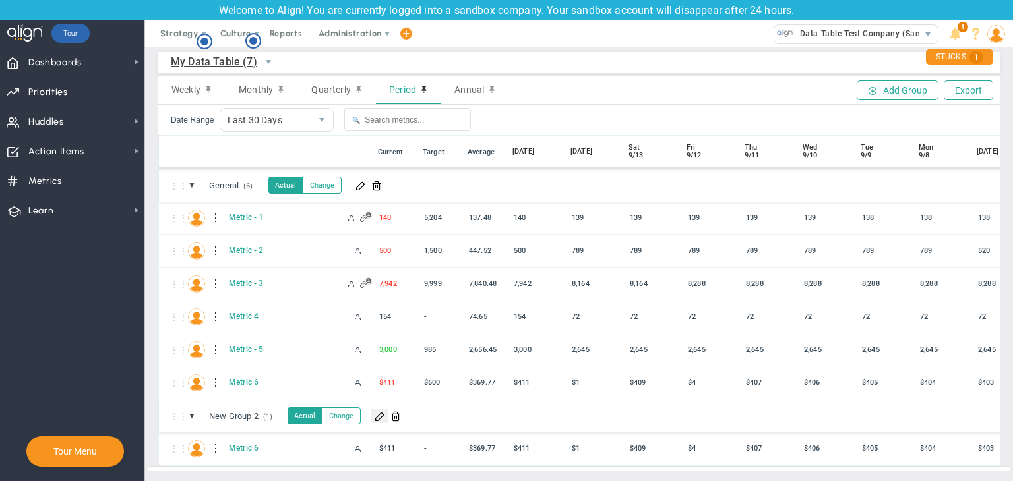
click at [380, 411] on span at bounding box center [379, 416] width 11 height 11
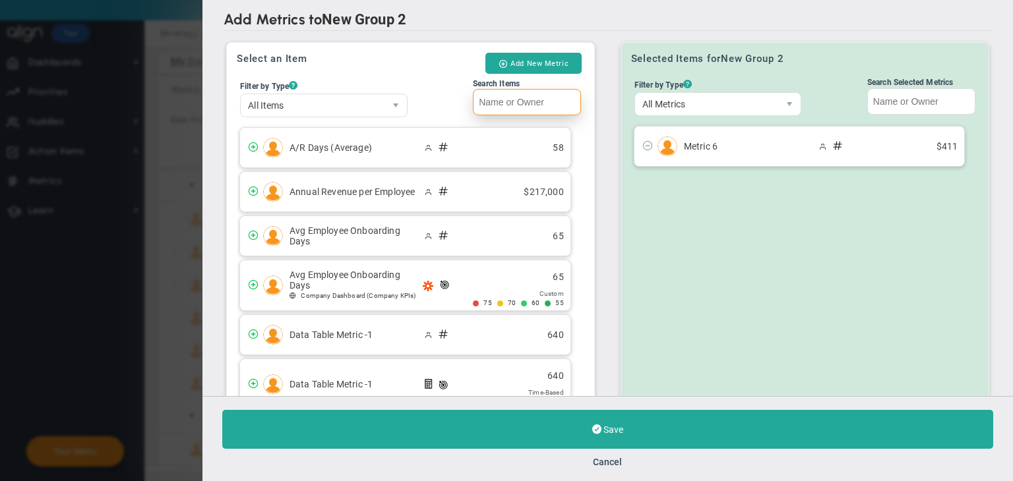
click at [510, 101] on input "Search Items" at bounding box center [527, 102] width 108 height 26
paste input "Metric - 5"
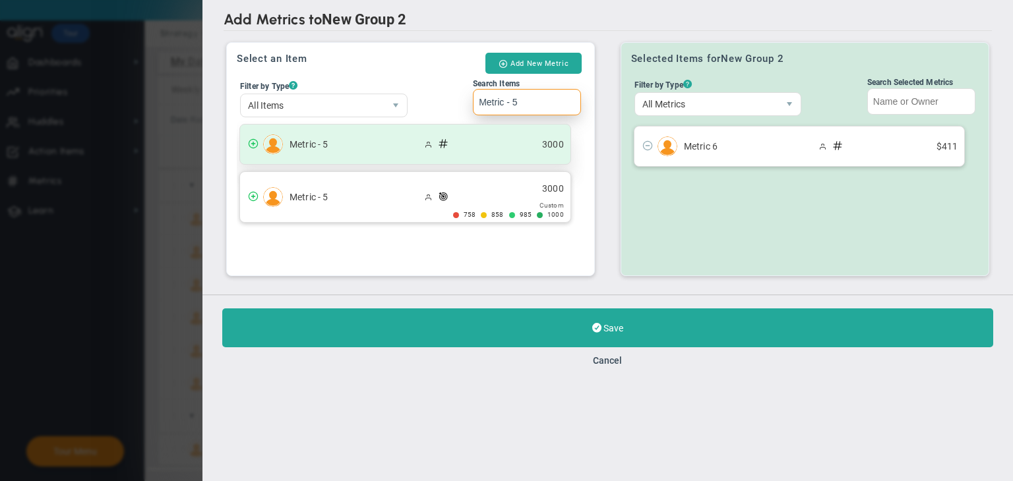
type input "Metric - 5"
click at [499, 133] on div "Metric - 5 3000" at bounding box center [405, 145] width 330 height 40
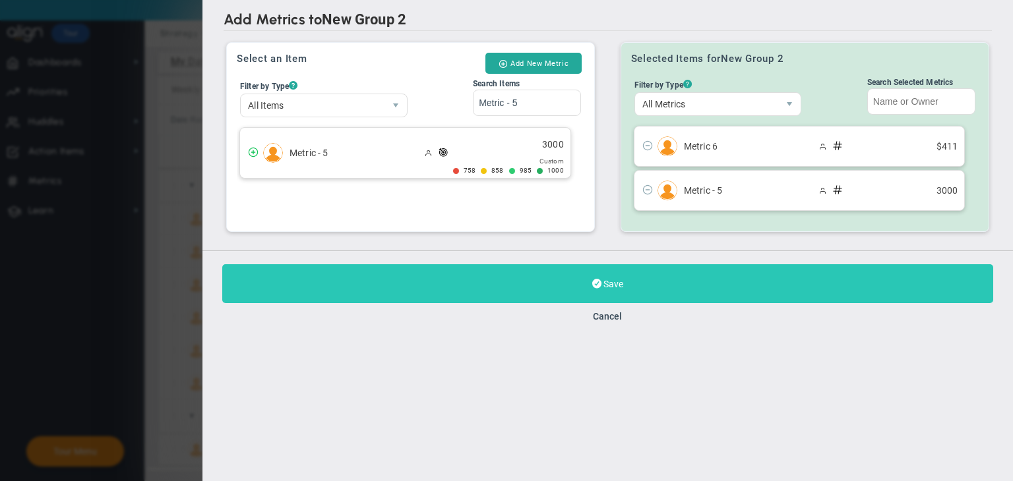
click at [555, 272] on button "Save" at bounding box center [607, 283] width 771 height 39
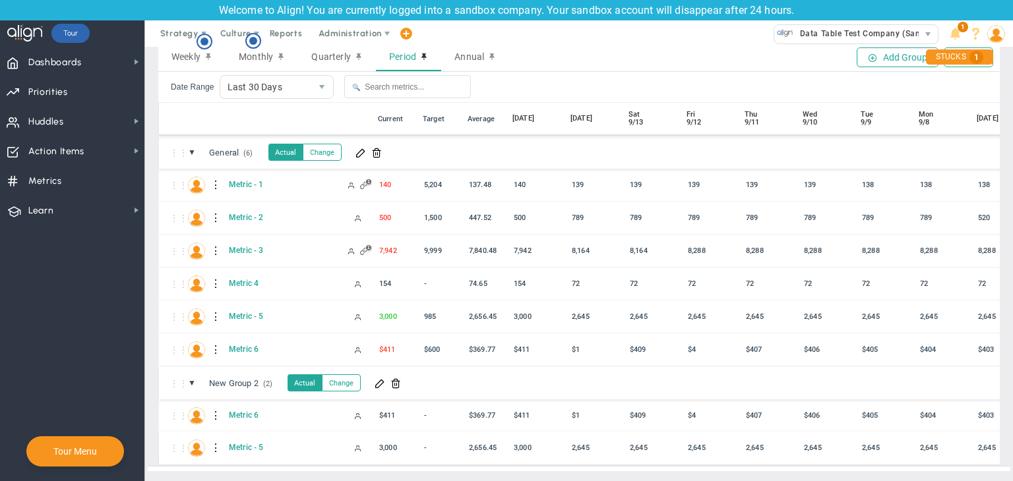
scroll to position [47, 0]
click at [215, 438] on div at bounding box center [216, 448] width 9 height 21
click at [243, 436] on span at bounding box center [239, 440] width 9 height 9
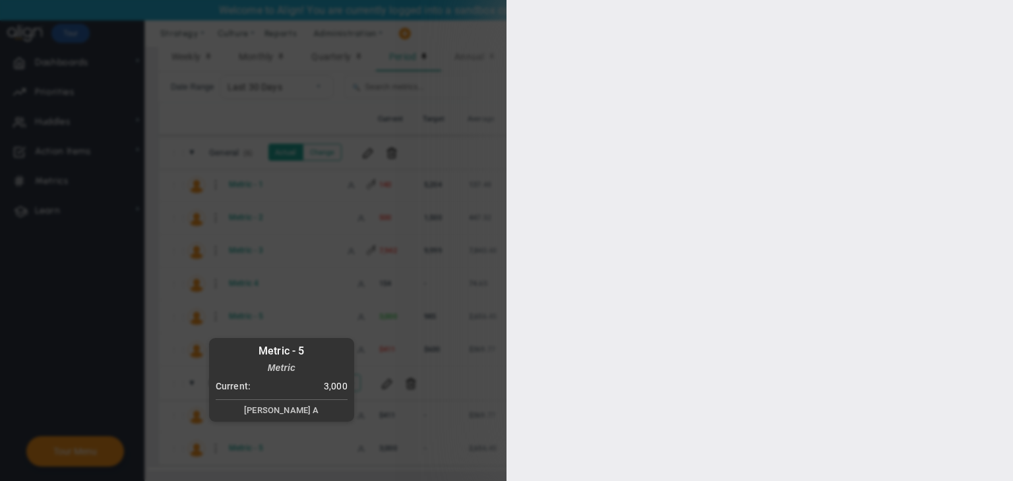
type input "[PERSON_NAME] A"
checkbox input "true"
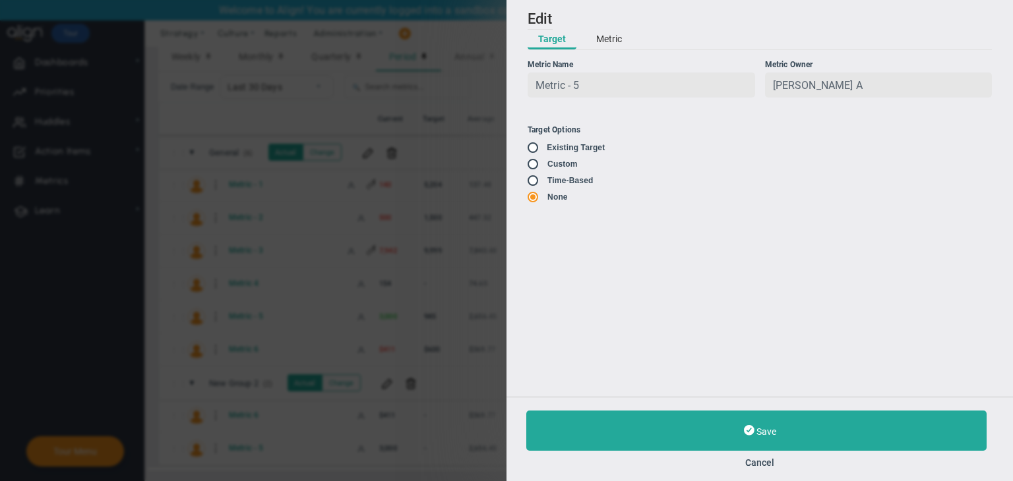
click at [538, 153] on input "radio" at bounding box center [537, 148] width 13 height 11
radio input "false"
radio input "true"
radio input "false"
type input "1000"
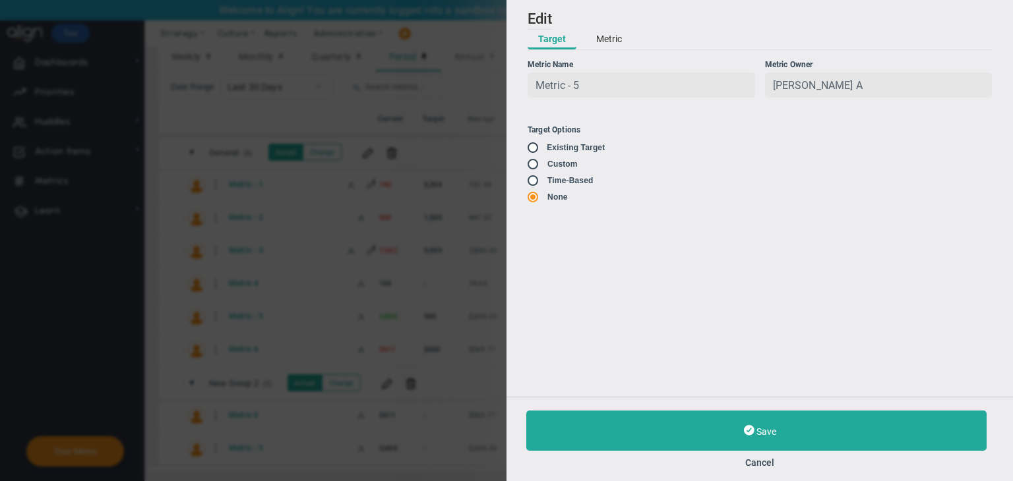
type input "985"
type input "858"
type input "758"
checkbox input "false"
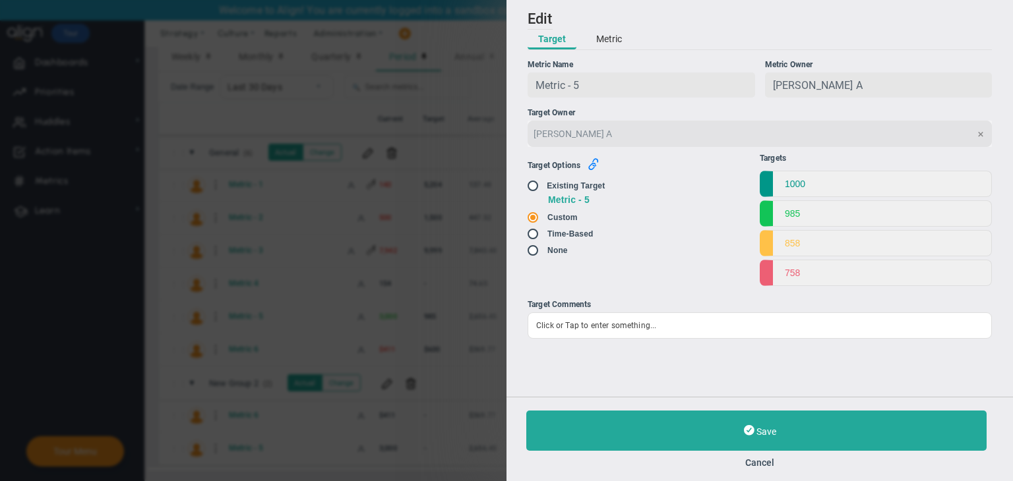
click at [593, 167] on icon "button" at bounding box center [593, 164] width 12 height 12
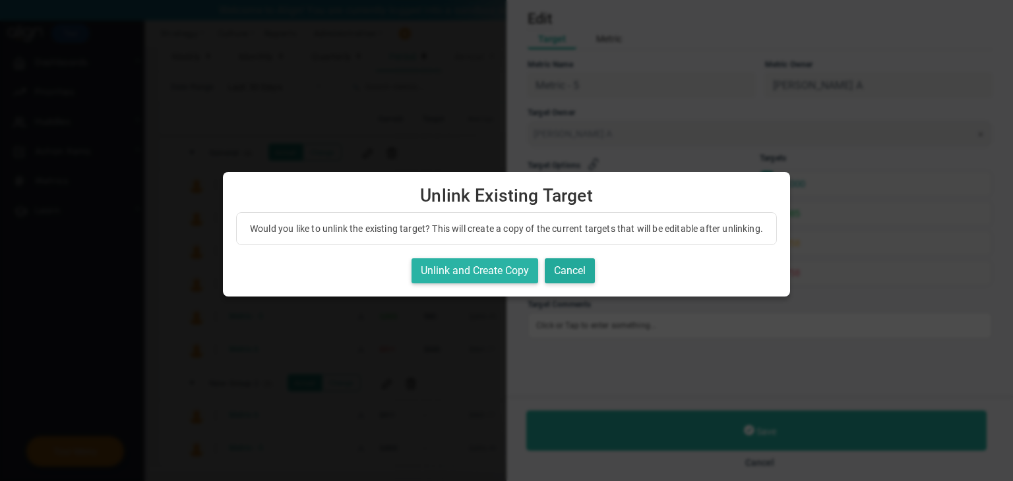
click at [496, 284] on button "Unlink and Create Copy" at bounding box center [474, 271] width 127 height 26
radio input "true"
radio input "false"
checkbox input "true"
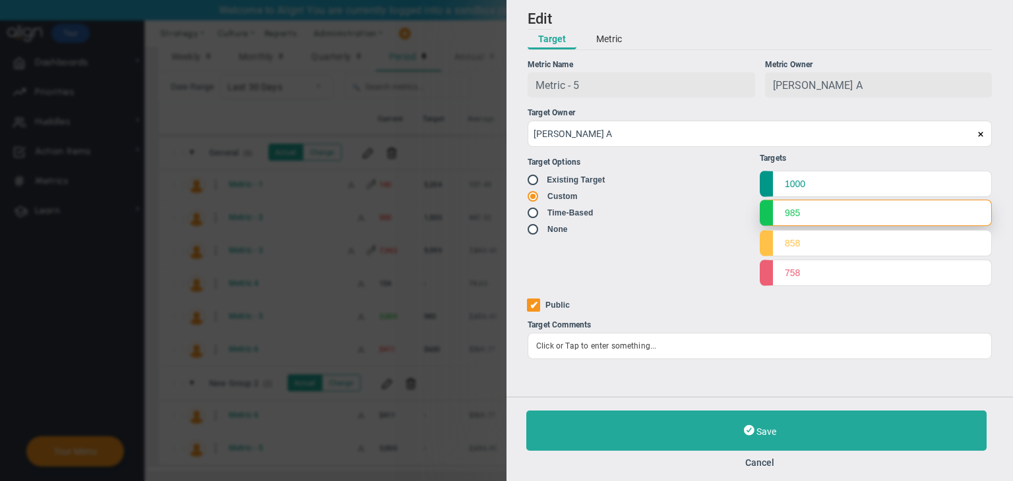
click at [806, 220] on input "985" at bounding box center [875, 213] width 232 height 26
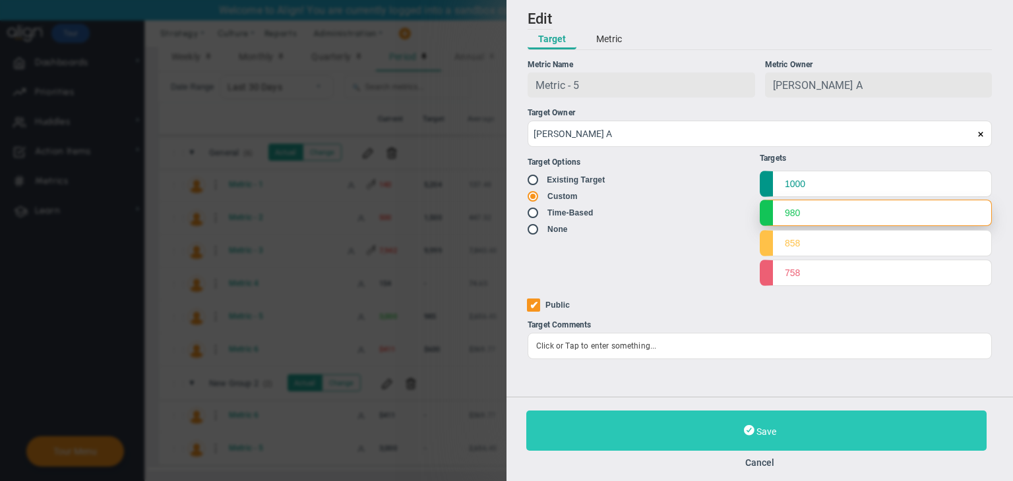
type input "980"
click at [810, 423] on button "Save" at bounding box center [756, 431] width 460 height 40
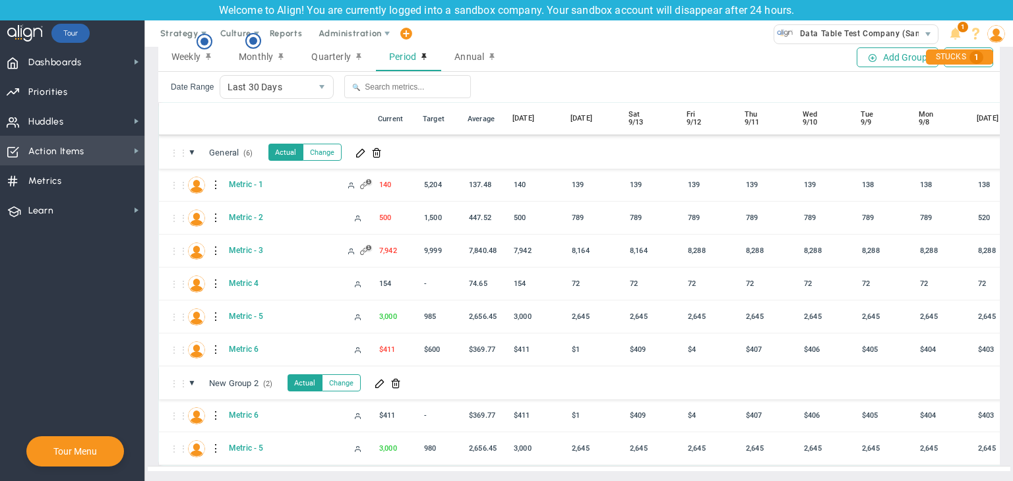
click at [94, 156] on span "Action Items Action Items" at bounding box center [72, 151] width 144 height 30
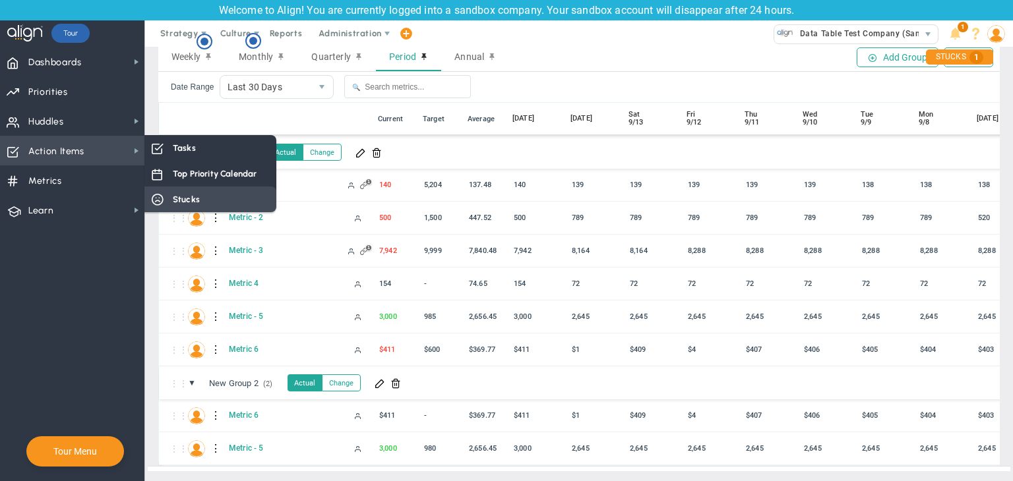
click at [184, 198] on span "Stucks" at bounding box center [186, 199] width 27 height 13
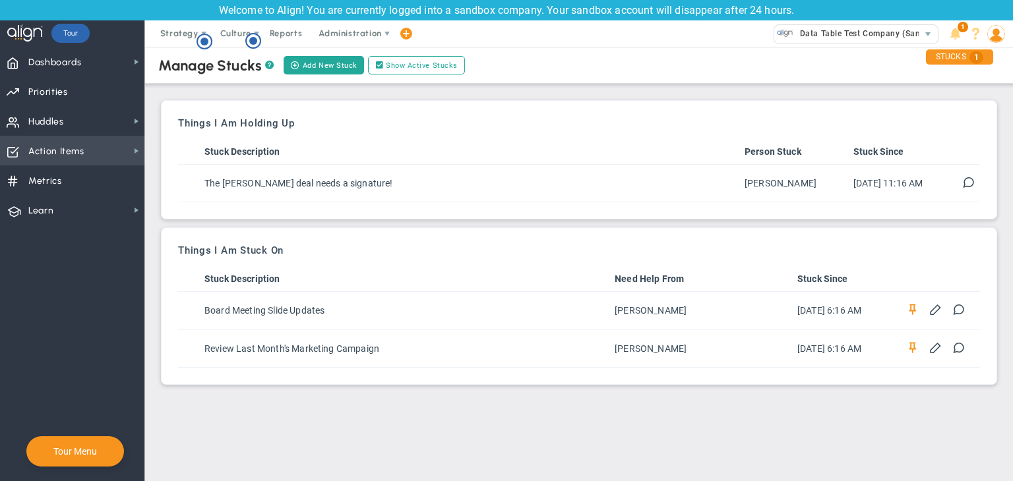
click at [98, 149] on span "Action Items Action Items" at bounding box center [72, 151] width 144 height 30
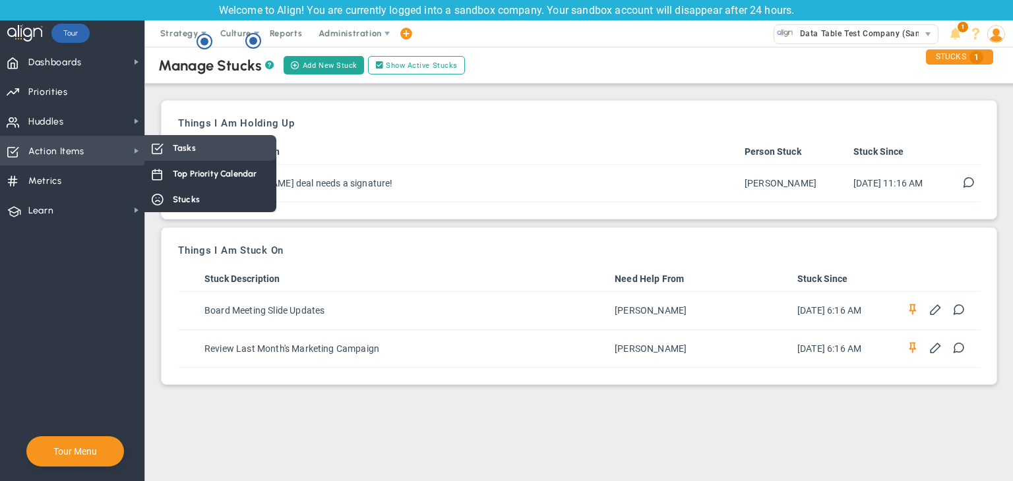
click at [198, 151] on div "Tasks" at bounding box center [210, 148] width 132 height 26
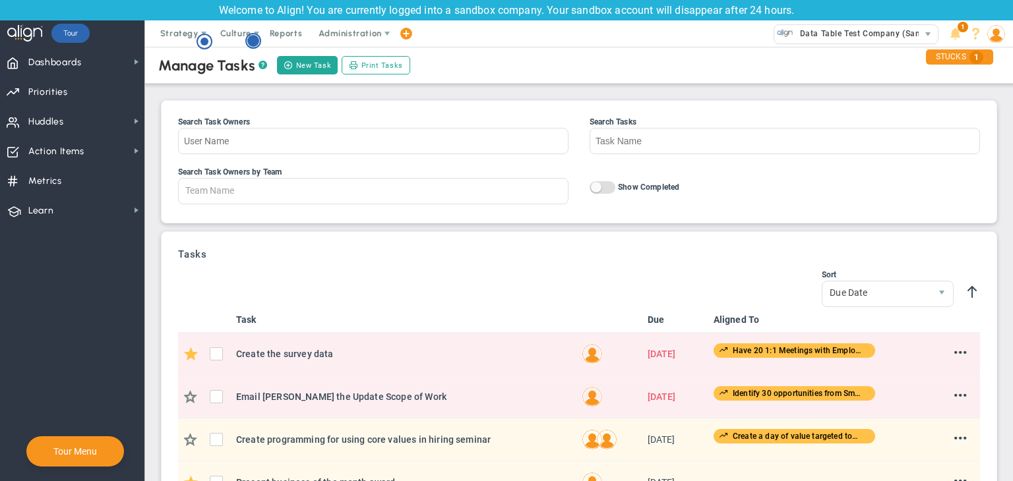
click at [255, 47] on icon "Hotspot (open by clicking or pressing space/enter)" at bounding box center [253, 41] width 16 height 16
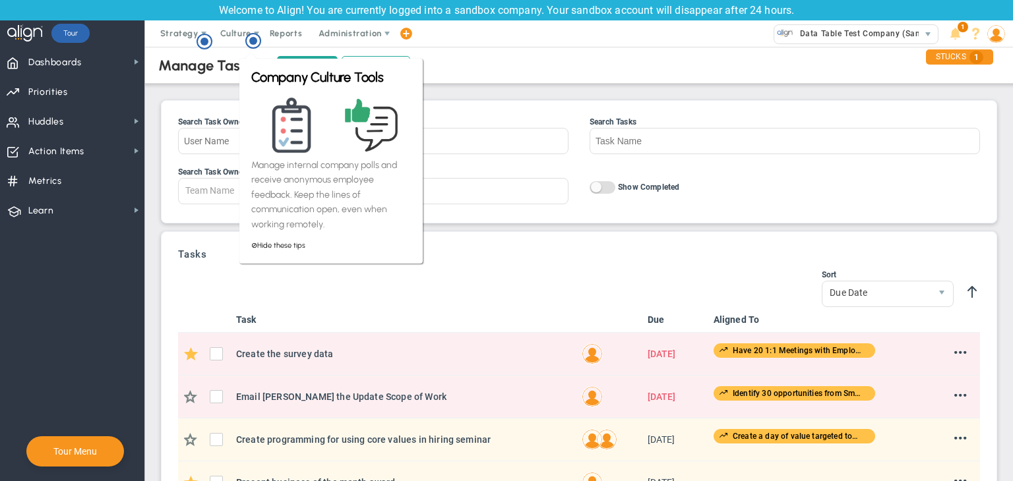
click at [218, 90] on div "Manage Tasks ? New Task Print Tasks Search Task Owners Search Tasks Search Task…" at bounding box center [578, 449] width 841 height 810
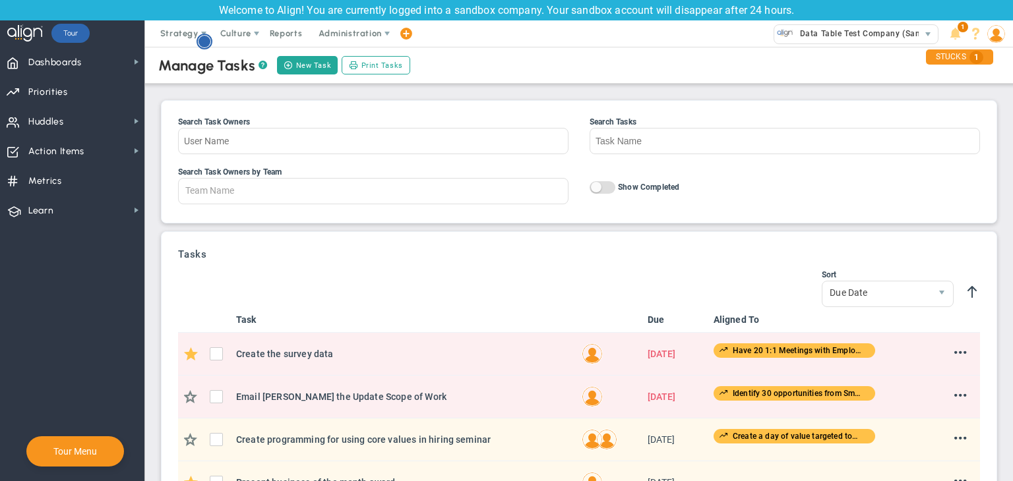
click at [206, 47] on icon "Hotspot (open by clicking or pressing space/enter)" at bounding box center [204, 42] width 16 height 16
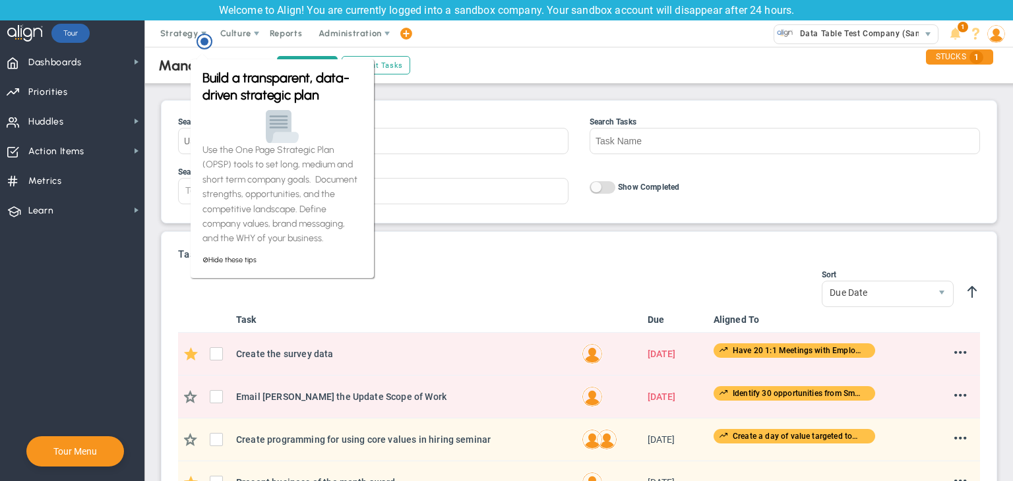
click at [181, 86] on div "Manage Tasks ? New Task Print Tasks Search Task Owners Search Tasks Search Task…" at bounding box center [578, 449] width 841 height 810
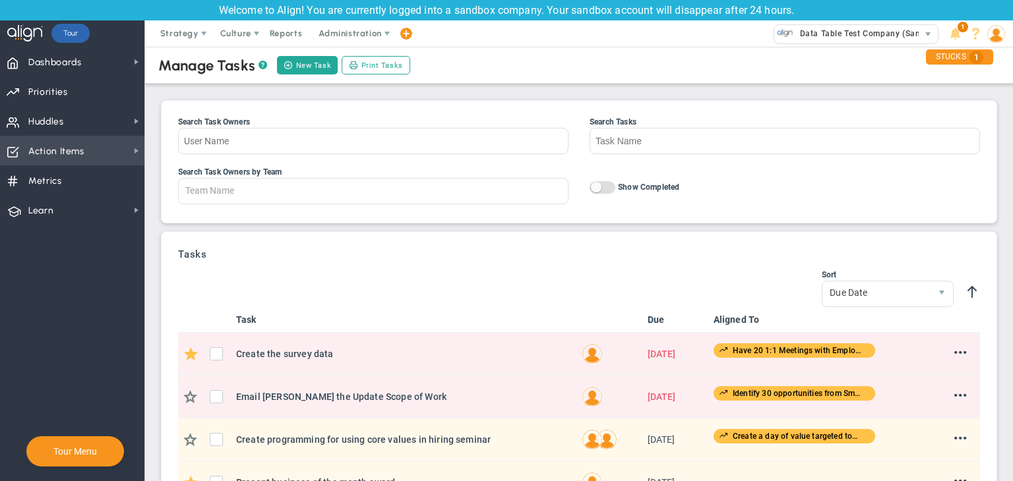
click at [57, 157] on span "Action Items" at bounding box center [56, 152] width 56 height 28
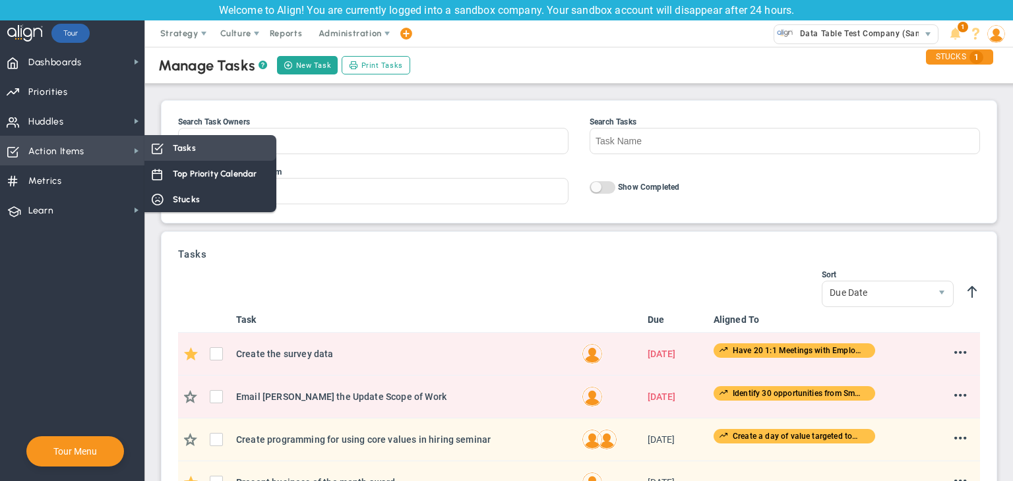
click at [167, 156] on div "Tasks" at bounding box center [210, 148] width 132 height 26
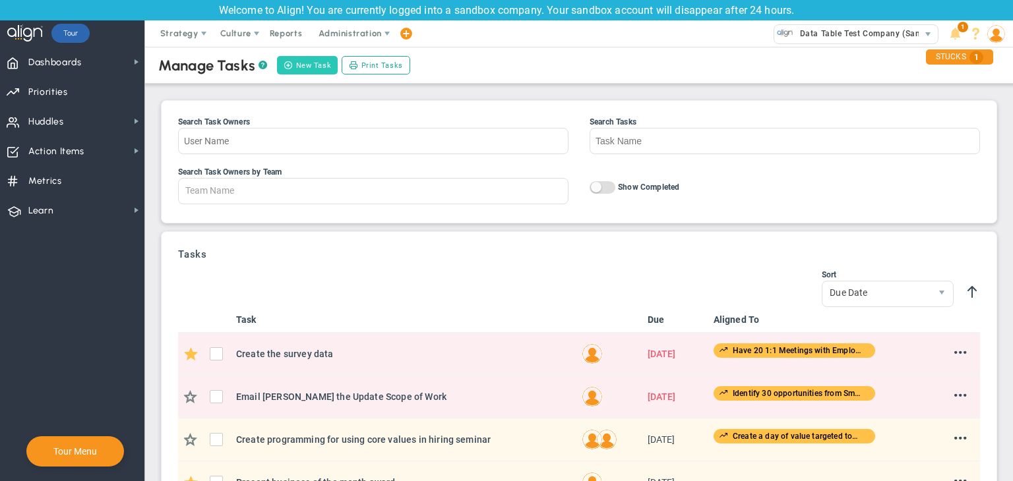
click at [316, 71] on button "New Task" at bounding box center [307, 65] width 61 height 18
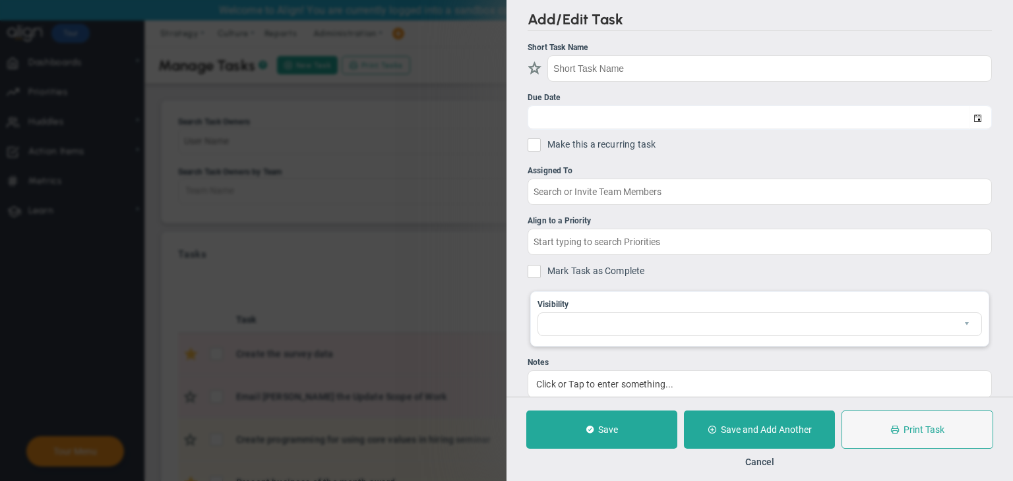
checkbox input "false"
type input "[DATE]"
checkbox input "false"
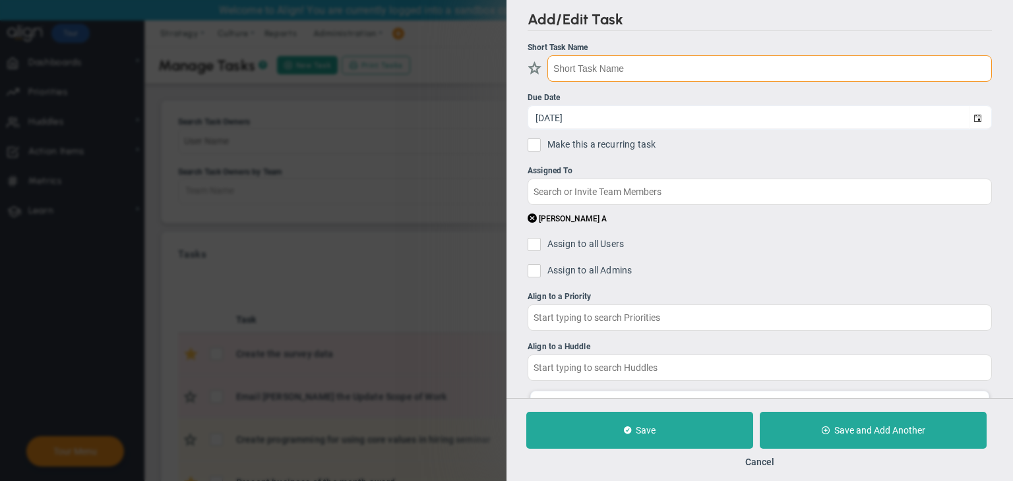
click at [663, 75] on input "text" at bounding box center [769, 68] width 444 height 26
type input "n"
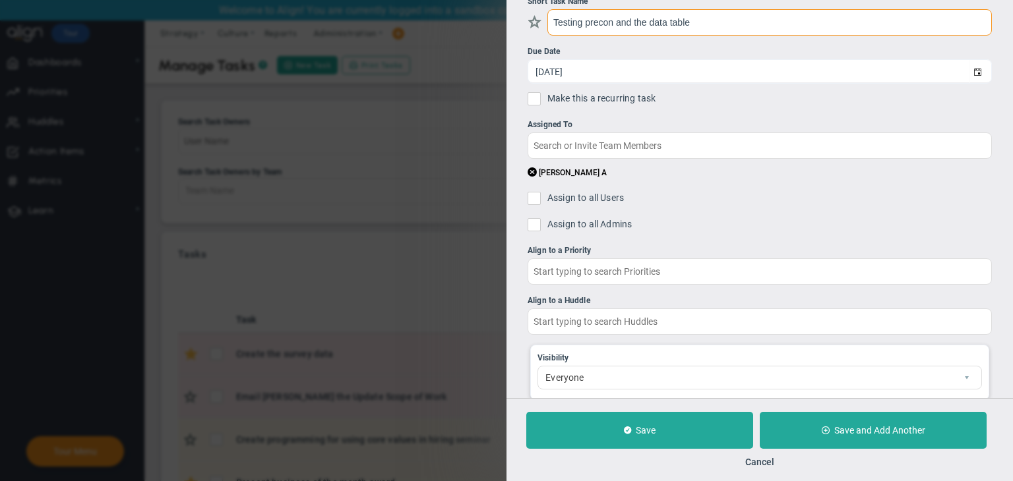
scroll to position [120, 0]
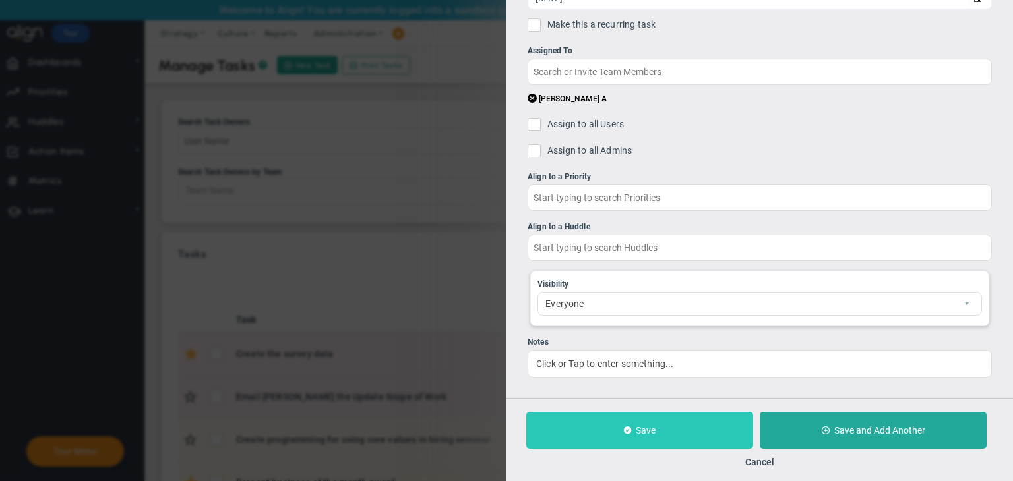
type input "Testing precon and the data table"
click at [635, 434] on button "Save" at bounding box center [639, 430] width 227 height 37
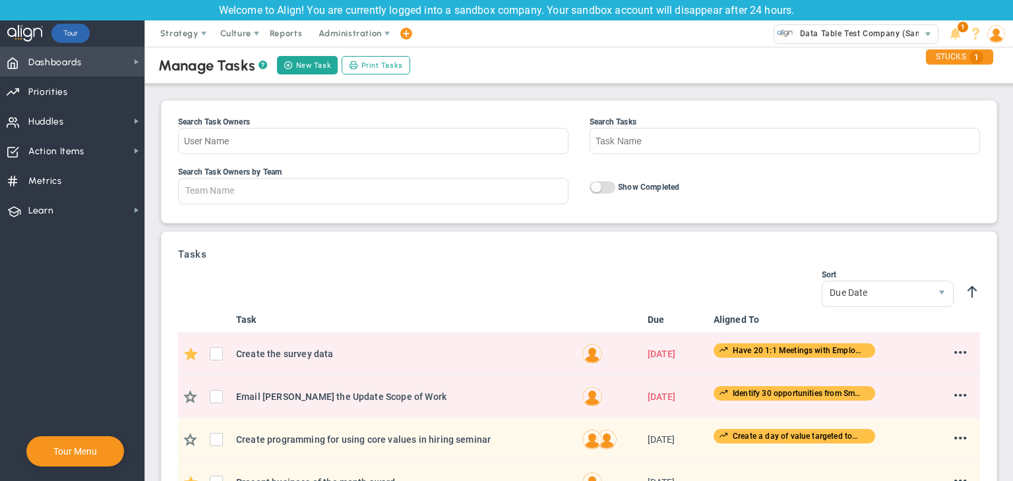
click at [88, 61] on span "Dashboards Dashboards" at bounding box center [72, 62] width 144 height 30
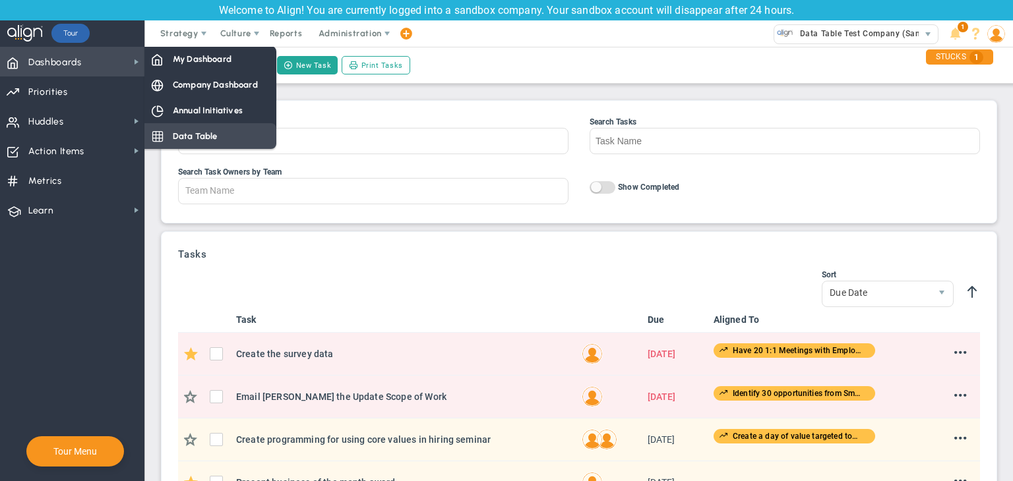
click at [198, 137] on span "Data Table" at bounding box center [195, 136] width 45 height 13
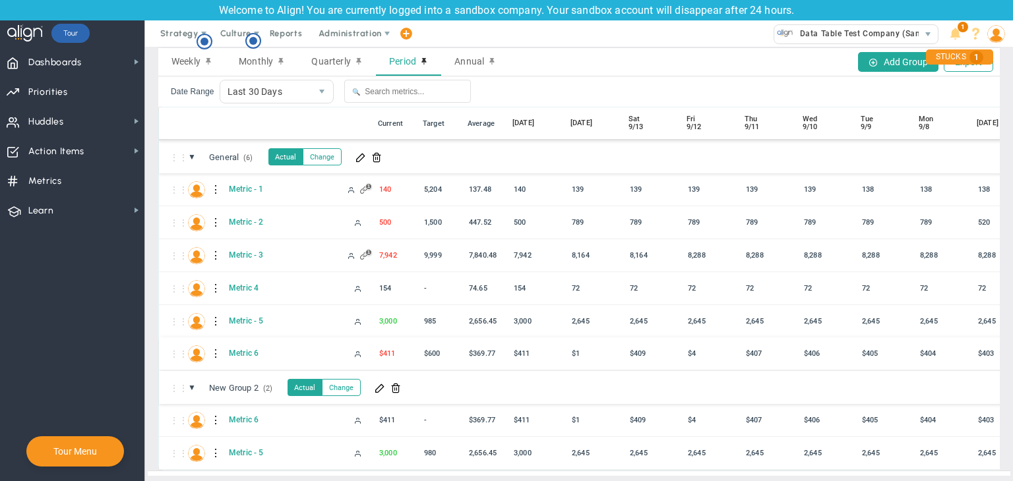
scroll to position [47, 0]
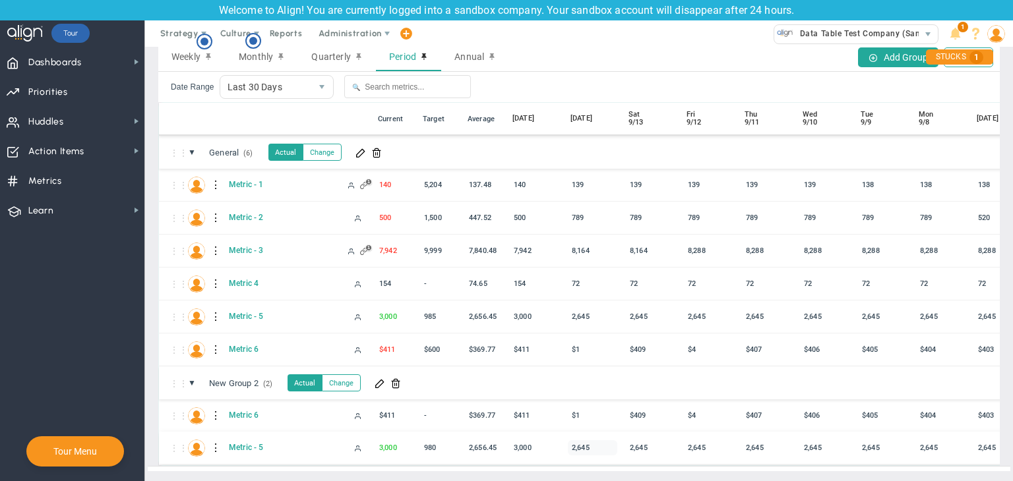
click at [585, 440] on div "2,645" at bounding box center [592, 447] width 49 height 15
type input "1"
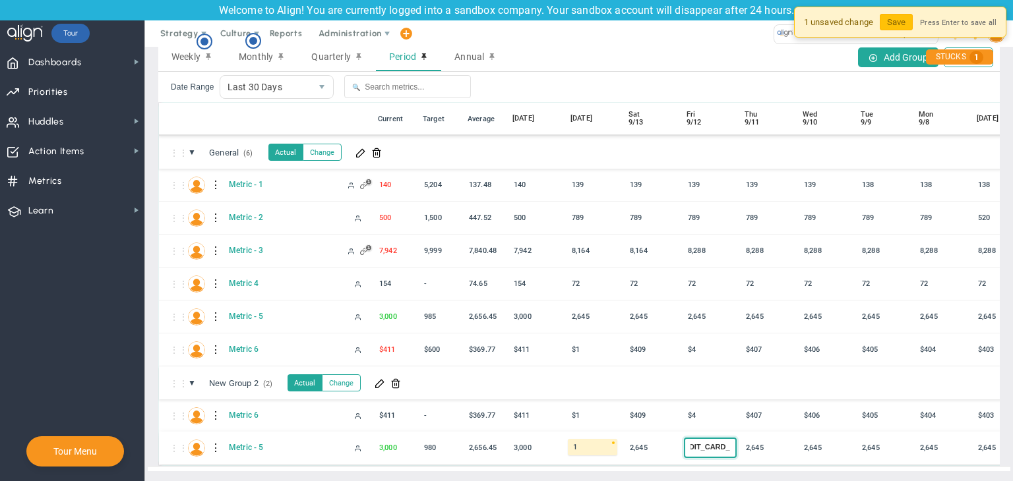
type input "1234567876543221"
type input "2"
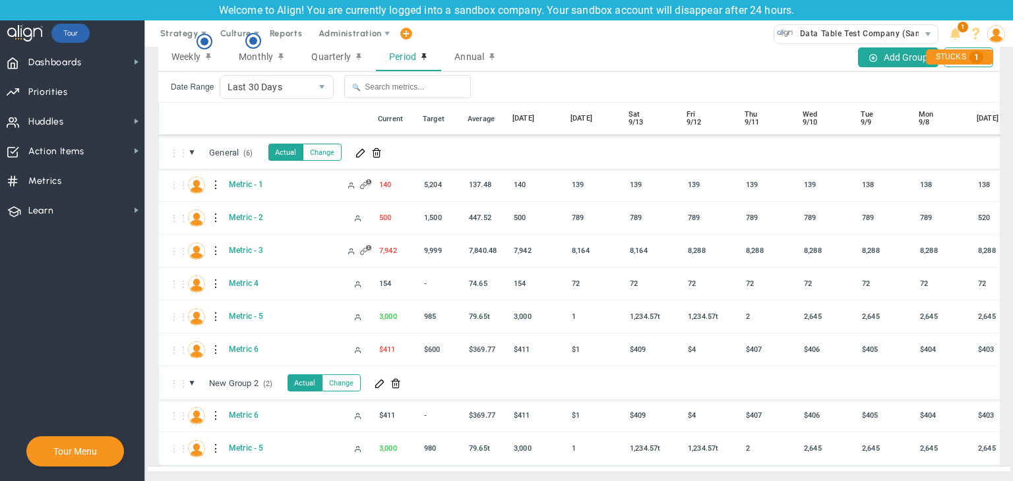
scroll to position [47, 0]
click at [202, 38] on circle "Hotspot (open by clicking or pressing space/enter)" at bounding box center [204, 42] width 12 height 12
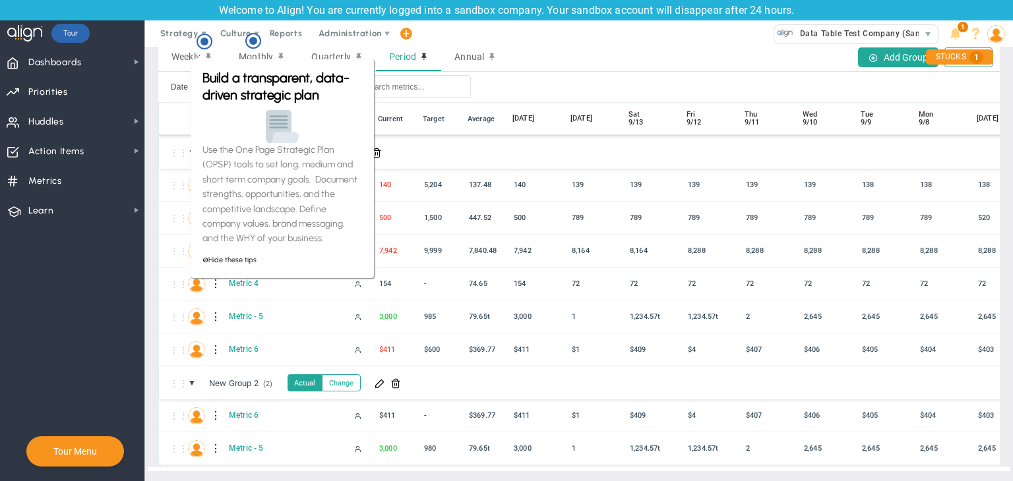
click at [187, 82] on label "Date Range" at bounding box center [193, 86] width 44 height 9
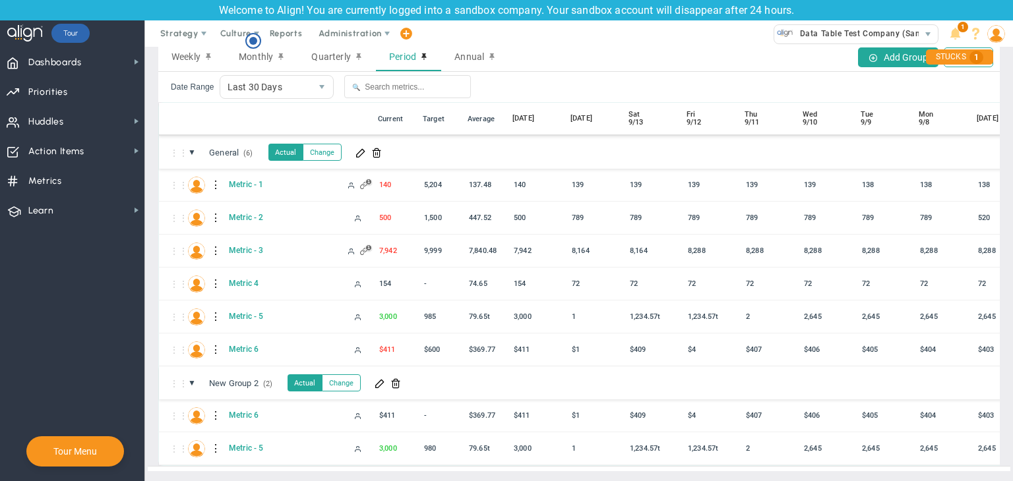
scroll to position [0, 0]
click at [259, 40] on icon "Hotspot (open by clicking or pressing space/enter)" at bounding box center [253, 41] width 16 height 16
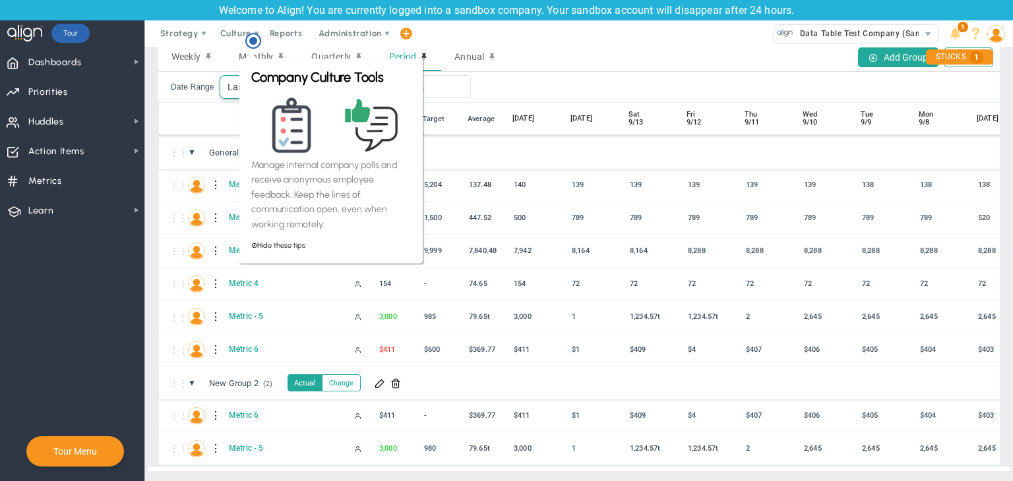
click at [220, 76] on span "Last 30 Days" at bounding box center [277, 87] width 115 height 24
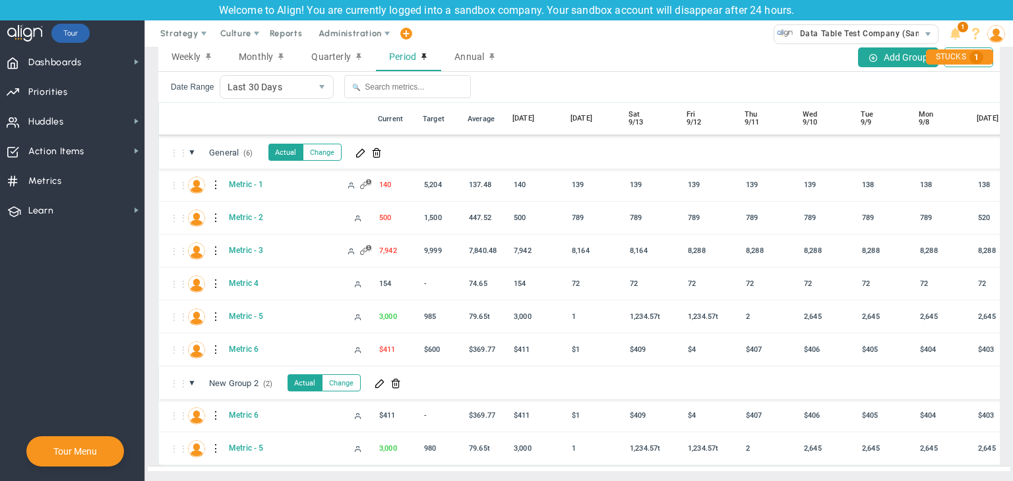
click at [214, 80] on div "Date Range Last 30 Days 30" at bounding box center [252, 87] width 163 height 24
click at [138, 119] on span at bounding box center [136, 121] width 11 height 11
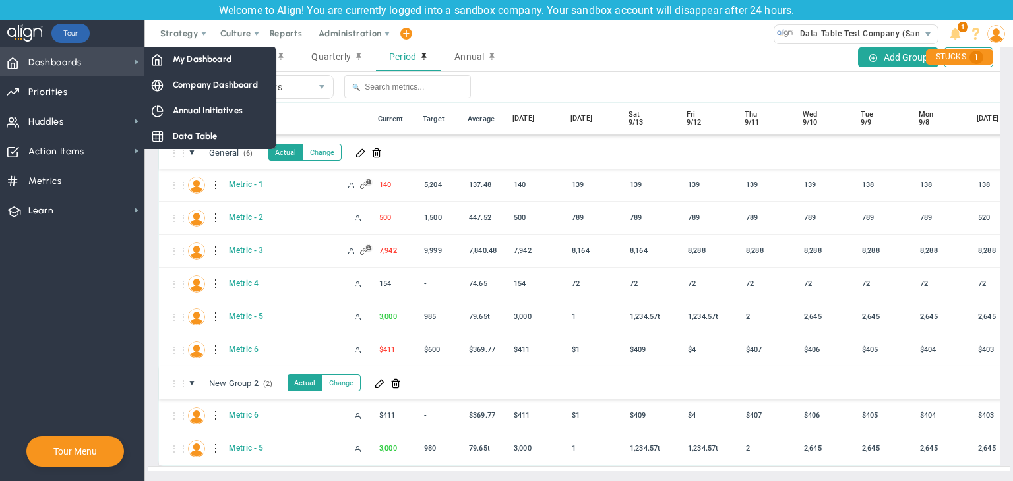
click at [86, 60] on span "Dashboards Dashboards" at bounding box center [72, 62] width 144 height 30
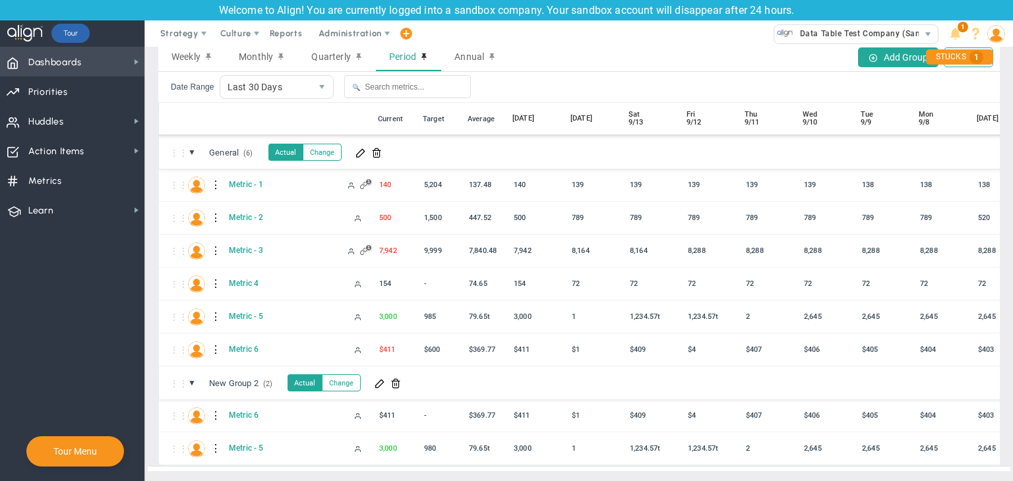
click at [117, 58] on span "Dashboards Dashboards" at bounding box center [72, 62] width 144 height 30
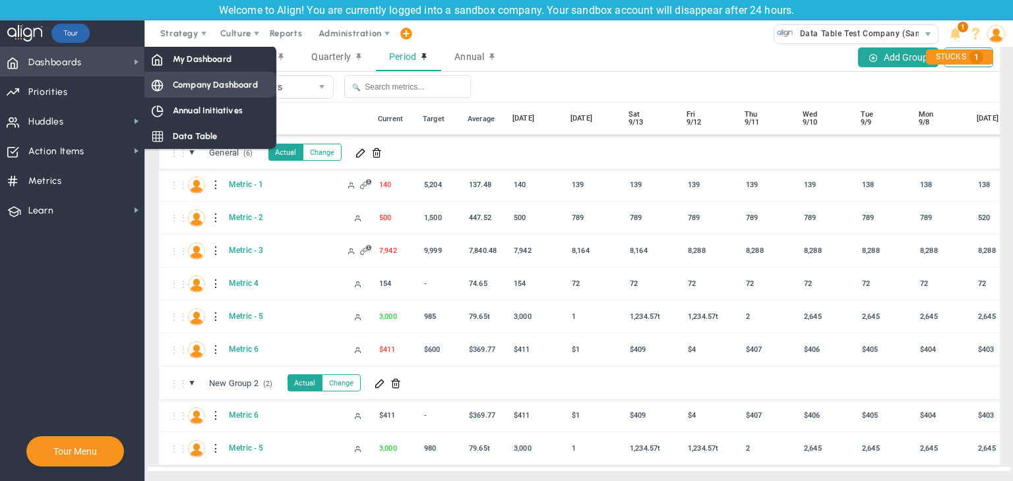
click at [196, 89] on span "Company Dashboard" at bounding box center [215, 84] width 85 height 13
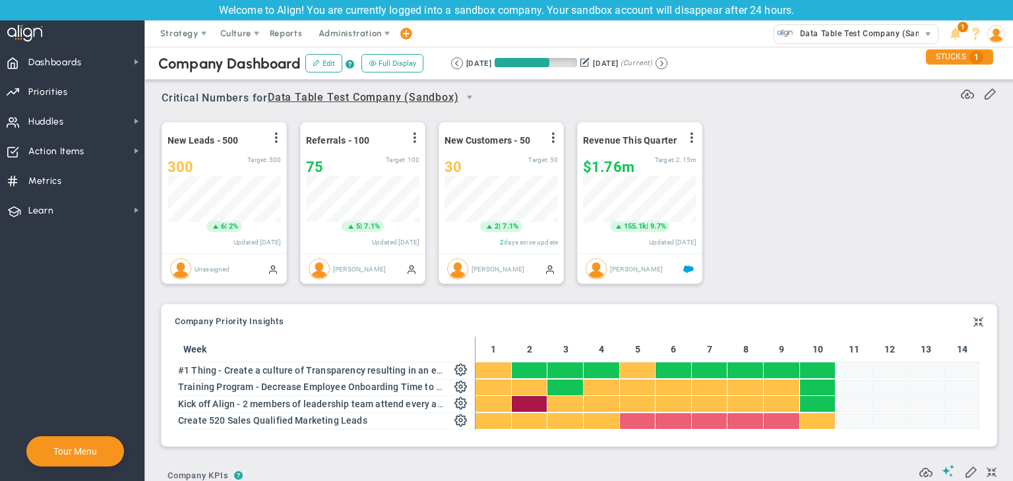
scroll to position [659238, 659171]
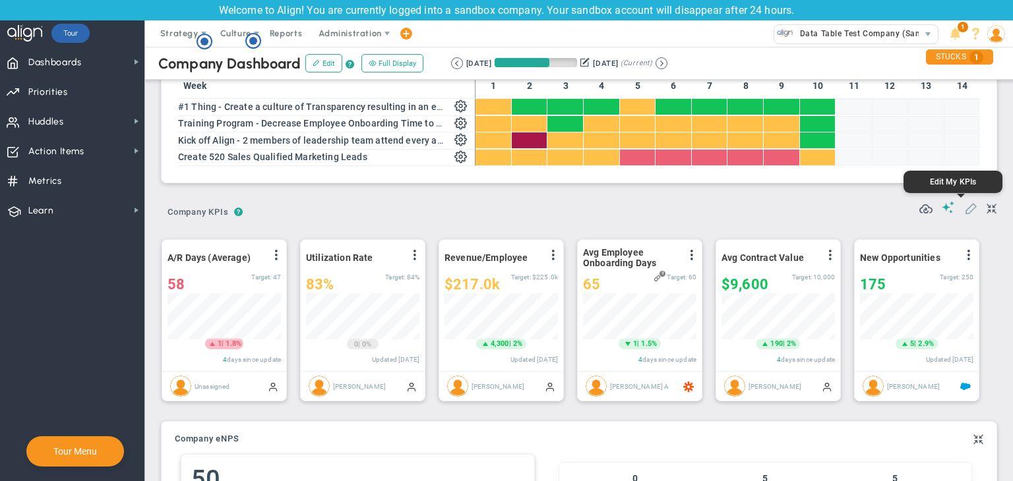
click at [964, 210] on span at bounding box center [970, 207] width 13 height 13
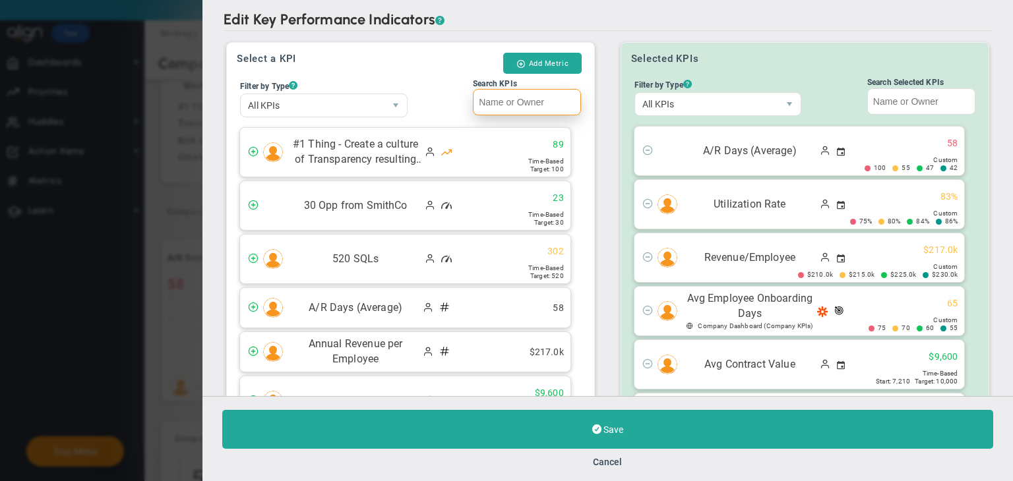
click at [524, 109] on input "Search KPIs" at bounding box center [527, 102] width 108 height 26
paste input "Metric - 5"
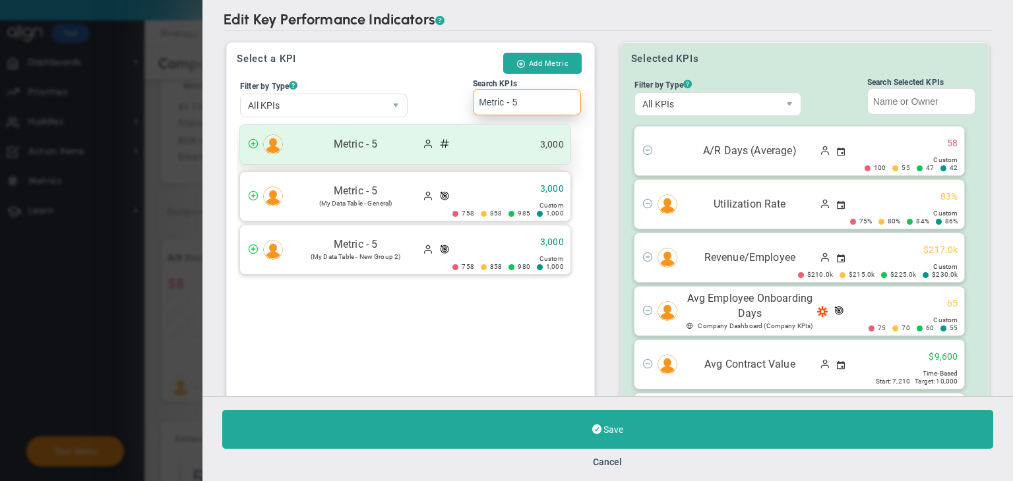
click at [490, 142] on div "Metric - 5 3,000" at bounding box center [405, 145] width 330 height 40
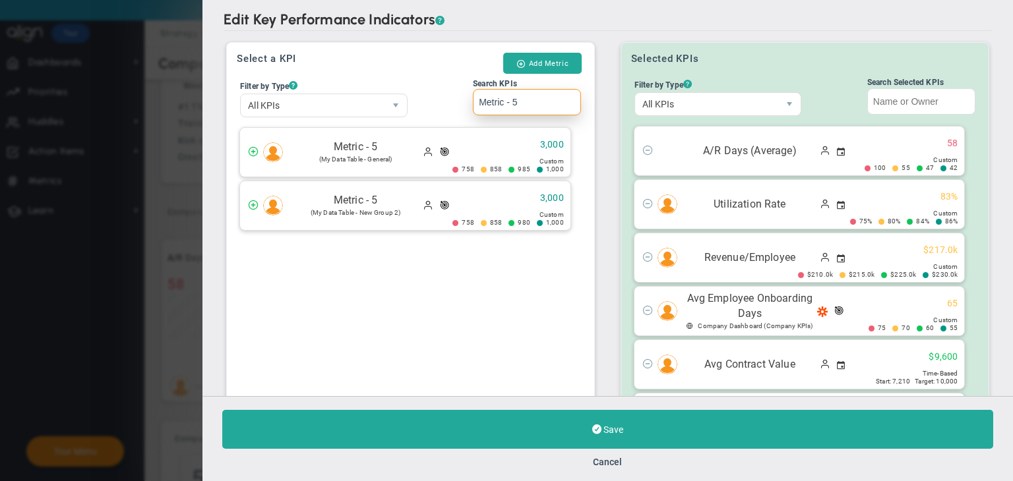
scroll to position [127, 0]
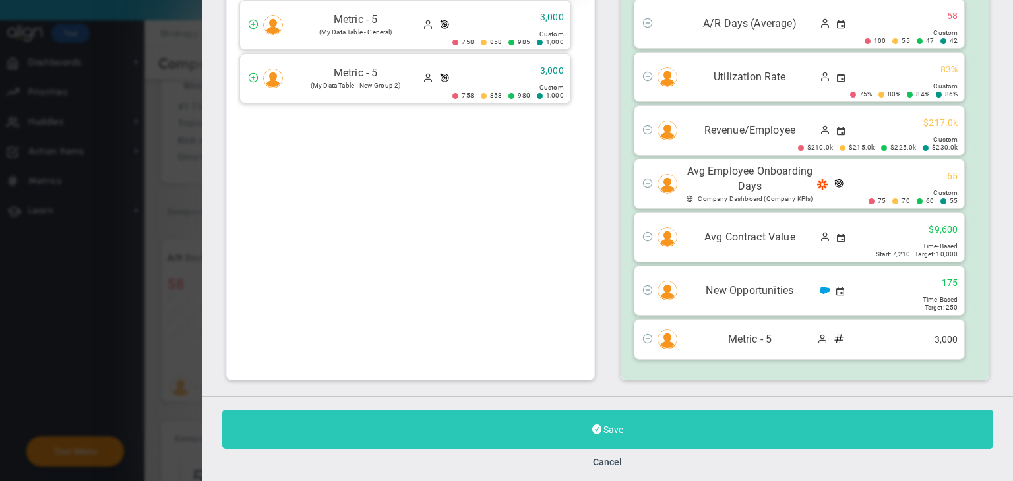
type input "Metric - 5"
click at [670, 417] on button "Save" at bounding box center [607, 429] width 771 height 39
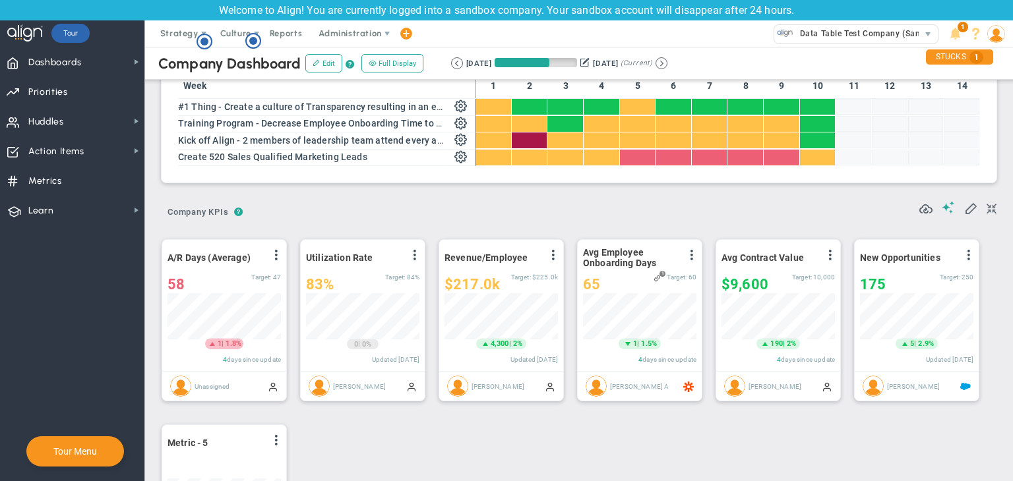
scroll to position [659238, 659171]
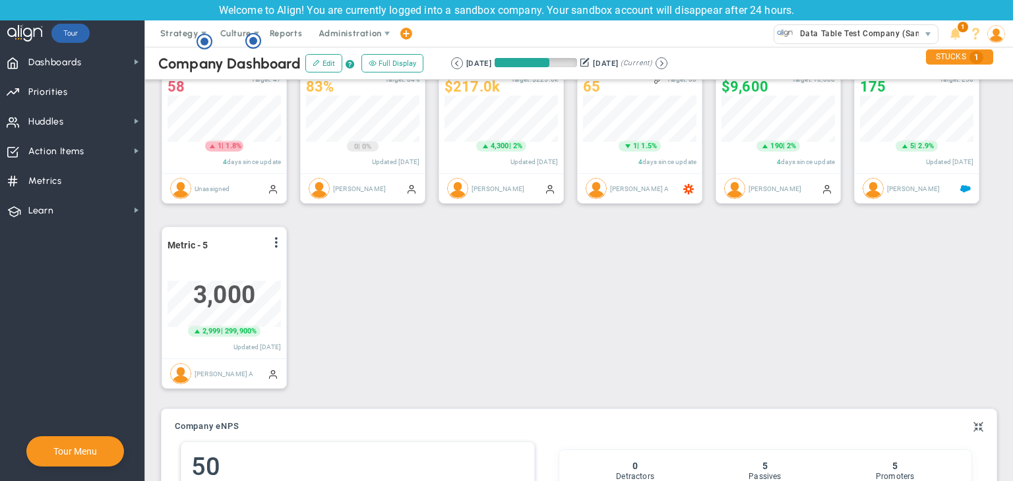
click at [667, 65] on button at bounding box center [661, 63] width 12 height 12
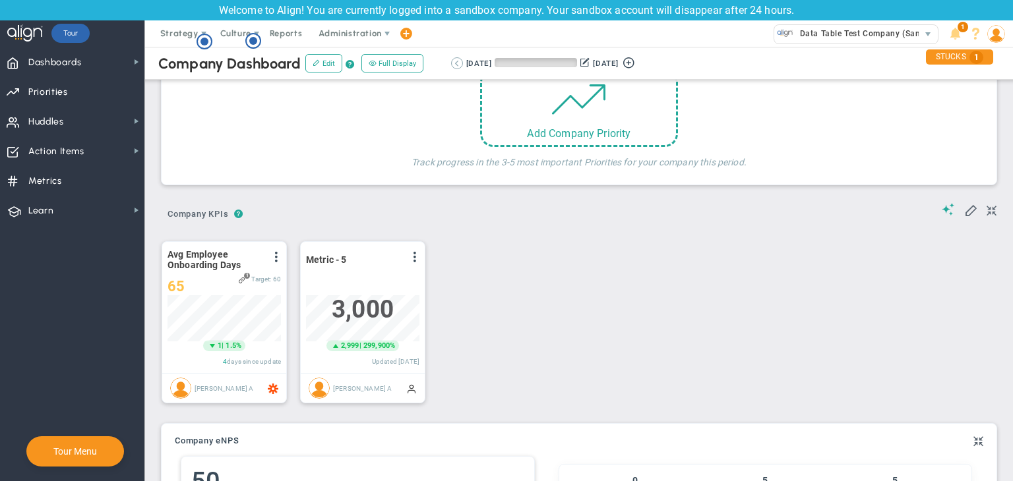
click at [451, 65] on button at bounding box center [457, 63] width 12 height 12
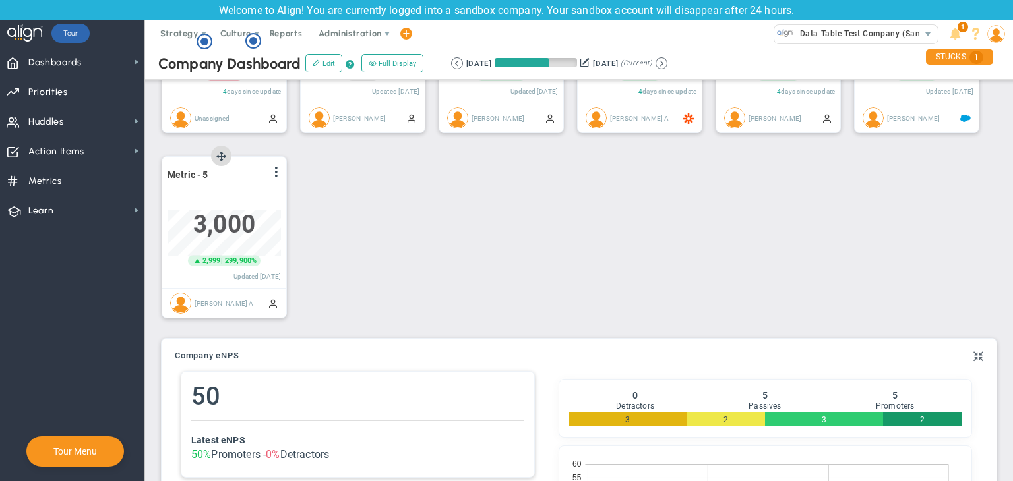
click at [277, 166] on div "View Historical Graph Edit Make "No Change" Update Add Past Update" at bounding box center [275, 174] width 11 height 17
click at [276, 176] on span at bounding box center [276, 172] width 11 height 11
click at [0, 0] on li "Edit" at bounding box center [0, 0] width 0 height 0
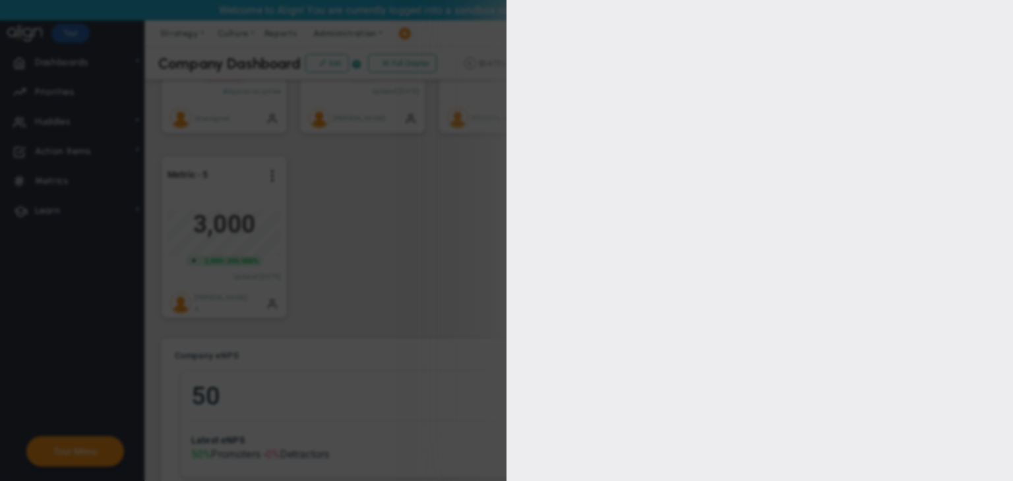
type input "[PERSON_NAME] A"
type input "0"
checkbox input "true"
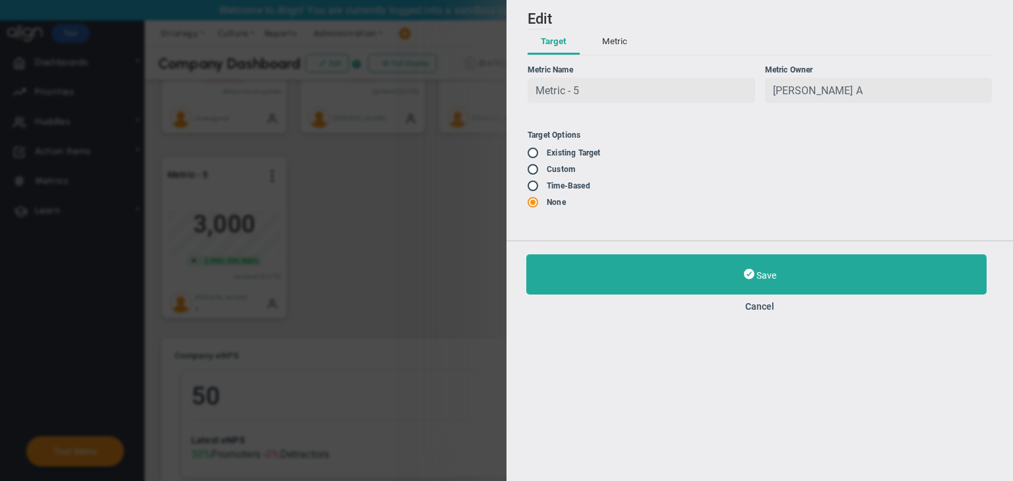
click at [535, 154] on input "radio" at bounding box center [537, 153] width 13 height 11
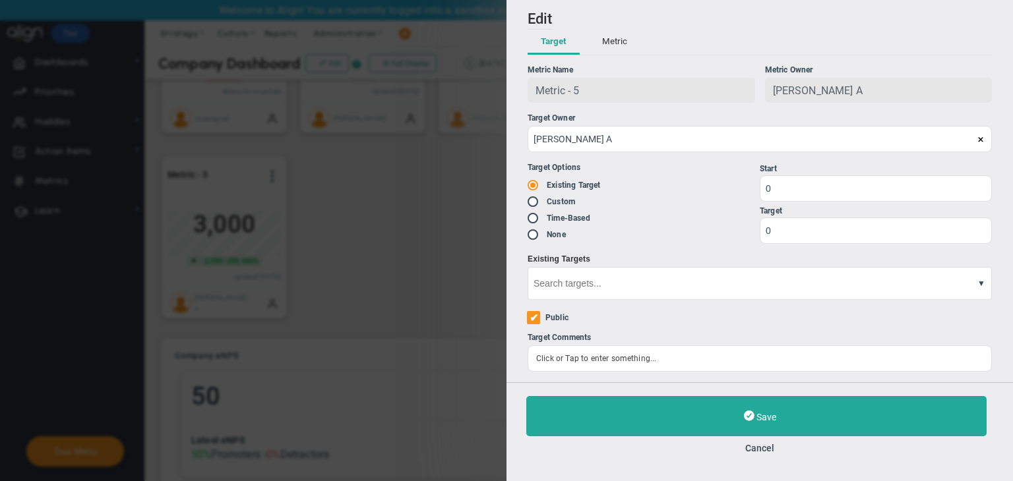
click at [984, 288] on icon at bounding box center [981, 283] width 8 height 10
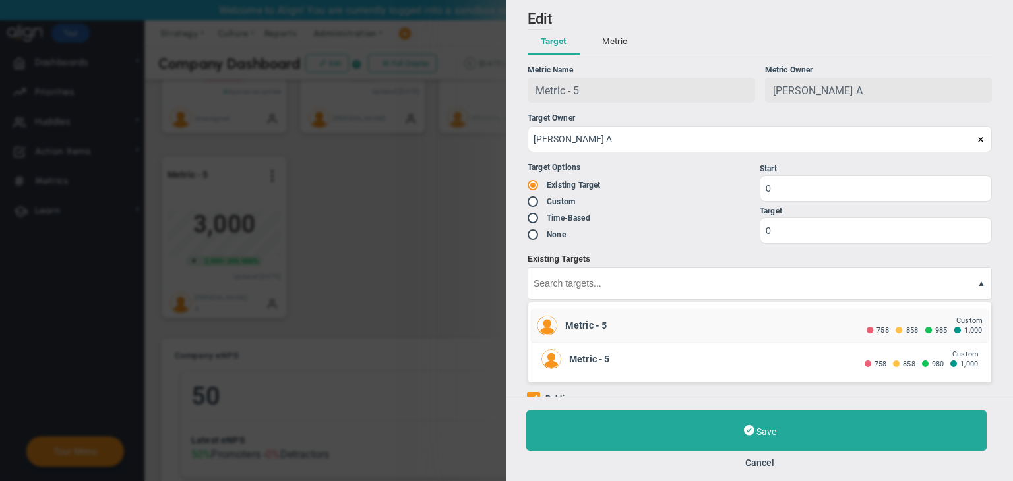
click at [658, 327] on div "Metric - 5" at bounding box center [715, 326] width 301 height 13
radio input "false"
radio input "true"
radio input "false"
type input "1000"
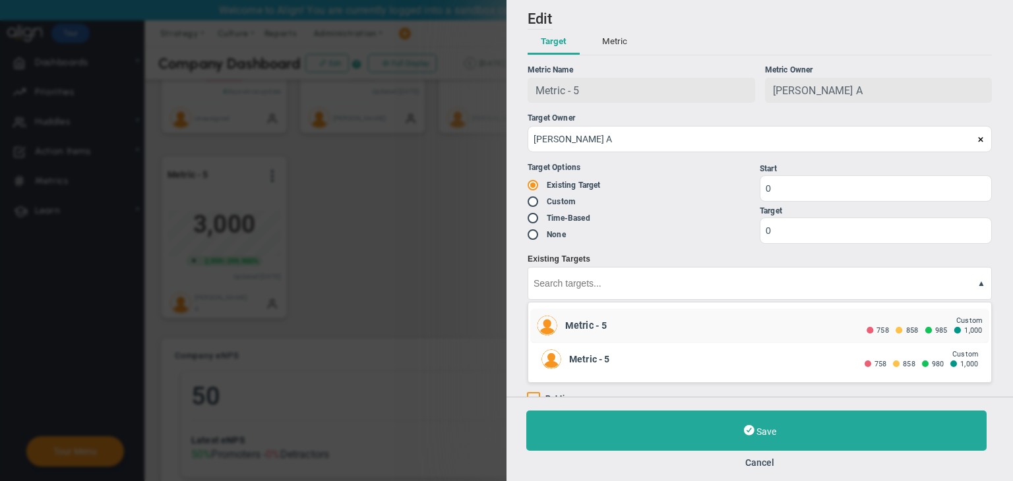
type input "985"
type input "858"
type input "758"
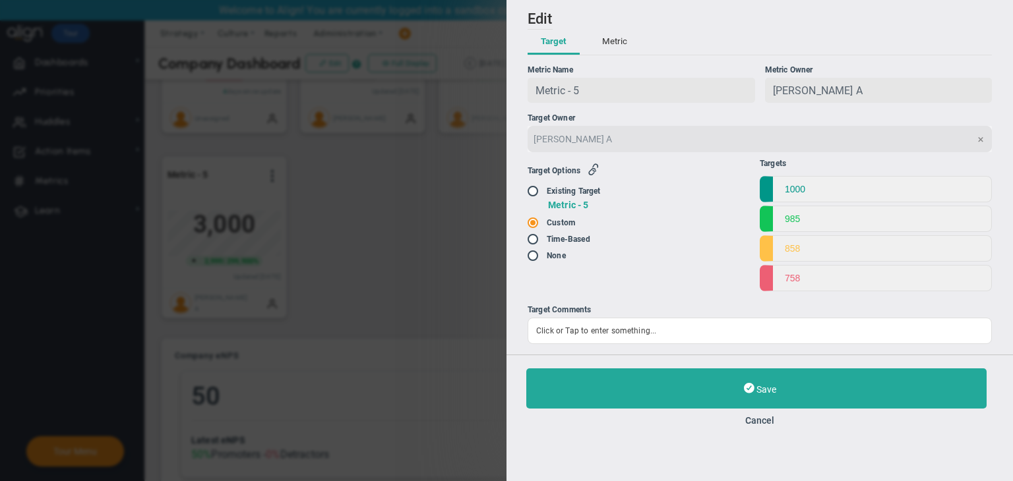
click at [600, 164] on div "Target Options Existing Target Metric - 5 Custom Time-Based None" at bounding box center [643, 223] width 232 height 142
click at [595, 171] on icon "button" at bounding box center [593, 170] width 12 height 12
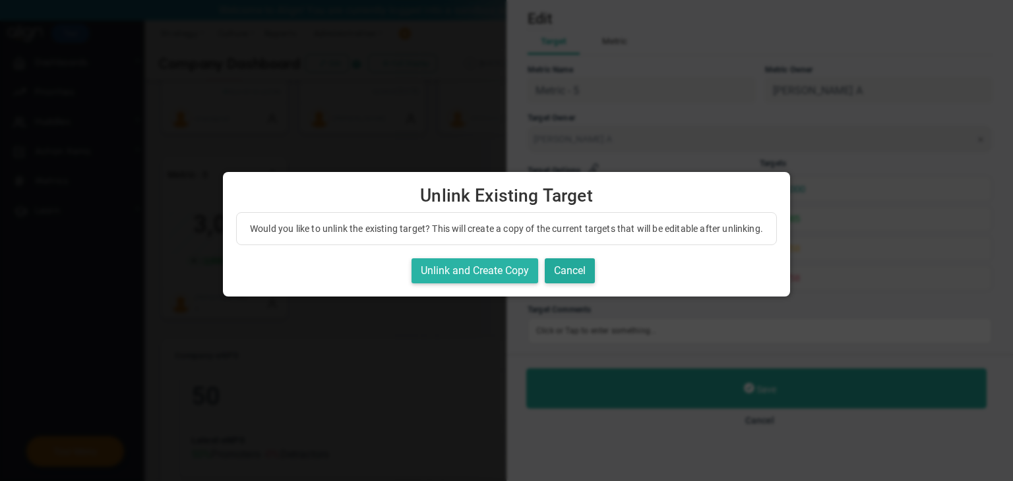
click at [474, 282] on button "Unlink and Create Copy" at bounding box center [474, 271] width 127 height 26
radio input "true"
radio input "false"
checkbox input "true"
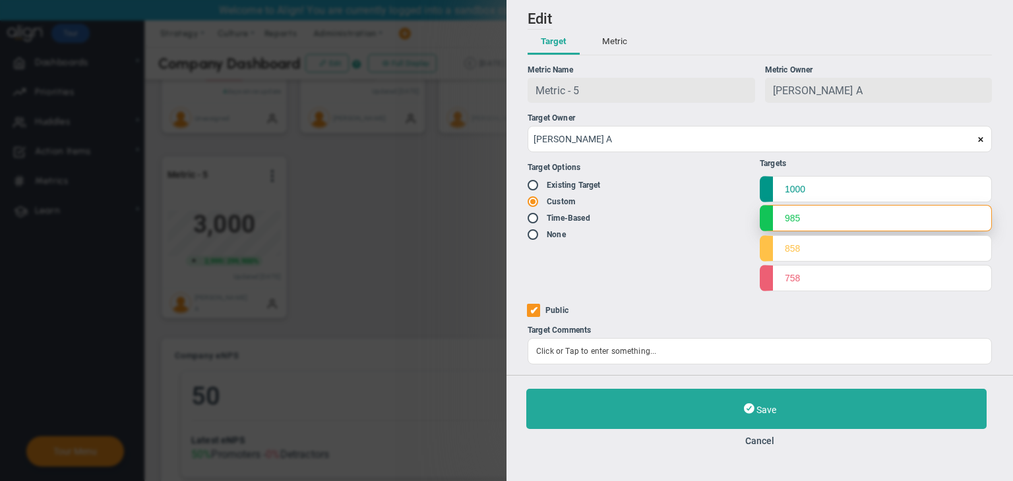
click at [841, 214] on input "985" at bounding box center [875, 218] width 232 height 26
type input "9"
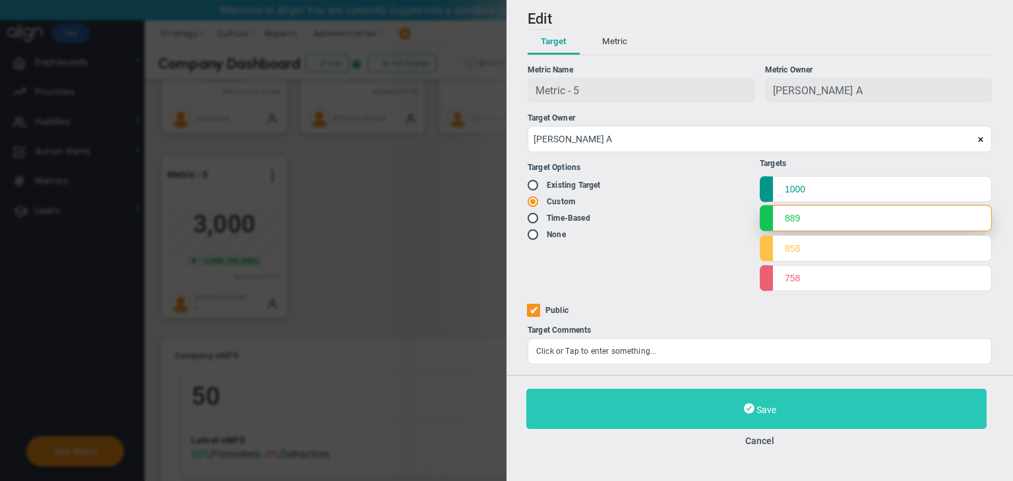
type input "889"
click at [762, 398] on button "Save" at bounding box center [756, 409] width 460 height 40
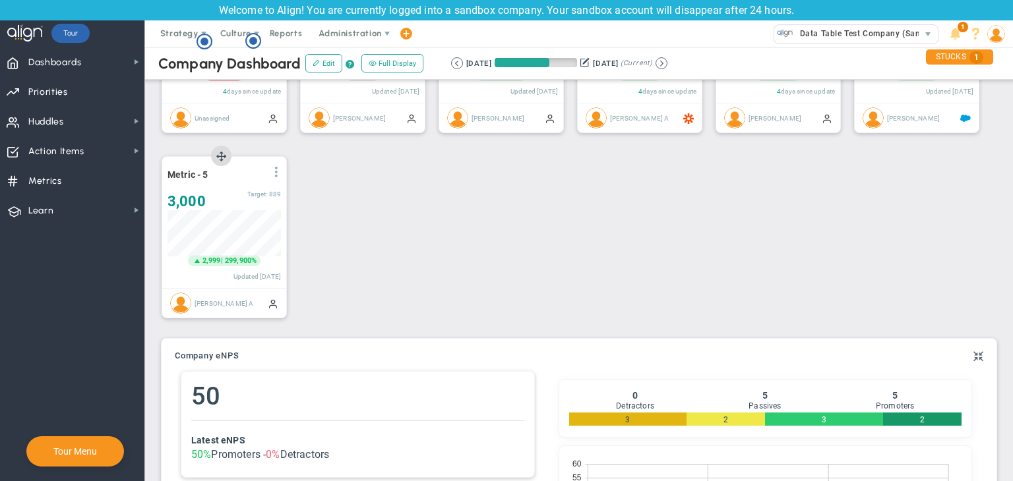
click at [281, 175] on span at bounding box center [276, 172] width 11 height 11
click at [44, 50] on span "Dashboards" at bounding box center [54, 63] width 53 height 28
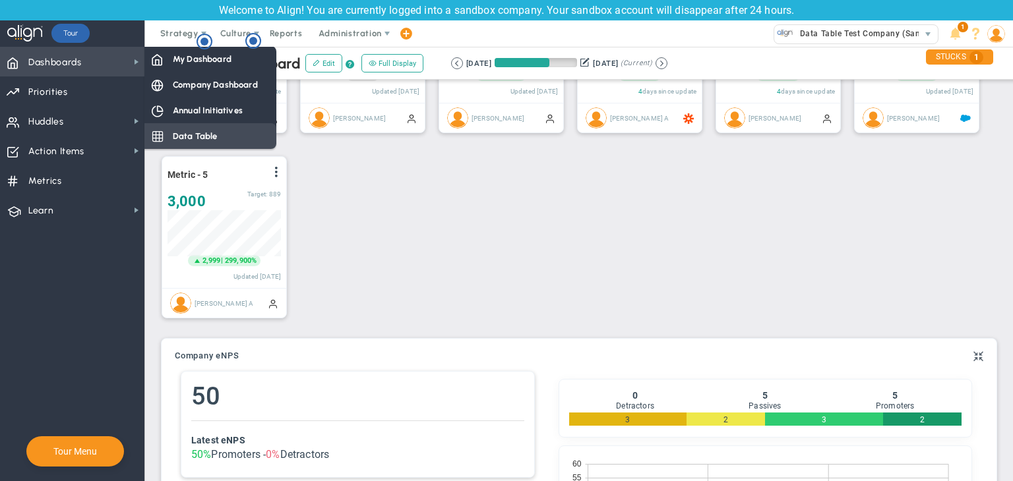
click at [192, 141] on span "Data Table" at bounding box center [195, 136] width 45 height 13
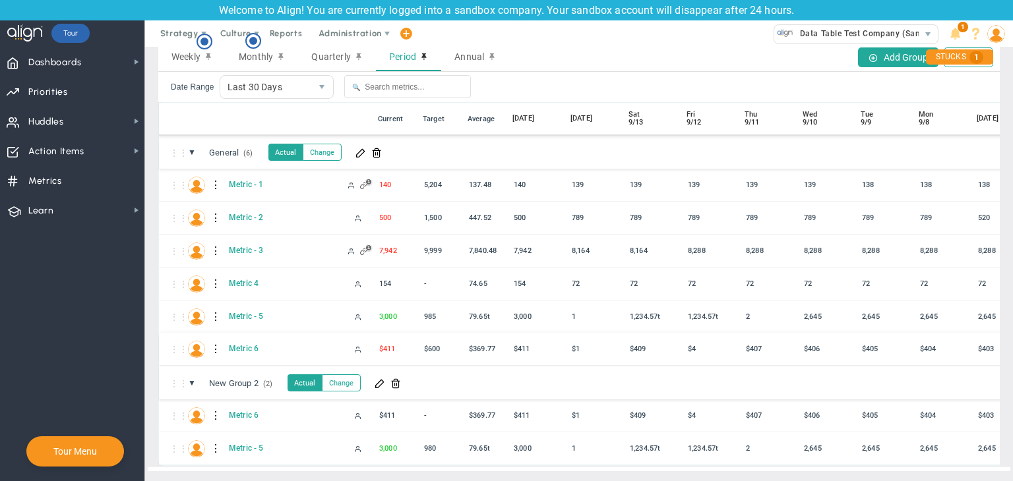
click at [213, 339] on div at bounding box center [216, 349] width 9 height 21
click at [248, 347] on div "Edit" at bounding box center [270, 342] width 91 height 27
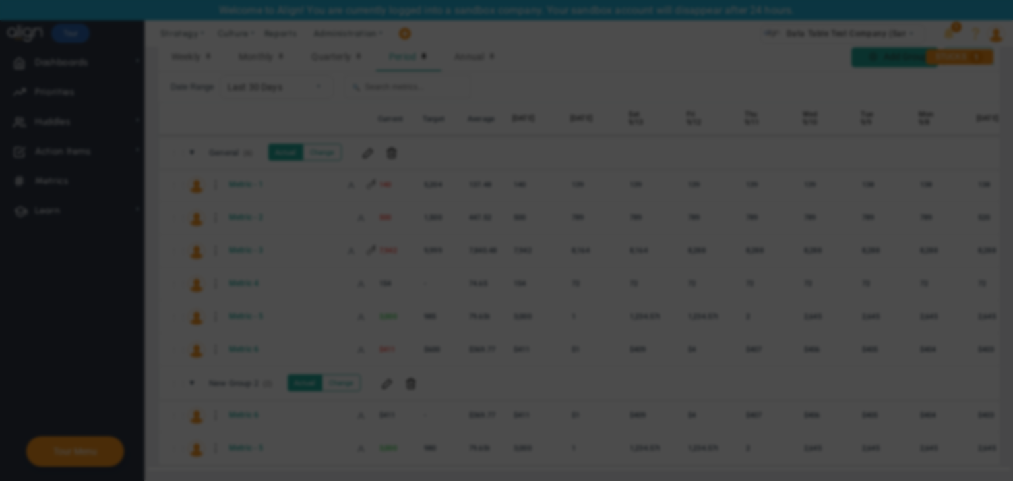
radio input "true"
checkbox input "false"
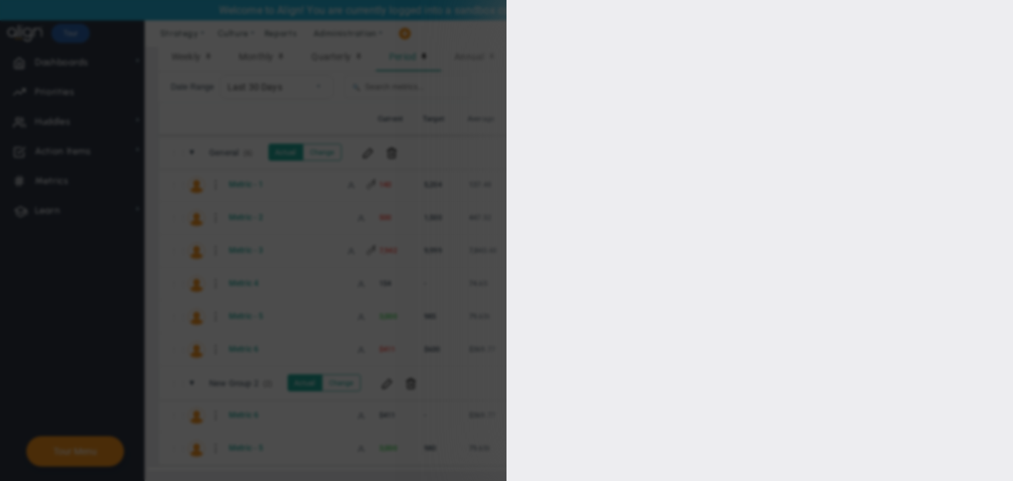
type input "1"
type input "600"
checkbox input "true"
type input "[PERSON_NAME] A"
radio input "true"
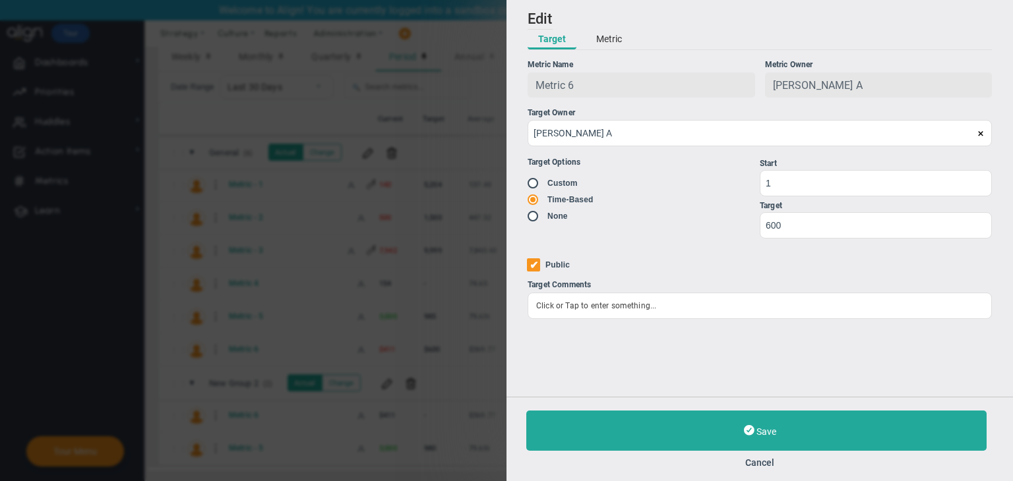
click at [982, 135] on span at bounding box center [980, 134] width 8 height 8
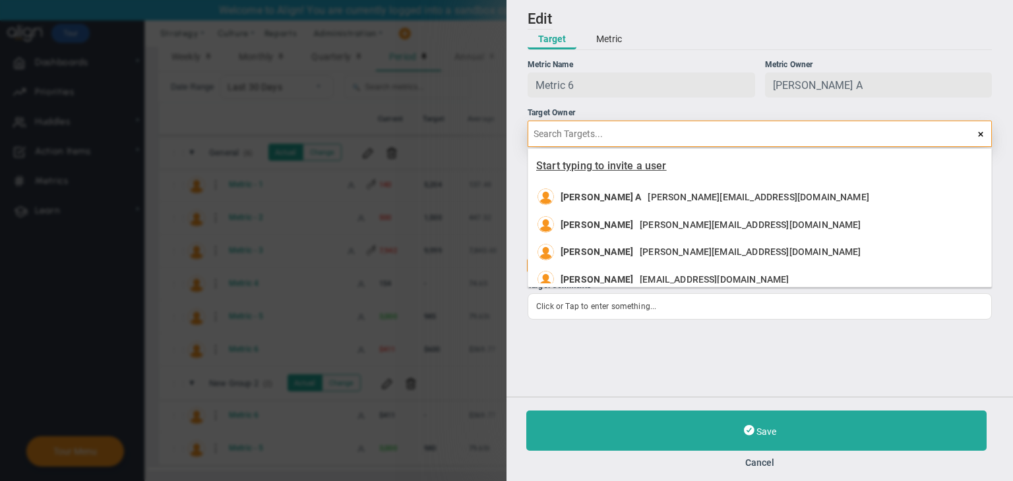
click at [609, 166] on span "Start typing to invite a user" at bounding box center [601, 166] width 131 height 13
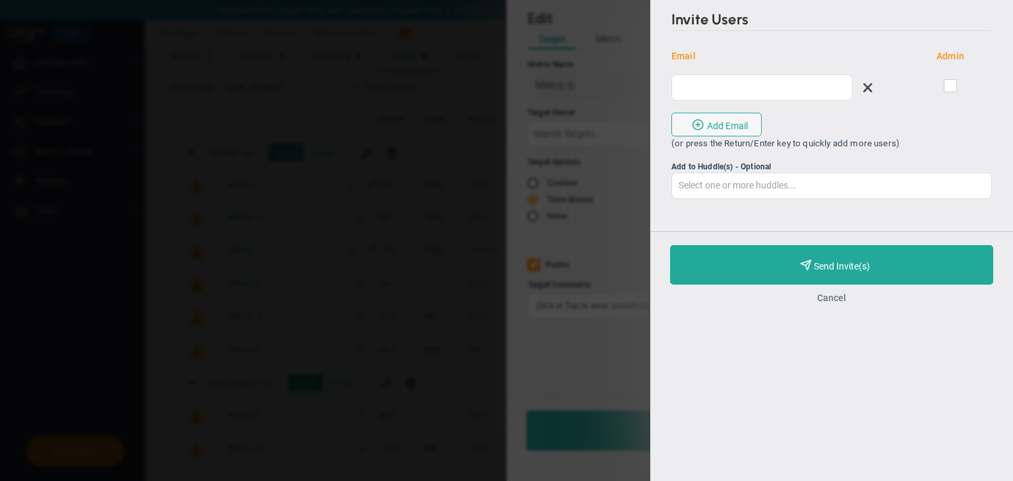
click at [829, 297] on button "Cancel" at bounding box center [831, 298] width 29 height 11
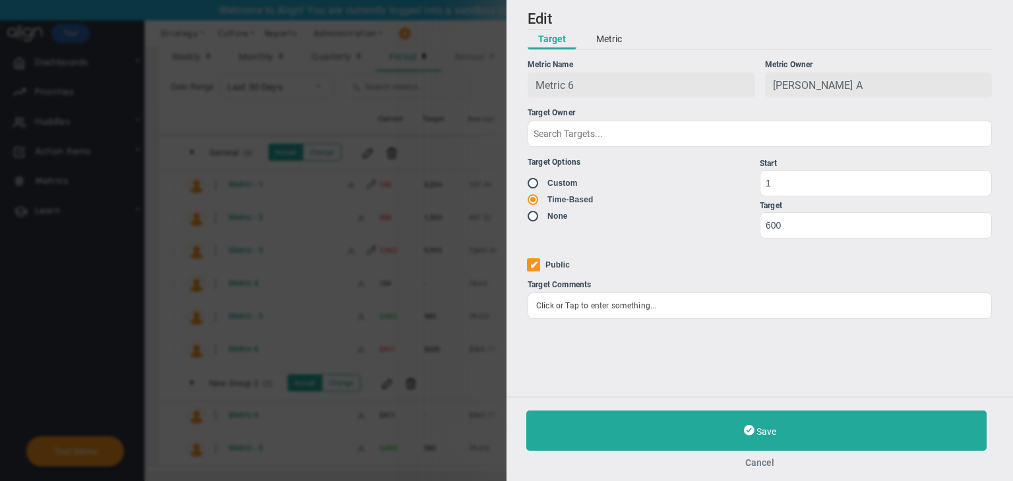
click at [765, 463] on button "Cancel" at bounding box center [759, 463] width 467 height 11
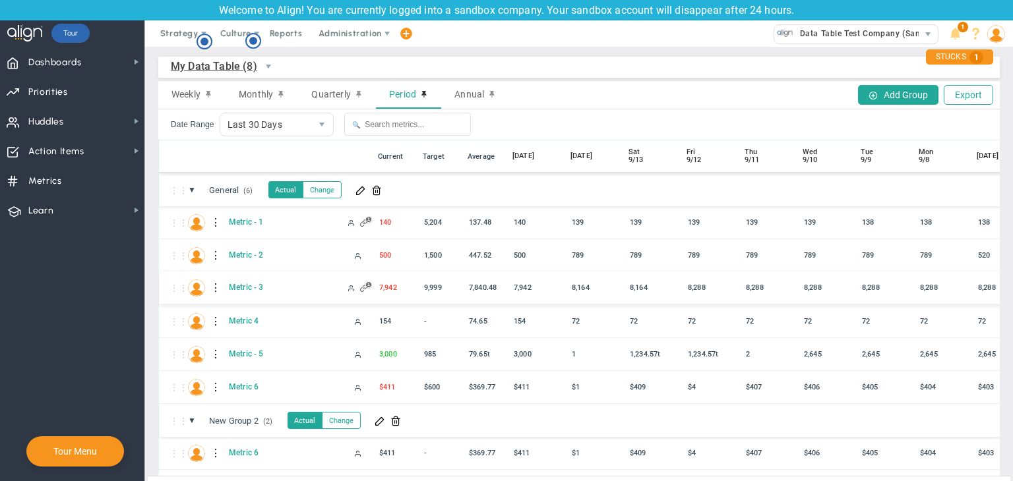
click at [212, 285] on div at bounding box center [216, 288] width 9 height 21
drag, startPoint x: 214, startPoint y: 285, endPoint x: 254, endPoint y: 289, distance: 39.8
click at [254, 289] on div "Edit" at bounding box center [270, 291] width 91 height 27
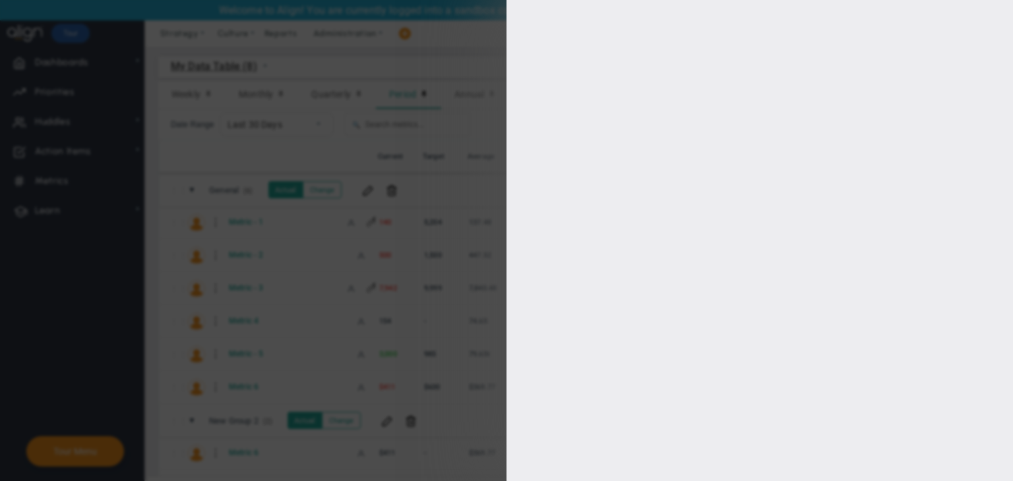
type input "[PERSON_NAME] A"
radio input "true"
type input "10000"
type input "9999"
type input "8000"
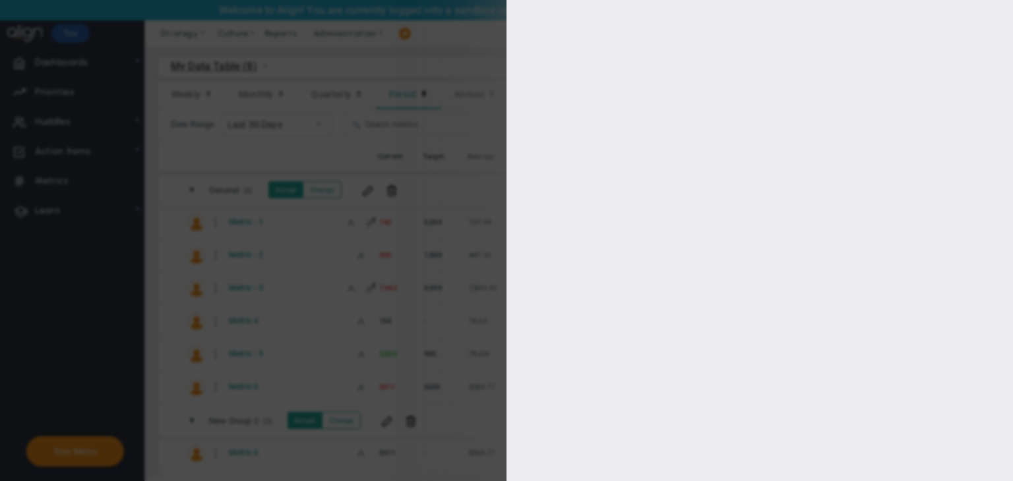
type input "7000"
checkbox input "true"
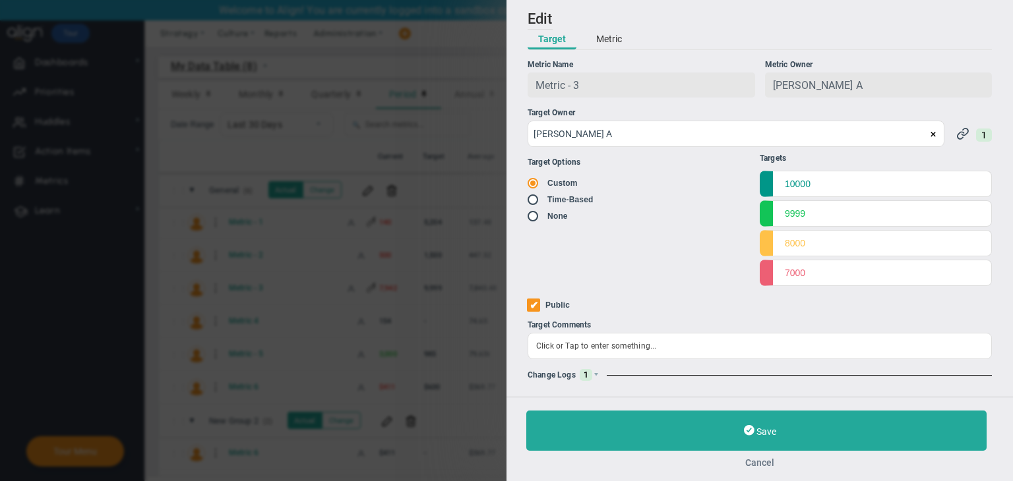
click at [764, 460] on button "Cancel" at bounding box center [759, 463] width 467 height 11
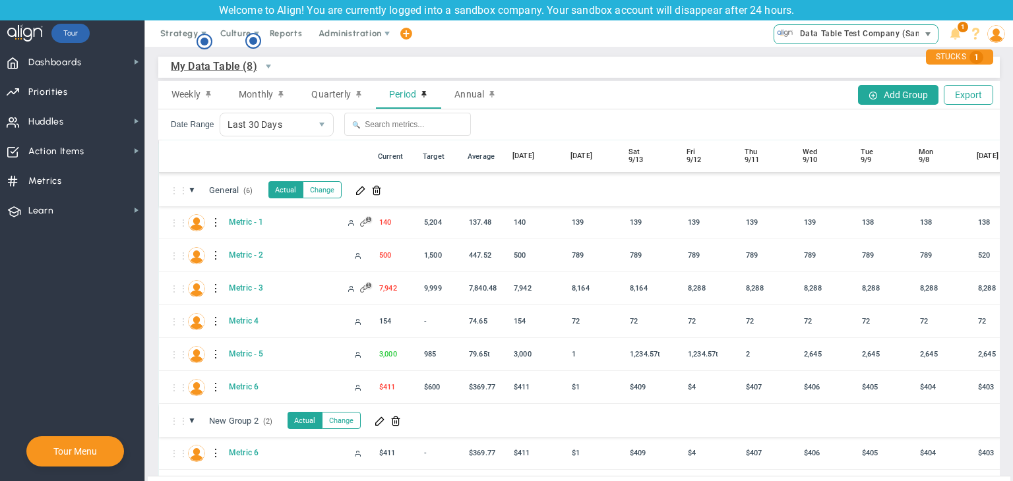
click at [848, 43] on span "Data Table Test Company (Sandbox)" at bounding box center [846, 34] width 144 height 18
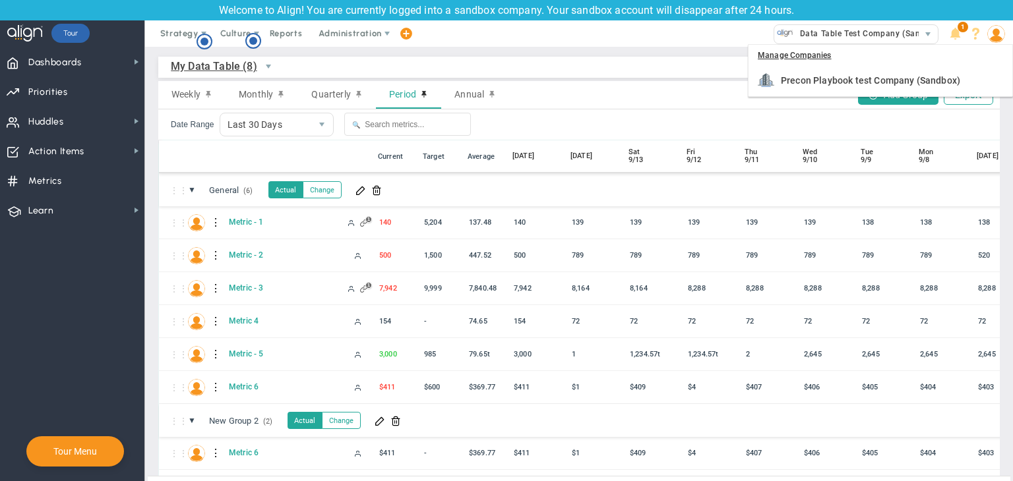
click at [1005, 34] on span at bounding box center [996, 33] width 20 height 26
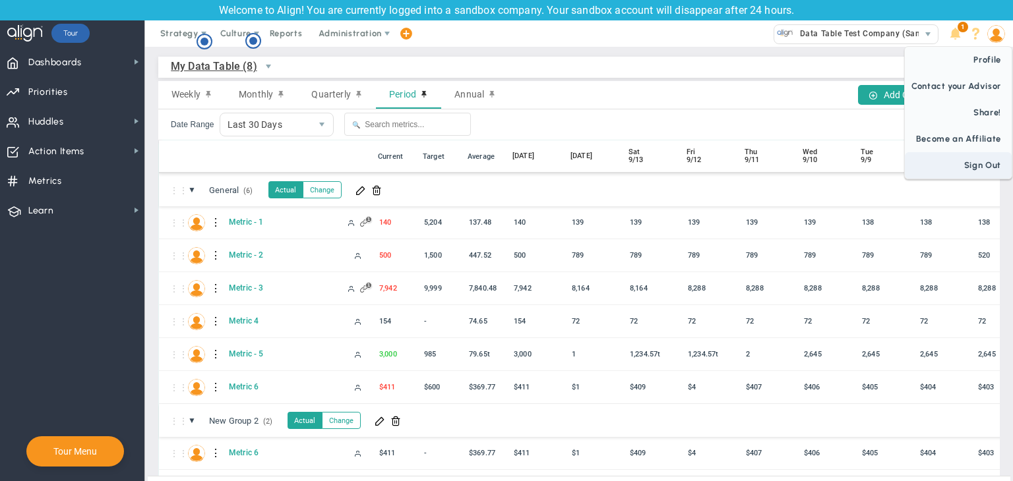
click at [976, 169] on span "Sign Out" at bounding box center [958, 165] width 107 height 26
